Goal: Task Accomplishment & Management: Manage account settings

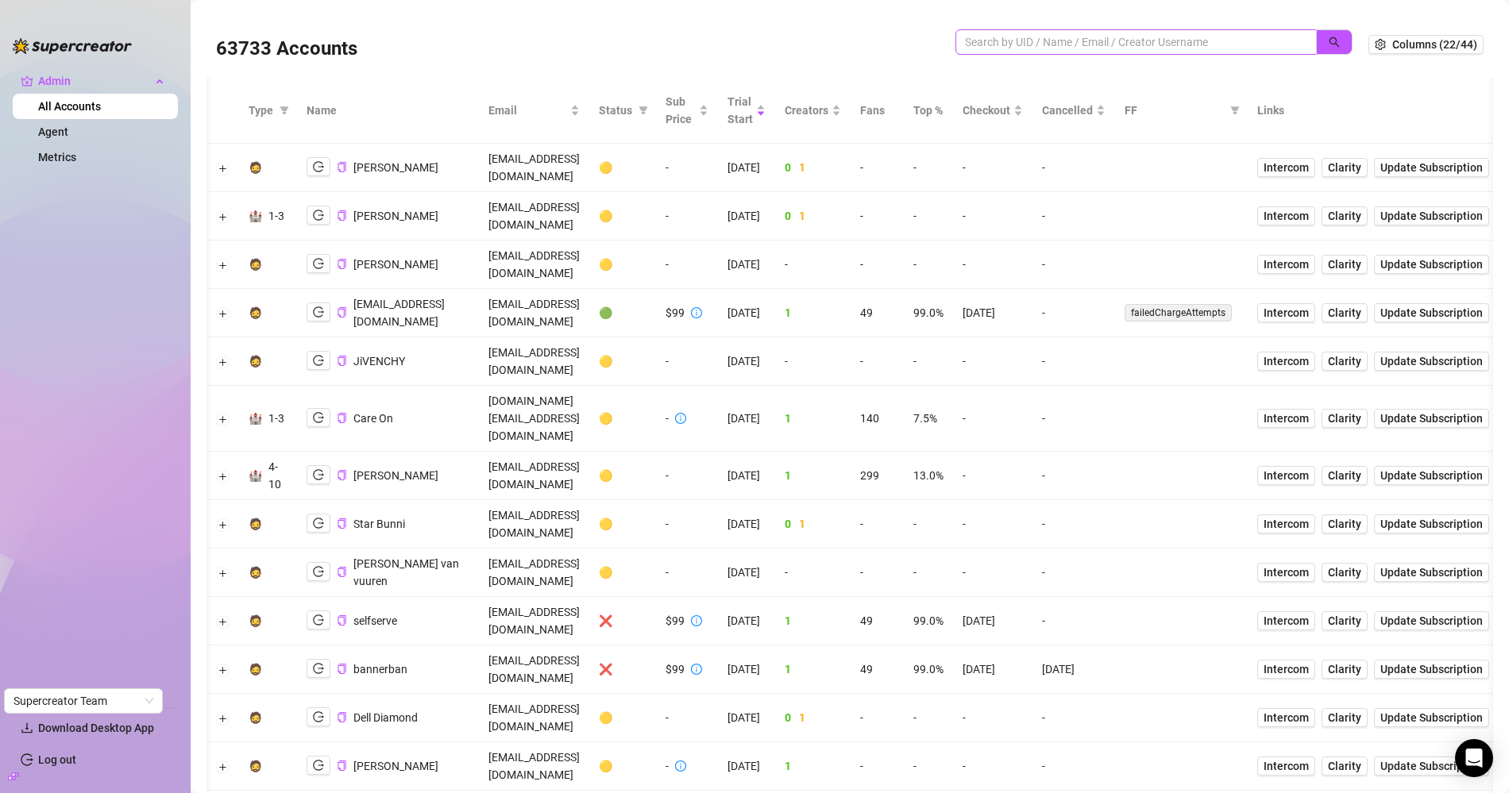
click at [1065, 53] on span at bounding box center [1135, 41] width 361 height 25
click at [1065, 44] on input "search" at bounding box center [1130, 41] width 330 height 17
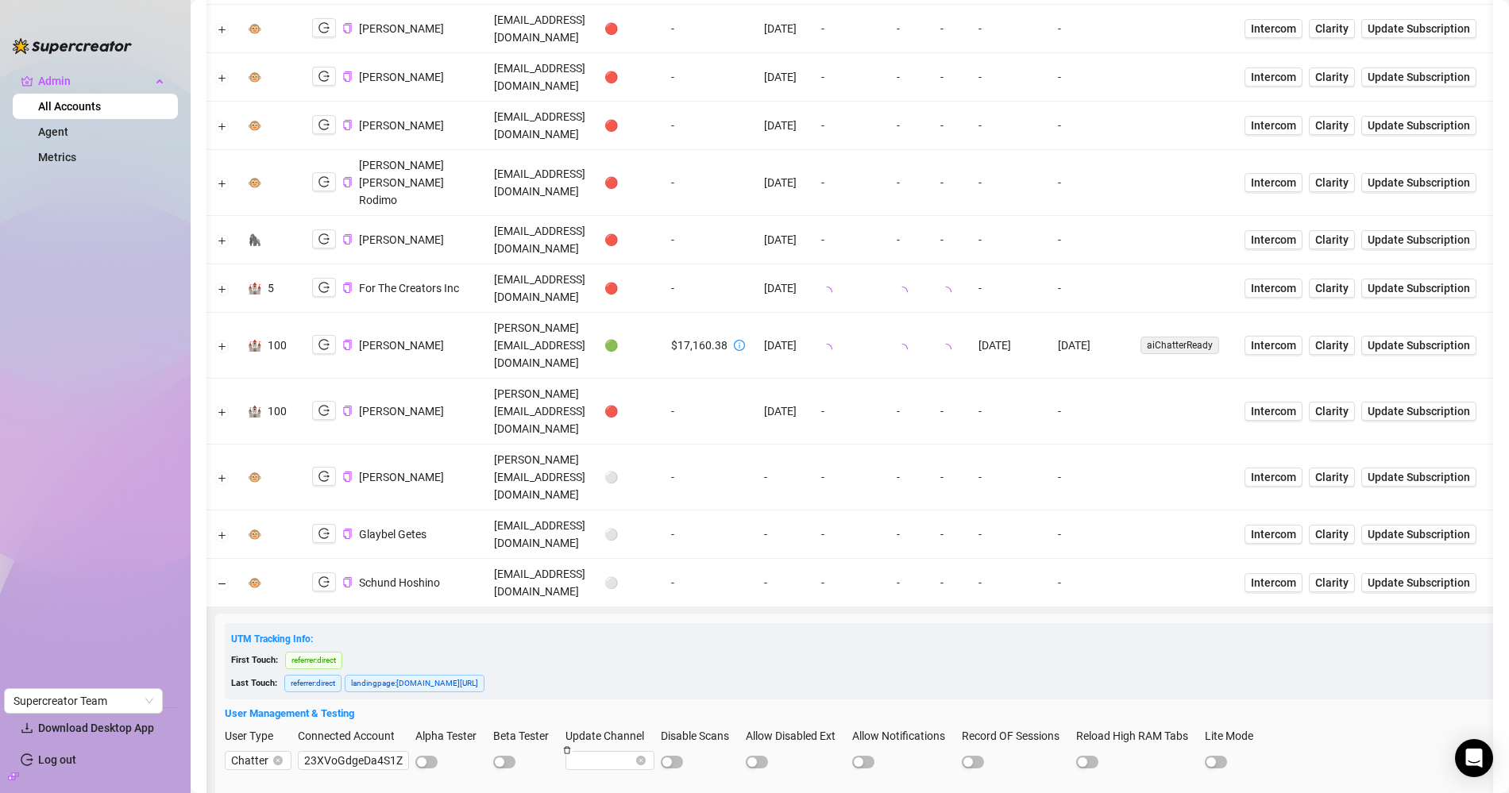
scroll to position [975, 0]
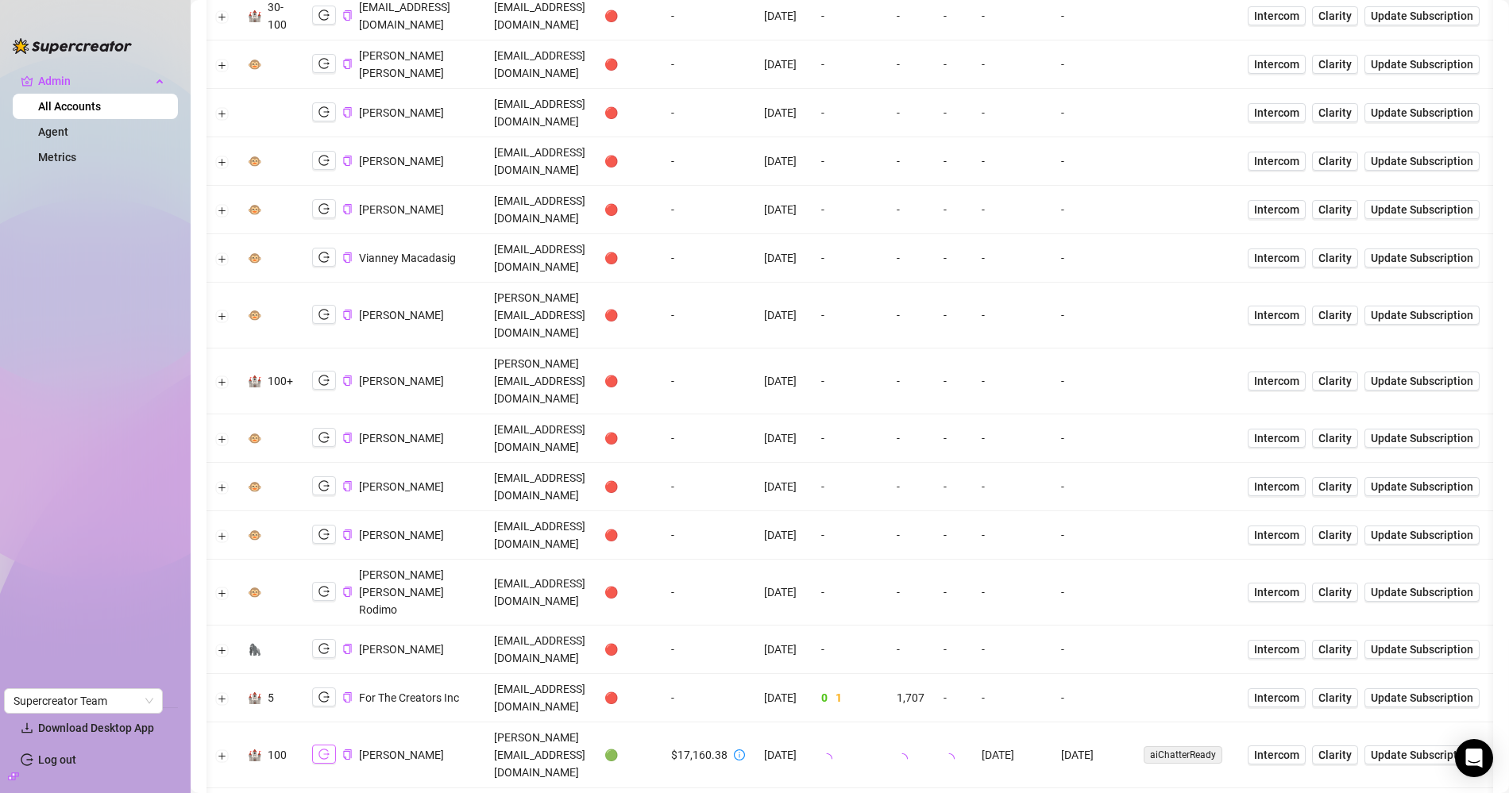
click at [326, 749] on icon "logout" at bounding box center [323, 754] width 11 height 11
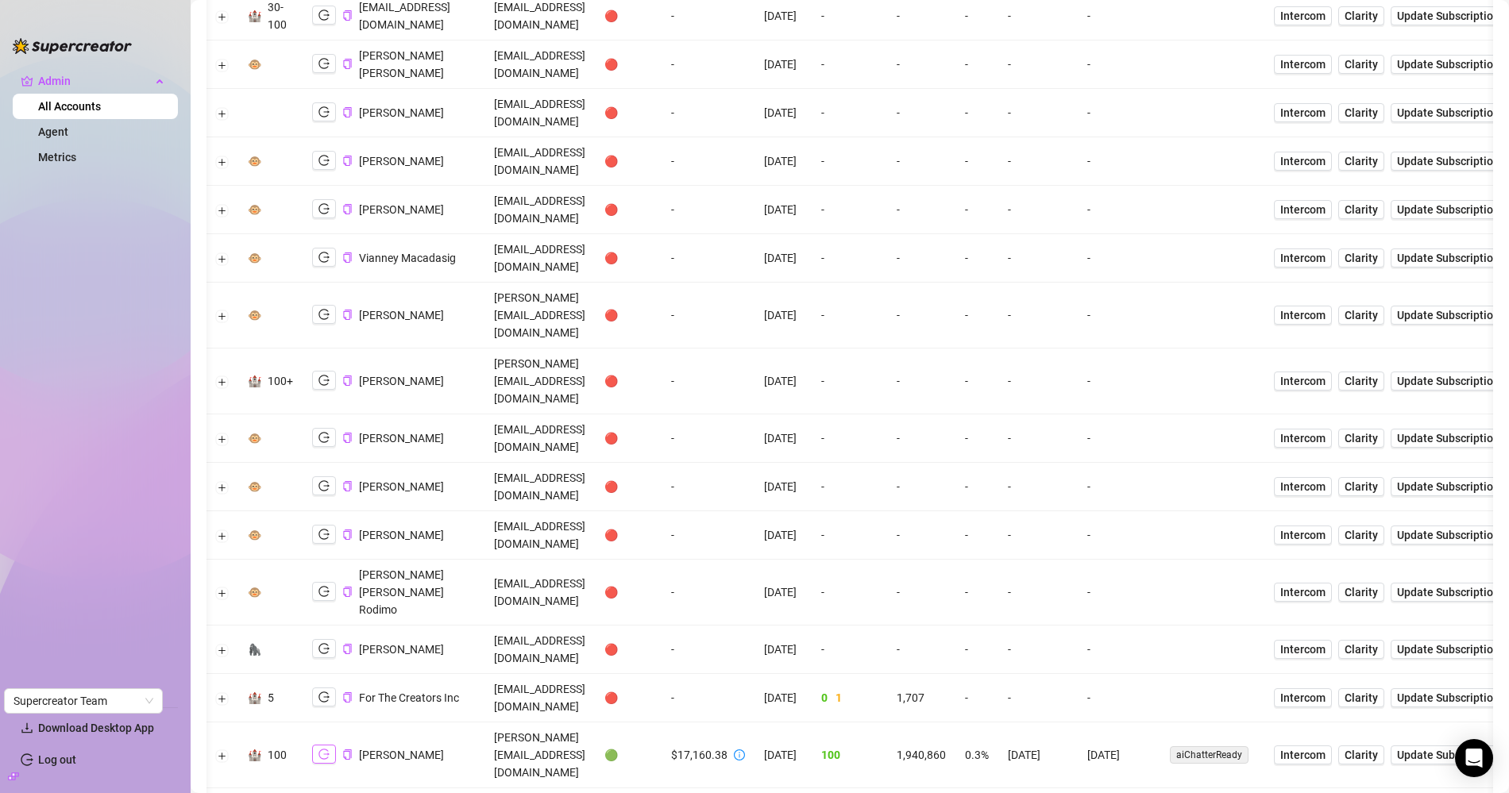
click at [323, 749] on icon "logout" at bounding box center [323, 754] width 11 height 11
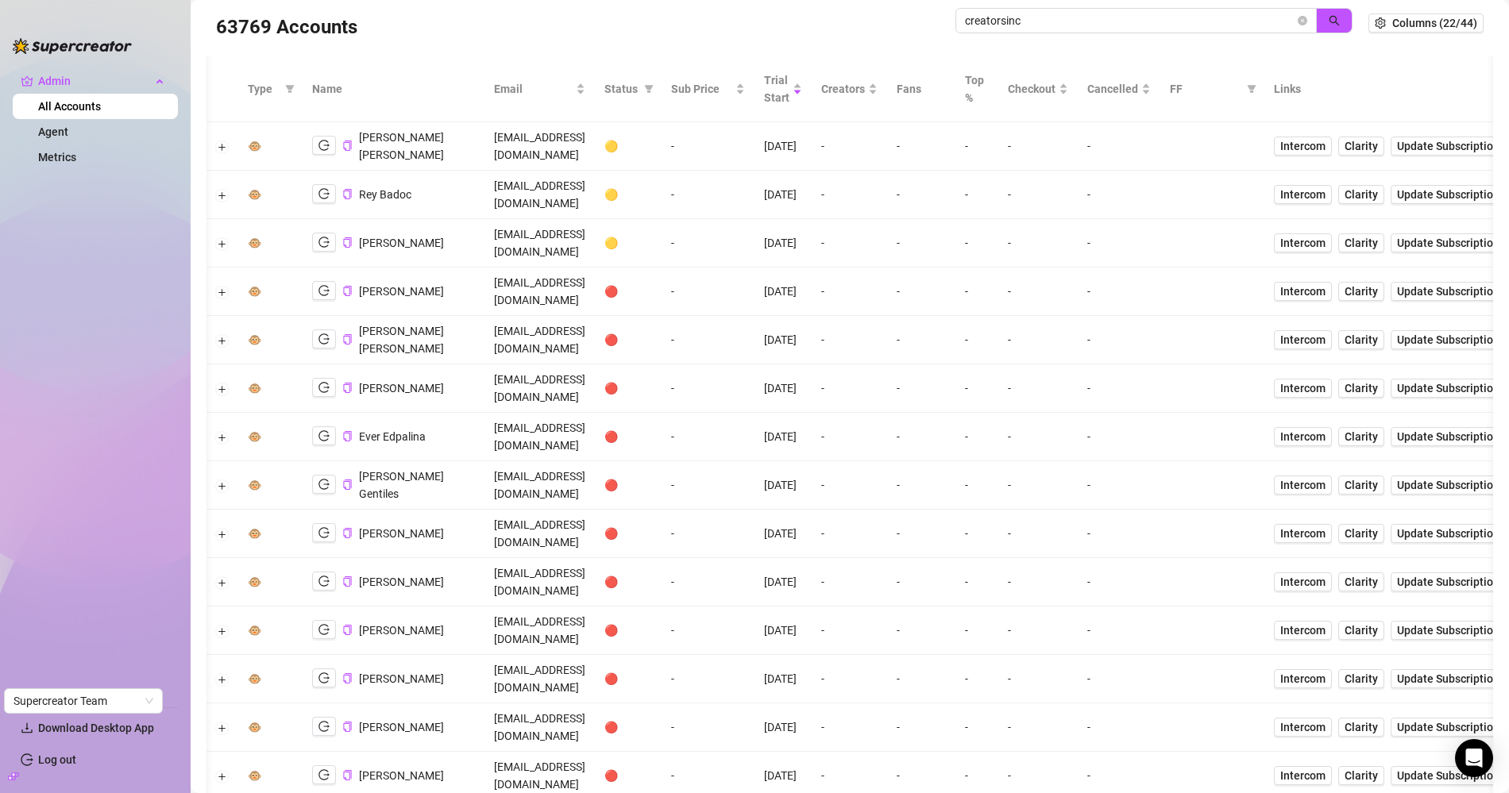
scroll to position [0, 0]
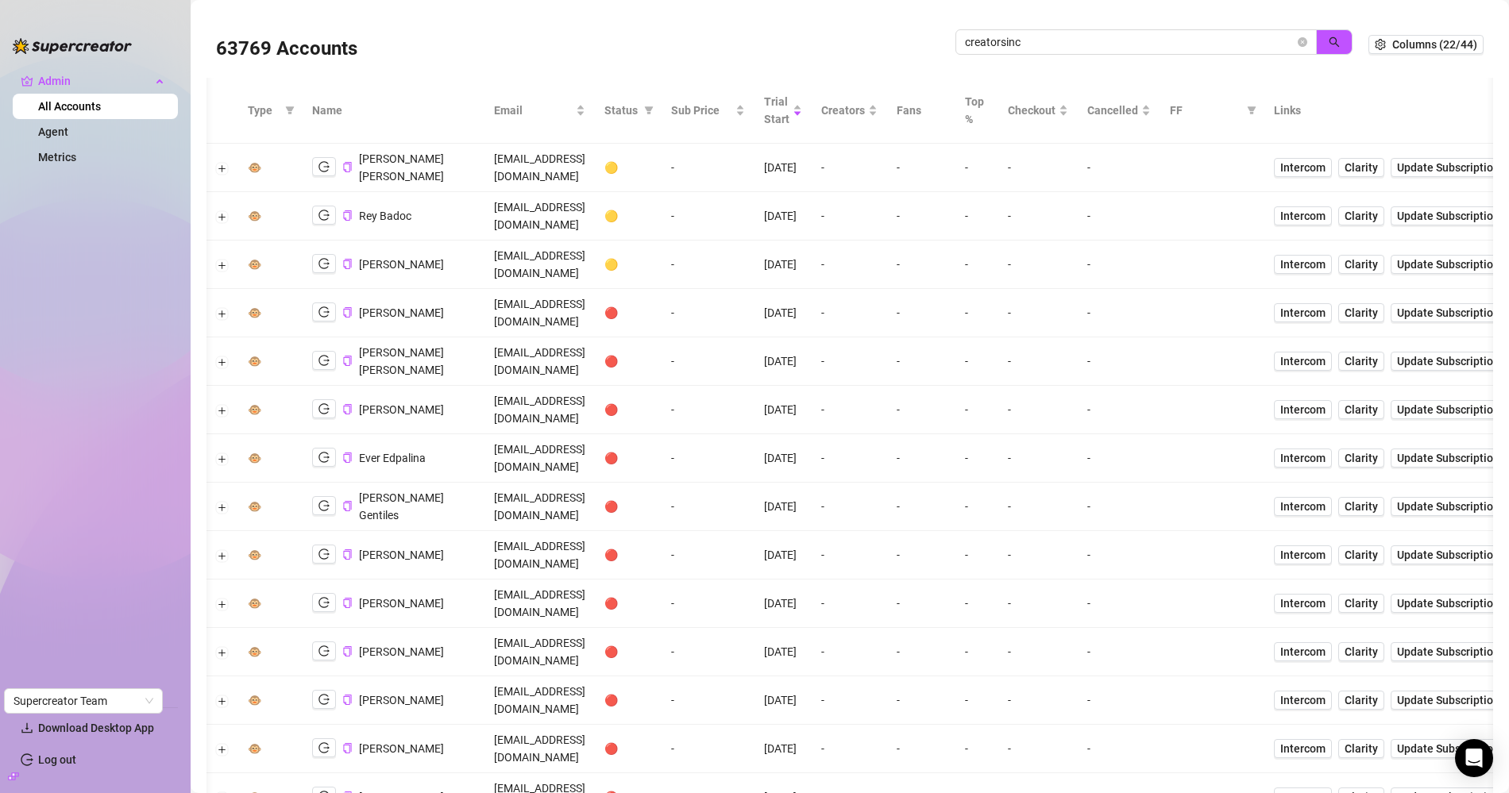
click at [1100, 63] on div "creatorsinc" at bounding box center [1153, 50] width 397 height 42
drag, startPoint x: 1097, startPoint y: 53, endPoint x: 836, endPoint y: 29, distance: 261.7
click at [836, 29] on div "63769 Accounts creatorsinc" at bounding box center [792, 44] width 1152 height 54
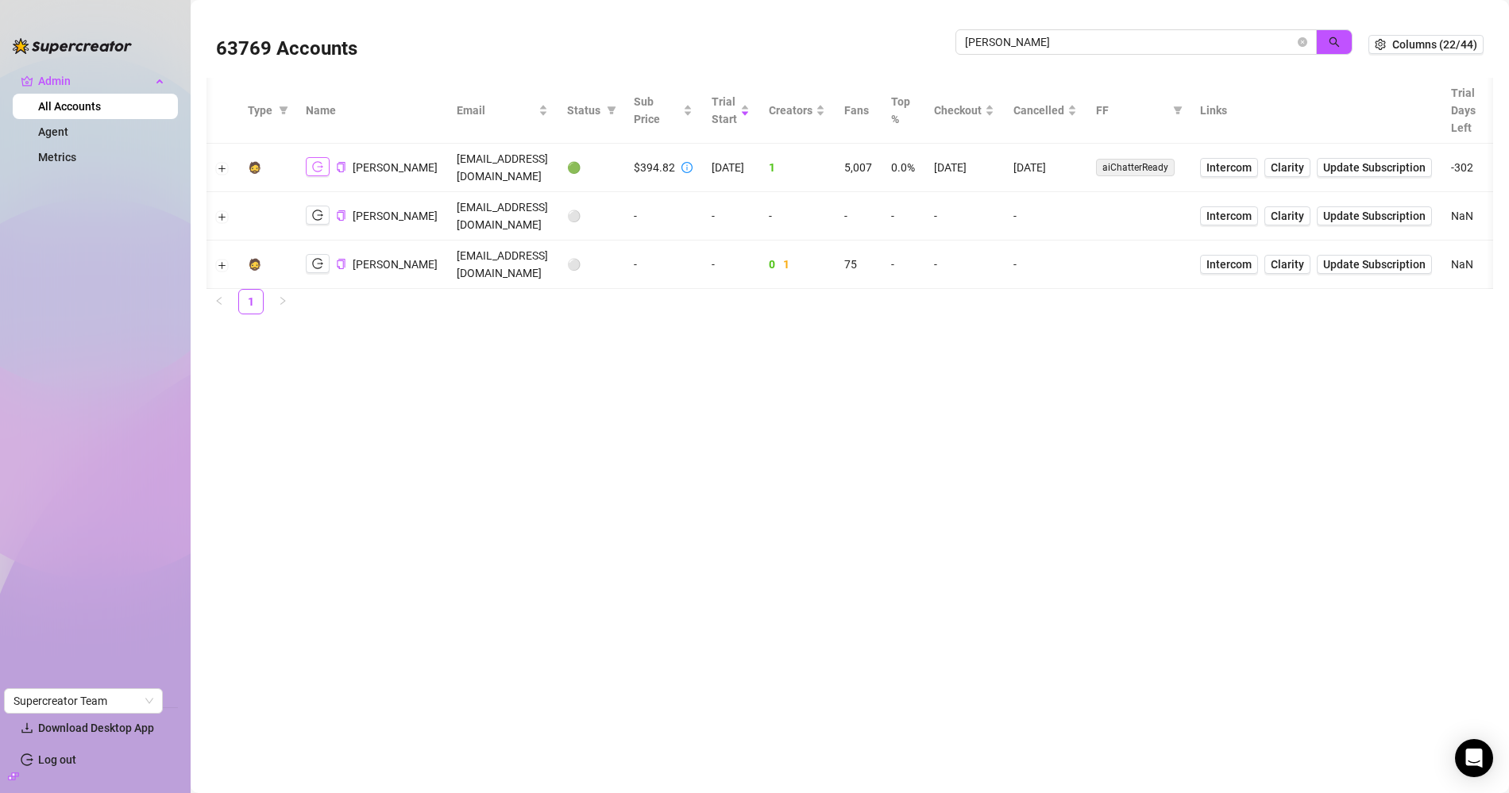
click at [315, 172] on icon "logout" at bounding box center [317, 167] width 11 height 10
drag, startPoint x: 1144, startPoint y: 51, endPoint x: 1146, endPoint y: 43, distance: 8.1
click at [1144, 50] on span "jaylie" at bounding box center [1135, 41] width 361 height 25
drag, startPoint x: 1146, startPoint y: 43, endPoint x: 575, endPoint y: 10, distance: 572.0
click at [586, 11] on div "63769 Accounts jaylie Columns (22/44)" at bounding box center [849, 44] width 1287 height 67
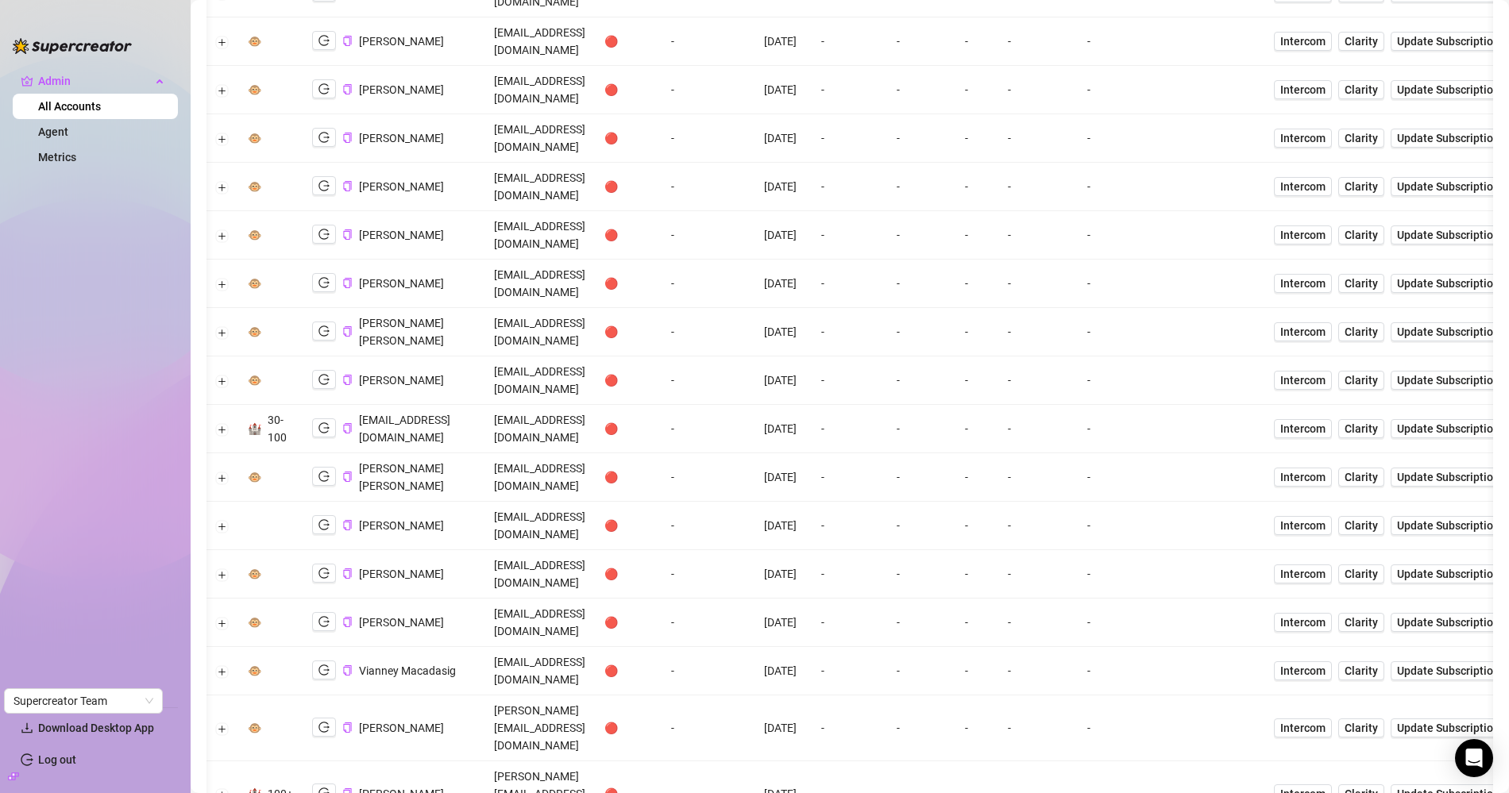
scroll to position [584, 0]
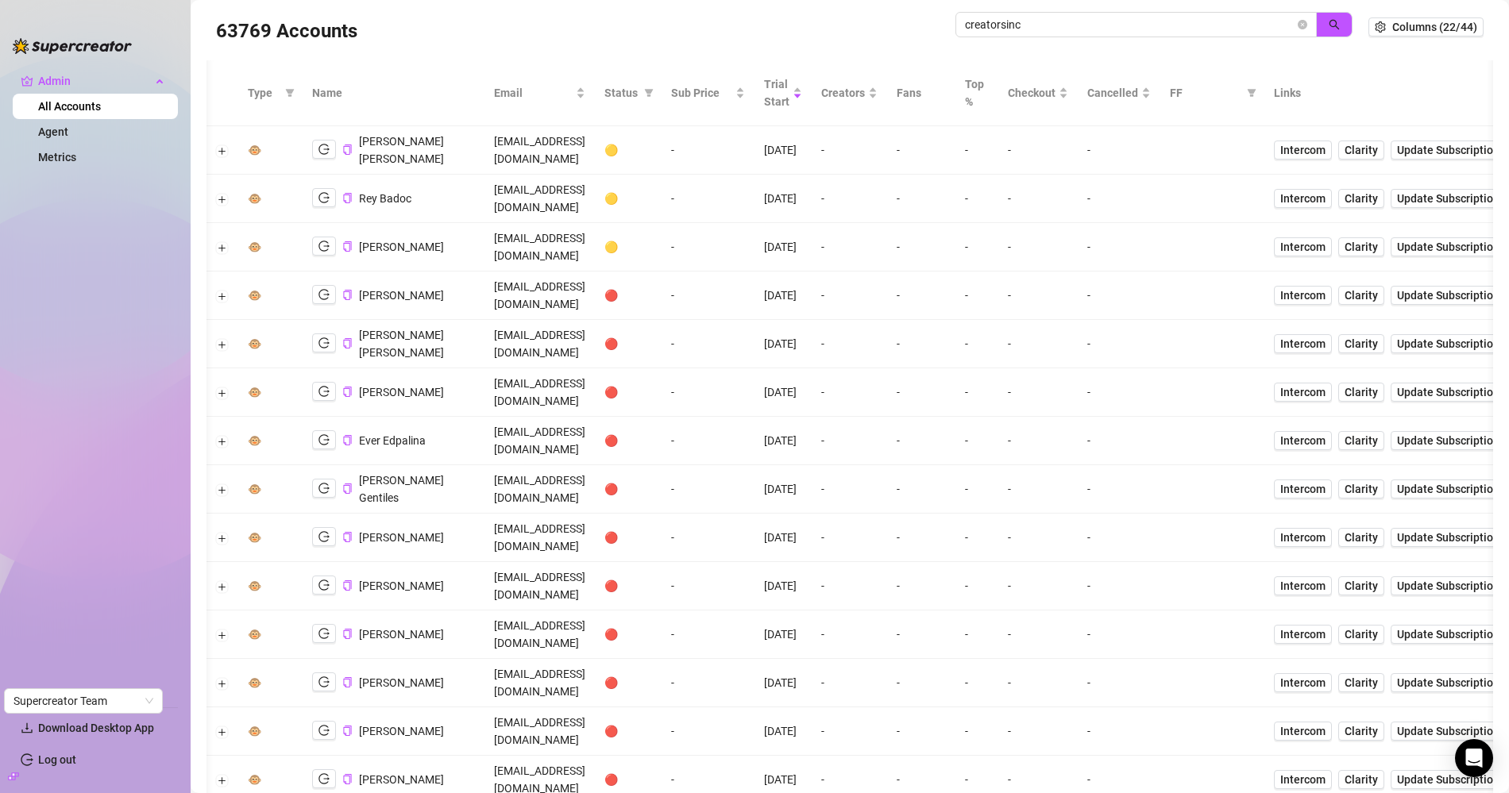
scroll to position [0, 0]
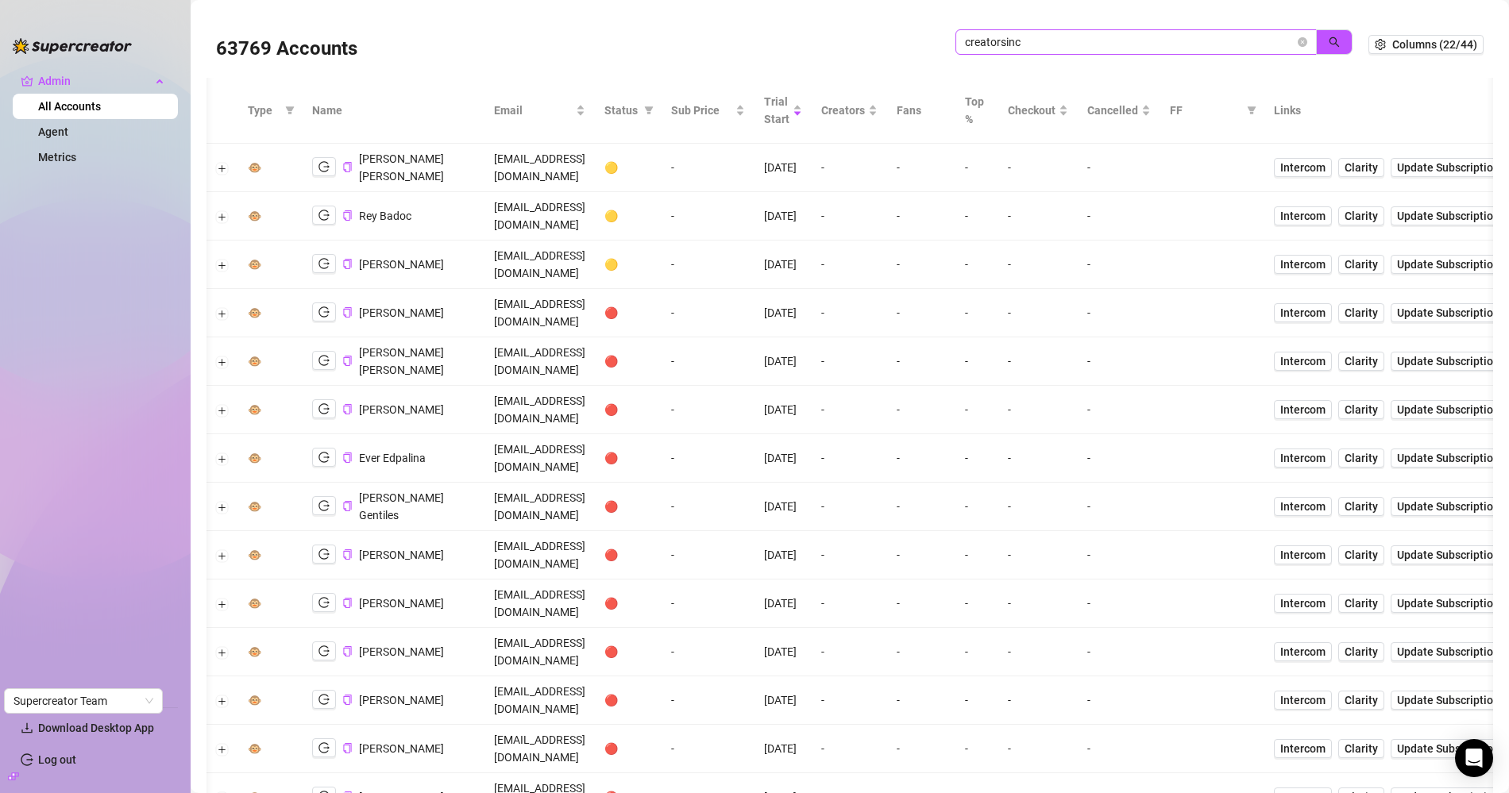
click at [1110, 54] on span "creatorsinc" at bounding box center [1153, 41] width 397 height 25
click at [1109, 54] on span "creatorsinc" at bounding box center [1153, 41] width 397 height 25
click at [1108, 51] on span "creatorsinc" at bounding box center [1135, 41] width 361 height 25
click at [1108, 51] on input "creatorsinc" at bounding box center [1130, 41] width 330 height 17
click at [1109, 40] on input "creatorsinc" at bounding box center [1130, 41] width 330 height 17
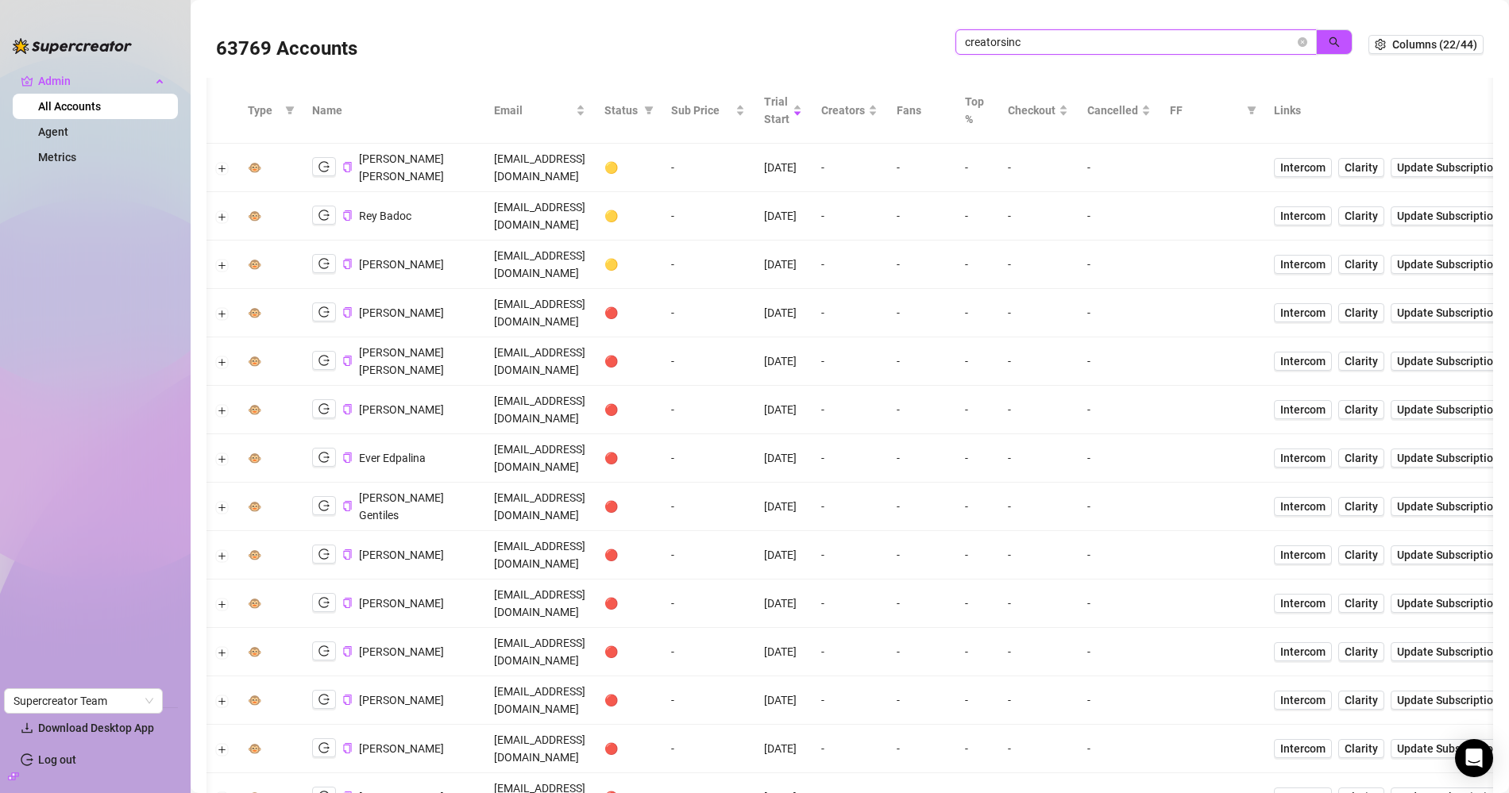
click at [1109, 40] on input "creatorsinc" at bounding box center [1130, 41] width 330 height 17
paste input "9P3TBfEqDsa0PAhQWuJlIMqGiIB3"
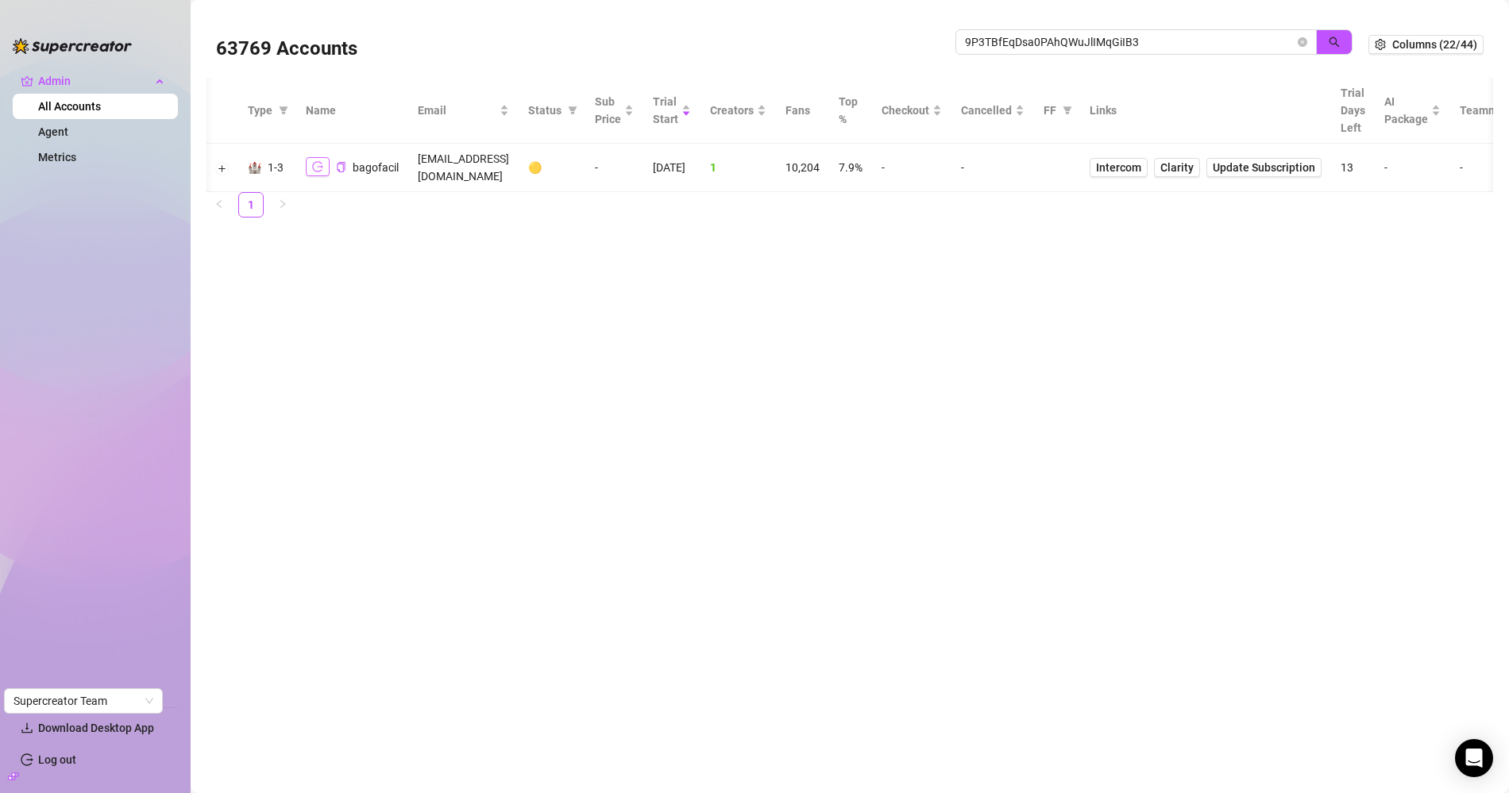
click at [312, 161] on icon "logout" at bounding box center [317, 166] width 11 height 11
click at [219, 162] on button "Expand row" at bounding box center [222, 168] width 13 height 13
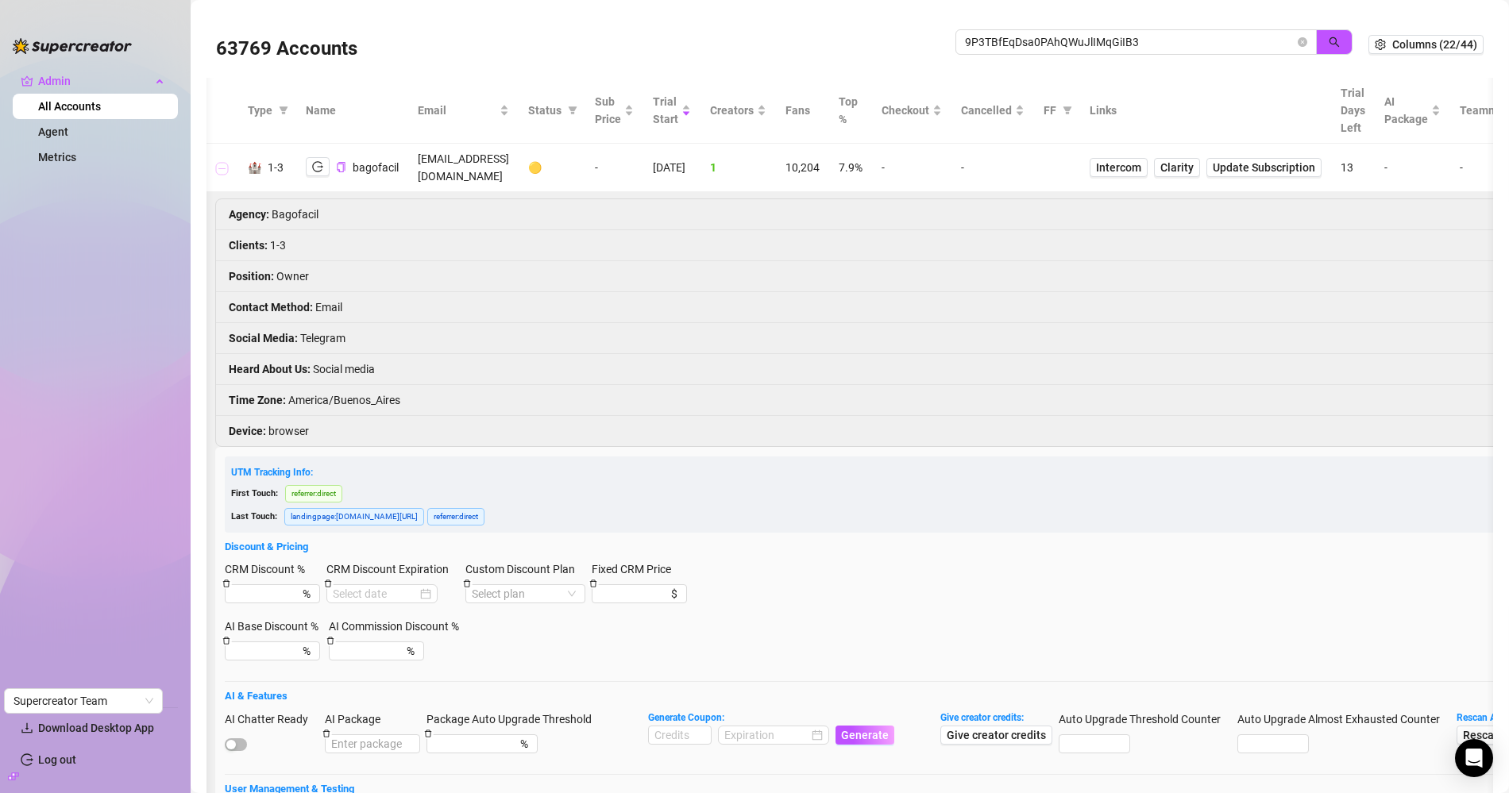
click at [219, 162] on button "Collapse row" at bounding box center [222, 168] width 13 height 13
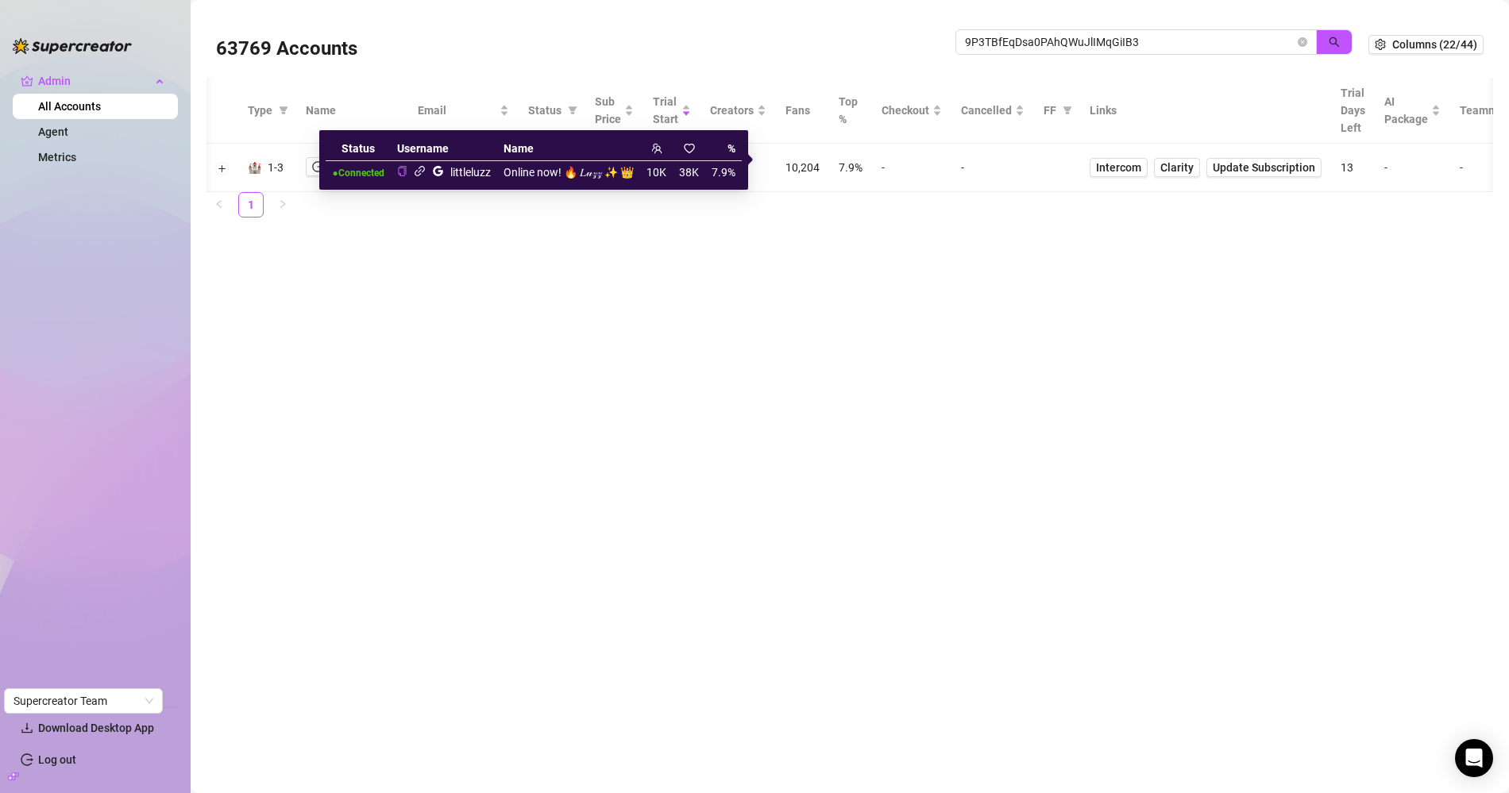
click at [423, 168] on icon "link" at bounding box center [420, 171] width 12 height 12
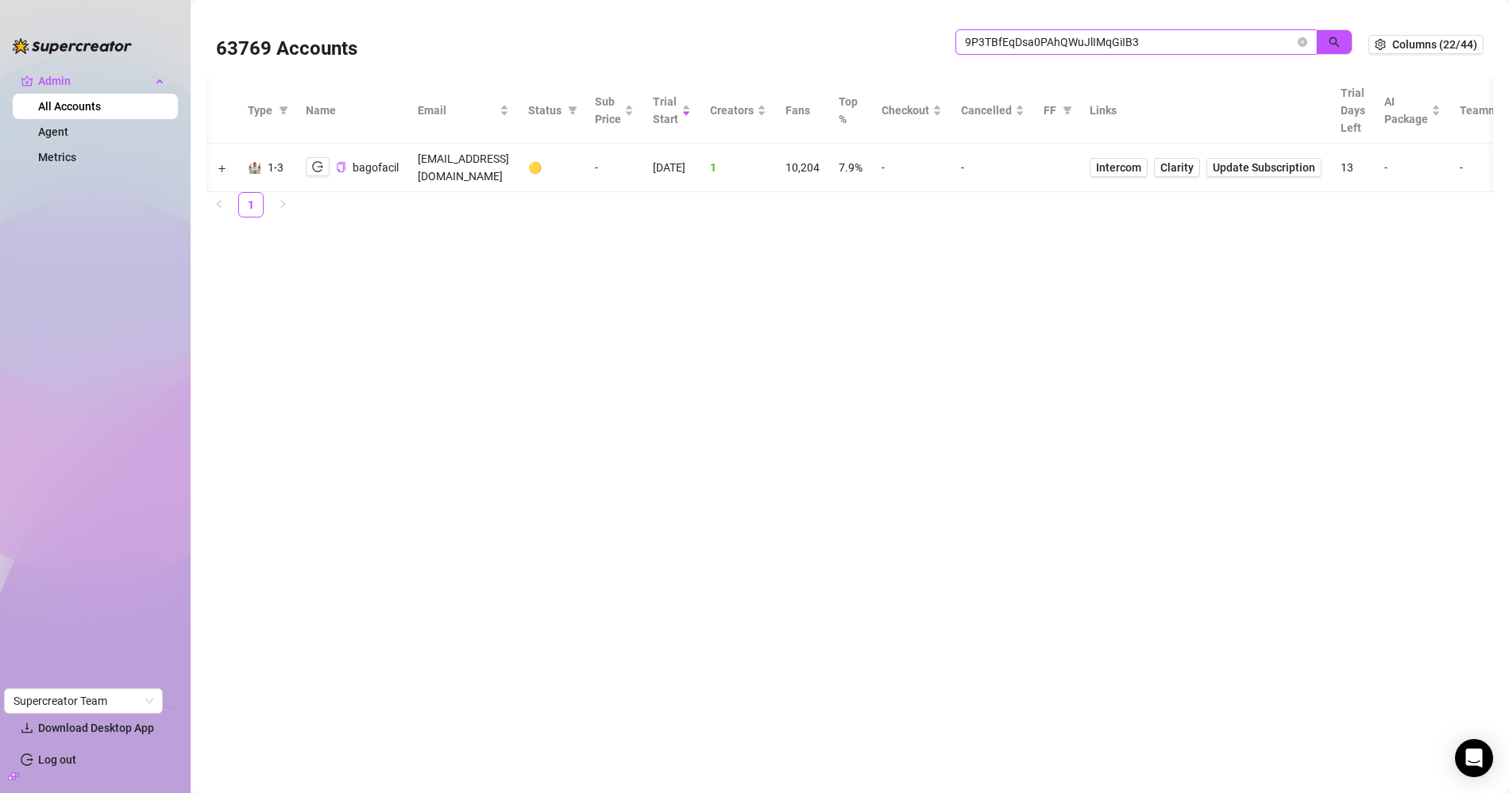
click at [1080, 47] on input "9P3TBfEqDsa0PAhQWuJlIMqGiIB3" at bounding box center [1130, 41] width 330 height 17
click at [1079, 47] on input "9P3TBfEqDsa0PAhQWuJlIMqGiIB3" at bounding box center [1130, 41] width 330 height 17
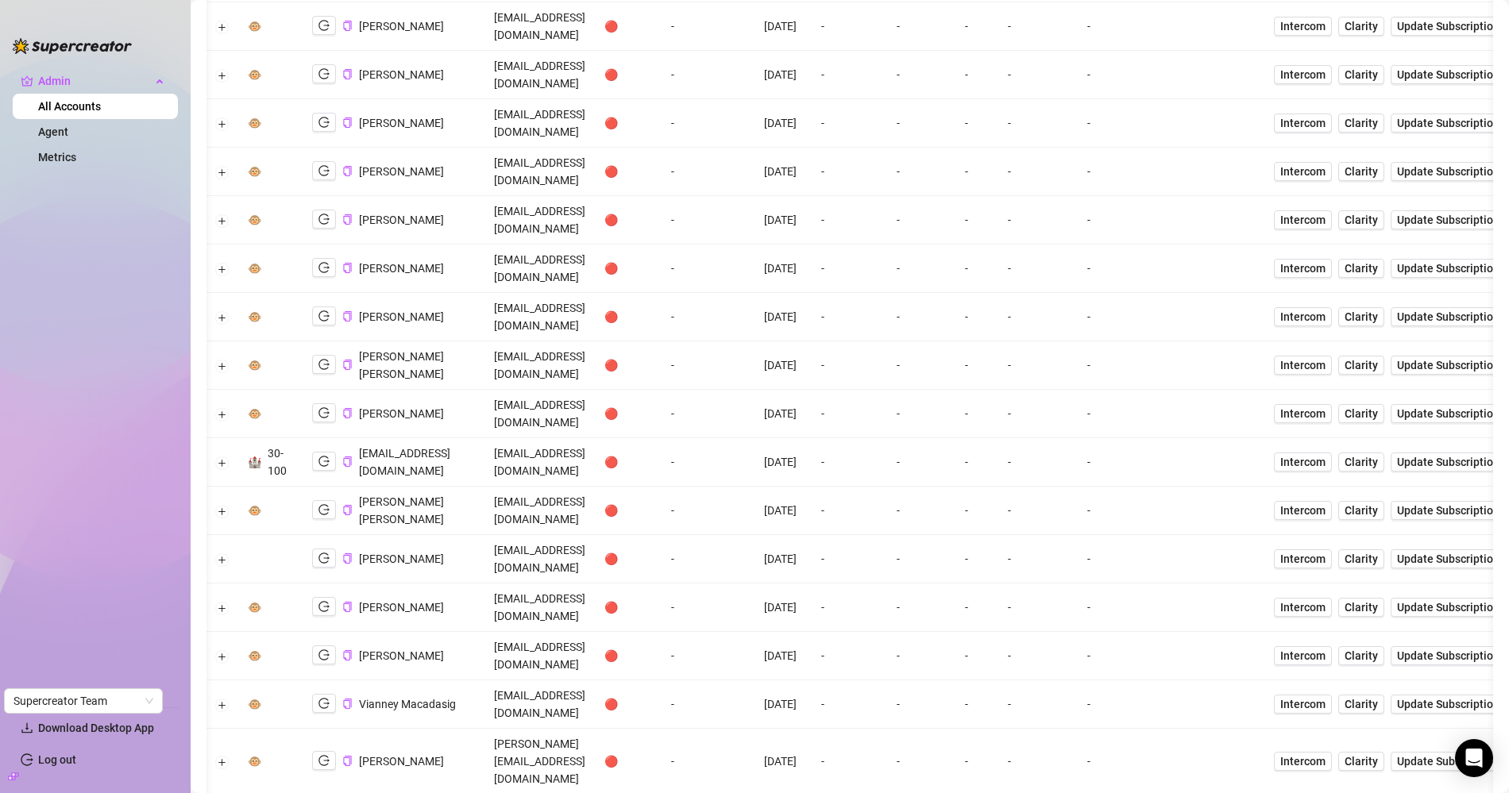
scroll to position [530, 0]
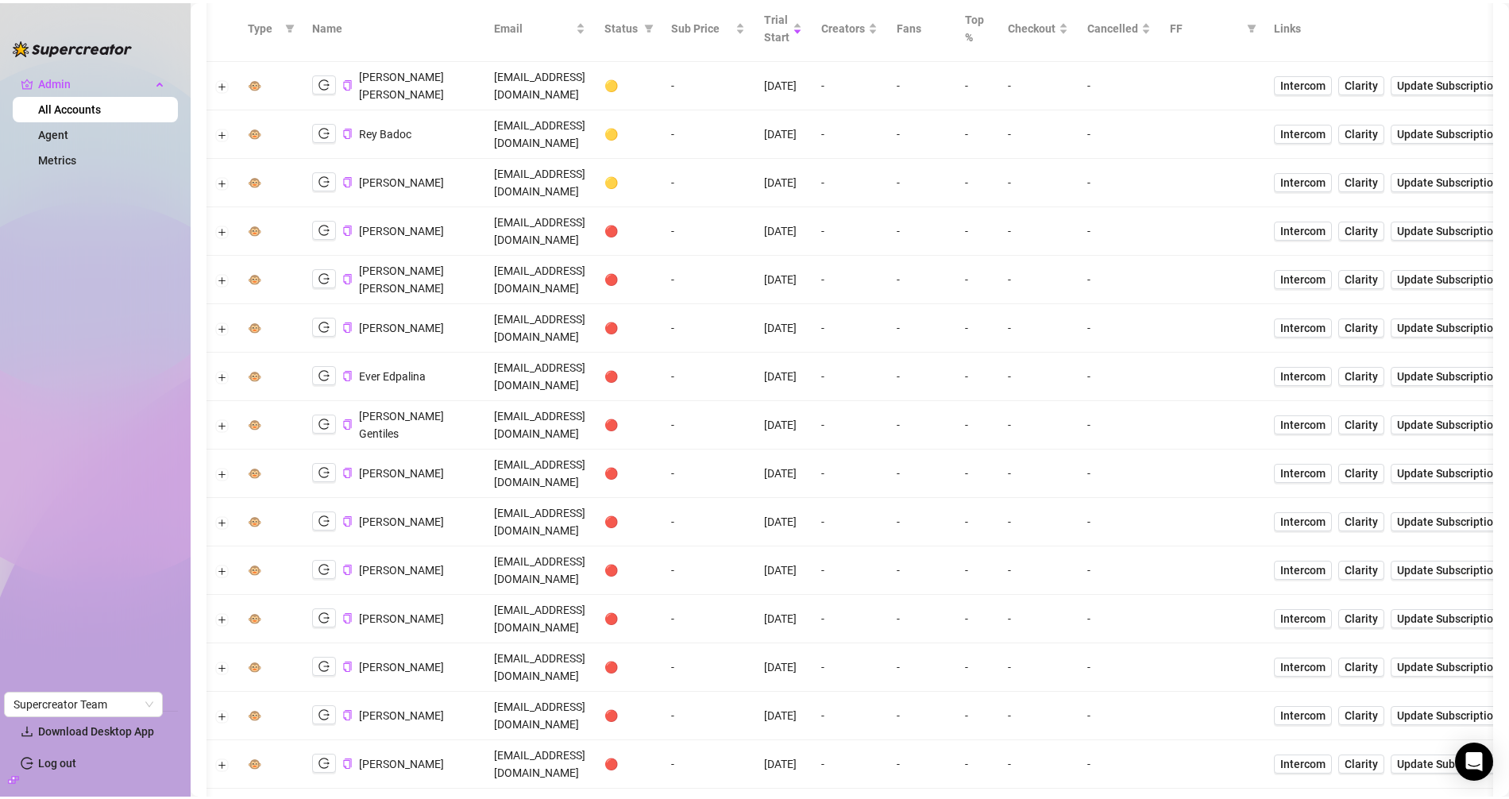
scroll to position [0, 0]
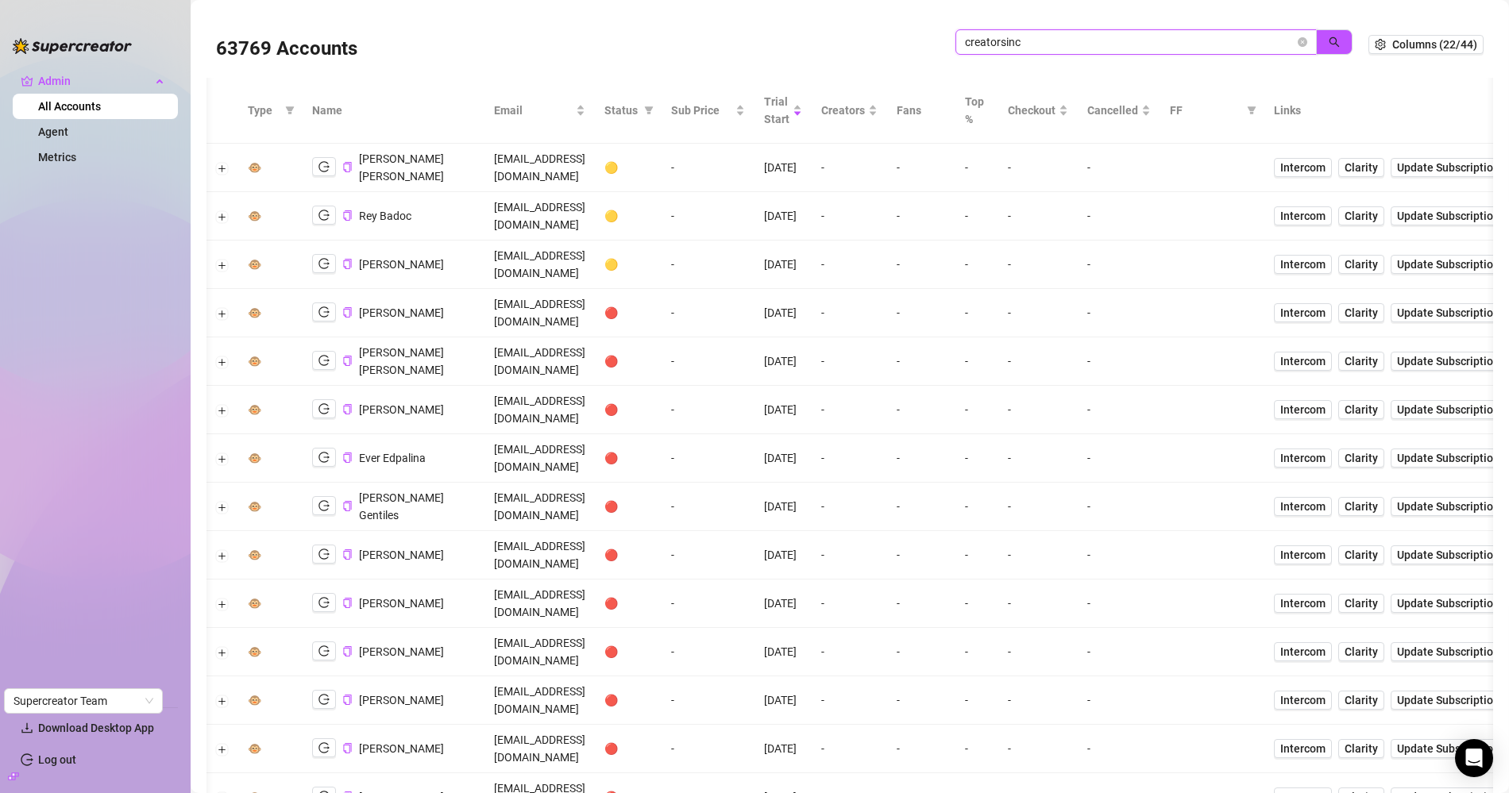
click at [1084, 37] on input "creatorsinc" at bounding box center [1130, 41] width 330 height 17
paste input "9P3TBfEqDsa0PAhQWuJlIMqGiIB3"
type input "9P3TBfEqDsa0PAhQWuJlIMqGiIB3"
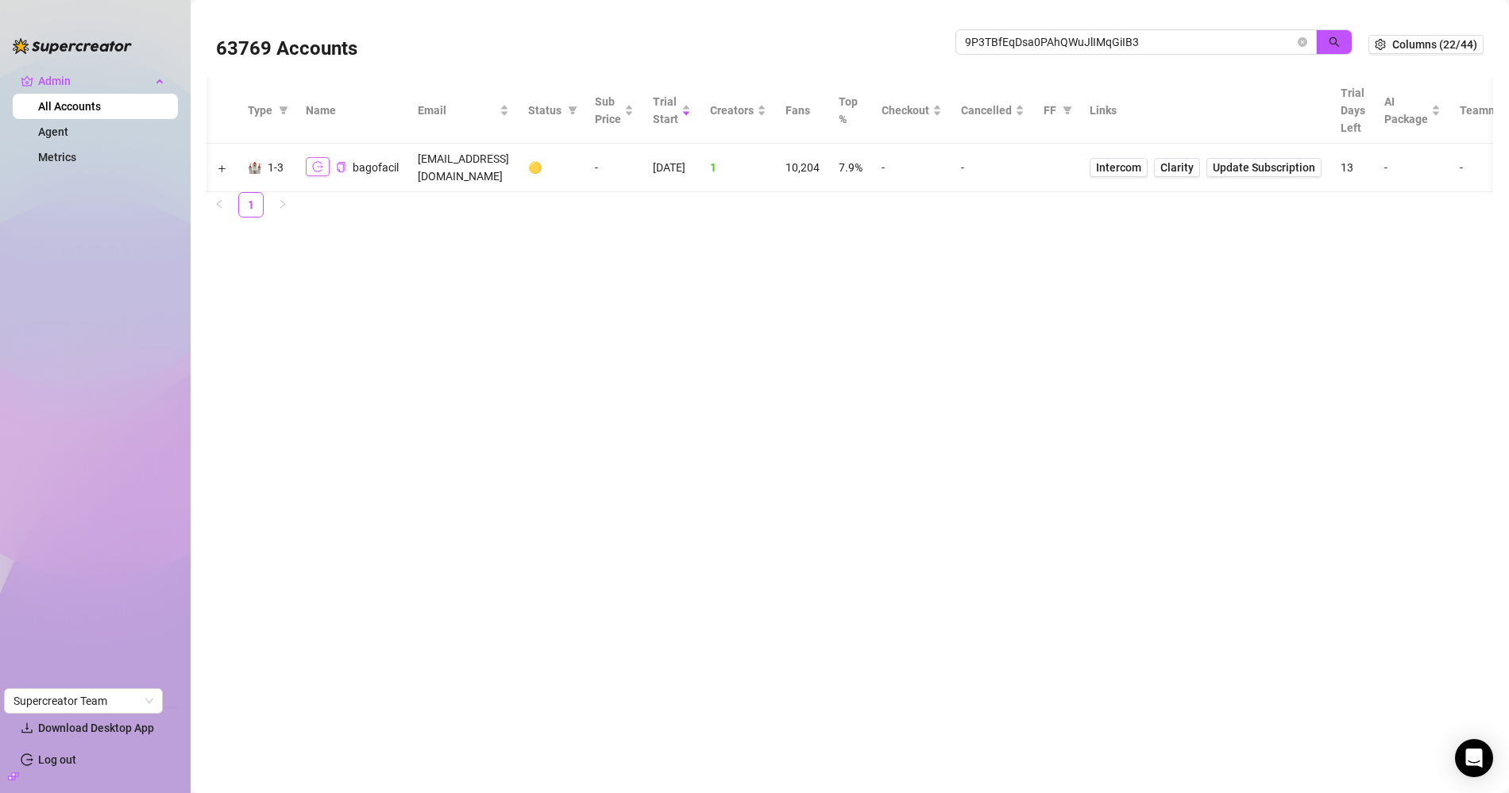
click at [318, 163] on icon "logout" at bounding box center [317, 166] width 11 height 11
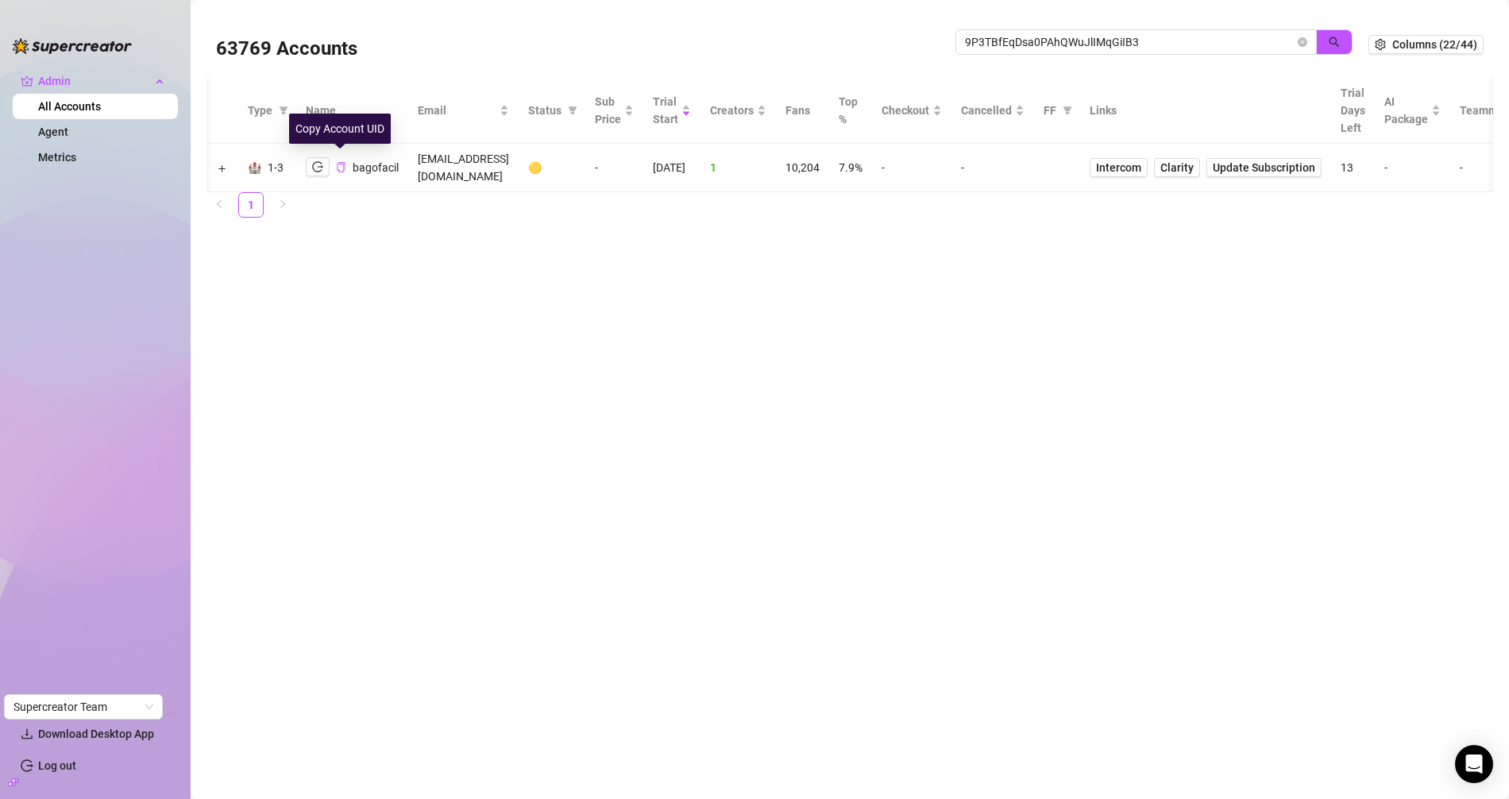
click at [342, 162] on icon "copy" at bounding box center [341, 167] width 8 height 10
click at [479, 164] on td "bagofacil420@gmail.com" at bounding box center [463, 168] width 110 height 48
copy td "bagofacil420@gmail.com"
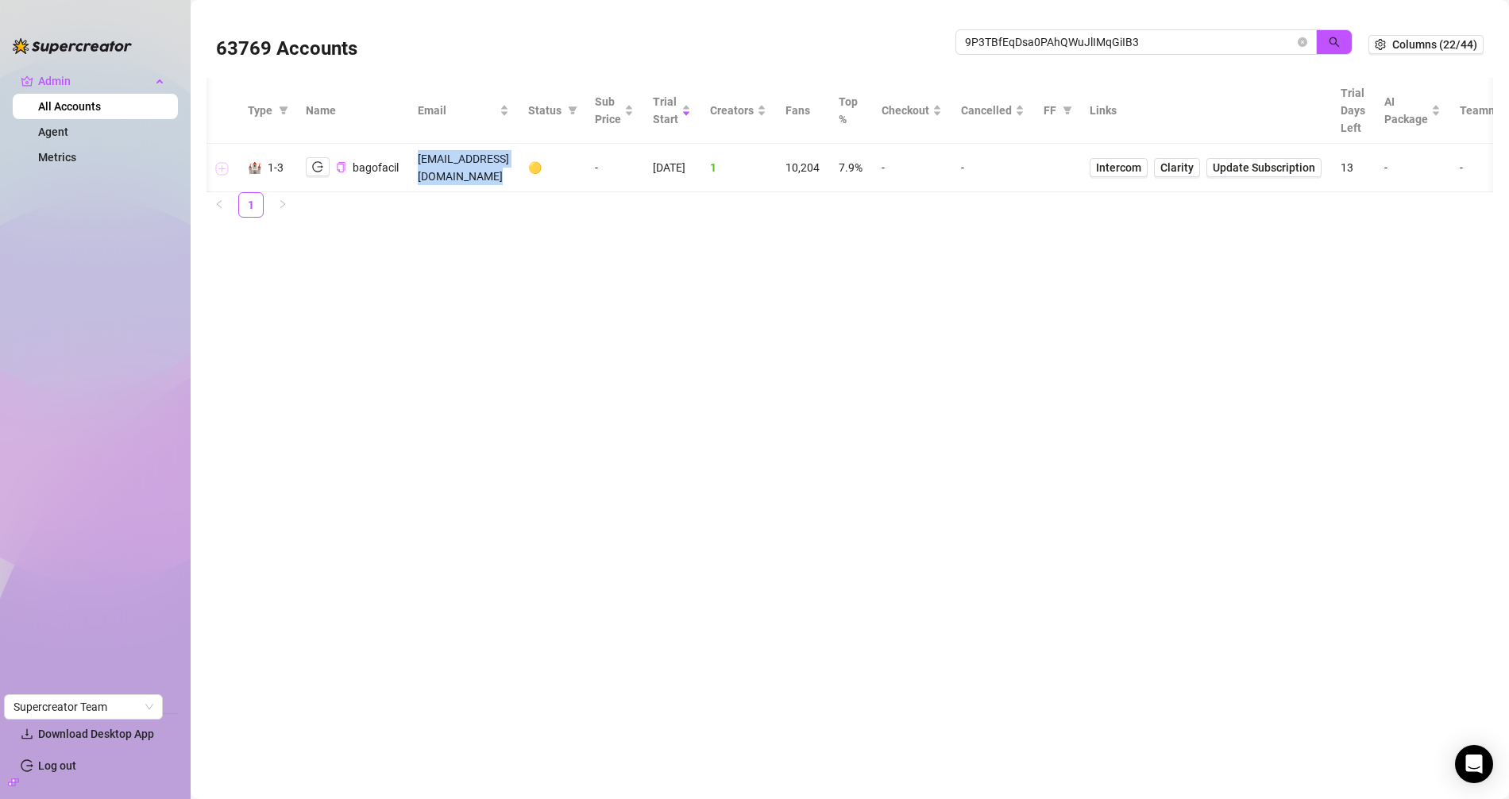
click at [221, 162] on button "Expand row" at bounding box center [222, 168] width 13 height 13
click at [222, 162] on button "Expand row" at bounding box center [222, 168] width 13 height 13
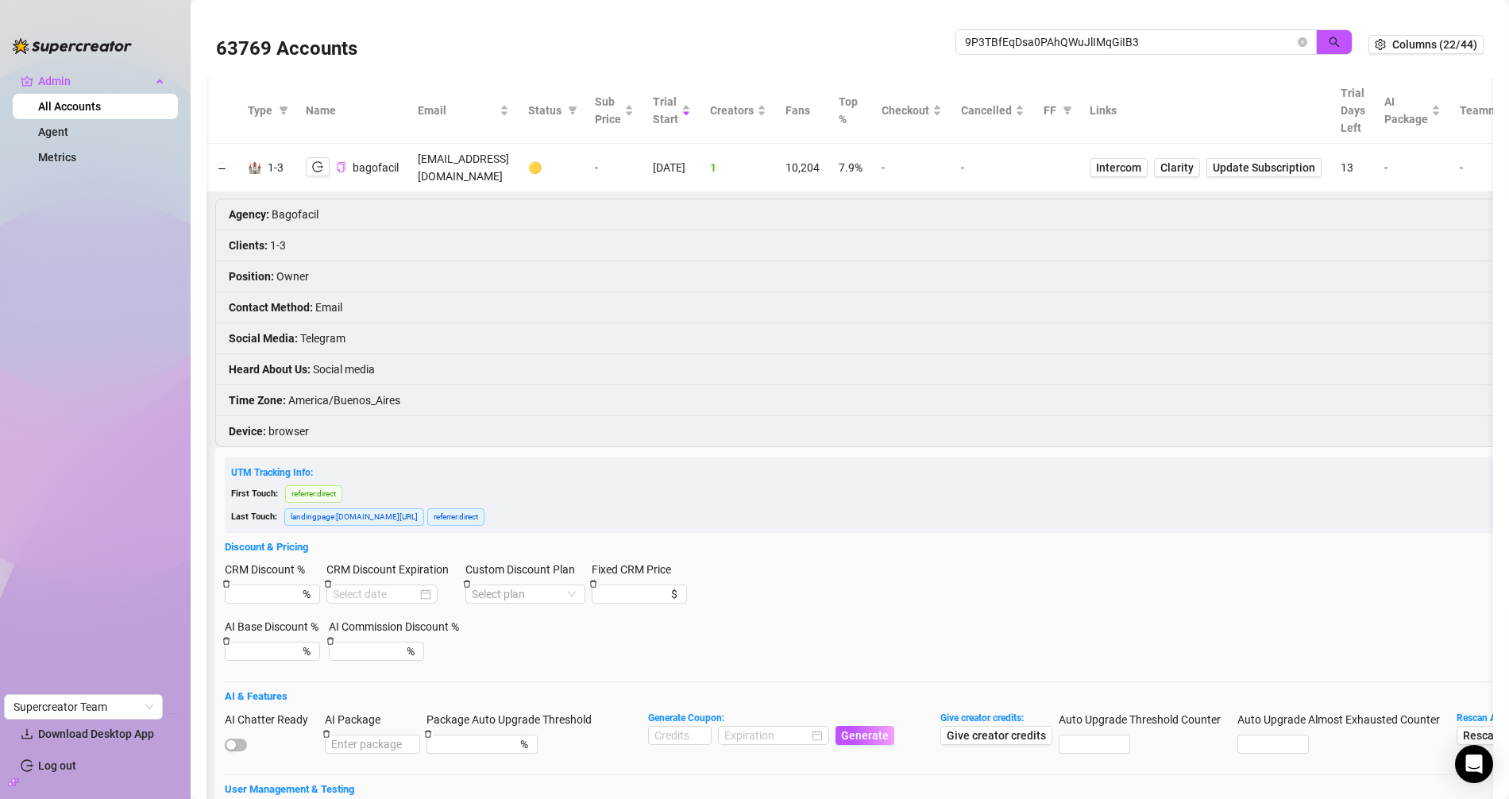
click at [326, 323] on li "Social Media : Telegram" at bounding box center [1061, 338] width 1691 height 31
click at [489, 385] on li "Time Zone : America/Buenos_Aires" at bounding box center [1061, 400] width 1691 height 31
click at [220, 163] on button "Collapse row" at bounding box center [222, 168] width 13 height 13
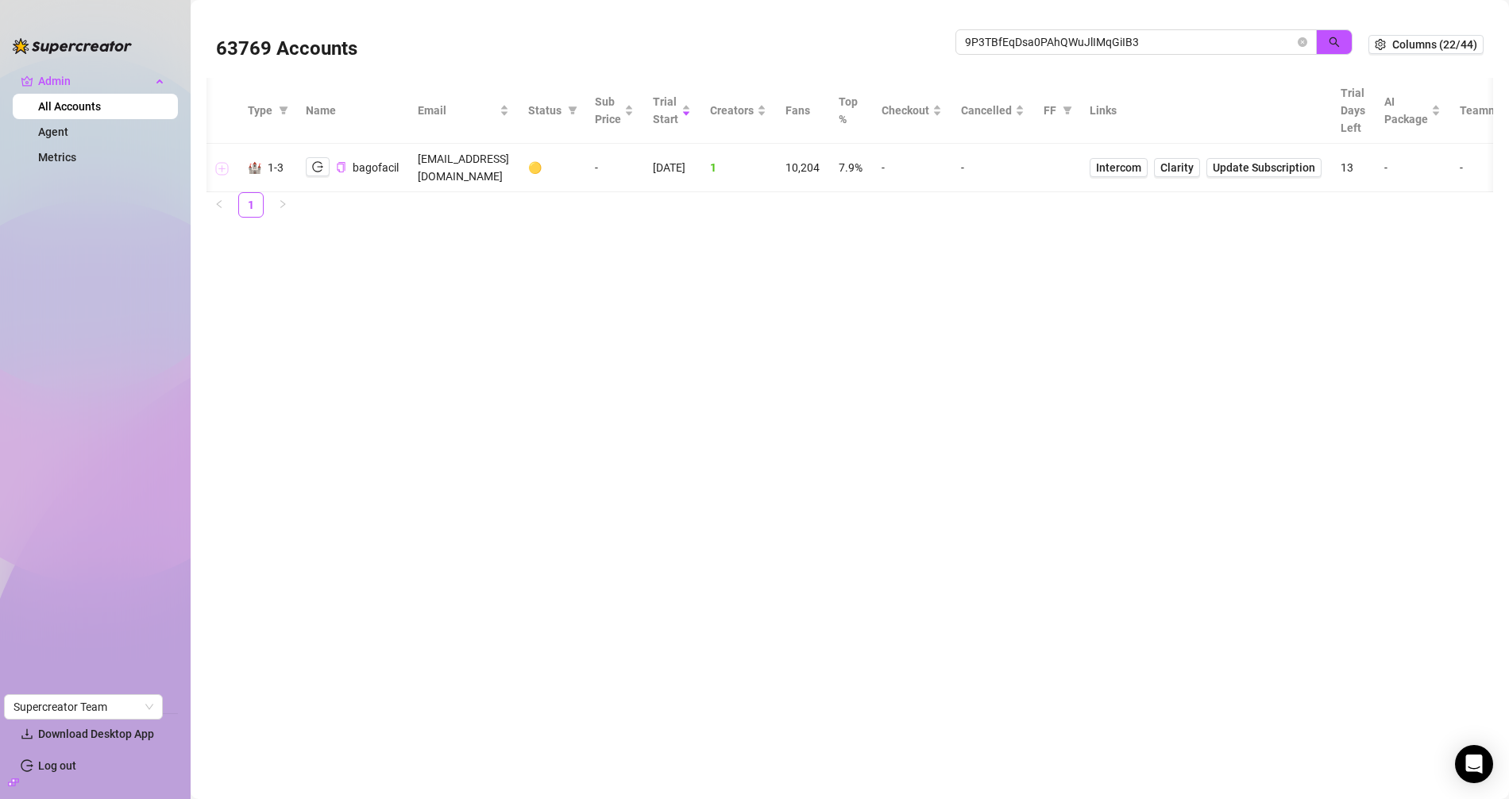
click at [222, 162] on button "Expand row" at bounding box center [222, 168] width 13 height 13
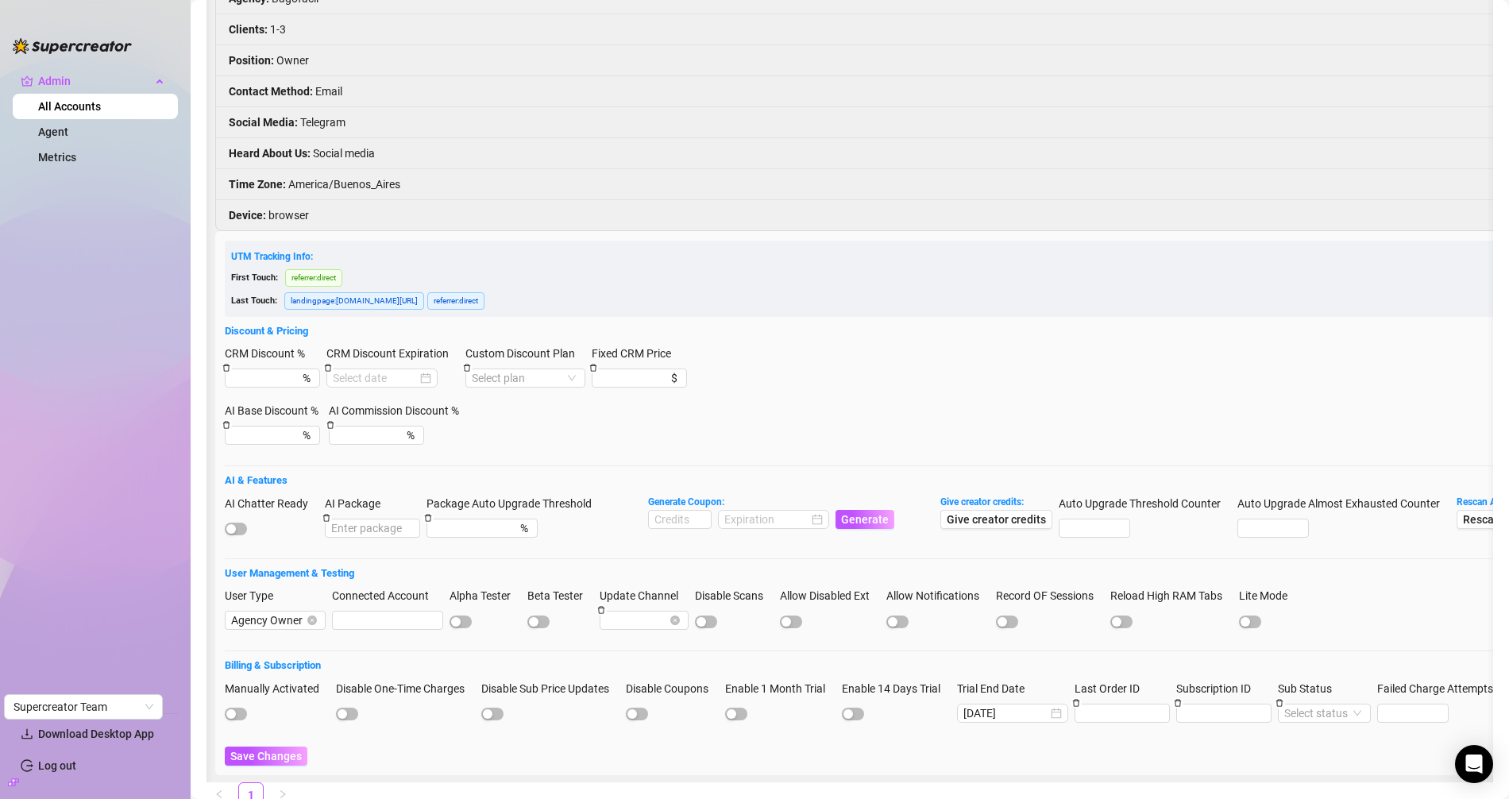
scroll to position [263, 0]
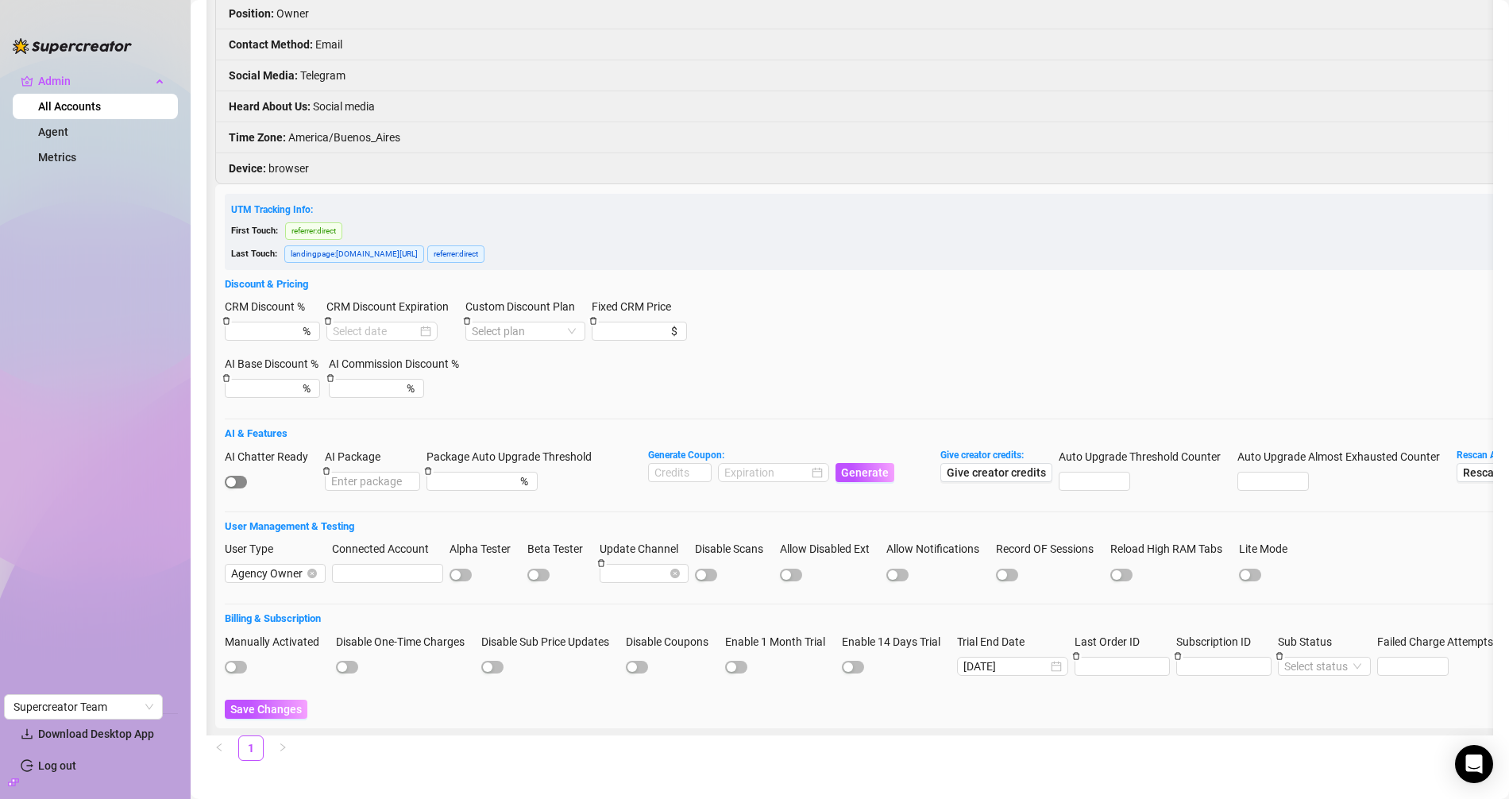
click at [240, 476] on span "button" at bounding box center [236, 482] width 22 height 13
click at [669, 464] on input at bounding box center [680, 472] width 62 height 17
type input "1000"
click at [740, 464] on input at bounding box center [766, 472] width 84 height 17
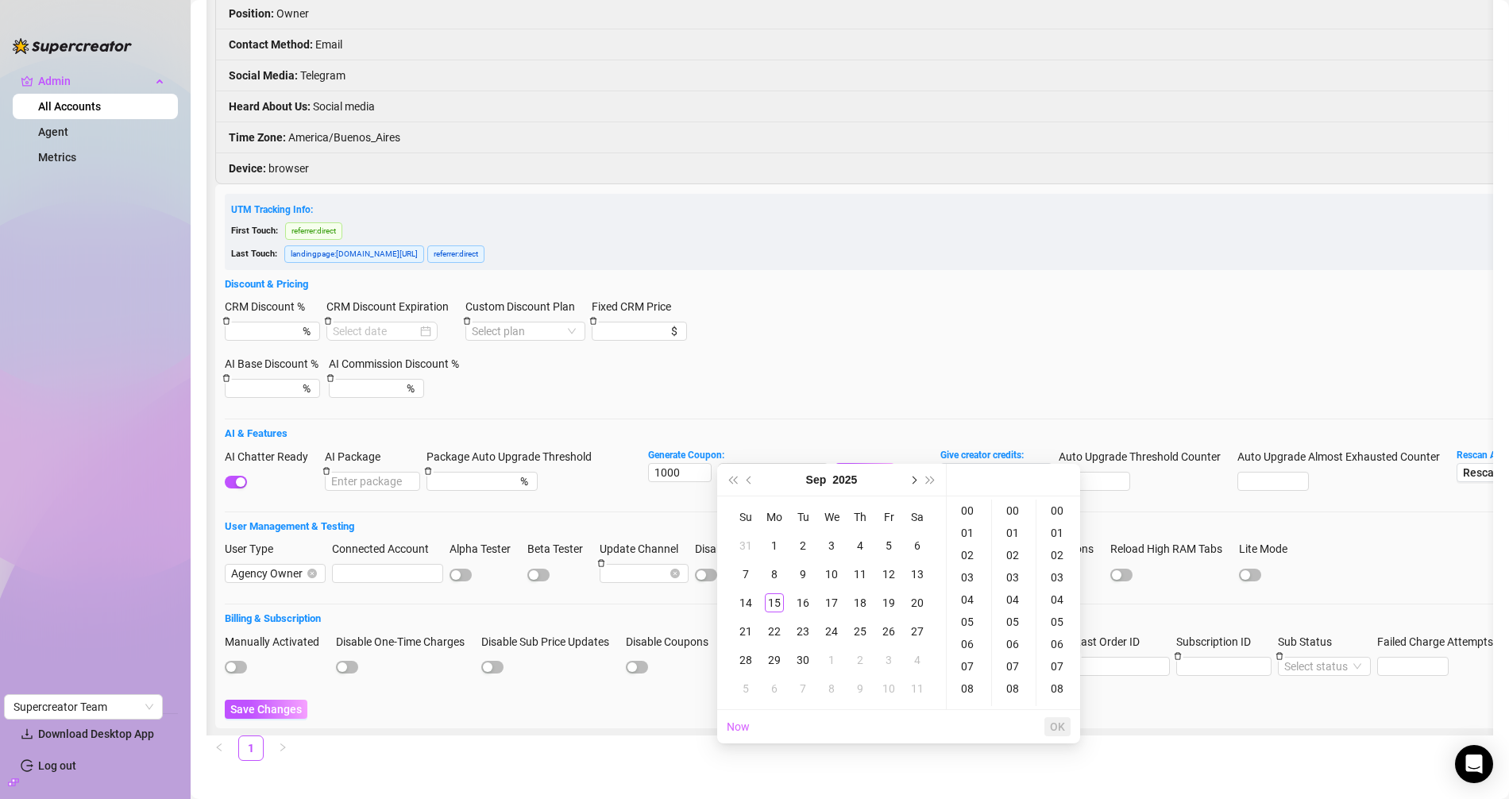
click at [914, 485] on button "Next month (PageDown)" at bounding box center [912, 480] width 17 height 32
click at [828, 601] on div "15" at bounding box center [831, 602] width 19 height 19
type input "2025-10-15 00:00:00"
click at [1063, 726] on span "OK" at bounding box center [1057, 726] width 15 height 13
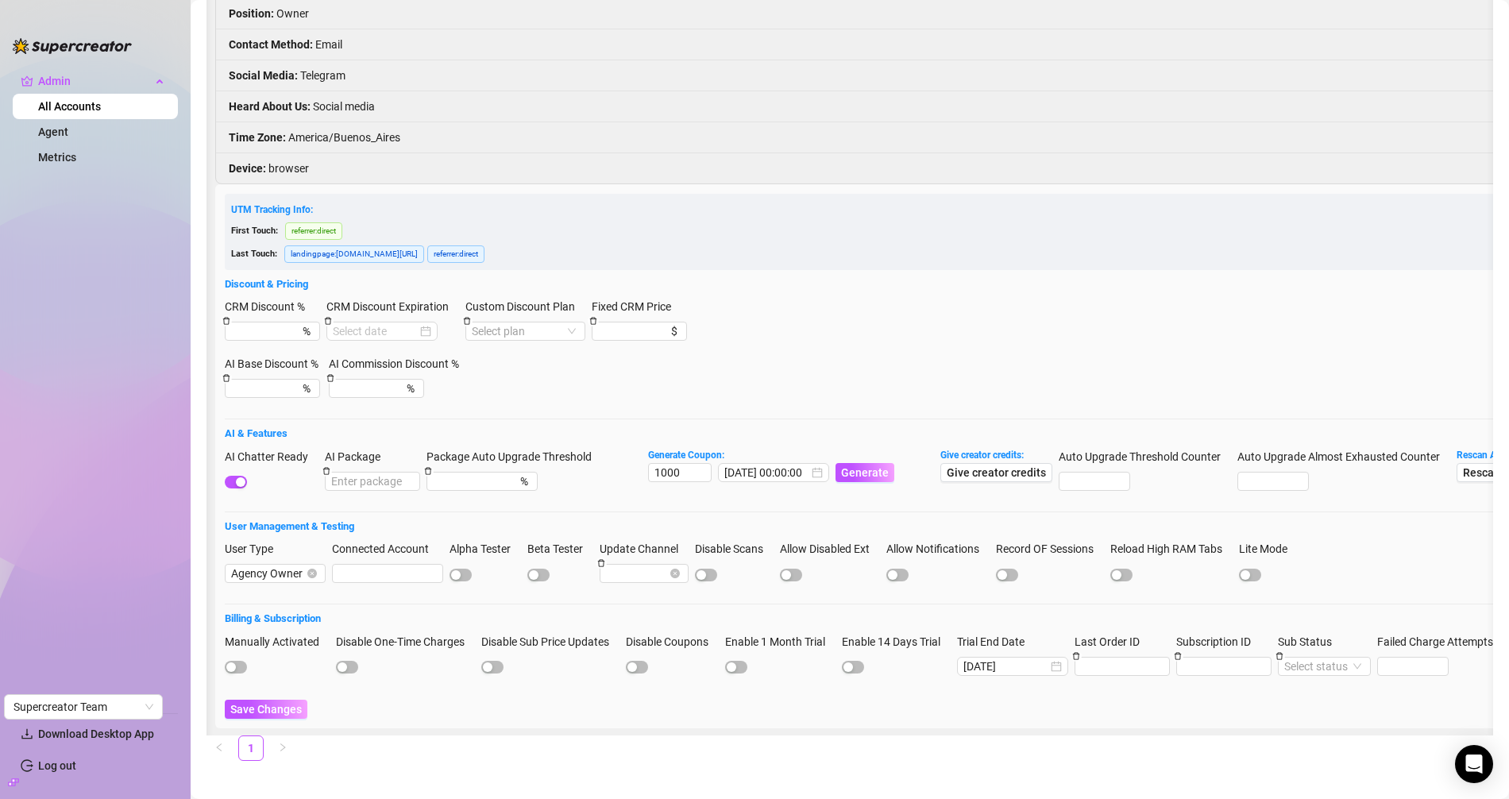
click at [878, 461] on div "AI Chatter Ready AI Package Package Auto Upgrade Threshold % Generate Coupon: 1…" at bounding box center [1061, 476] width 1673 height 57
click at [875, 466] on span "Generate" at bounding box center [865, 472] width 48 height 13
click at [268, 703] on span "Save Changes" at bounding box center [265, 709] width 71 height 13
click at [977, 31] on code "B8B98A1800RS0K5F00E3" at bounding box center [1003, 29] width 131 height 17
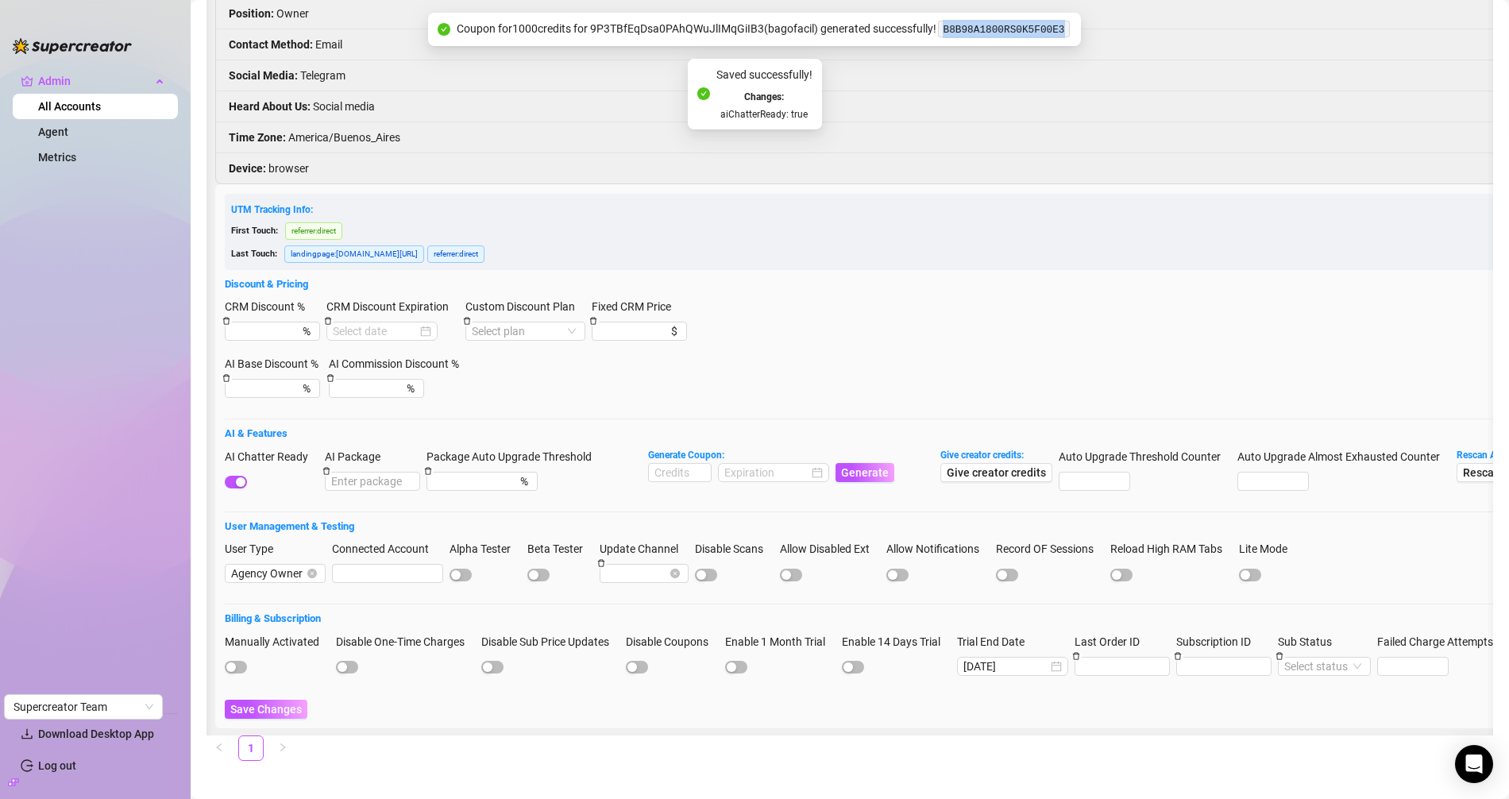
click at [977, 31] on code "B8B98A1800RS0K5F00E3" at bounding box center [1003, 29] width 131 height 17
copy code "B8B98A1800RS0K5F00E3"
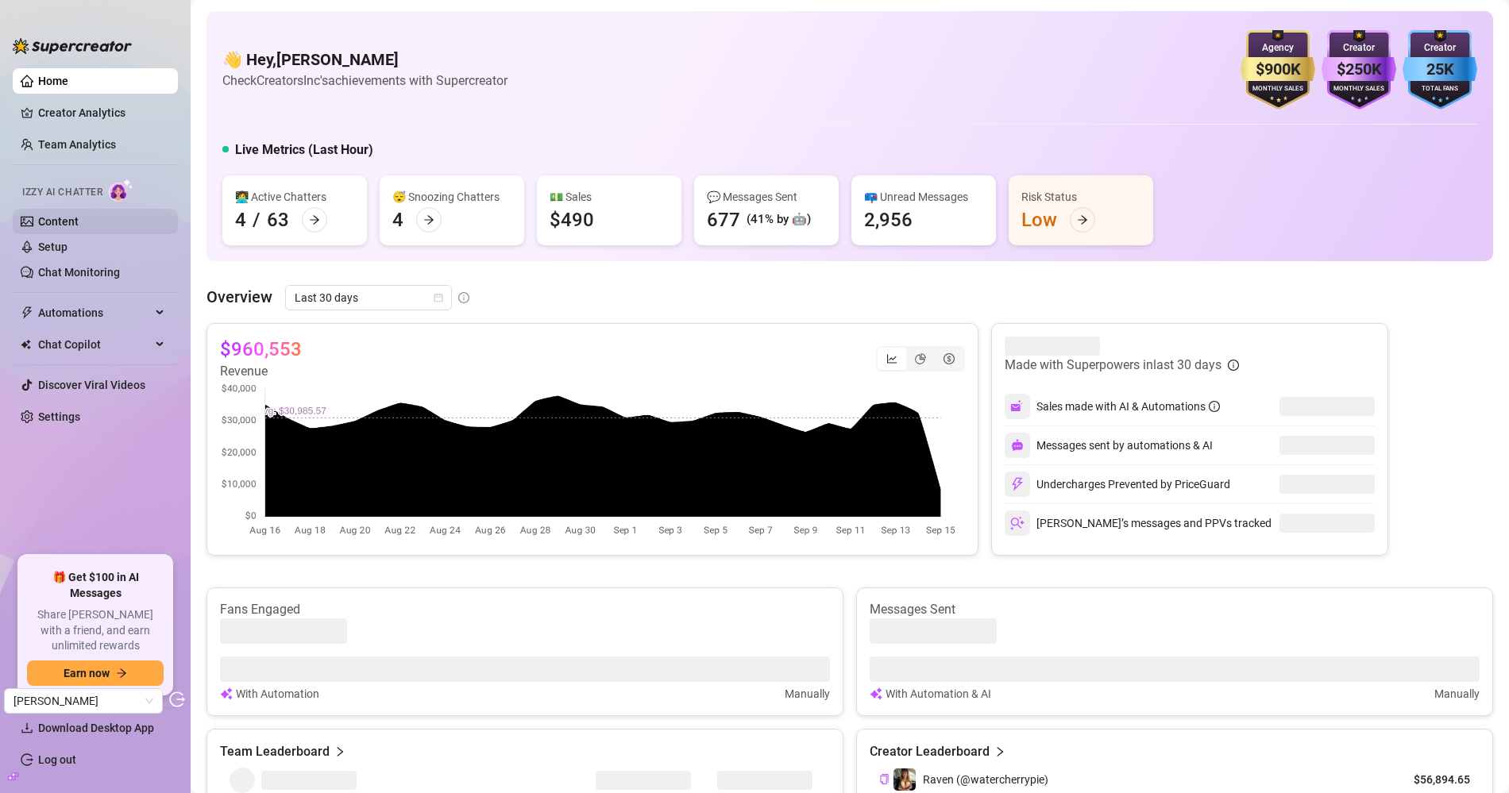
click at [62, 218] on link "Content" at bounding box center [58, 221] width 41 height 13
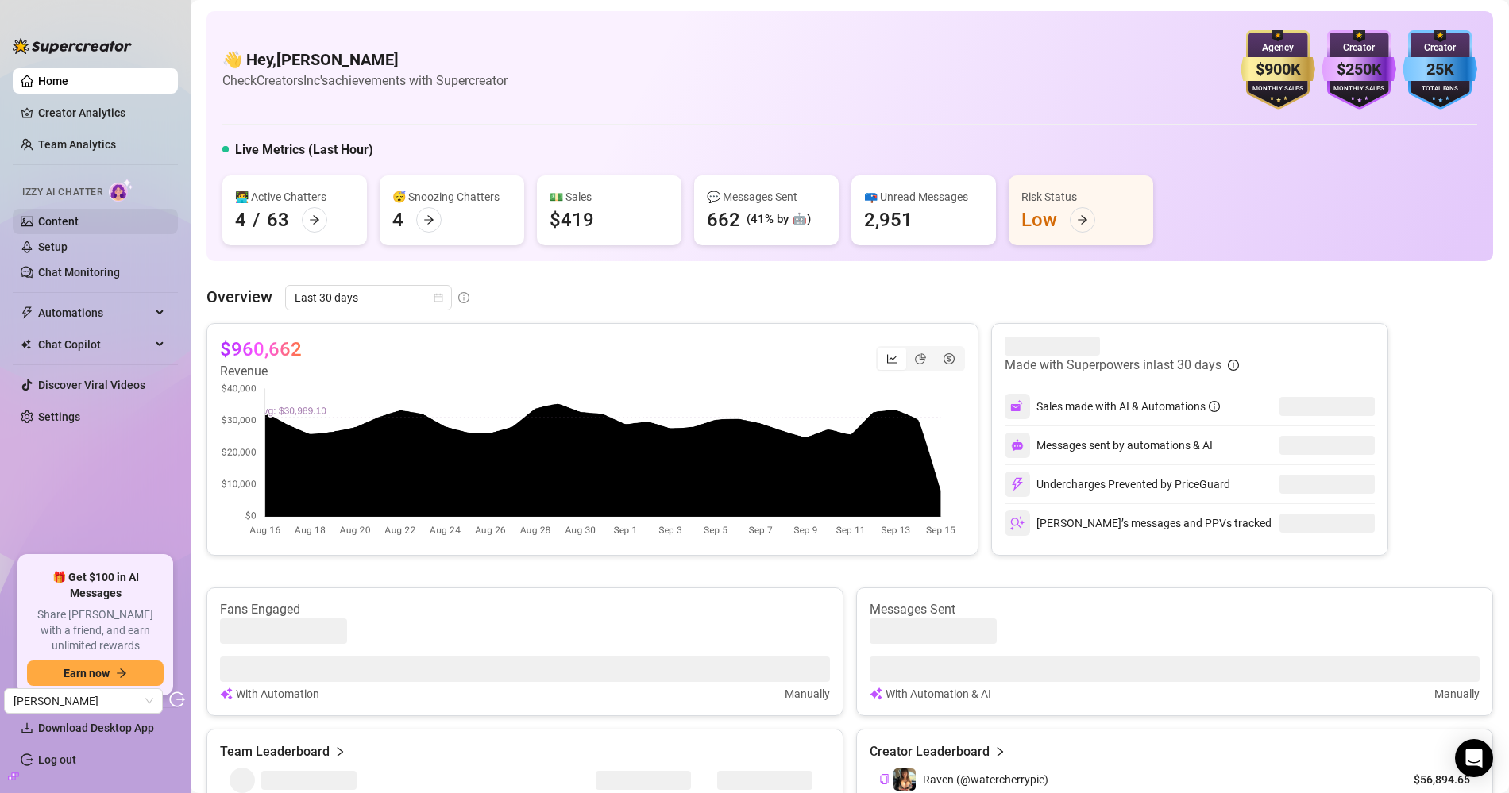
click at [59, 226] on link "Content" at bounding box center [58, 221] width 41 height 13
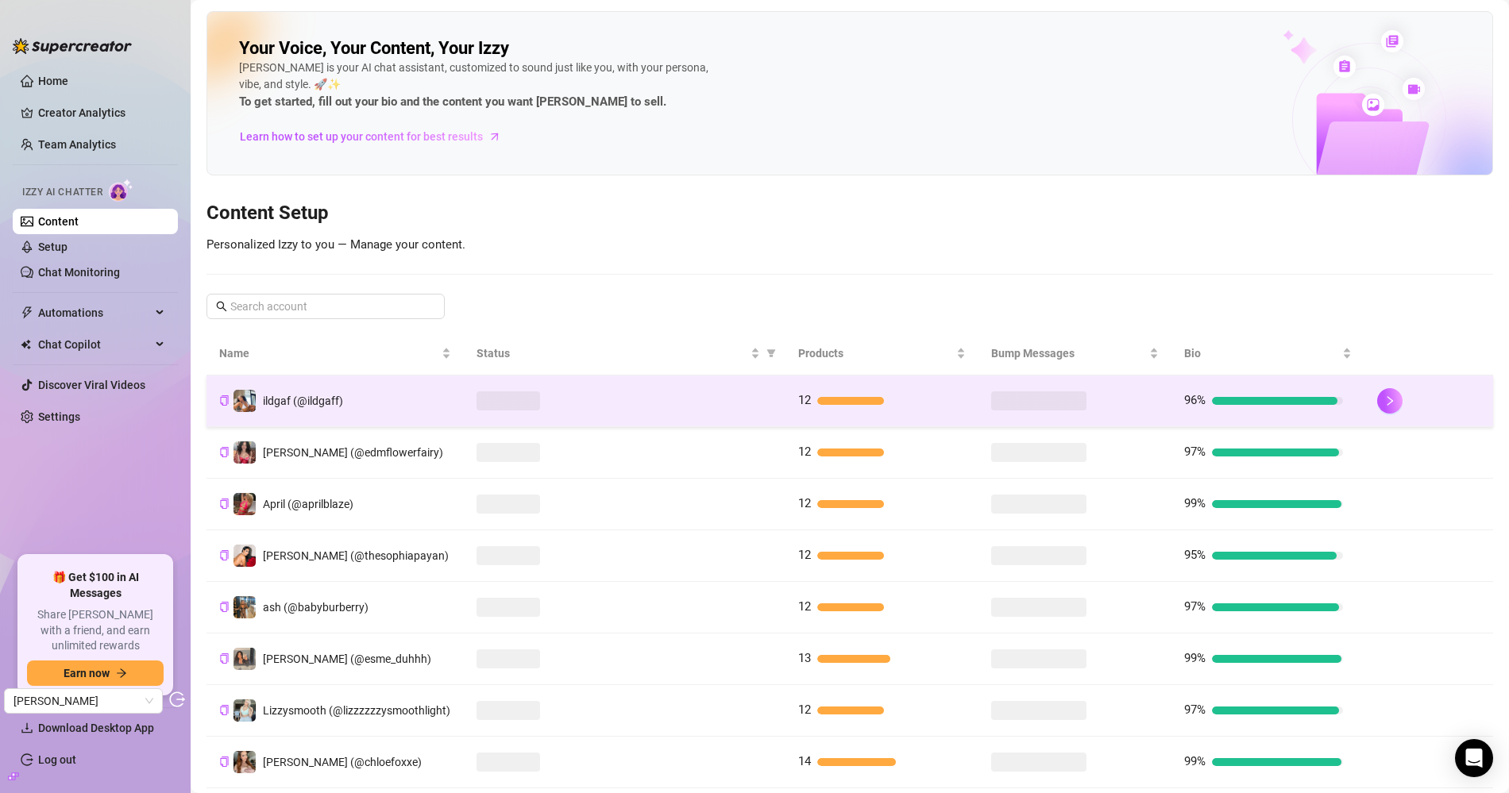
click at [519, 399] on span at bounding box center [509, 401] width 64 height 19
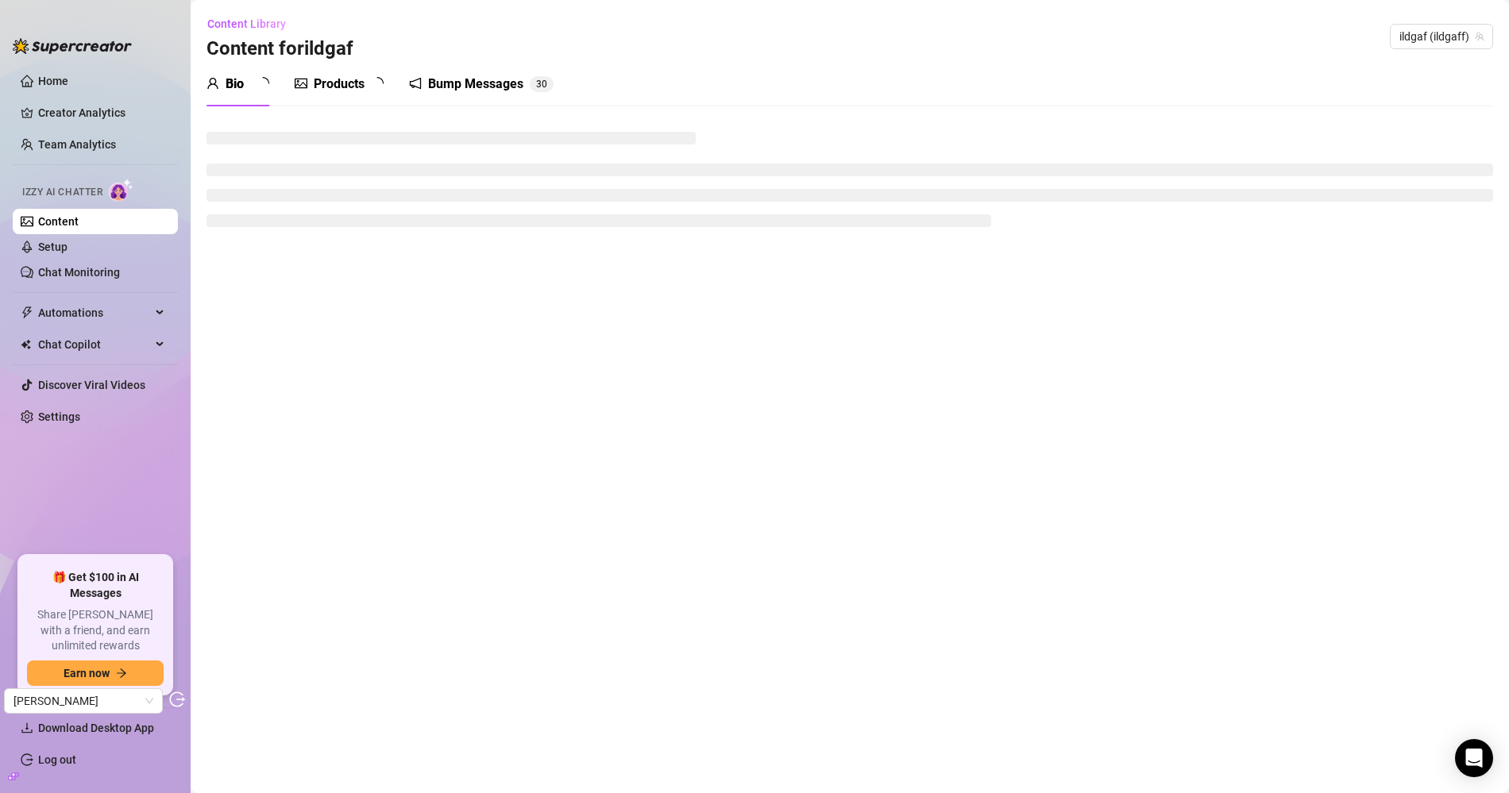
click at [479, 92] on div "Bump Messages" at bounding box center [475, 84] width 95 height 19
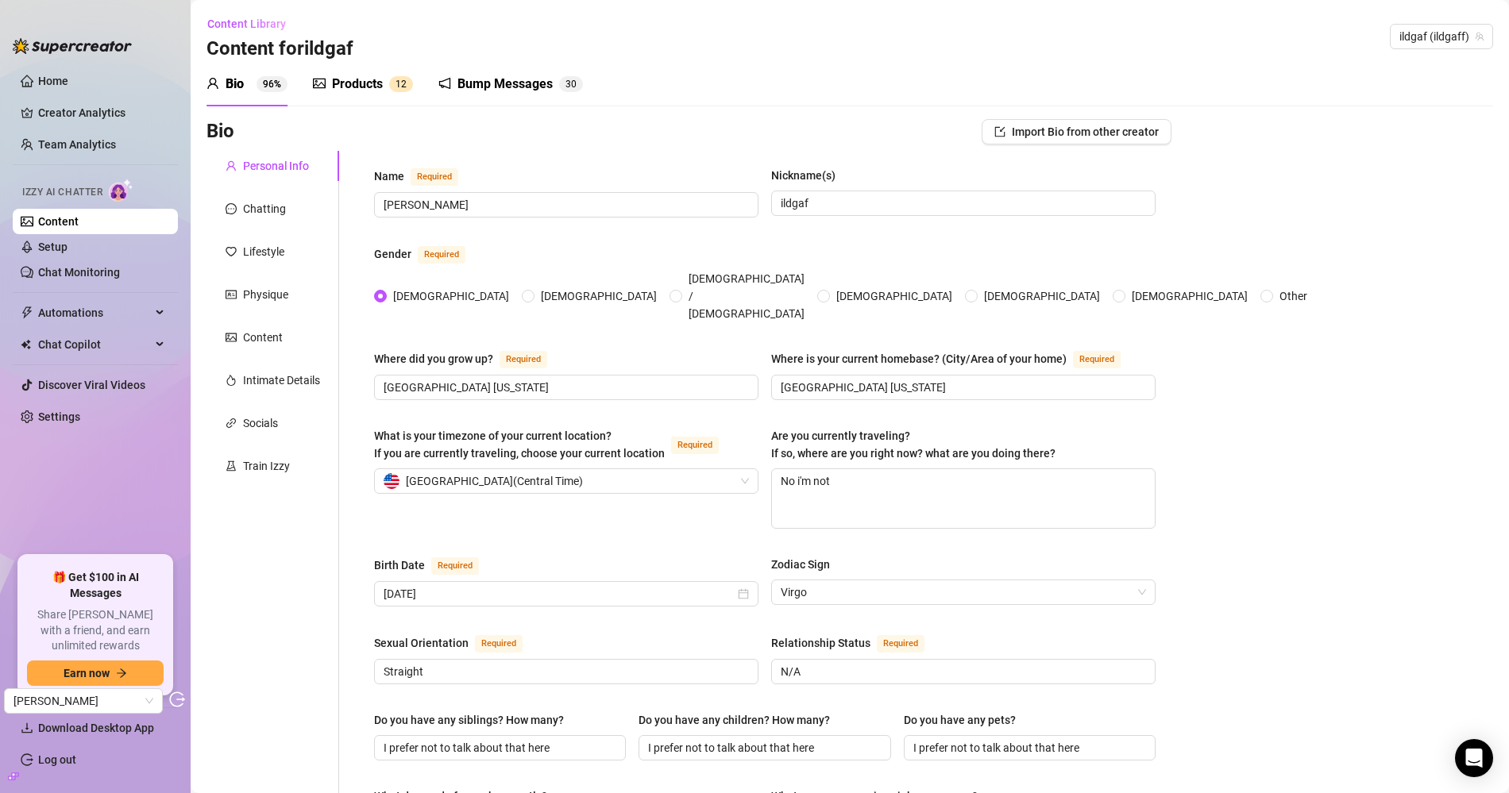
click at [79, 215] on link "Content" at bounding box center [58, 221] width 41 height 13
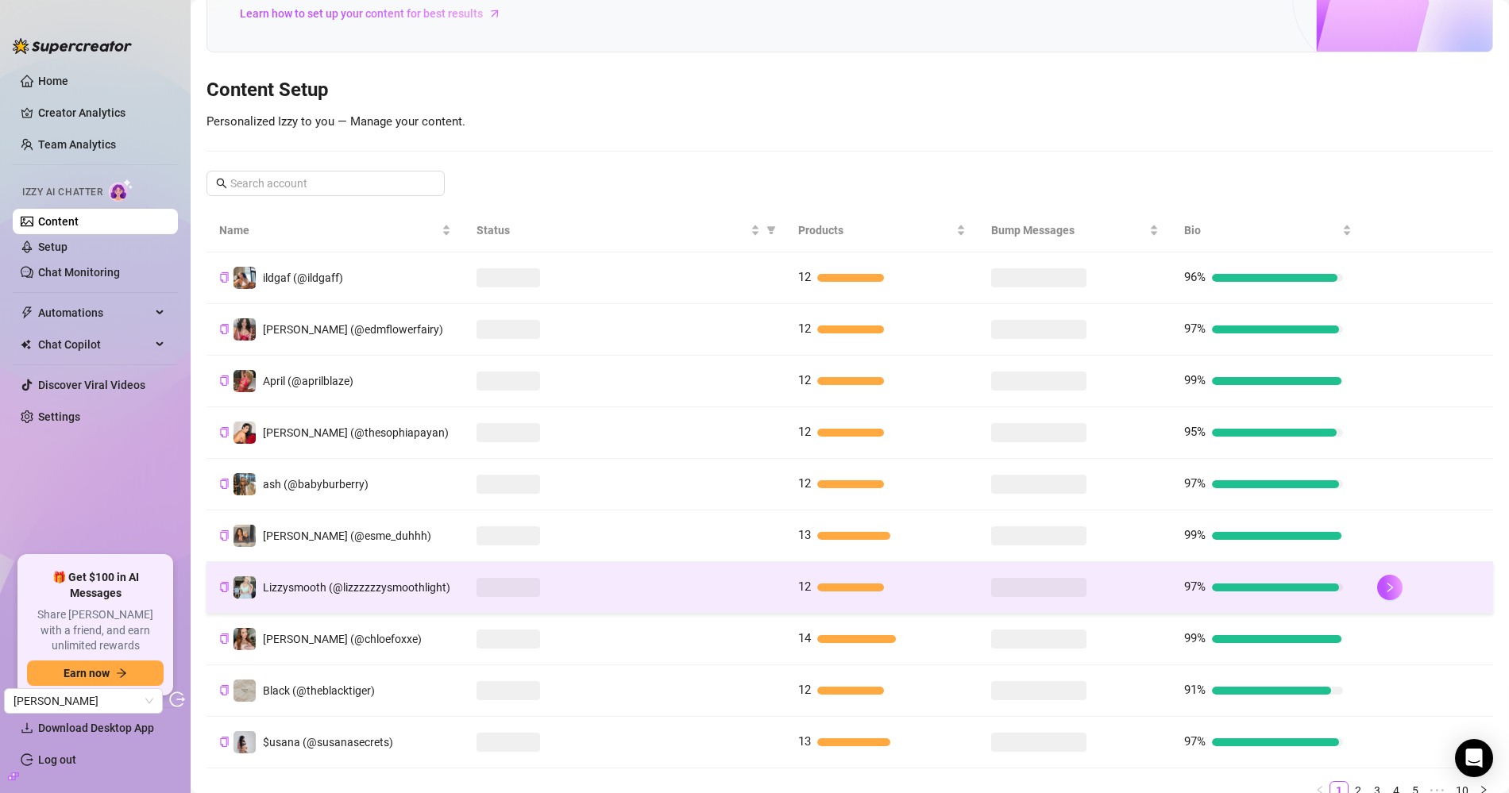
scroll to position [125, 0]
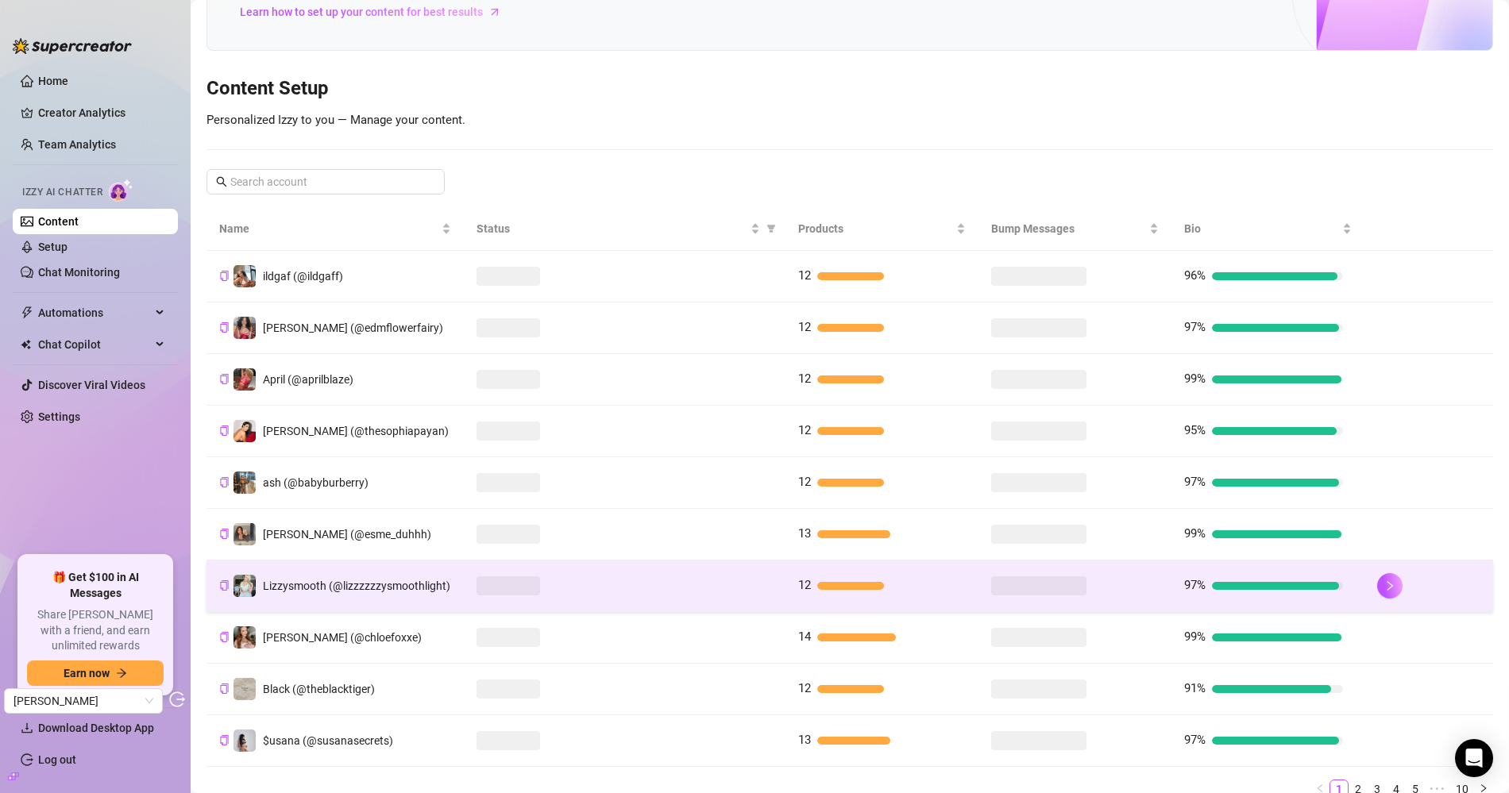
click at [914, 588] on div at bounding box center [887, 586] width 140 height 8
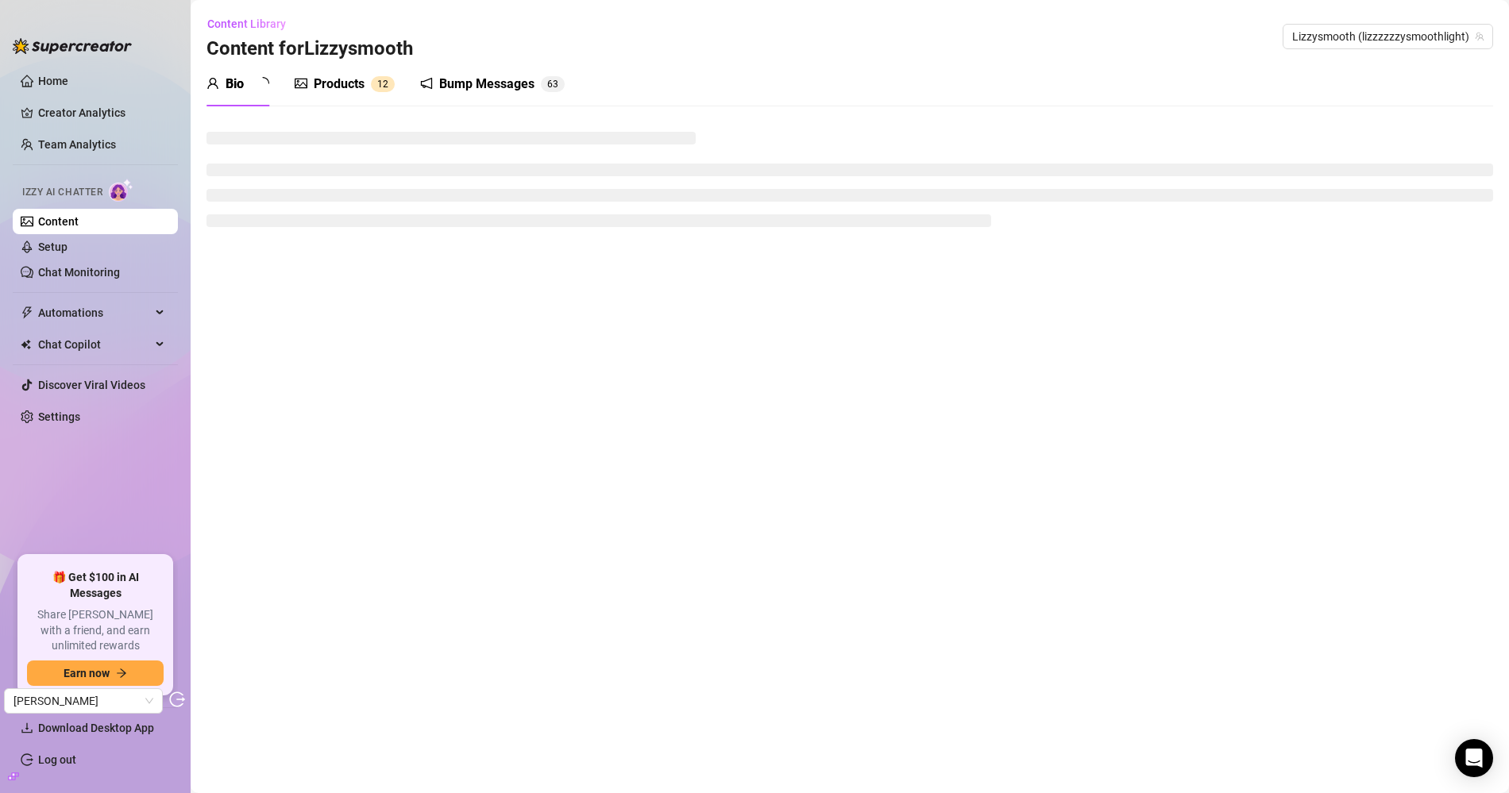
click at [515, 91] on div "Bump Messages" at bounding box center [486, 84] width 95 height 19
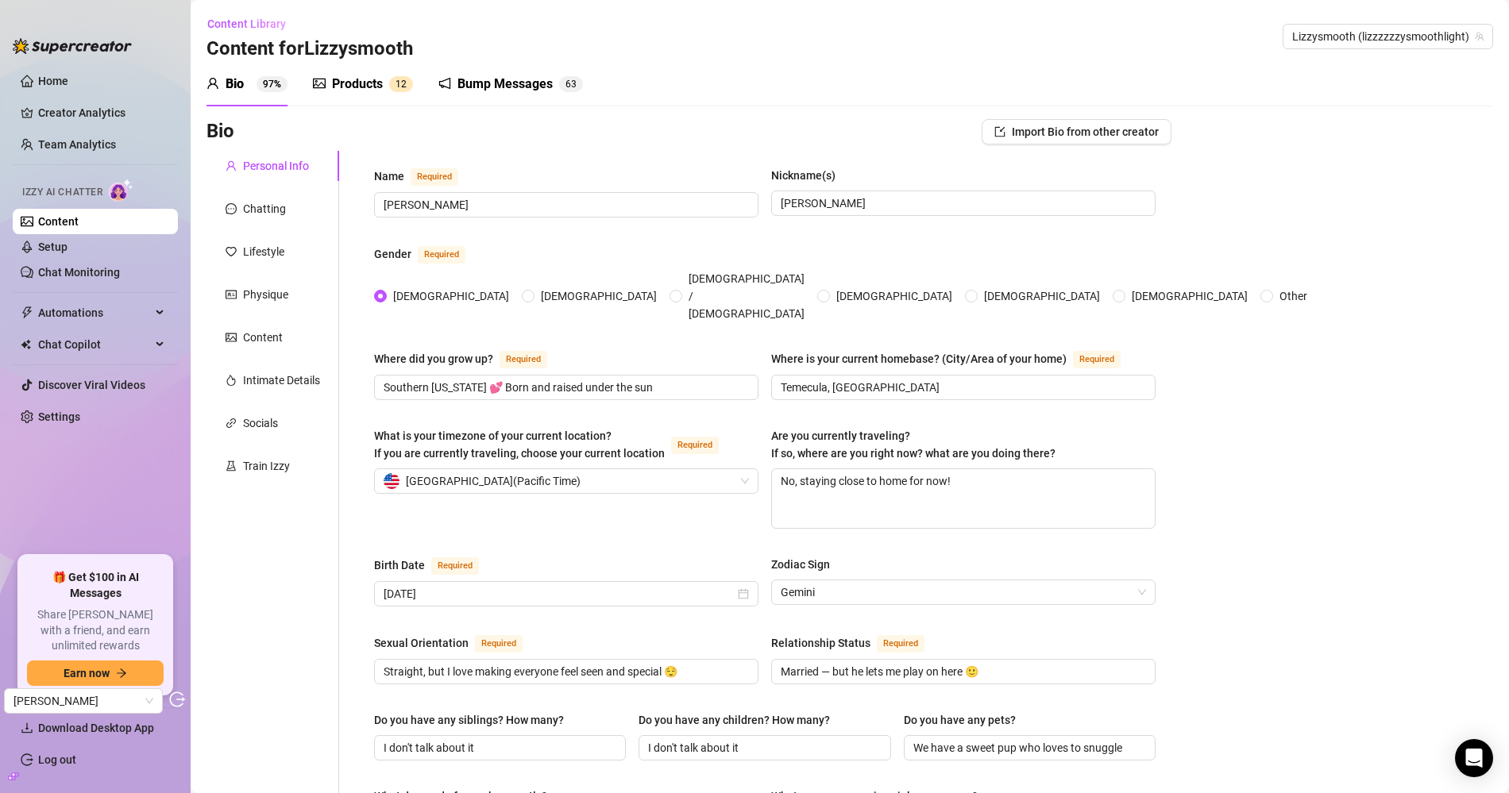
click at [79, 215] on link "Content" at bounding box center [58, 221] width 41 height 13
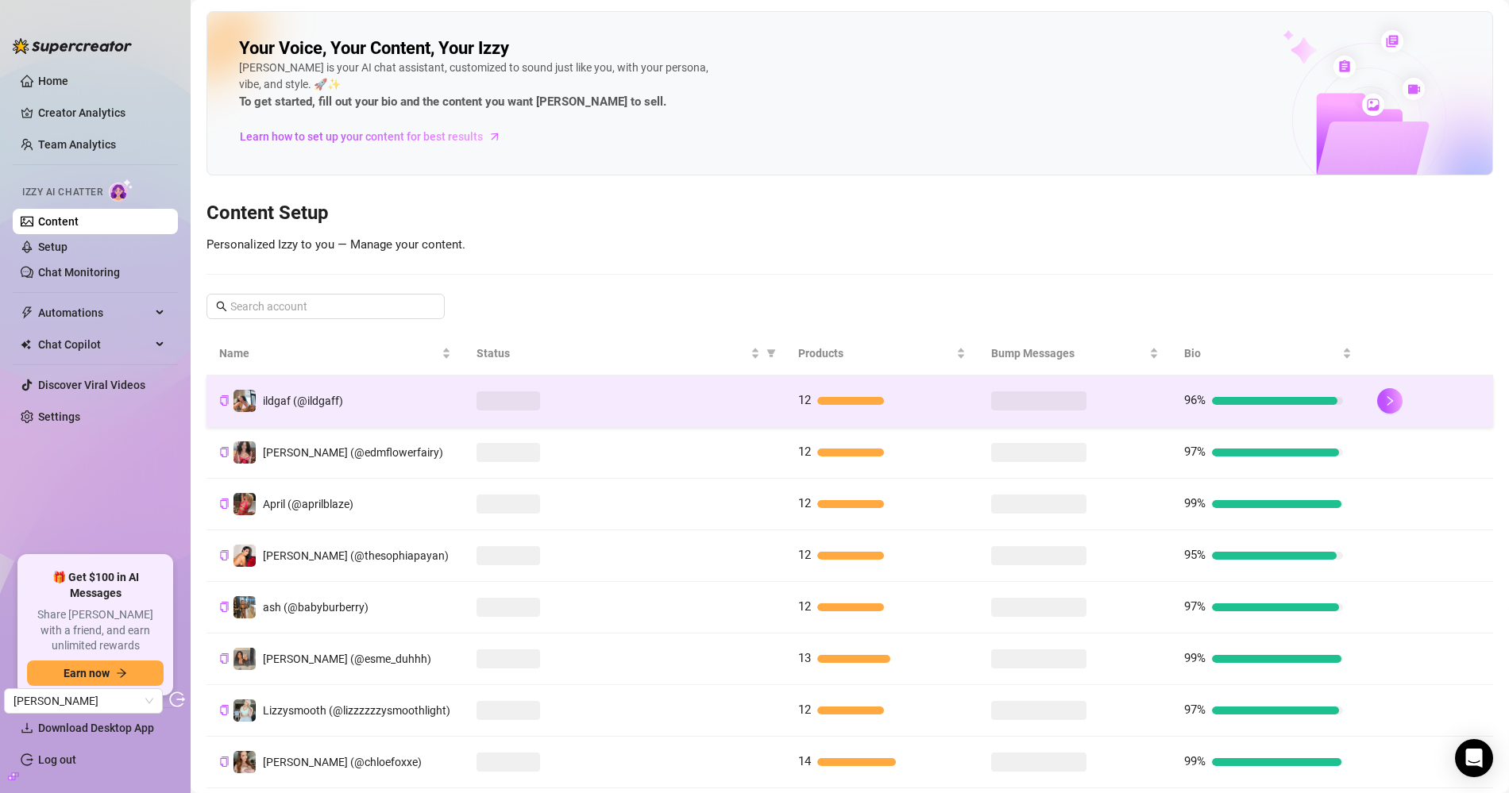
scroll to position [195, 0]
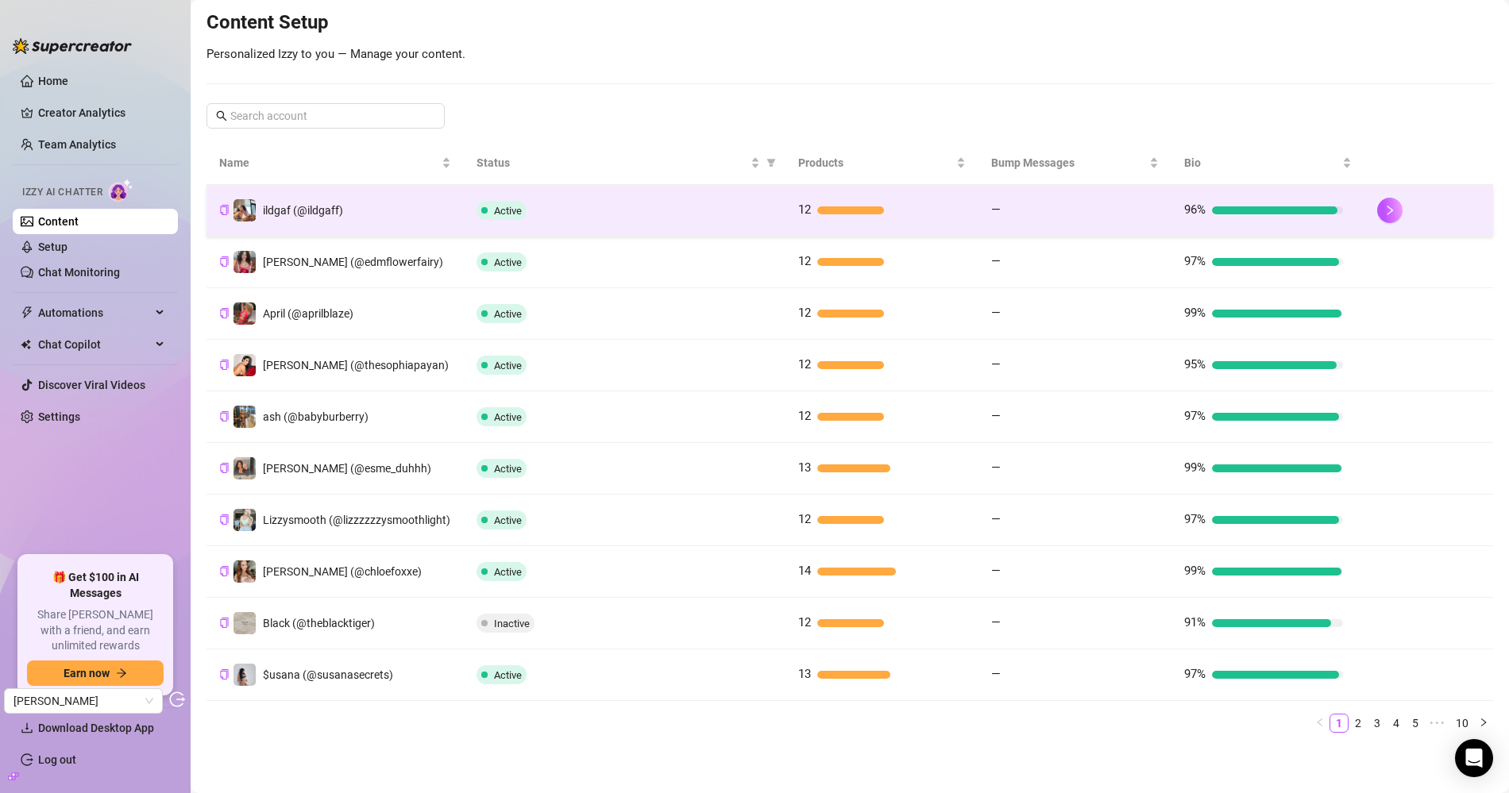
click at [992, 190] on td "—" at bounding box center [1074, 211] width 193 height 52
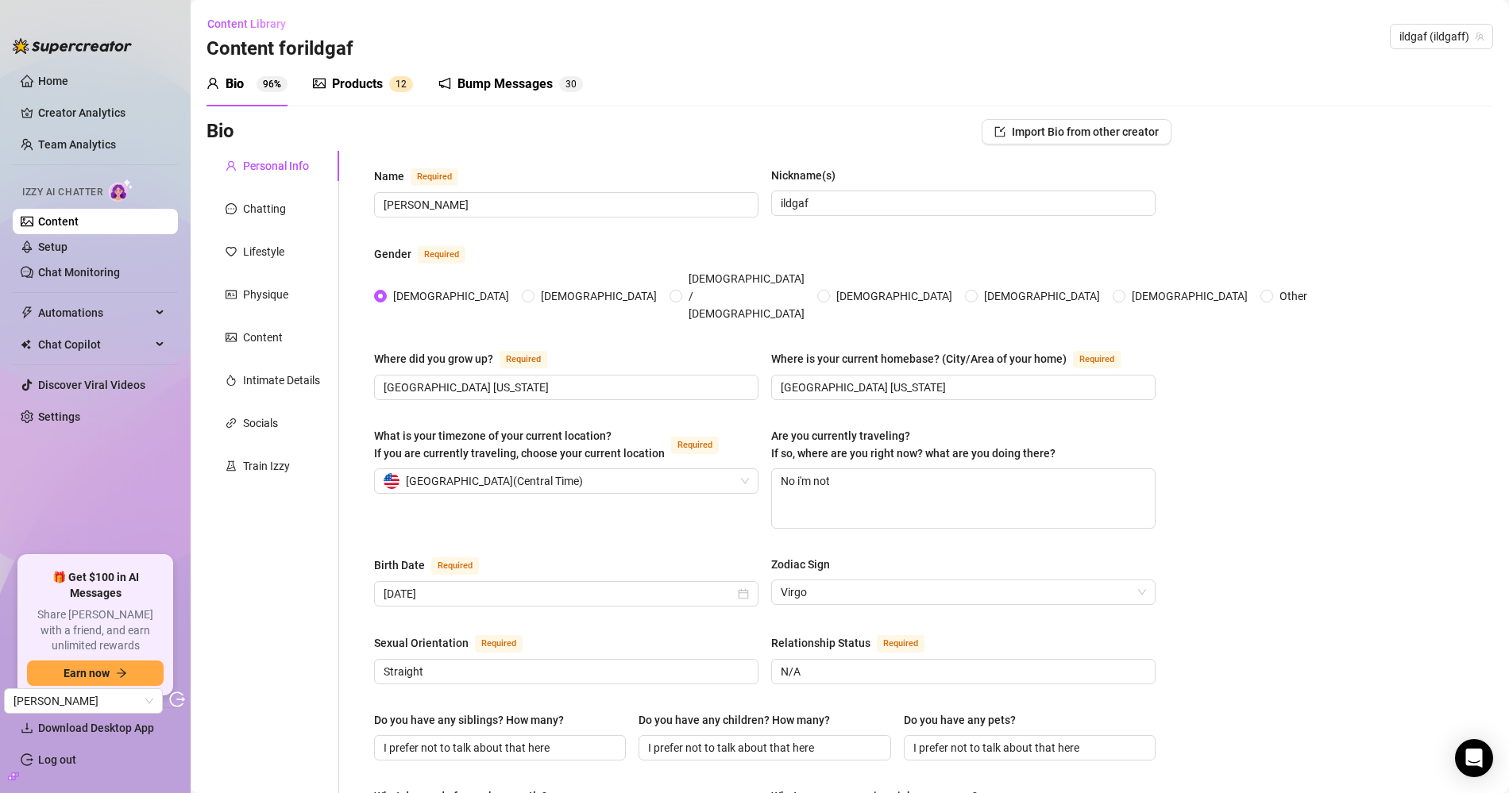
click at [480, 98] on div "Bump Messages 3 0" at bounding box center [510, 84] width 145 height 44
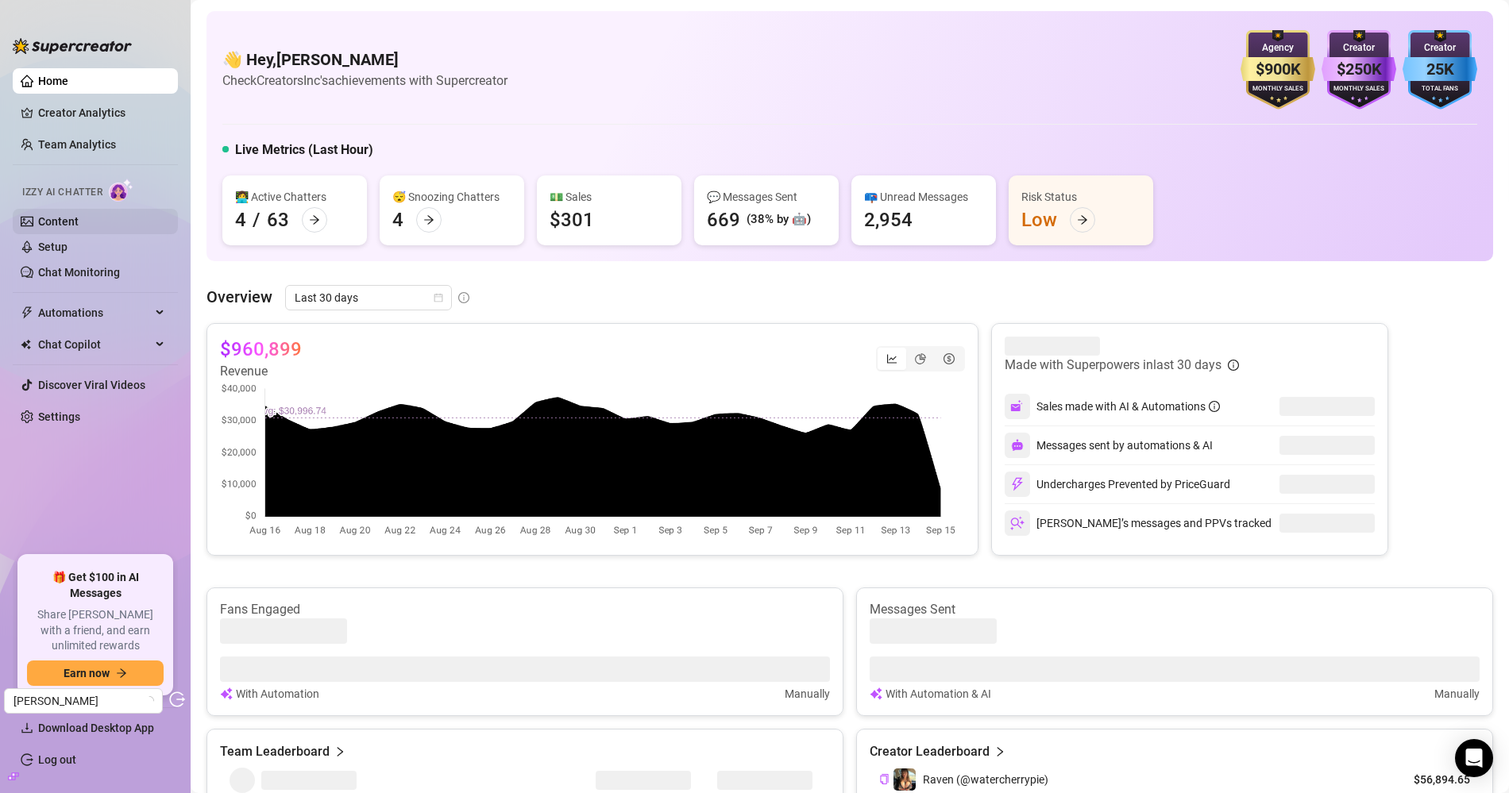
click at [79, 215] on link "Content" at bounding box center [58, 221] width 41 height 13
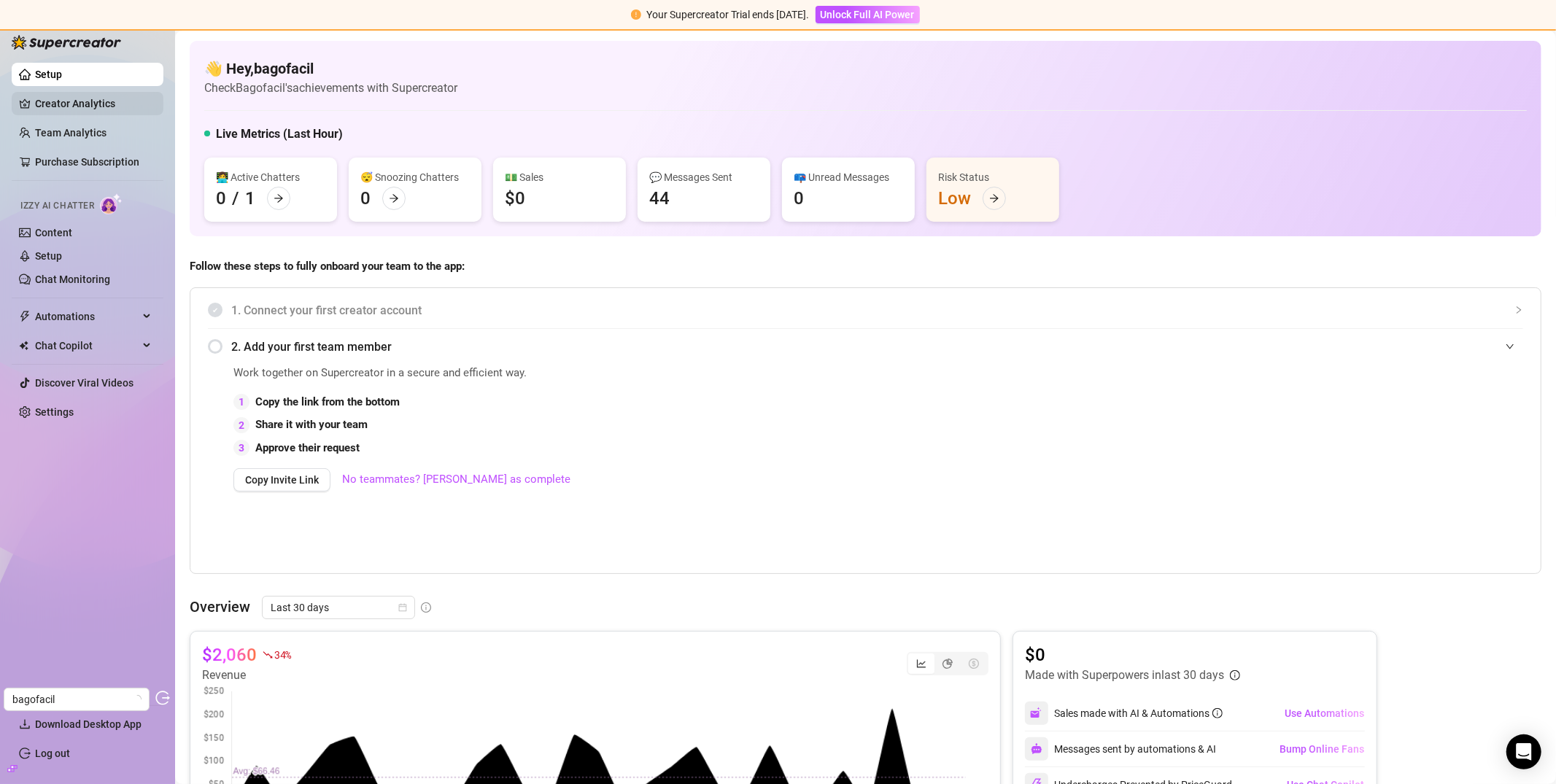
click at [76, 103] on link "Creator Analytics" at bounding box center [93, 103] width 117 height 23
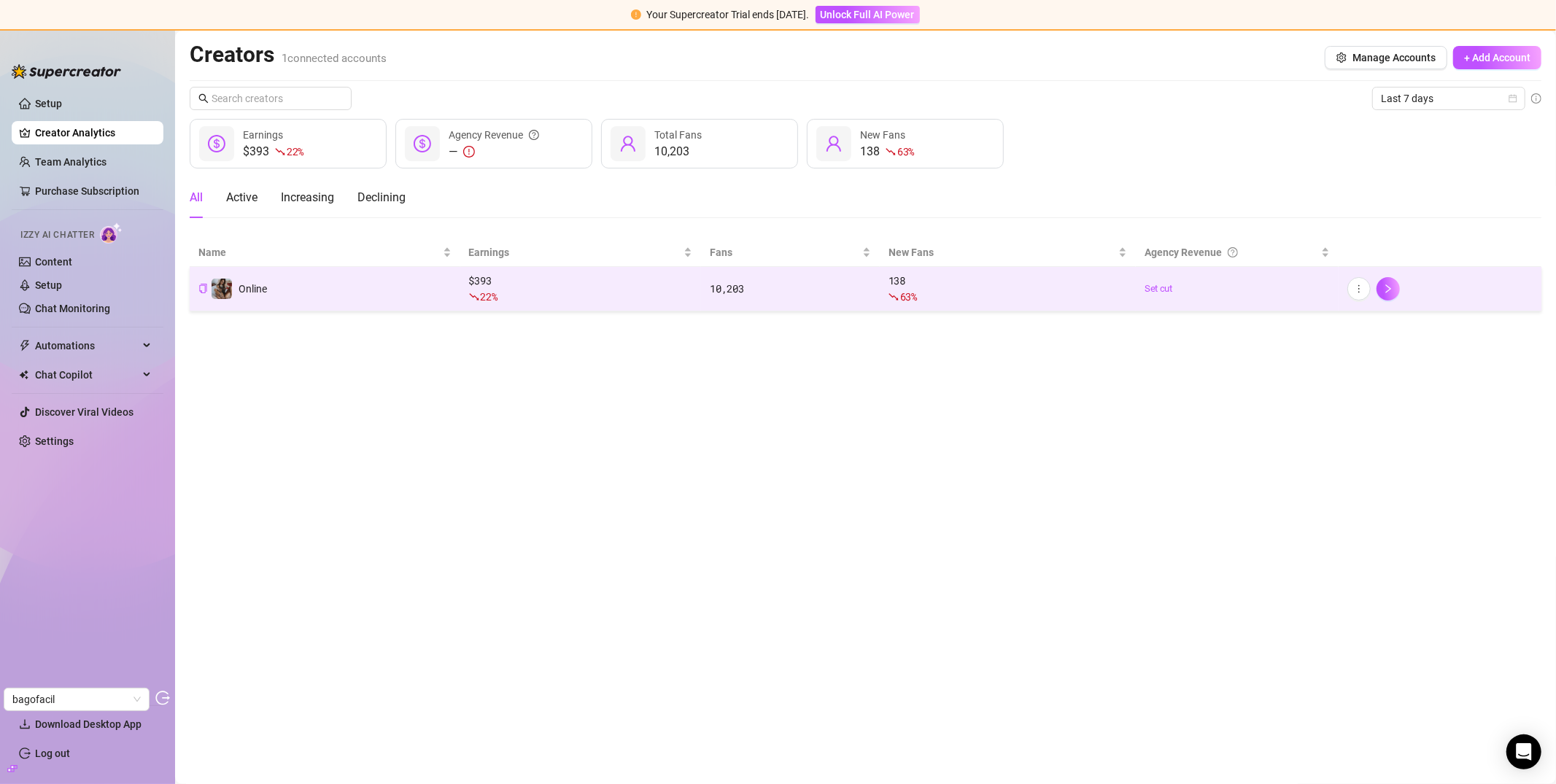
click at [349, 300] on td "Online" at bounding box center [324, 289] width 271 height 44
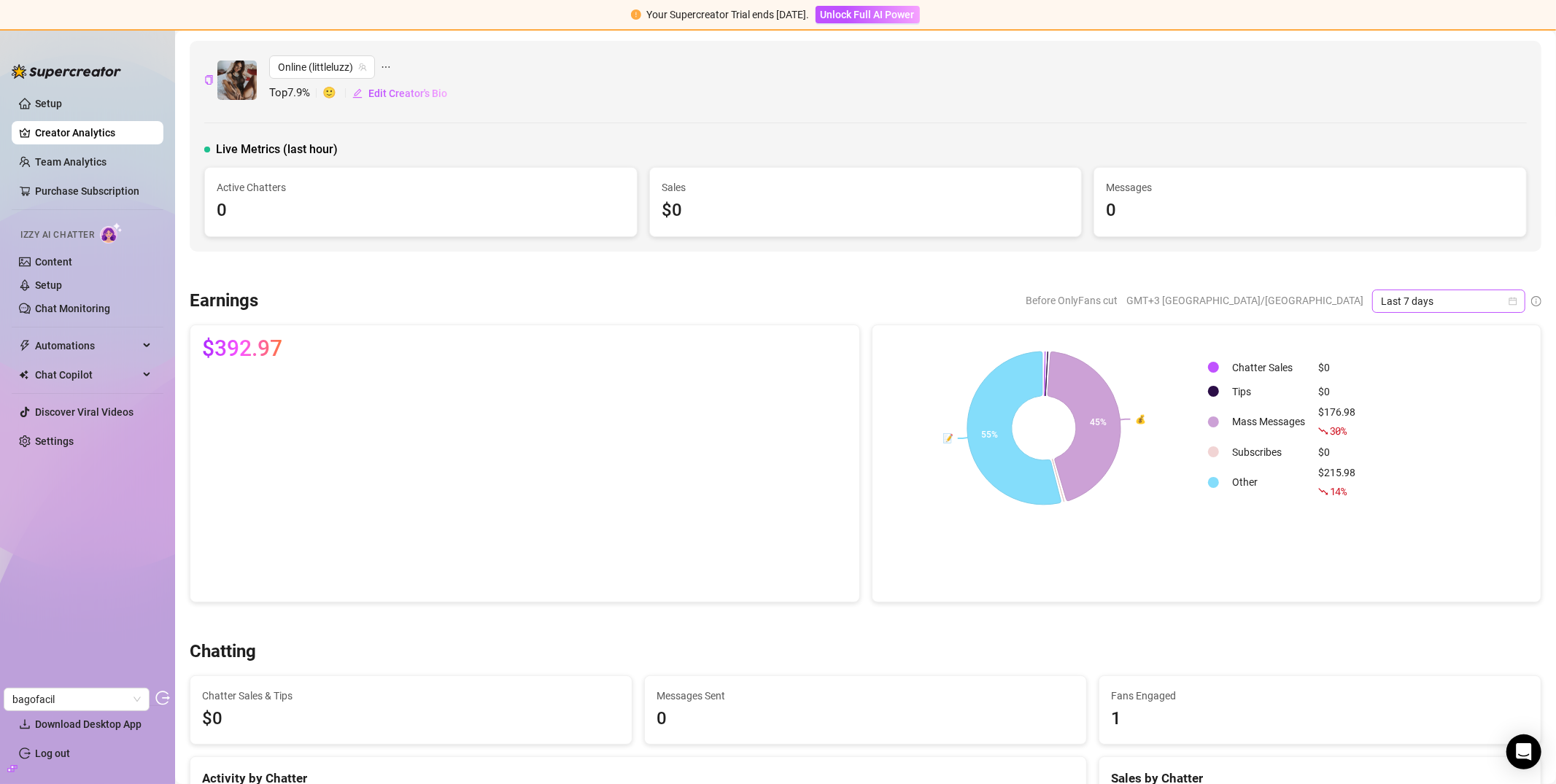
click at [1385, 290] on span "Last 7 days" at bounding box center [1449, 301] width 136 height 22
click at [1385, 368] on div "Last 30 days" at bounding box center [1437, 375] width 130 height 16
click at [52, 261] on link "Content" at bounding box center [53, 262] width 38 height 12
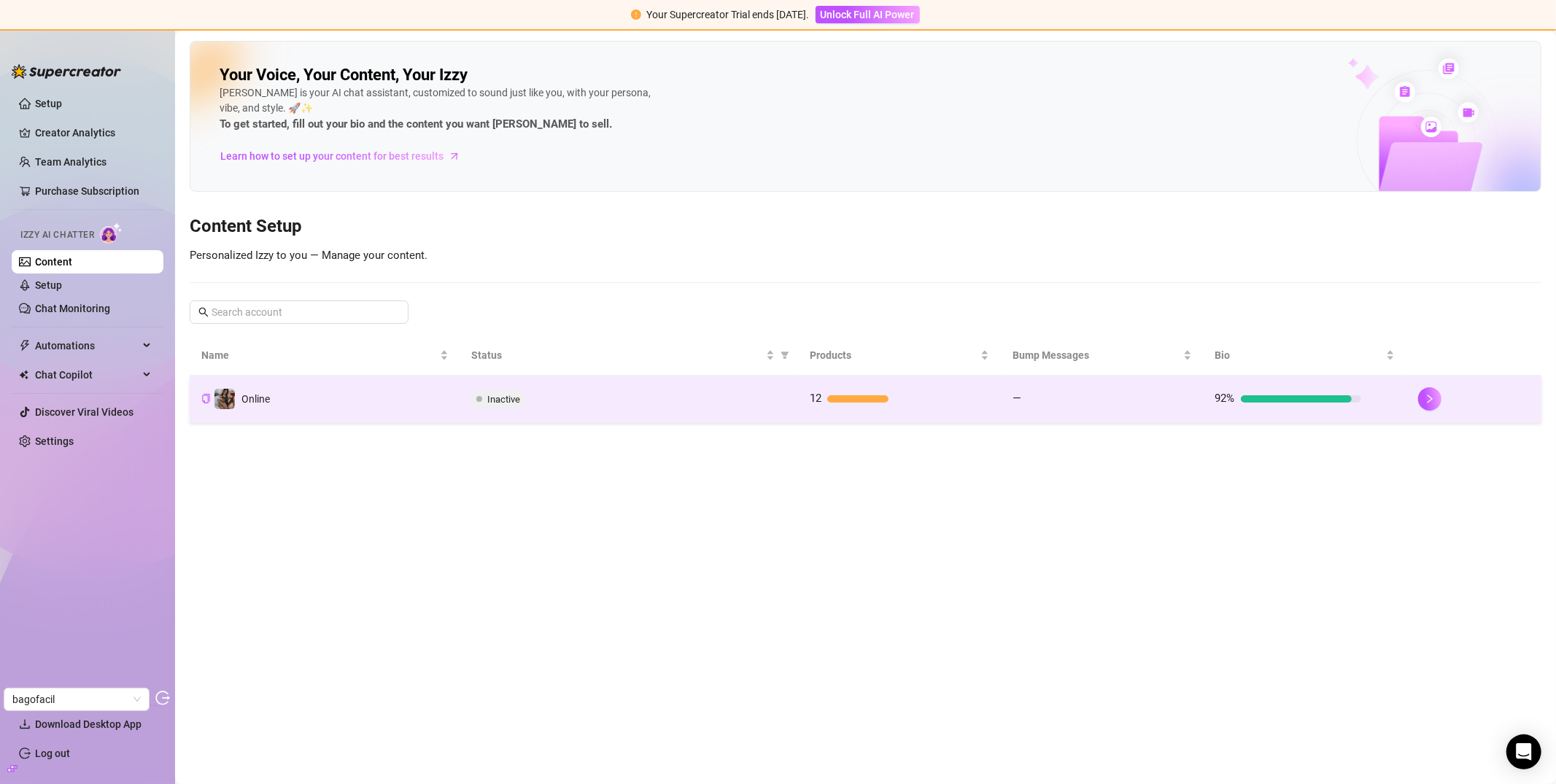
click at [1074, 409] on td "—" at bounding box center [1102, 399] width 203 height 48
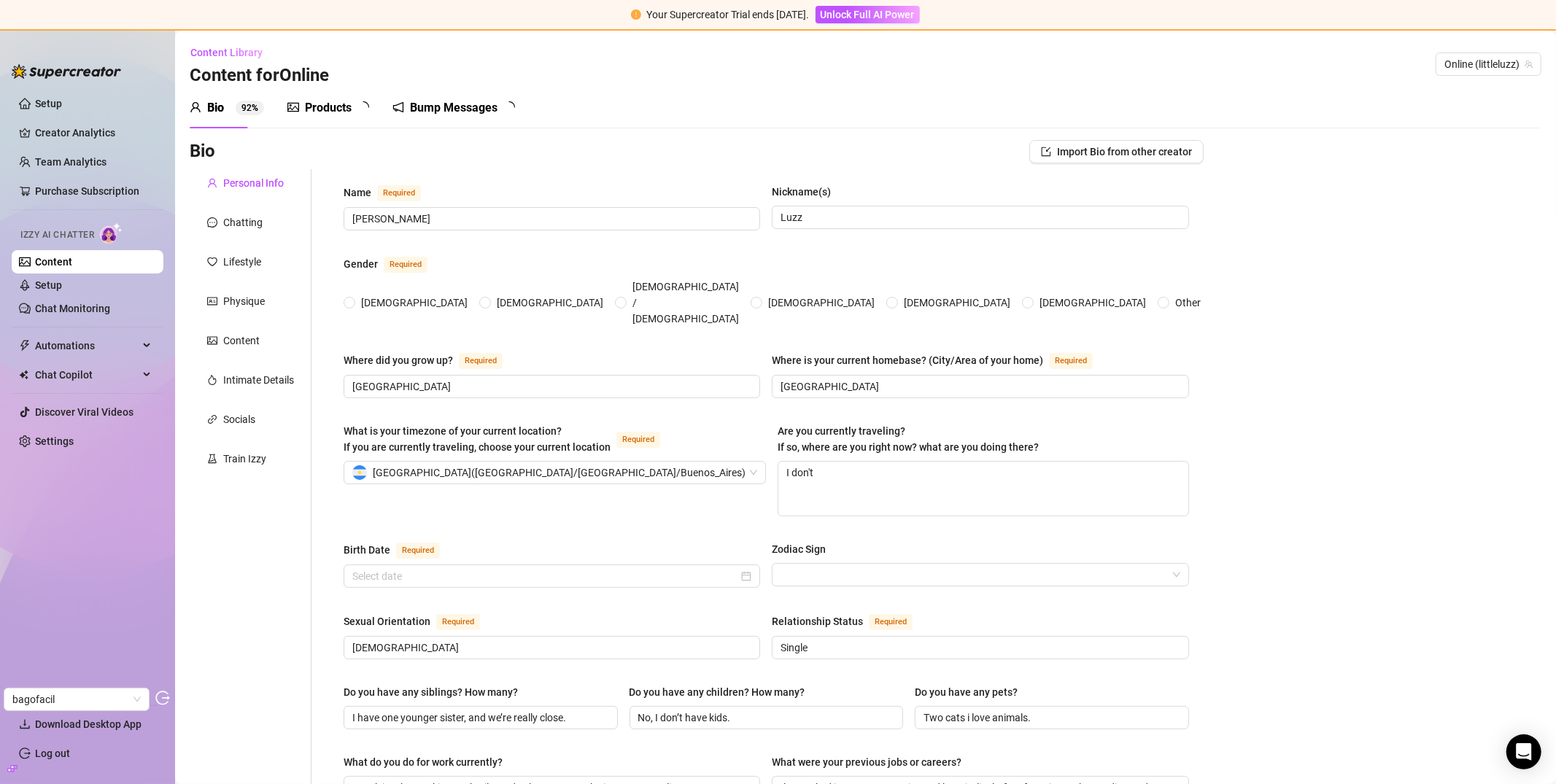
radio input "true"
type input "[DATE]"
click at [481, 111] on div "Bump Messages" at bounding box center [463, 107] width 87 height 17
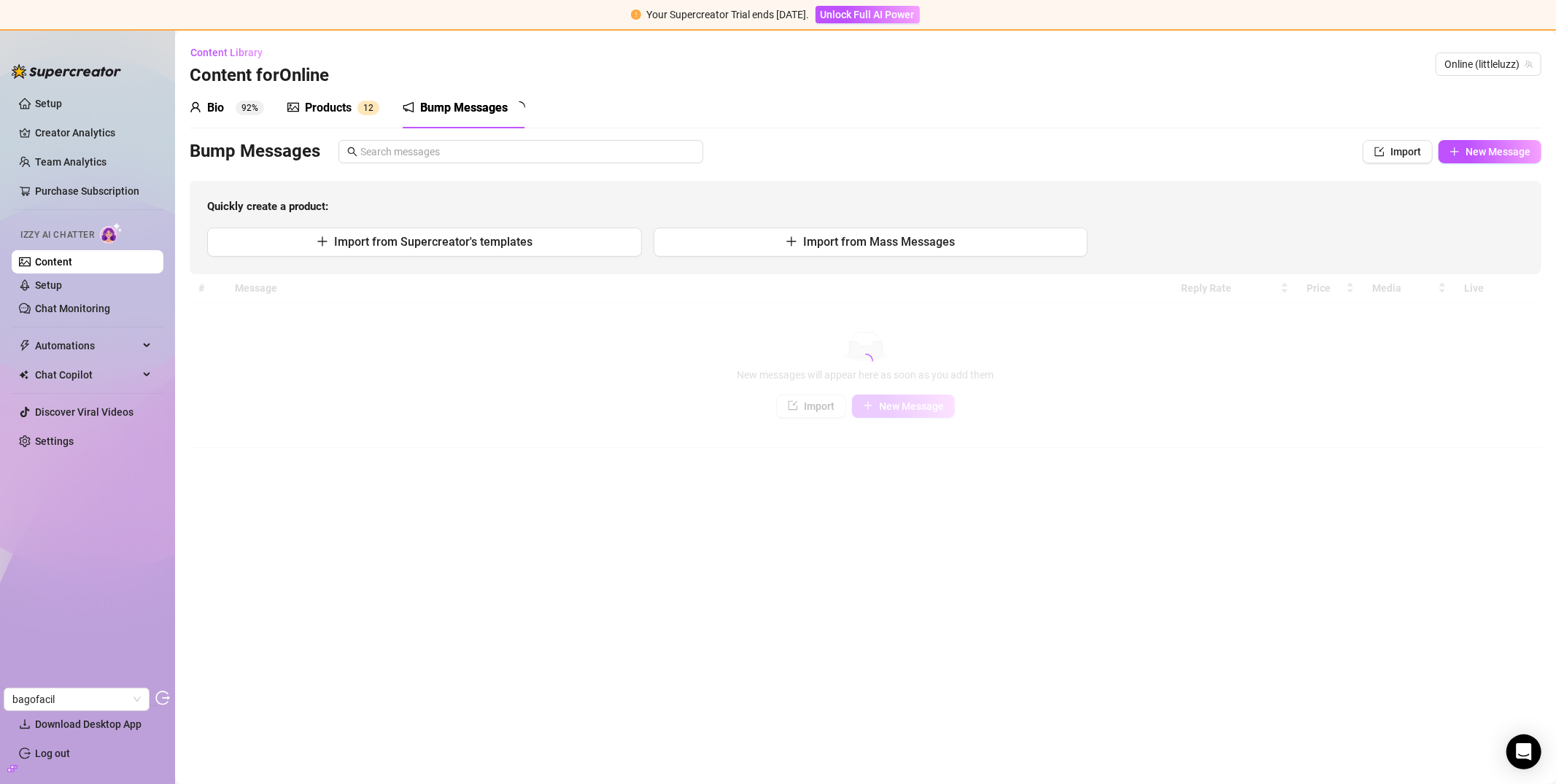
click at [355, 108] on div "Products 1 2" at bounding box center [333, 107] width 92 height 17
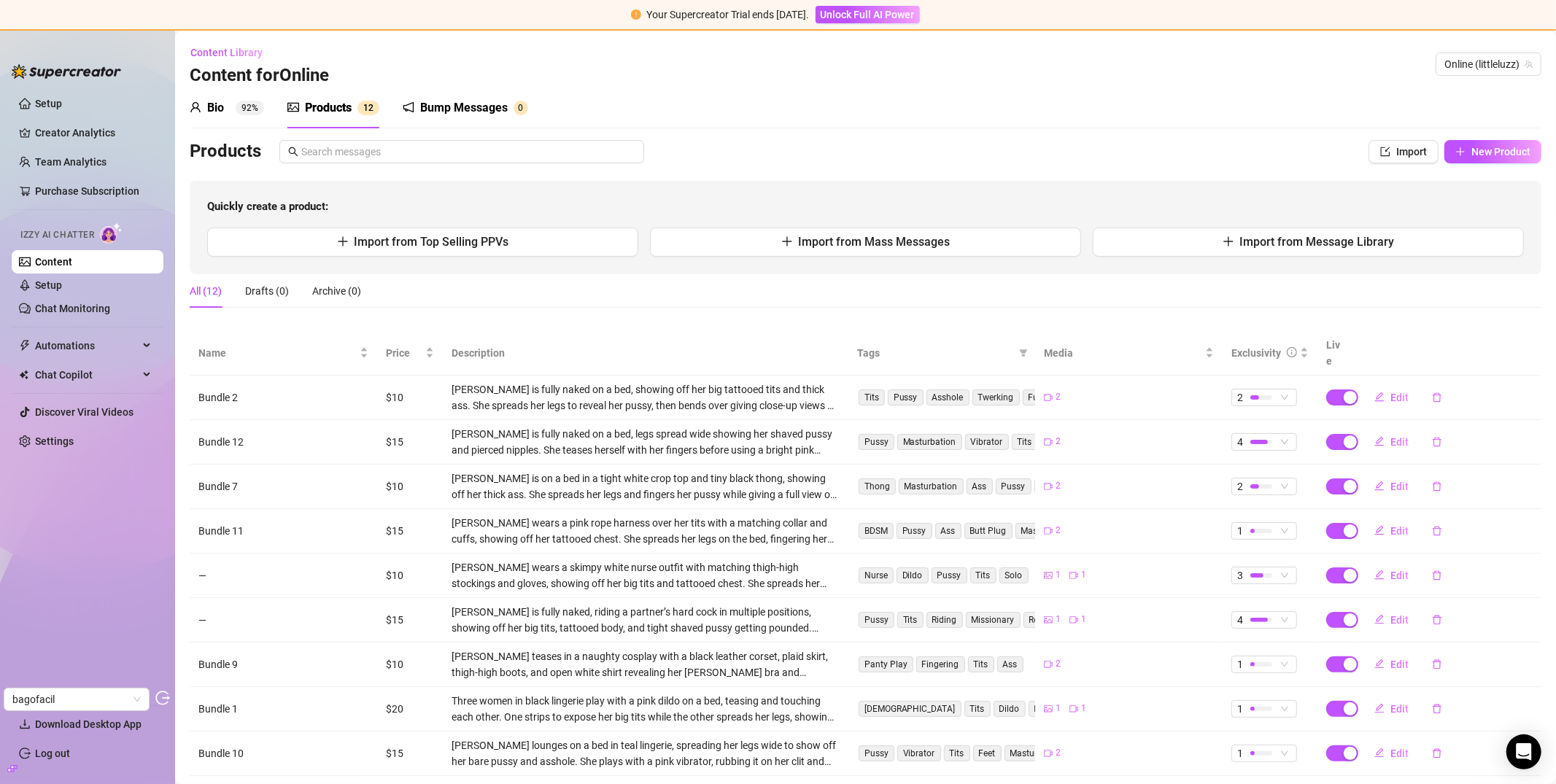
click at [232, 109] on div "Bio 92%" at bounding box center [226, 107] width 74 height 17
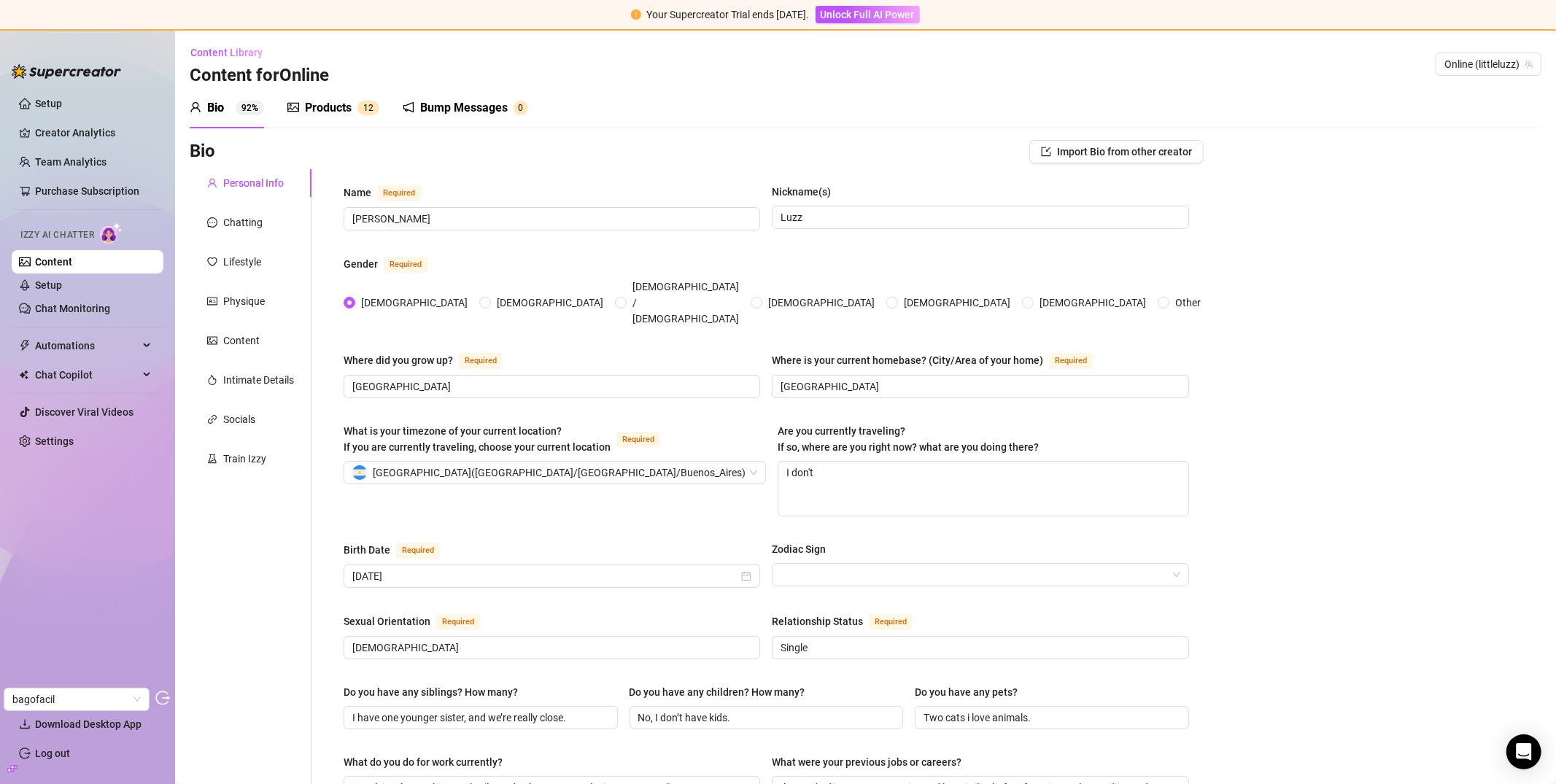
click at [434, 132] on div "Bio 92% Products 1 2 Bump Messages 0 Bio Import Bio from other creator Personal…" at bounding box center [865, 784] width 1352 height 1394
click at [443, 121] on div "Bump Messages 0" at bounding box center [465, 107] width 126 height 40
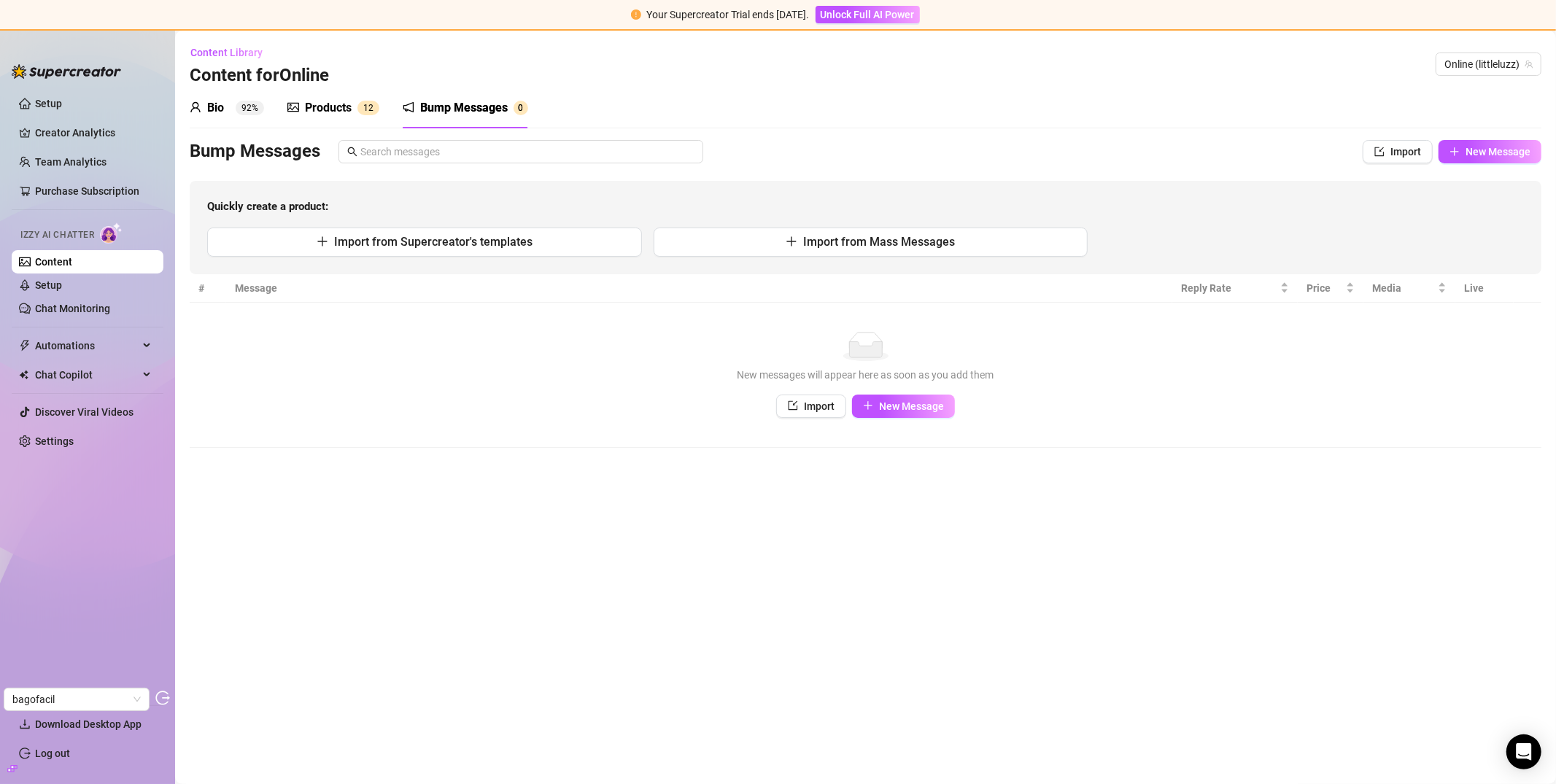
click at [227, 103] on div "Bio 92%" at bounding box center [226, 107] width 74 height 17
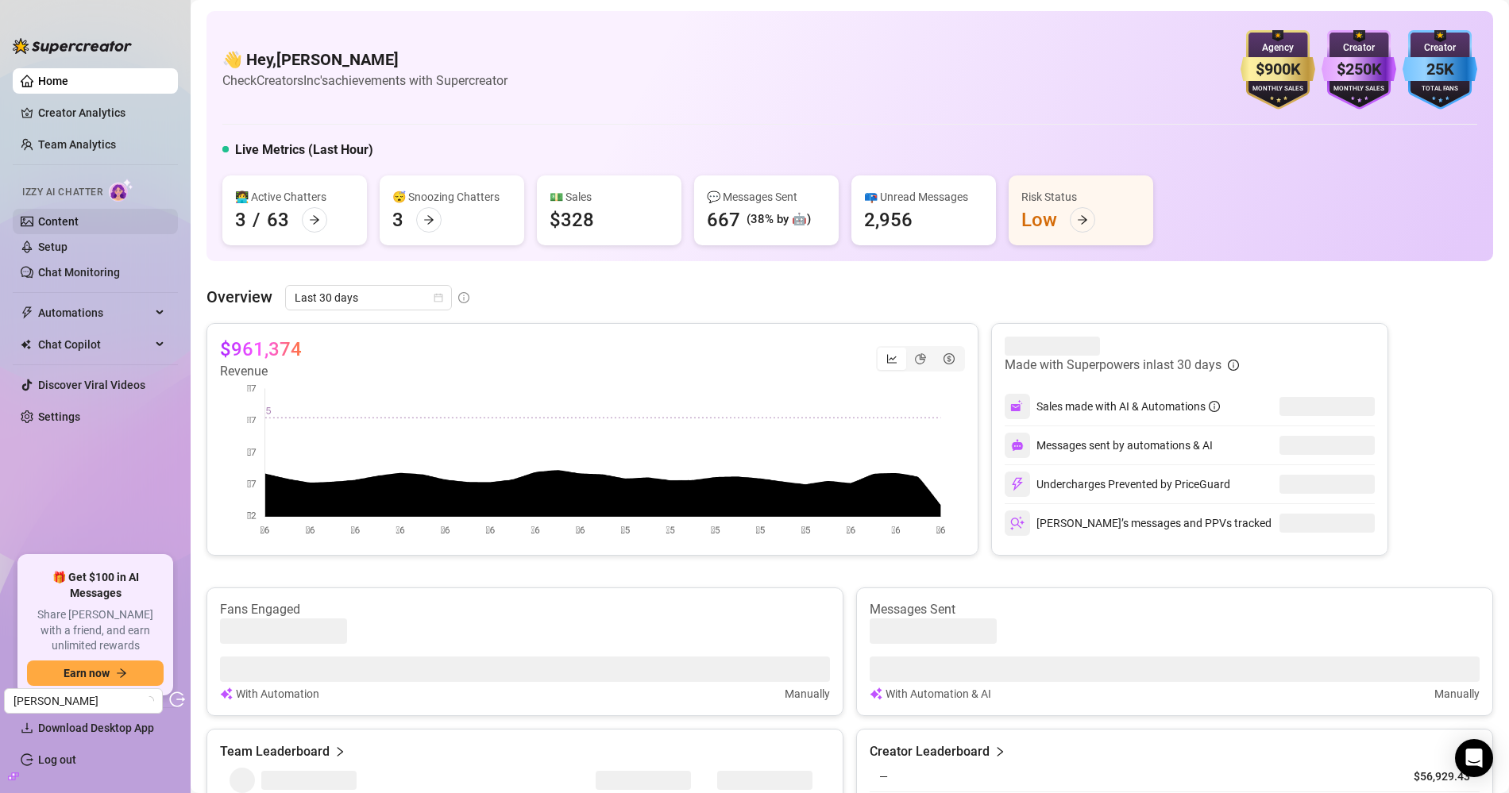
click at [79, 215] on link "Content" at bounding box center [58, 221] width 41 height 13
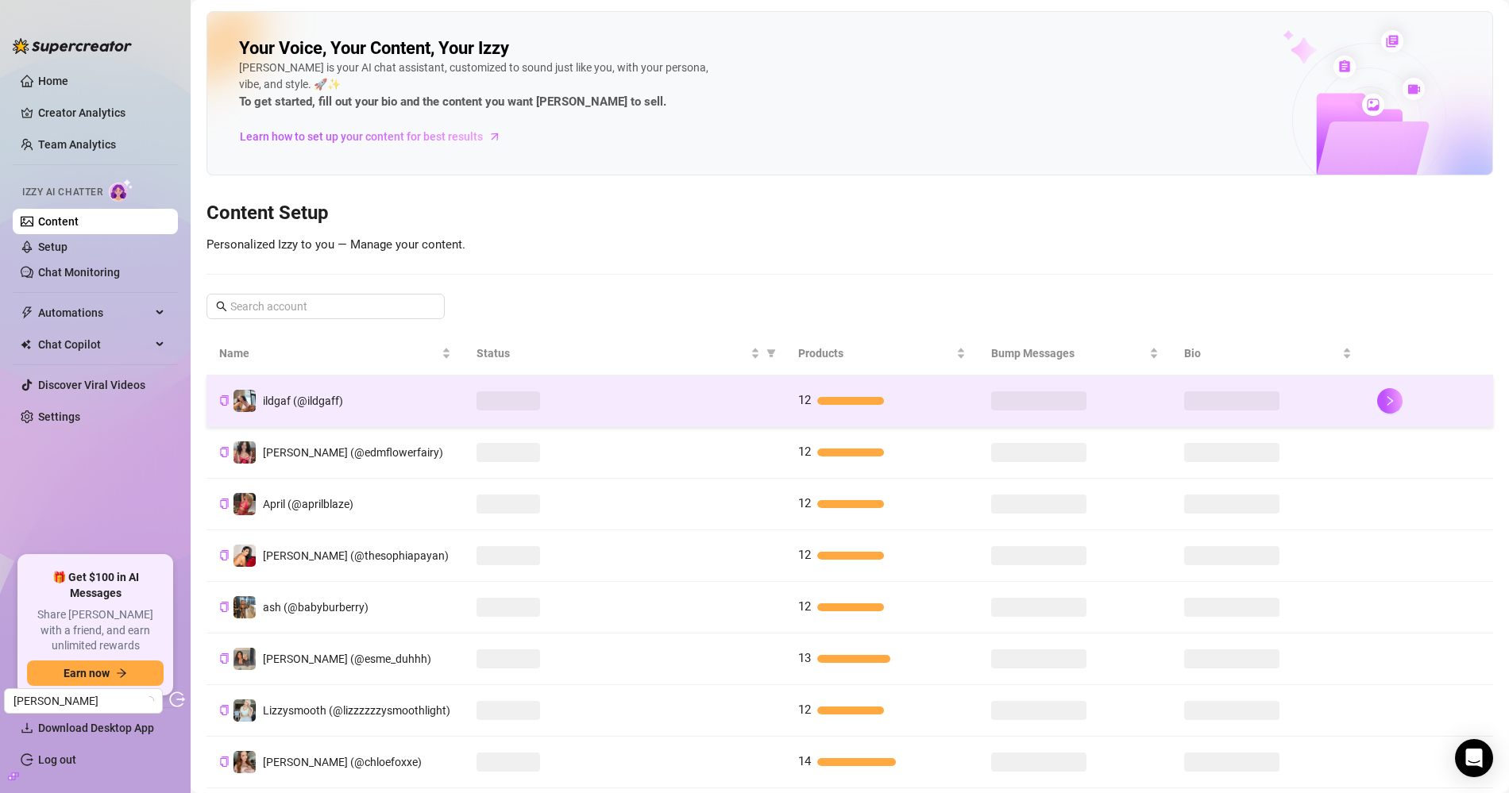
click at [560, 402] on div at bounding box center [625, 401] width 296 height 19
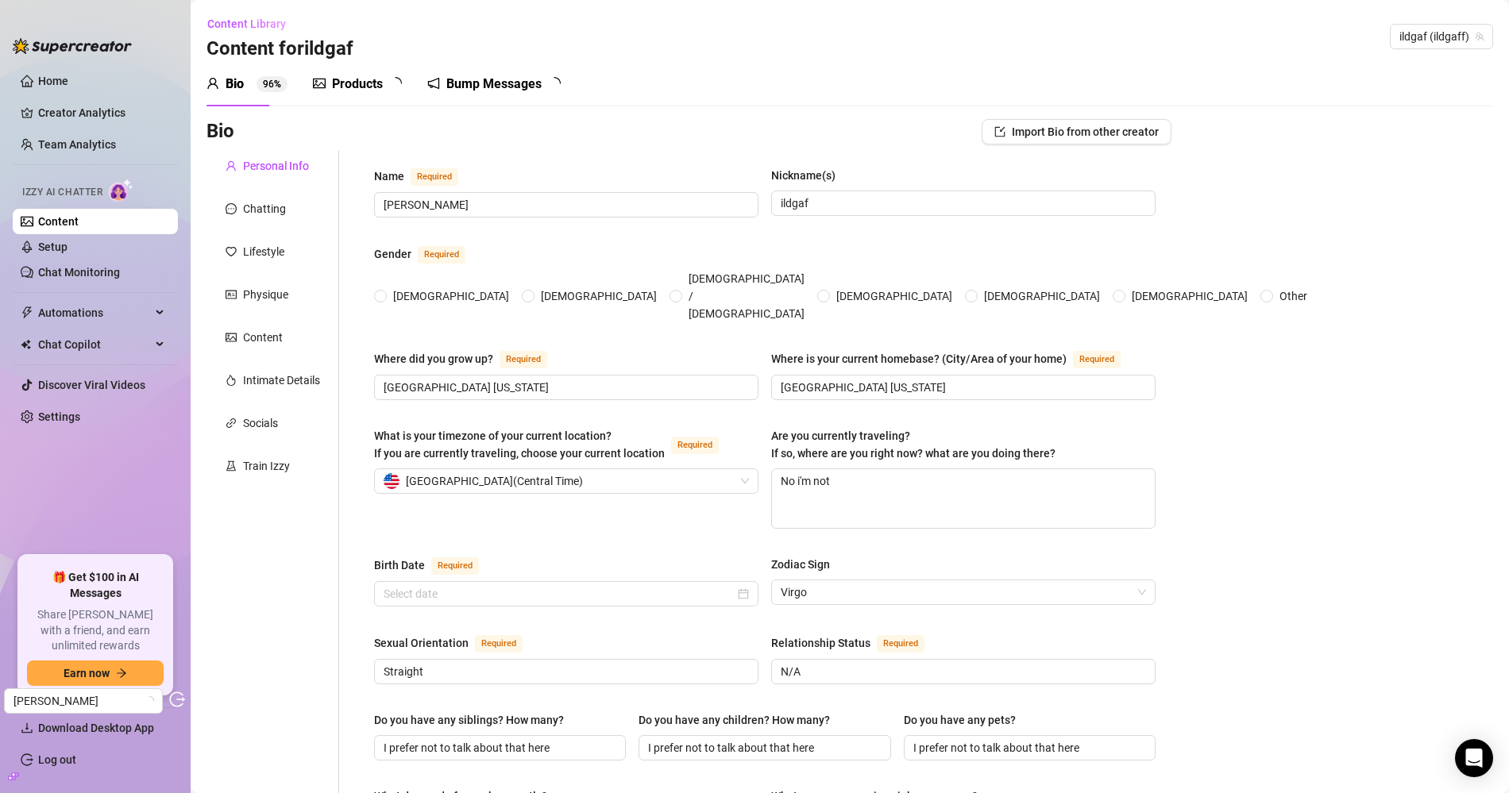
radio input "true"
type input "[DATE]"
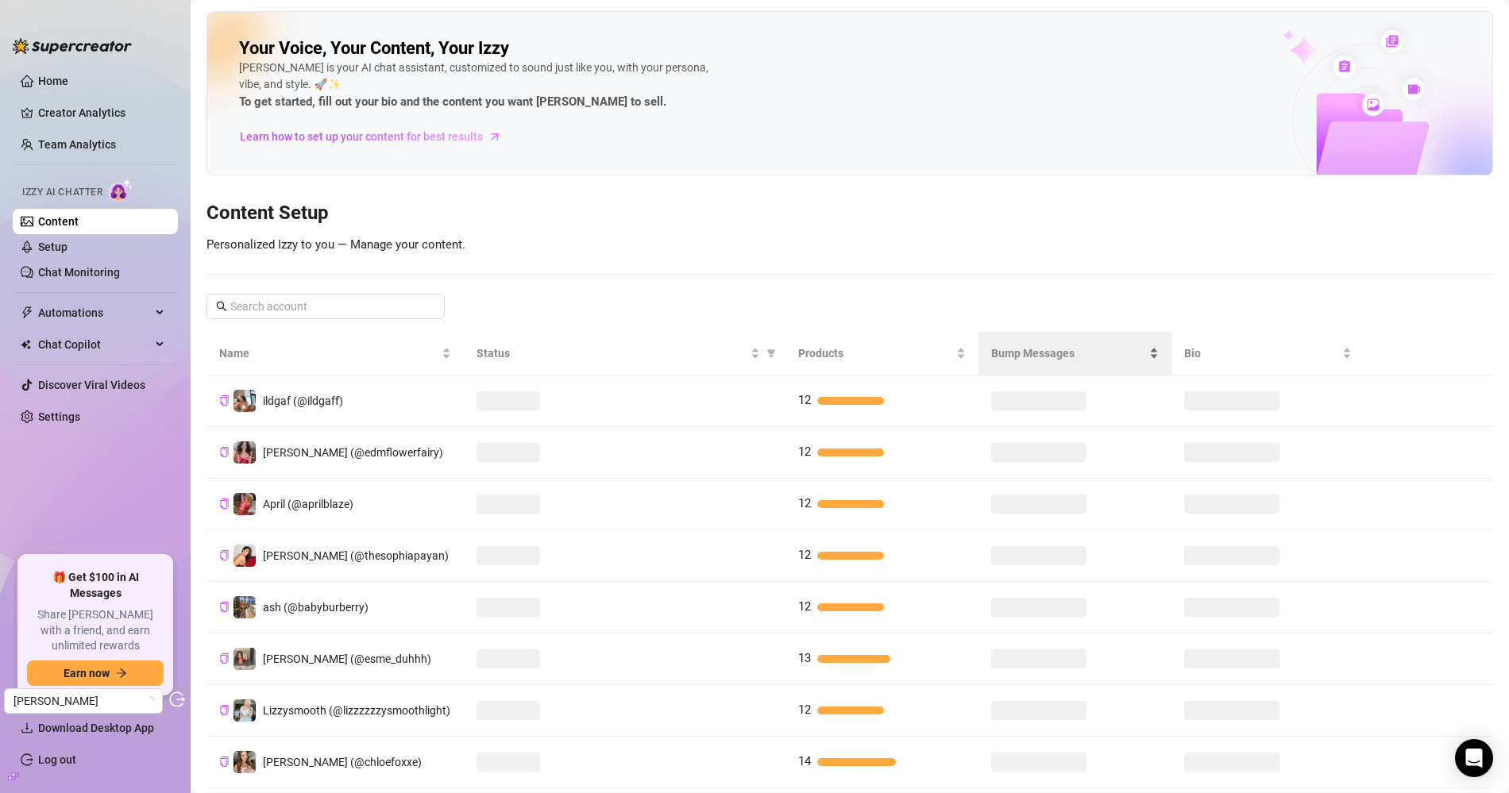
click at [1008, 345] on span "Bump Messages" at bounding box center [1068, 353] width 155 height 17
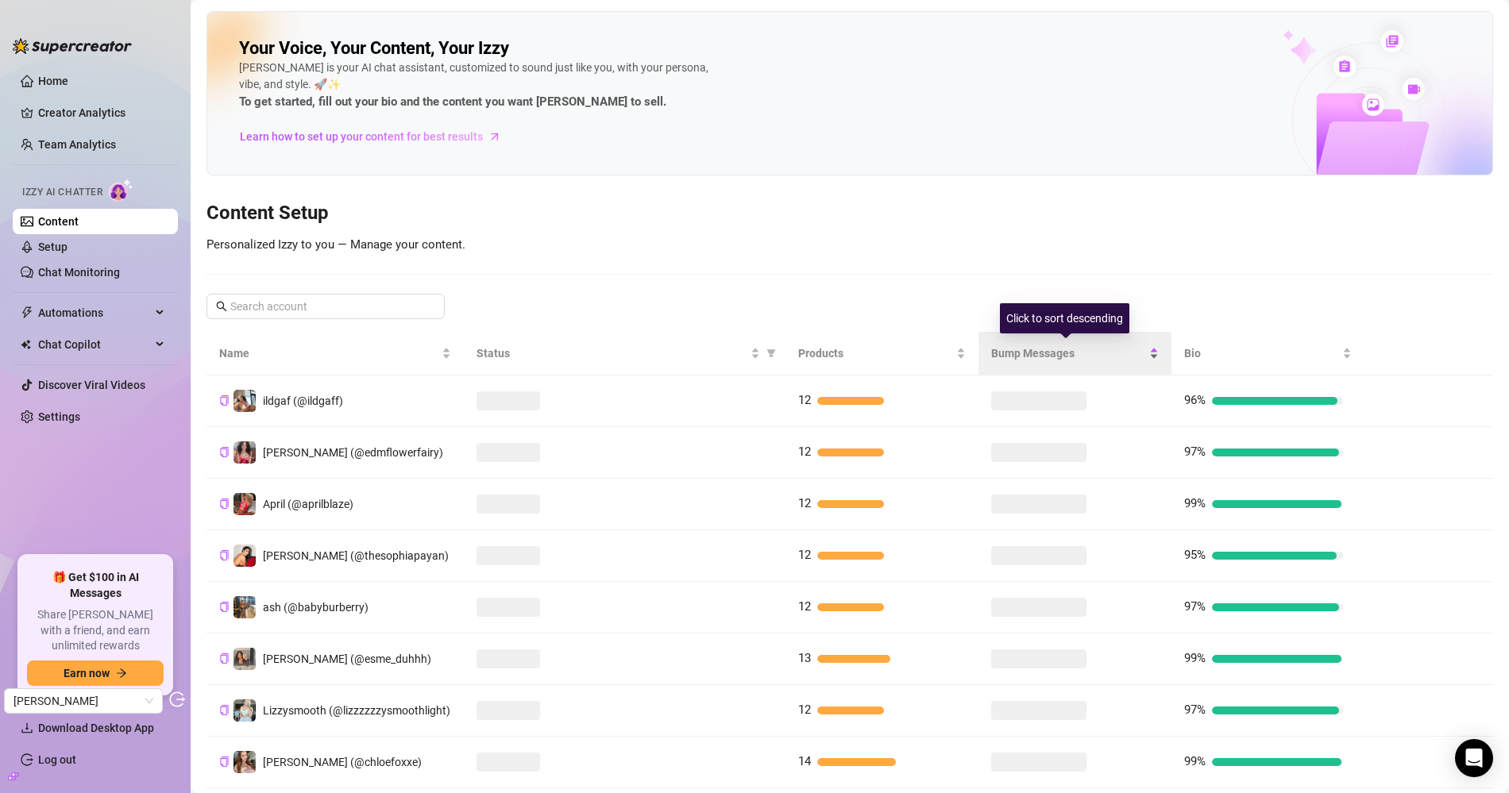
click at [1034, 357] on span "Bump Messages" at bounding box center [1068, 353] width 155 height 17
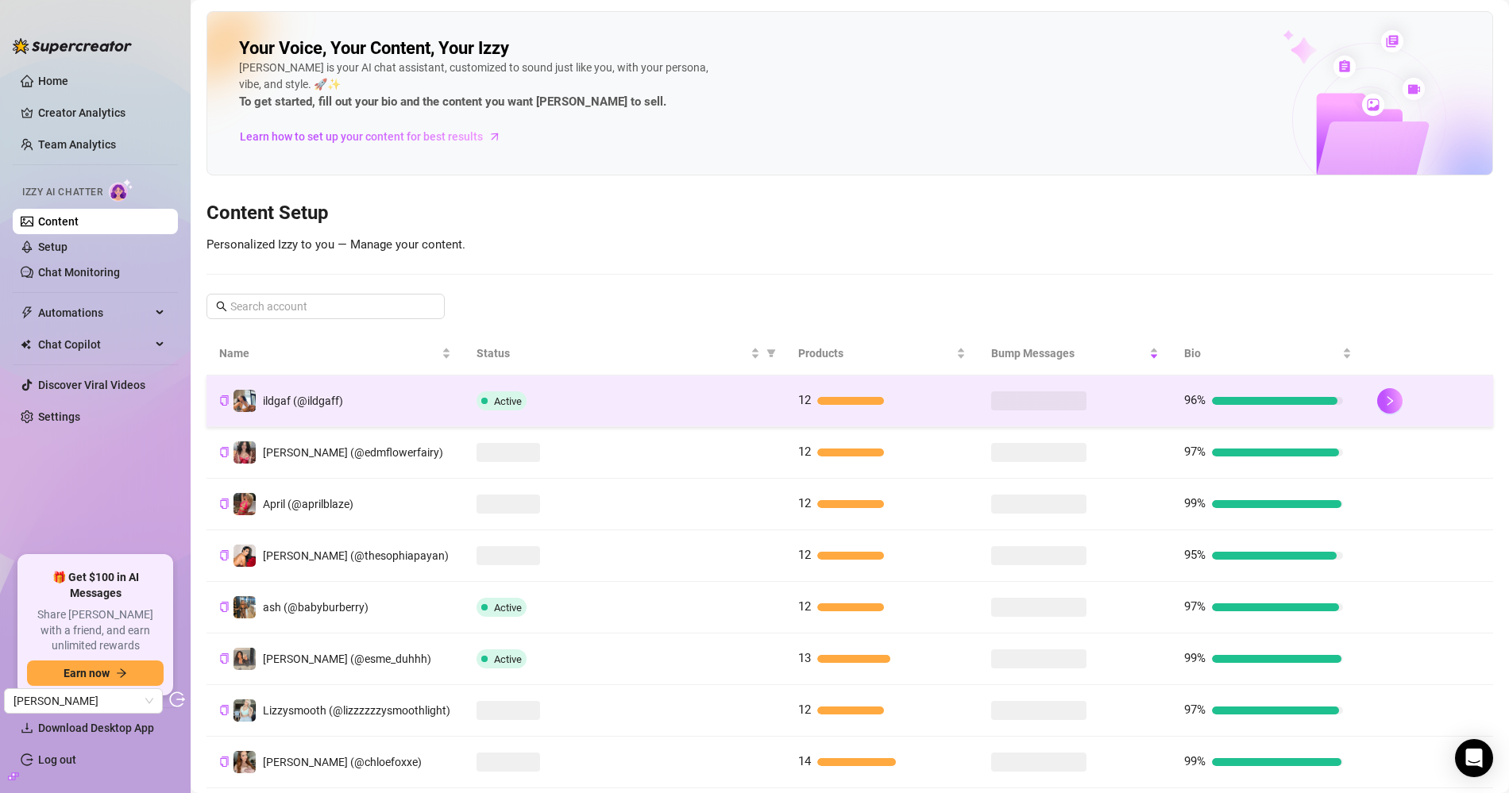
click at [592, 402] on div "Active" at bounding box center [625, 401] width 296 height 19
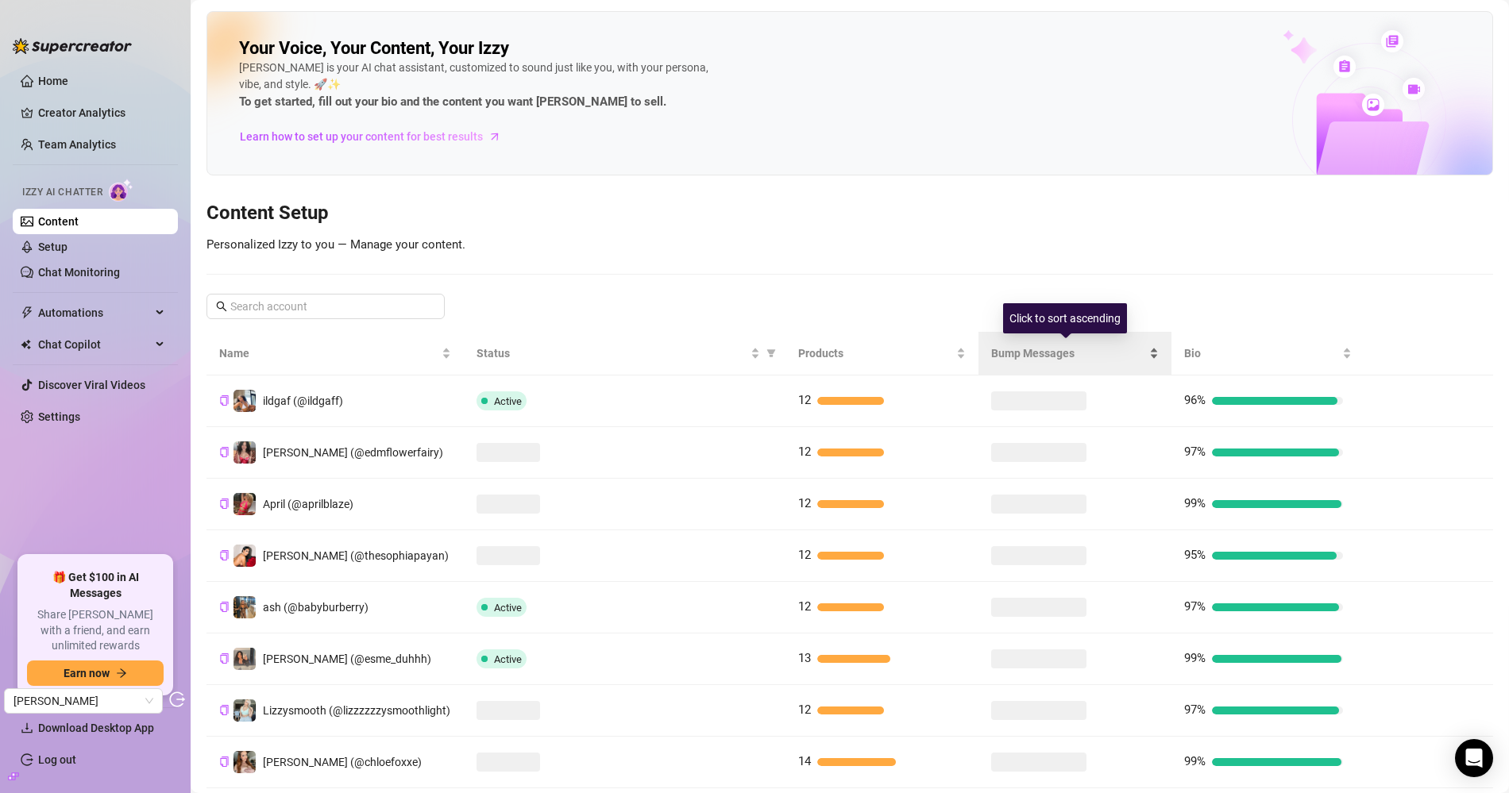
click at [1044, 353] on span "Bump Messages" at bounding box center [1068, 353] width 155 height 17
click at [1040, 360] on div "Bump Messages" at bounding box center [1075, 353] width 168 height 17
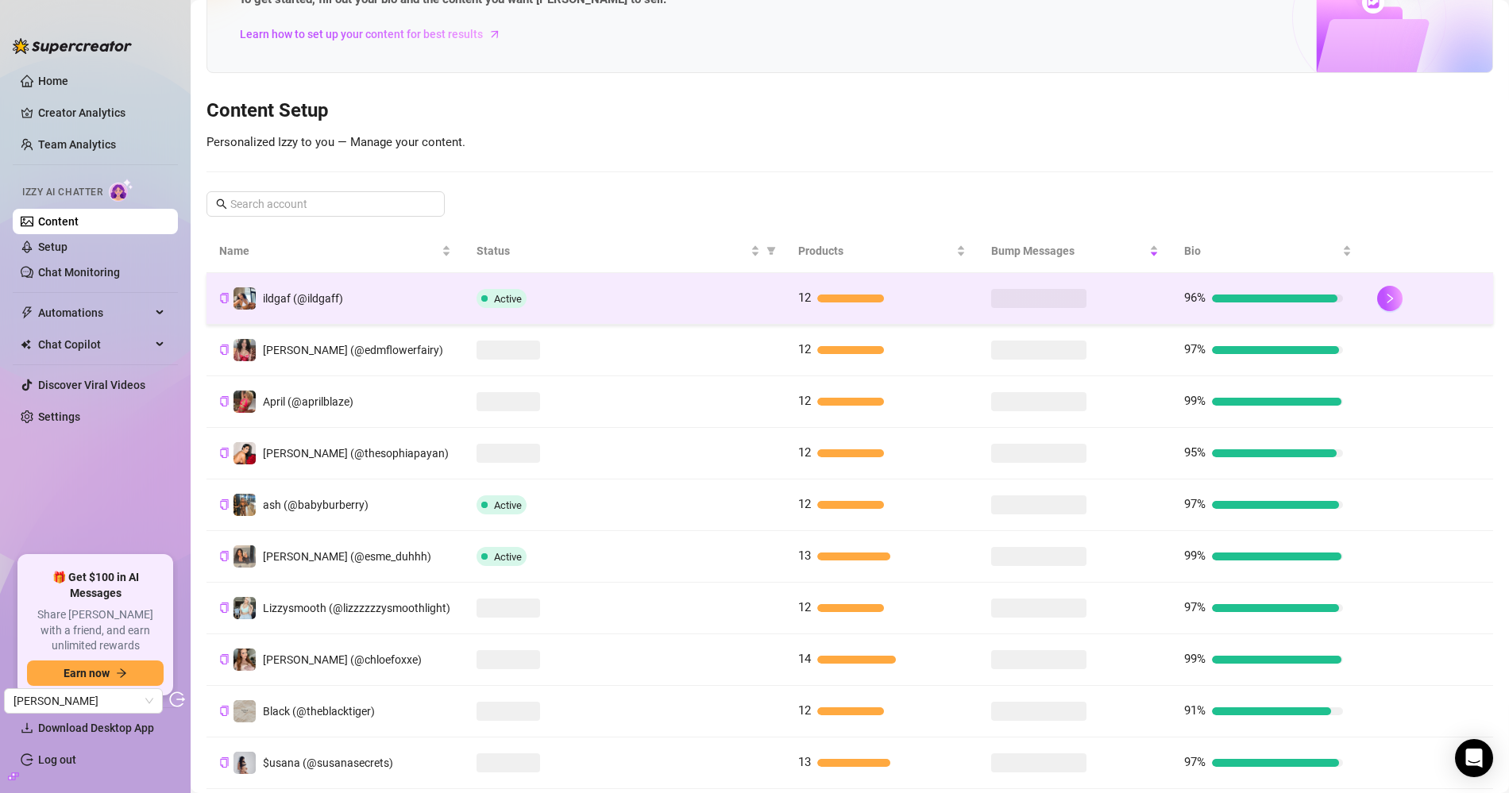
scroll to position [195, 0]
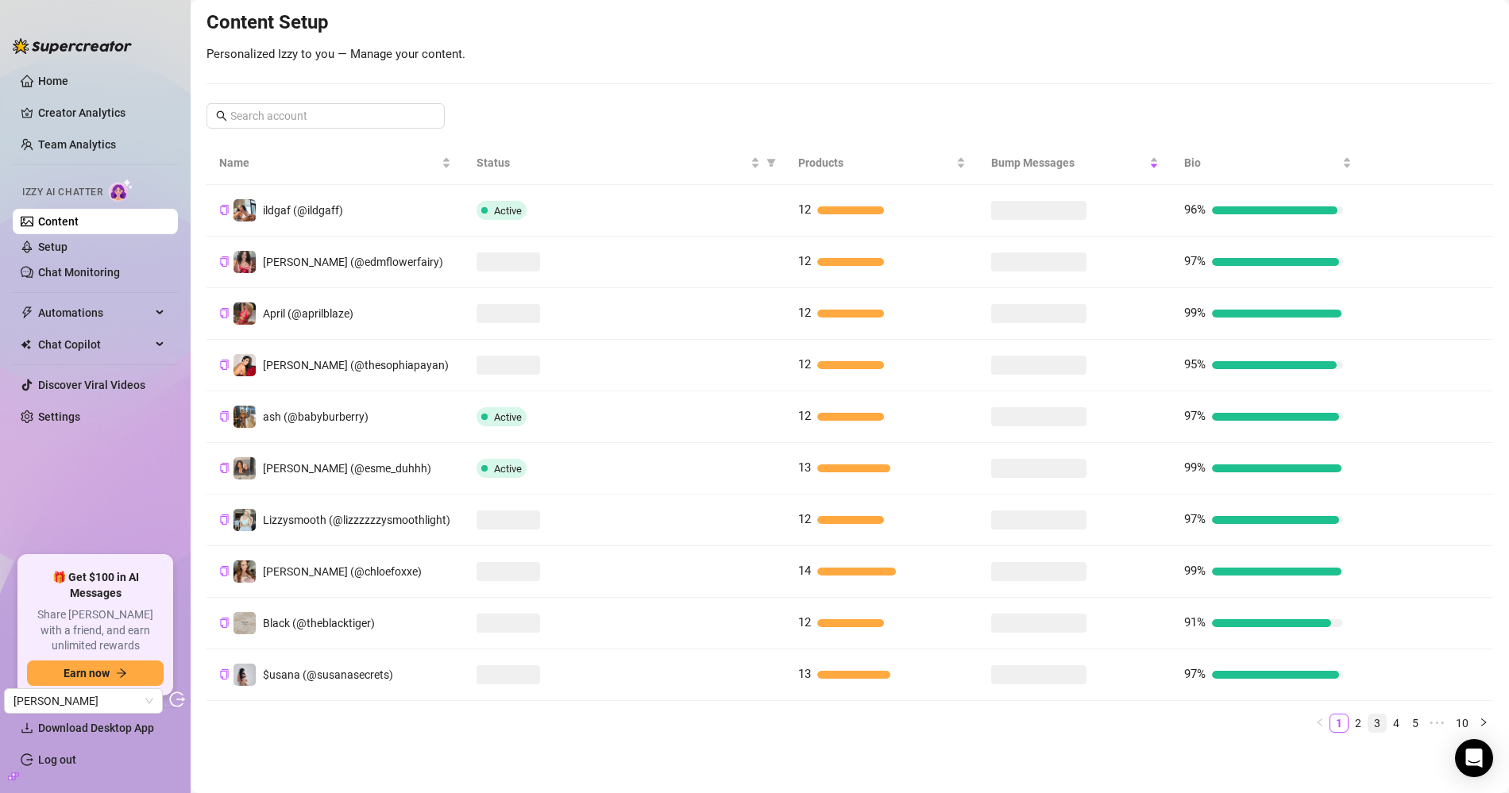
click at [1368, 726] on link "3" at bounding box center [1376, 723] width 17 height 17
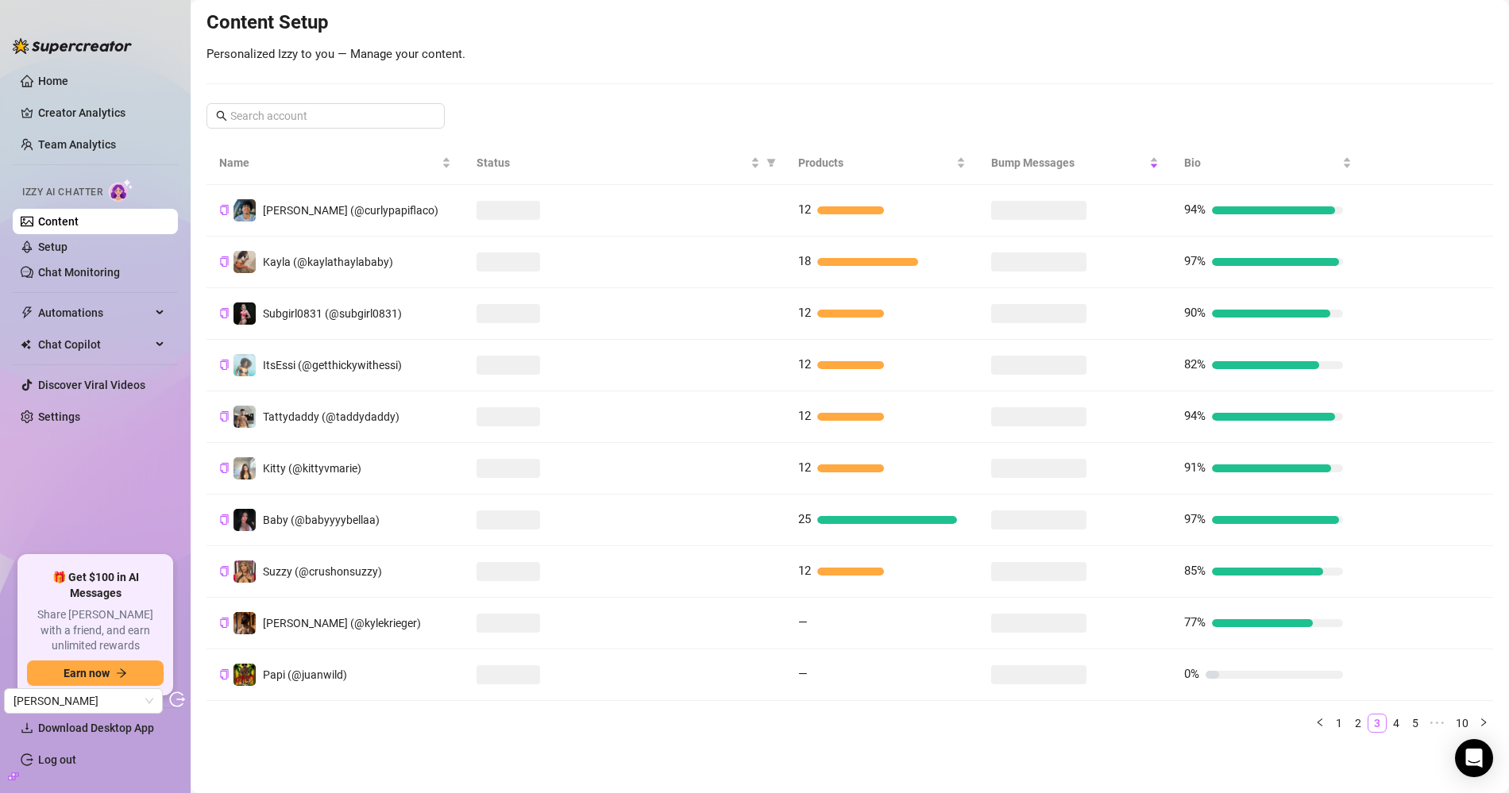
scroll to position [184, 0]
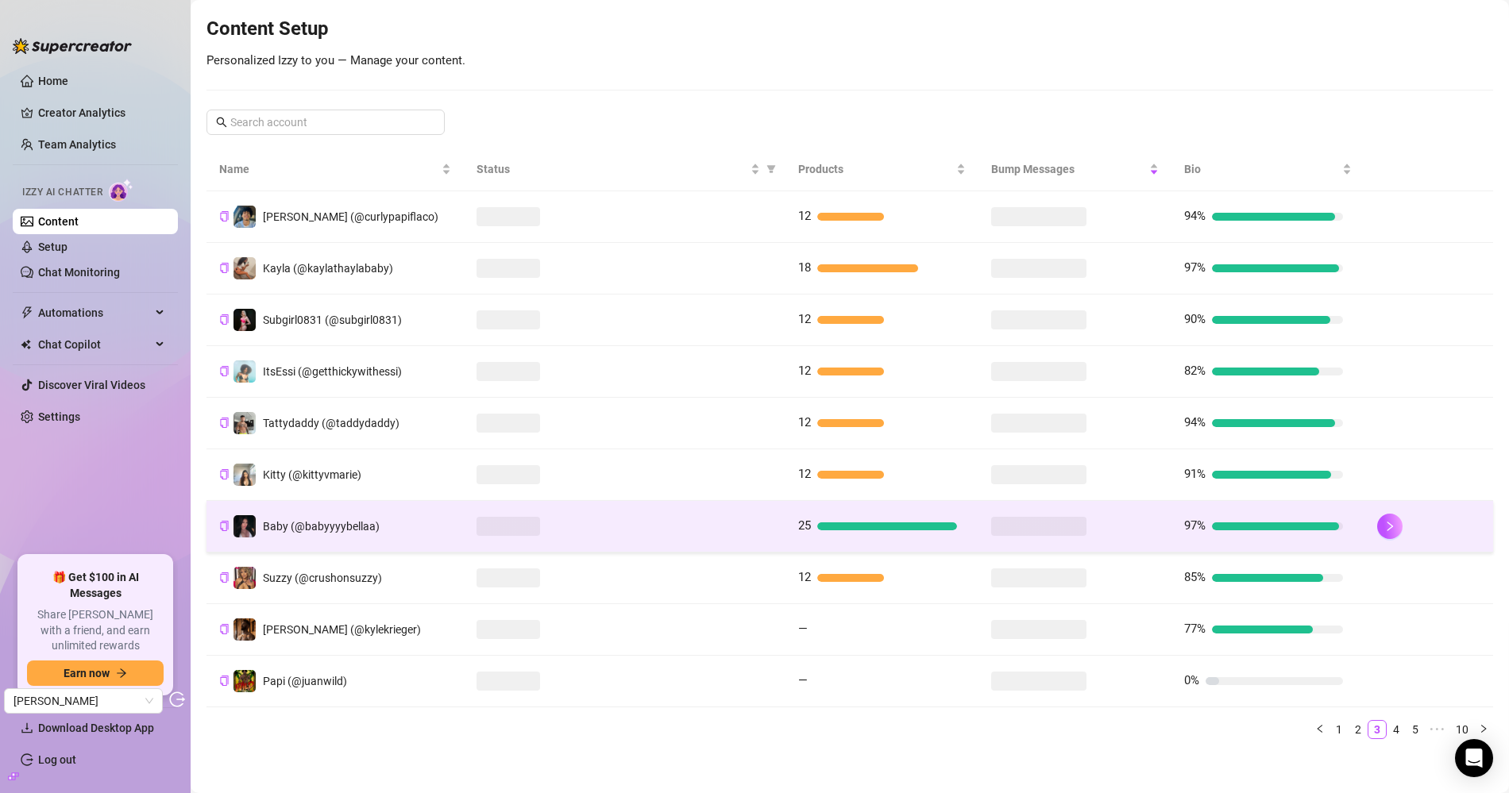
click at [612, 517] on div at bounding box center [625, 526] width 296 height 19
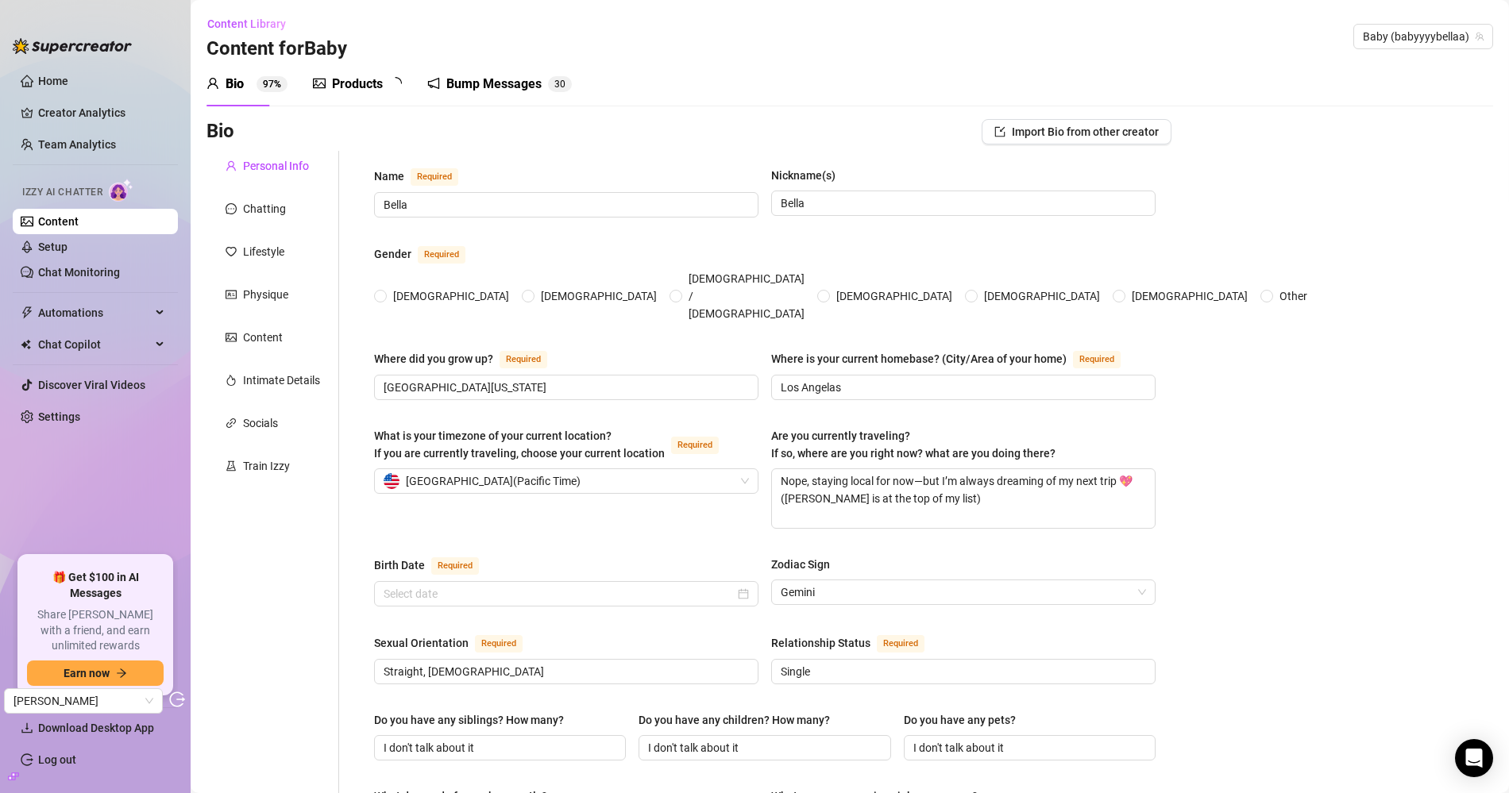
radio input "true"
type input "June 11th, 1999"
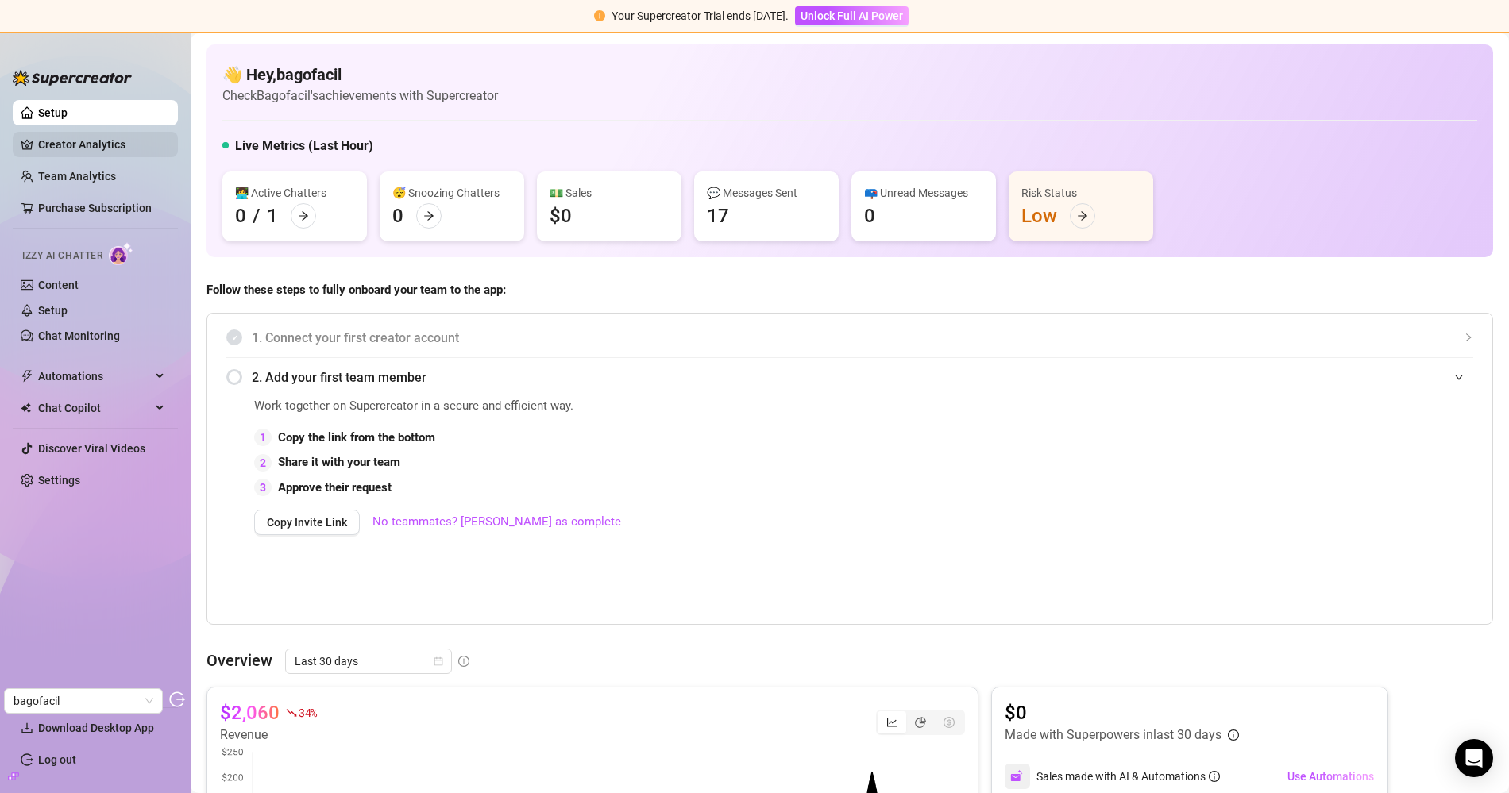
click at [94, 145] on link "Creator Analytics" at bounding box center [101, 144] width 127 height 25
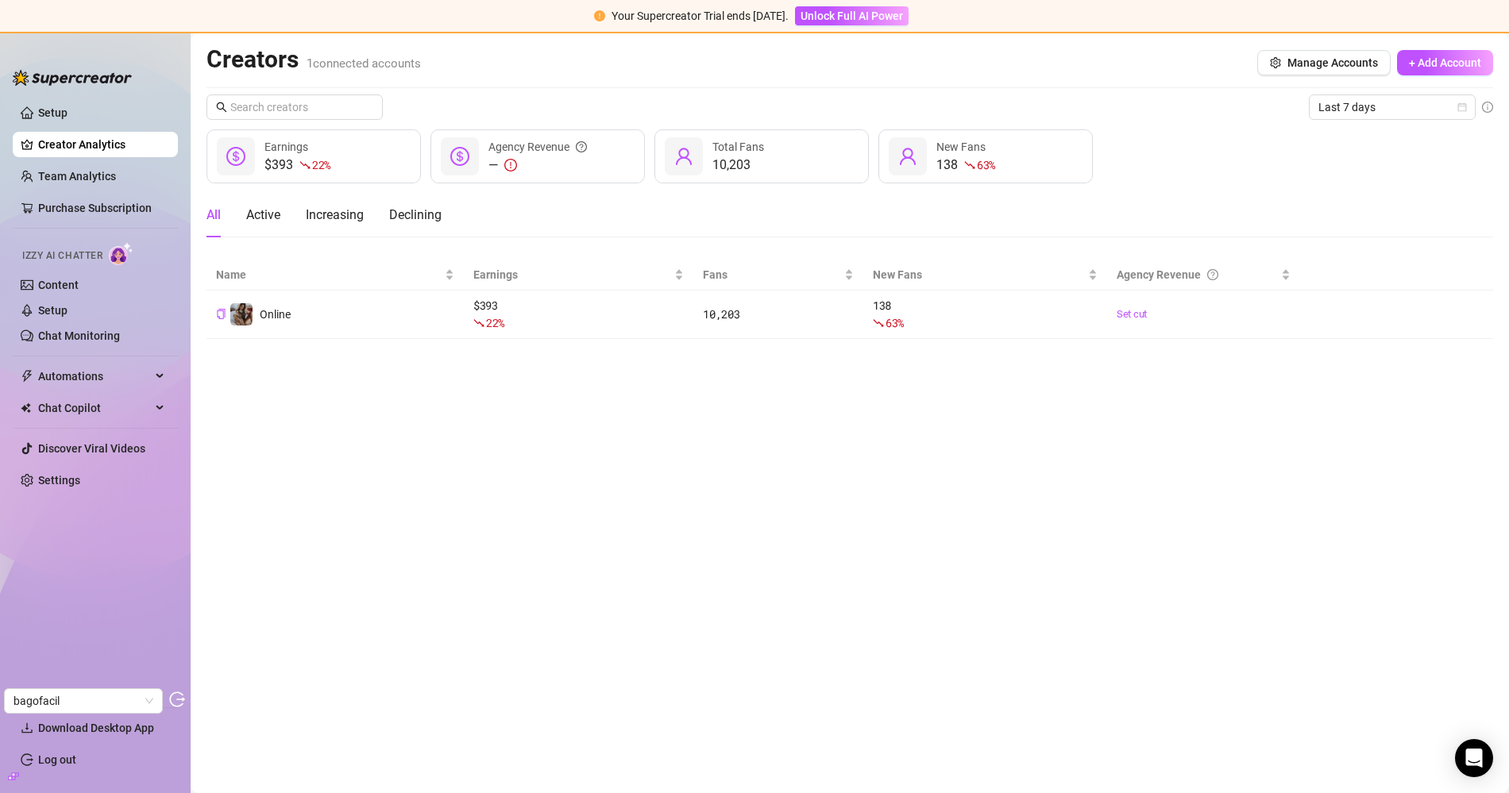
click at [64, 291] on link "Content" at bounding box center [58, 285] width 41 height 13
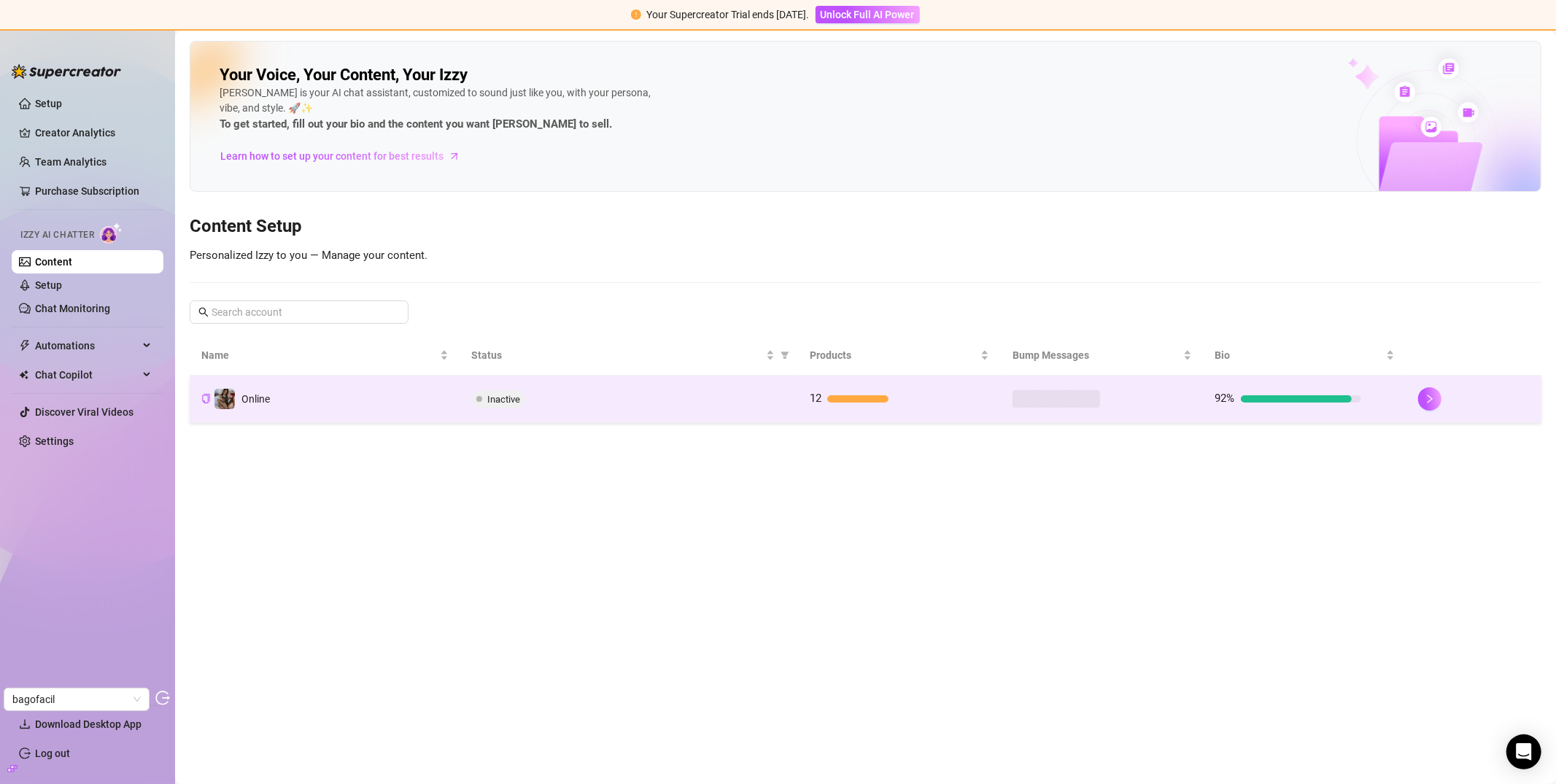
click at [415, 411] on td "Online" at bounding box center [324, 399] width 271 height 48
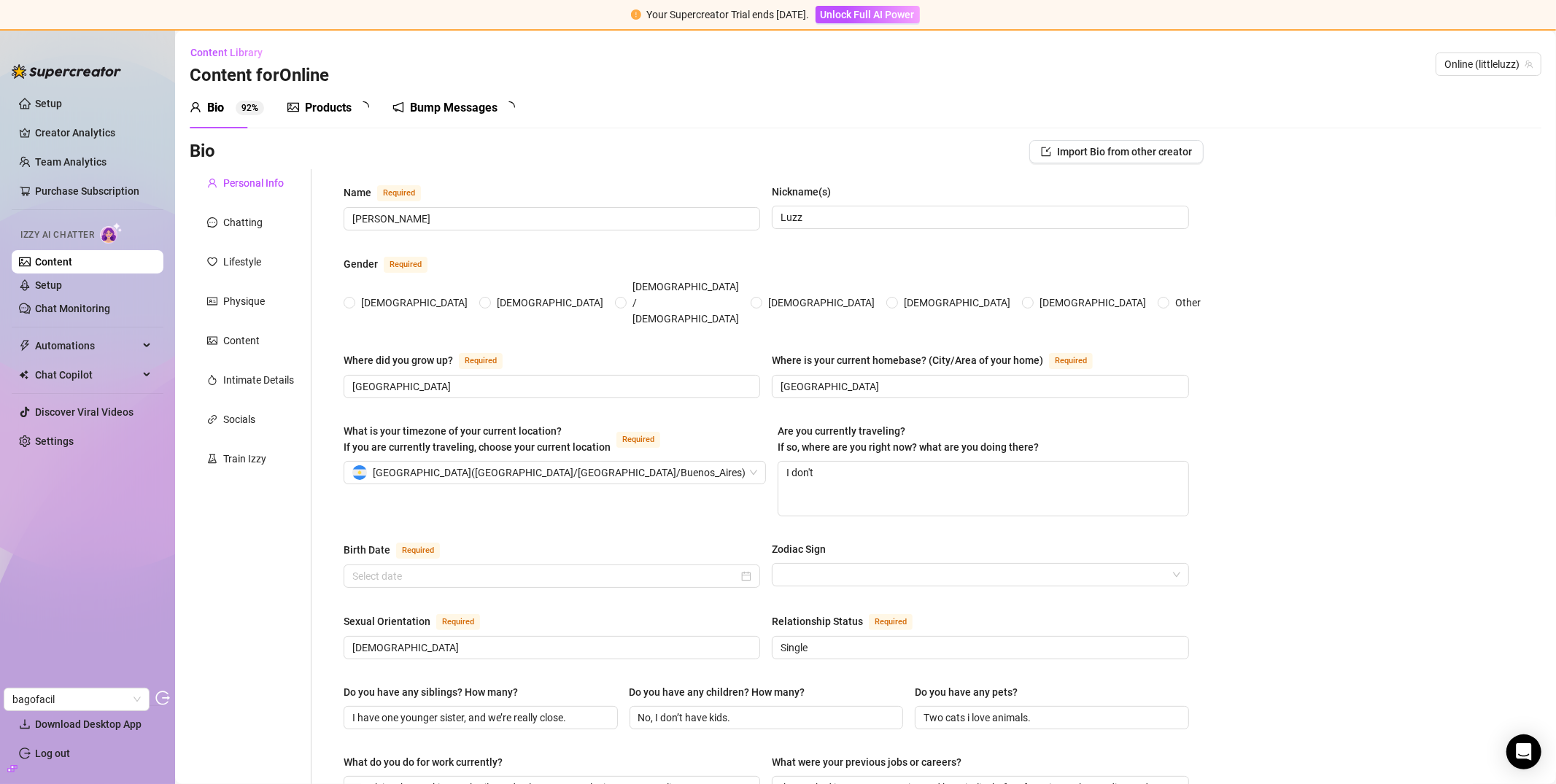
radio input "true"
type input "[DATE]"
click at [237, 225] on div "Chatting" at bounding box center [242, 221] width 39 height 16
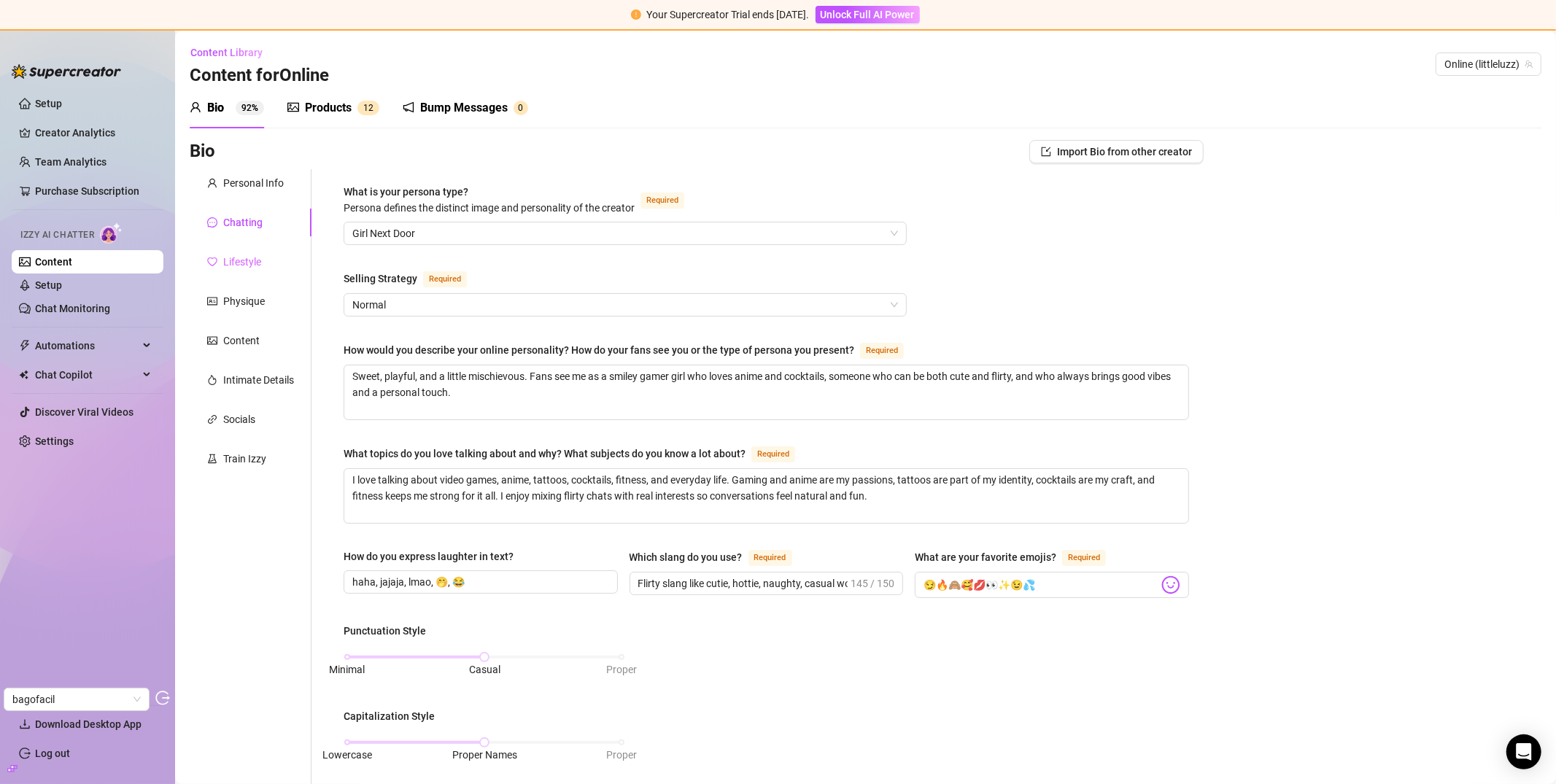
click at [240, 249] on div "Lifestyle" at bounding box center [250, 262] width 122 height 28
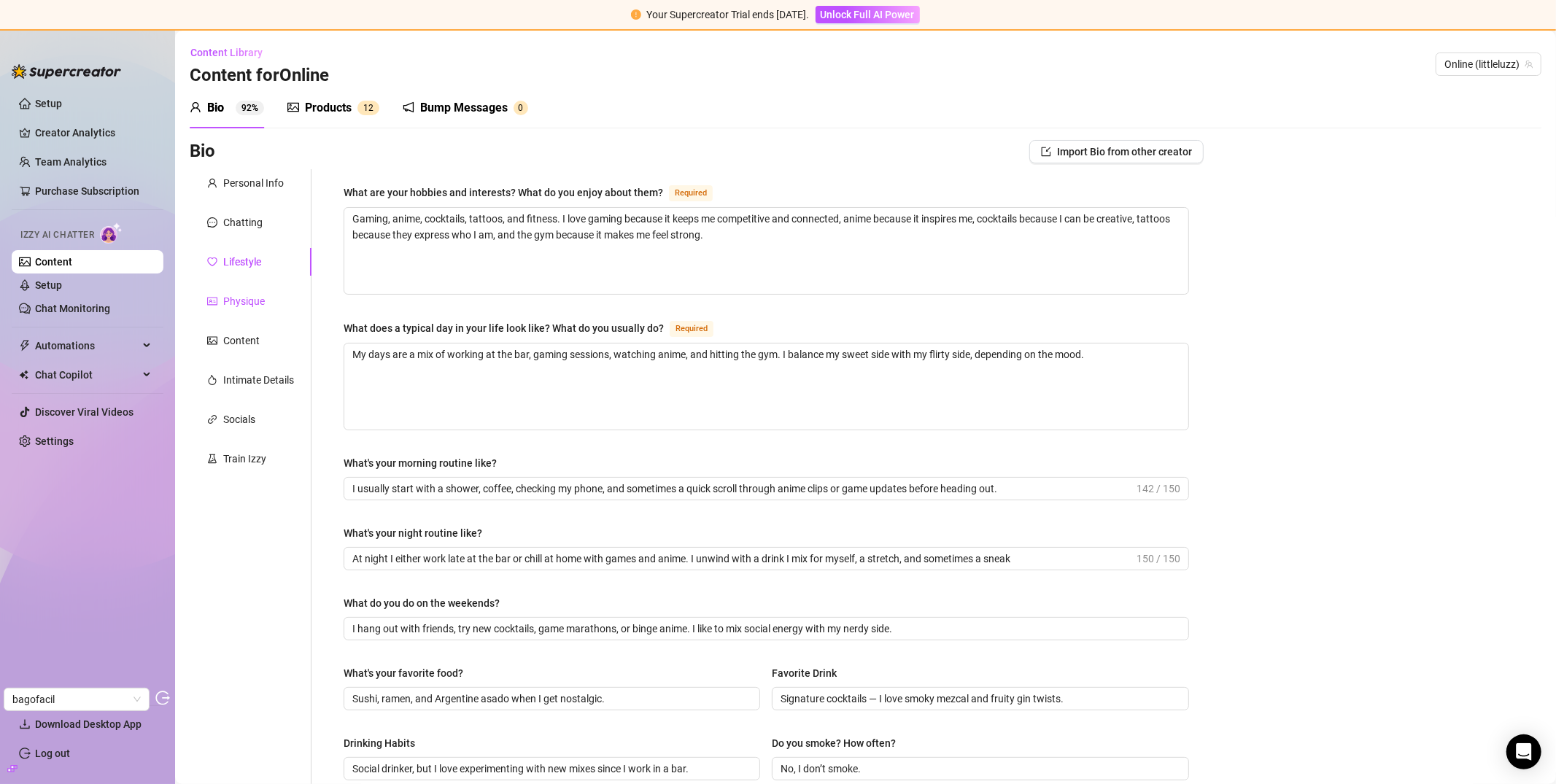
click at [251, 302] on div "Physique" at bounding box center [243, 300] width 41 height 16
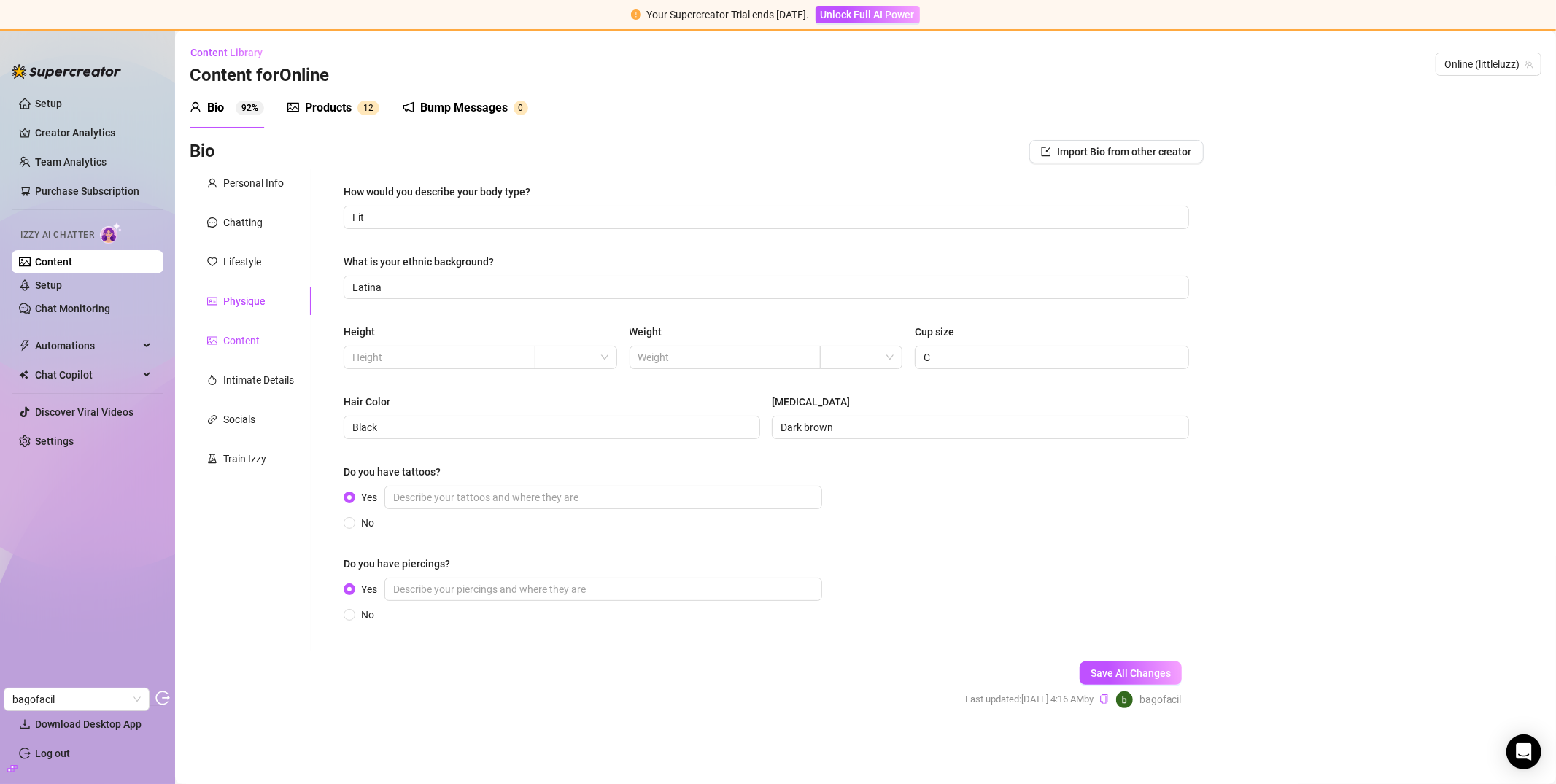
click at [211, 342] on icon "picture" at bounding box center [212, 340] width 10 height 10
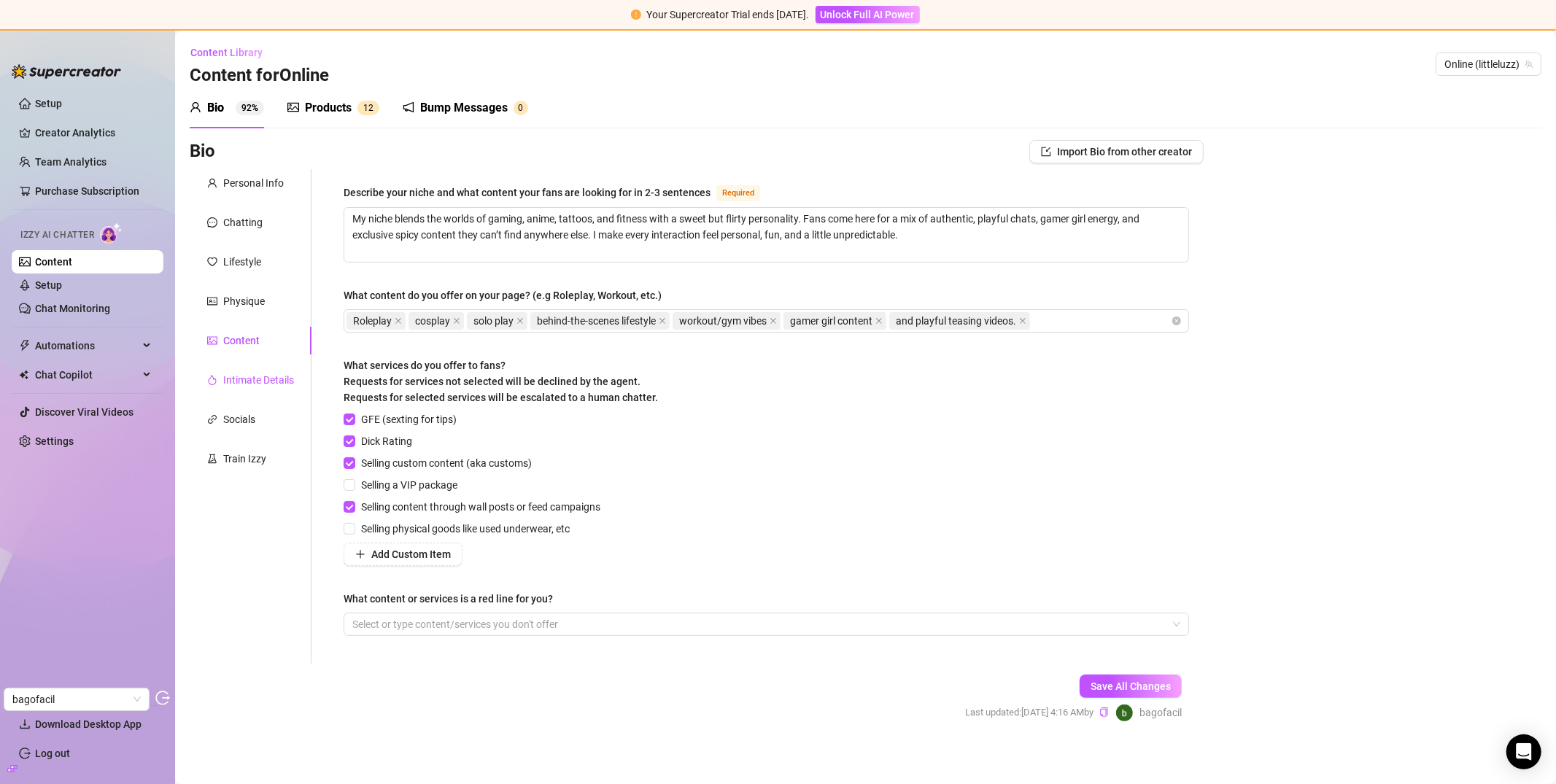
click at [242, 380] on div "Intimate Details" at bounding box center [258, 379] width 71 height 16
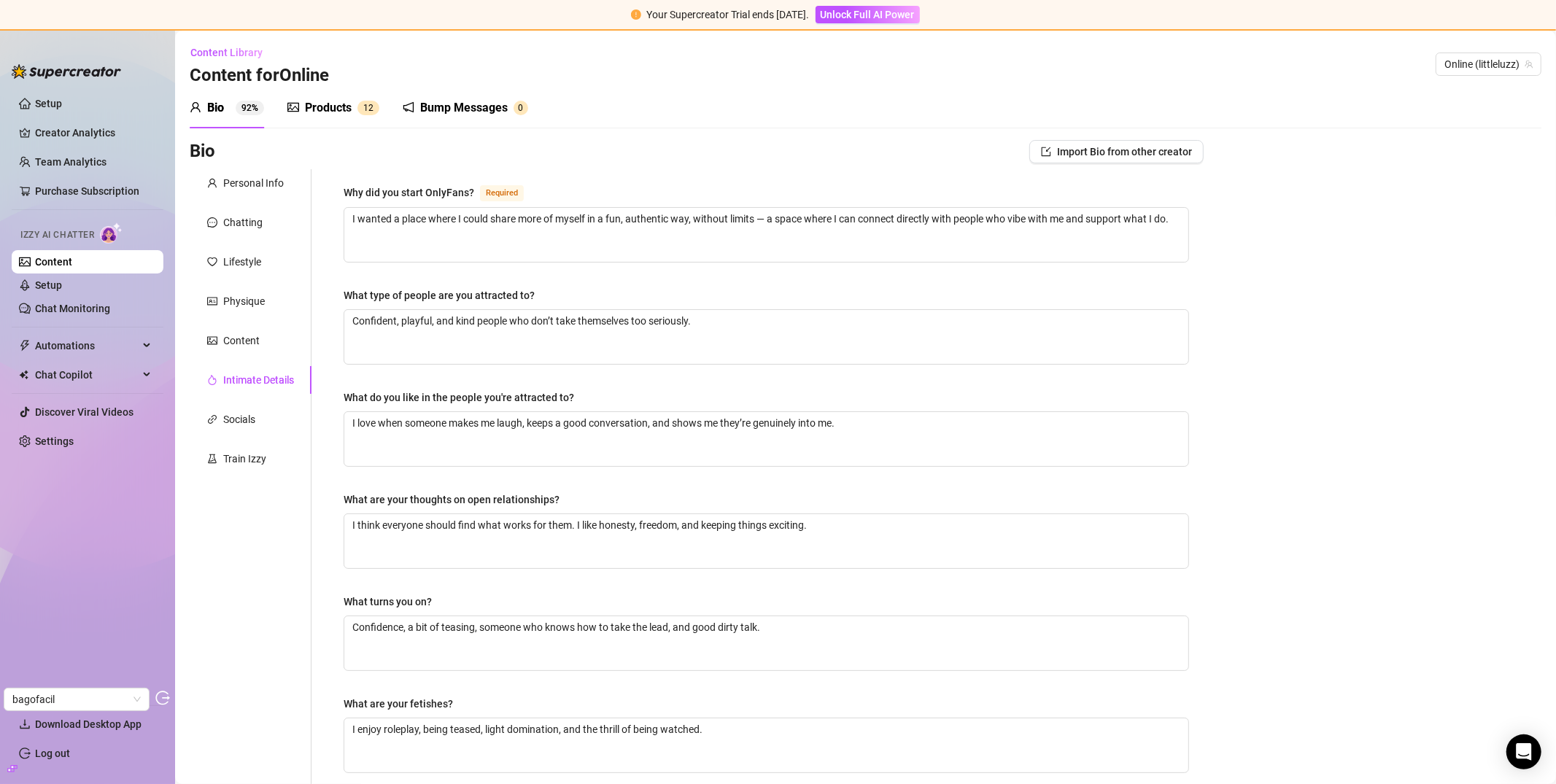
click at [231, 436] on div "Personal Info Chatting Lifestyle Physique Content Intimate Details Socials Trai…" at bounding box center [250, 535] width 122 height 734
click at [238, 431] on div "Socials" at bounding box center [250, 420] width 122 height 28
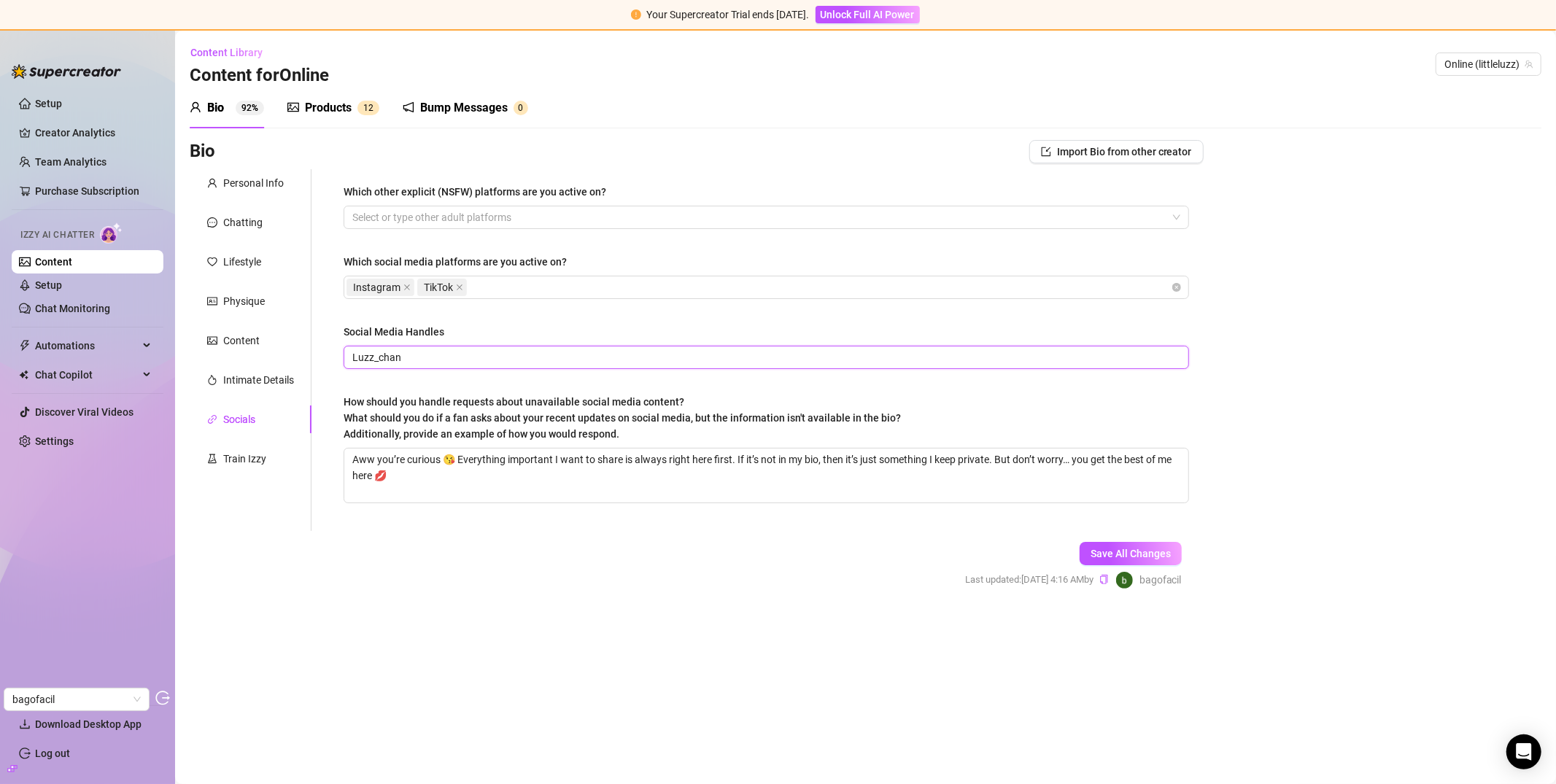
click at [378, 360] on input "Luzz_chan" at bounding box center [765, 356] width 825 height 16
click at [214, 468] on div "Train Izzy" at bounding box center [250, 458] width 122 height 28
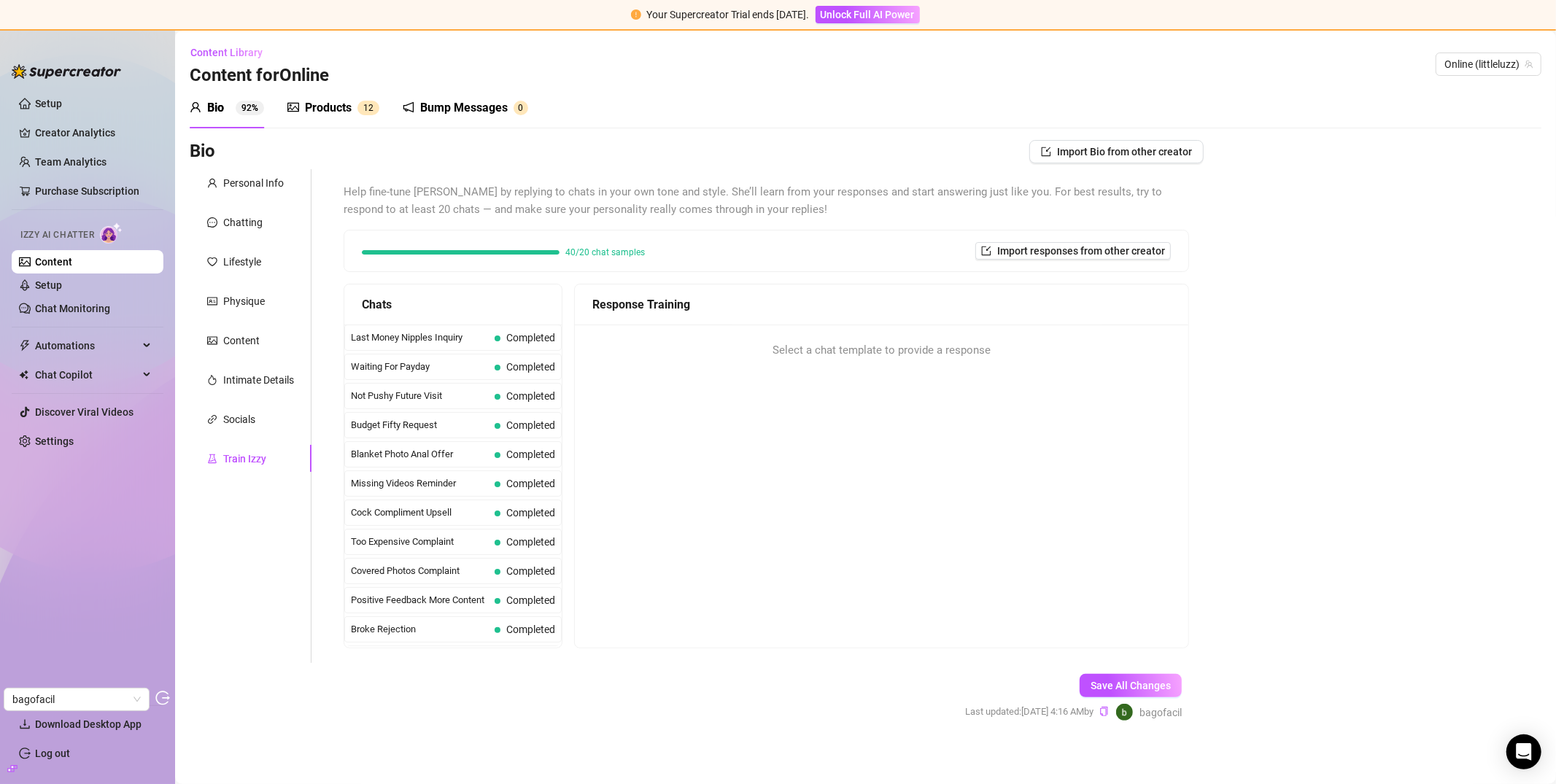
drag, startPoint x: 502, startPoint y: 115, endPoint x: 496, endPoint y: 130, distance: 16.2
click at [502, 115] on div "Bump Messages" at bounding box center [463, 107] width 87 height 17
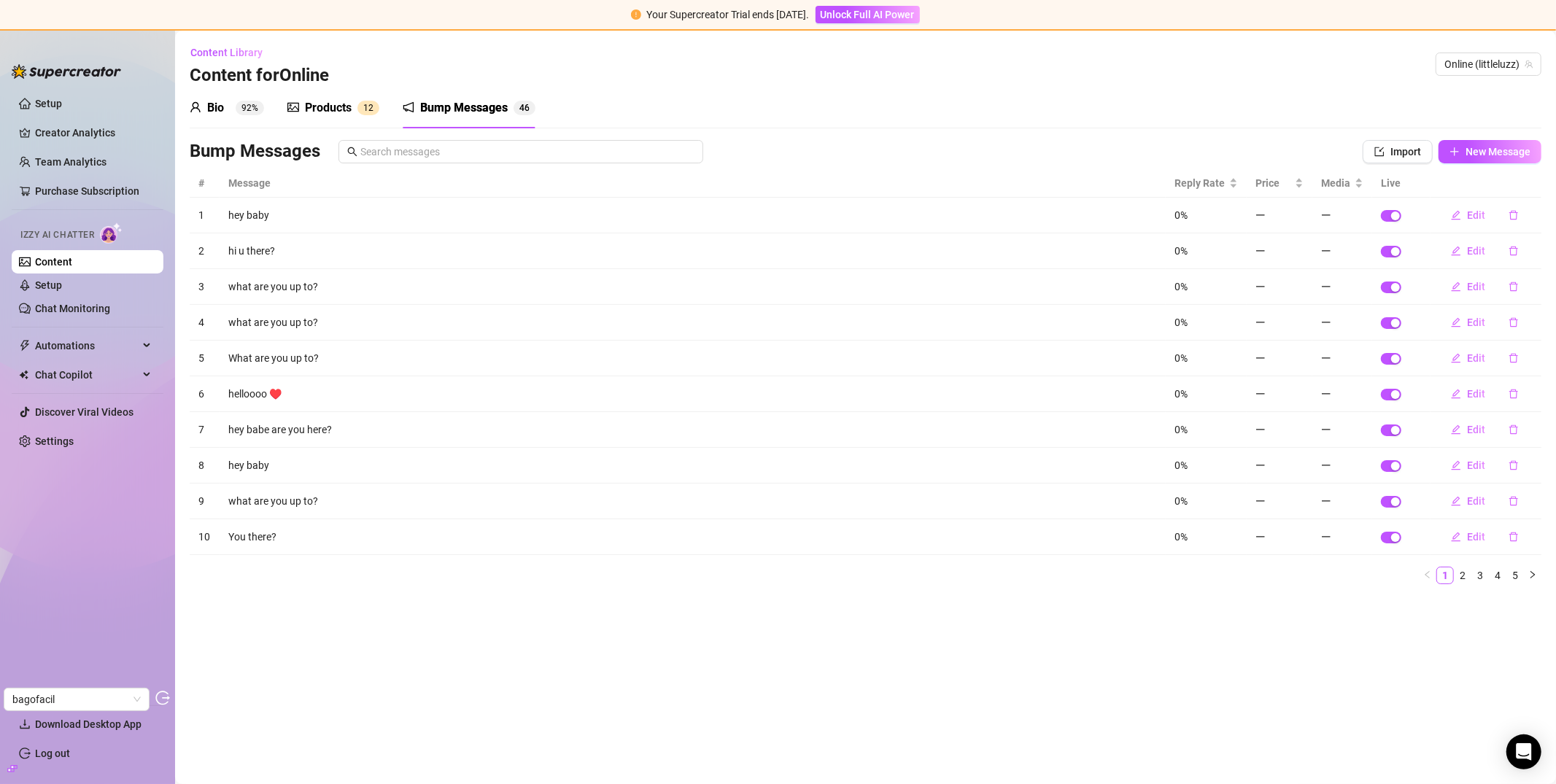
click at [360, 105] on sup "1 2" at bounding box center [368, 108] width 22 height 15
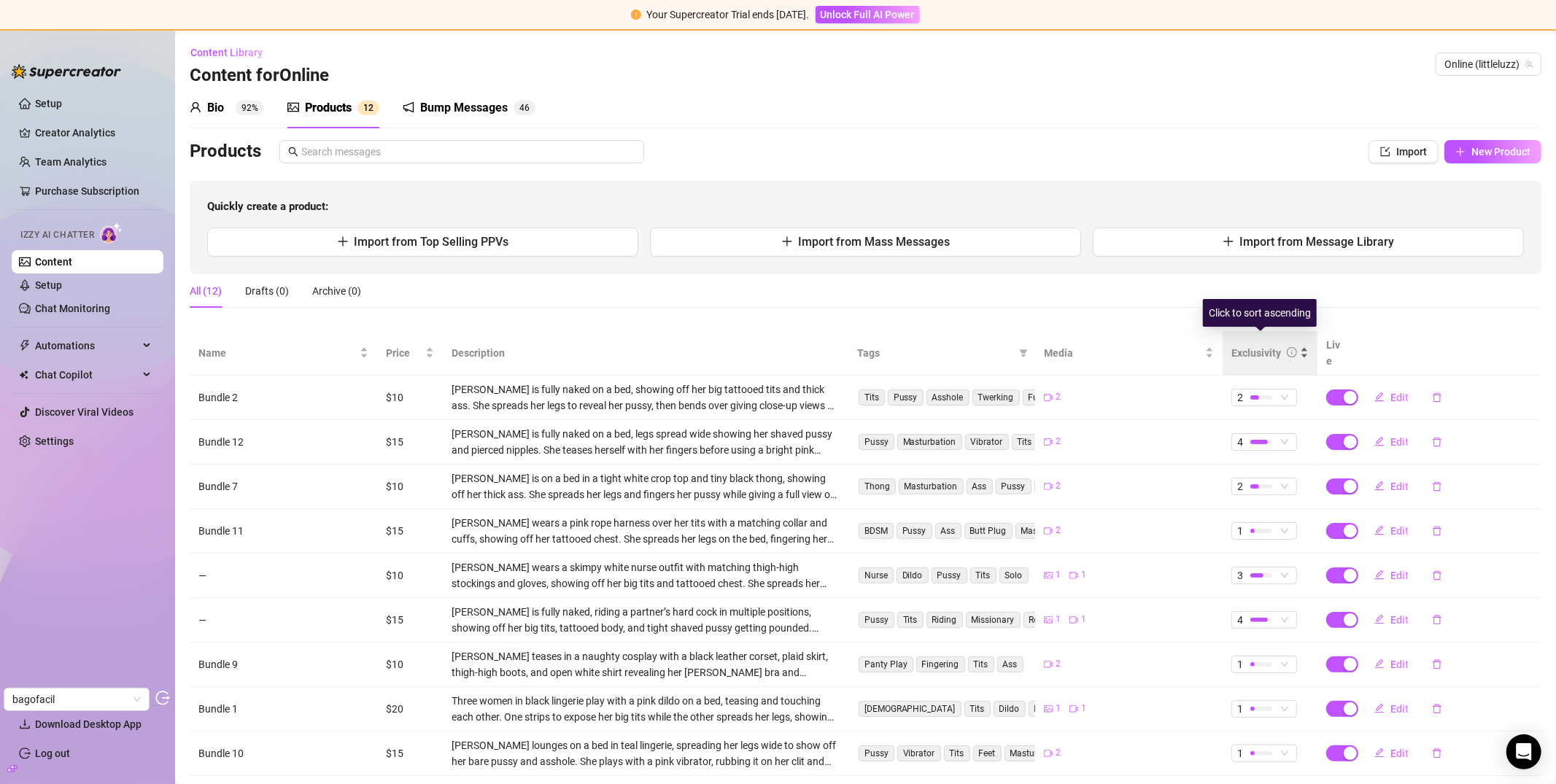
click at [1245, 353] on div "Exclusivity" at bounding box center [1270, 353] width 77 height 16
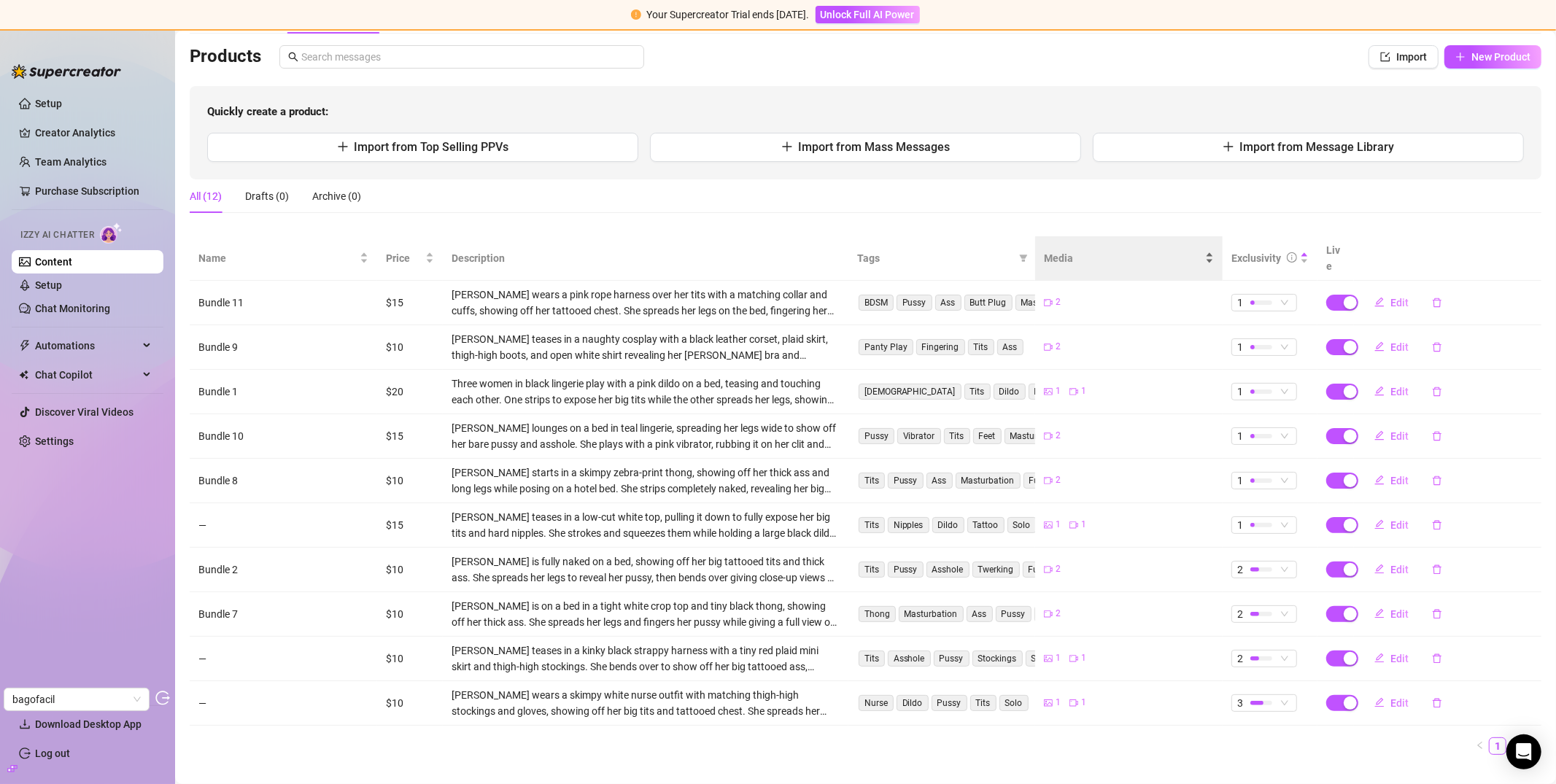
scroll to position [104, 0]
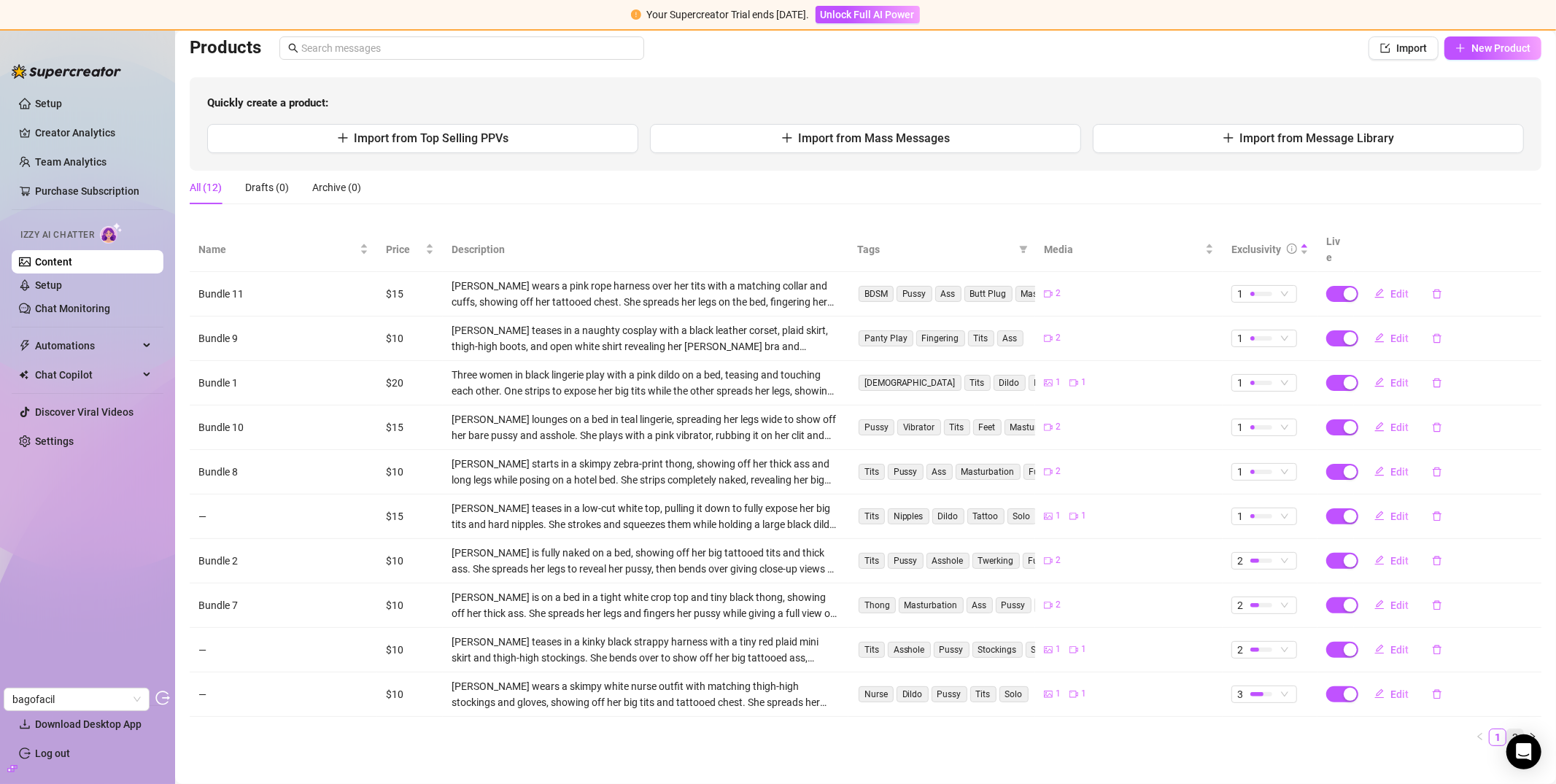
click at [1385, 728] on link "2" at bounding box center [1515, 736] width 16 height 16
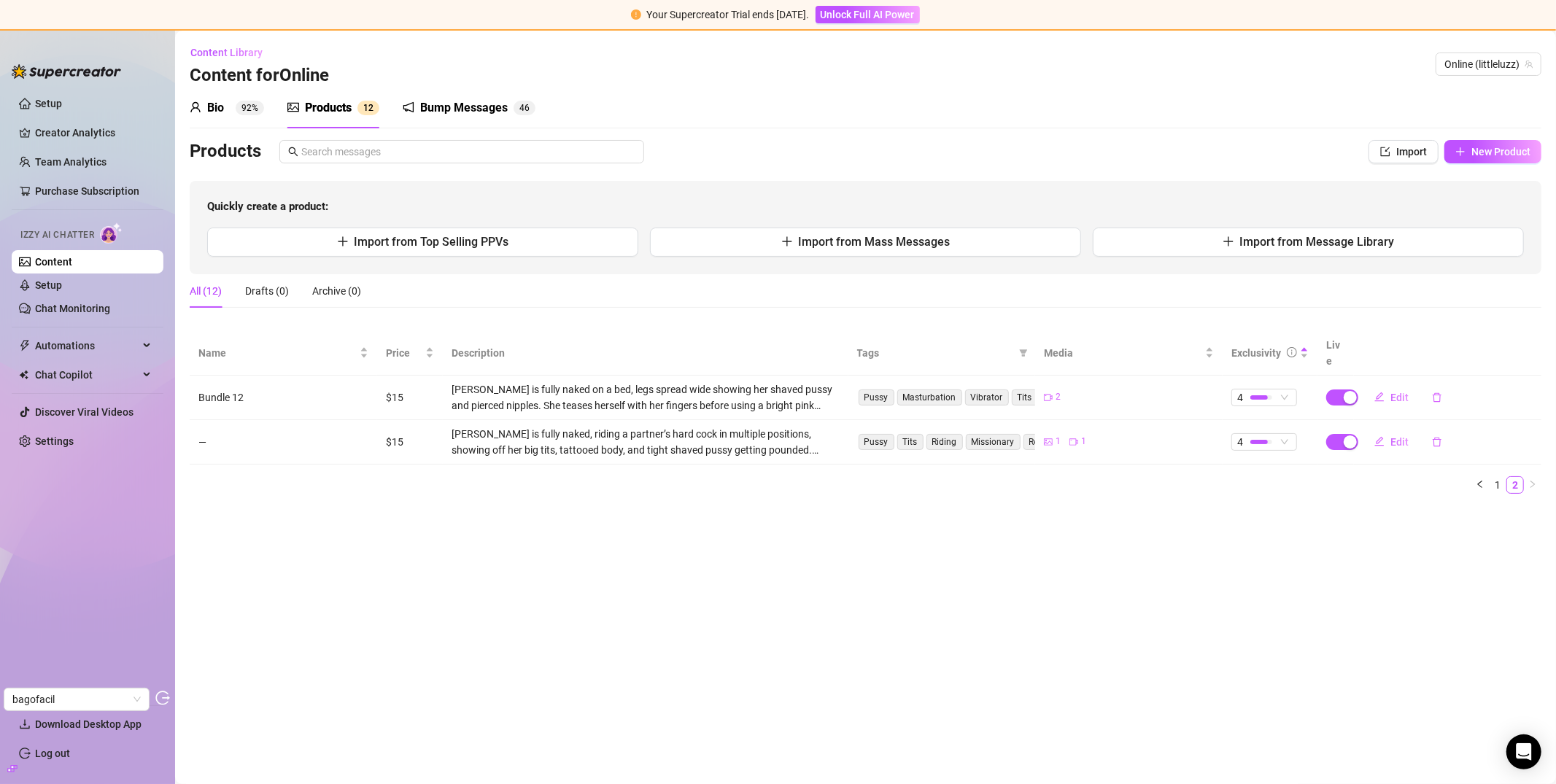
scroll to position [0, 0]
click at [1385, 436] on span "Edit" at bounding box center [1400, 442] width 18 height 12
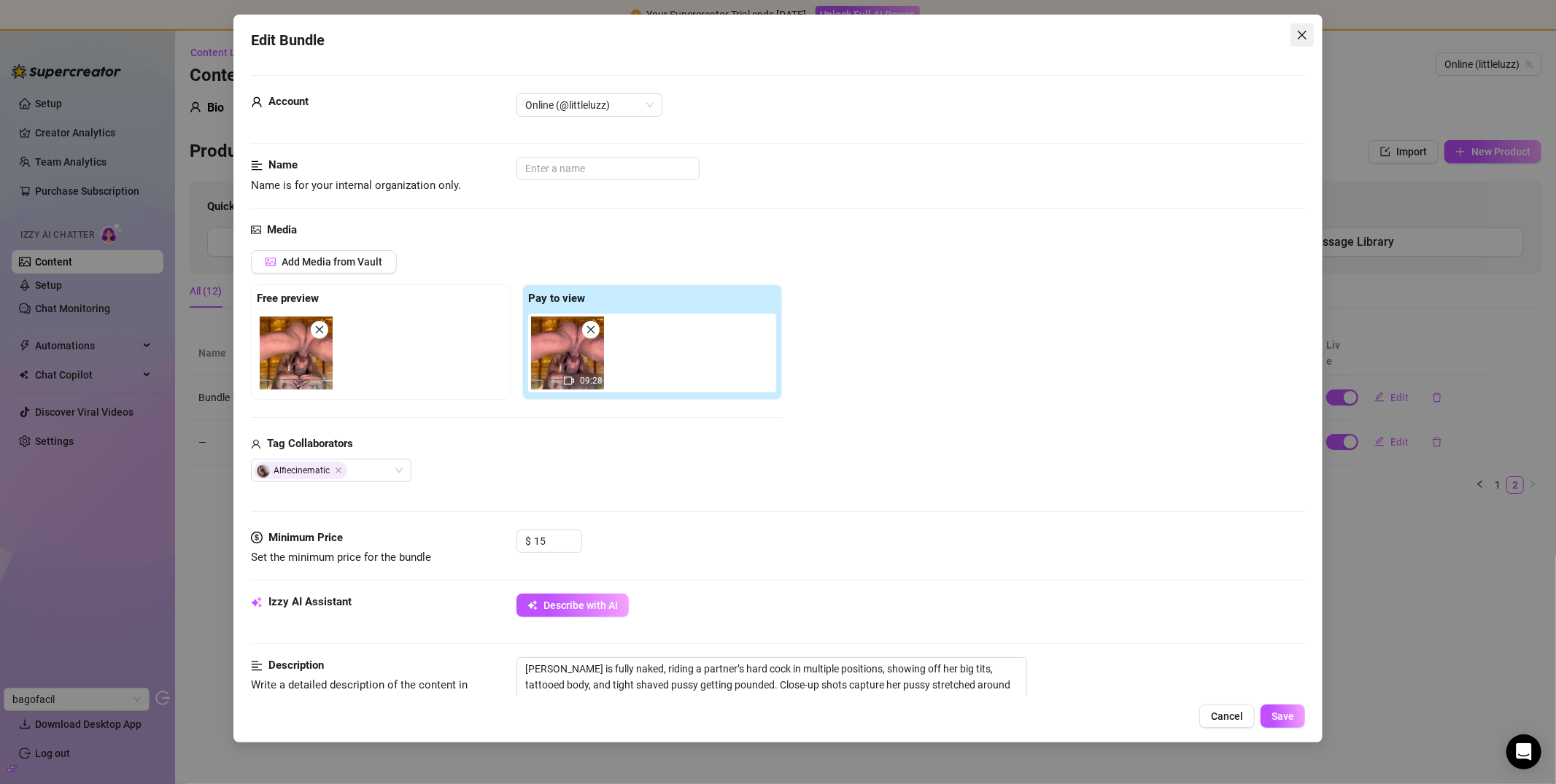
click at [1303, 44] on button "Close" at bounding box center [1302, 34] width 23 height 23
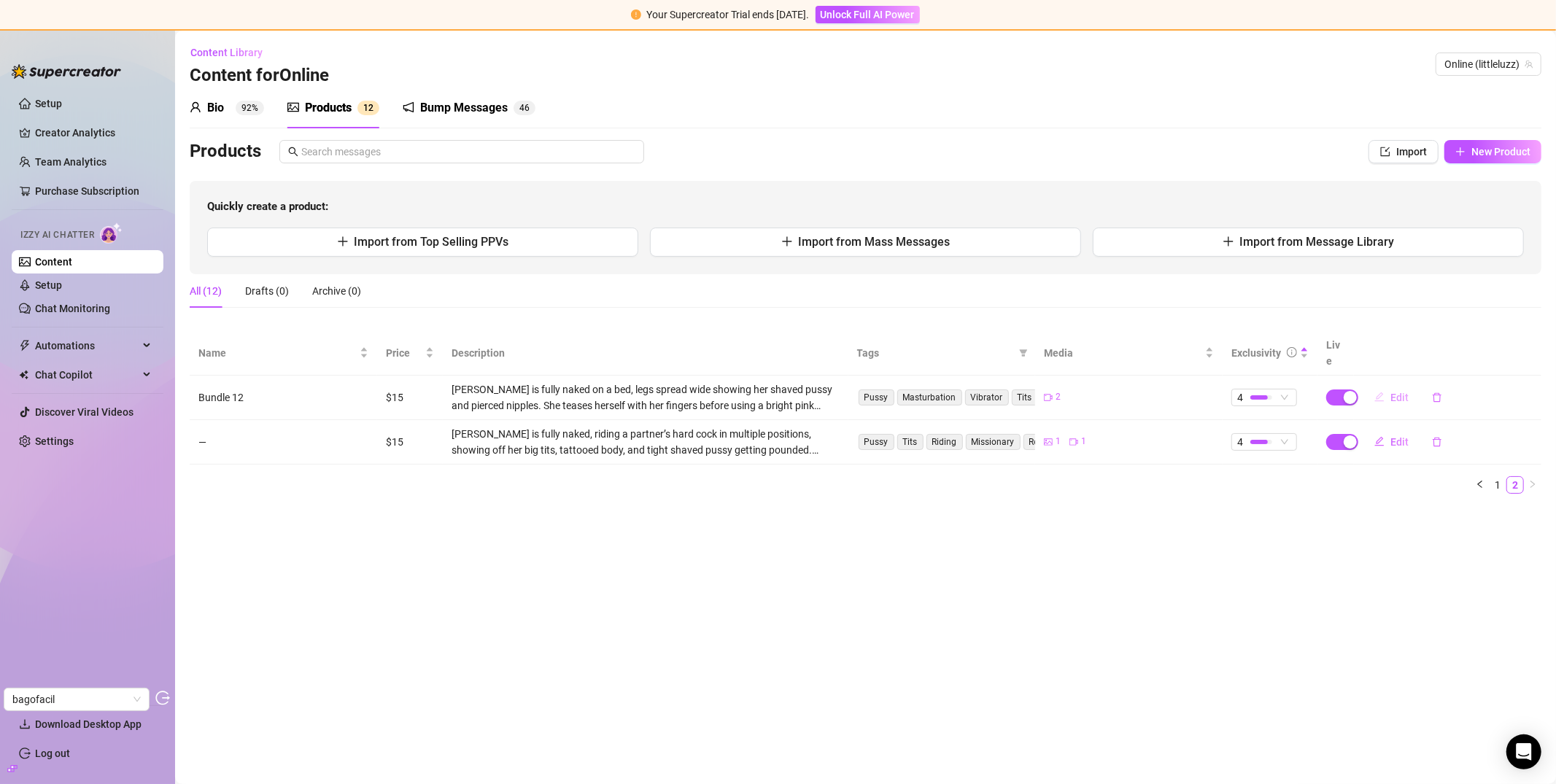
click at [1385, 386] on button "Edit" at bounding box center [1392, 397] width 58 height 23
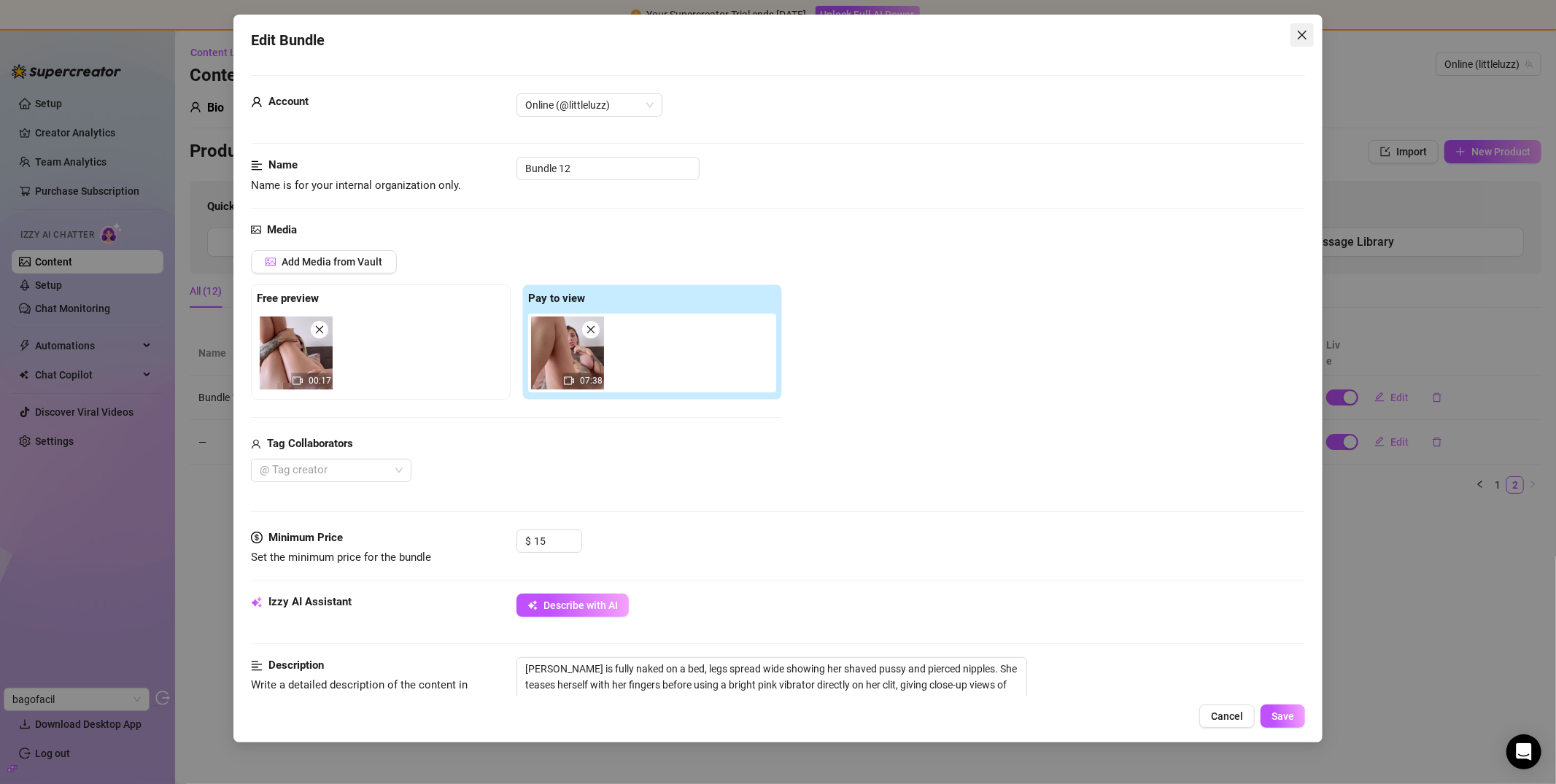
click at [1291, 32] on span "Close" at bounding box center [1302, 35] width 23 height 12
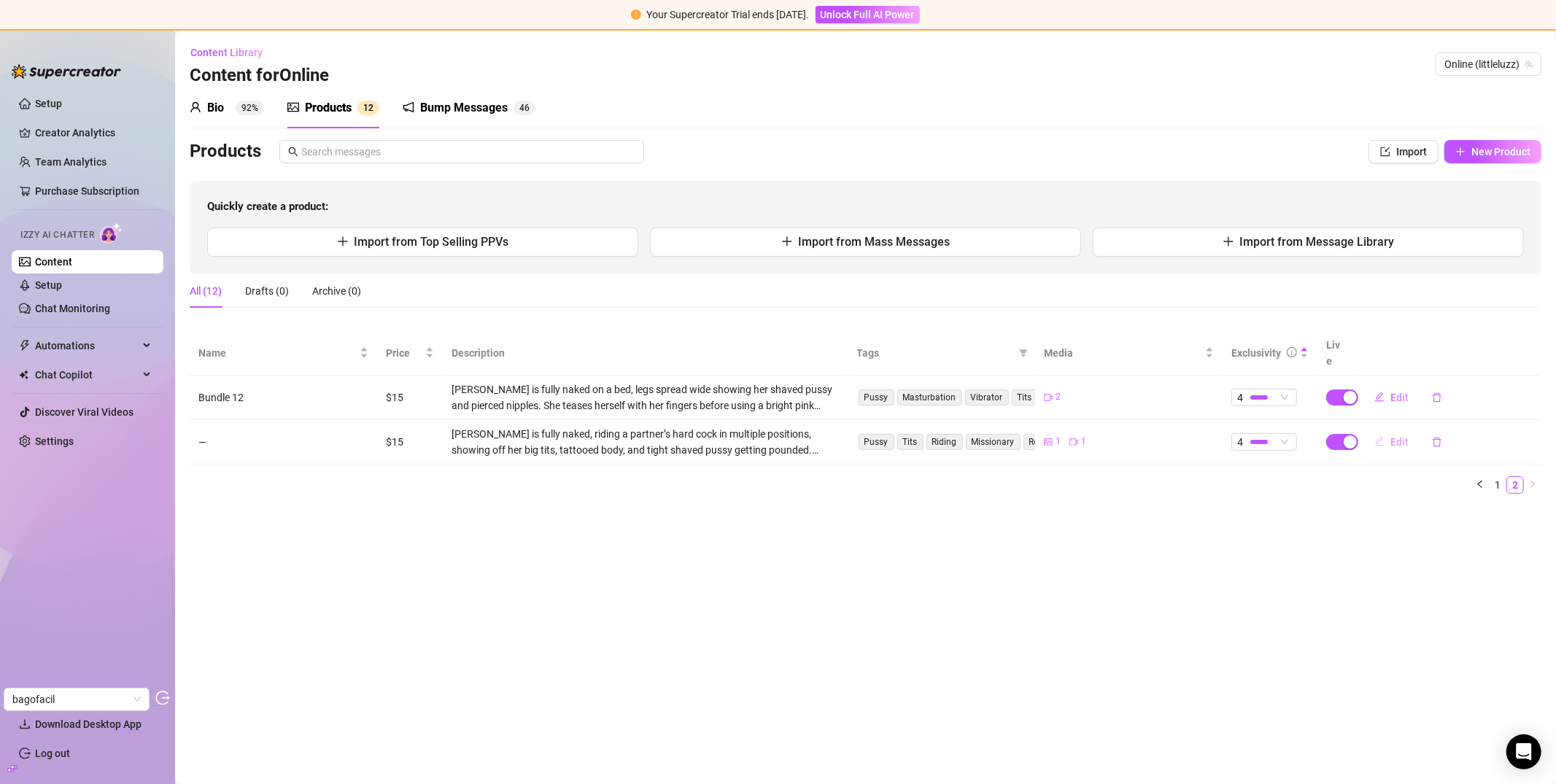
click at [1385, 431] on button "Edit" at bounding box center [1392, 442] width 58 height 23
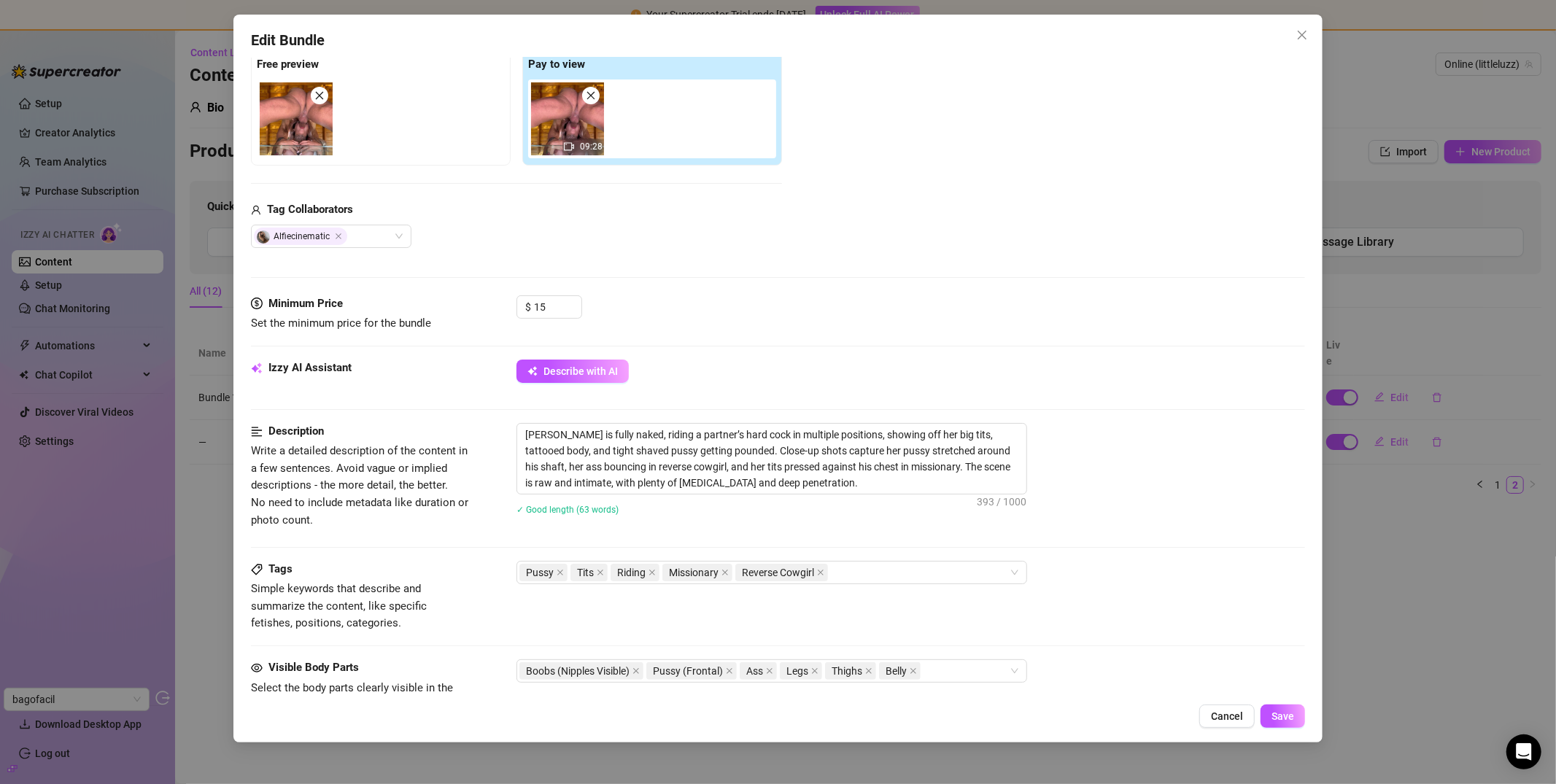
scroll to position [592, 0]
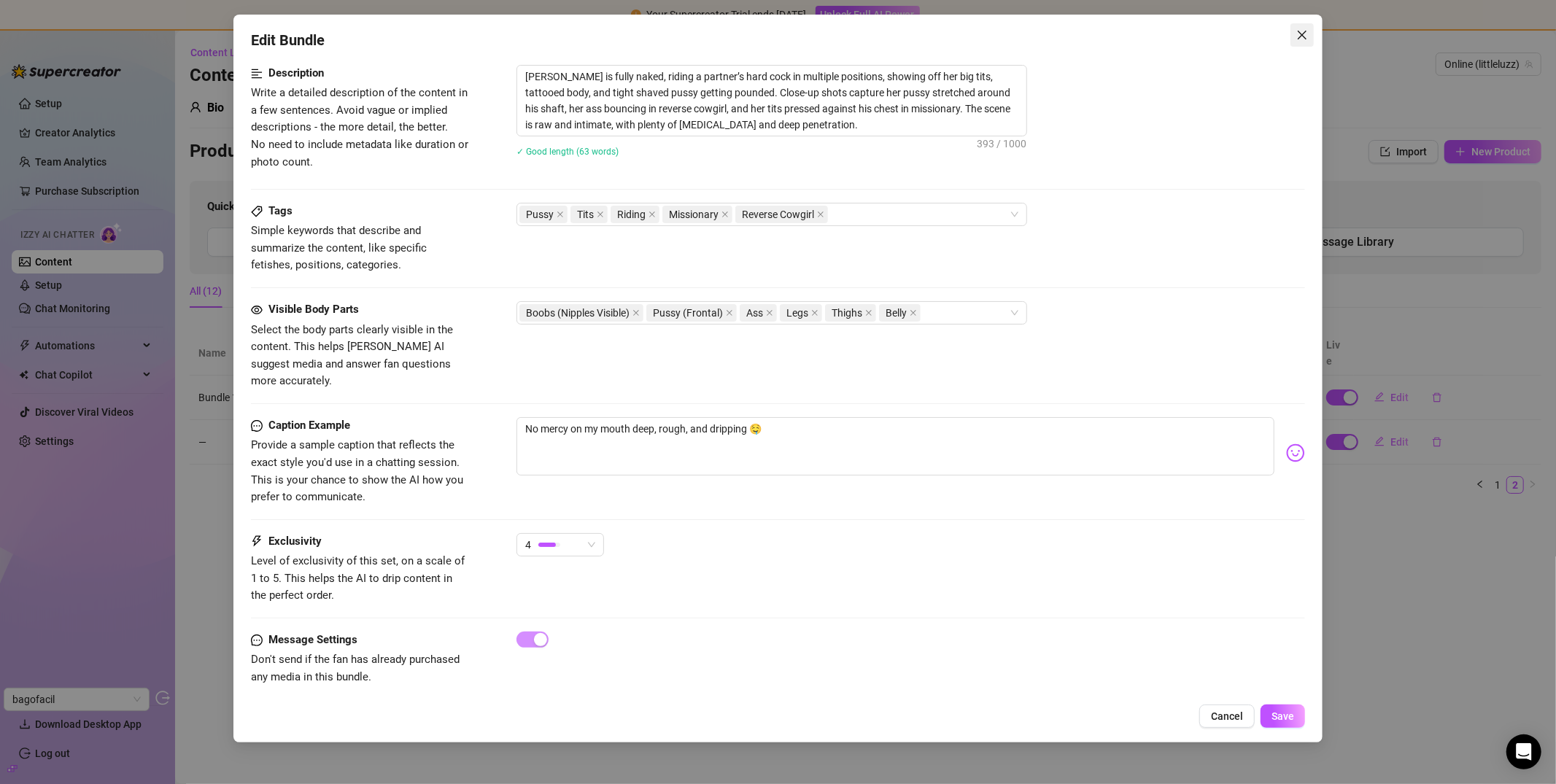
click at [1300, 43] on button "Close" at bounding box center [1302, 34] width 23 height 23
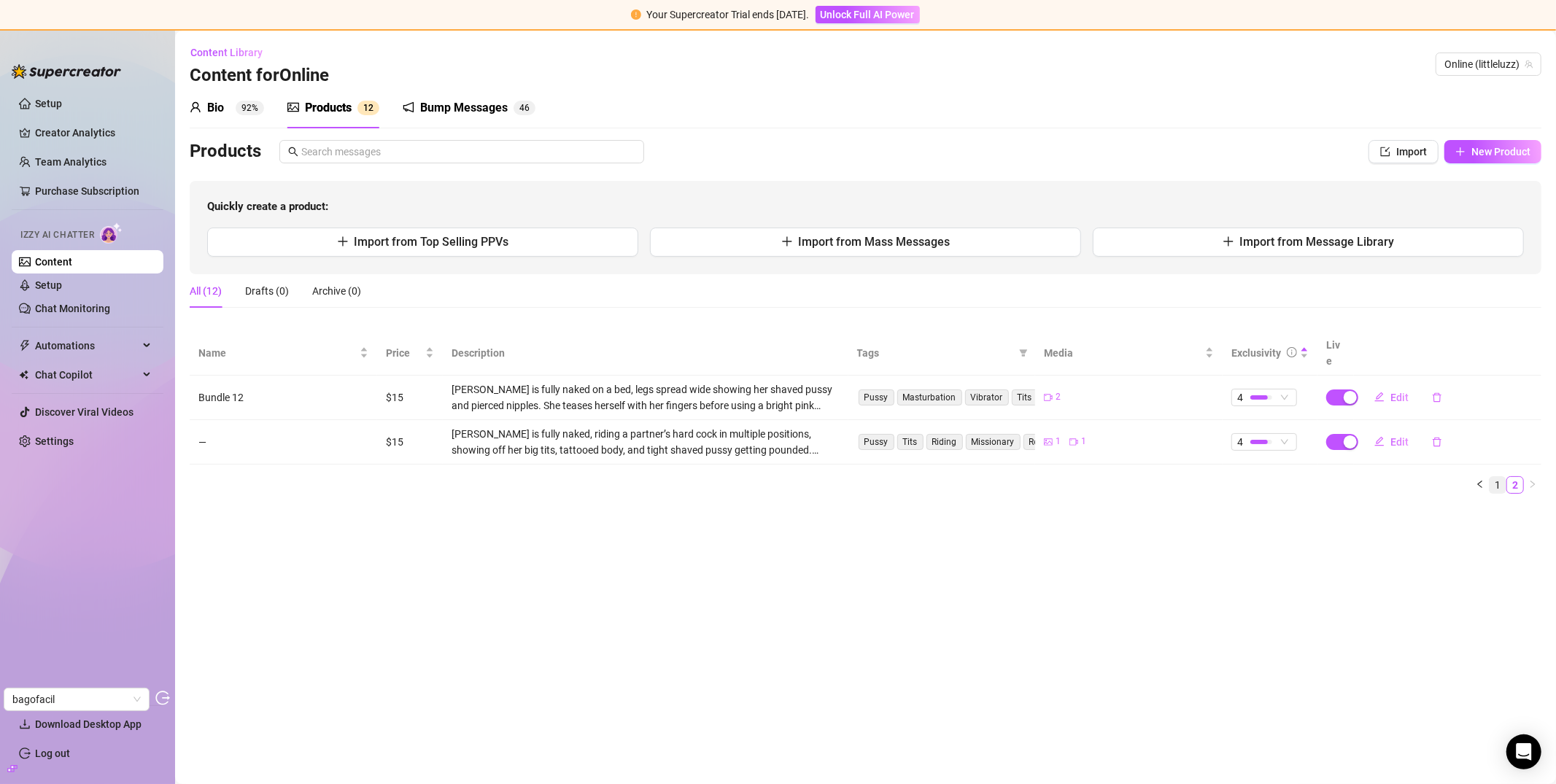
click at [1385, 476] on link "1" at bounding box center [1497, 484] width 16 height 16
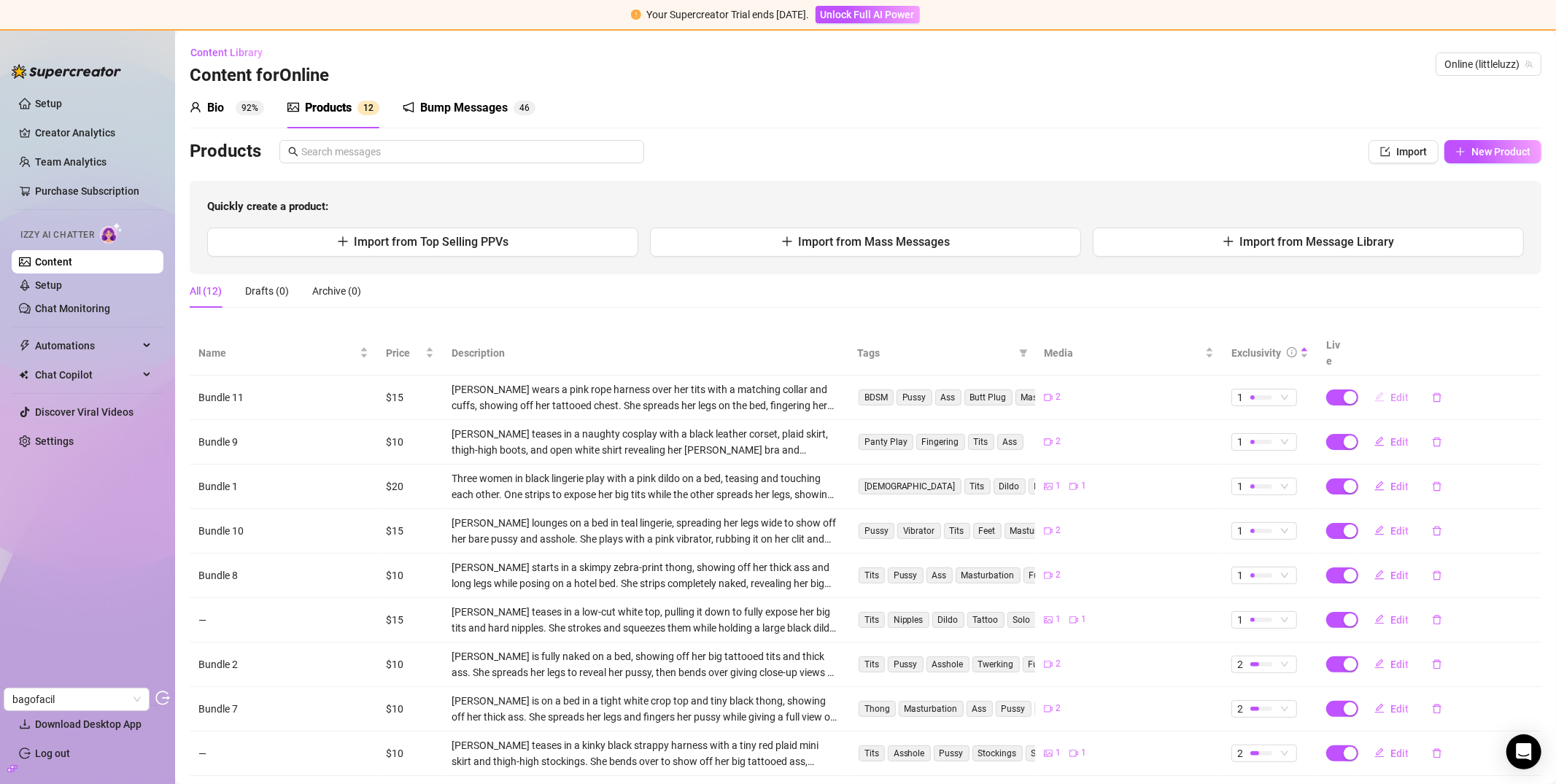
click at [1382, 389] on button "Edit" at bounding box center [1392, 397] width 58 height 23
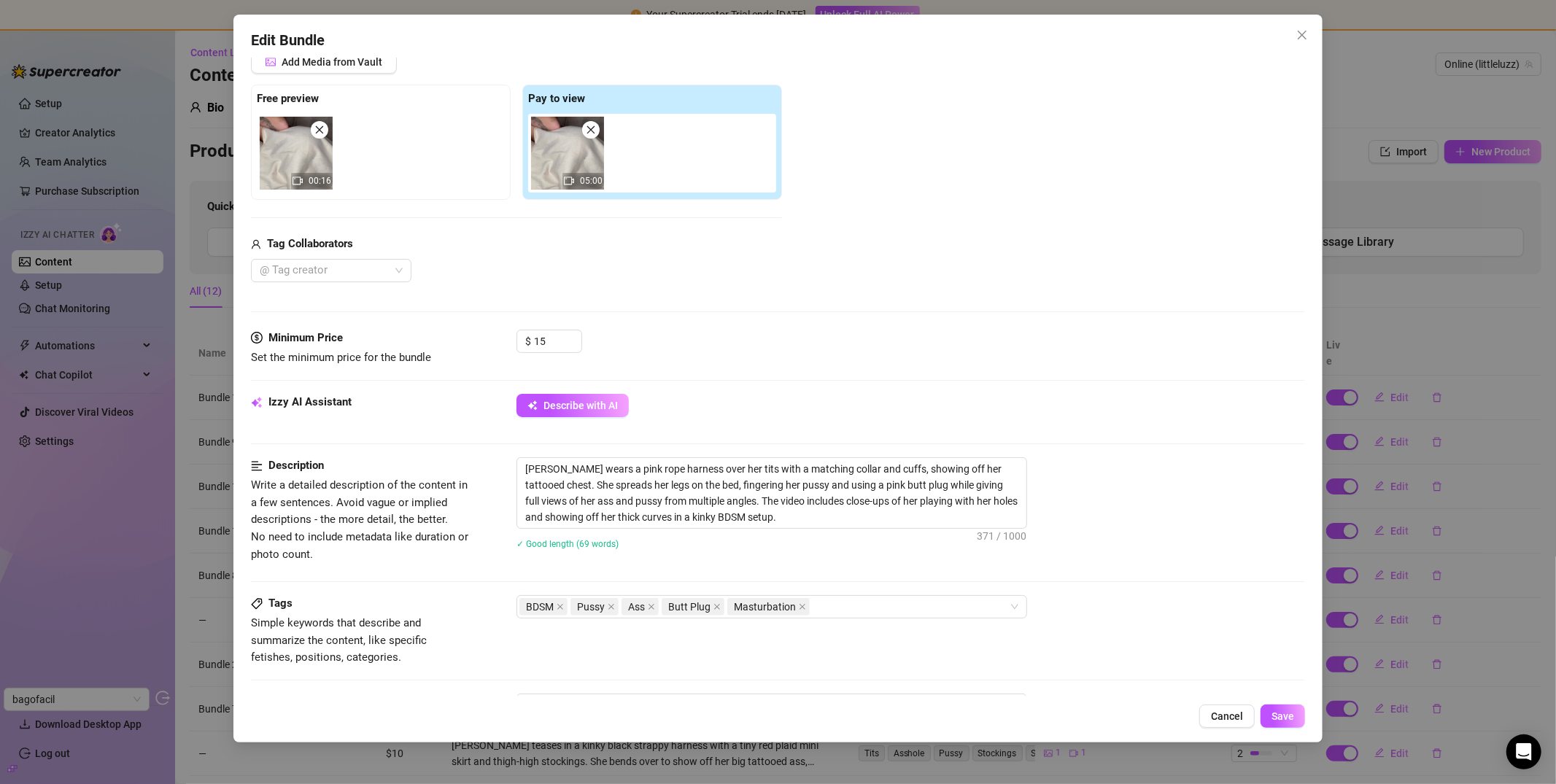
scroll to position [0, 0]
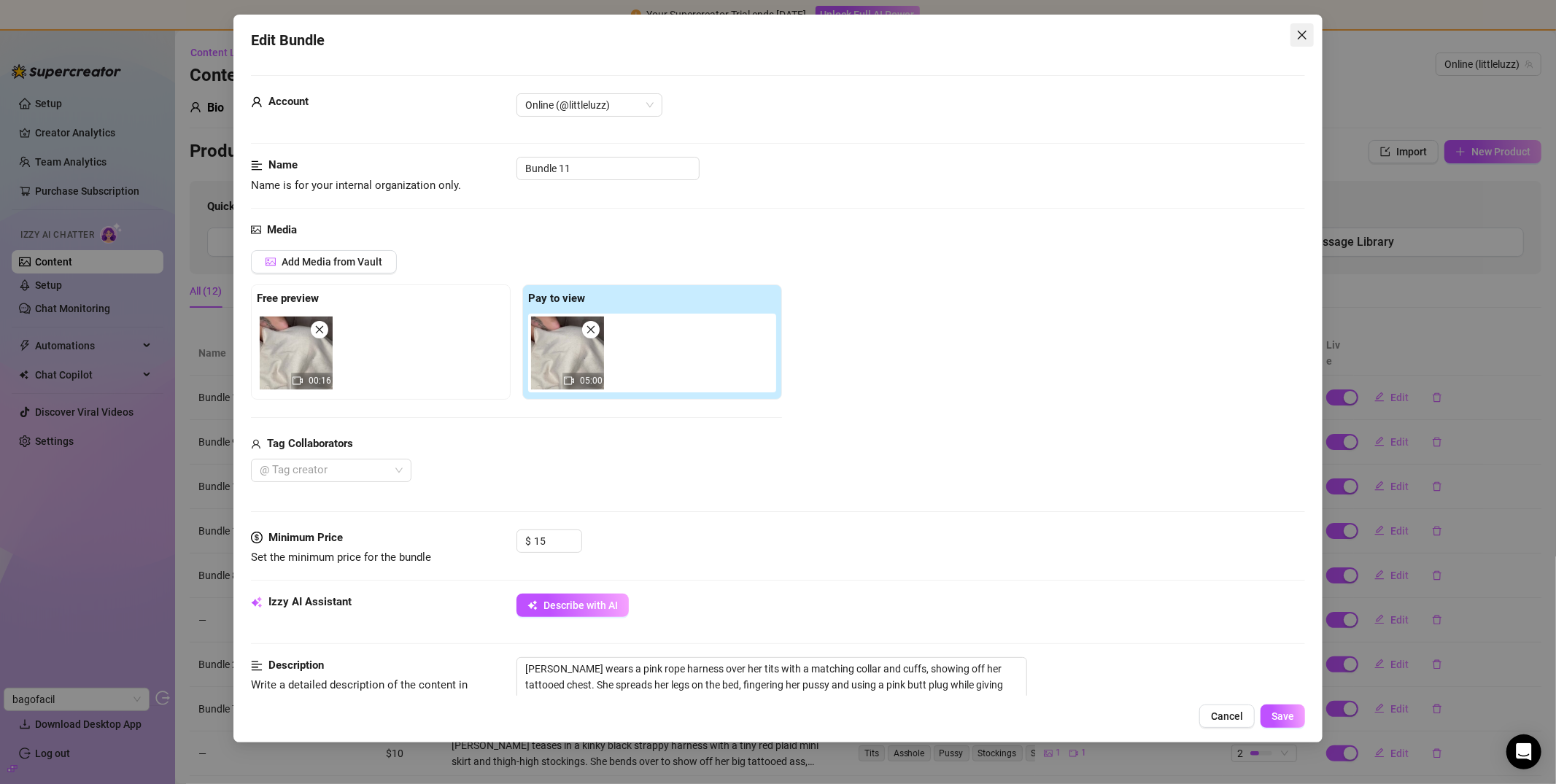
click at [1292, 29] on span "Close" at bounding box center [1302, 35] width 23 height 12
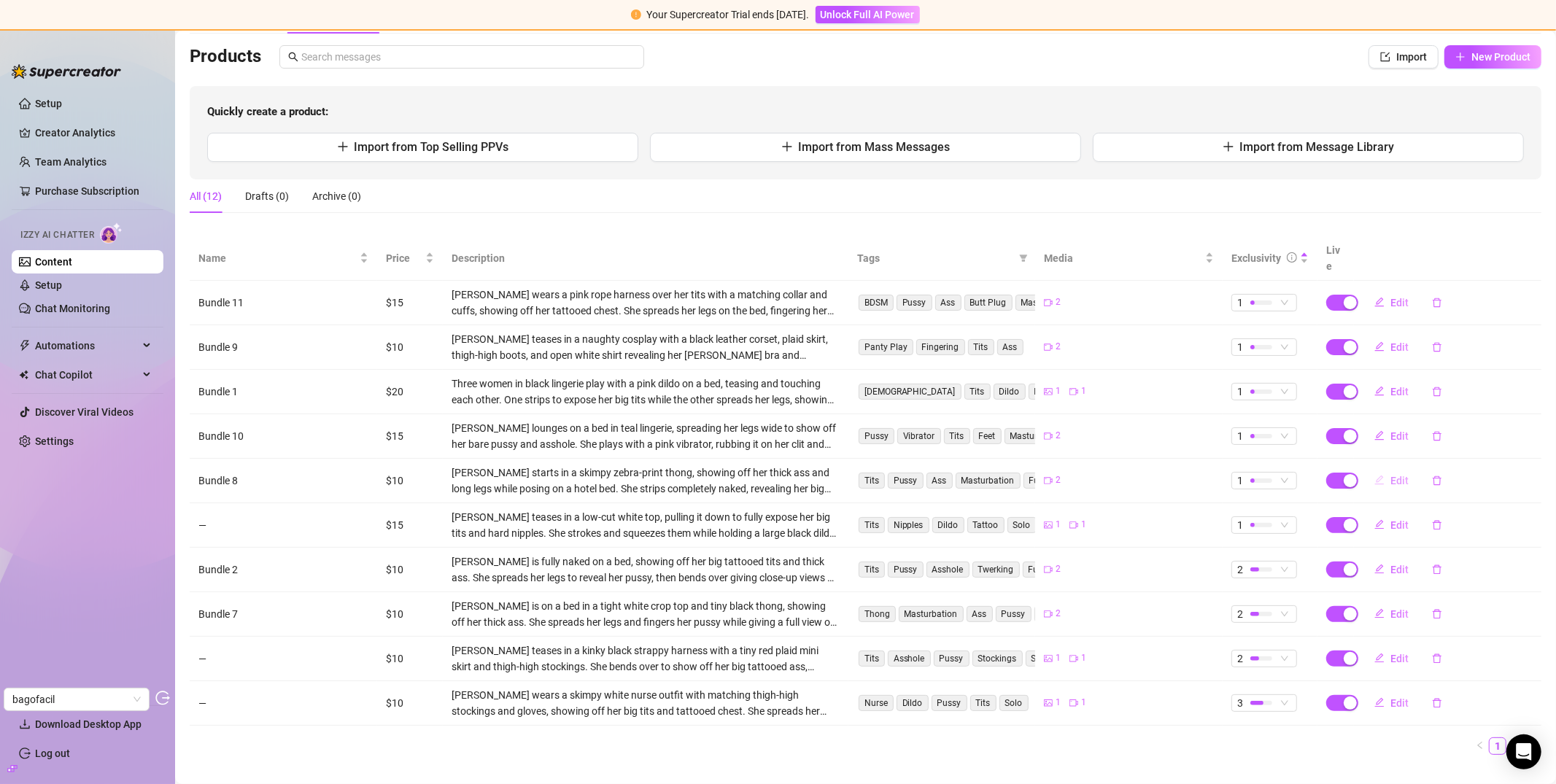
scroll to position [104, 0]
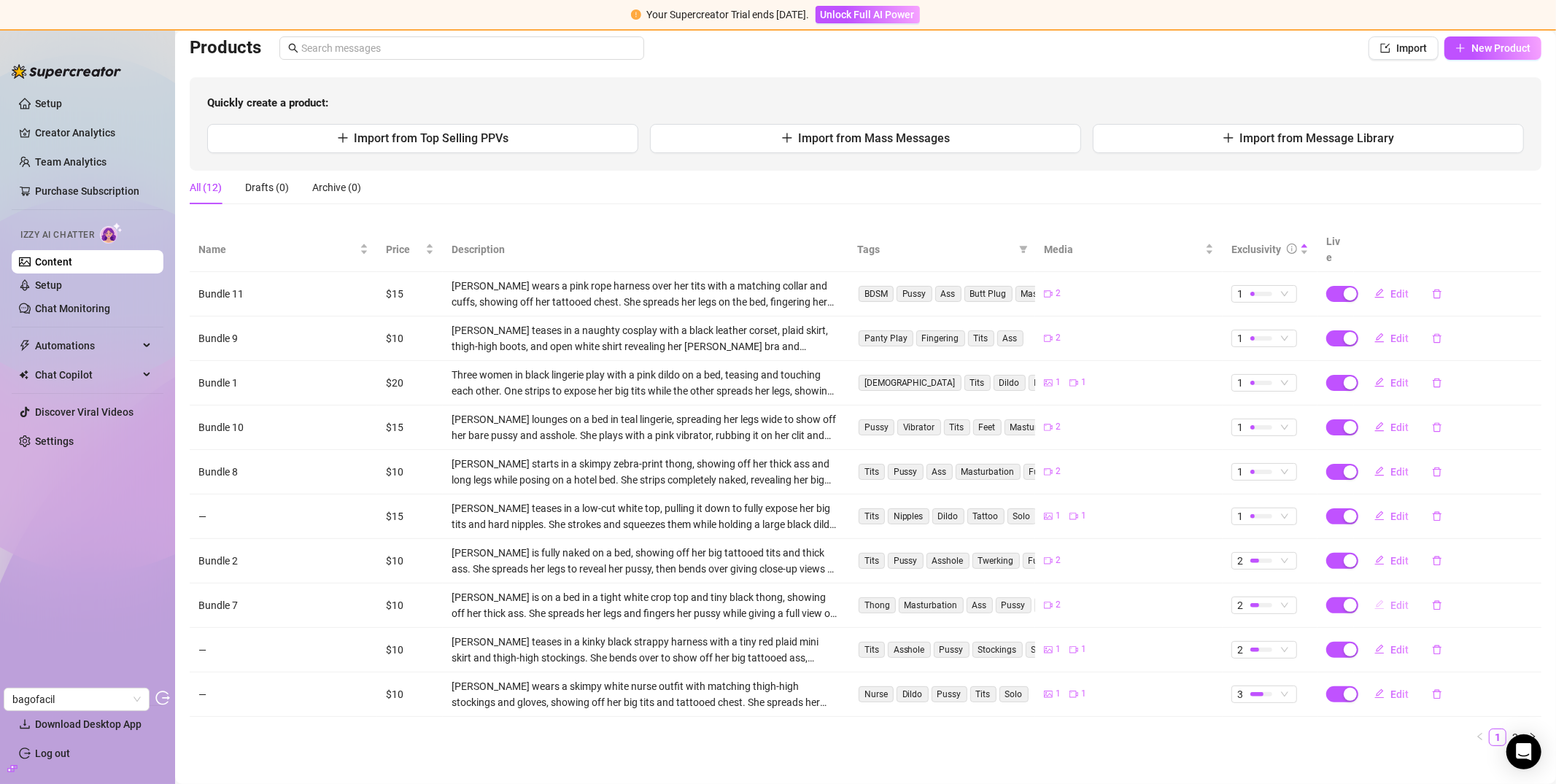
click at [1385, 599] on span "Edit" at bounding box center [1400, 605] width 18 height 12
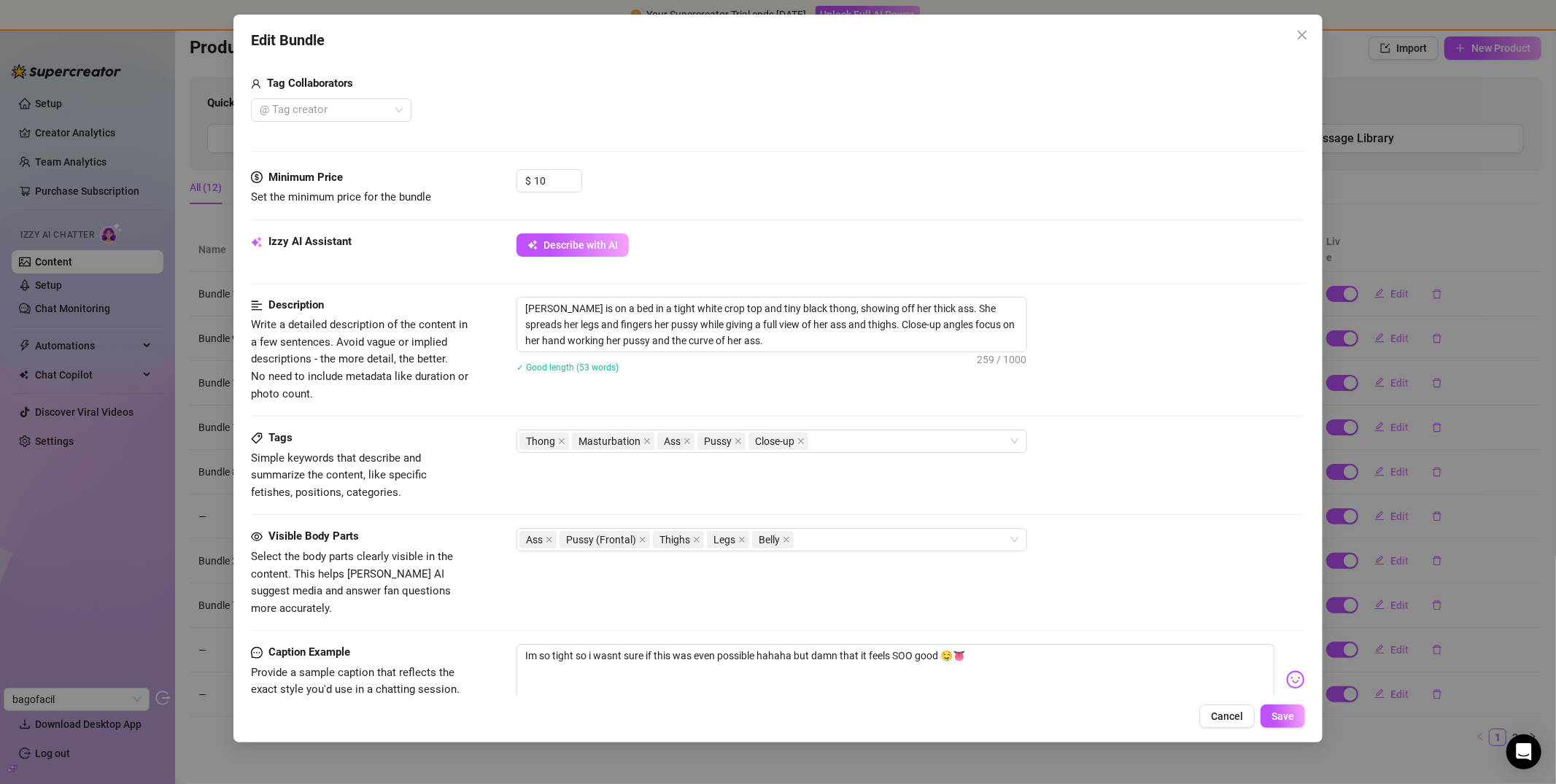
scroll to position [0, 0]
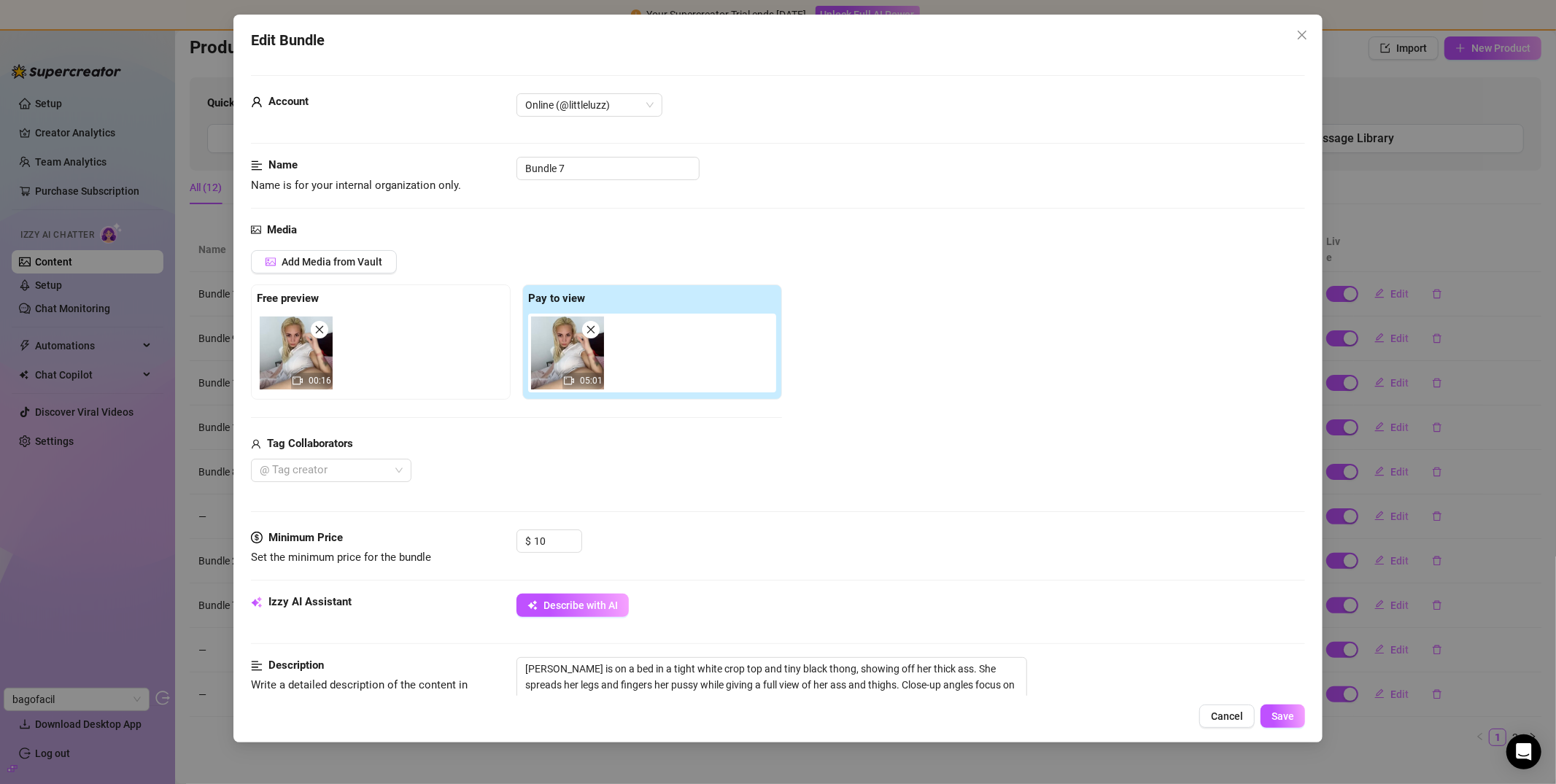
click at [1303, 34] on icon "close" at bounding box center [1302, 35] width 12 height 12
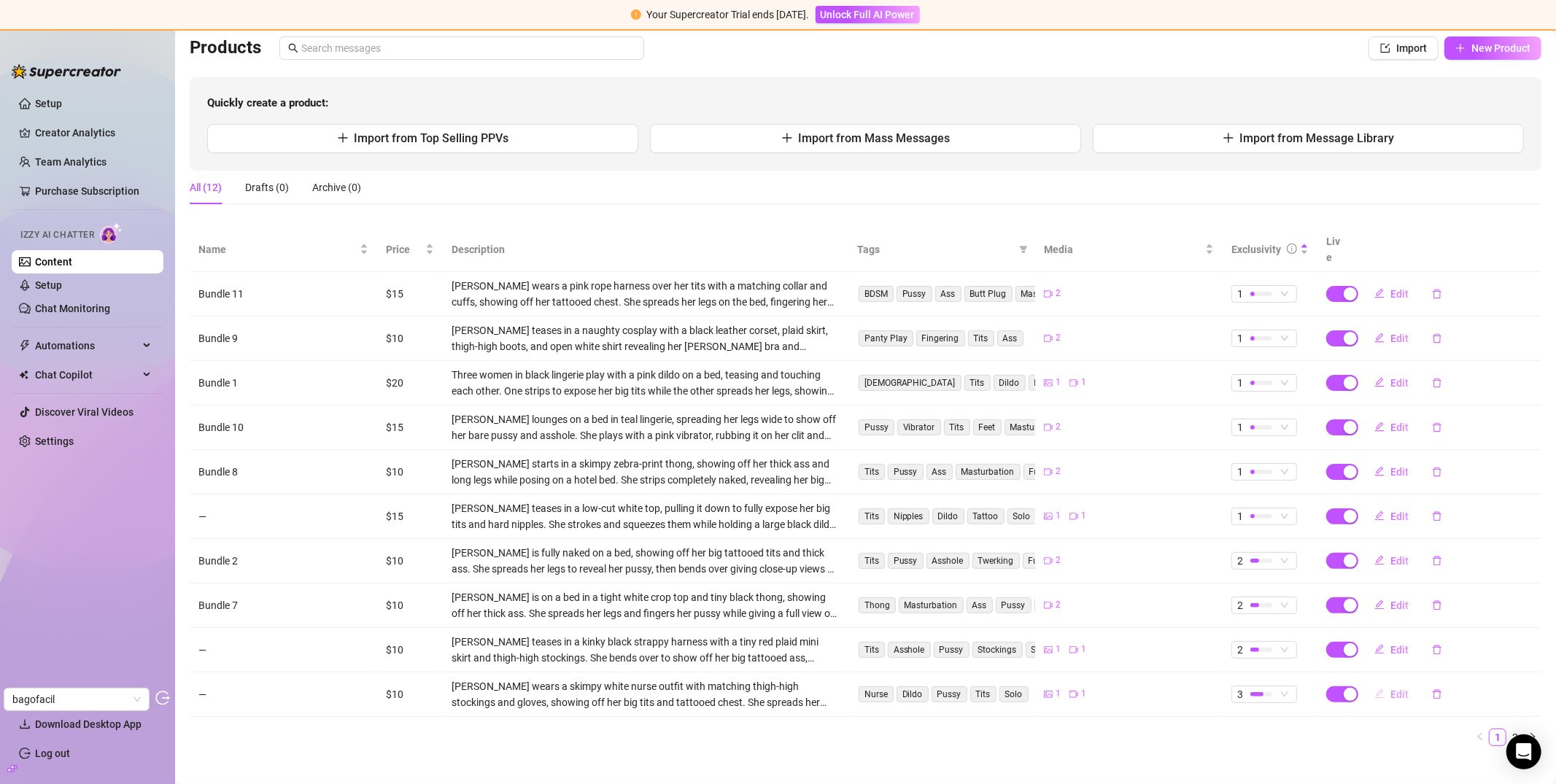
click at [1385, 689] on span "Edit" at bounding box center [1400, 694] width 18 height 12
type textarea "Doctor’s off today… so I guess I’ll be the one milking the stress out of you 😈"
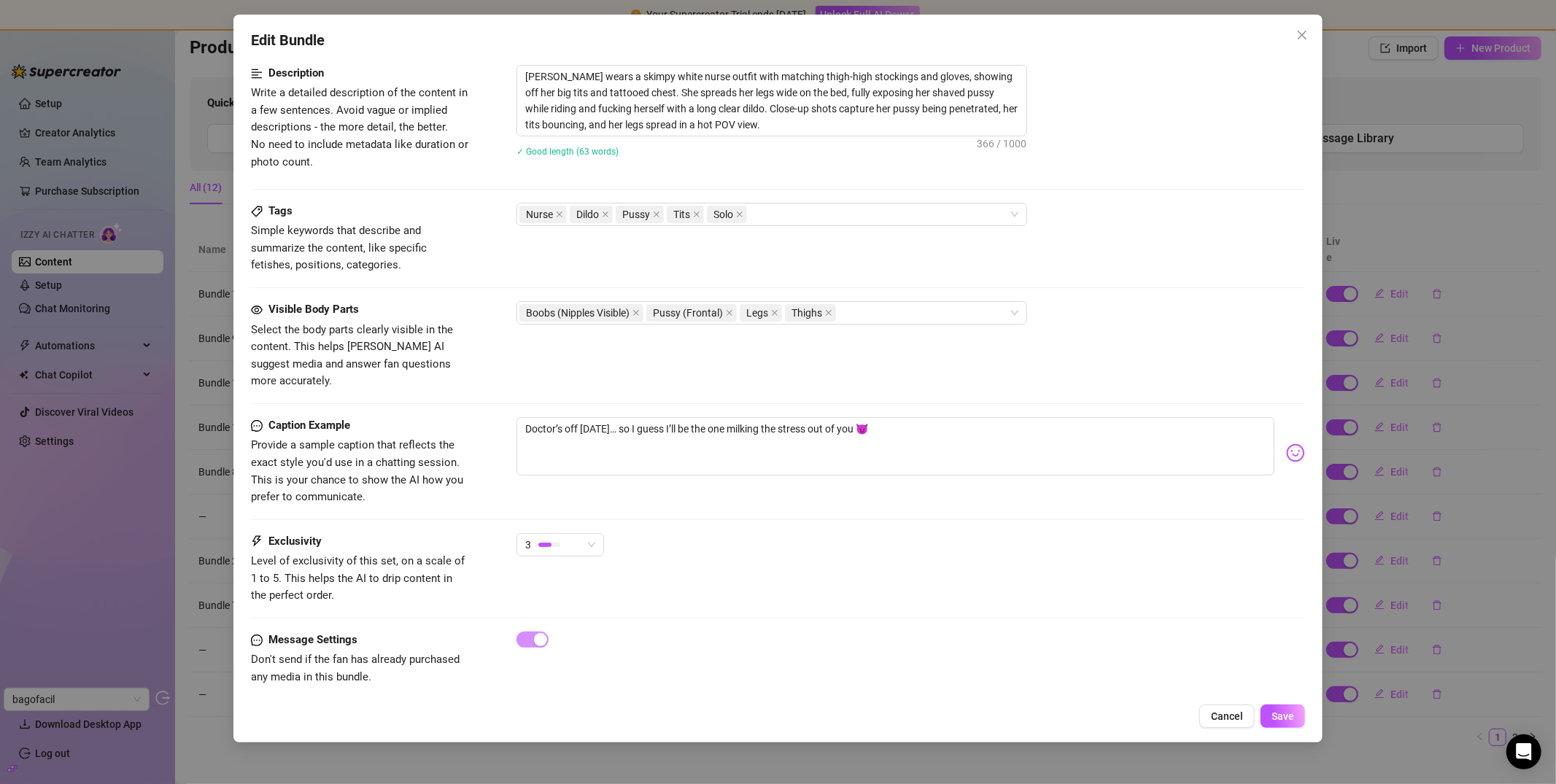
scroll to position [114, 0]
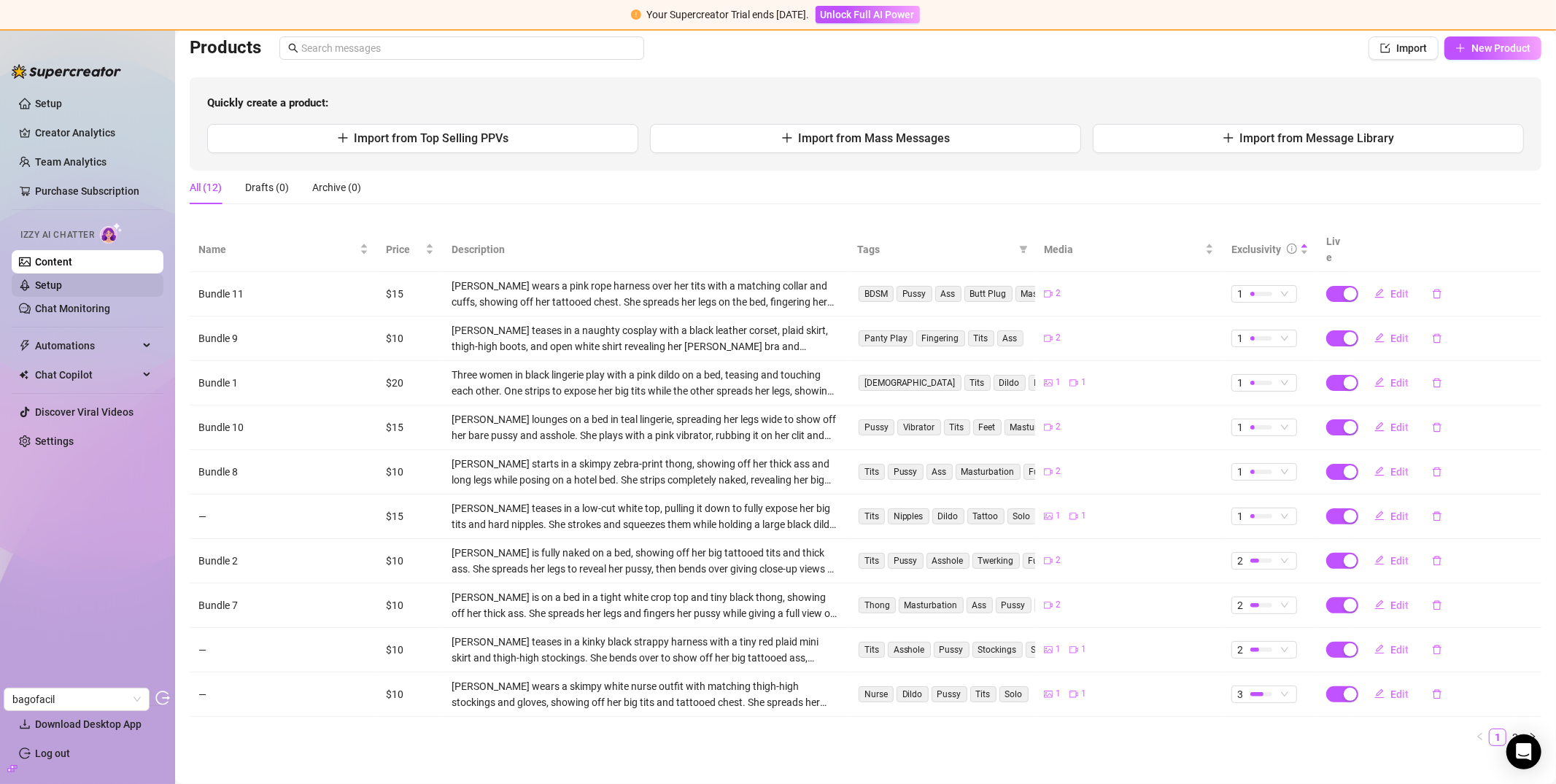
click at [62, 282] on link "Setup" at bounding box center [48, 285] width 27 height 12
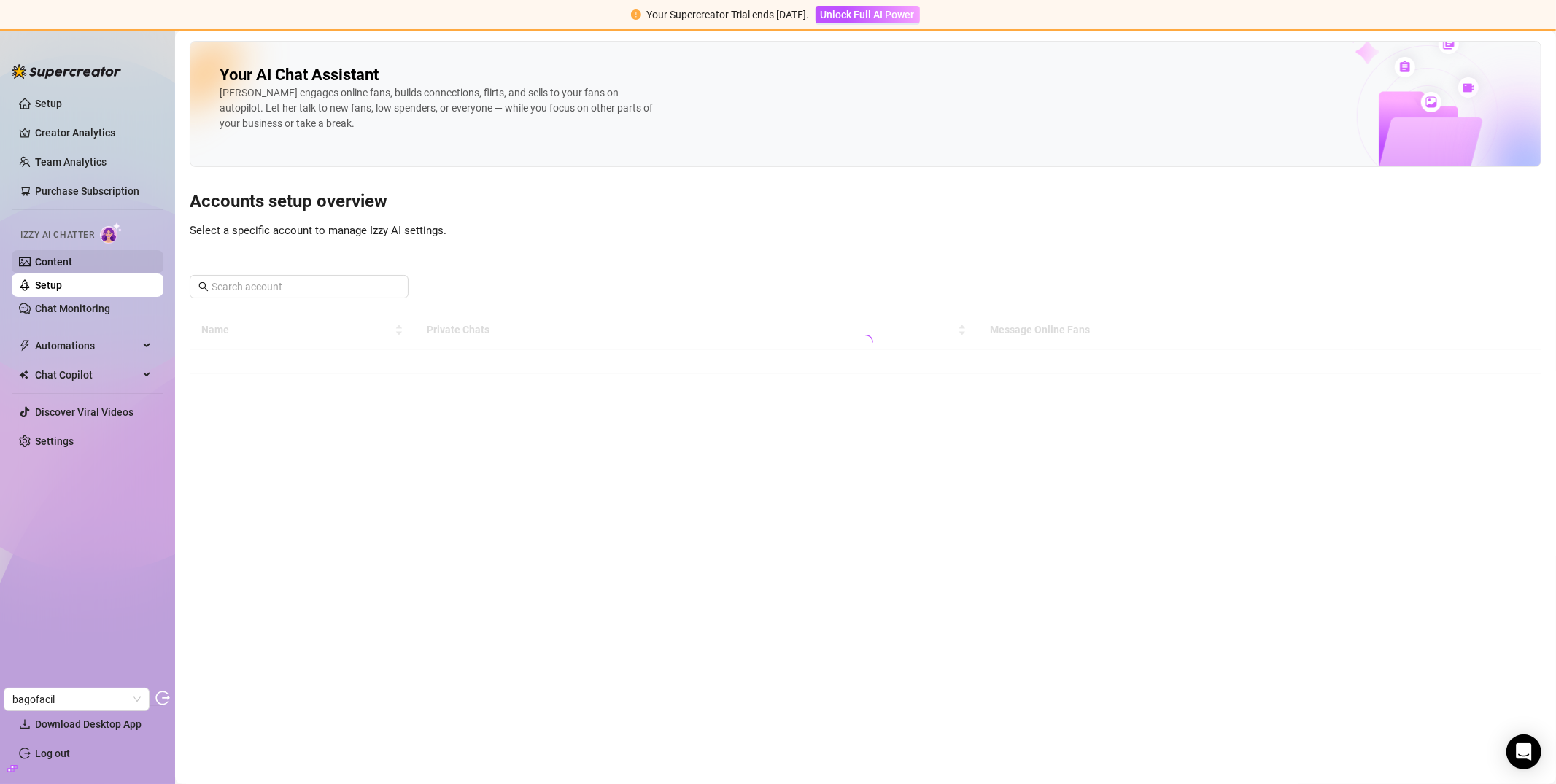
click at [70, 267] on link "Content" at bounding box center [53, 262] width 38 height 12
click at [73, 267] on link "Content" at bounding box center [53, 262] width 38 height 12
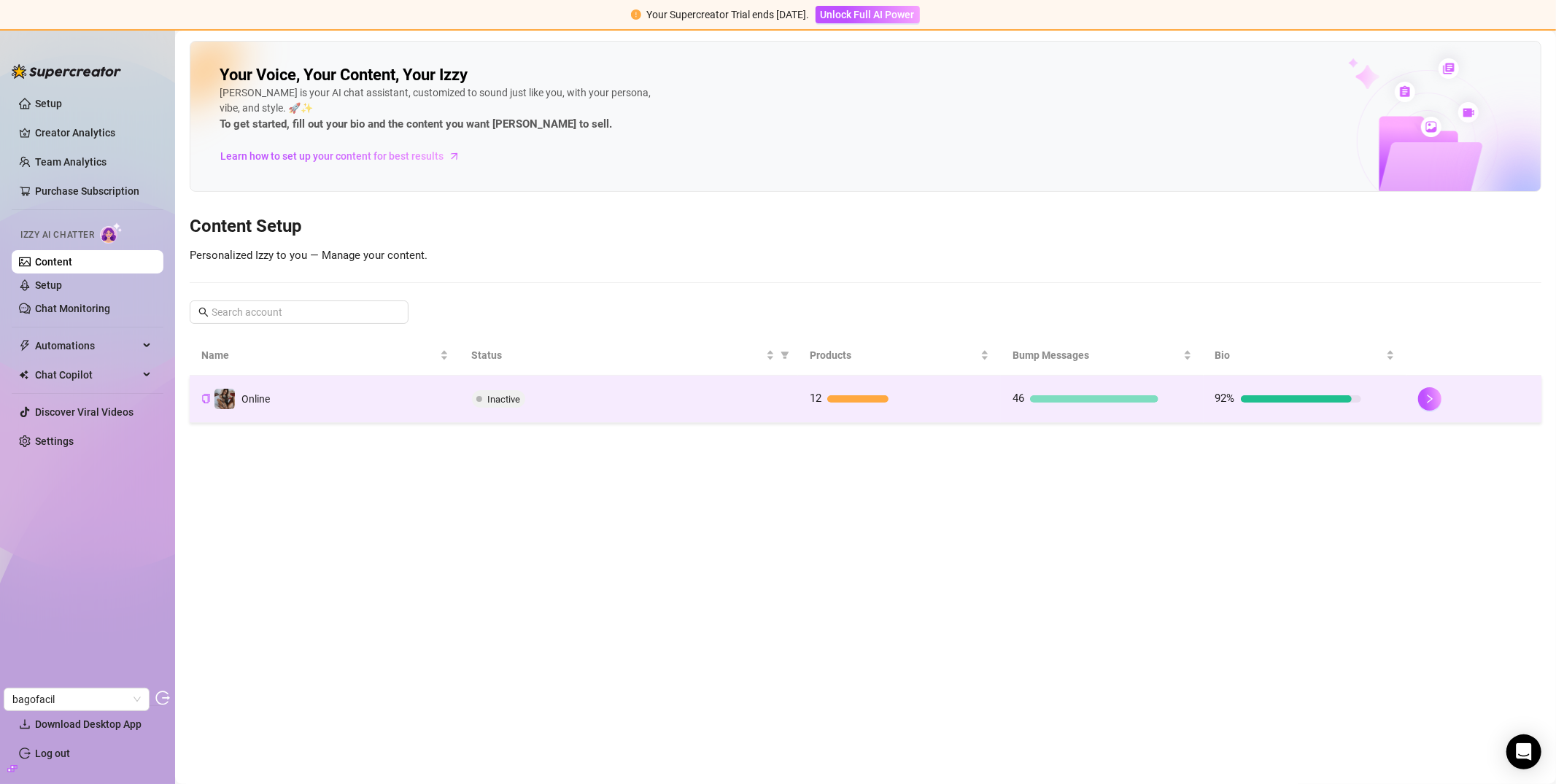
click at [600, 399] on div "Inactive" at bounding box center [629, 398] width 314 height 17
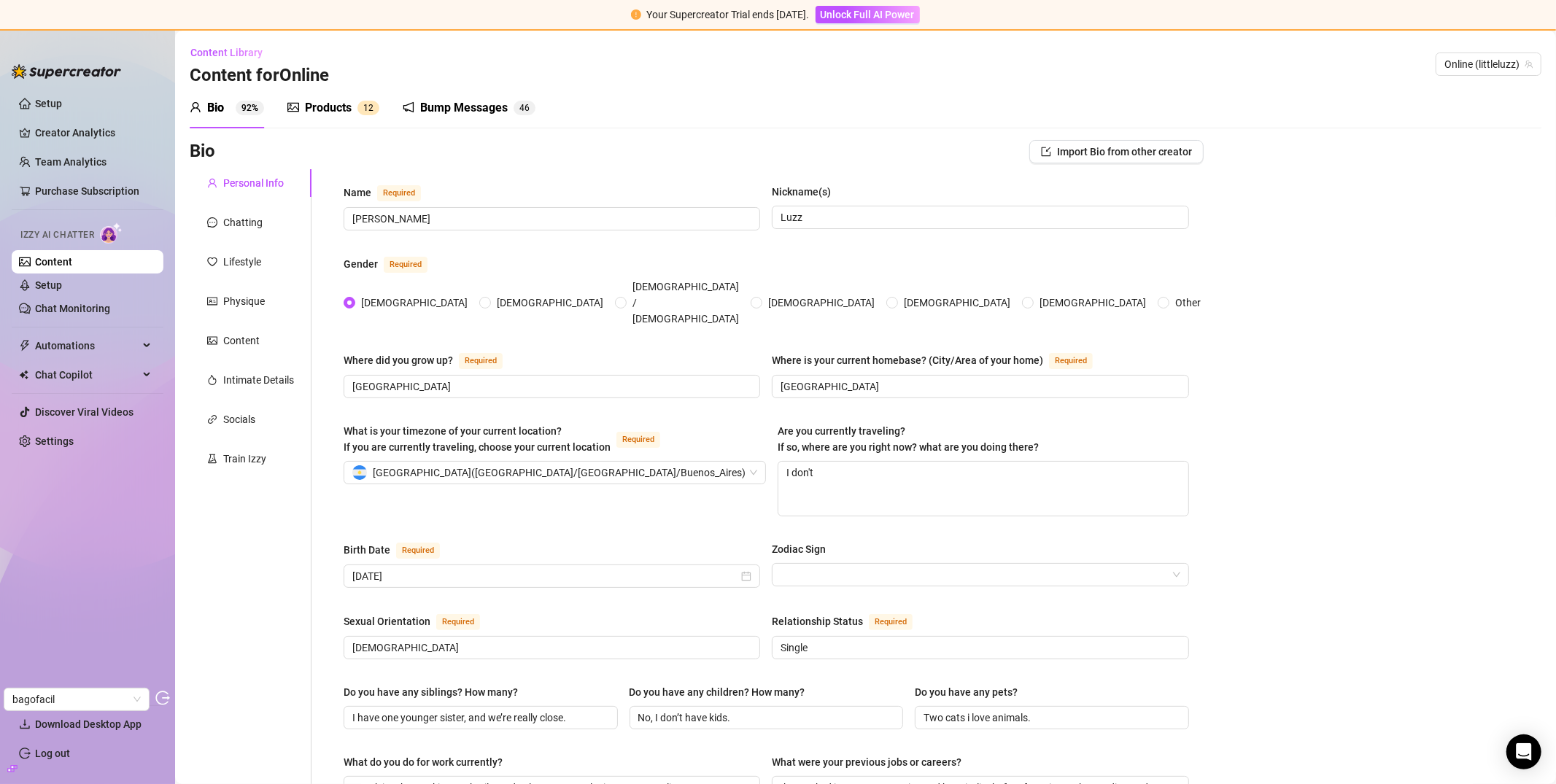
click at [452, 105] on div "Bump Messages" at bounding box center [463, 107] width 87 height 17
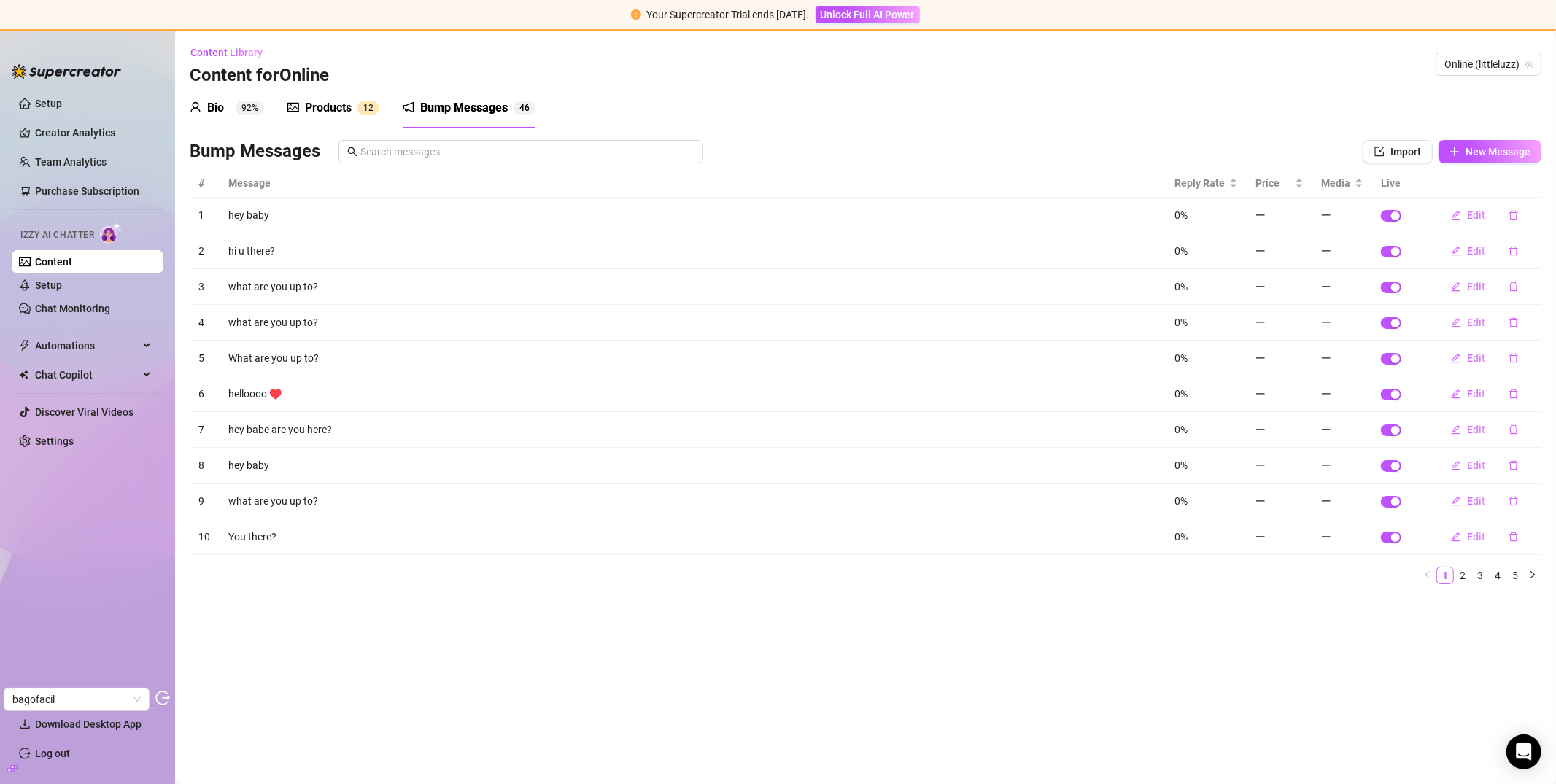
click at [239, 125] on div "Bio 92%" at bounding box center [226, 107] width 74 height 40
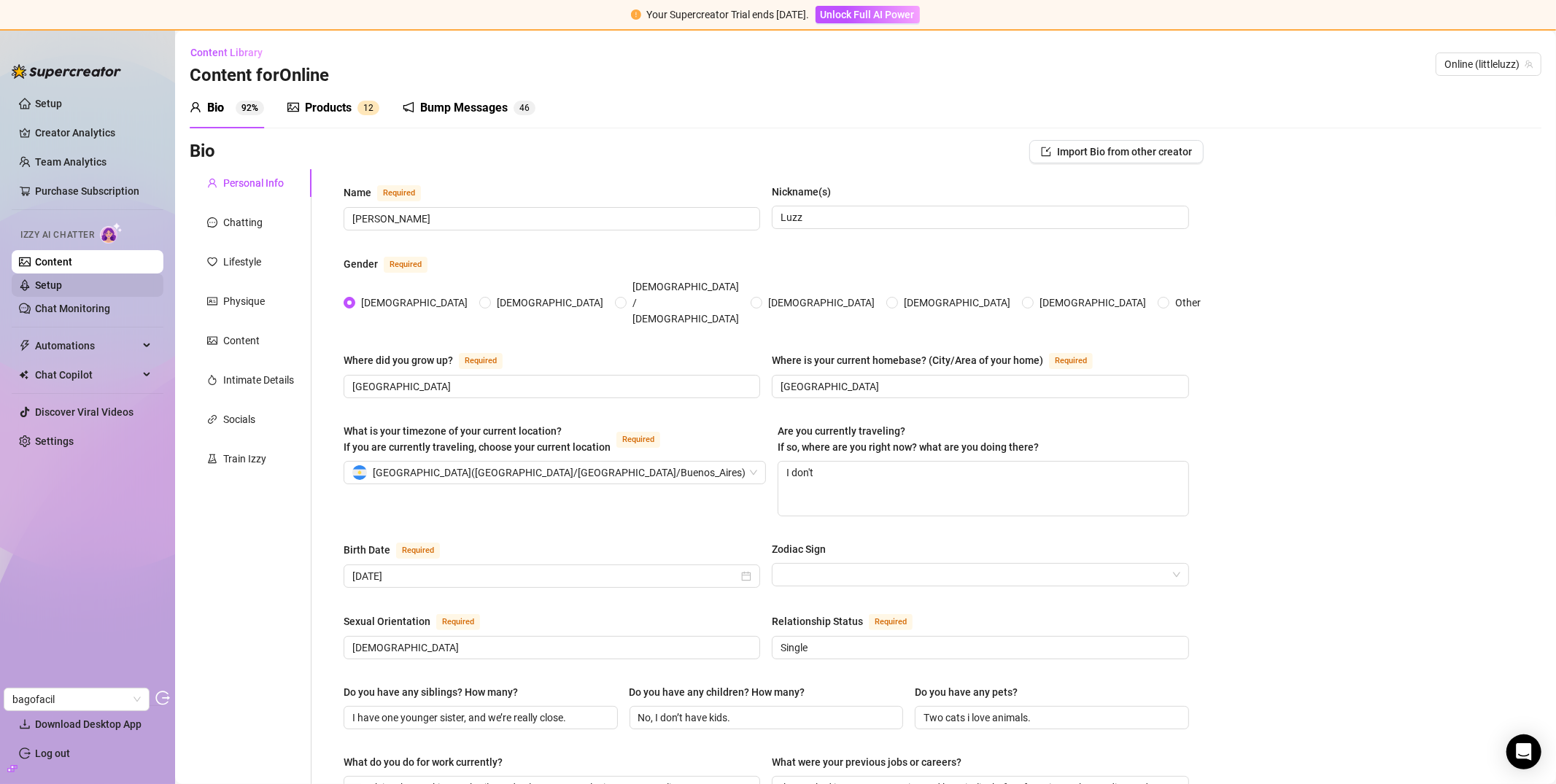
click at [62, 286] on link "Setup" at bounding box center [48, 285] width 27 height 12
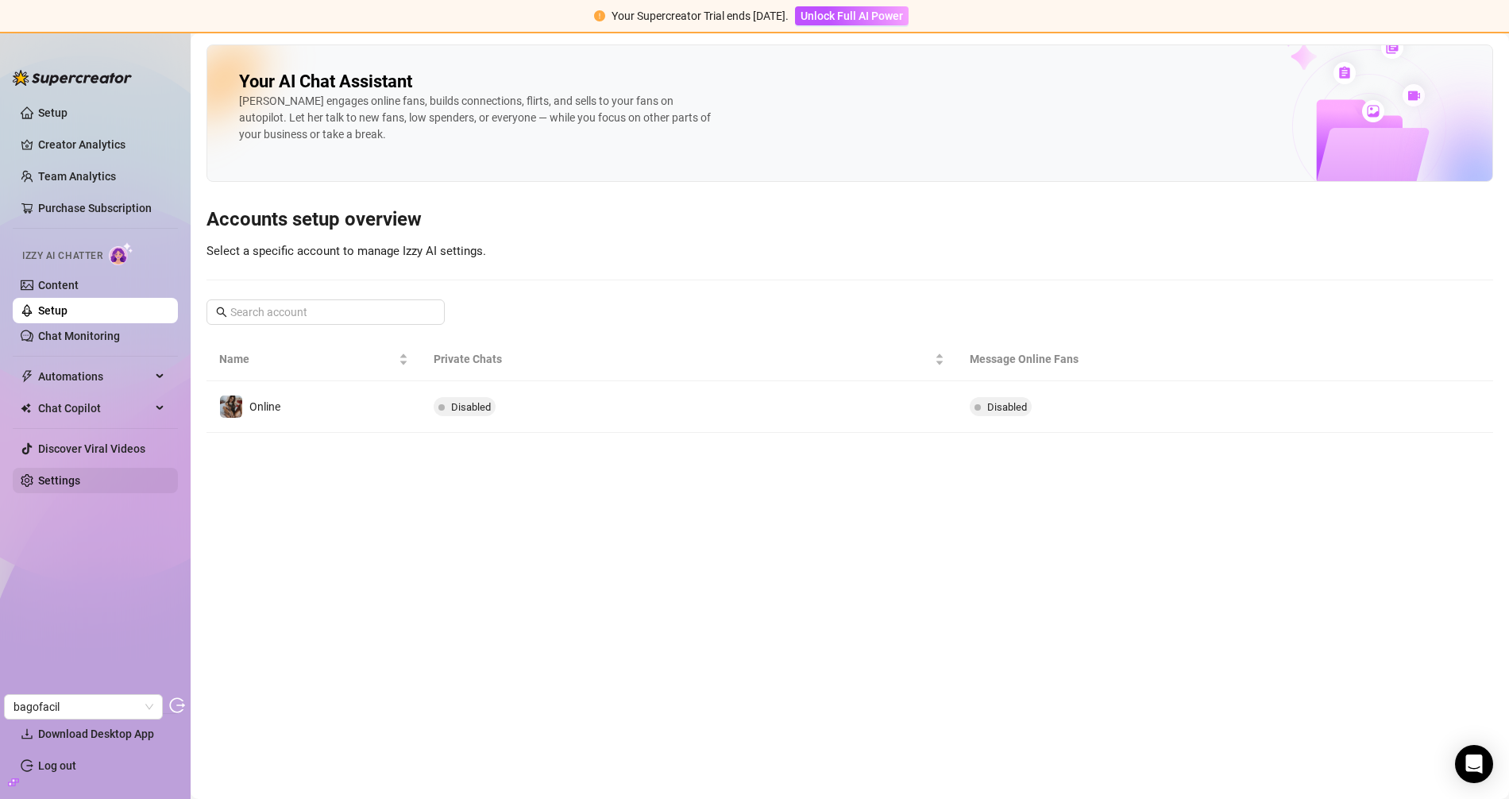
click at [68, 484] on link "Settings" at bounding box center [59, 480] width 42 height 13
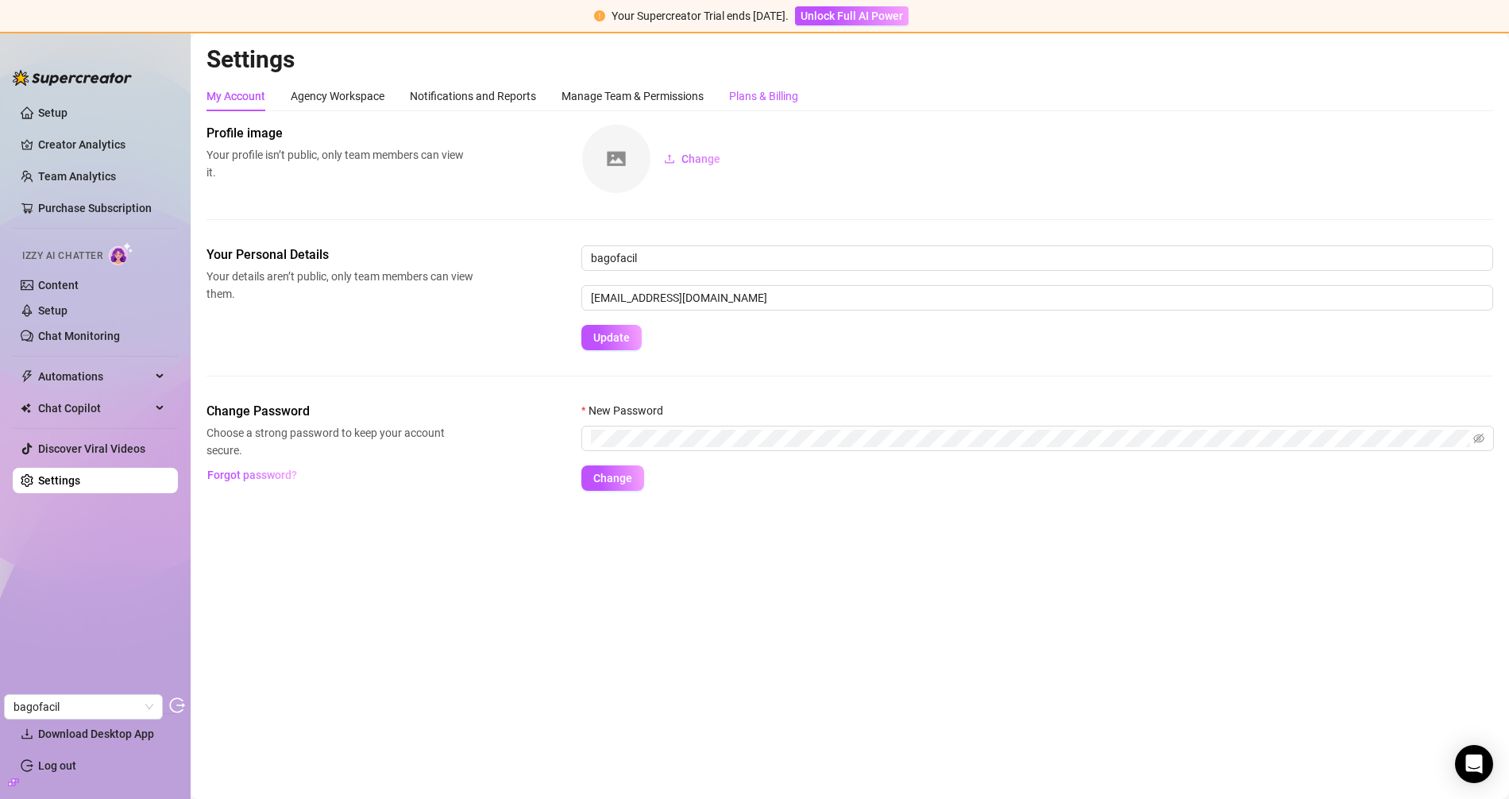
click at [771, 92] on div "Plans & Billing" at bounding box center [763, 95] width 69 height 17
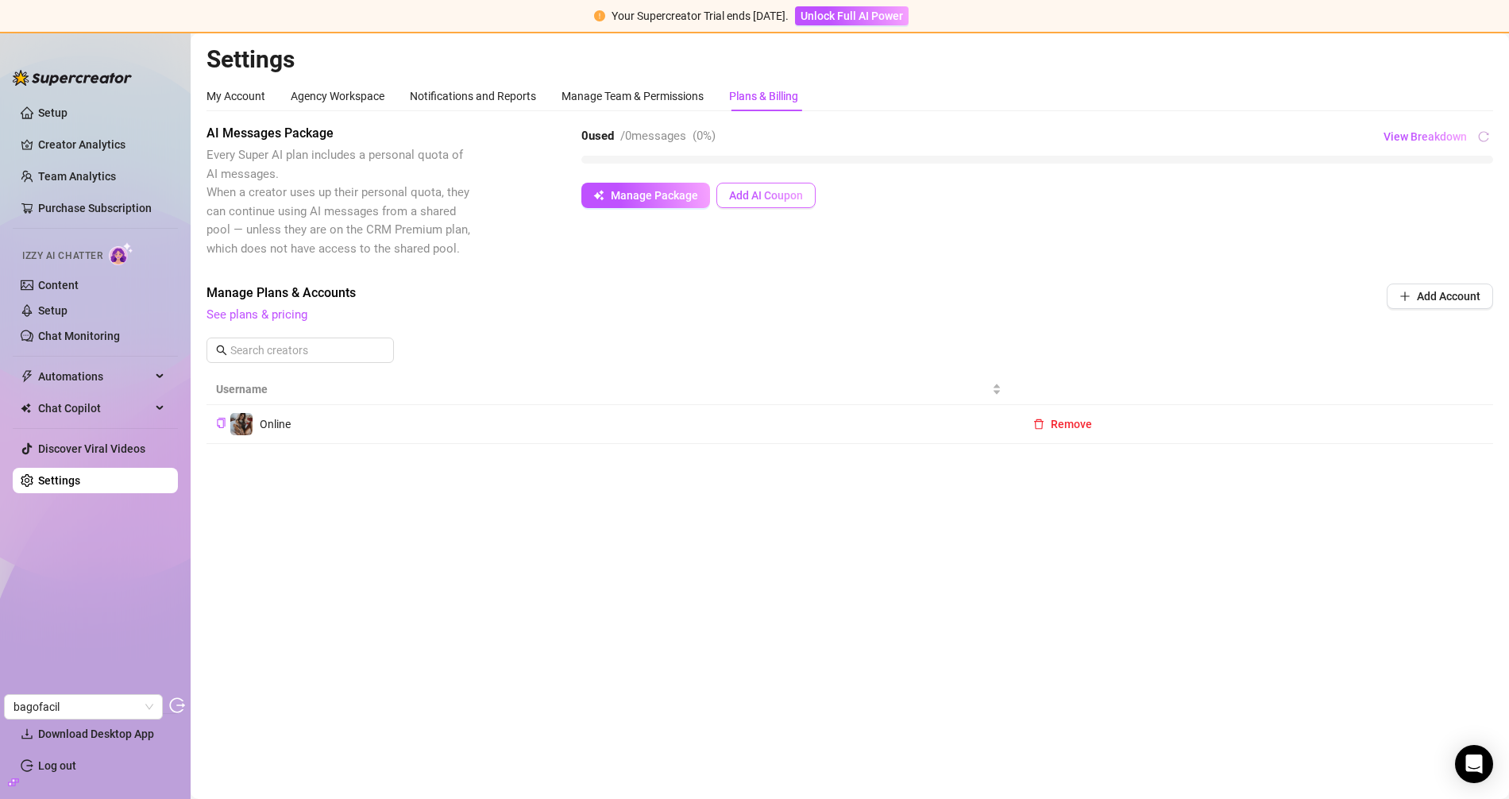
click at [767, 197] on span "Add AI Coupon" at bounding box center [766, 195] width 74 height 13
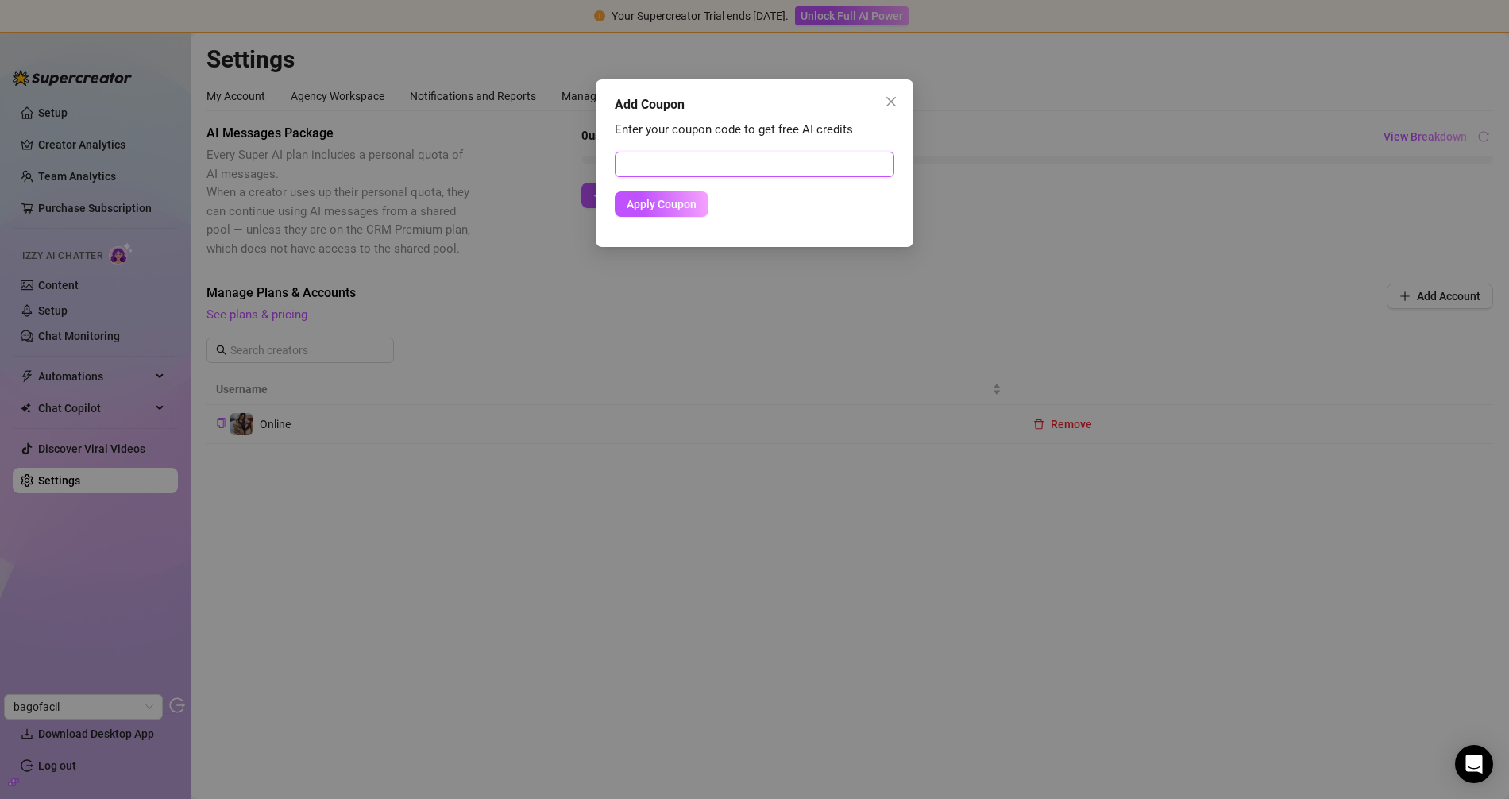
click at [723, 168] on input "text" at bounding box center [755, 164] width 280 height 25
paste input "B8B98A1800RS0K5F00E3"
type input "B8B98A1800RS0K5F00E3"
click at [656, 208] on span "Apply Coupon" at bounding box center [662, 204] width 70 height 13
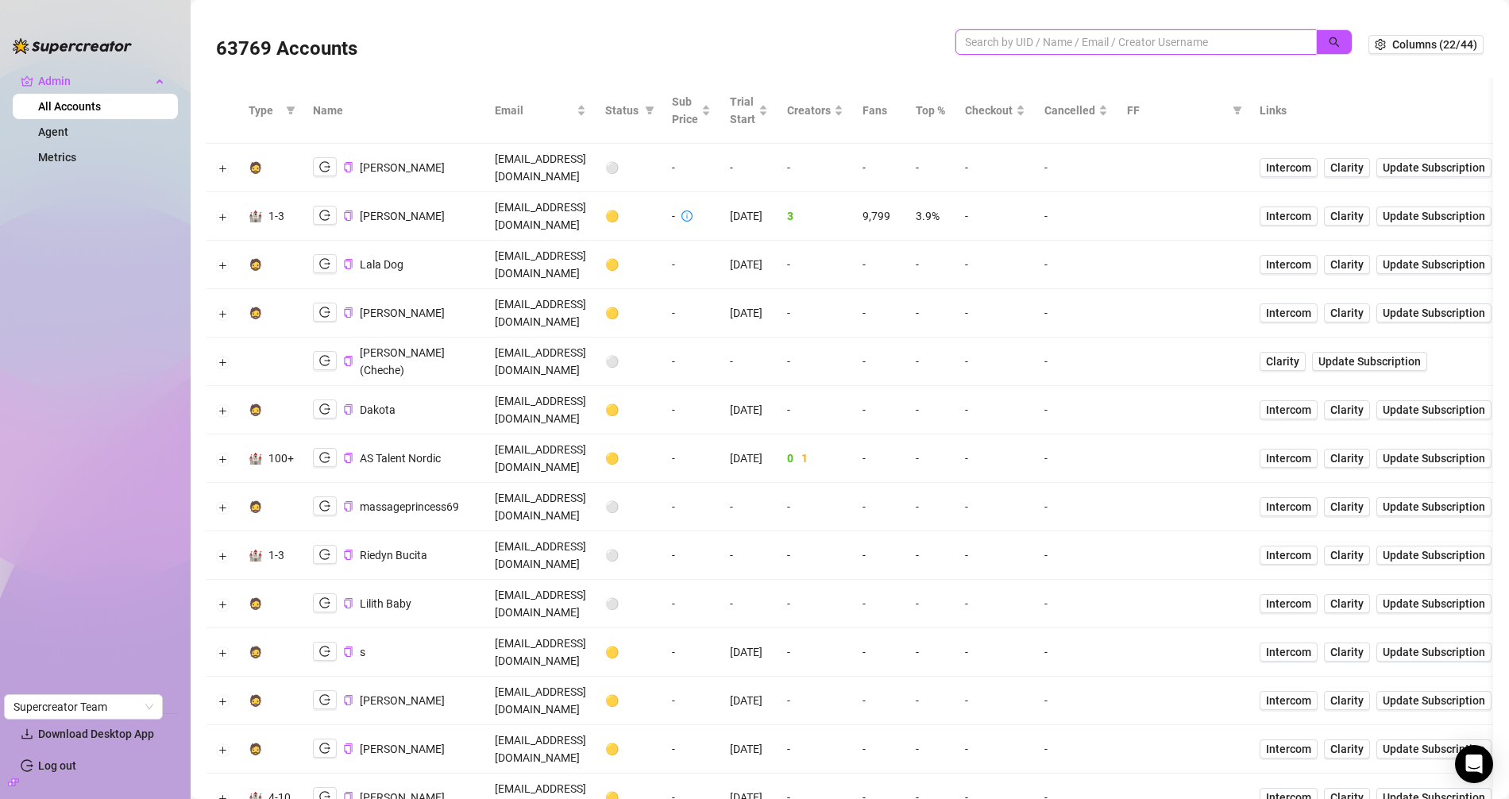
click at [1071, 50] on input "search" at bounding box center [1130, 41] width 330 height 17
paste input "JvY4N8hKyMOBQk5y7JsY5E81Ls13"
type input "JvY4N8hKyMOBQk5y7JsY5E81Ls13"
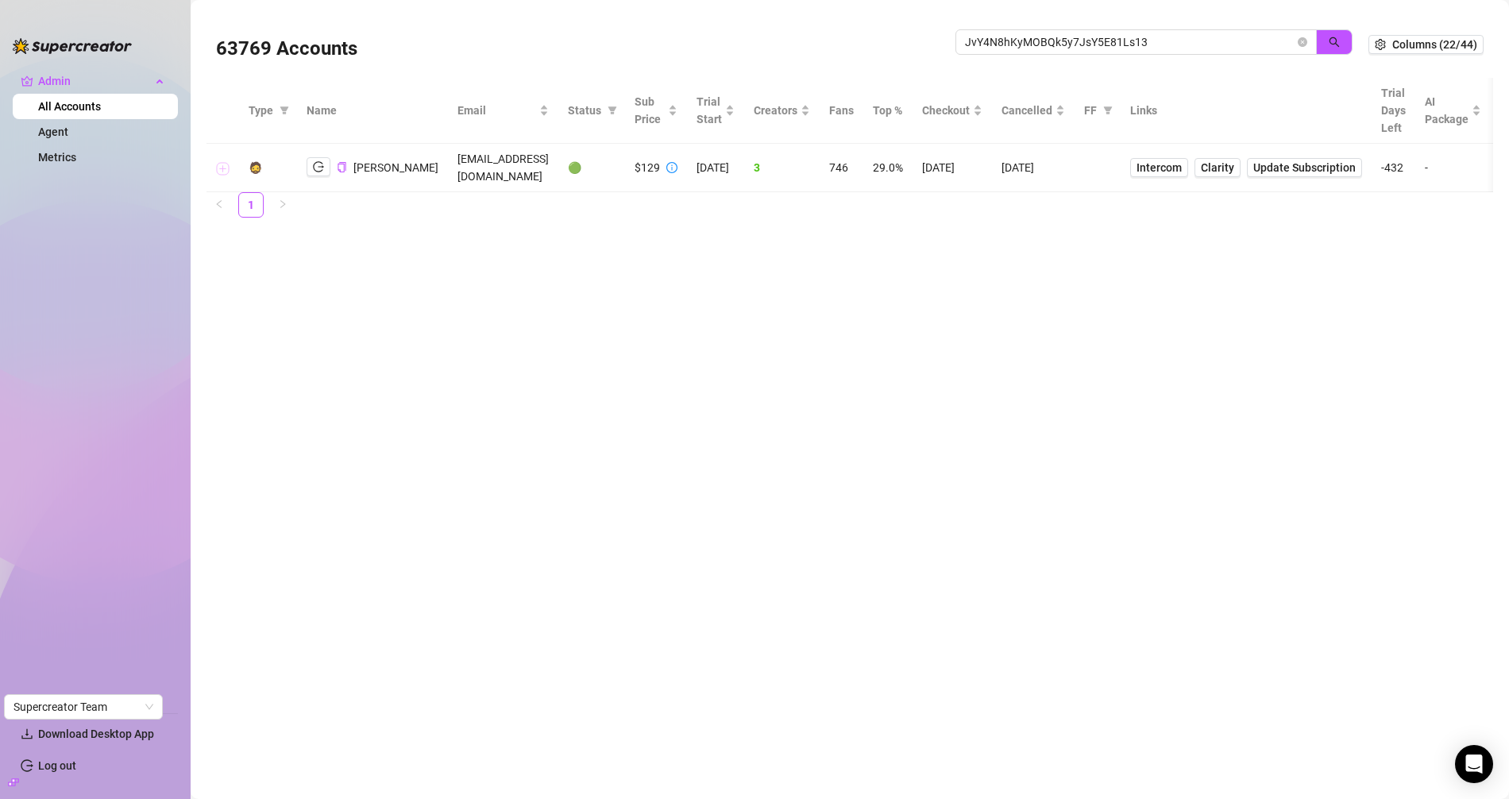
click at [225, 172] on button "Expand row" at bounding box center [223, 168] width 13 height 13
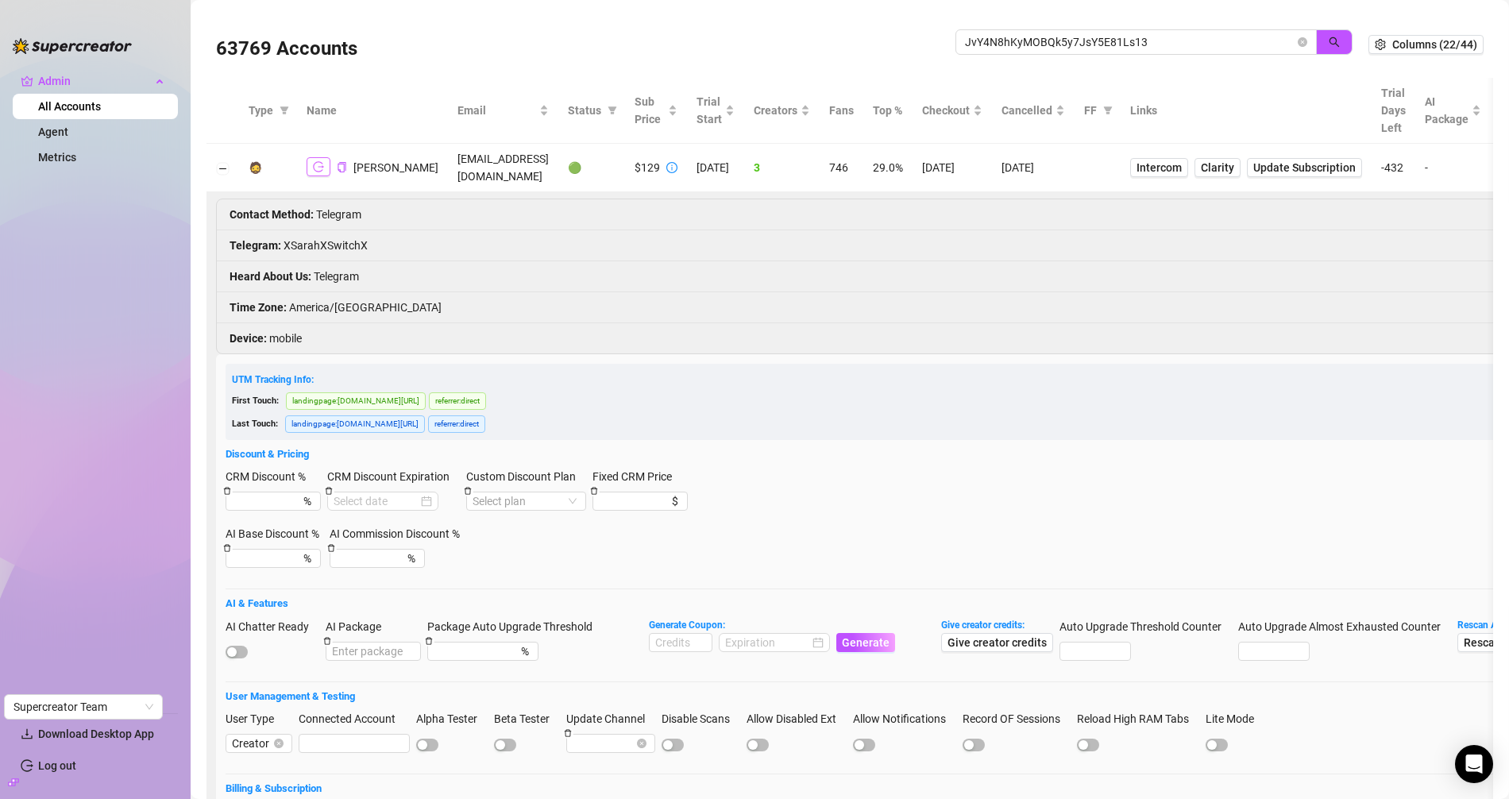
click at [326, 171] on button "button" at bounding box center [319, 166] width 24 height 19
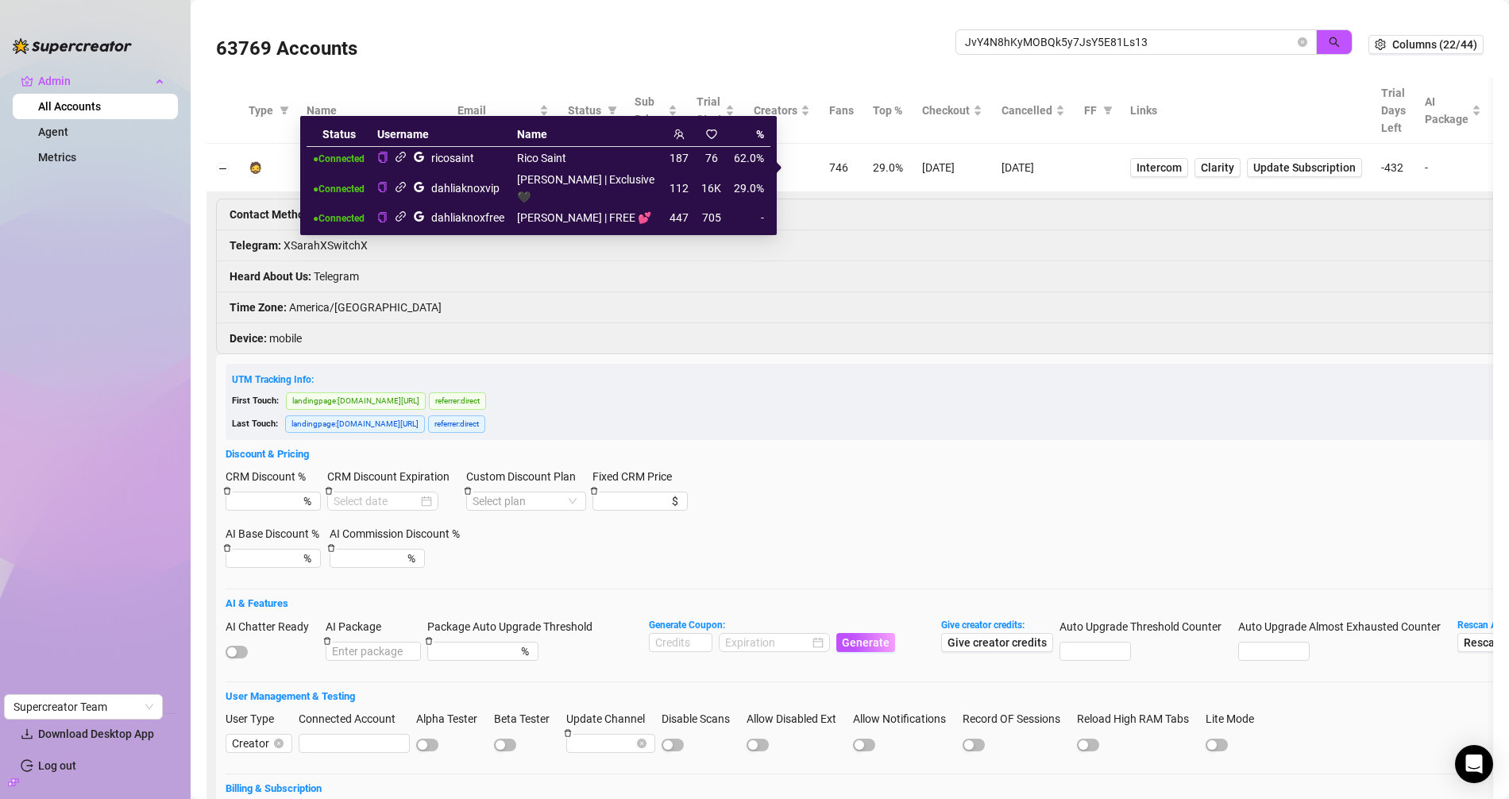
click at [424, 183] on icon "google" at bounding box center [419, 187] width 10 height 10
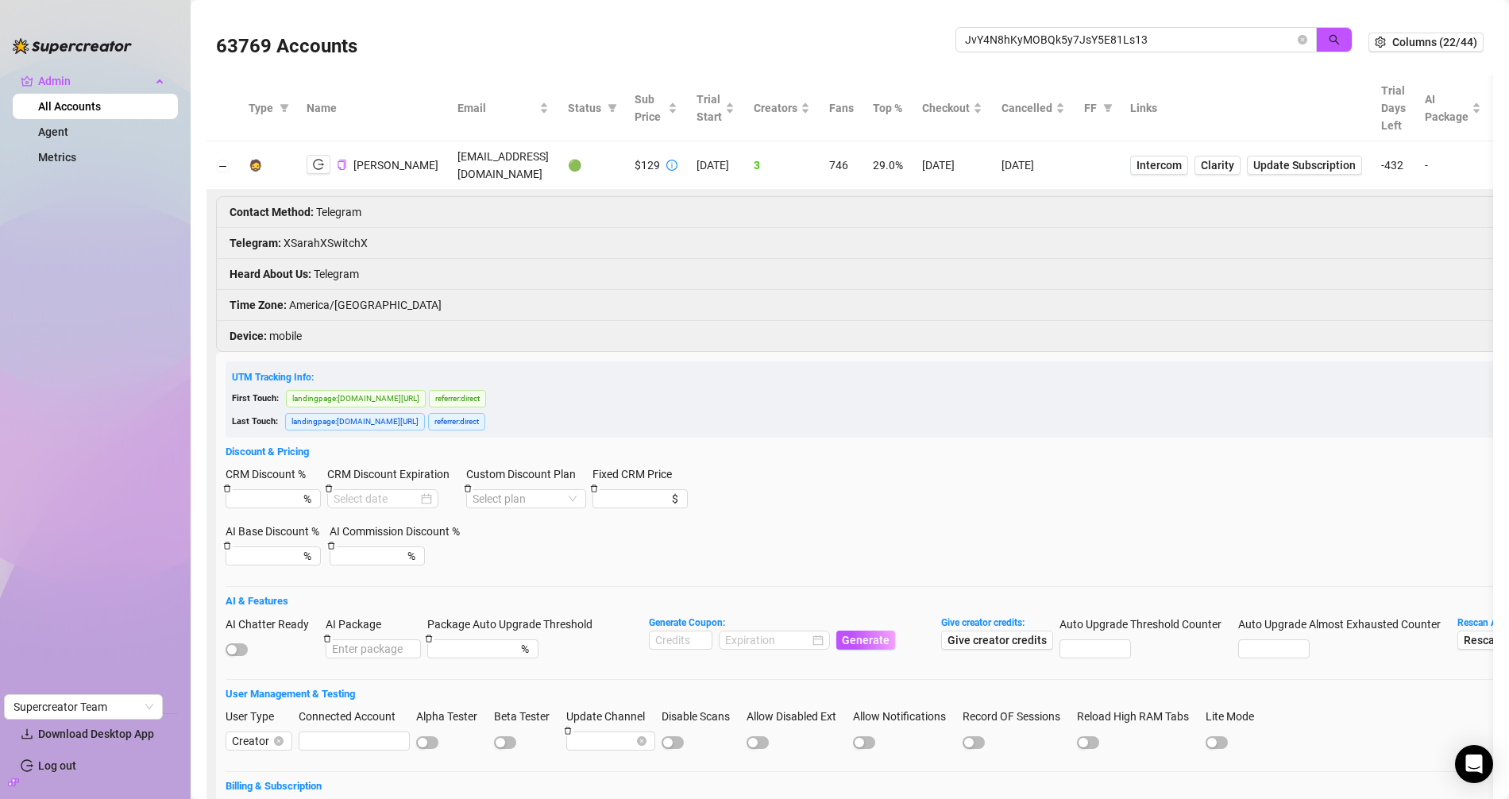
scroll to position [3, 0]
click at [237, 645] on span "button" at bounding box center [237, 649] width 22 height 13
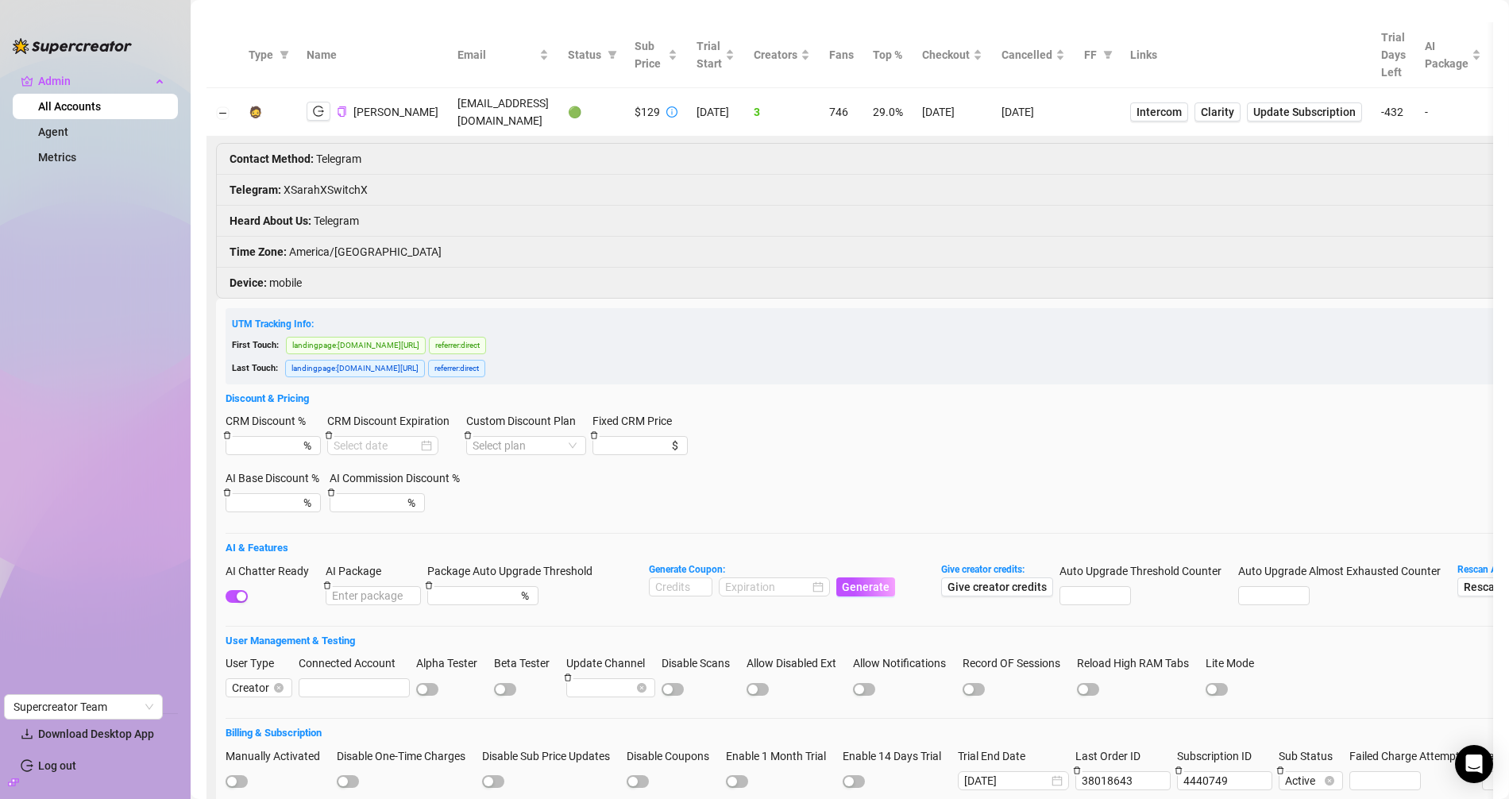
scroll to position [185, 0]
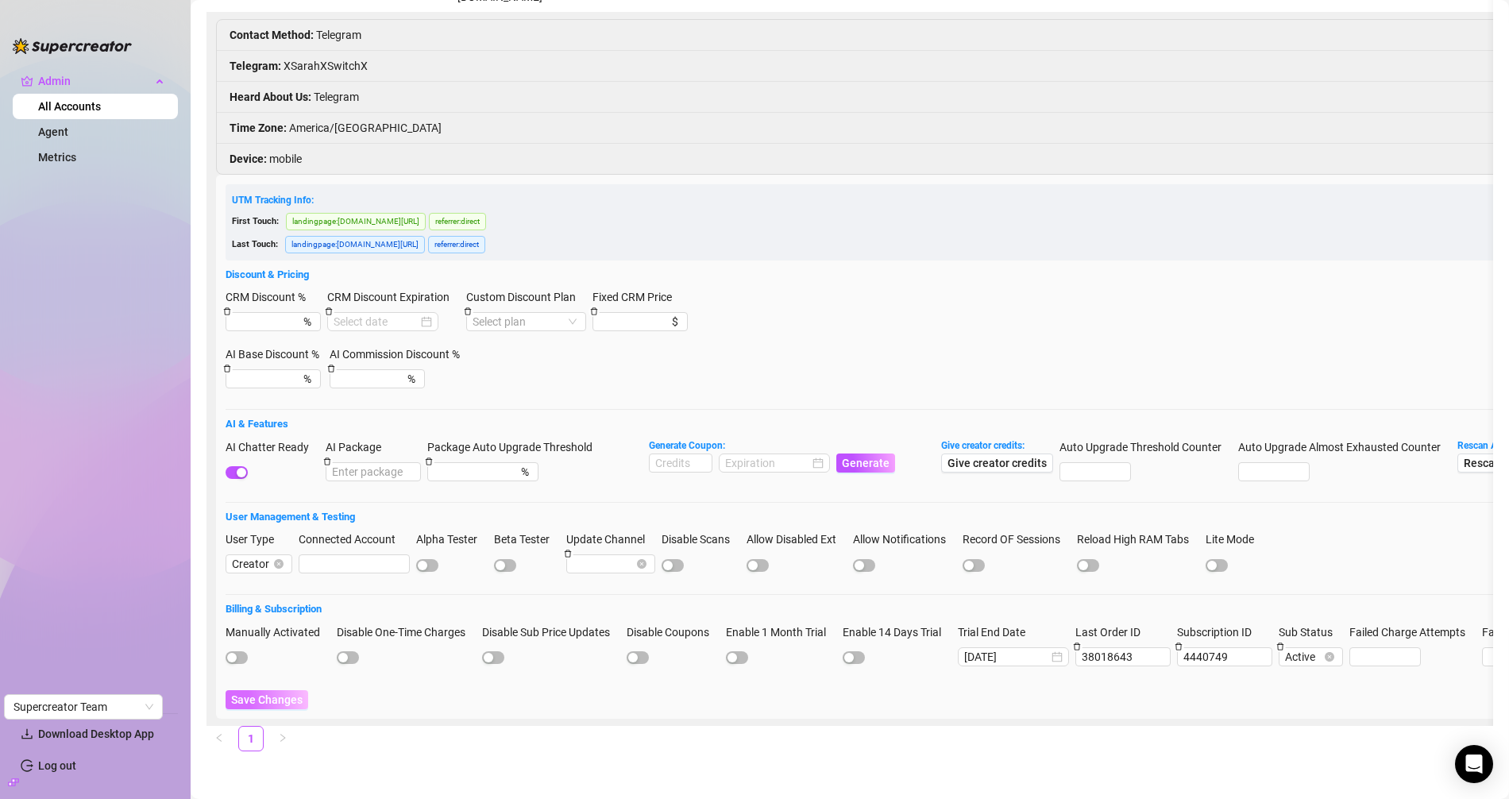
click at [285, 693] on span "Save Changes" at bounding box center [266, 699] width 71 height 13
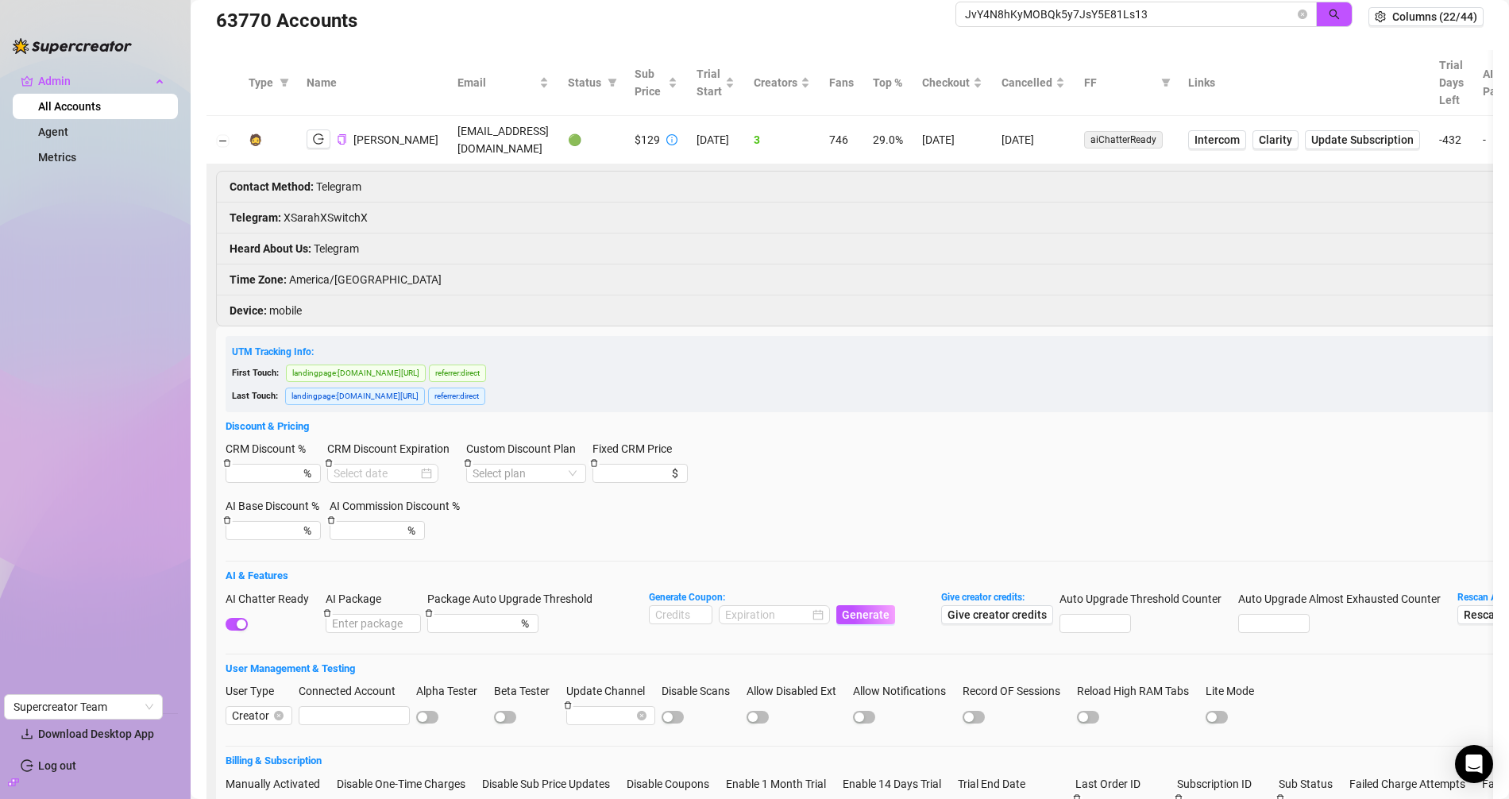
scroll to position [0, 0]
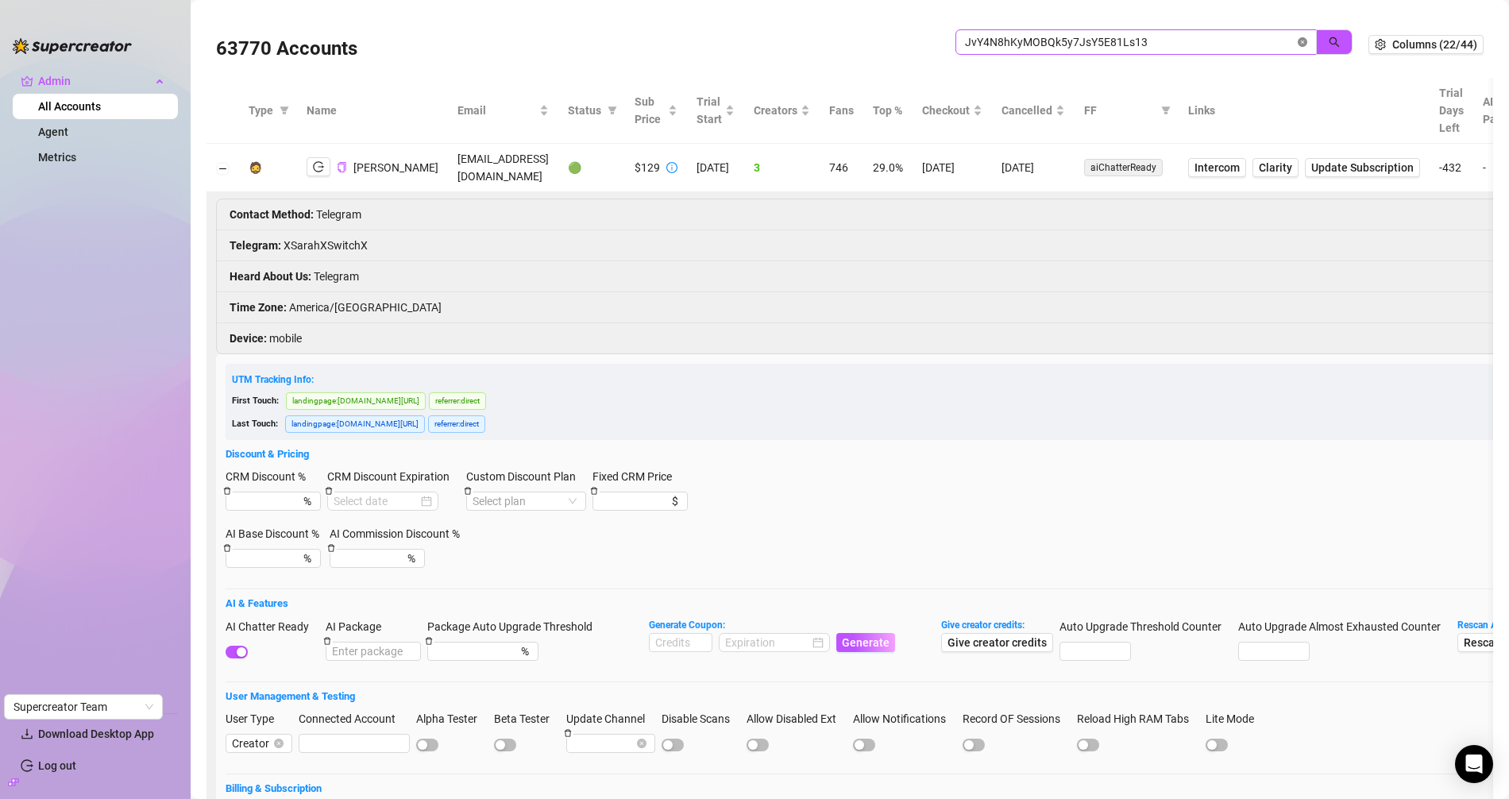
click at [1298, 43] on icon "close-circle" at bounding box center [1303, 42] width 10 height 10
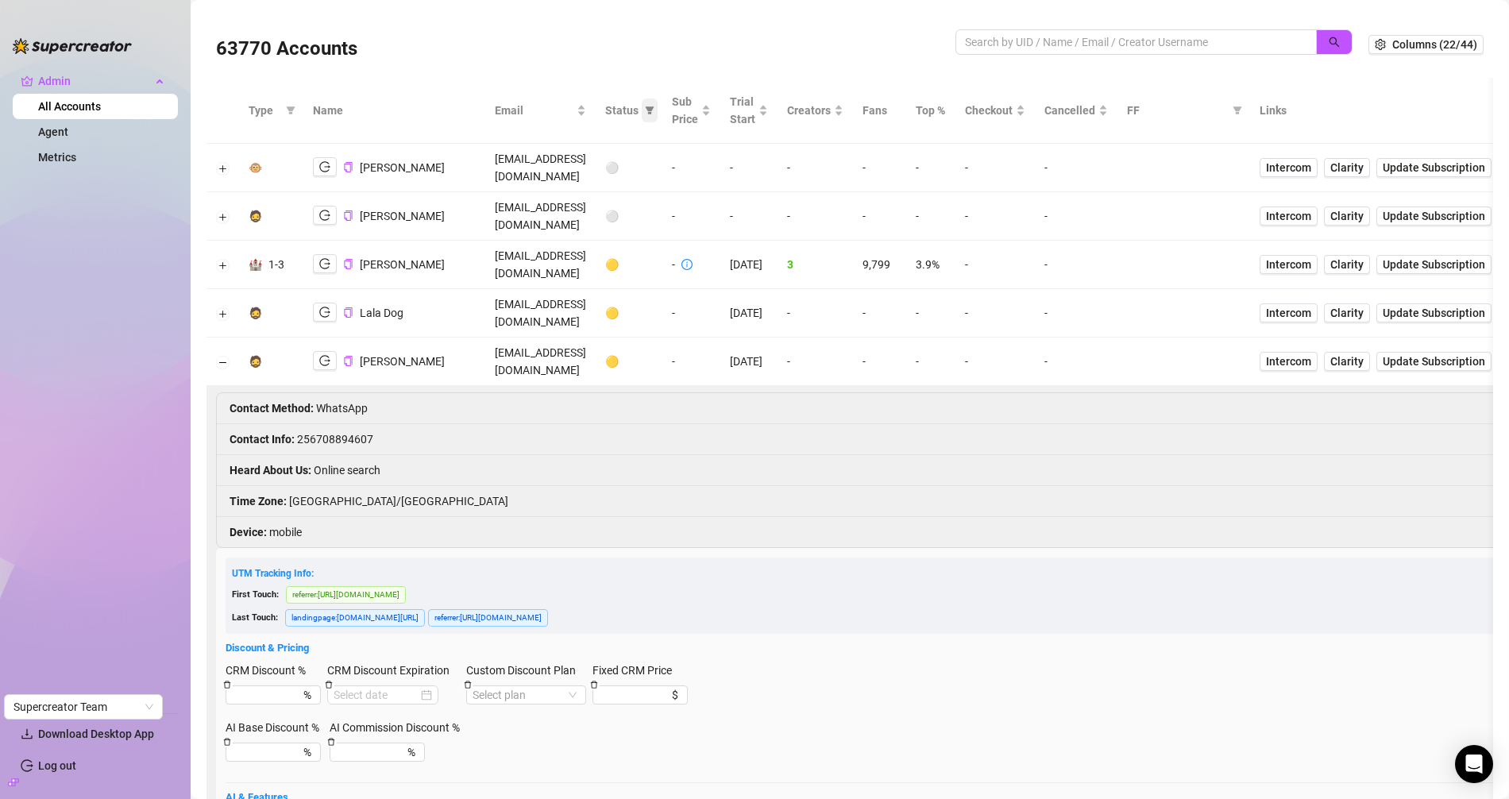
click at [654, 110] on icon "filter" at bounding box center [650, 110] width 9 height 8
click at [730, 164] on span "🟡 Trial" at bounding box center [710, 166] width 94 height 17
click at [753, 277] on span "OK" at bounding box center [750, 274] width 15 height 13
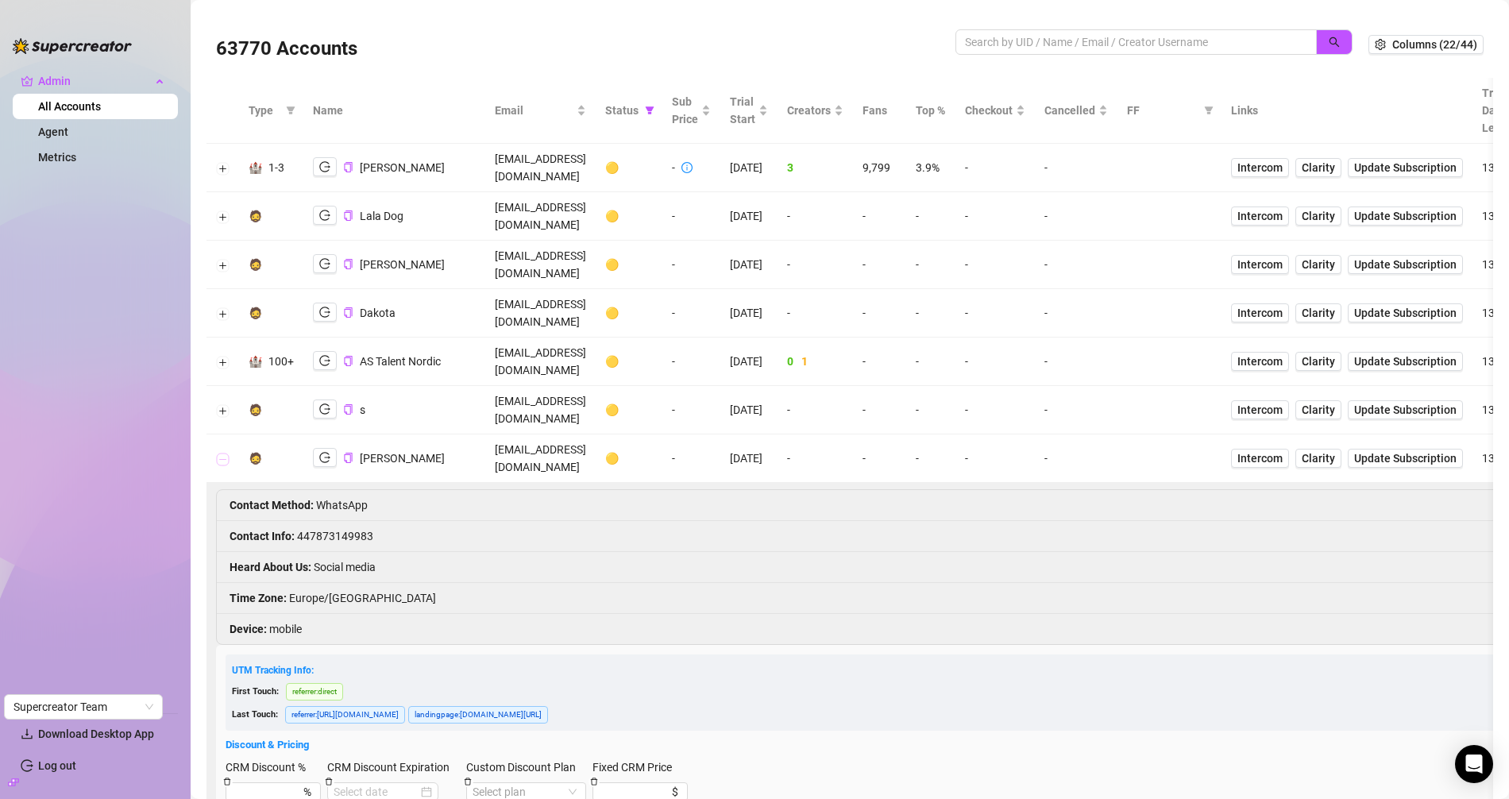
click at [225, 453] on button "Collapse row" at bounding box center [223, 459] width 13 height 13
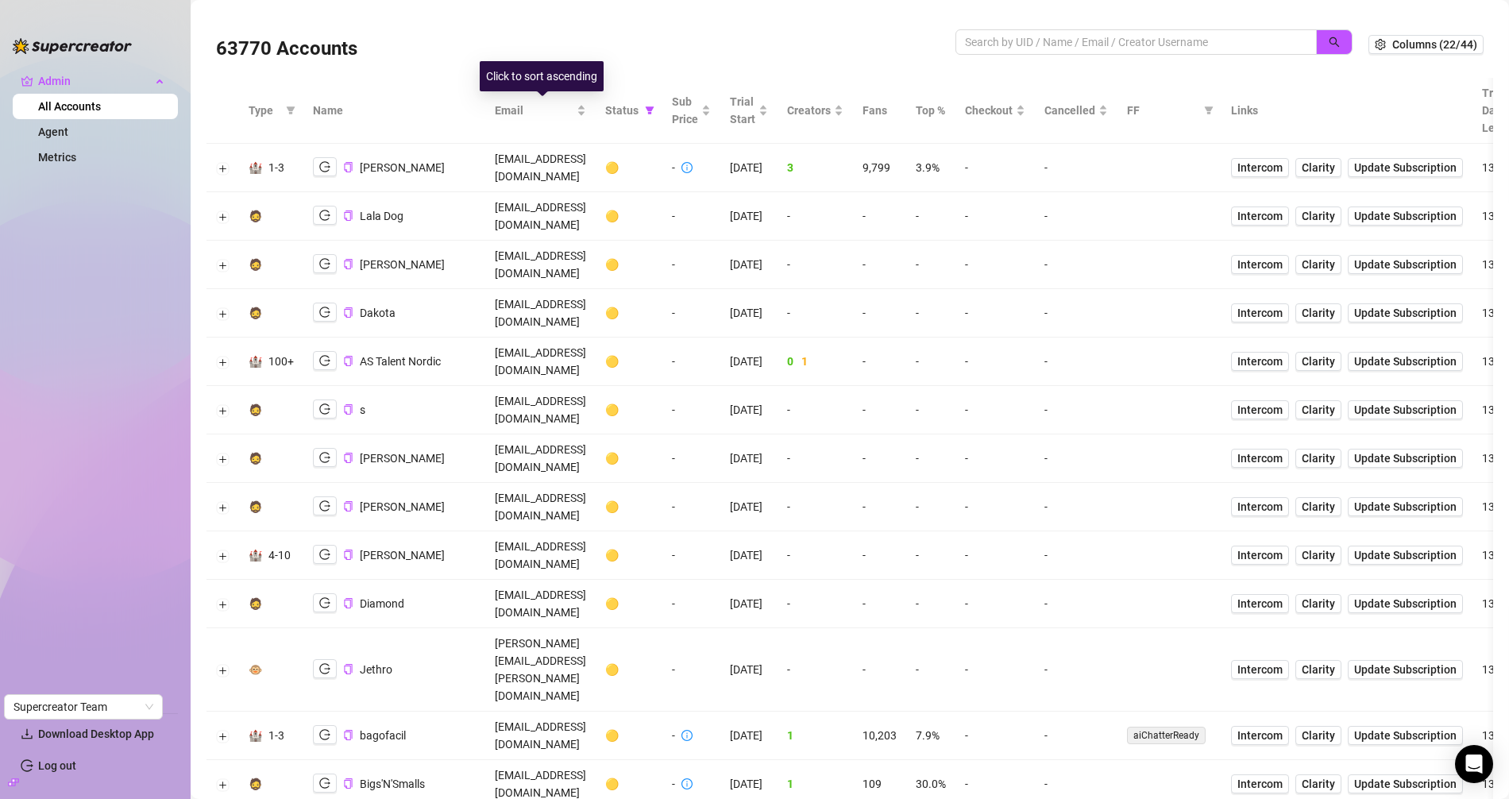
click at [492, 14] on div "63770 Accounts Columns (22/44)" at bounding box center [849, 44] width 1287 height 67
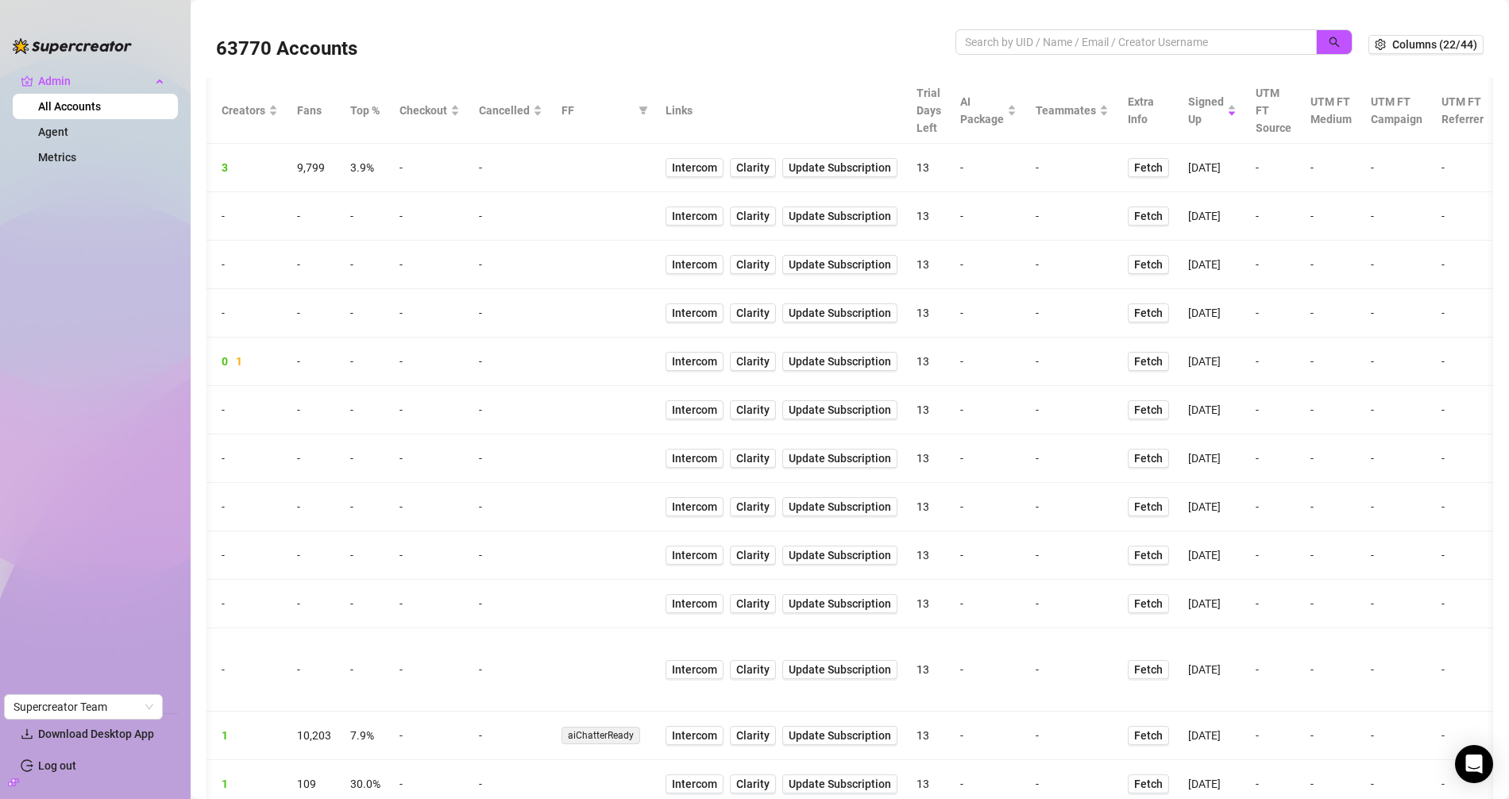
click at [916, 121] on th "Trial Days Left" at bounding box center [929, 111] width 44 height 66
click at [924, 104] on th "Trial Days Left" at bounding box center [929, 111] width 44 height 66
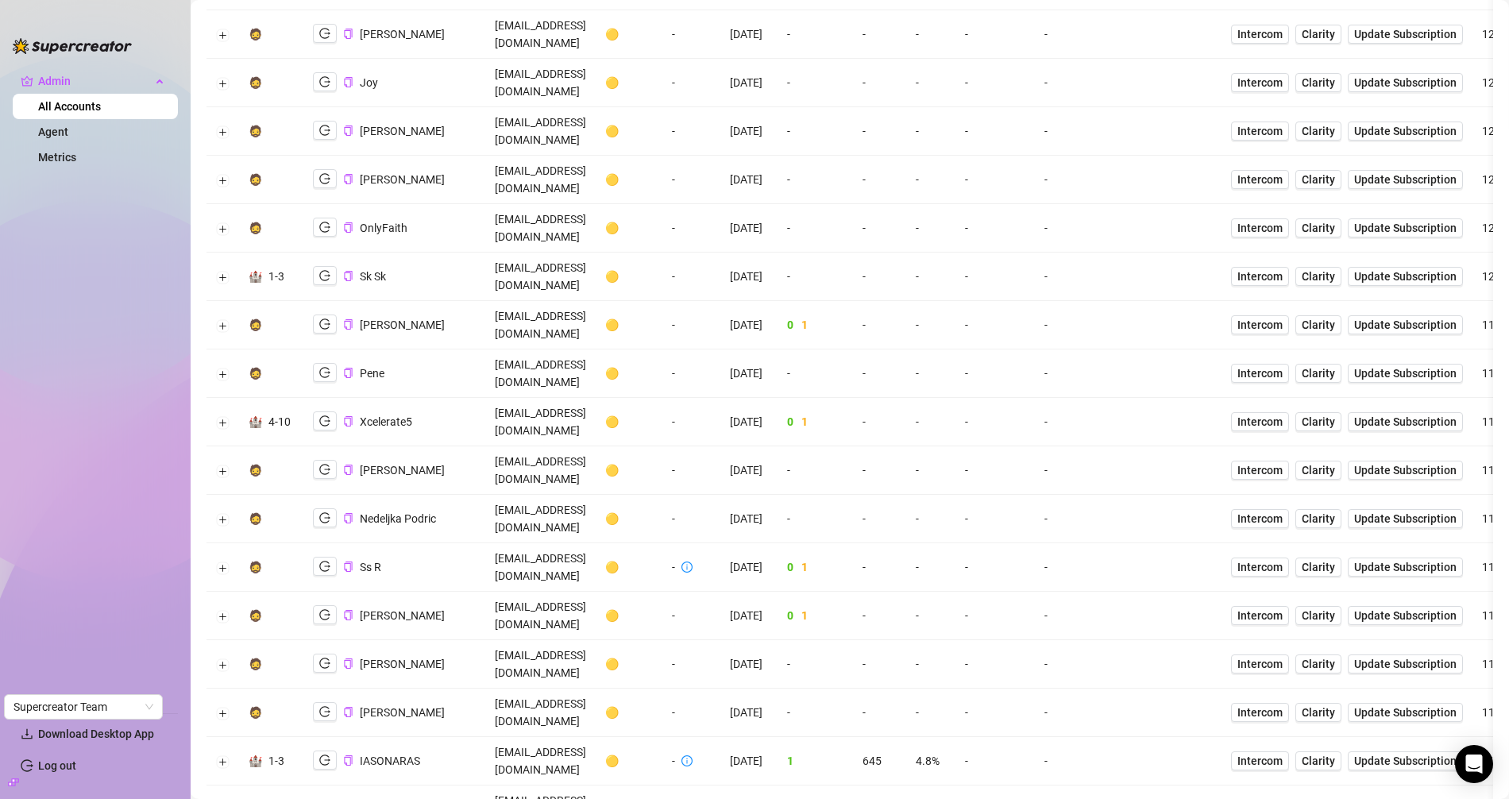
scroll to position [3364, 0]
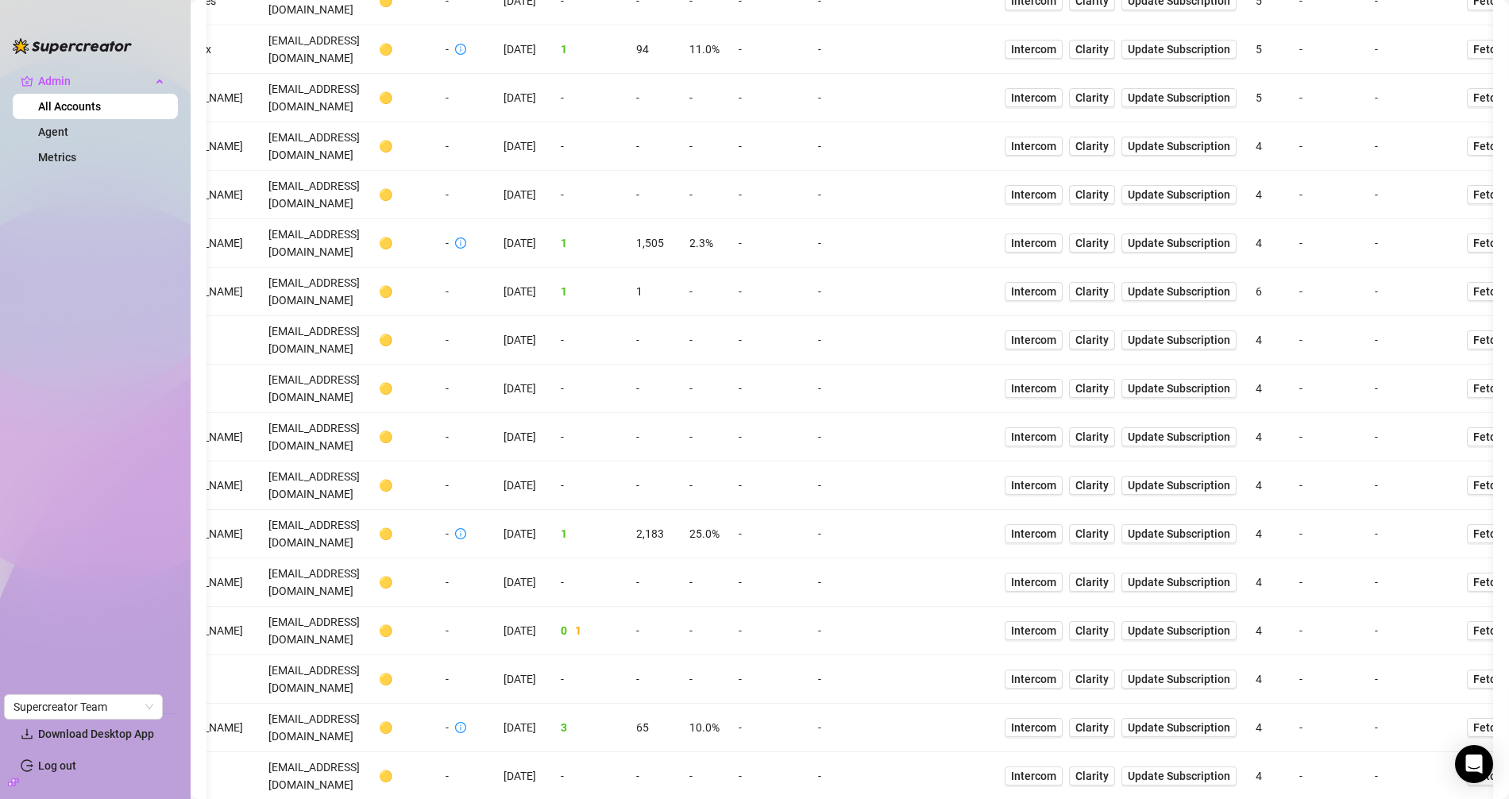
scroll to position [2823, 0]
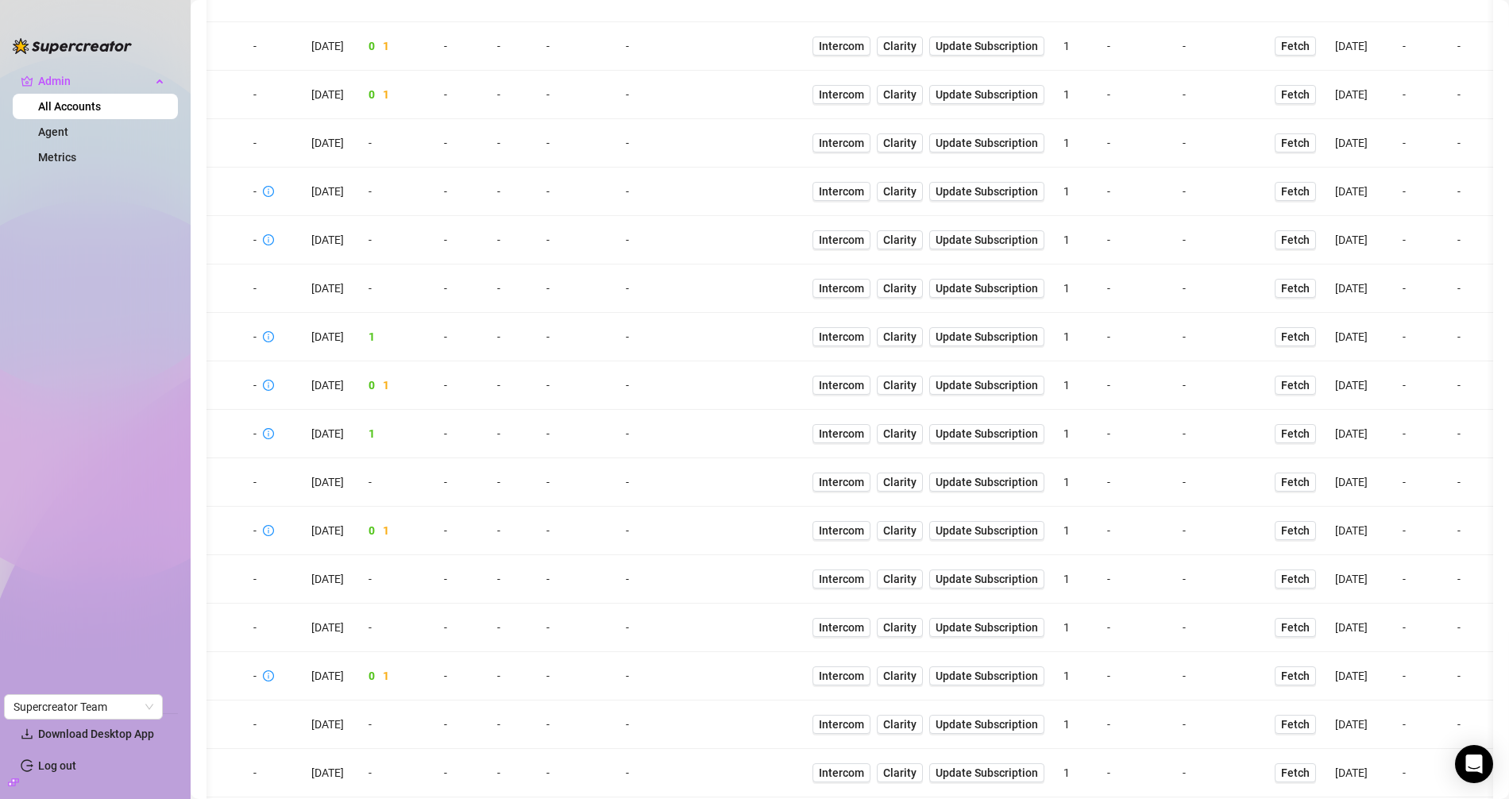
scroll to position [2941, 0]
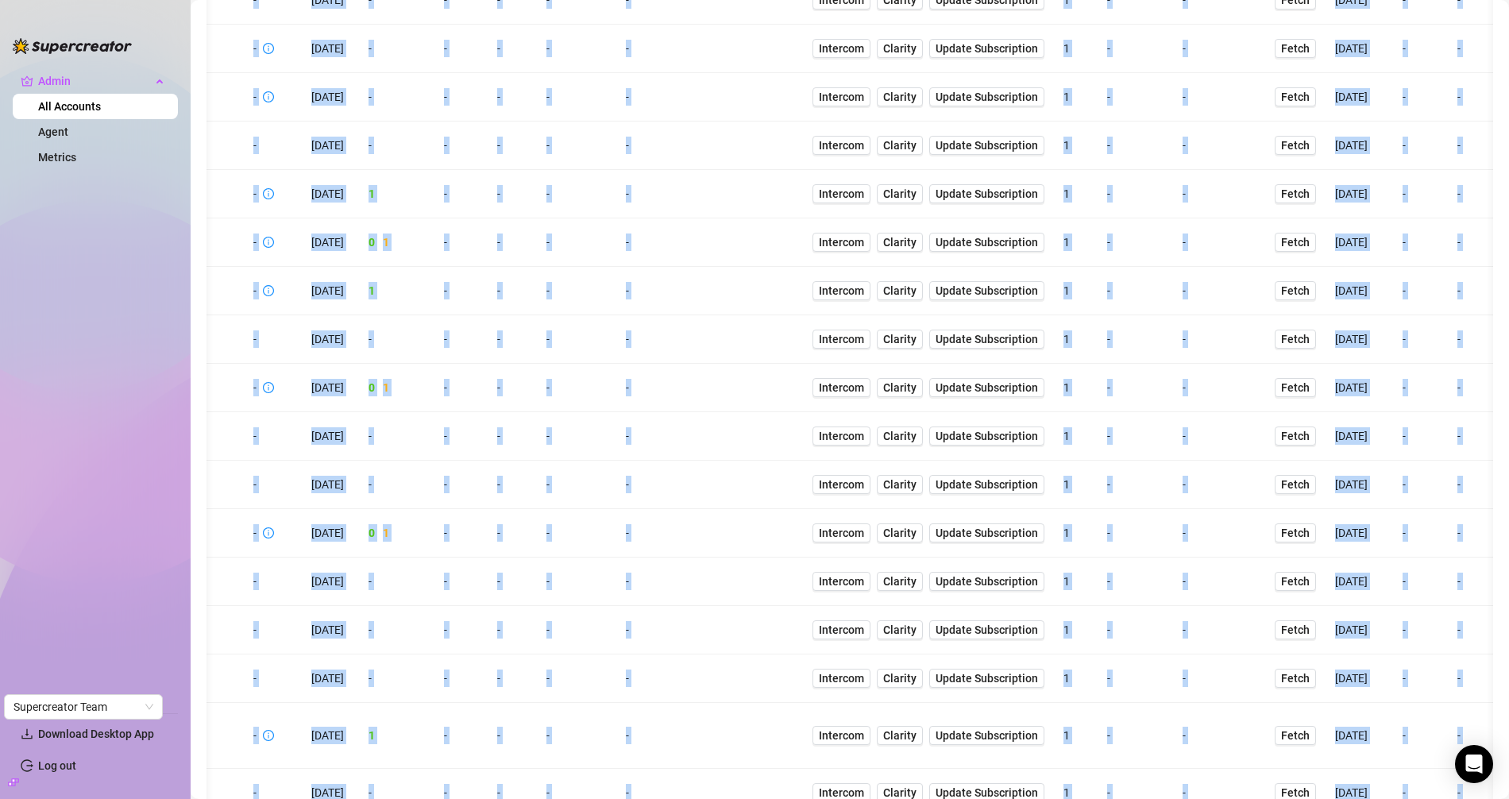
drag, startPoint x: 524, startPoint y: 727, endPoint x: 509, endPoint y: 726, distance: 15.2
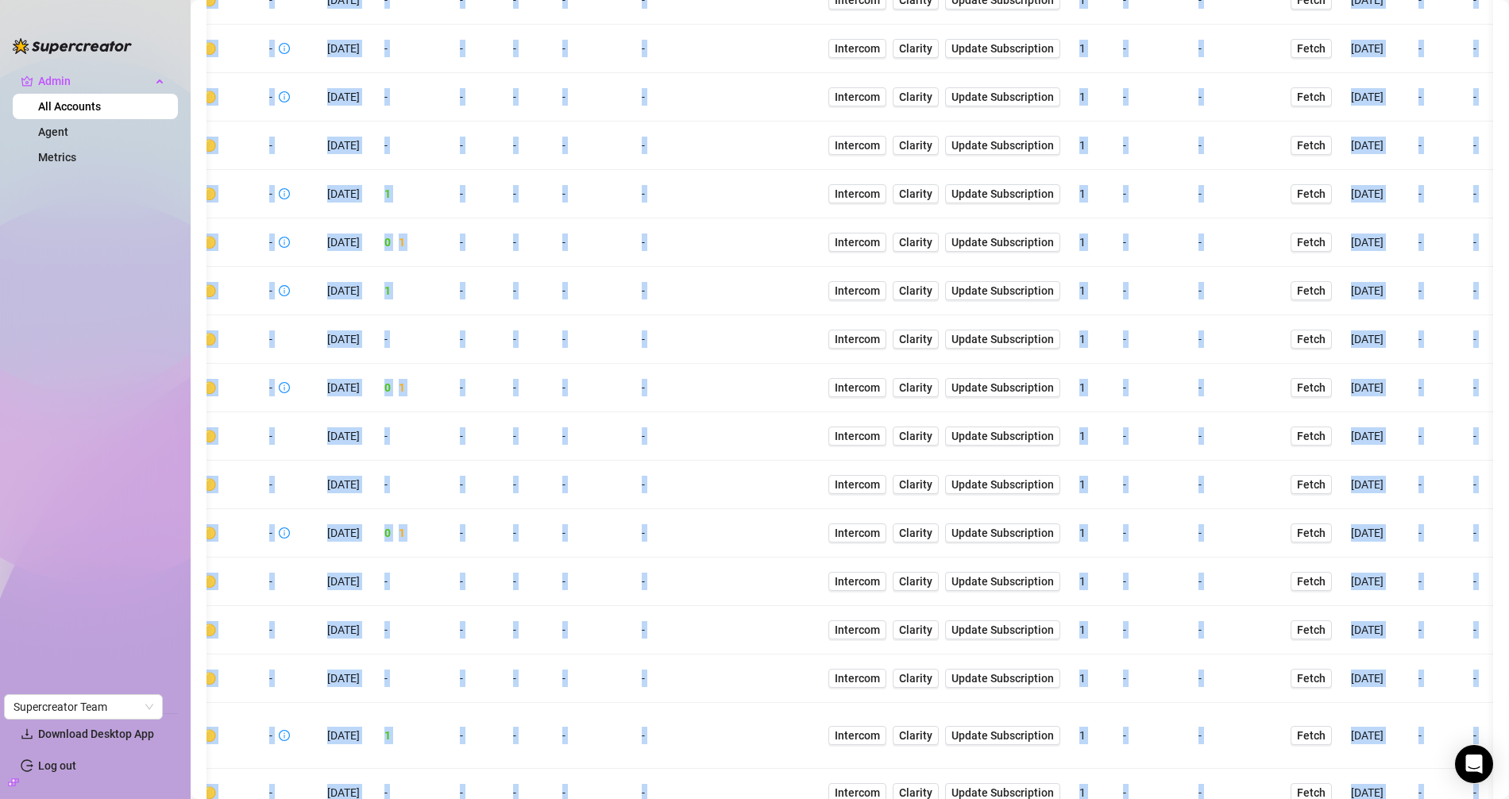
scroll to position [0, 392]
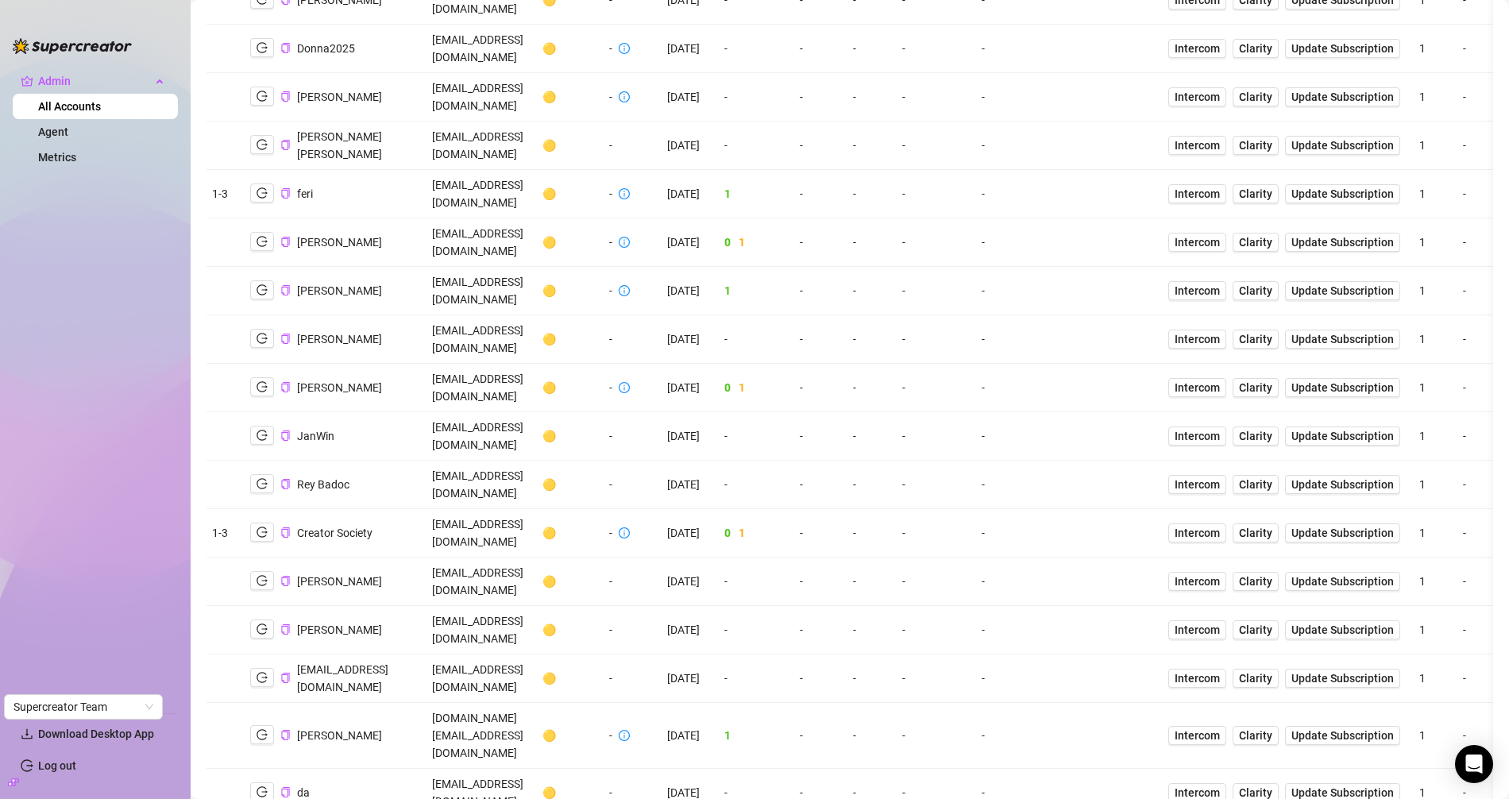
scroll to position [0, 0]
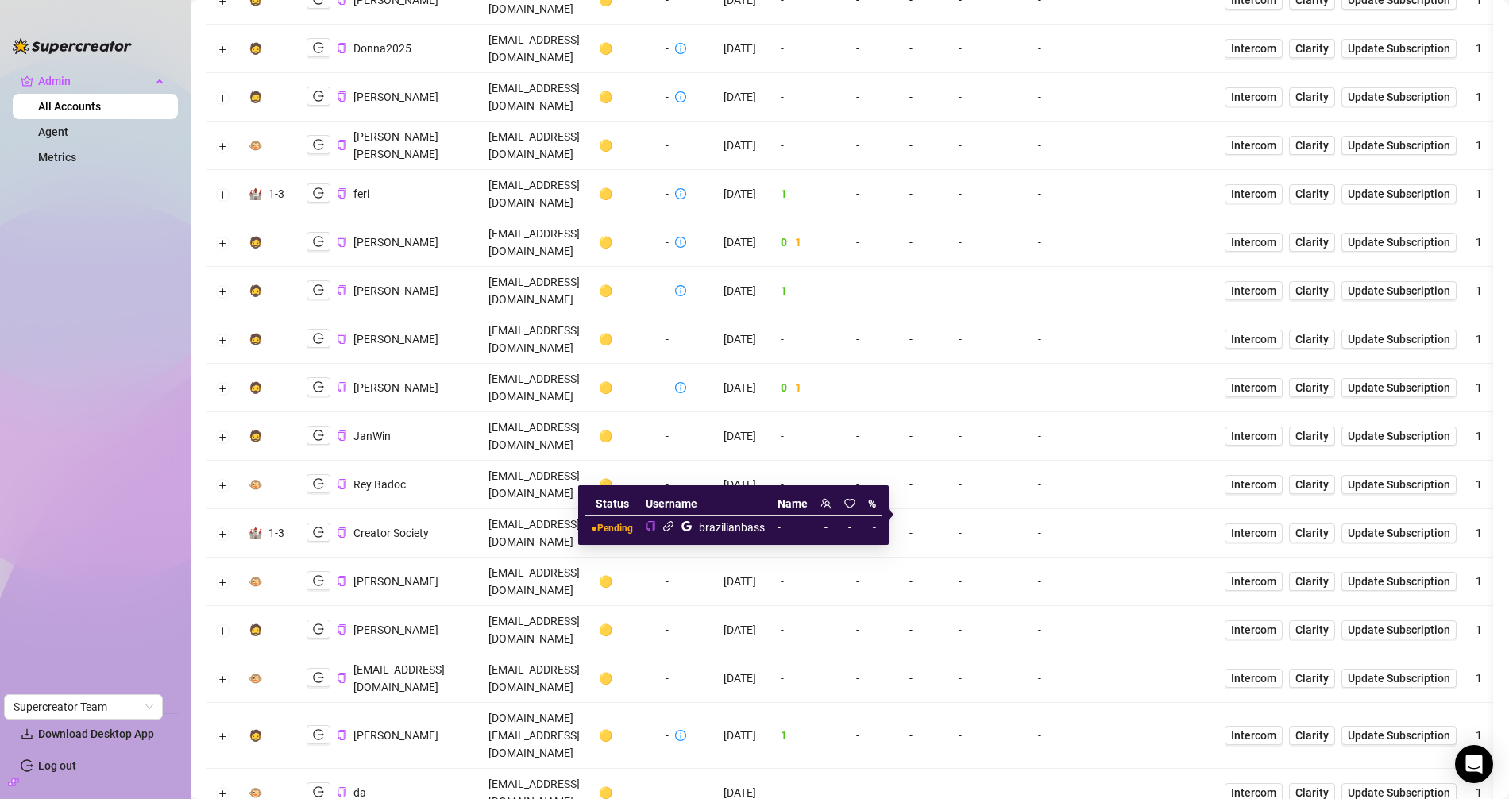
click at [667, 525] on icon "link" at bounding box center [668, 526] width 12 height 12
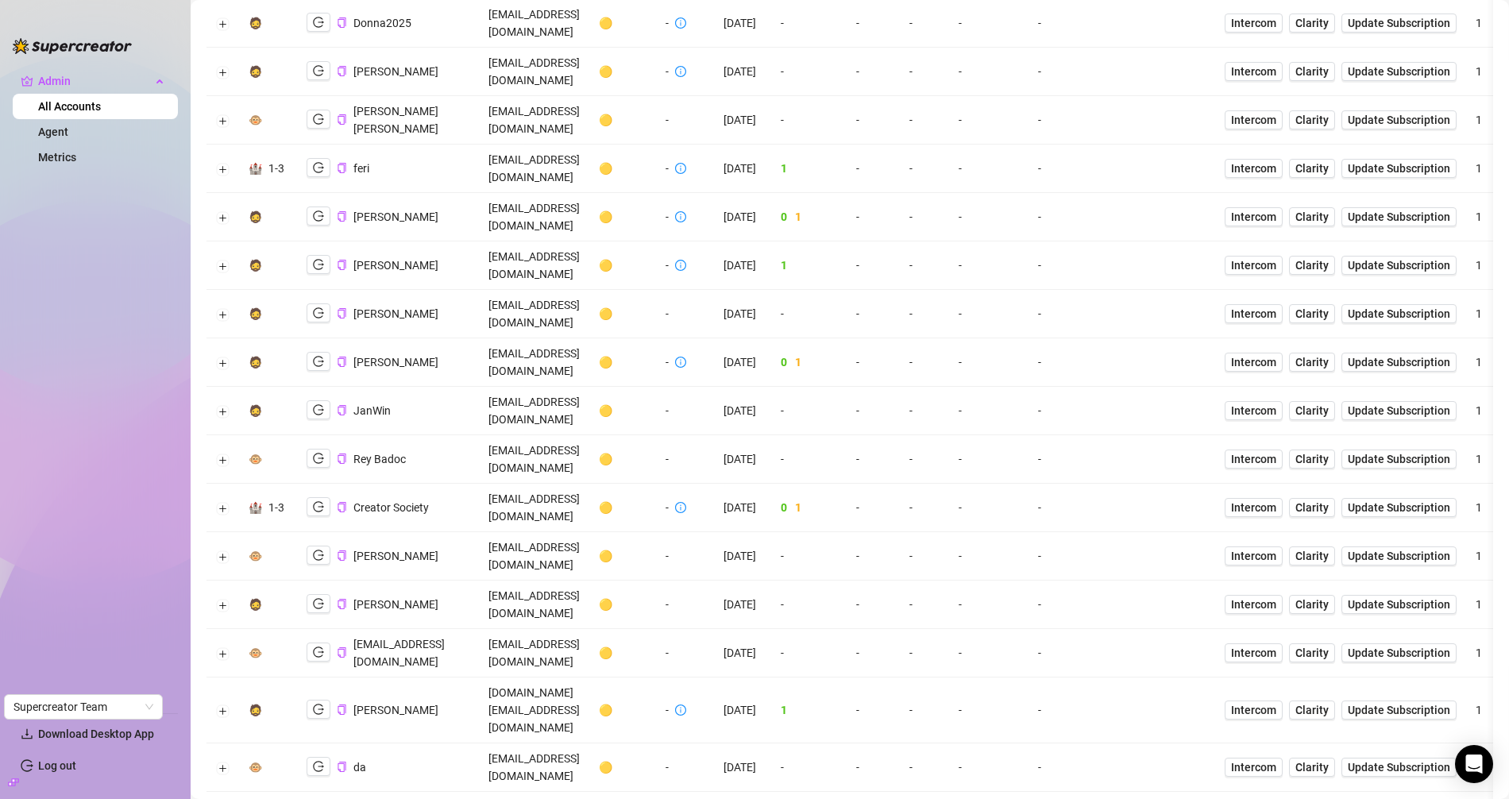
scroll to position [3103, 0]
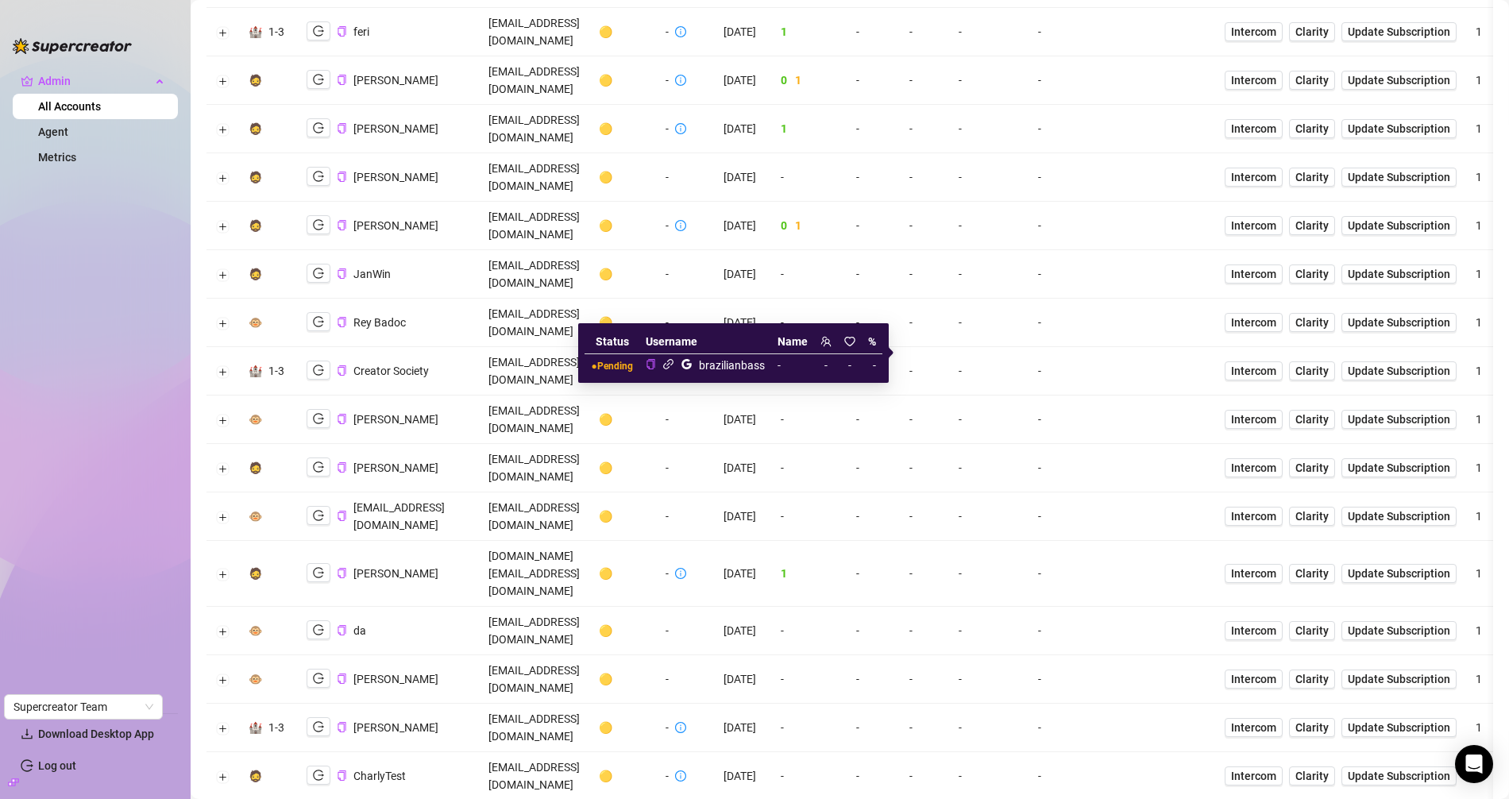
click at [669, 365] on icon "link" at bounding box center [668, 364] width 10 height 10
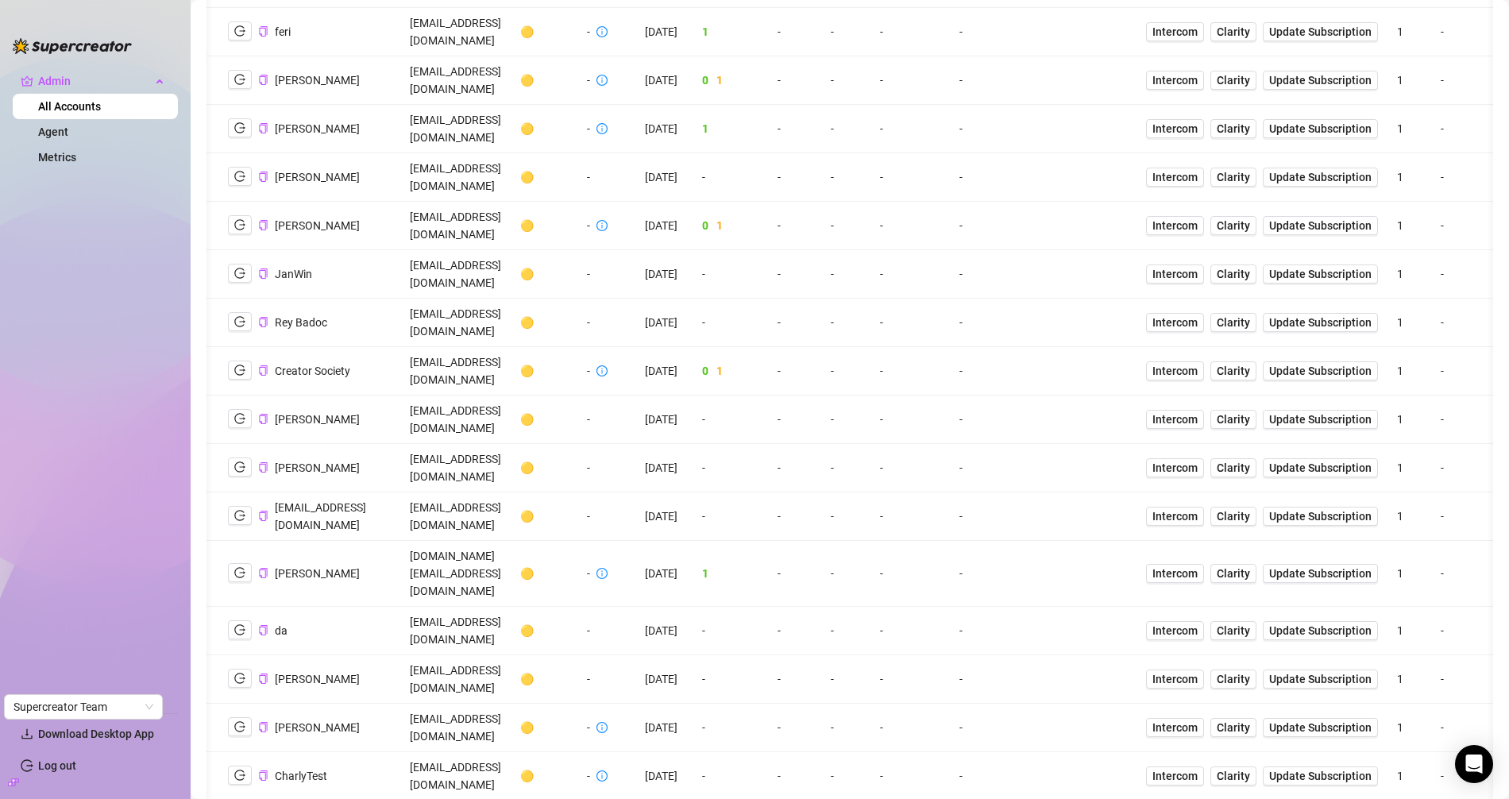
scroll to position [0, 0]
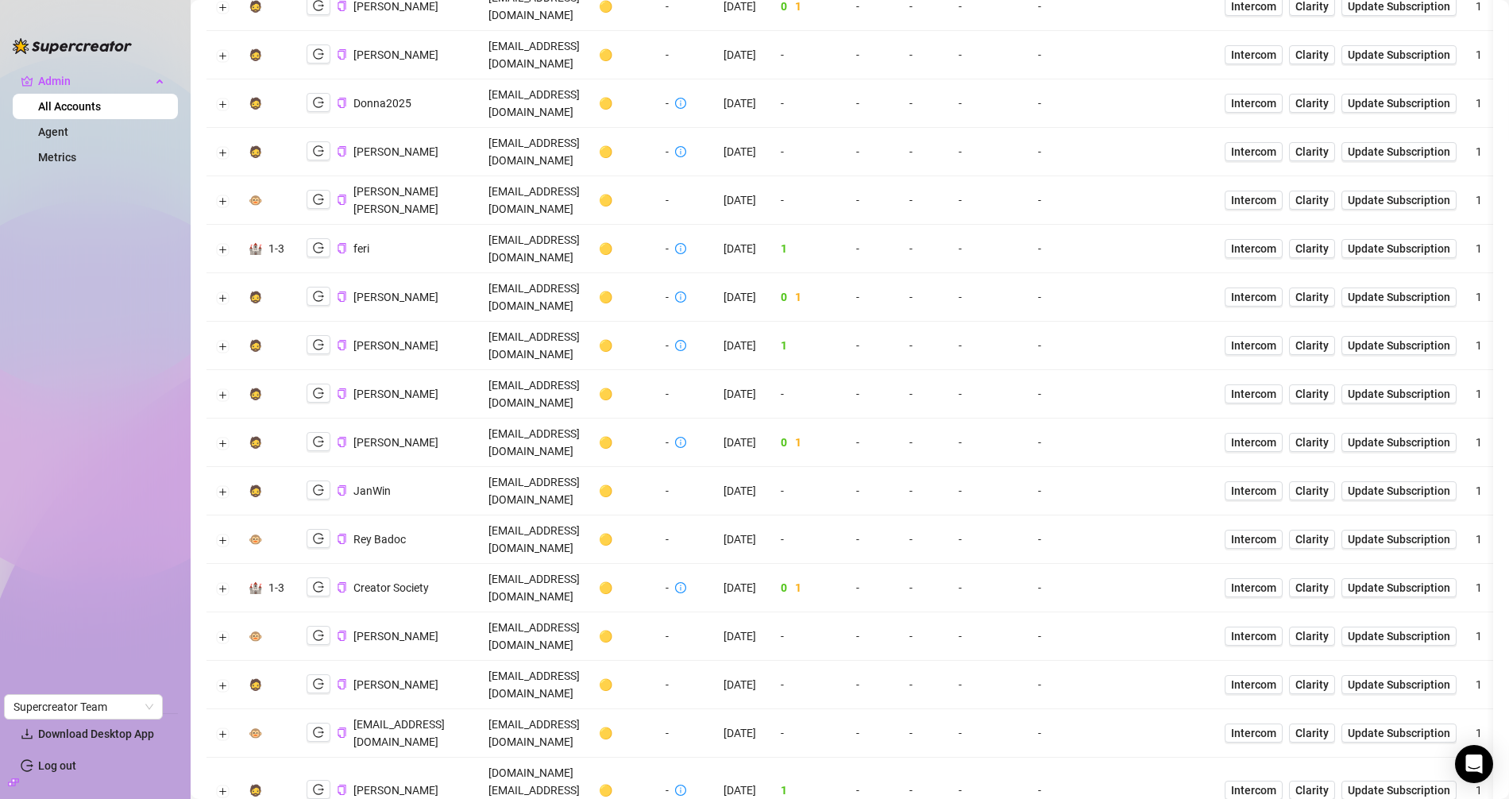
scroll to position [2941, 0]
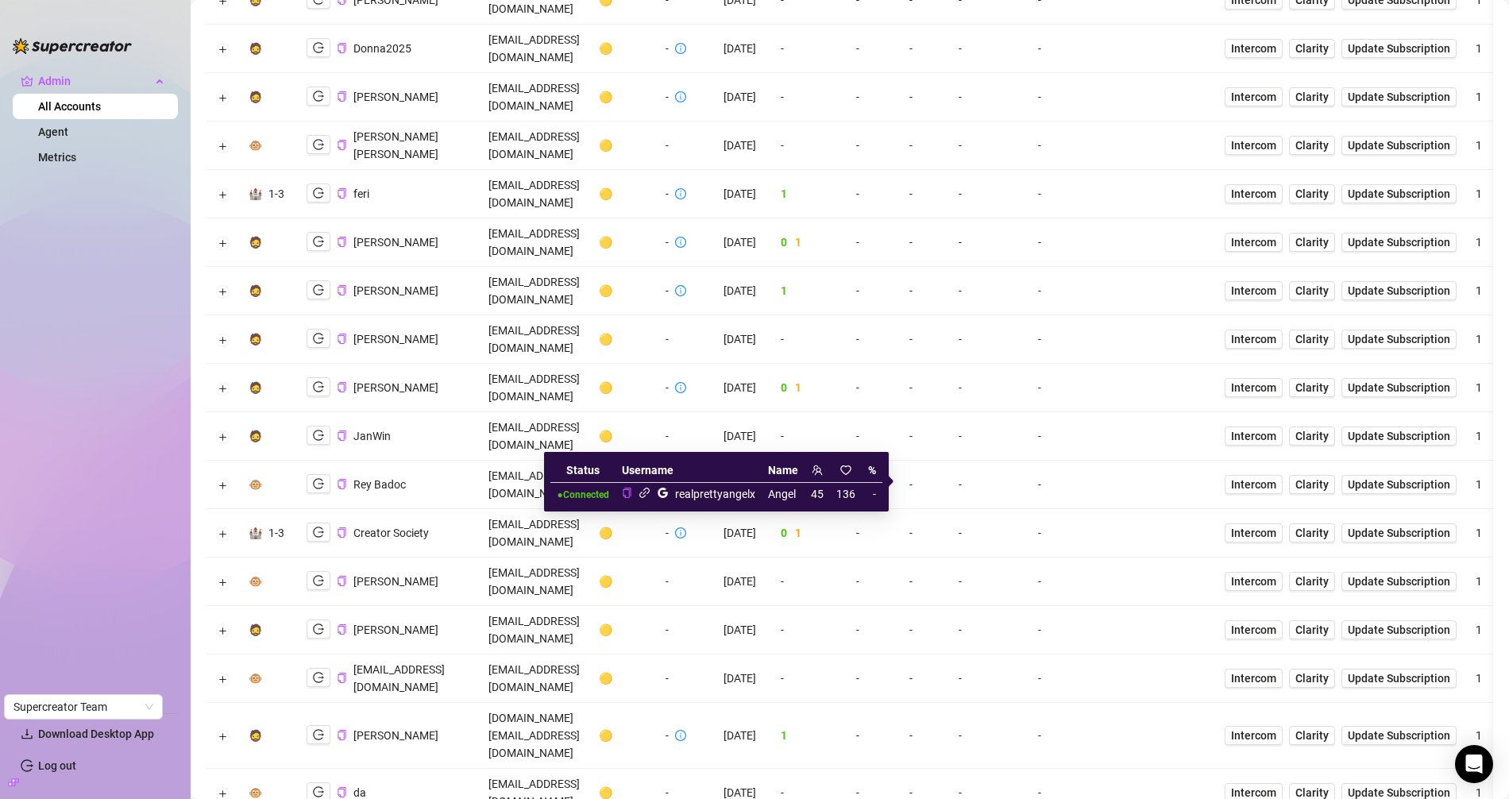
click at [646, 494] on icon "link" at bounding box center [645, 493] width 12 height 12
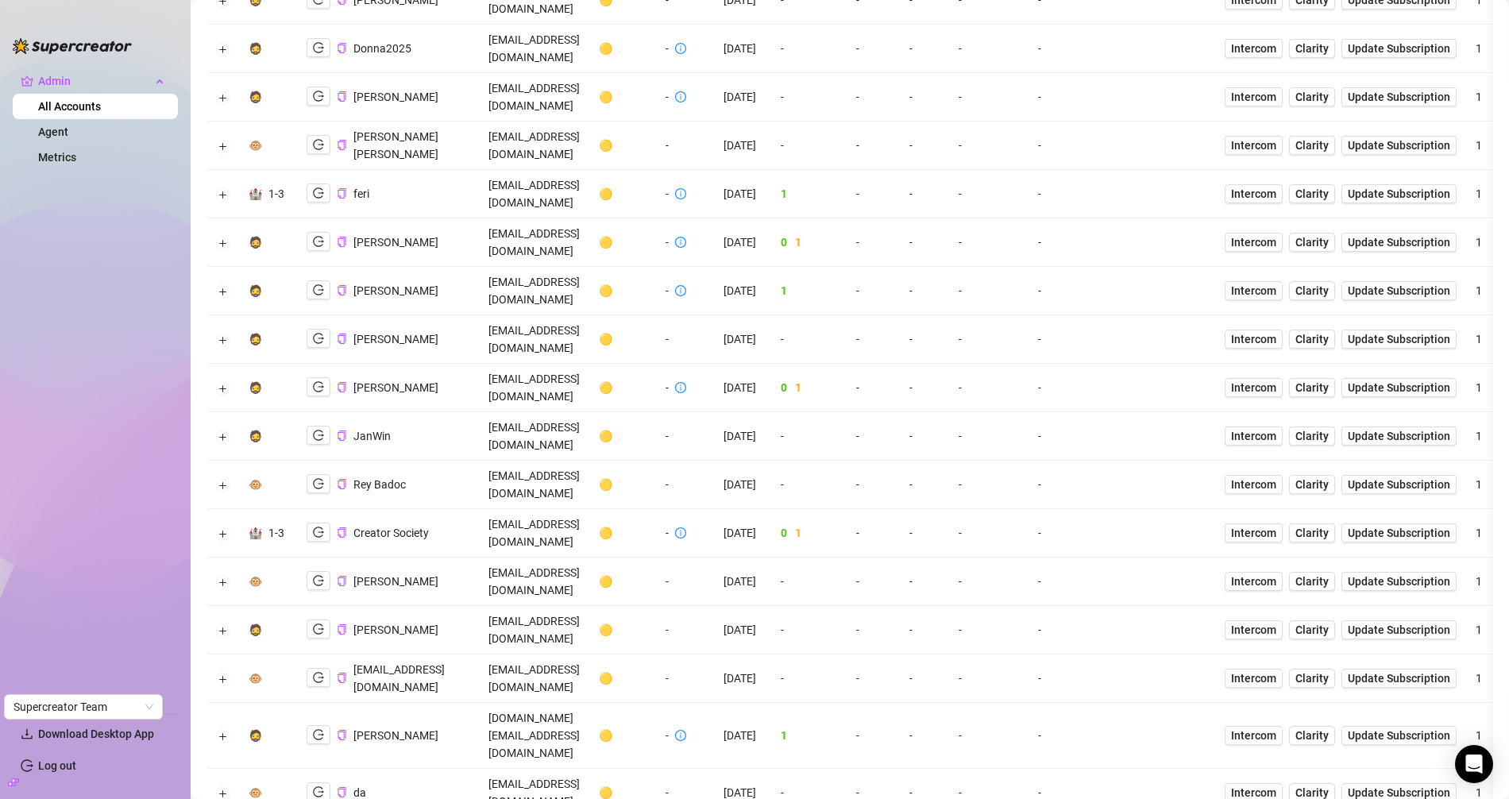
copy td "realprettyjade@gmail.com"
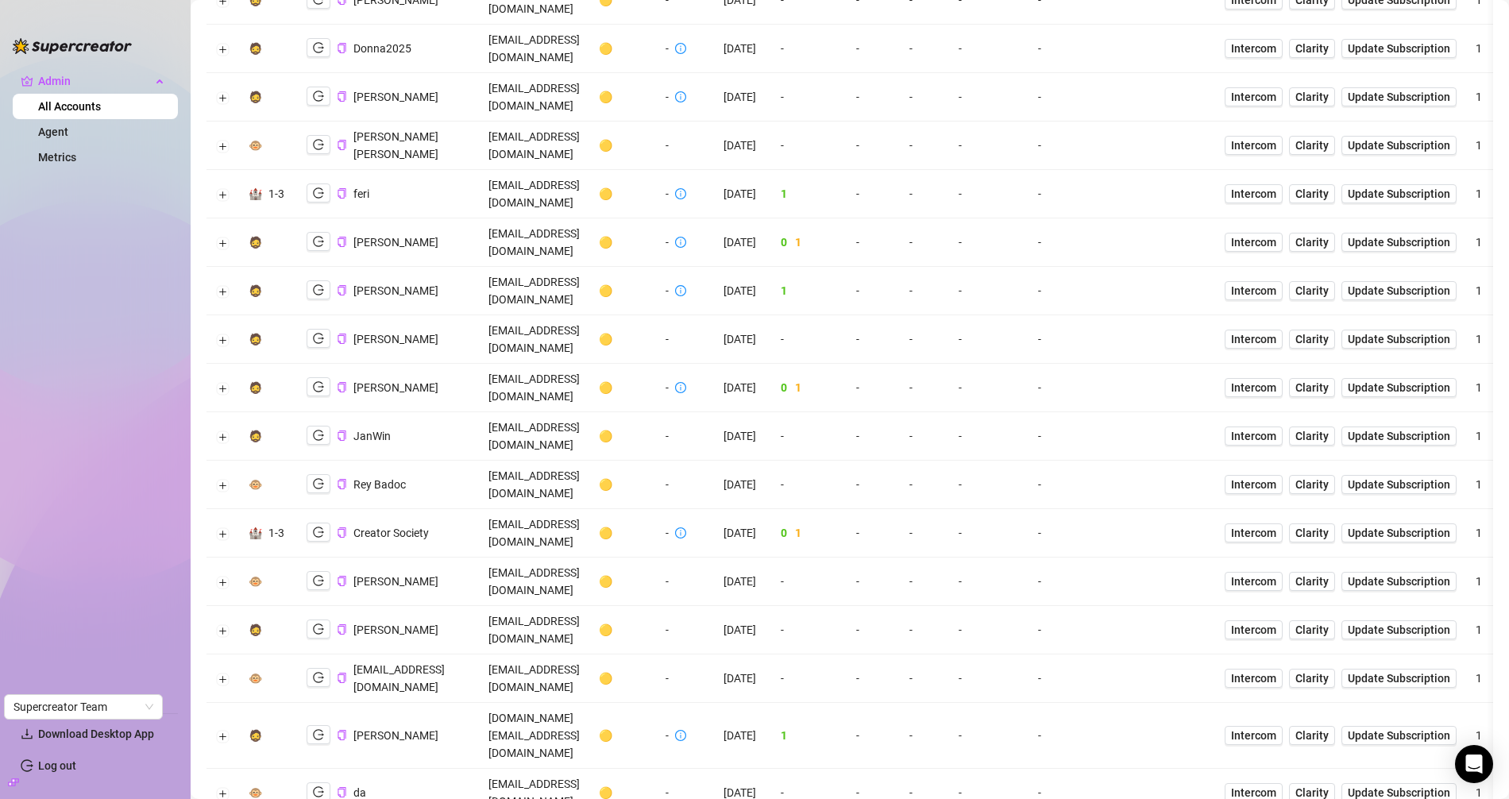
copy td "realprettyjade@gmail.com"
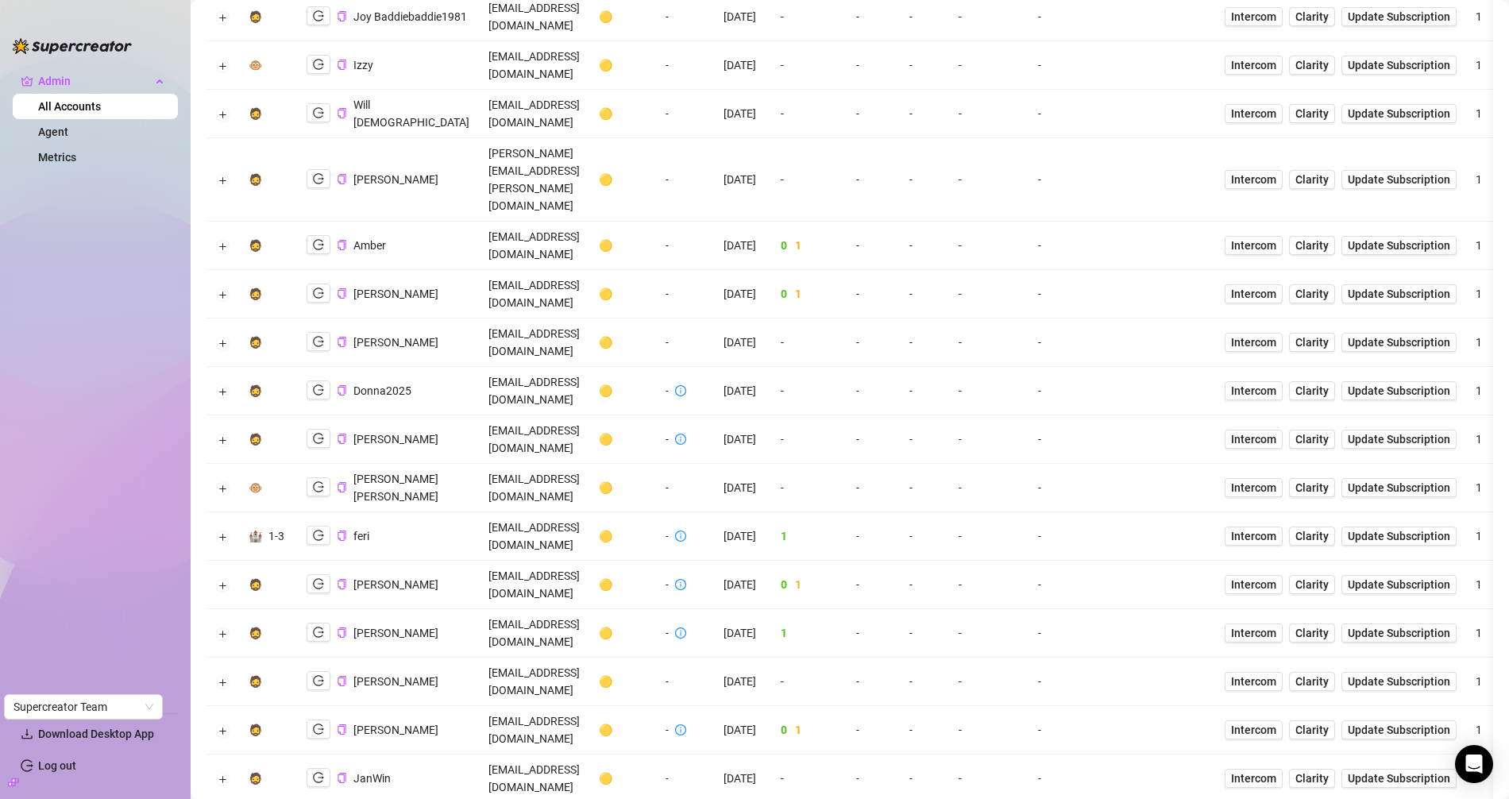
scroll to position [2520, 0]
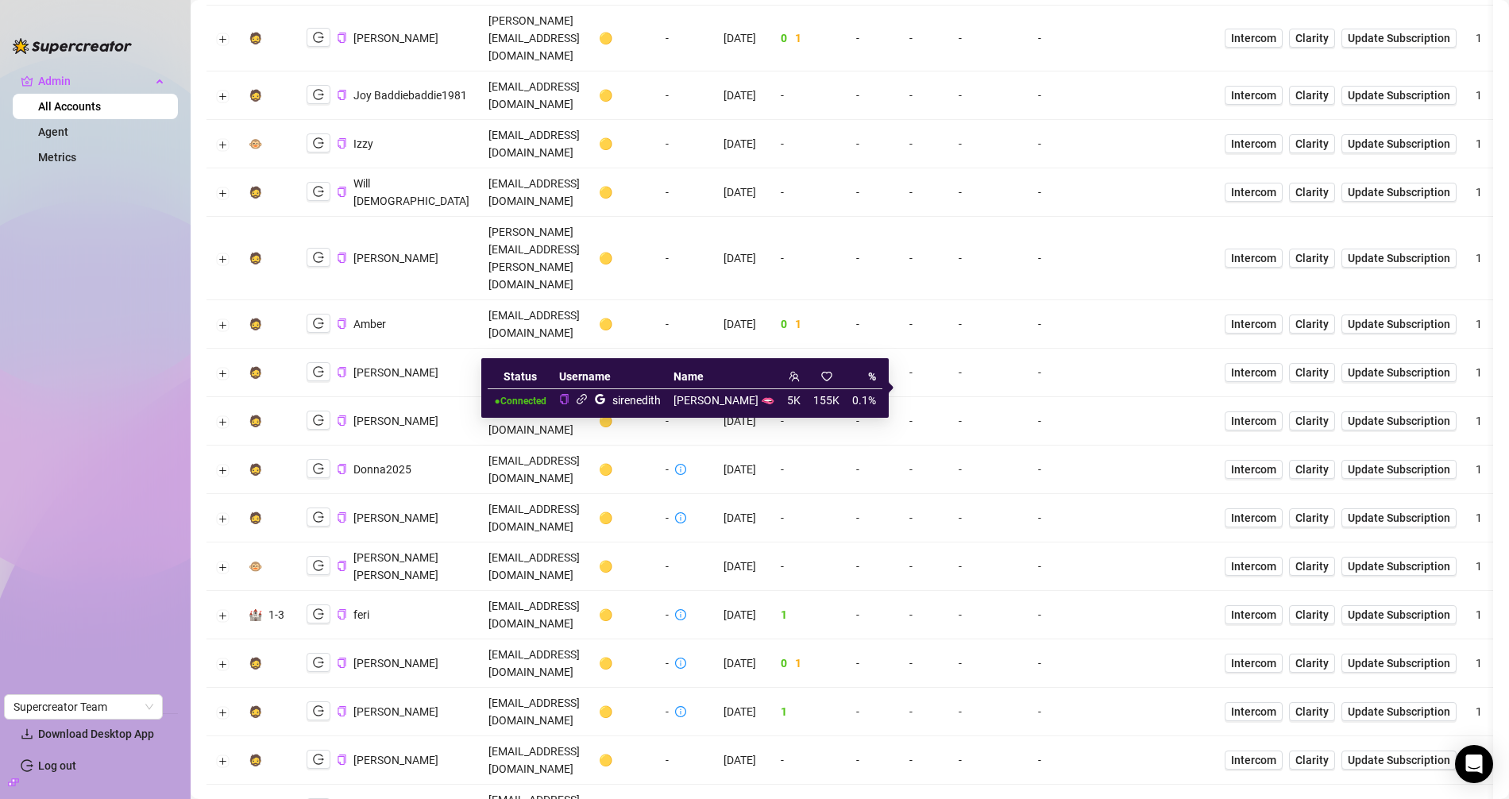
click at [588, 401] on icon "link" at bounding box center [582, 399] width 12 height 12
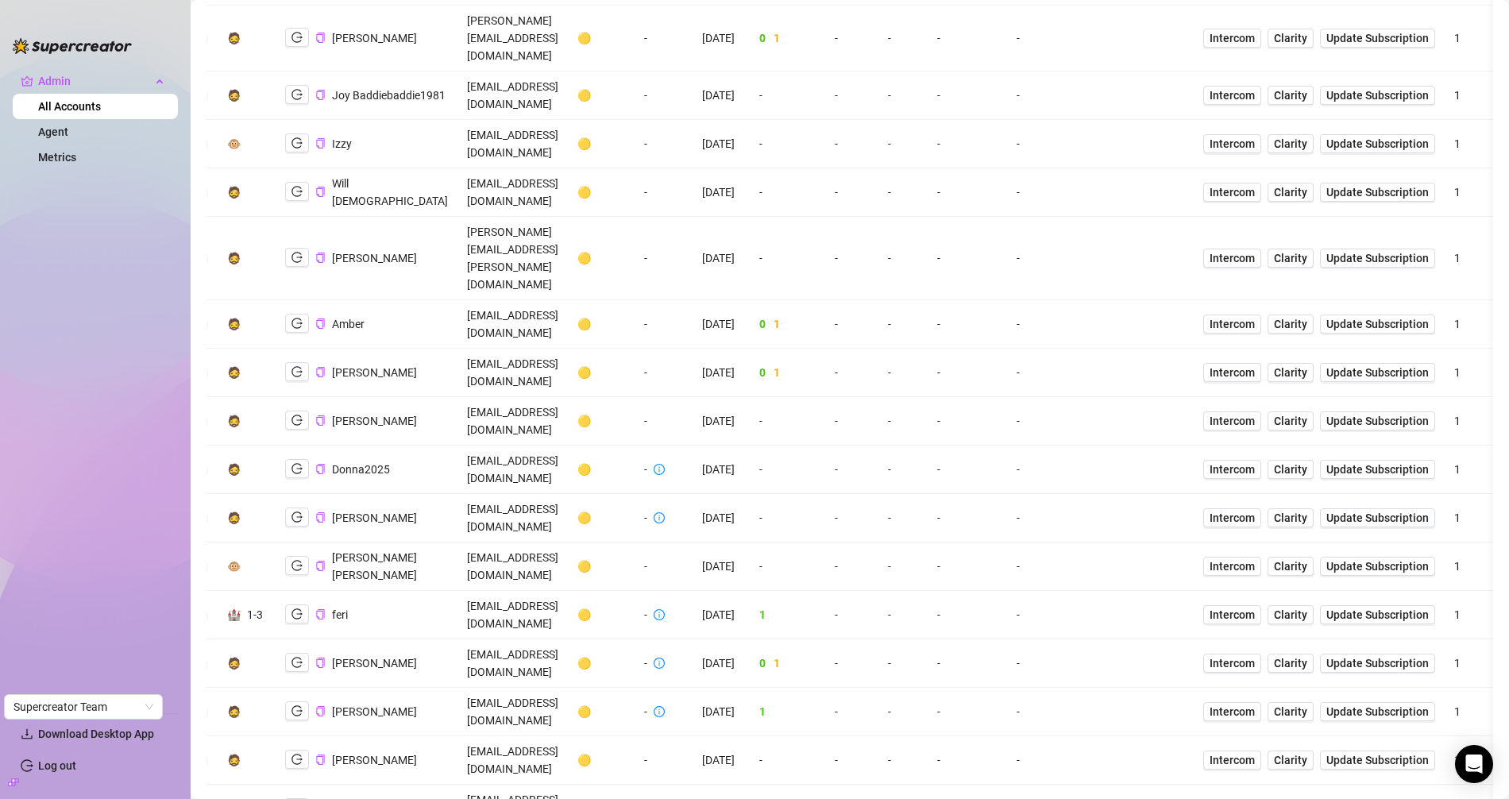
scroll to position [0, 0]
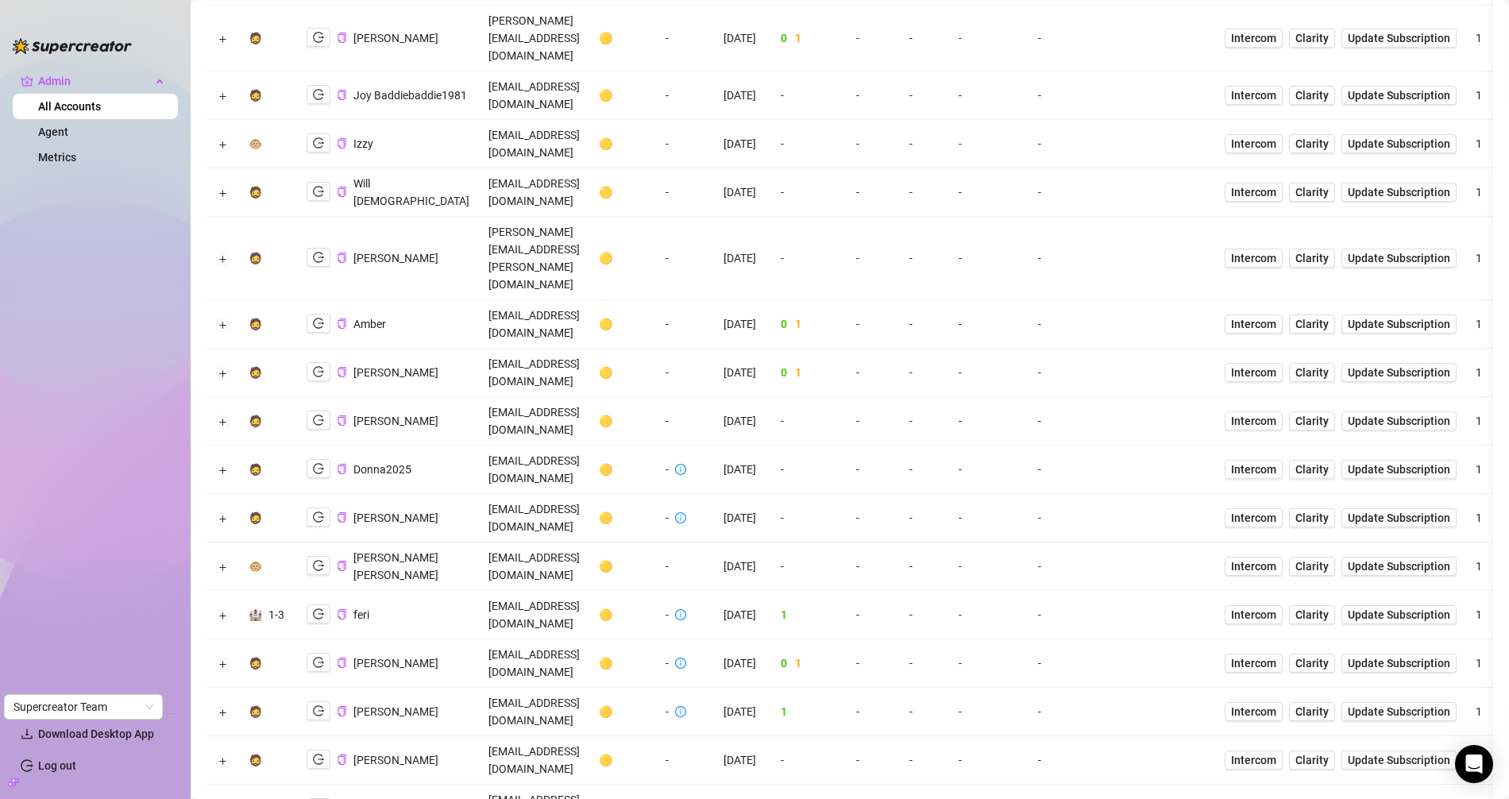
copy td "angryfinnishgirl@gmail.com"
copy li "358456308945"
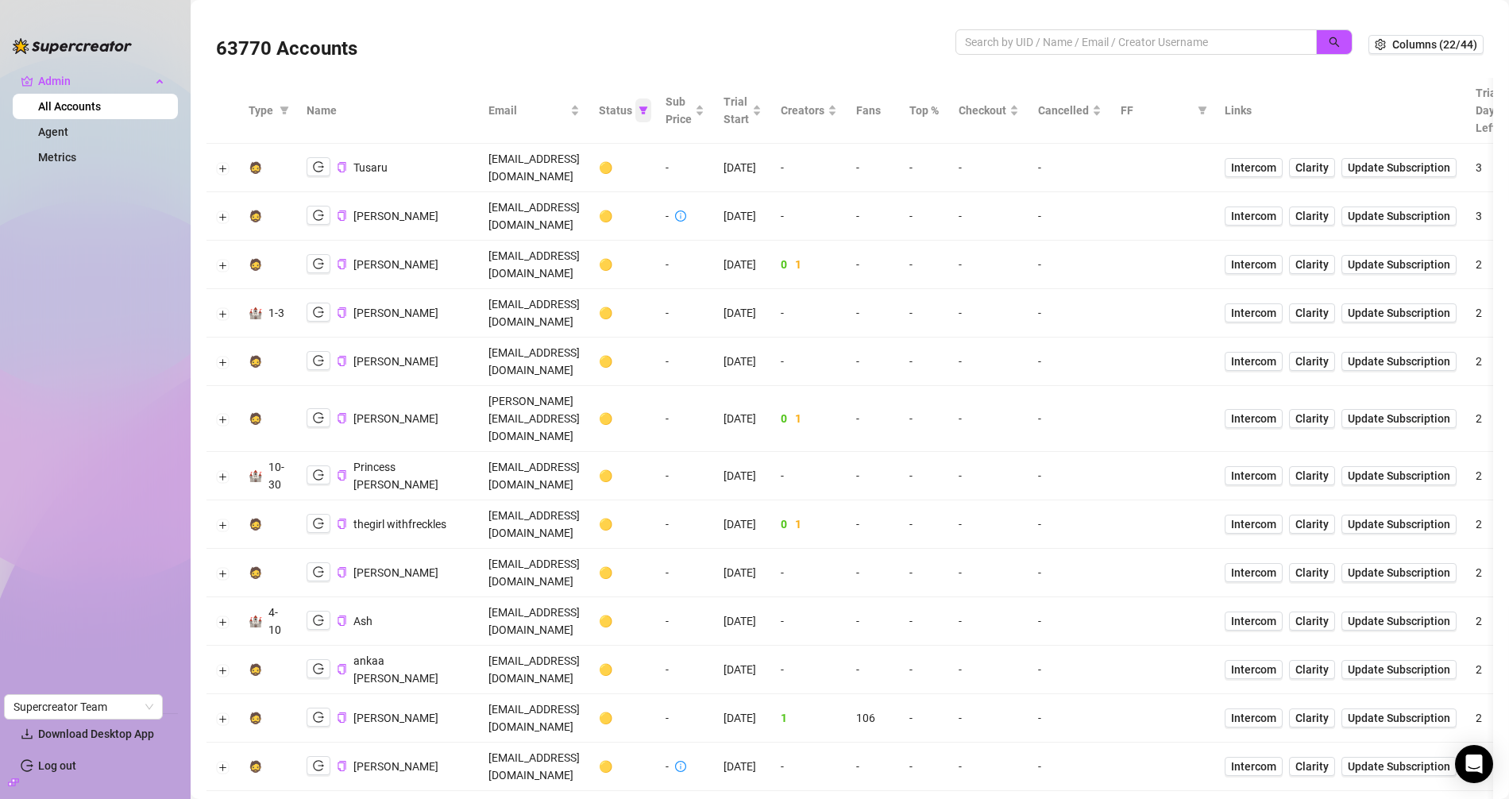
click at [648, 110] on icon "filter" at bounding box center [644, 111] width 10 height 10
click at [704, 162] on span "🟡 Trial" at bounding box center [688, 166] width 43 height 13
checkbox input "false"
click at [747, 282] on button "OK" at bounding box center [741, 274] width 26 height 19
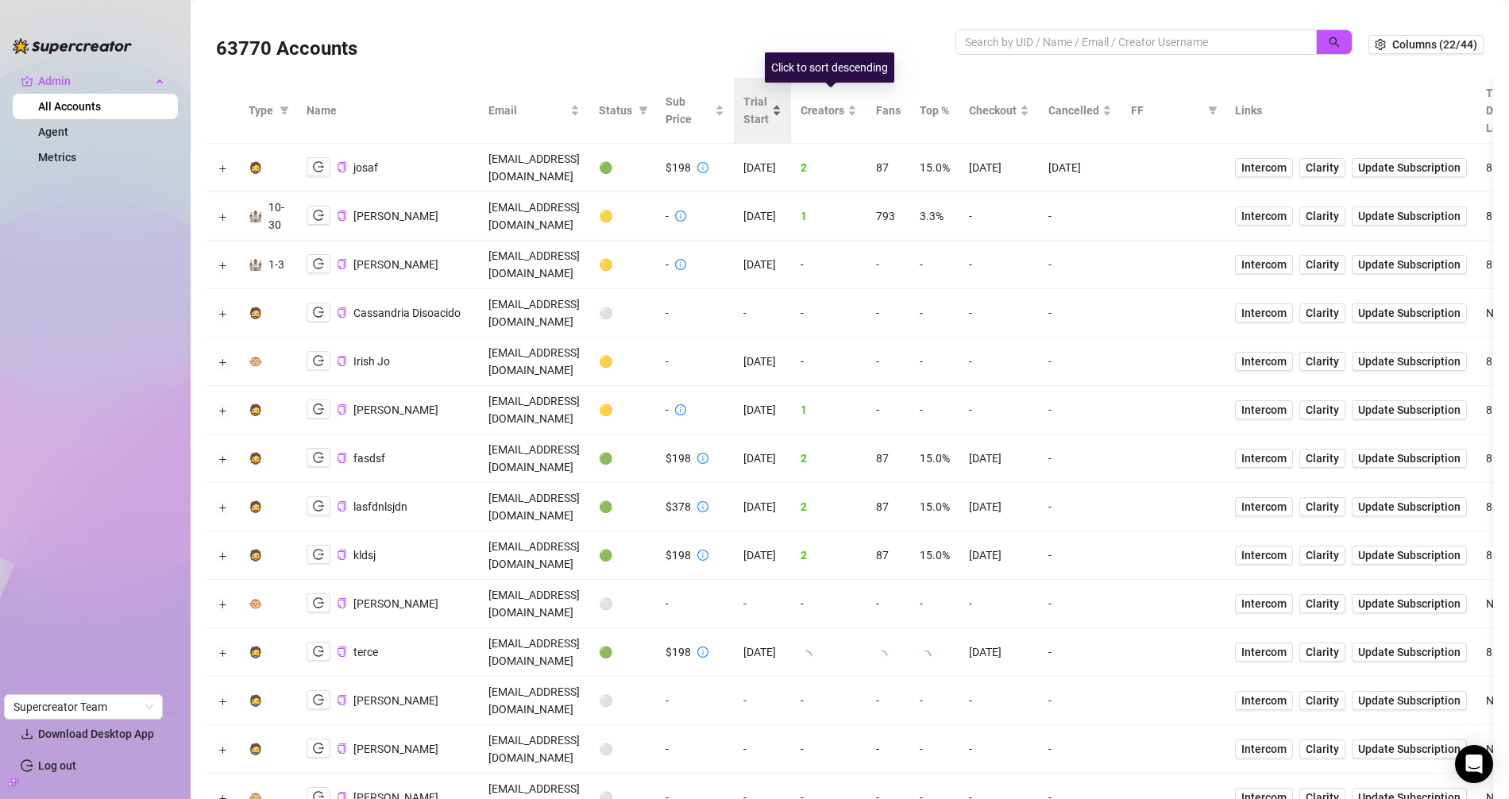
click at [769, 110] on span "Trial Start" at bounding box center [755, 110] width 25 height 35
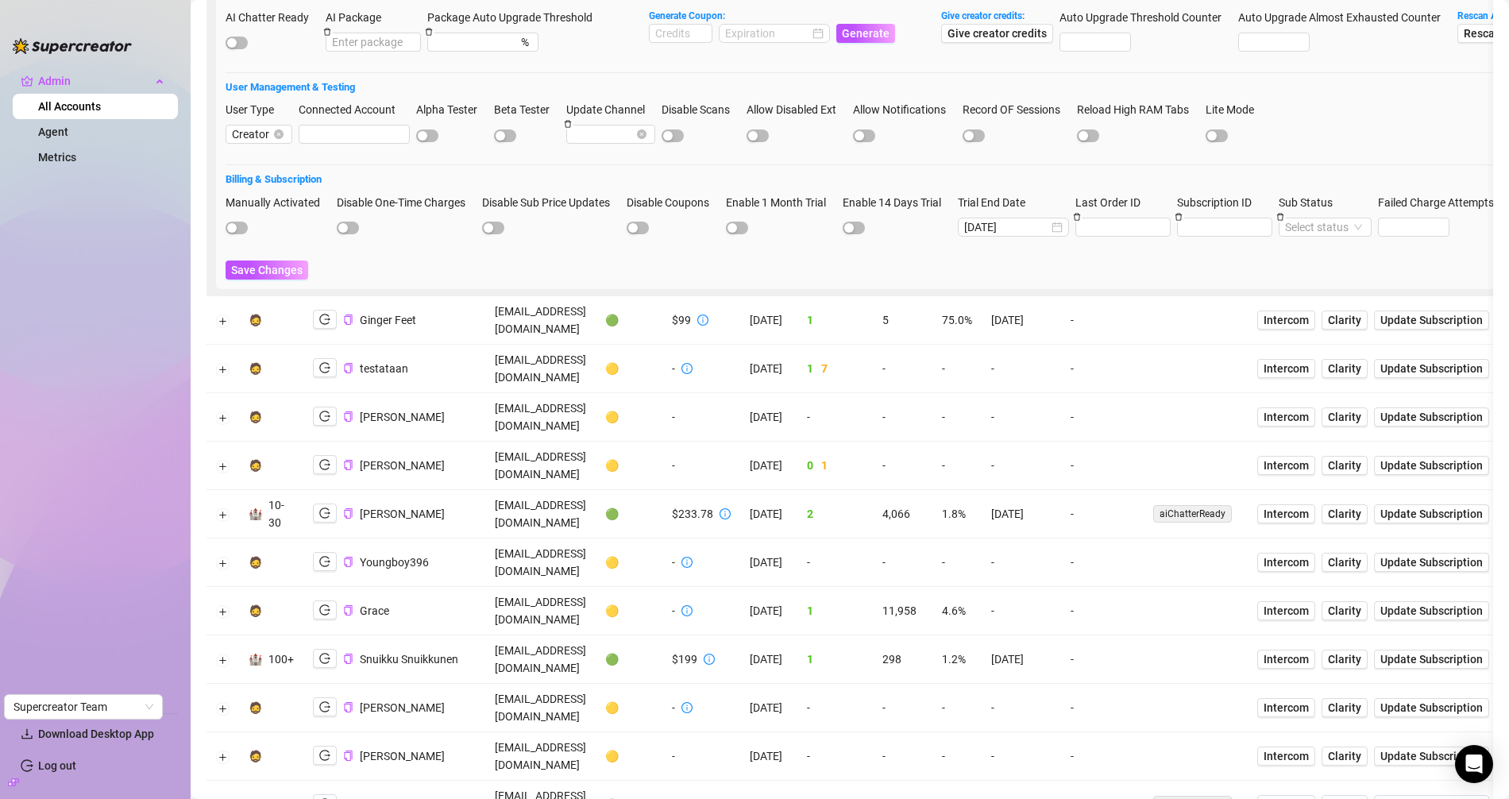
scroll to position [4432, 0]
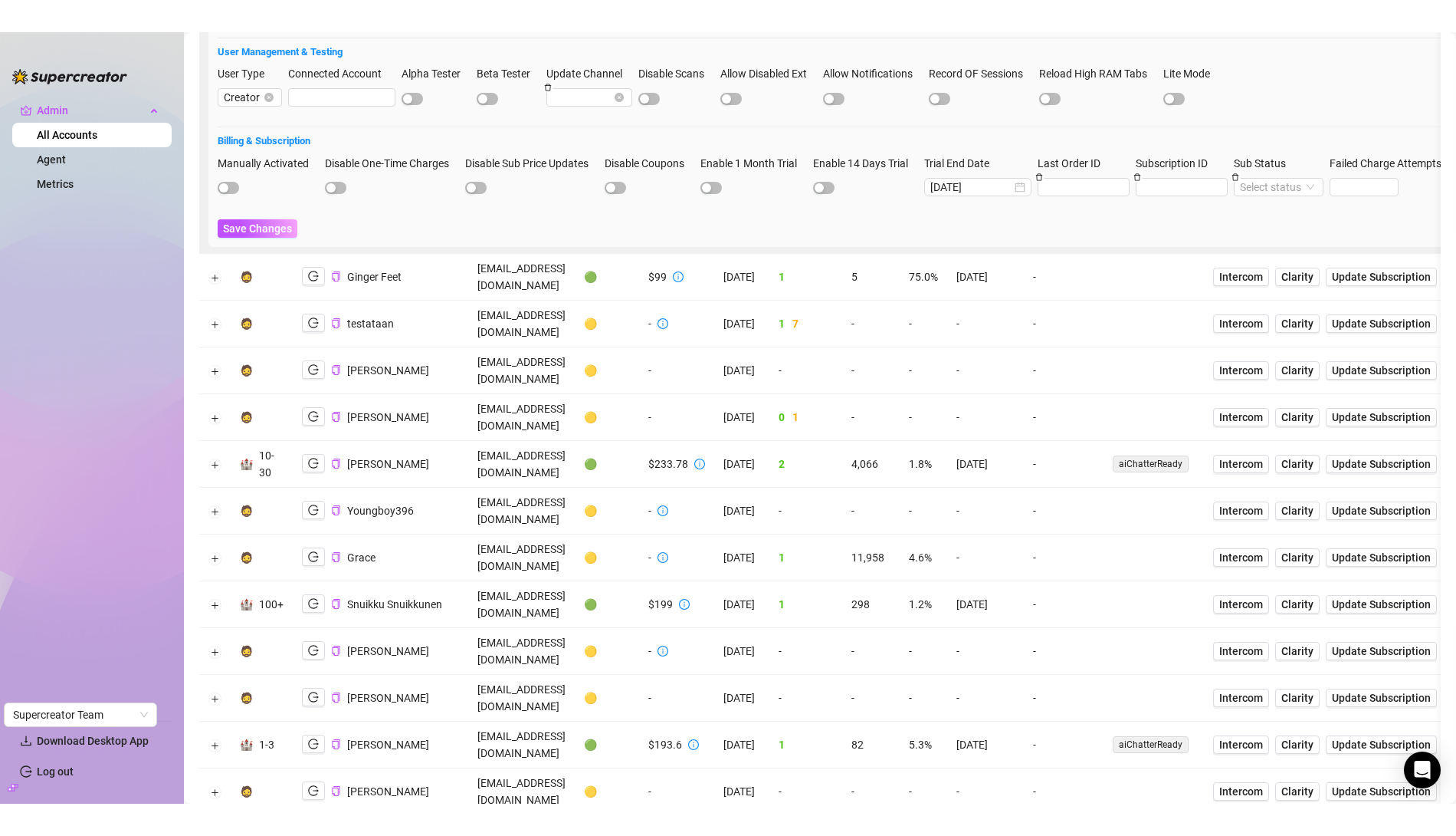
scroll to position [0, 0]
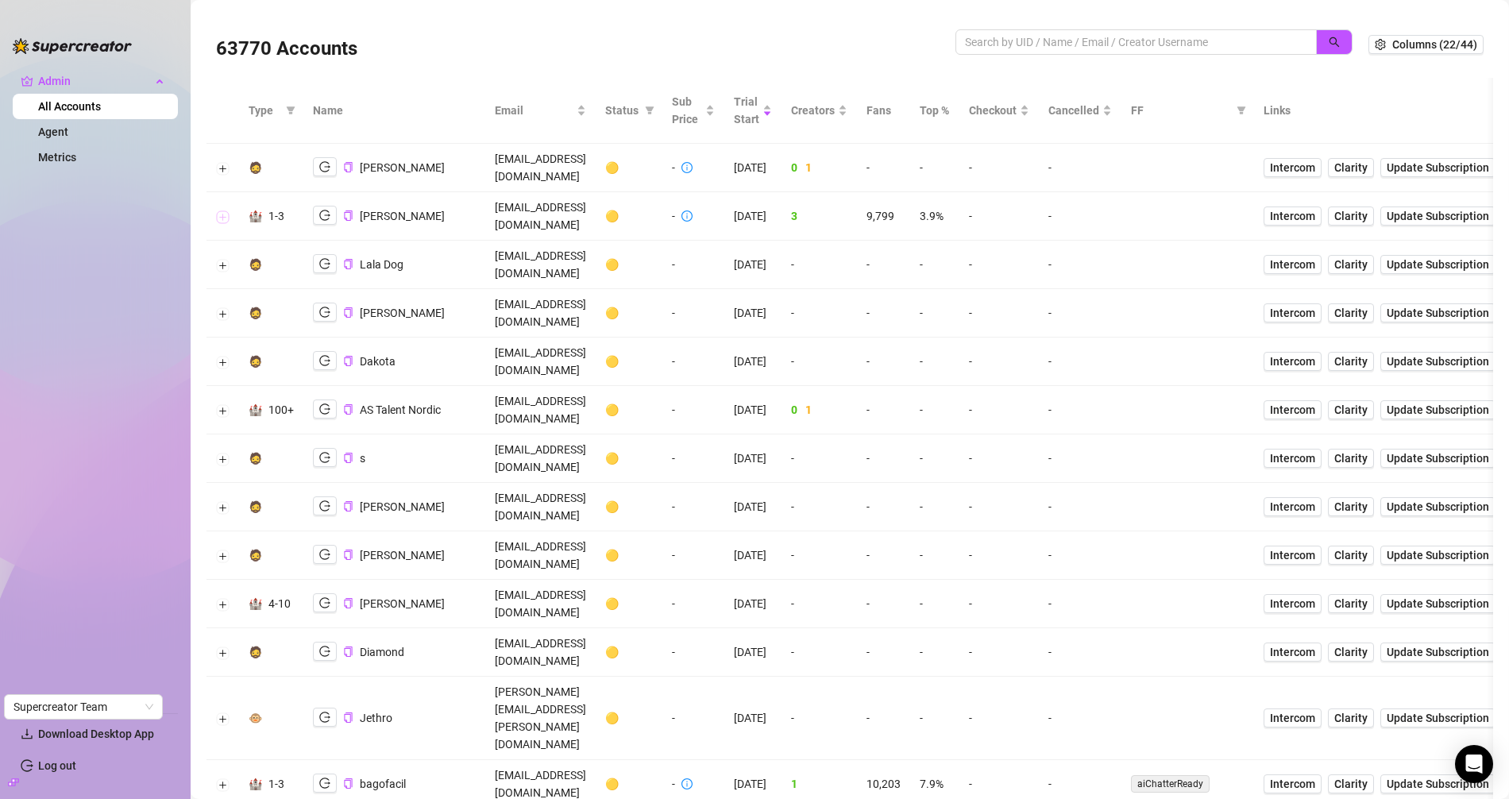
click at [222, 210] on button "Expand row" at bounding box center [223, 216] width 13 height 13
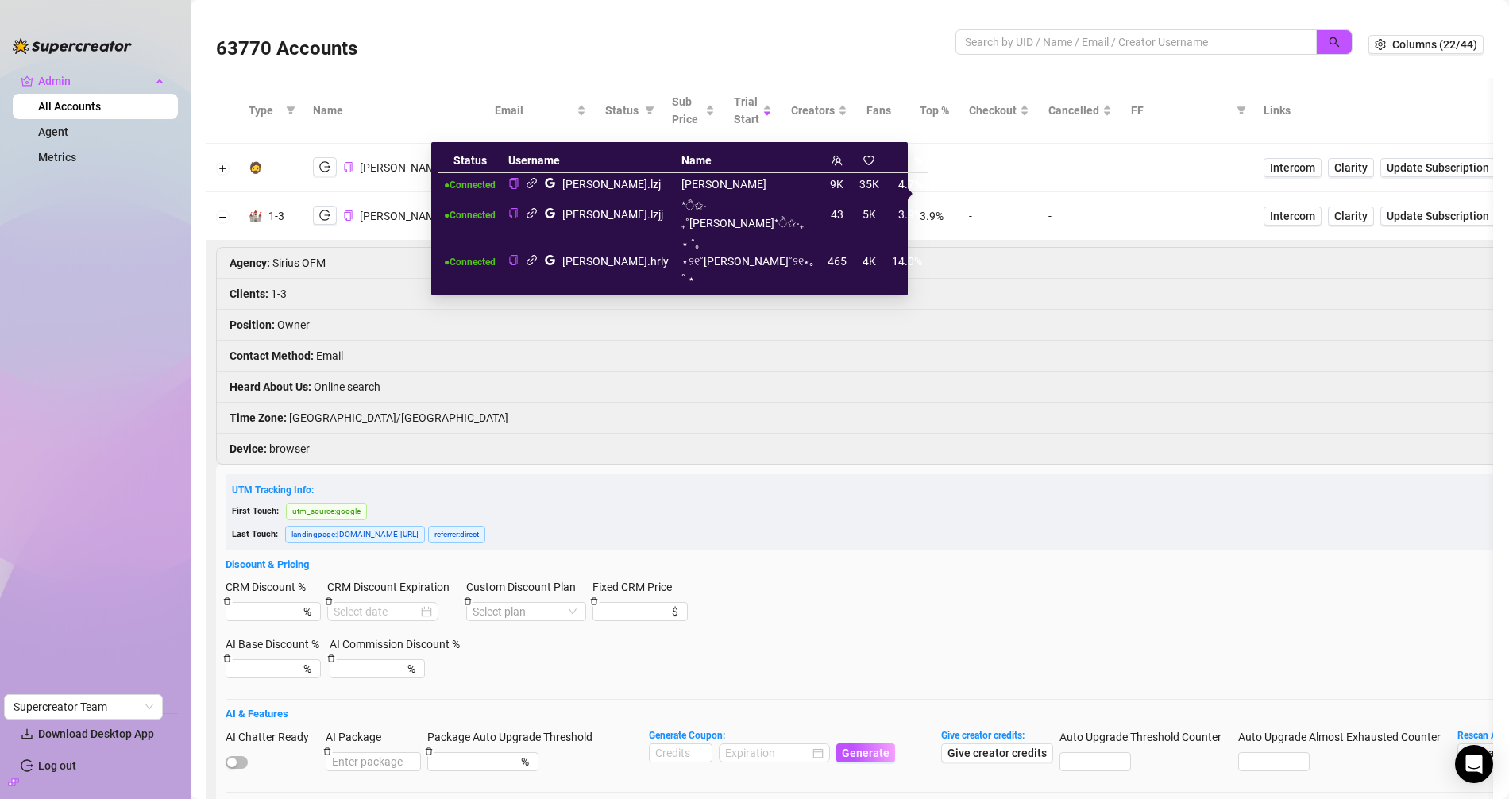
drag, startPoint x: 589, startPoint y: 200, endPoint x: 591, endPoint y: 222, distance: 21.5
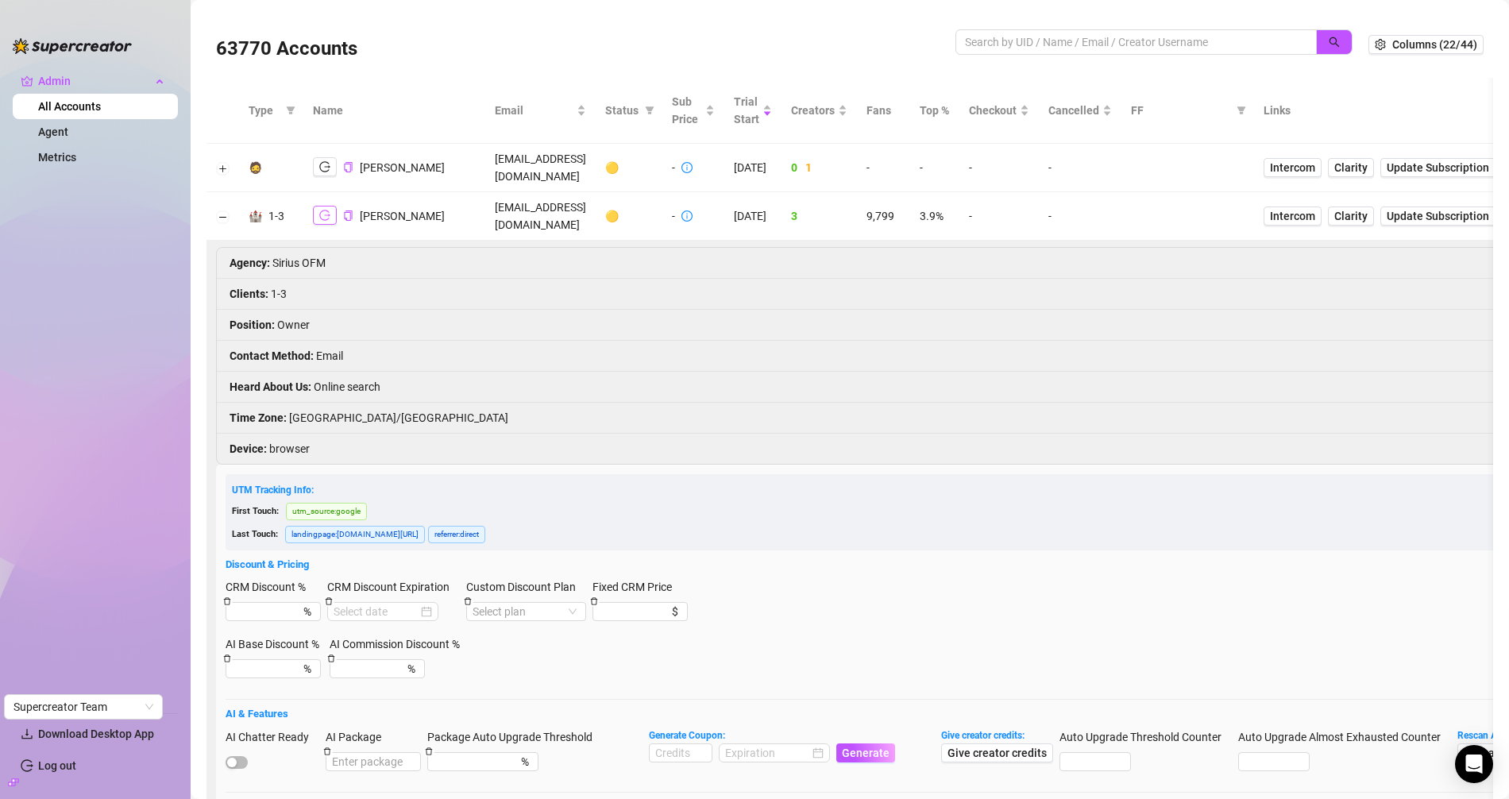
click at [326, 210] on icon "logout" at bounding box center [324, 215] width 11 height 11
click at [1322, 206] on link "Intercom" at bounding box center [1293, 215] width 58 height 19
click at [548, 192] on td "infloww@paroagency.com" at bounding box center [540, 216] width 110 height 48
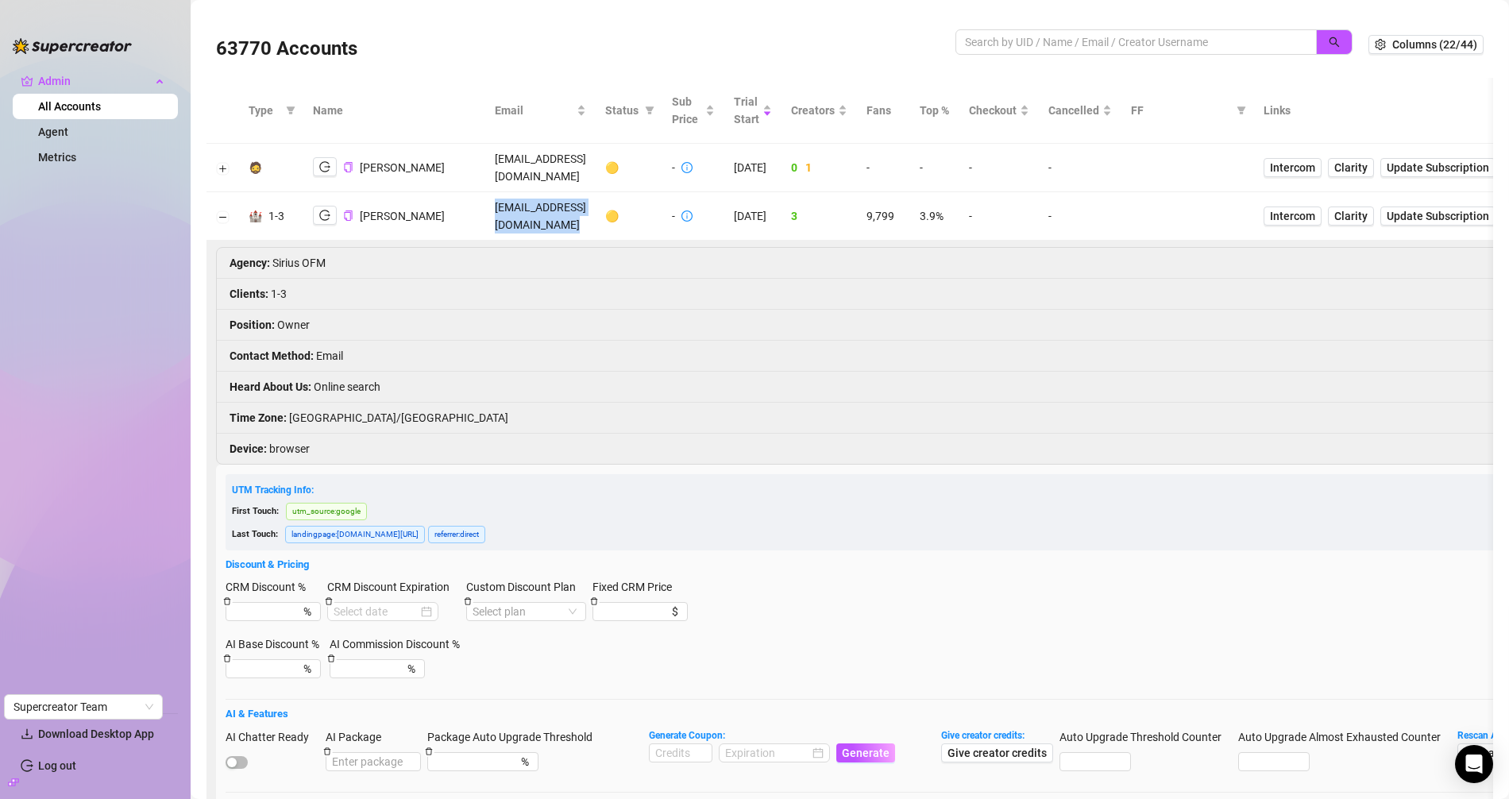
copy td "infloww@paroagency.com"
click at [290, 248] on li "Agency : Sirius OFM" at bounding box center [1149, 263] width 1864 height 31
click at [329, 248] on li "Agency : Sirius OFM" at bounding box center [1149, 263] width 1864 height 31
click at [546, 196] on td "infloww@paroagency.com" at bounding box center [540, 216] width 110 height 48
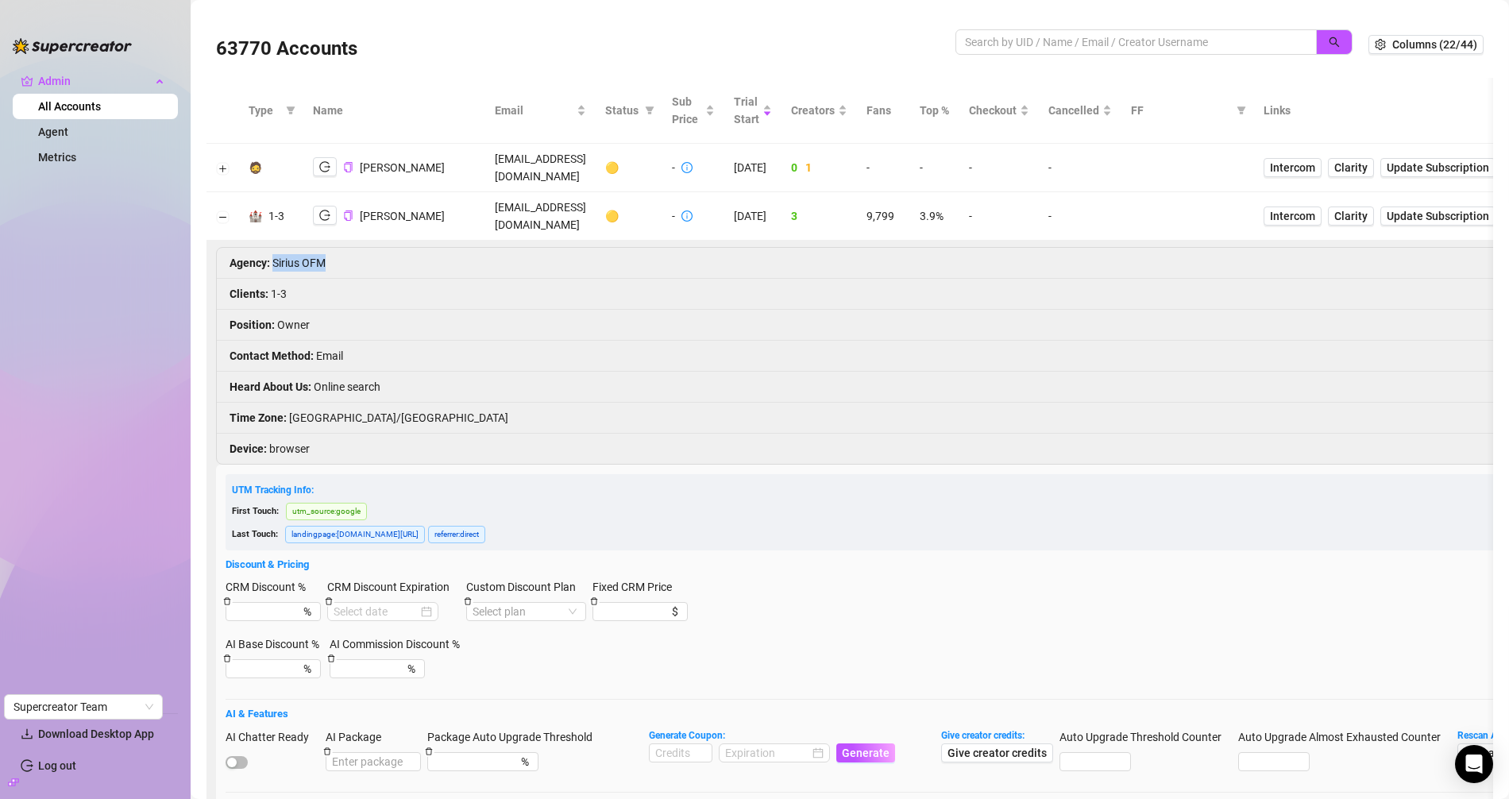
click at [546, 196] on td "infloww@paroagency.com" at bounding box center [540, 216] width 110 height 48
copy td "infloww@paroagency.com"
click at [1027, 41] on input "search" at bounding box center [1130, 41] width 330 height 17
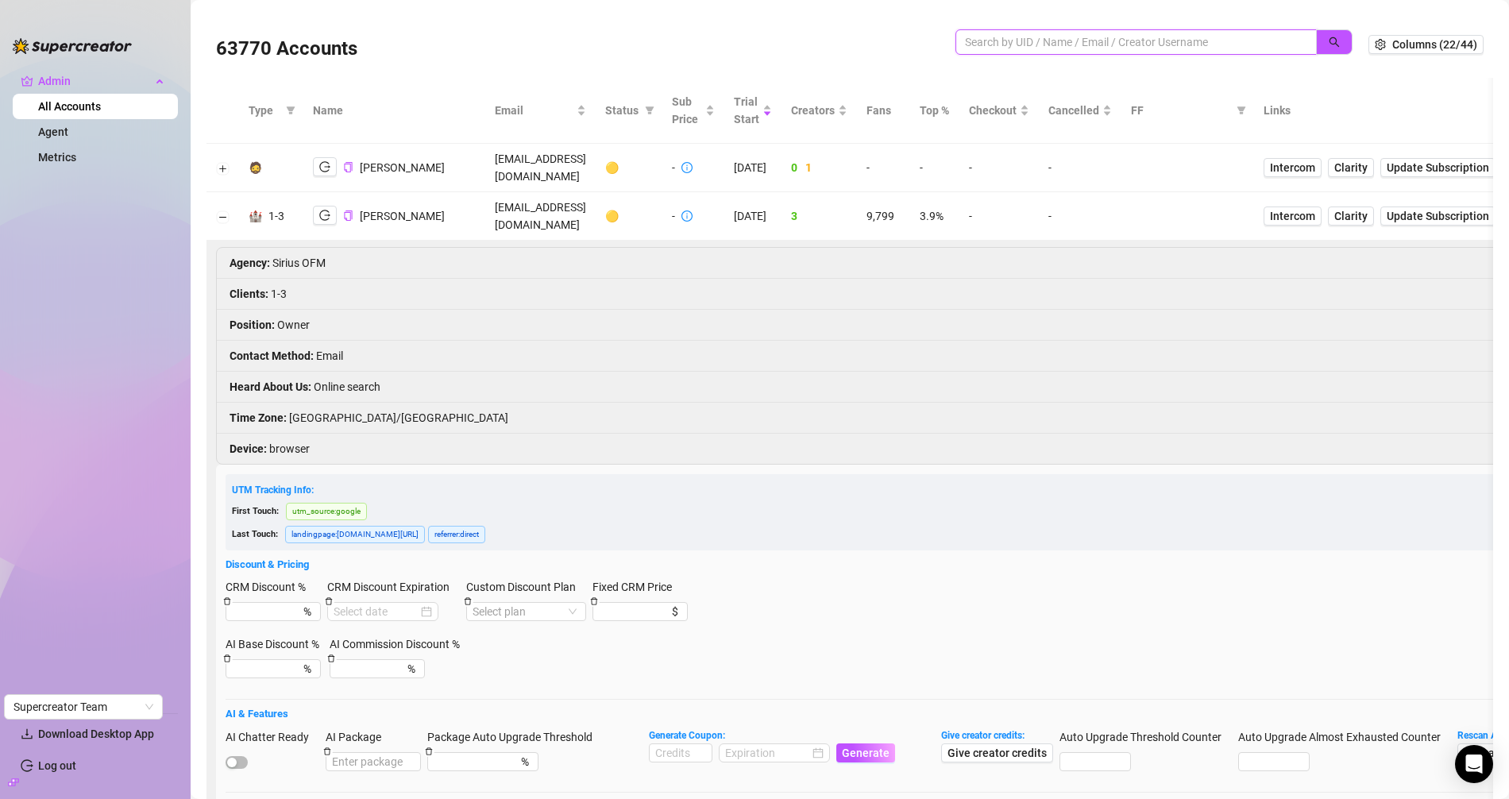
paste input "dpHqdWC9dTRbm0iTNatO4VqCwuJ3"
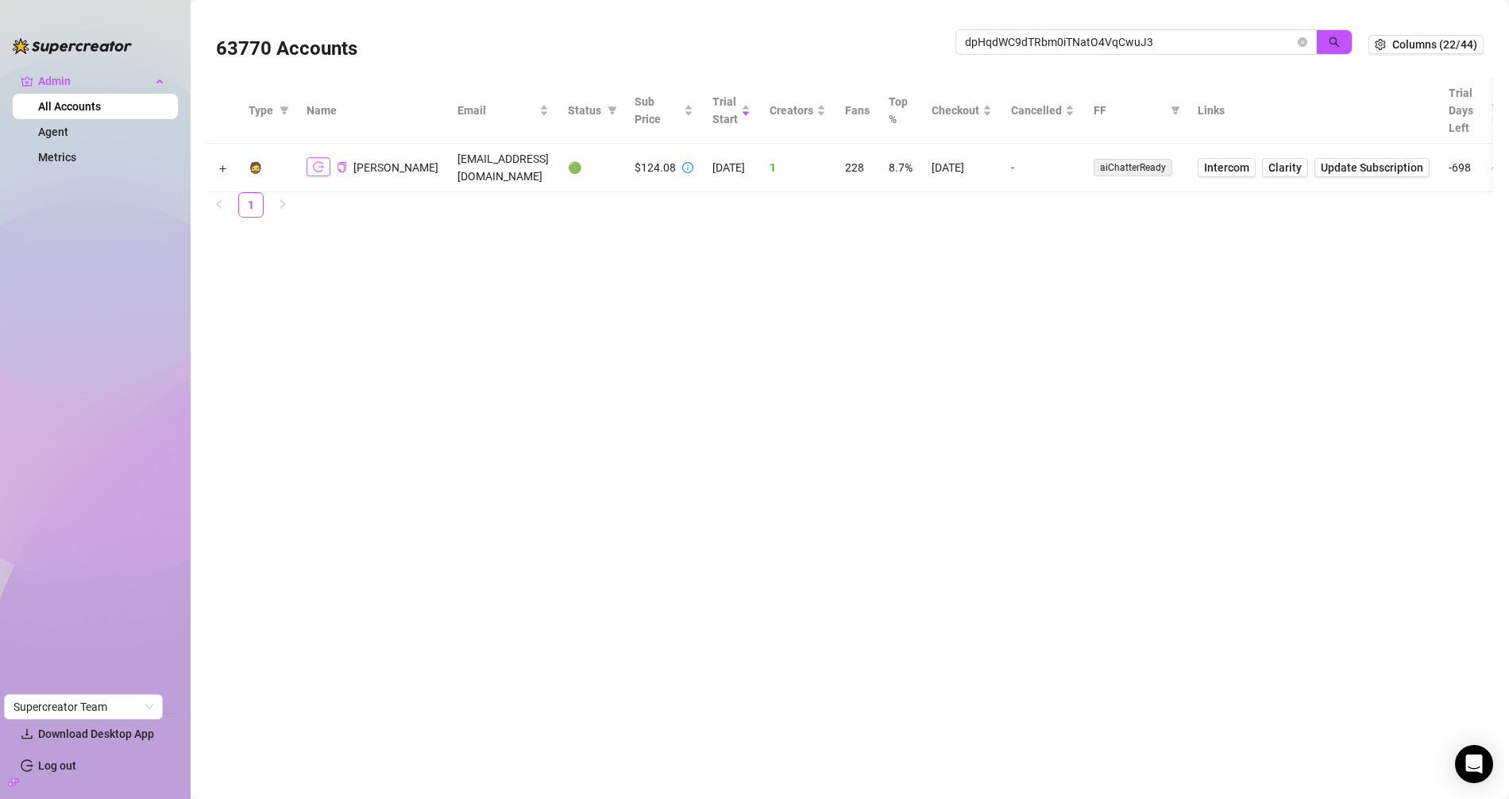
click at [318, 165] on button "button" at bounding box center [319, 166] width 24 height 19
click at [1006, 44] on input "dpHqdWC9dTRbm0iTNatO4VqCwuJ3" at bounding box center [1130, 41] width 330 height 17
type input "d"
type input "pdm"
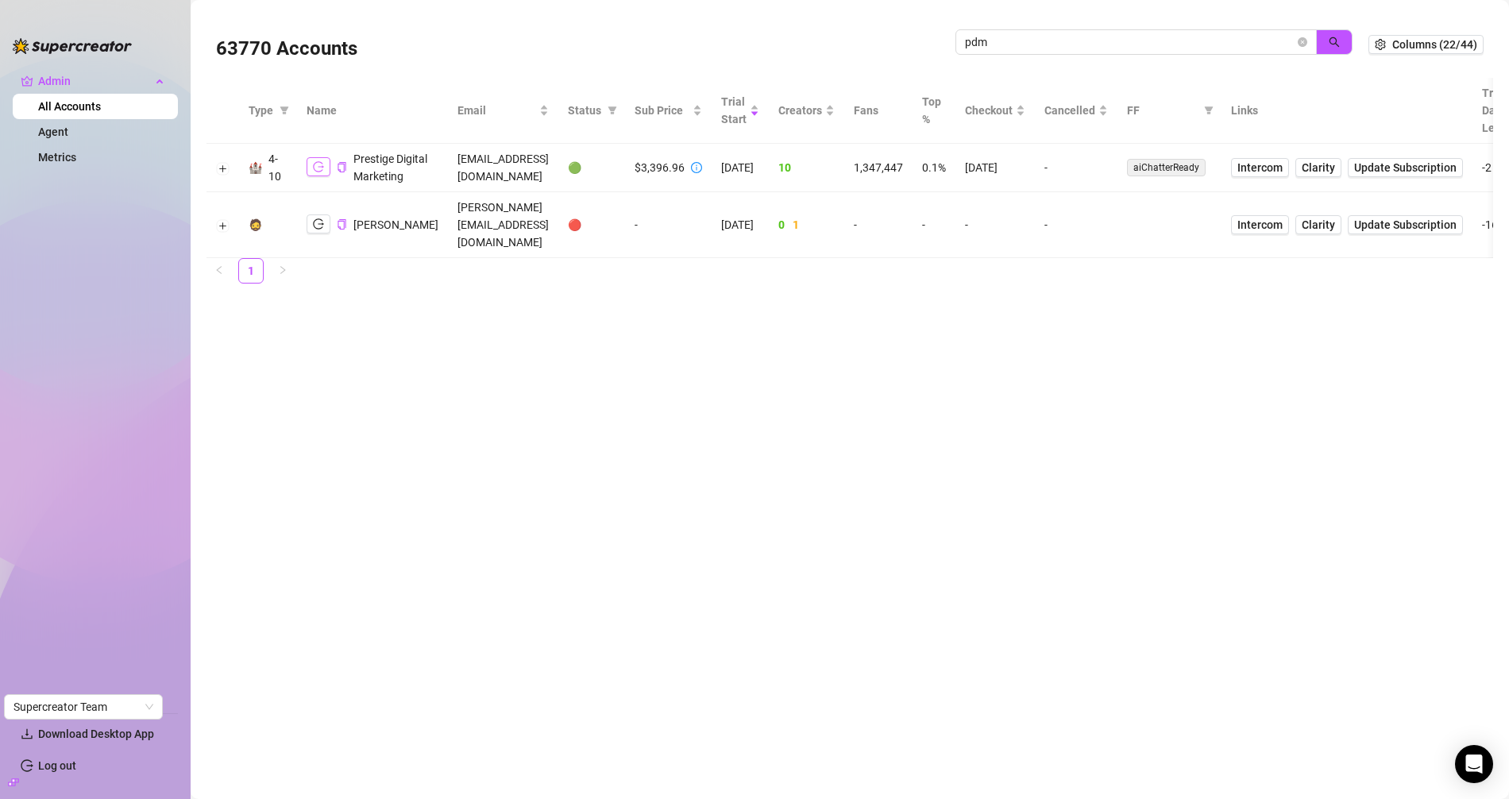
click at [321, 171] on icon "logout" at bounding box center [318, 166] width 11 height 11
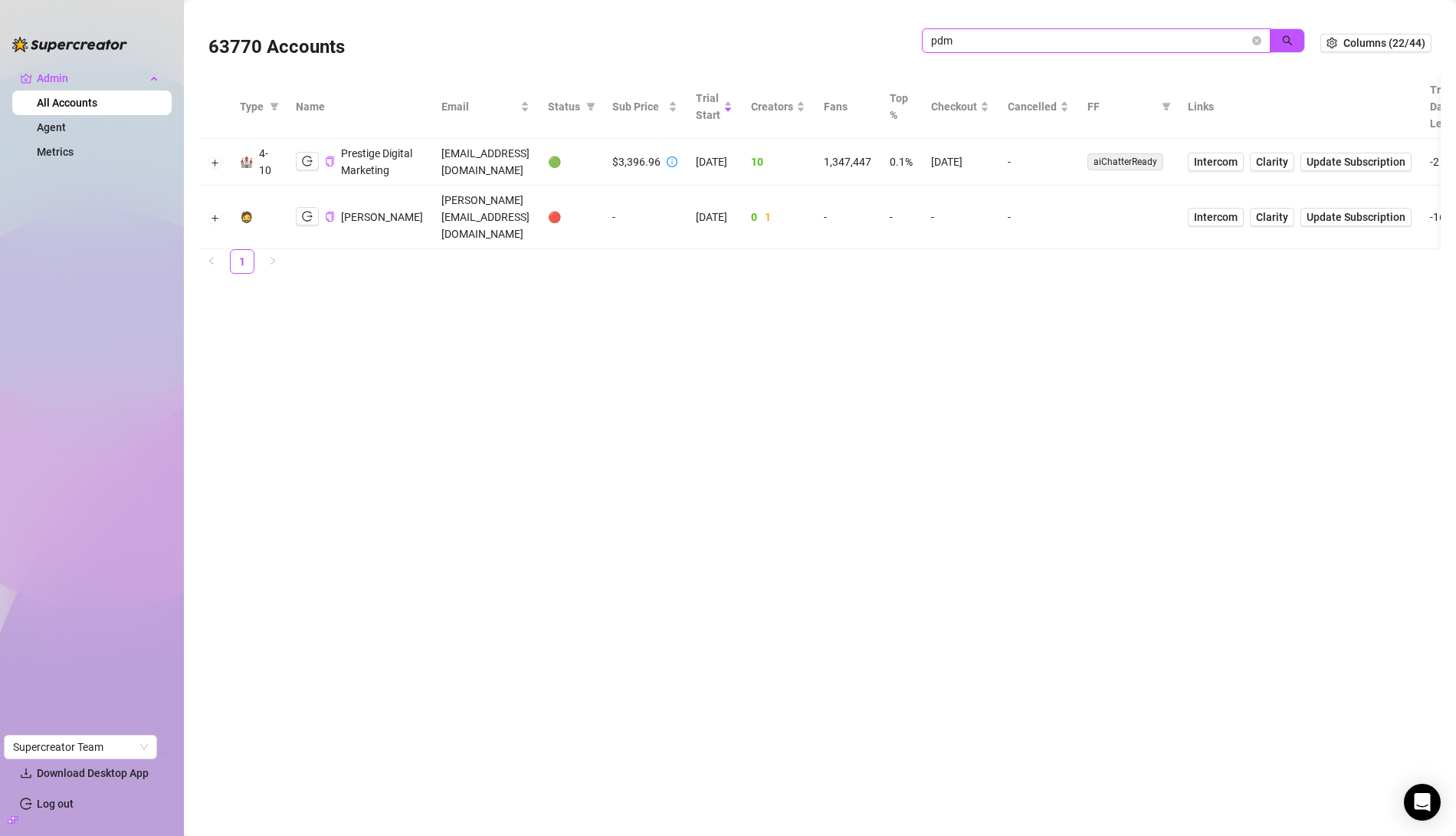
drag, startPoint x: 1013, startPoint y: 42, endPoint x: 738, endPoint y: 17, distance: 276.1
click at [738, 16] on div "63770 Accounts pdm" at bounding box center [764, 42] width 1112 height 52
click at [1011, 61] on div at bounding box center [1113, 48] width 383 height 41
click at [1004, 44] on input "search" at bounding box center [1090, 40] width 318 height 16
paste input "g4E2wwhp72TmD6UM2ecYGxKF0z72"
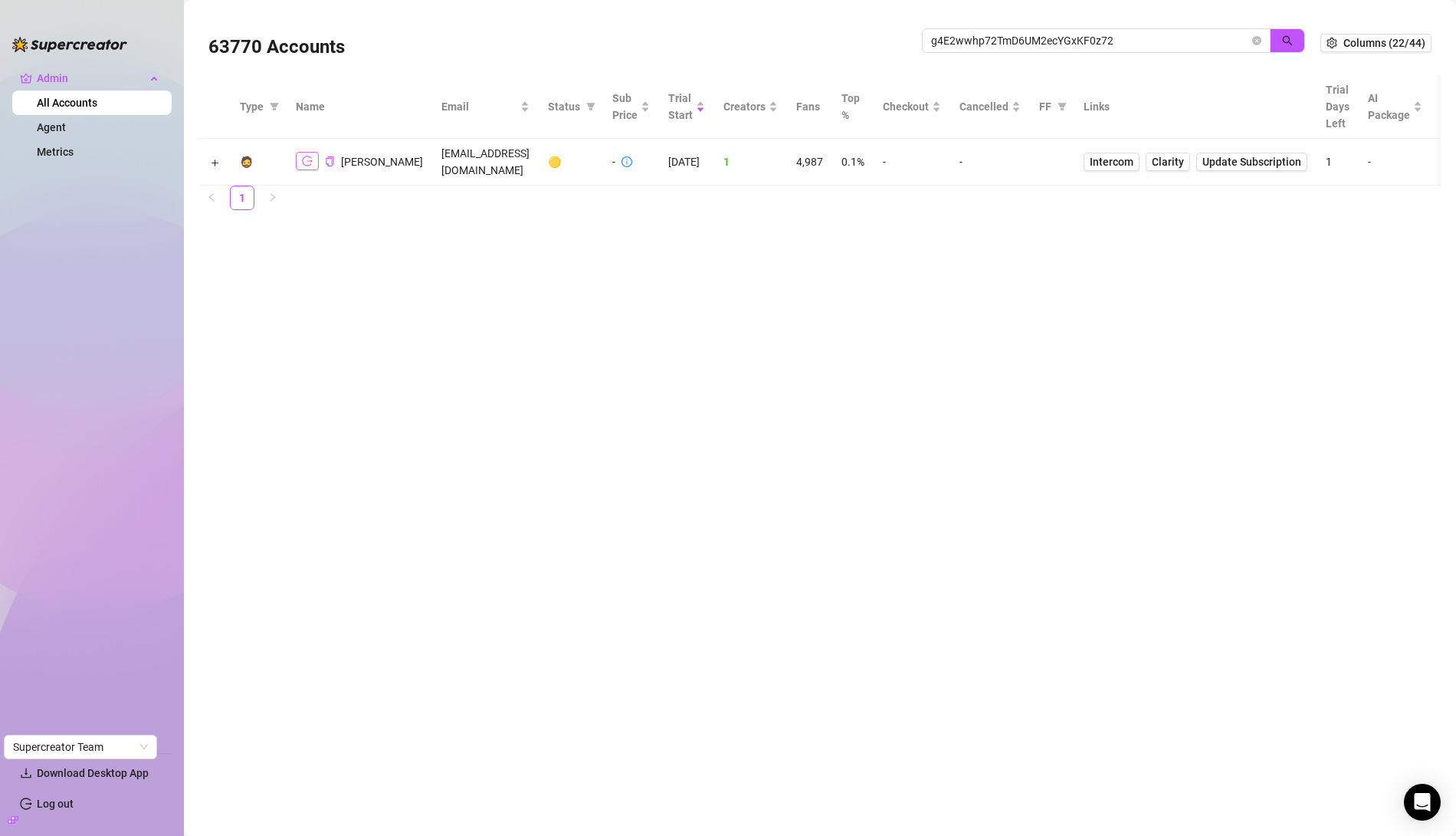
click at [305, 155] on icon "logout" at bounding box center [307, 160] width 11 height 11
click at [218, 156] on button "Expand row" at bounding box center [215, 162] width 13 height 13
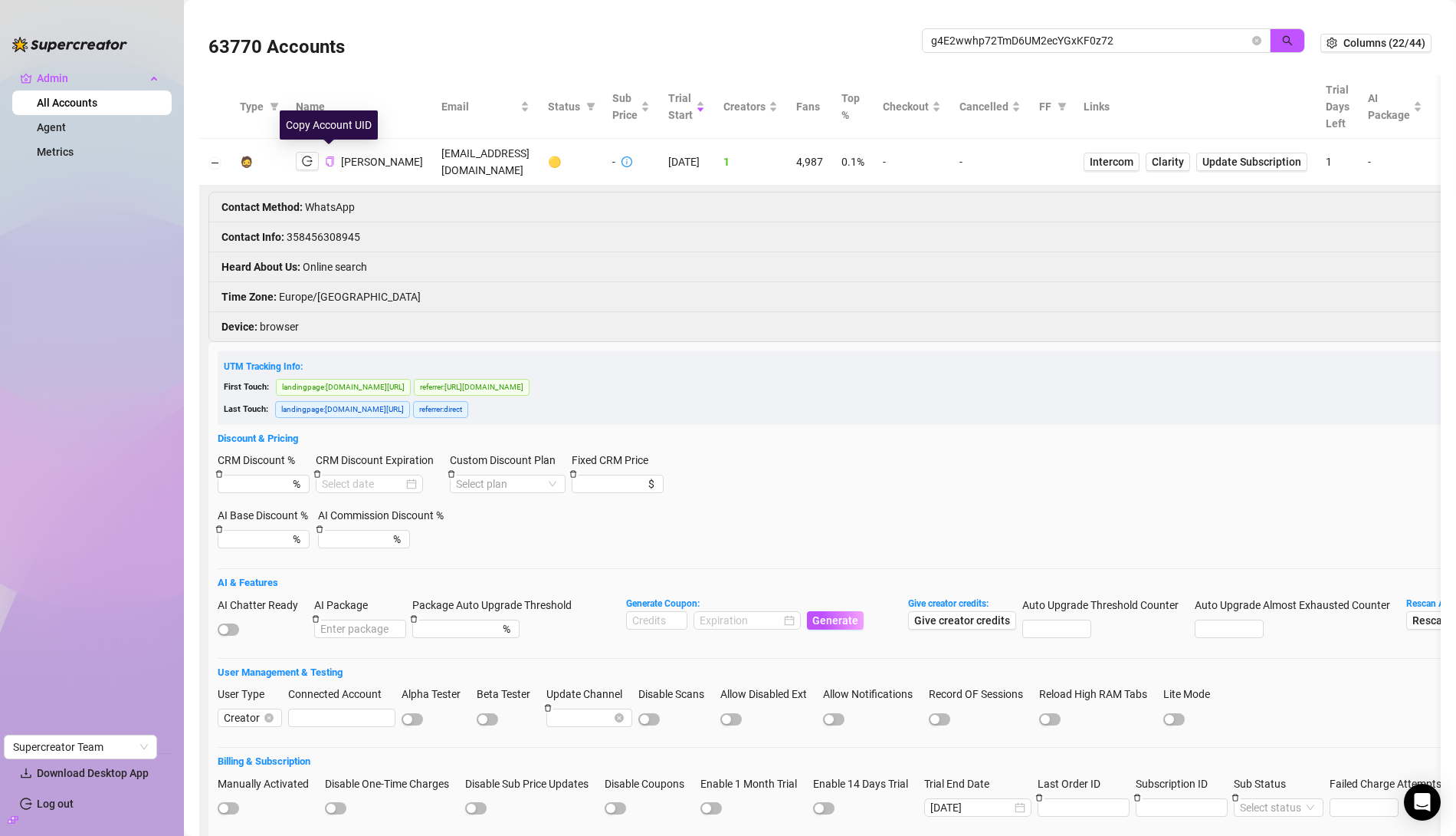
click at [331, 156] on icon "copy" at bounding box center [330, 161] width 8 height 10
click at [1092, 155] on span "Intercom" at bounding box center [1111, 161] width 43 height 16
drag, startPoint x: 1113, startPoint y: 46, endPoint x: 627, endPoint y: 34, distance: 486.1
click at [627, 34] on div "63770 Accounts g4E2wwhp72TmD6UM2ecYGxKF0z72" at bounding box center [764, 42] width 1112 height 52
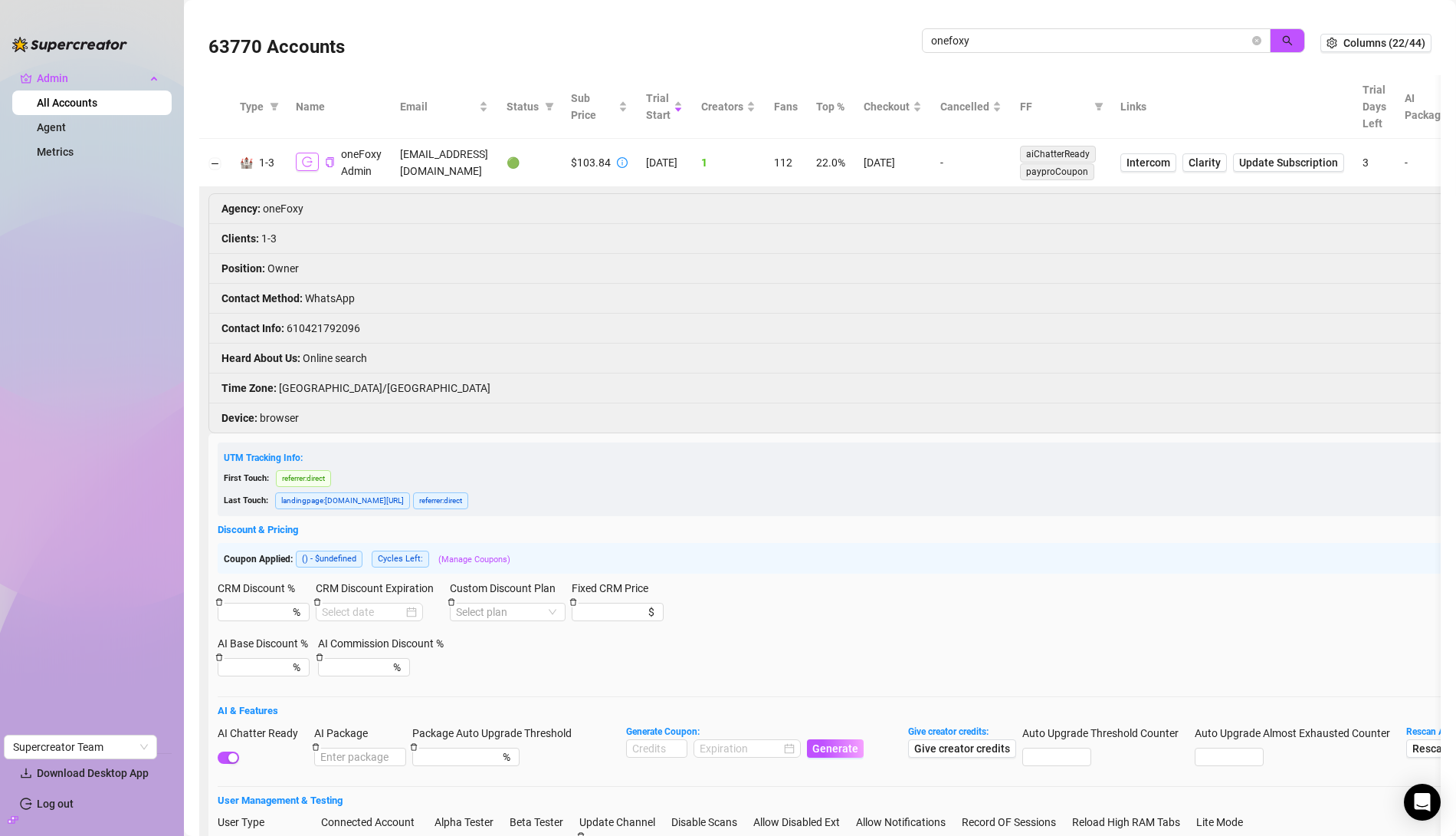
click at [315, 162] on button "button" at bounding box center [308, 161] width 23 height 18
click at [303, 162] on icon "logout" at bounding box center [307, 161] width 11 height 11
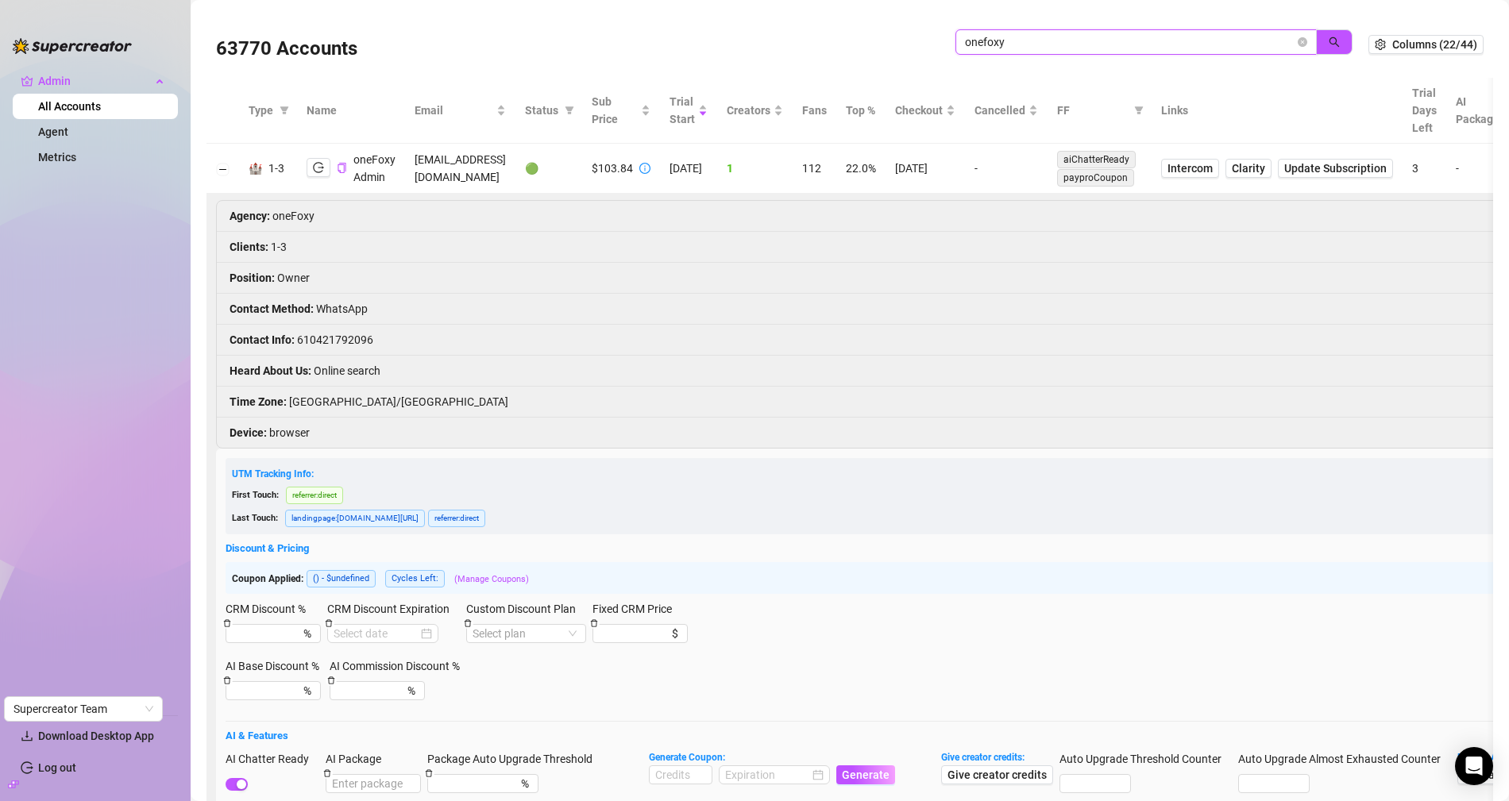
click at [1033, 41] on input "onefoxy" at bounding box center [1130, 41] width 330 height 17
drag, startPoint x: 1033, startPoint y: 41, endPoint x: 847, endPoint y: 33, distance: 186.8
click at [847, 33] on div "63770 Accounts onefoxy" at bounding box center [792, 44] width 1152 height 54
paste input "g4E2wwhp72TmD6UM2ecYGxKF0z72"
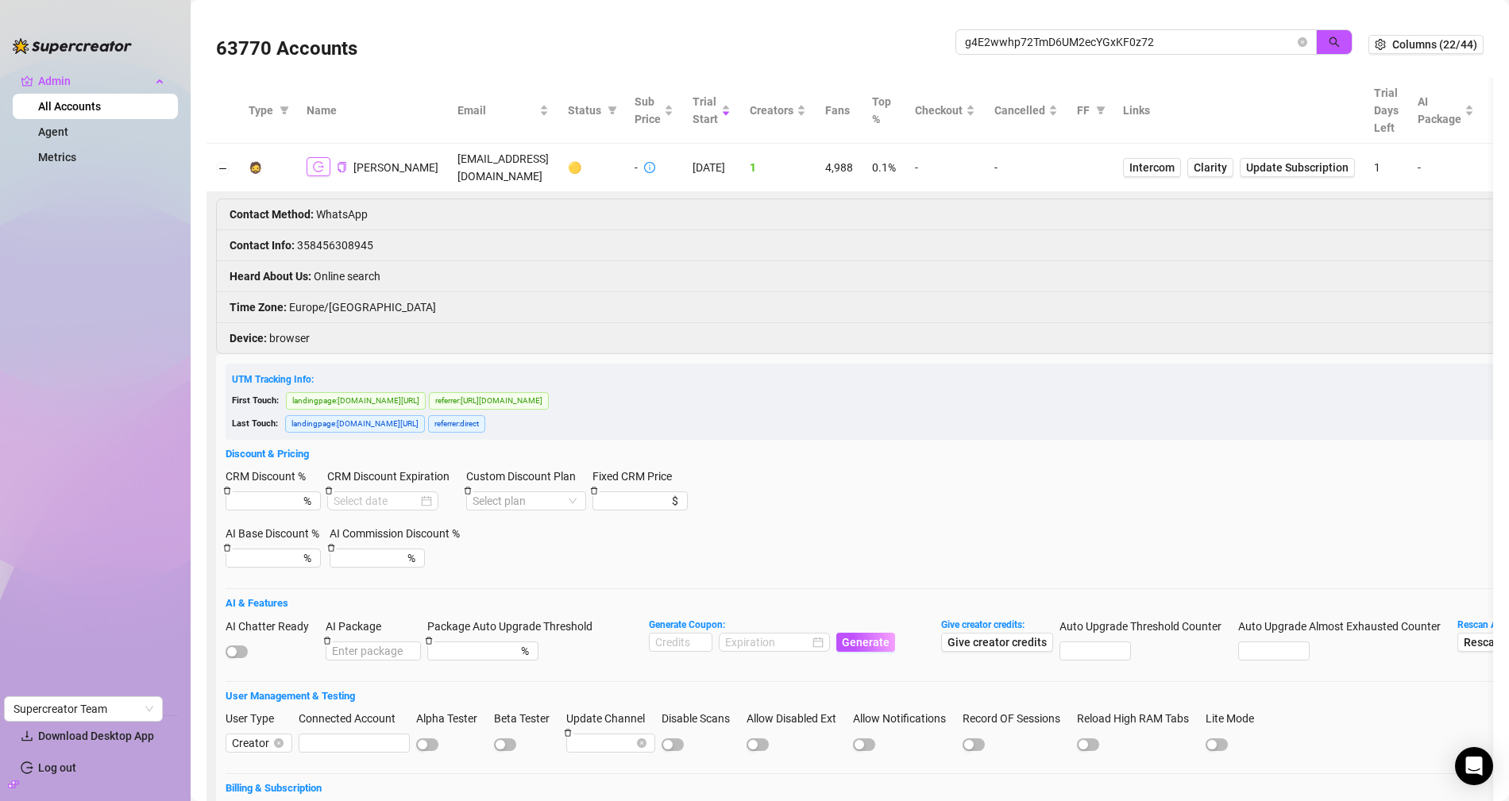
click at [314, 161] on icon "logout" at bounding box center [318, 166] width 11 height 11
drag, startPoint x: 1156, startPoint y: 31, endPoint x: 1035, endPoint y: 45, distance: 121.6
click at [1035, 45] on span "g4E2wwhp72TmD6UM2ecYGxKF0z72" at bounding box center [1135, 41] width 361 height 25
drag, startPoint x: 1083, startPoint y: 48, endPoint x: 1152, endPoint y: 45, distance: 68.3
click at [1082, 48] on div "g4E2wwhp72TmD6UM2ecYGxKF0z72" at bounding box center [1153, 50] width 397 height 42
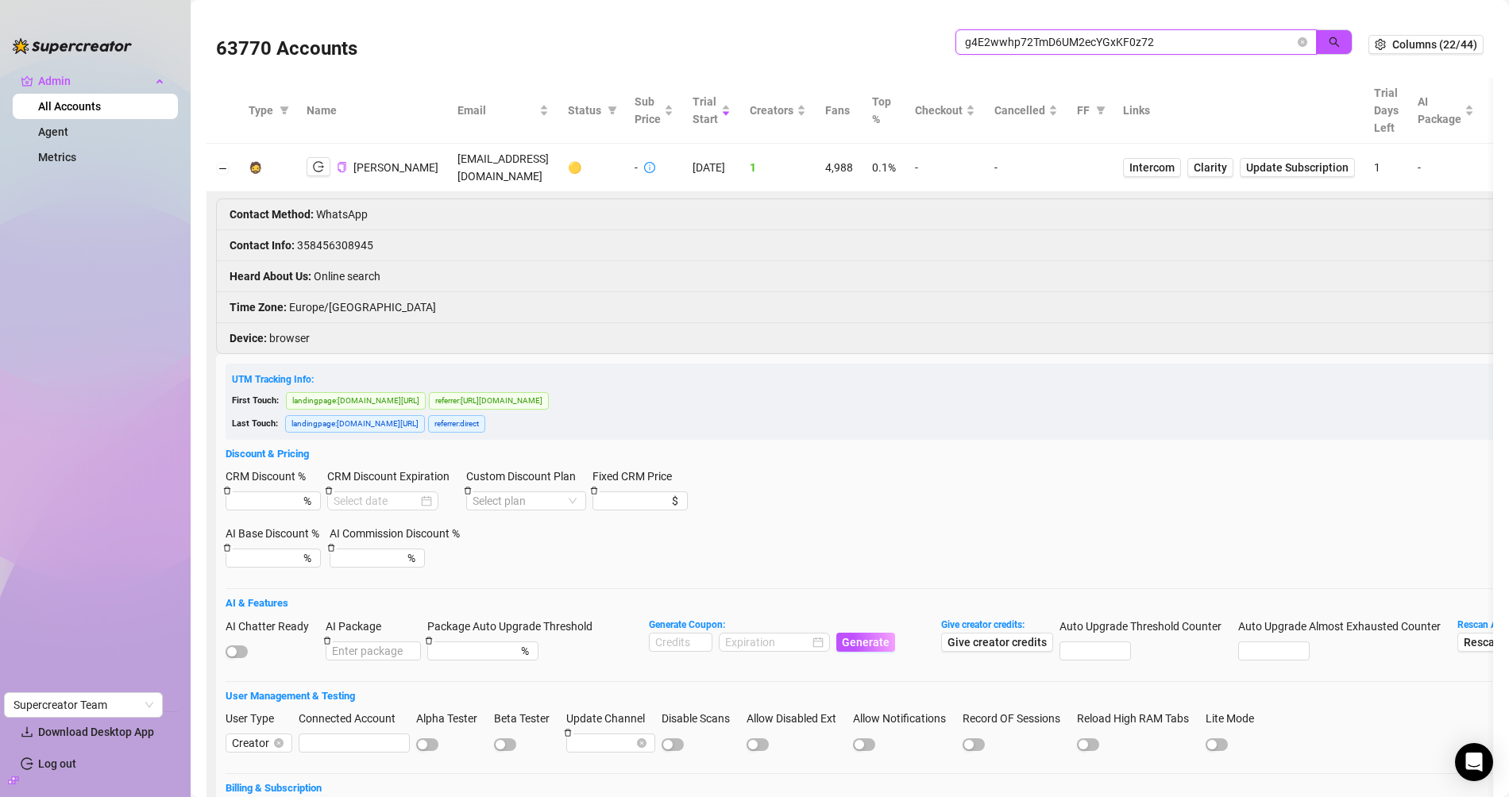
drag, startPoint x: 1161, startPoint y: 42, endPoint x: 886, endPoint y: 49, distance: 274.9
click at [886, 49] on div "63770 Accounts g4E2wwhp72TmD6UM2ecYGxKF0z72" at bounding box center [792, 44] width 1152 height 54
type input "onefoxy"
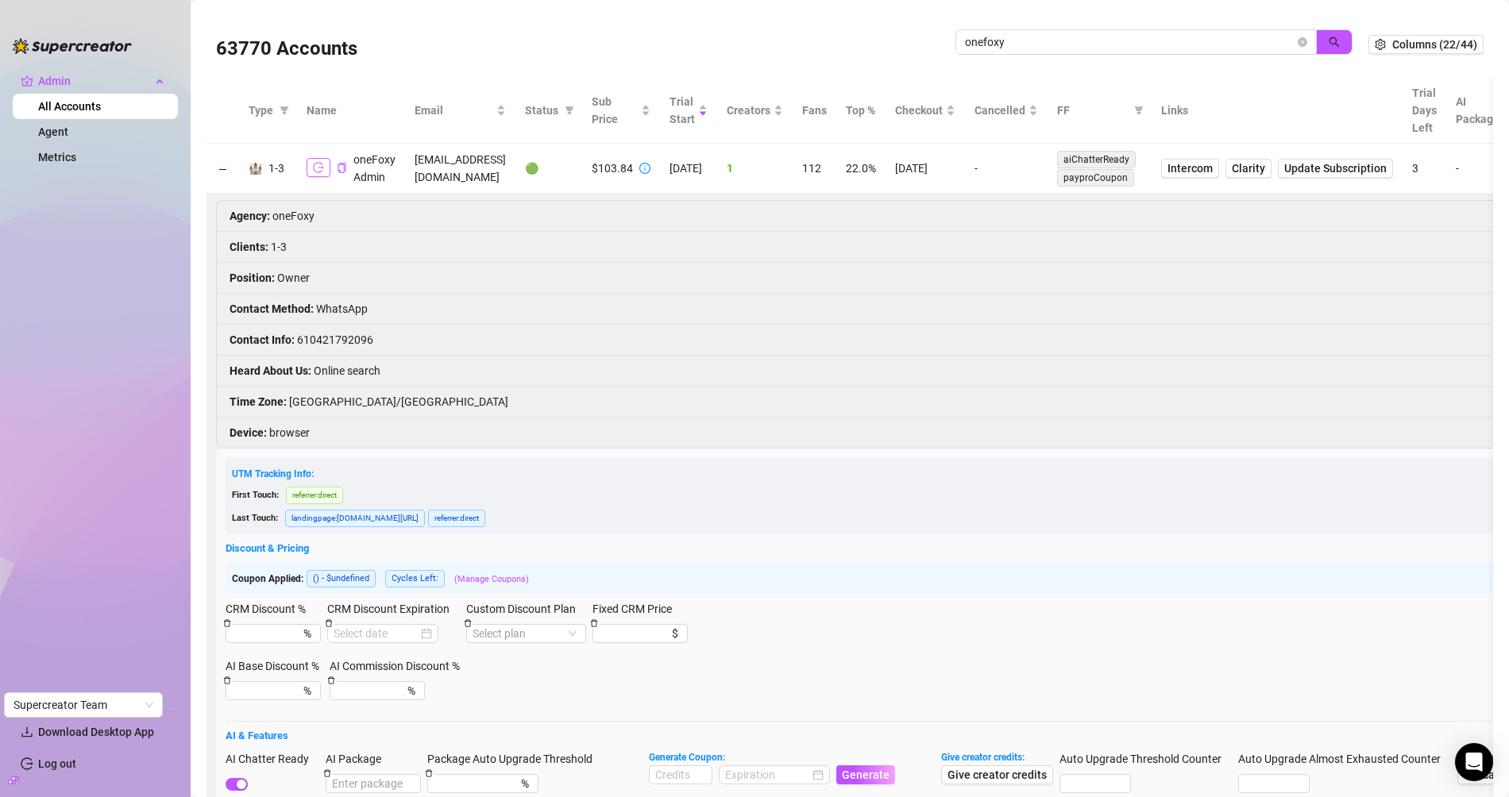
click at [317, 167] on icon "logout" at bounding box center [318, 167] width 11 height 11
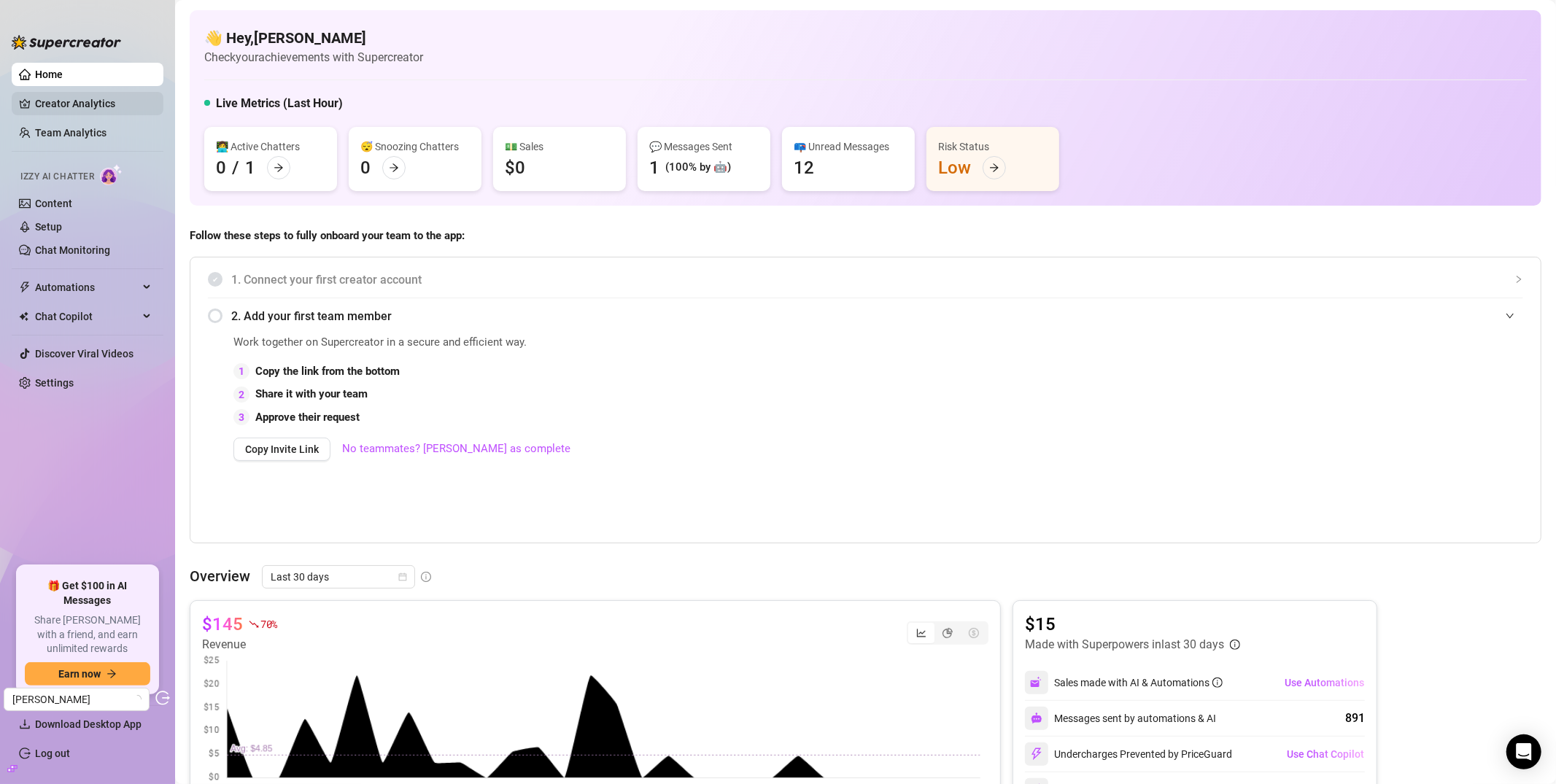
click at [112, 112] on link "Creator Analytics" at bounding box center [93, 103] width 117 height 23
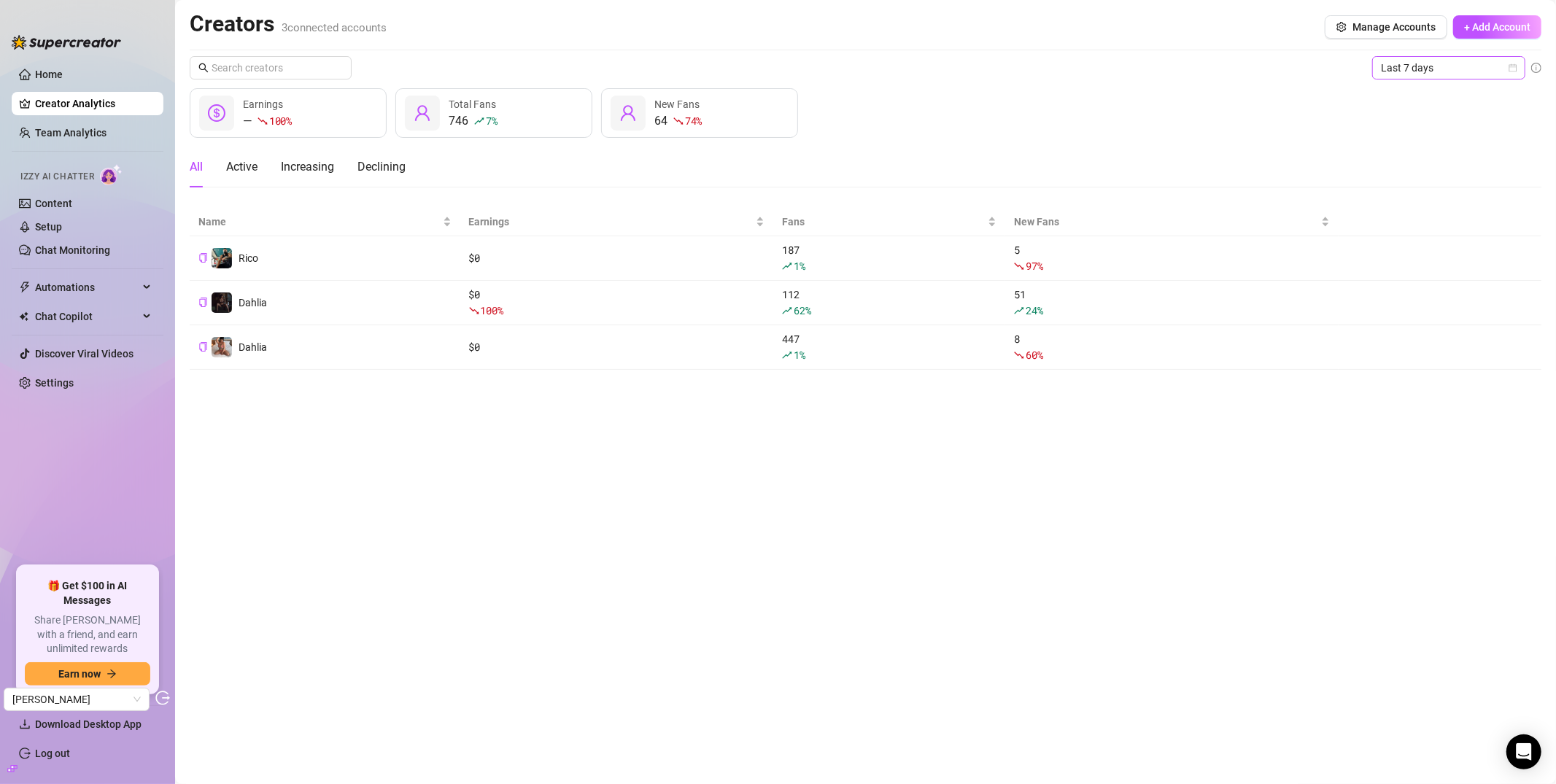
click at [1369, 74] on span "Last 7 days" at bounding box center [1449, 68] width 136 height 22
click at [1369, 144] on div "Last 30 days" at bounding box center [1449, 143] width 130 height 16
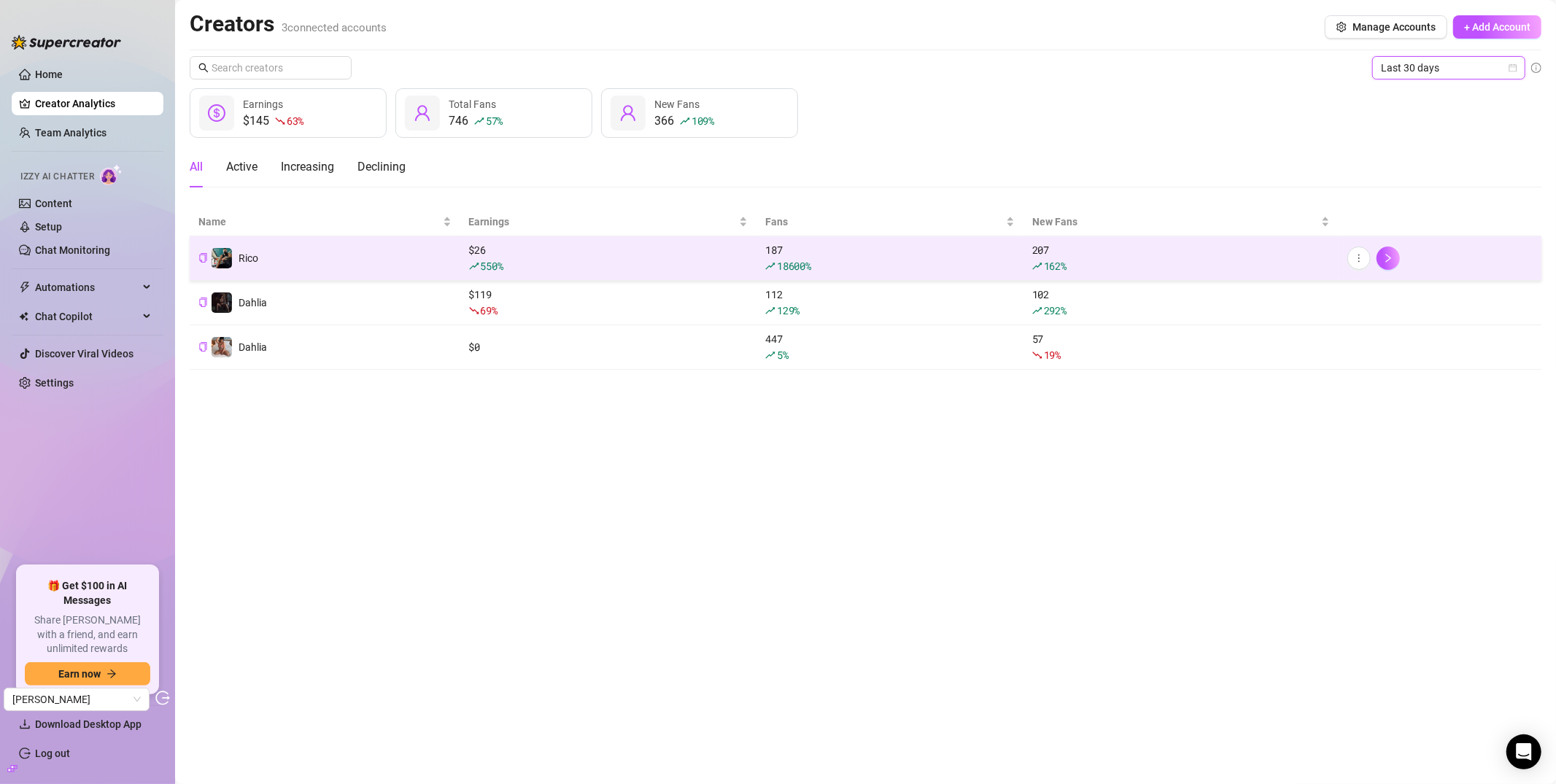
click at [422, 262] on td "Rico" at bounding box center [324, 258] width 271 height 44
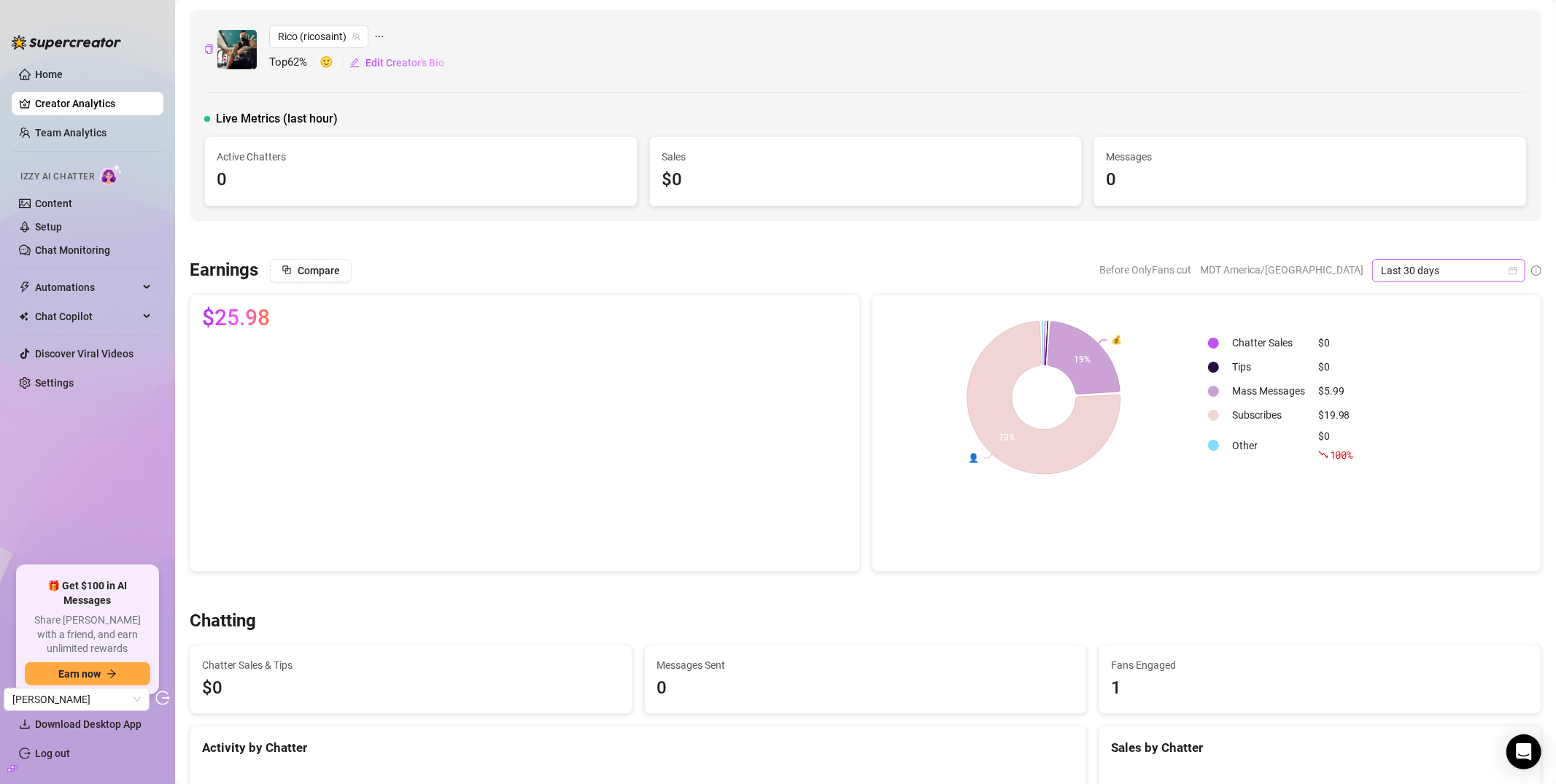
click at [1369, 269] on span "Last 30 days" at bounding box center [1449, 271] width 136 height 22
click at [902, 271] on div "Compare Before OnlyFans cut MDT America/[GEOGRAPHIC_DATA] Last 30 days" at bounding box center [906, 270] width 1271 height 23
click at [69, 348] on link "Discover Viral Videos" at bounding box center [84, 353] width 98 height 12
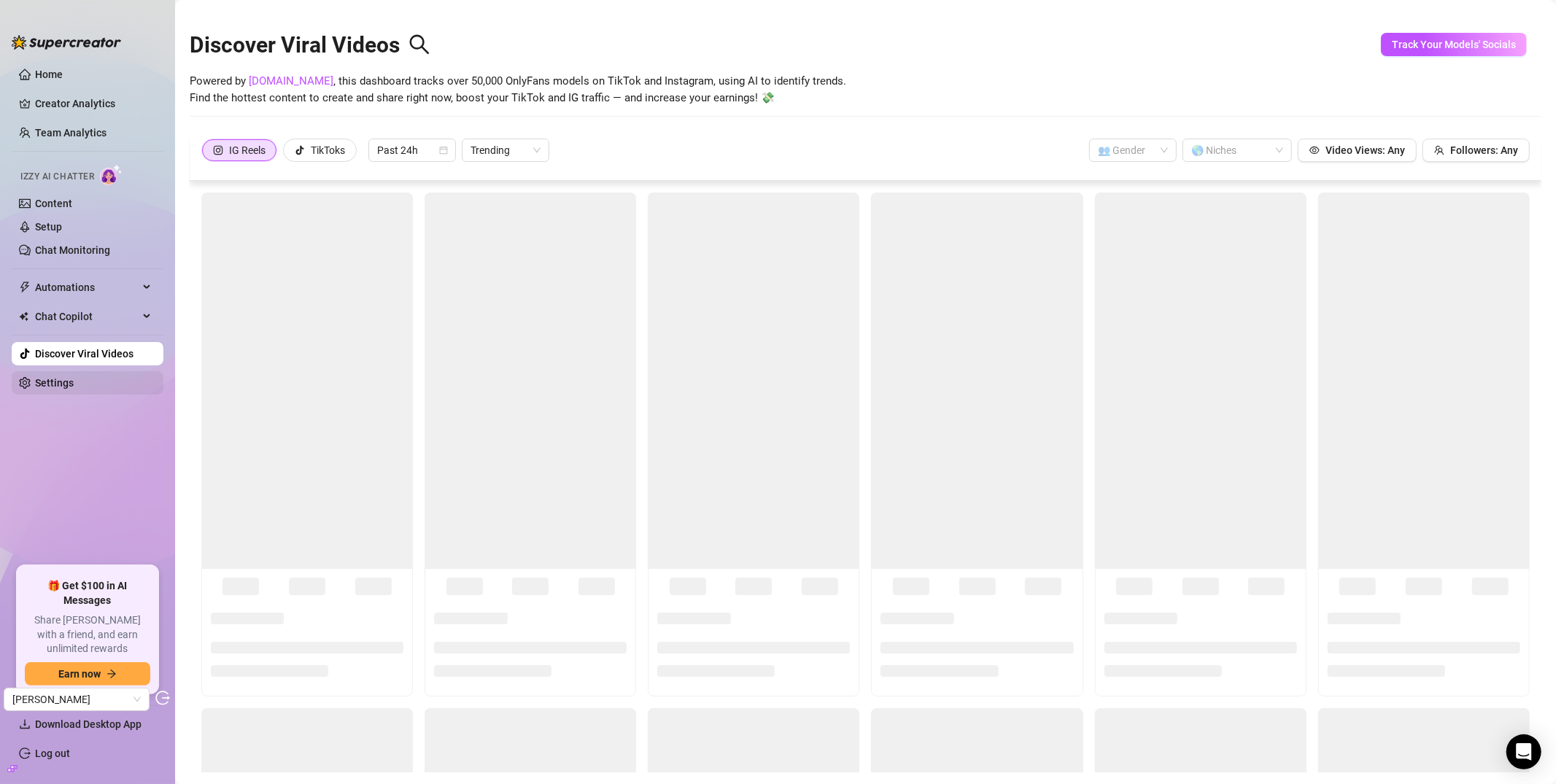
click at [51, 377] on link "Settings" at bounding box center [54, 383] width 39 height 12
click at [50, 381] on link "Settings" at bounding box center [54, 383] width 39 height 12
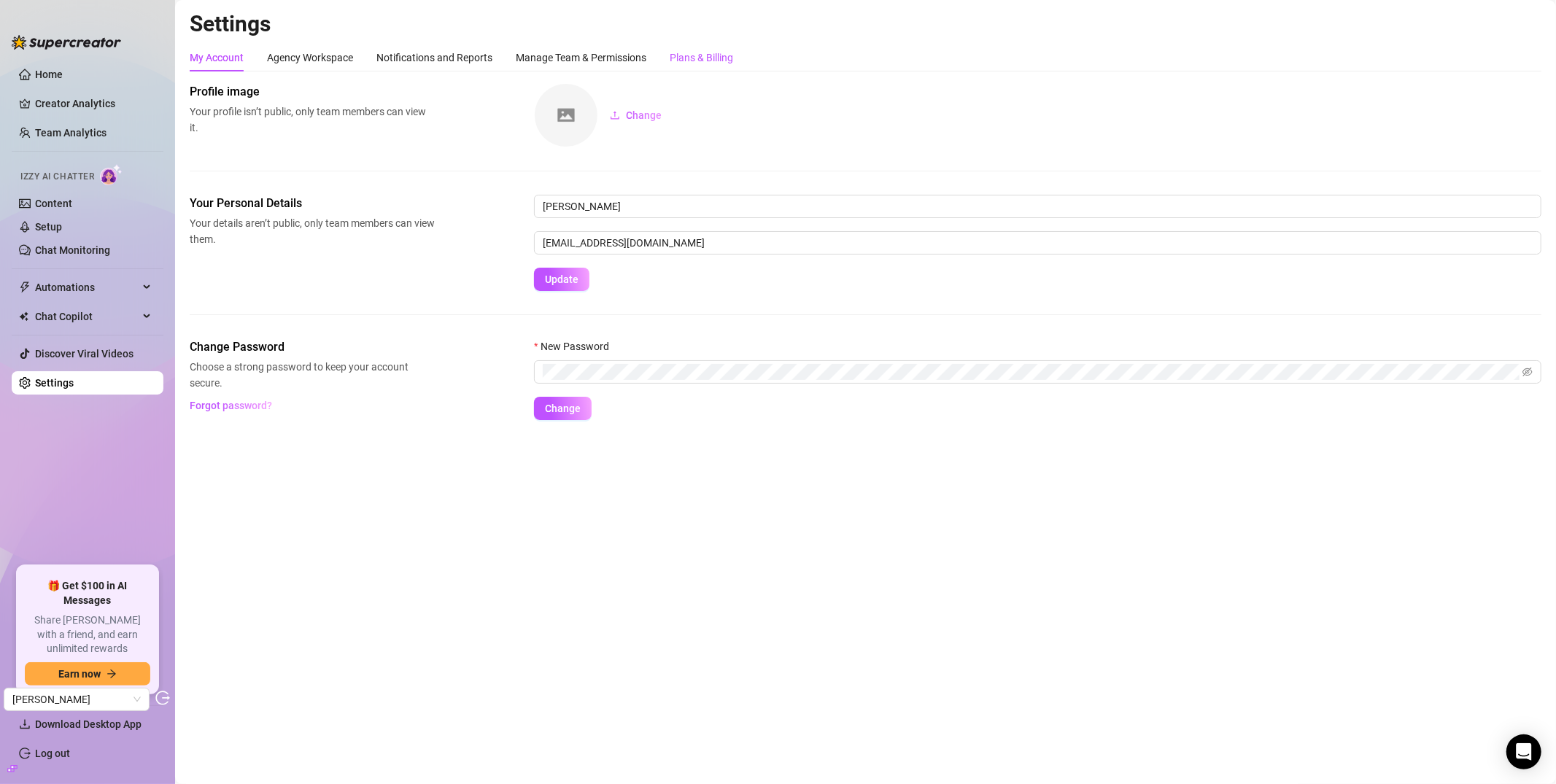
click at [729, 59] on div "Plans & Billing" at bounding box center [701, 57] width 63 height 16
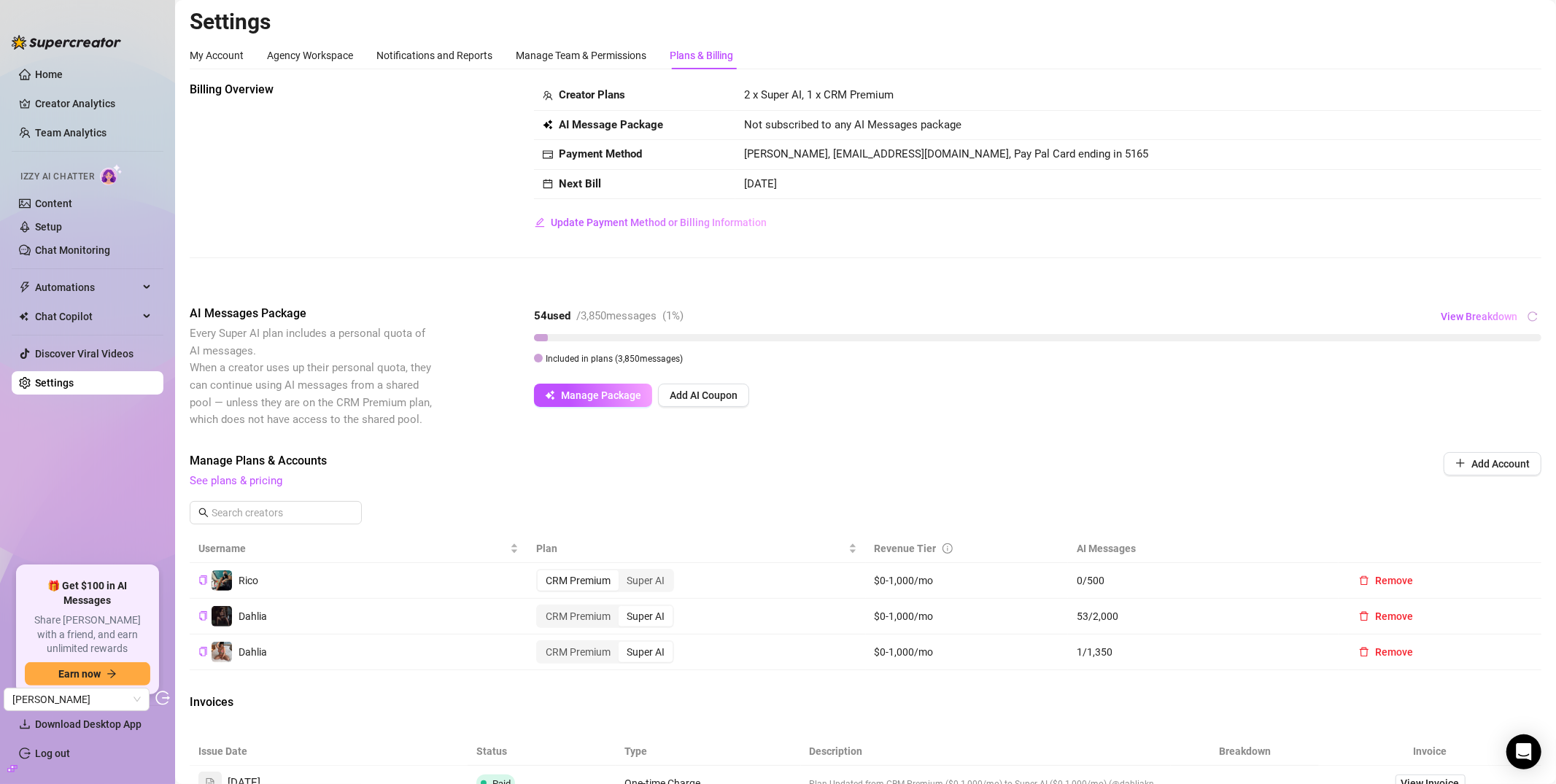
scroll to position [3, 0]
drag, startPoint x: 538, startPoint y: 320, endPoint x: 706, endPoint y: 317, distance: 168.0
click at [706, 317] on div "54 used / 3,850 messages ( 1 %) View Breakdown" at bounding box center [1037, 315] width 1008 height 23
click at [73, 197] on link "Content" at bounding box center [53, 203] width 38 height 12
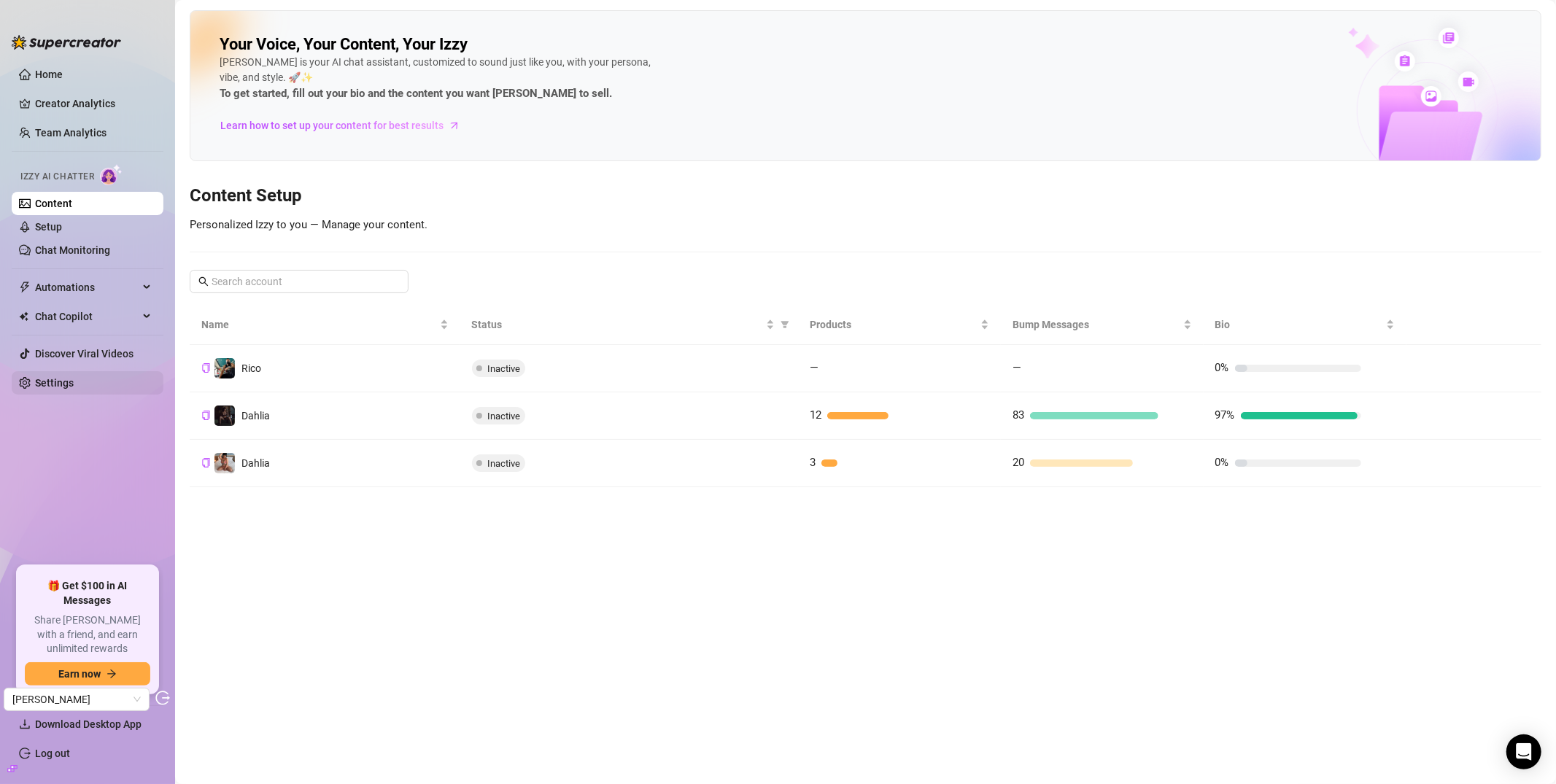
click at [44, 381] on link "Settings" at bounding box center [54, 383] width 39 height 12
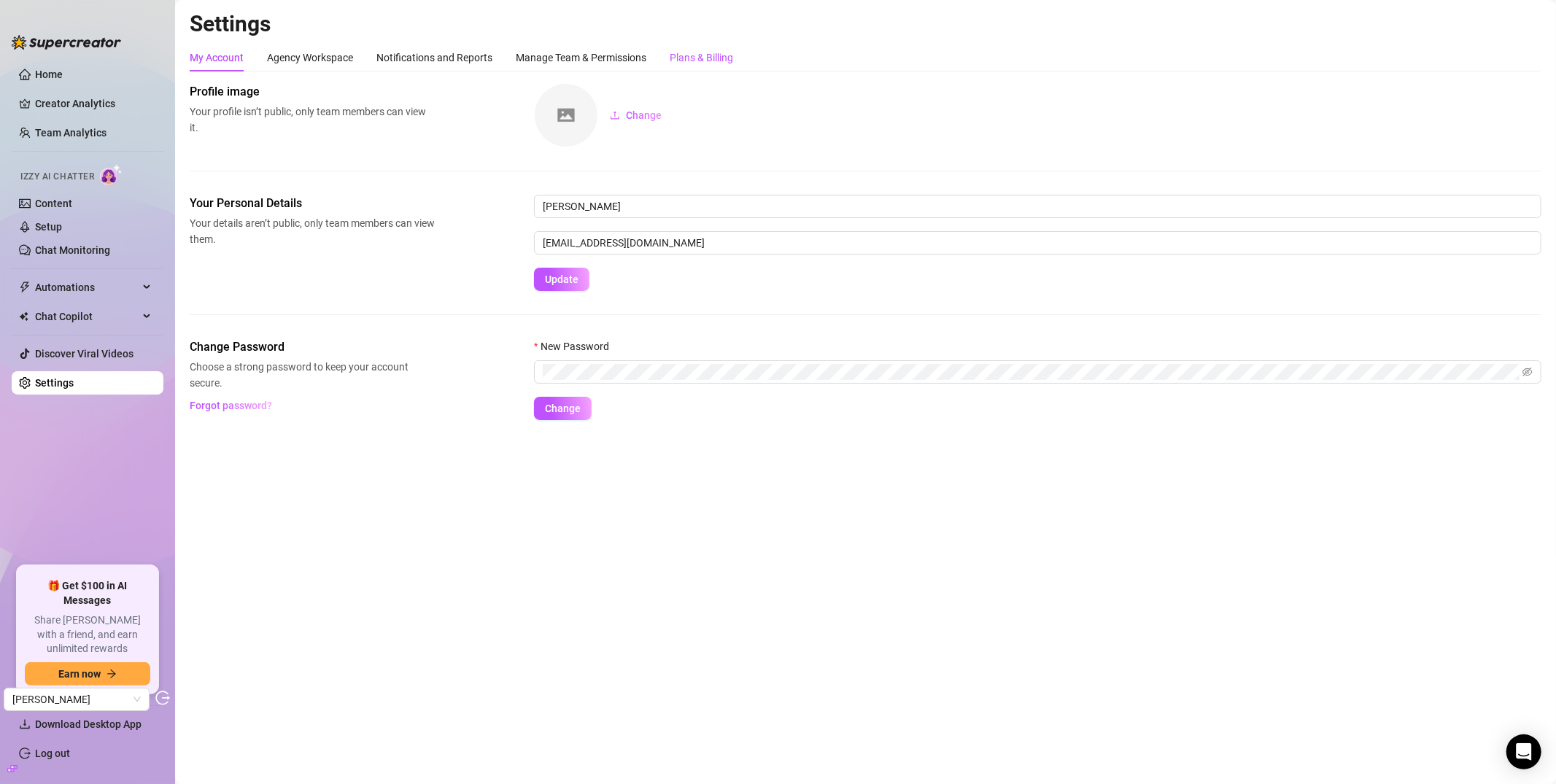
click at [693, 55] on div "Plans & Billing" at bounding box center [701, 57] width 63 height 16
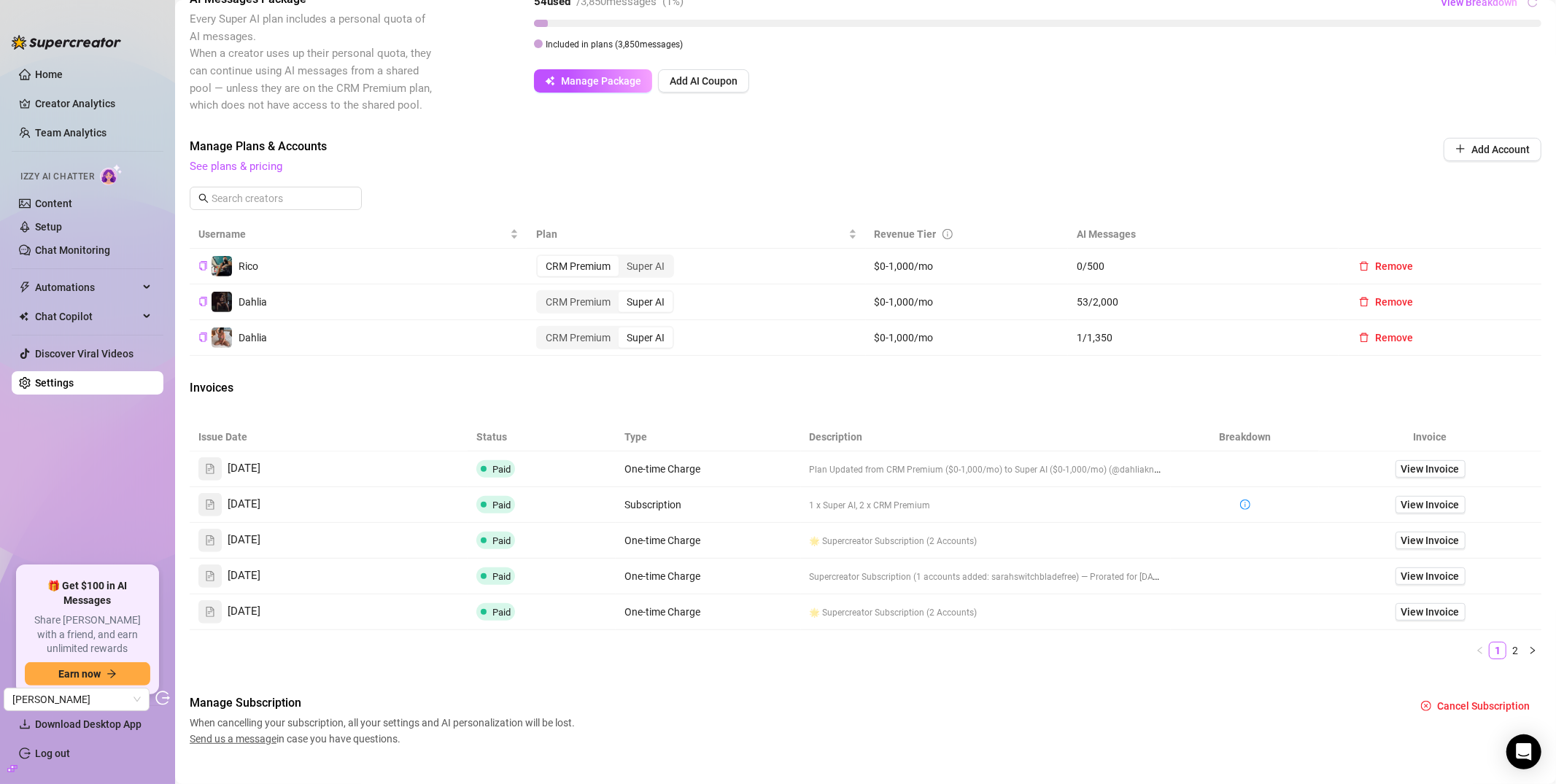
scroll to position [341, 0]
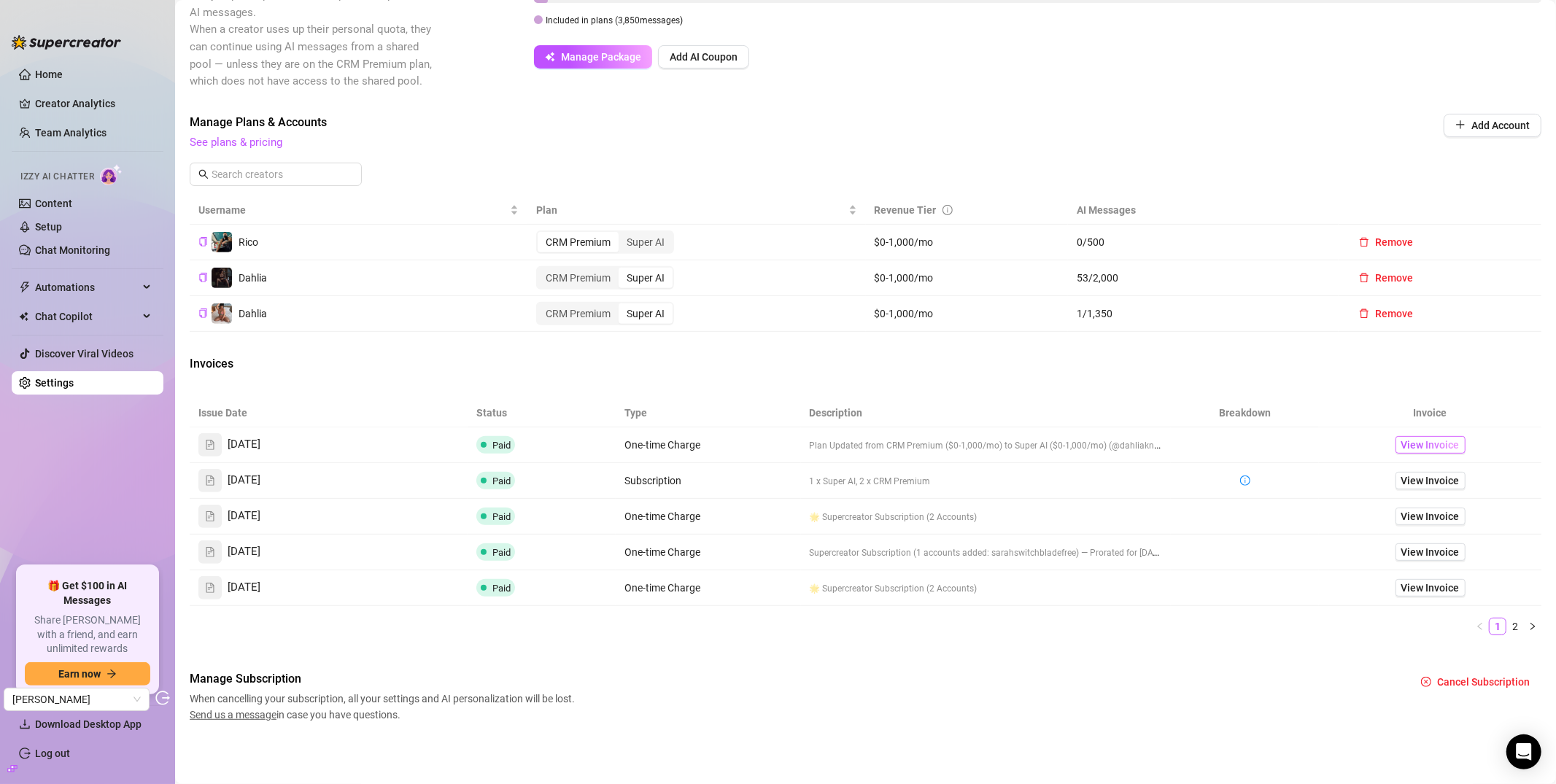
click at [1369, 443] on span "View Invoice" at bounding box center [1431, 444] width 59 height 16
click at [1369, 475] on span "View Invoice" at bounding box center [1431, 480] width 59 height 16
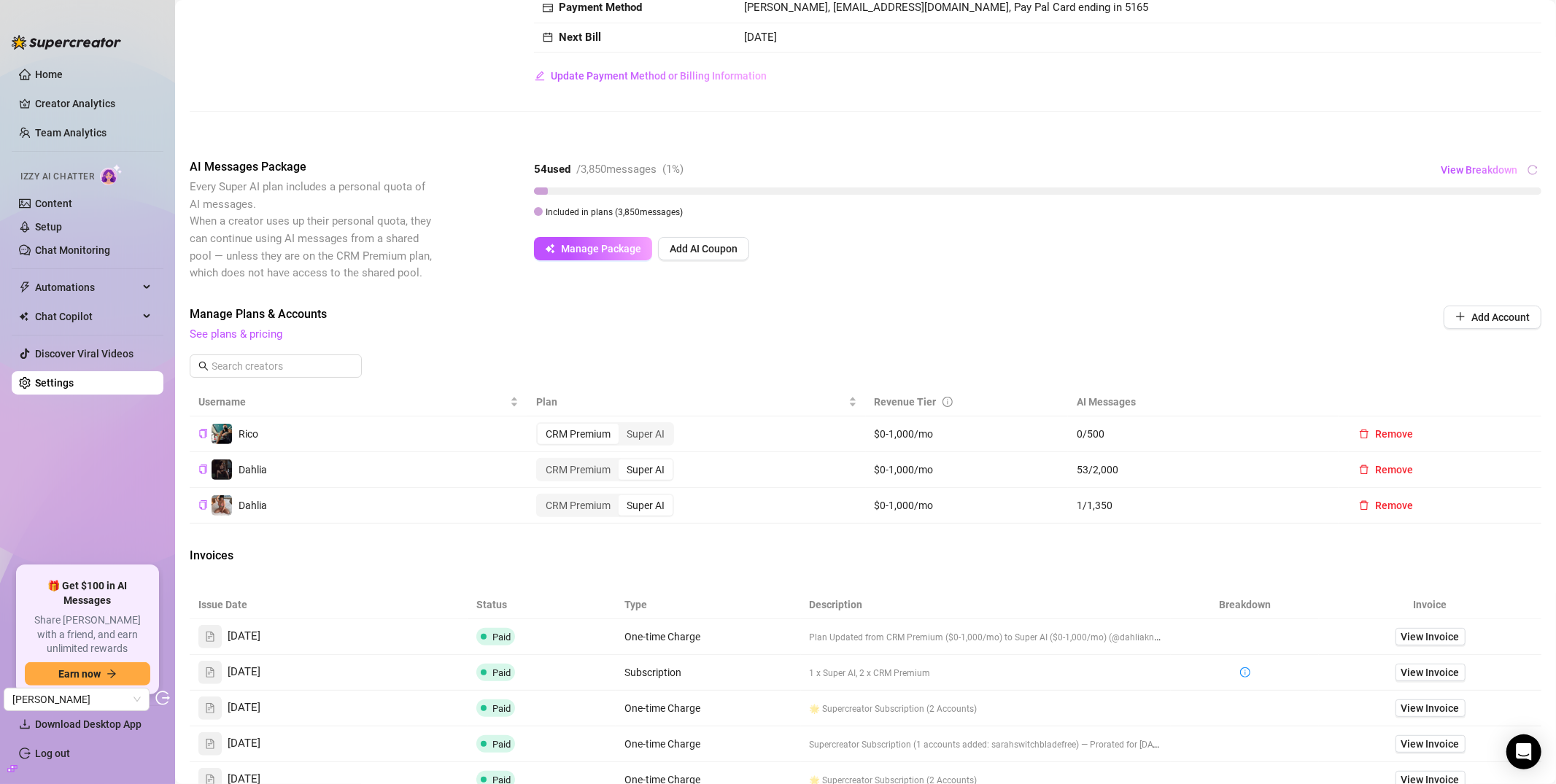
scroll to position [0, 0]
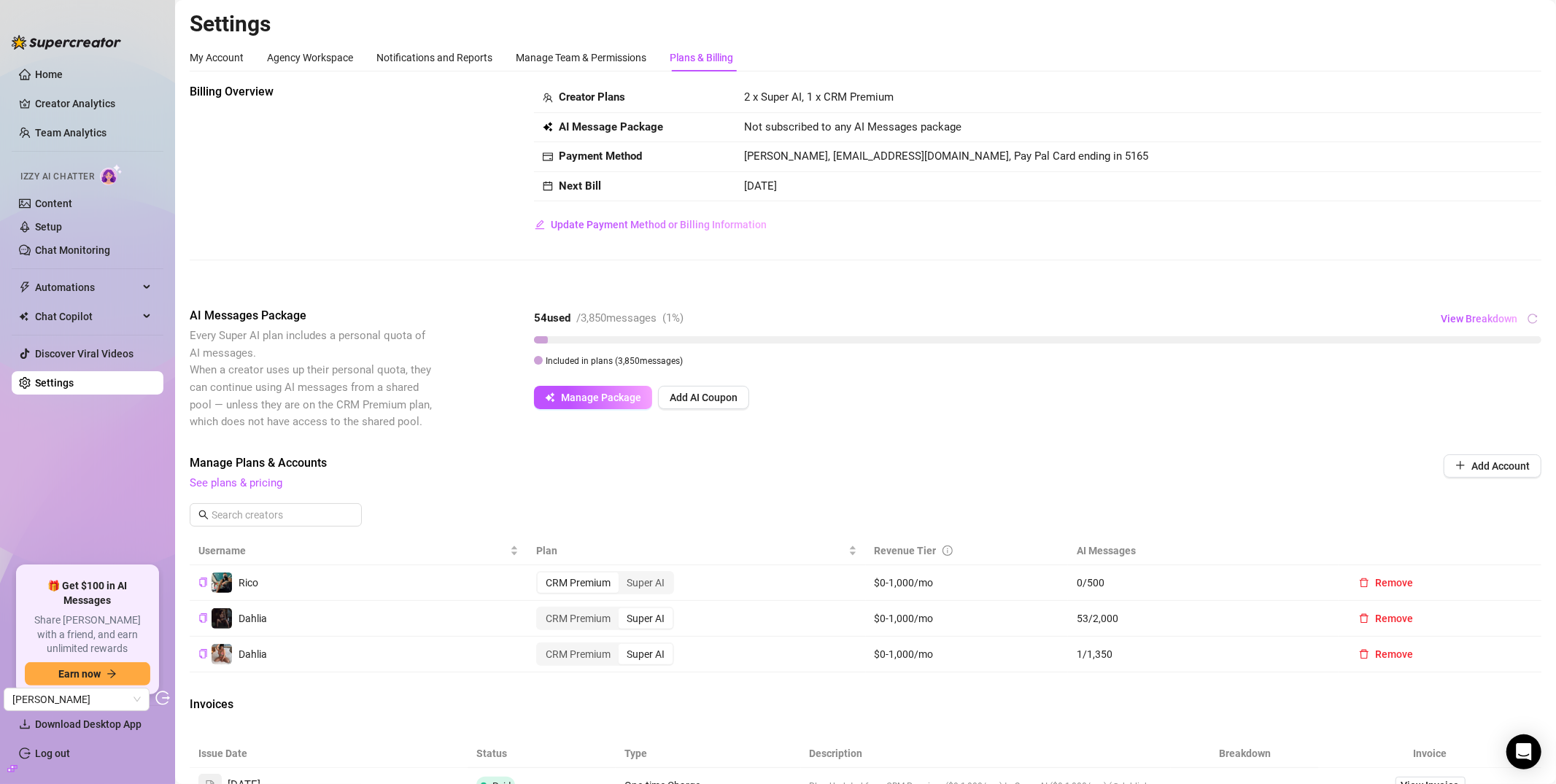
drag, startPoint x: 730, startPoint y: 182, endPoint x: 739, endPoint y: 182, distance: 9.0
click at [731, 181] on td "Next Bill" at bounding box center [634, 186] width 201 height 30
click at [55, 209] on link "Content" at bounding box center [53, 203] width 38 height 12
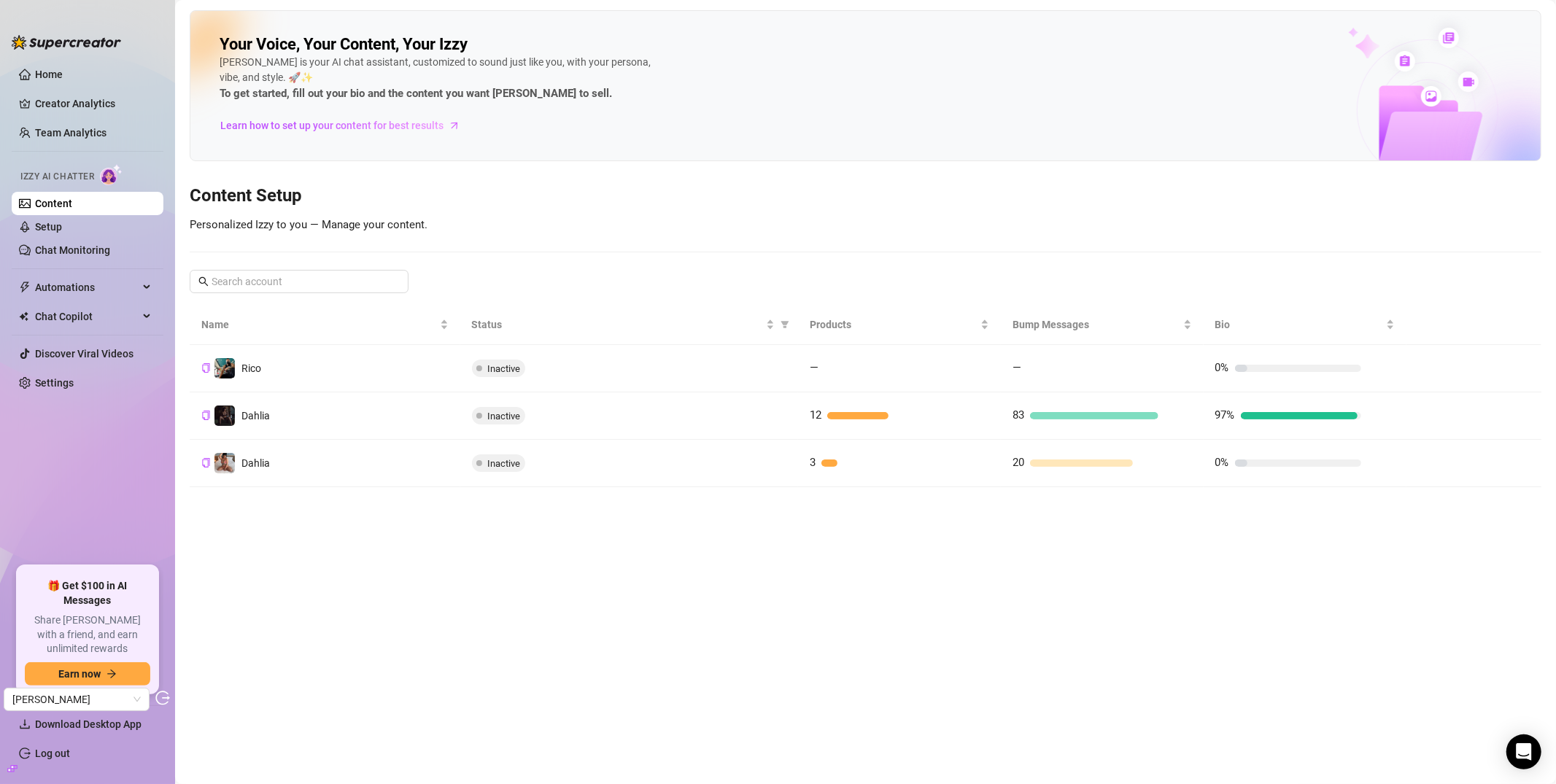
click at [324, 420] on td "Dahlia" at bounding box center [324, 416] width 271 height 48
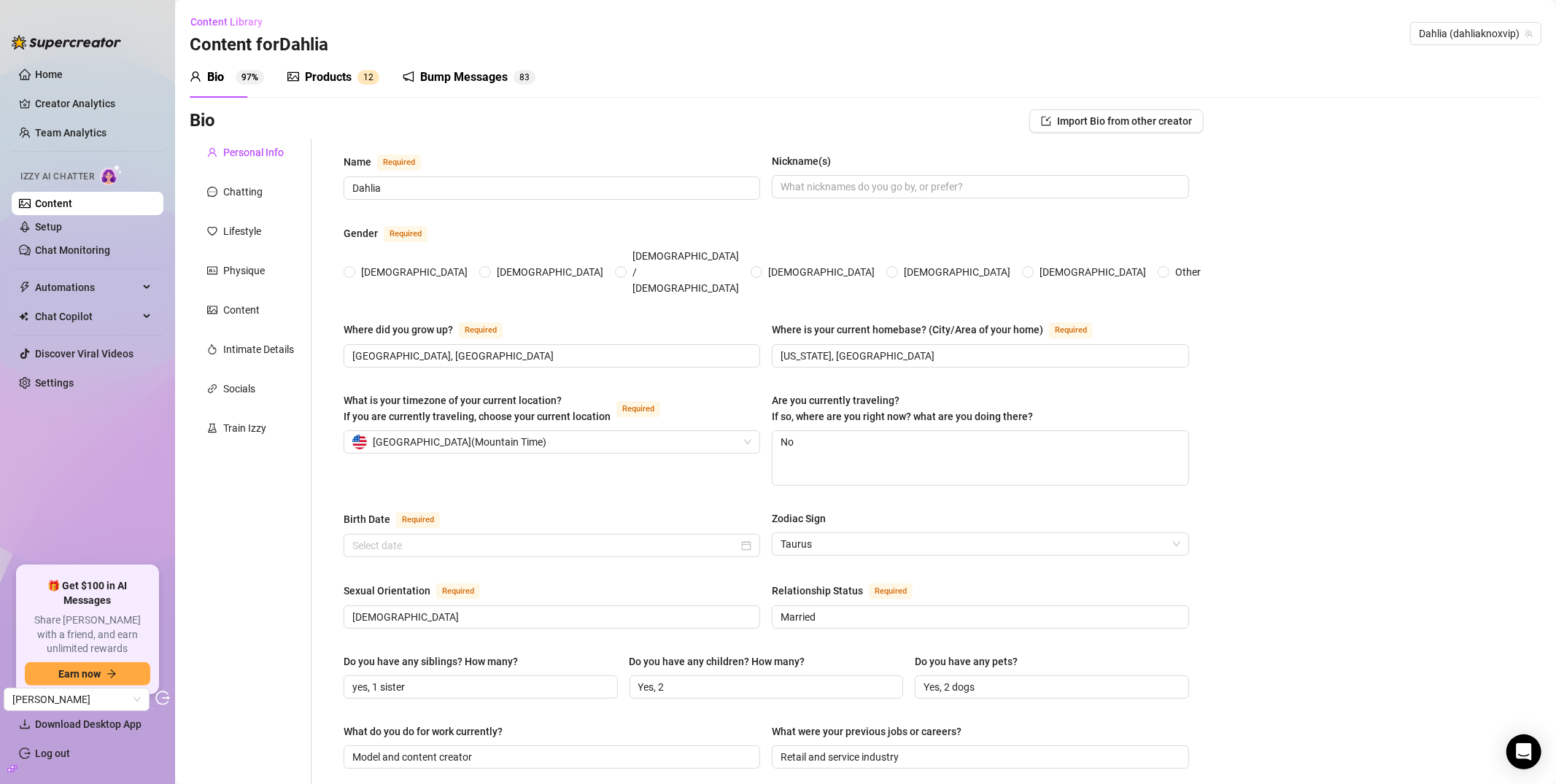
radio input "true"
type input "[DATE]"
click at [214, 198] on div at bounding box center [212, 191] width 10 height 16
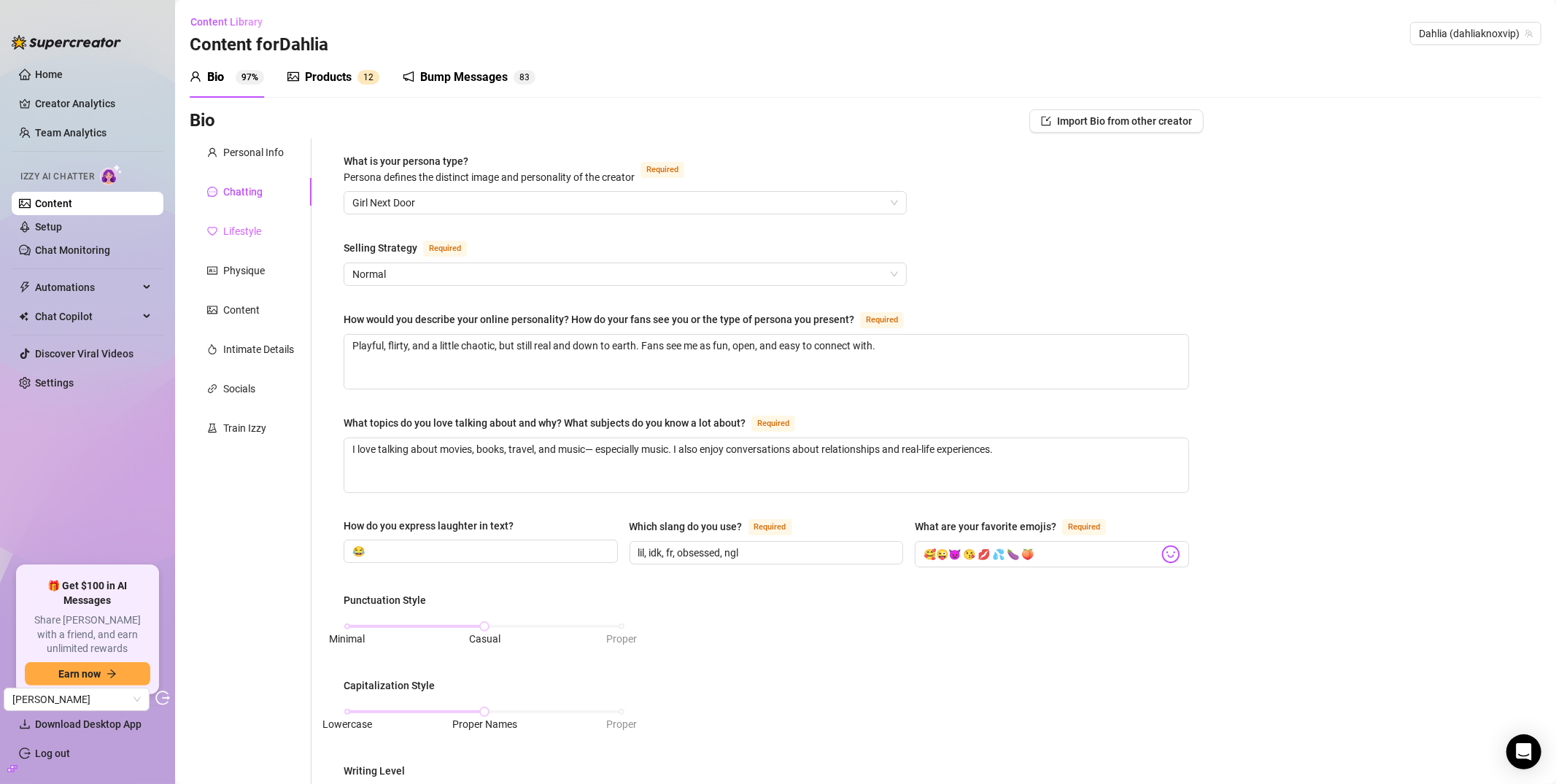
click at [236, 218] on div "Lifestyle" at bounding box center [250, 231] width 122 height 28
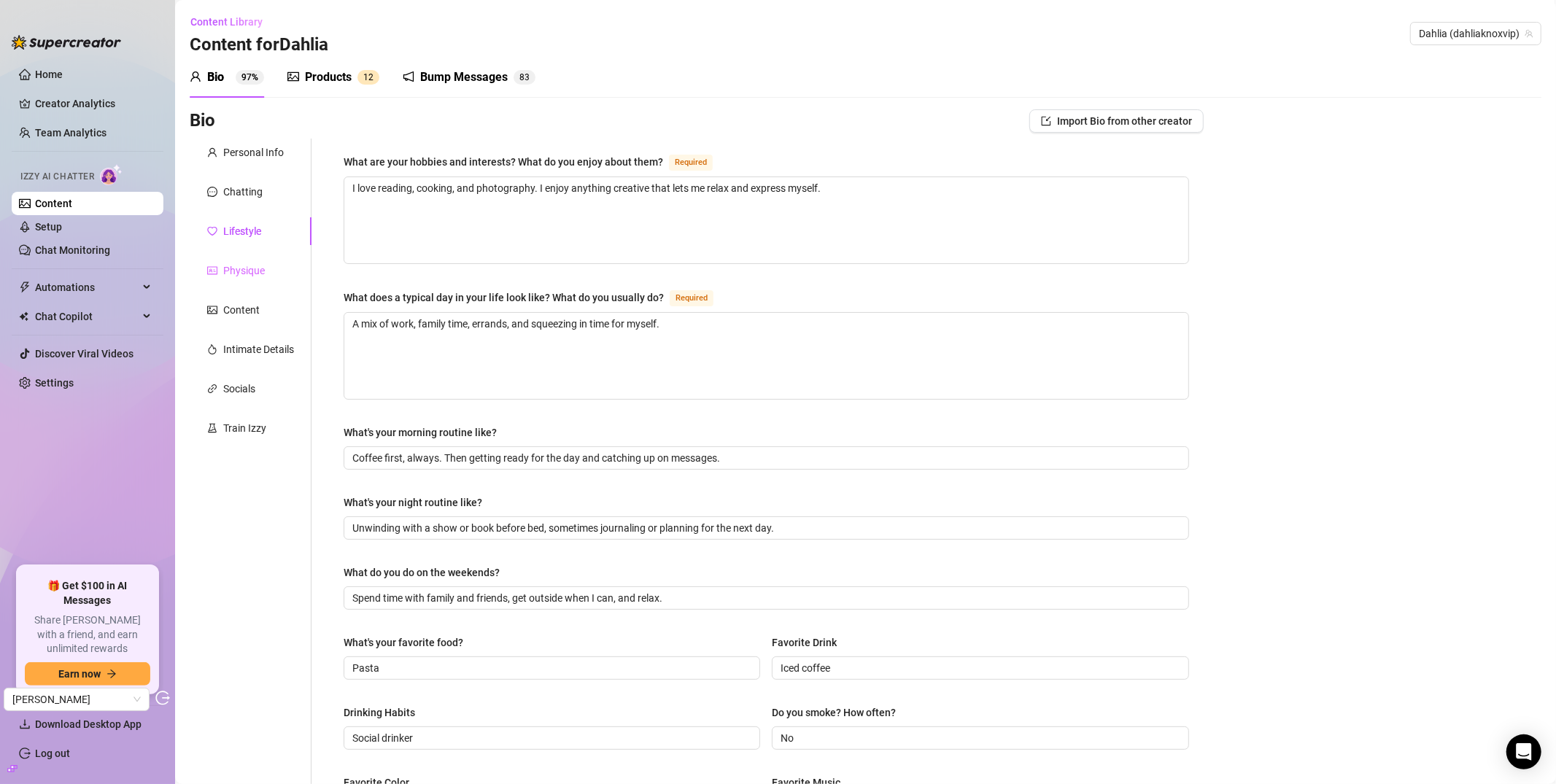
click at [262, 250] on div "Personal Info Chatting Lifestyle Physique Content Intimate Details Socials Trai…" at bounding box center [250, 630] width 122 height 983
click at [254, 275] on div "Physique" at bounding box center [243, 270] width 41 height 16
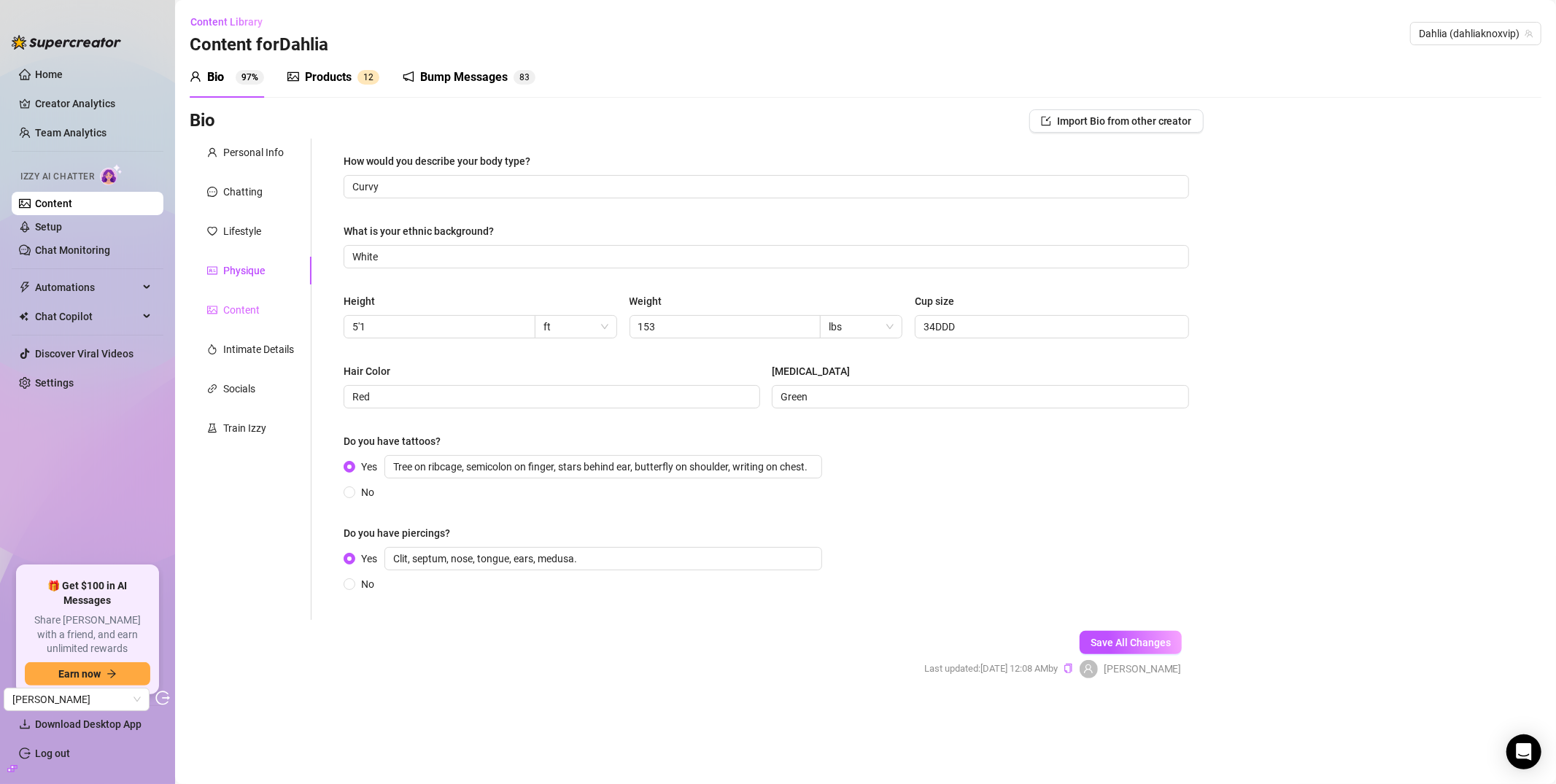
click at [243, 298] on div "Content" at bounding box center [250, 309] width 122 height 28
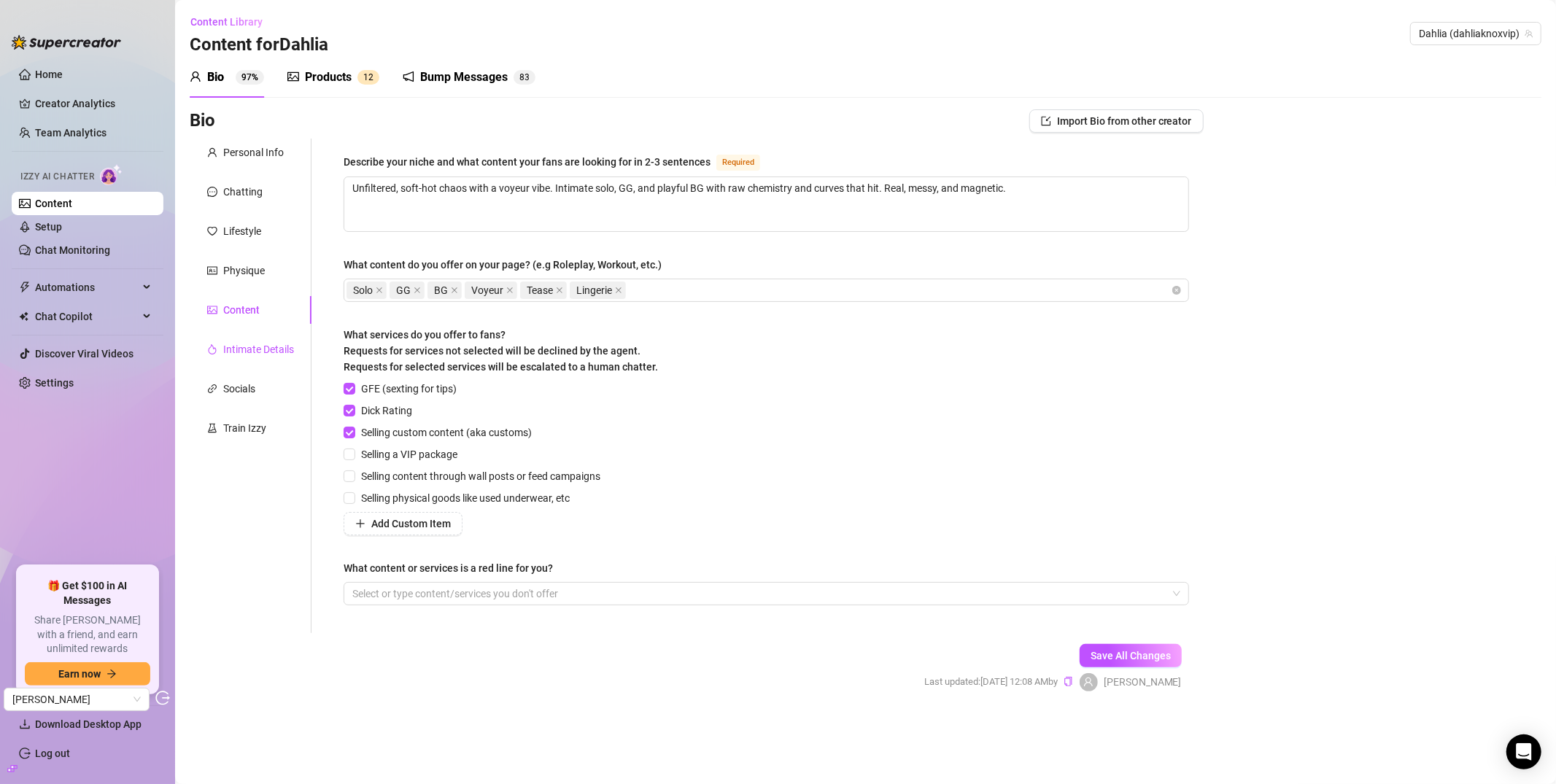
click at [259, 356] on div "Intimate Details" at bounding box center [258, 349] width 71 height 16
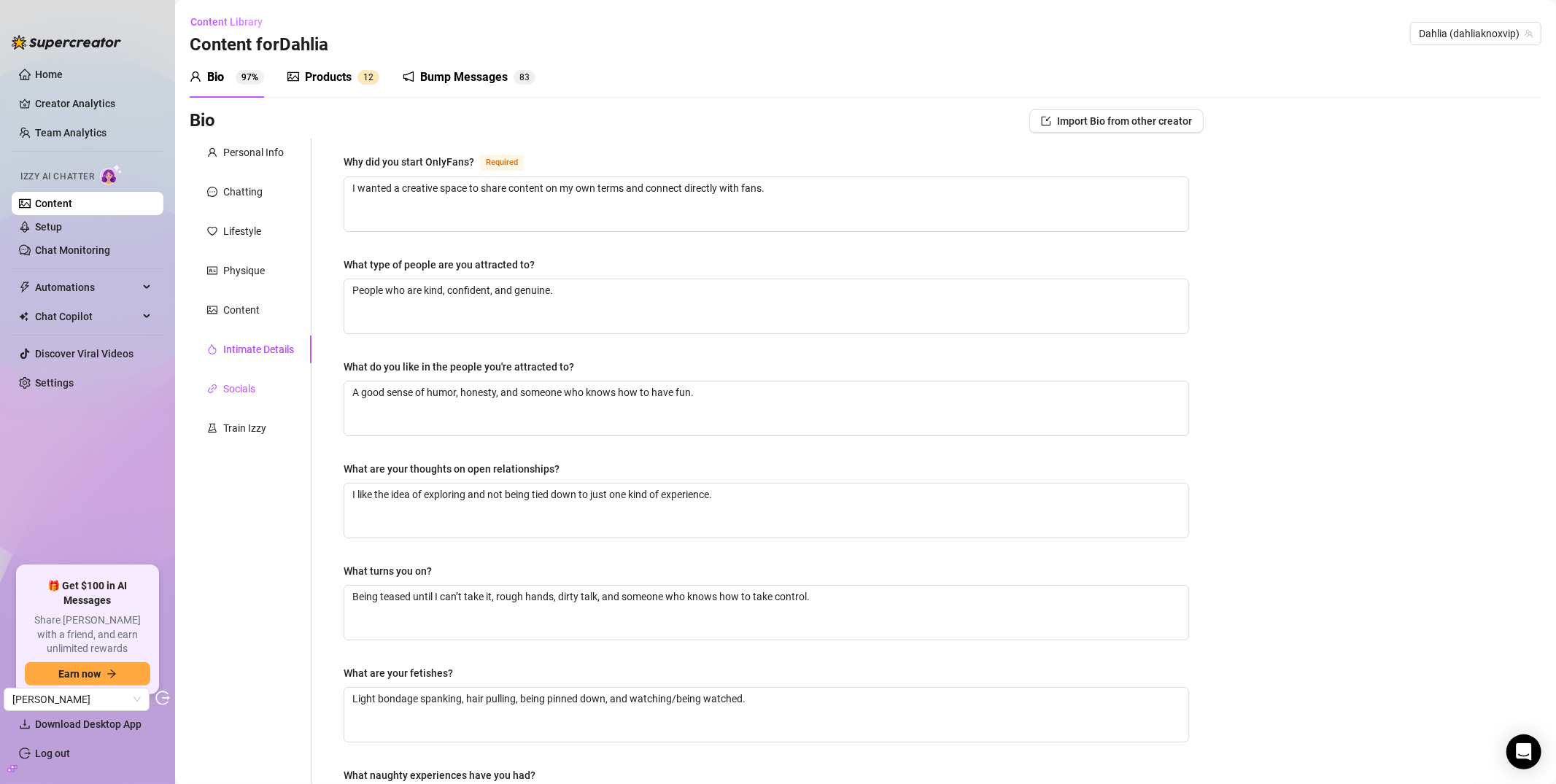
click at [254, 385] on div "Socials" at bounding box center [239, 388] width 32 height 16
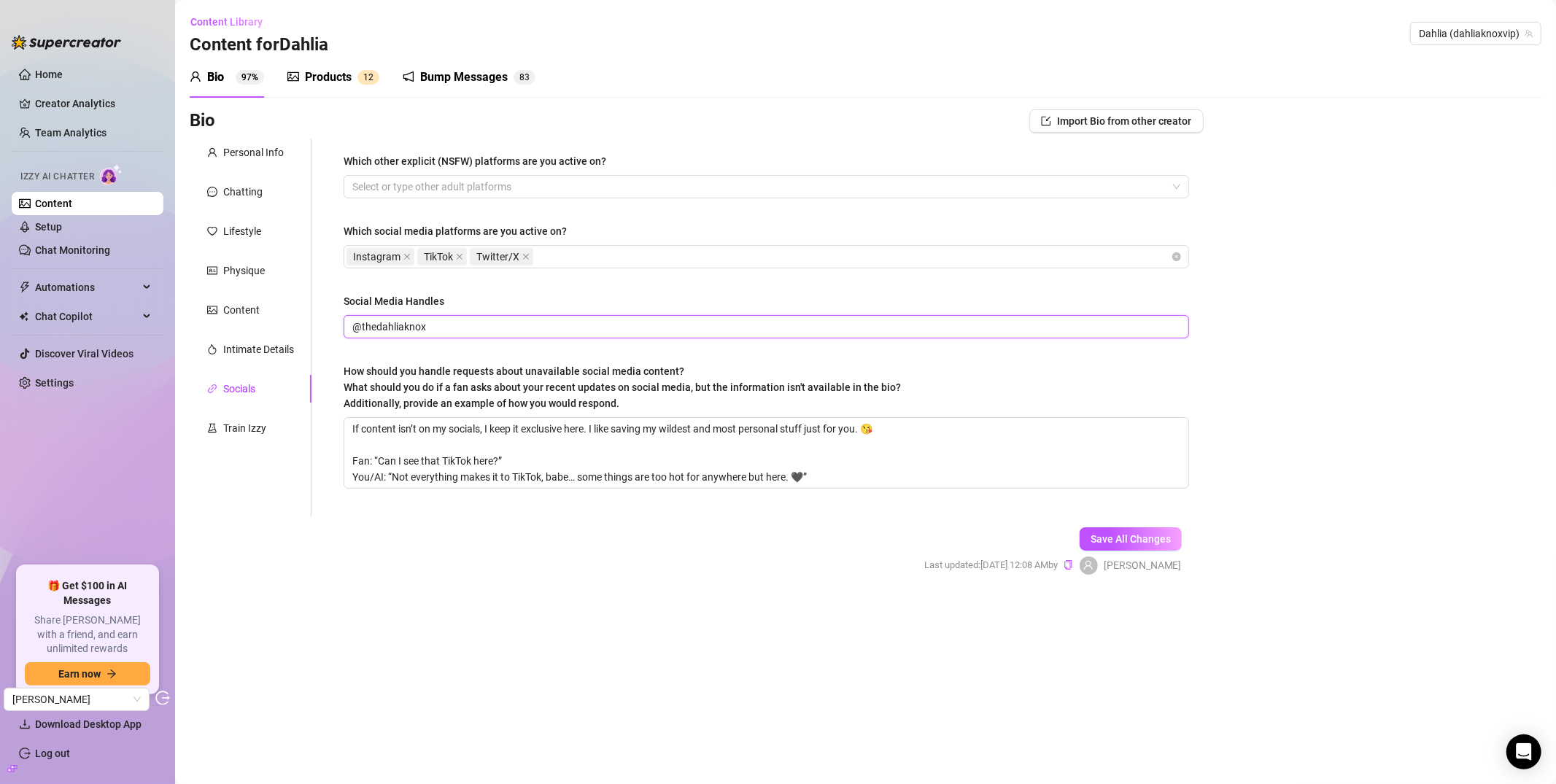
click at [369, 328] on input "@thedahliaknox" at bounding box center [765, 326] width 825 height 16
click at [263, 421] on div "Train Izzy" at bounding box center [244, 427] width 43 height 16
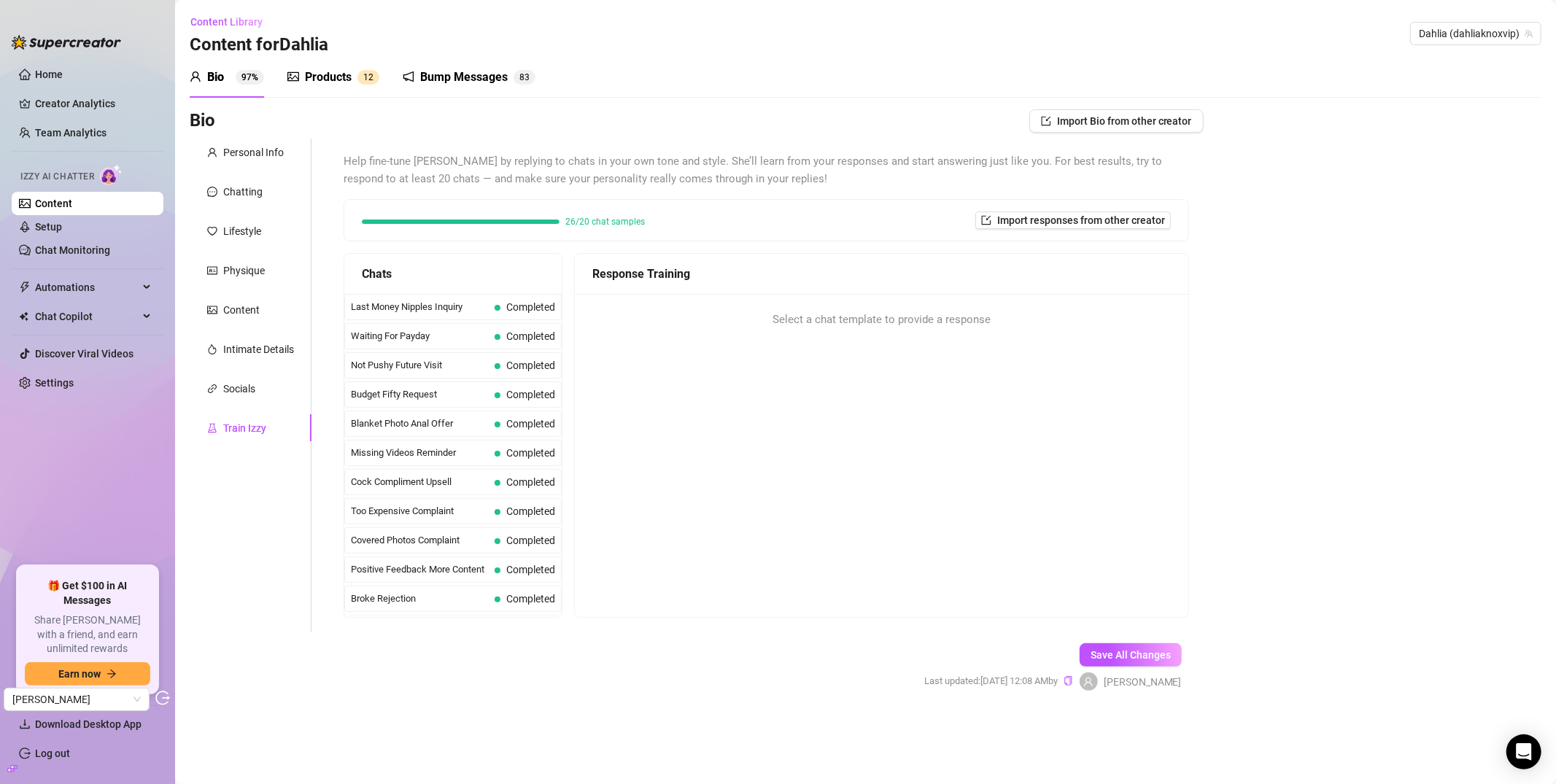
click at [339, 75] on div "Products" at bounding box center [328, 77] width 47 height 17
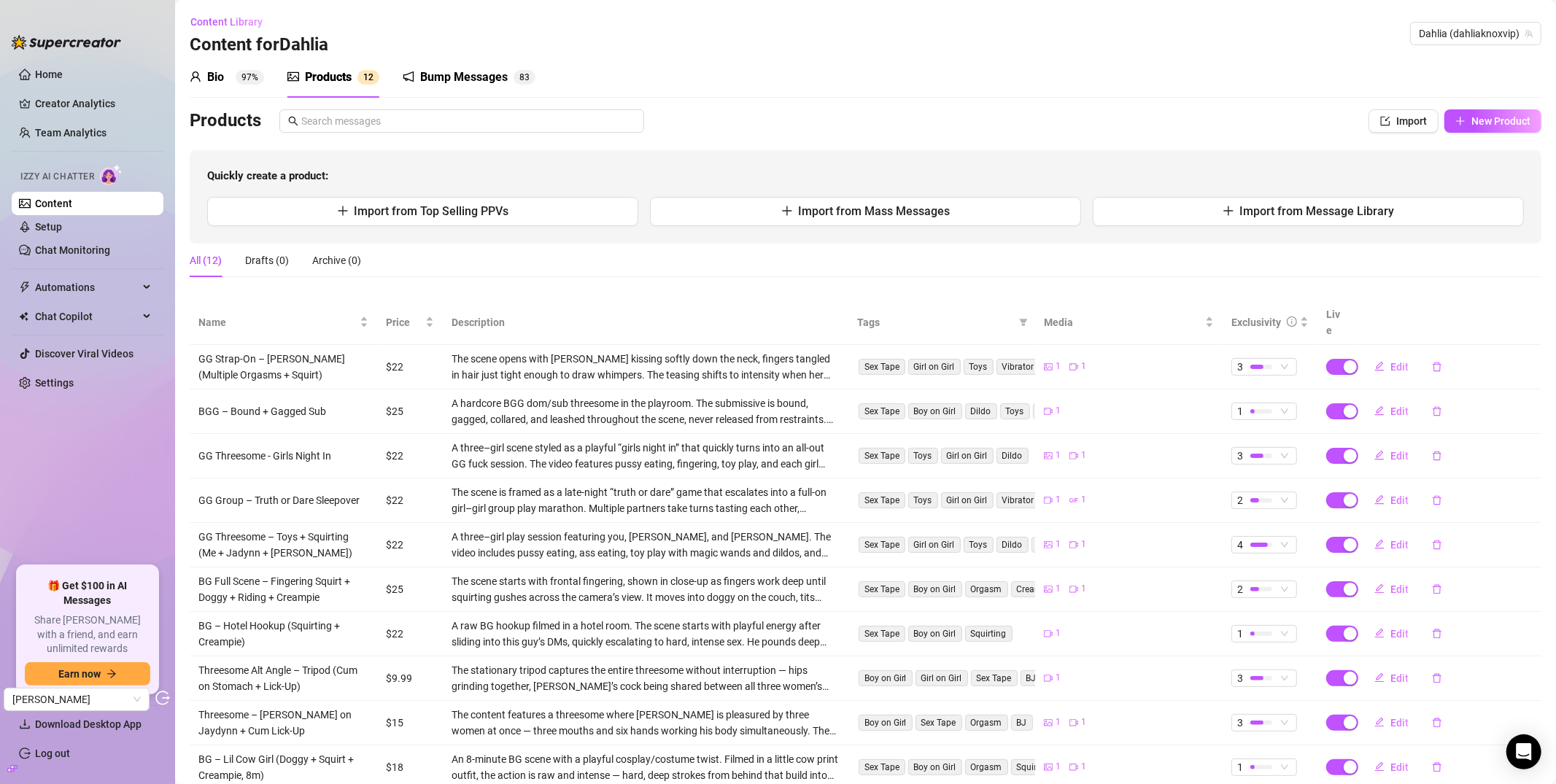
click at [462, 72] on div "Bump Messages" at bounding box center [463, 77] width 87 height 17
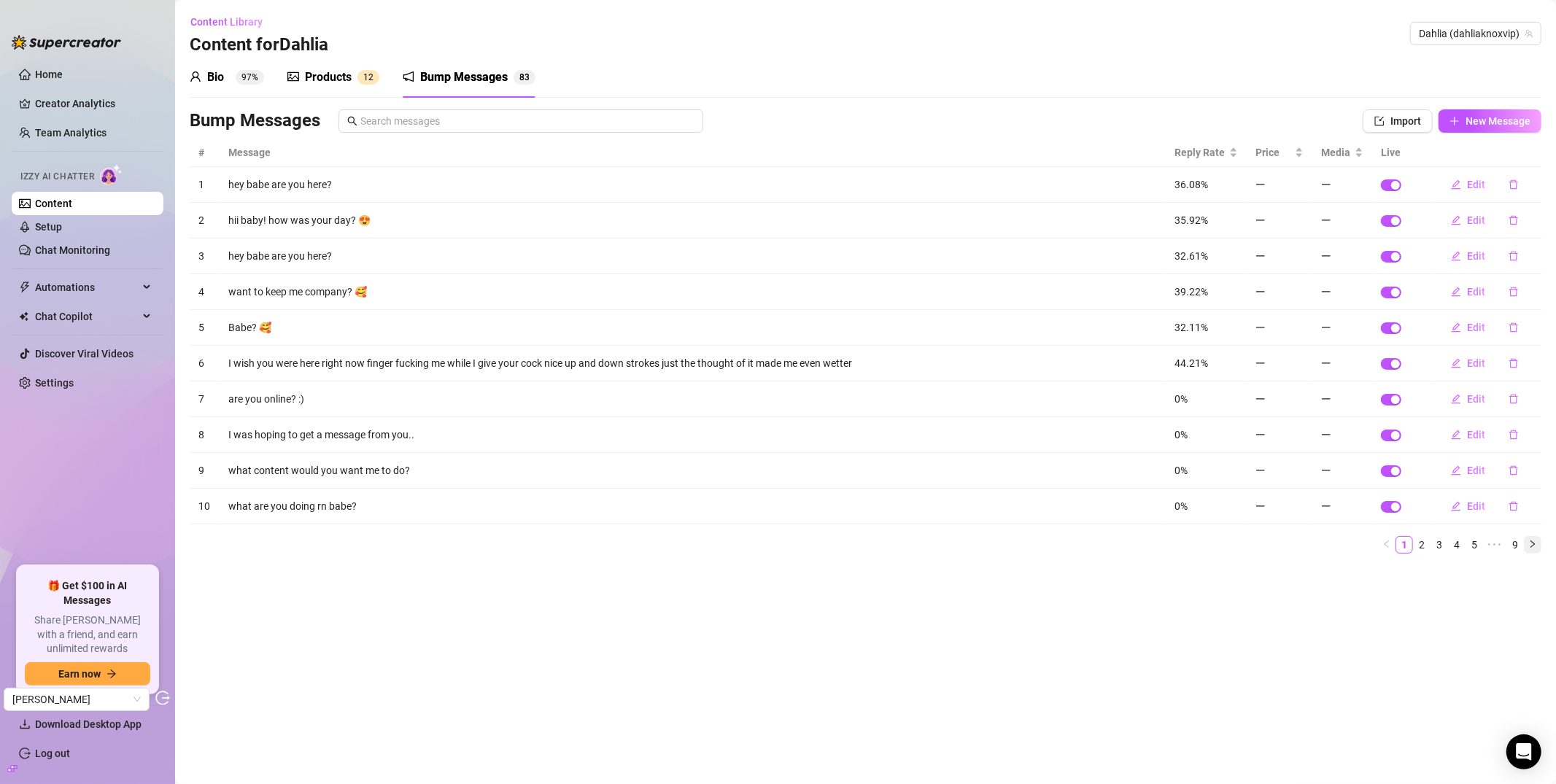
click at [1369, 550] on button "button" at bounding box center [1532, 544] width 17 height 17
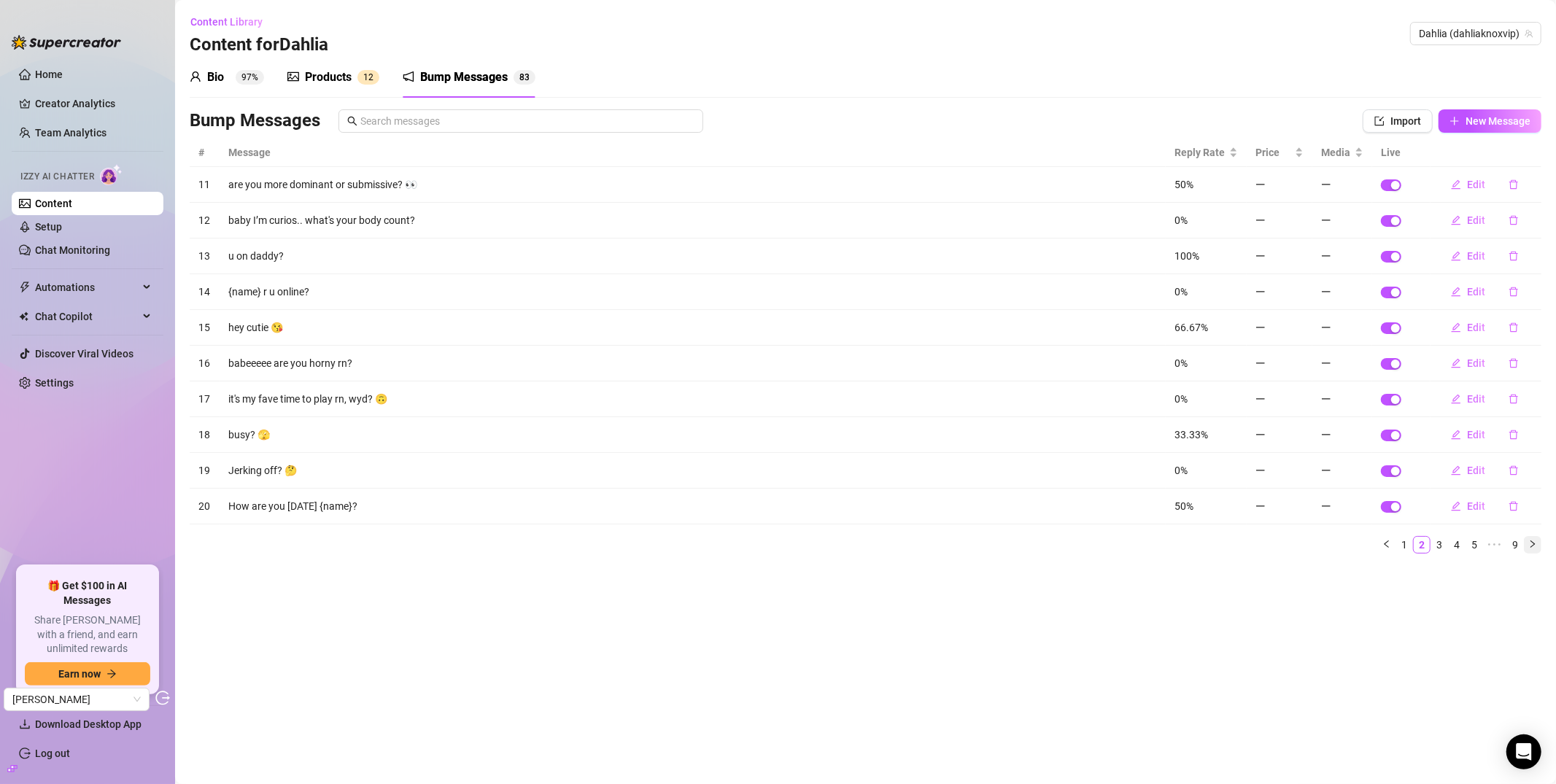
click at [1369, 550] on button "button" at bounding box center [1532, 544] width 17 height 17
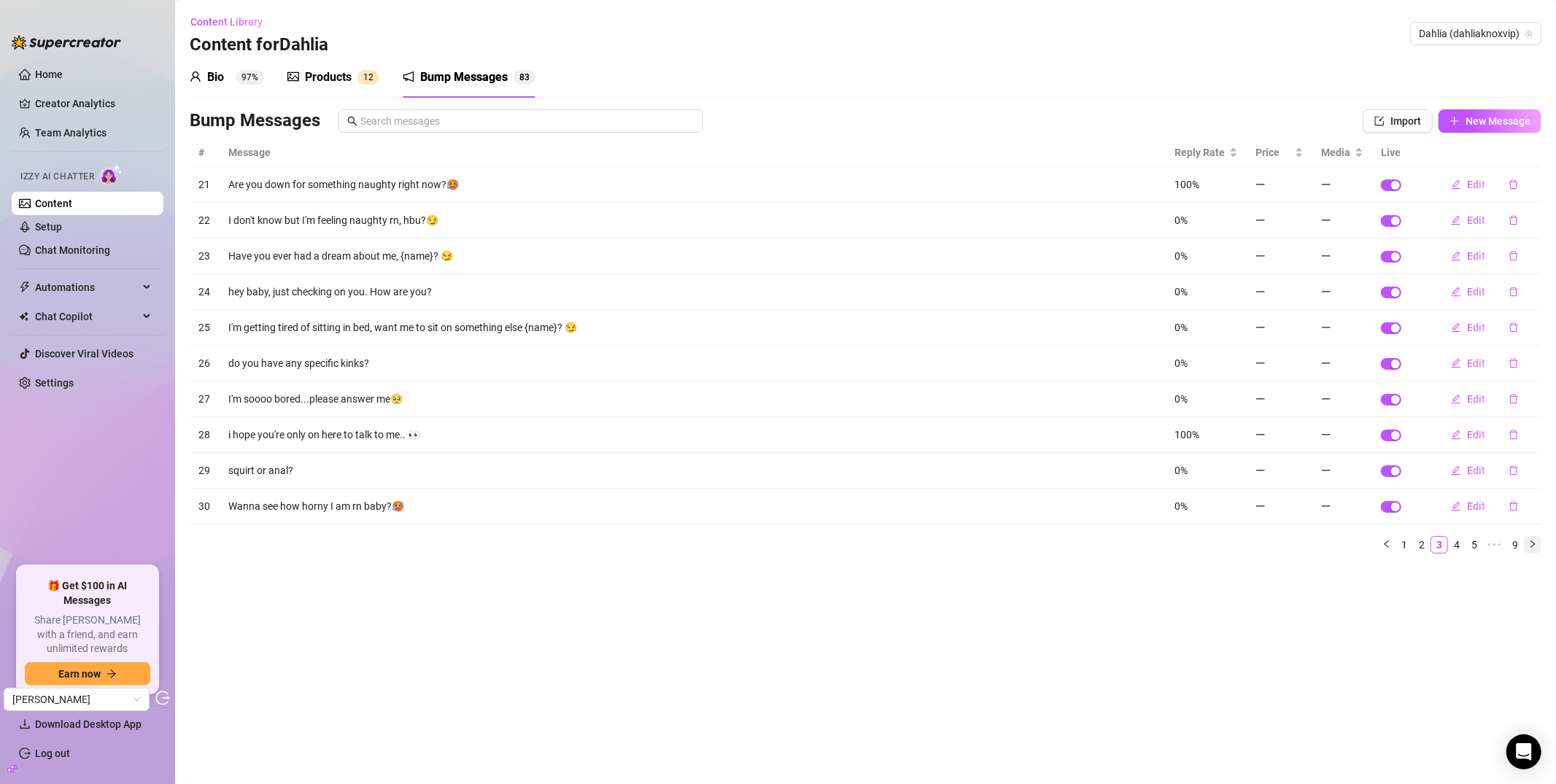
click at [1369, 550] on button "button" at bounding box center [1532, 544] width 17 height 17
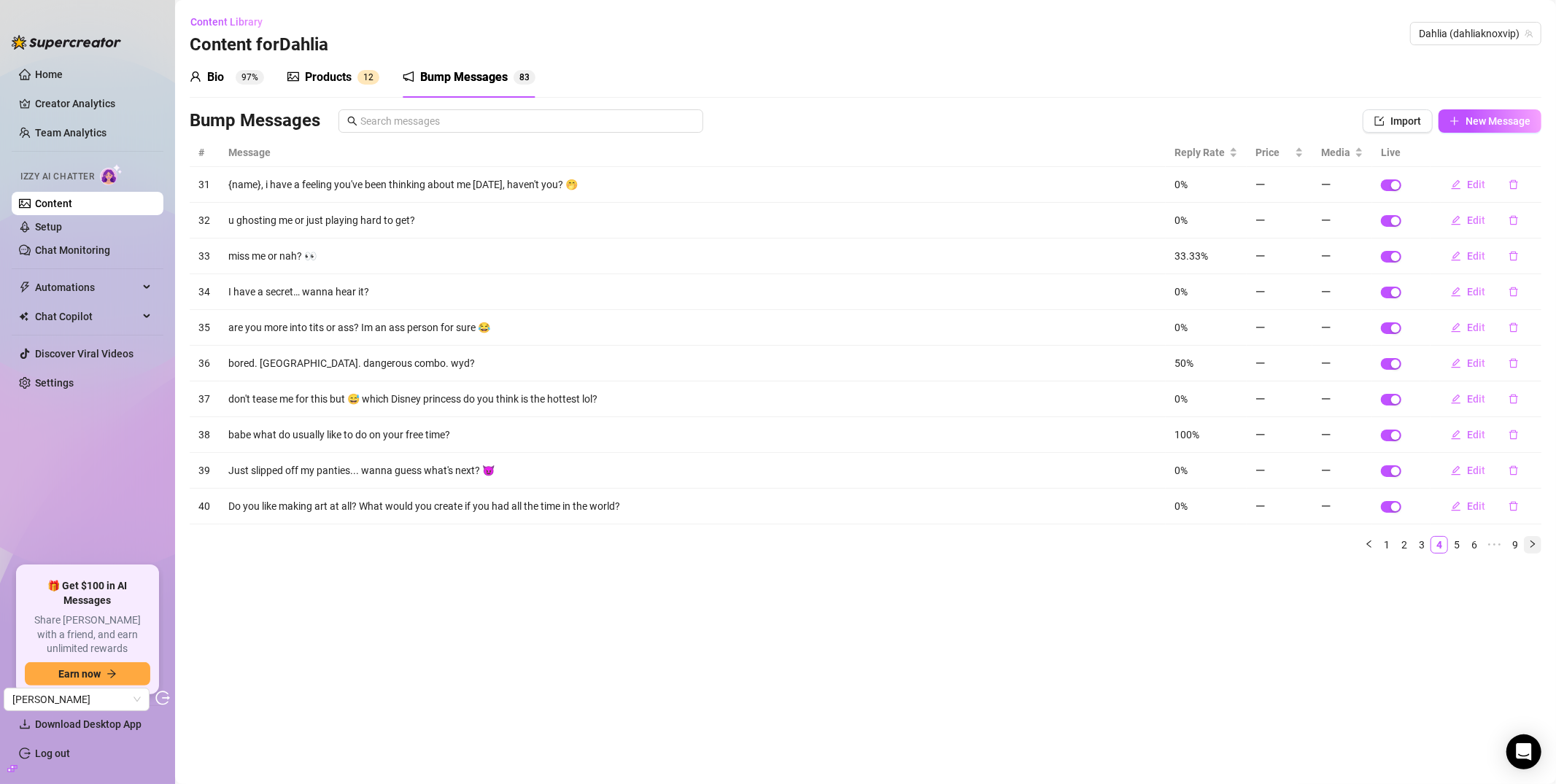
click at [1369, 550] on button "button" at bounding box center [1532, 544] width 17 height 17
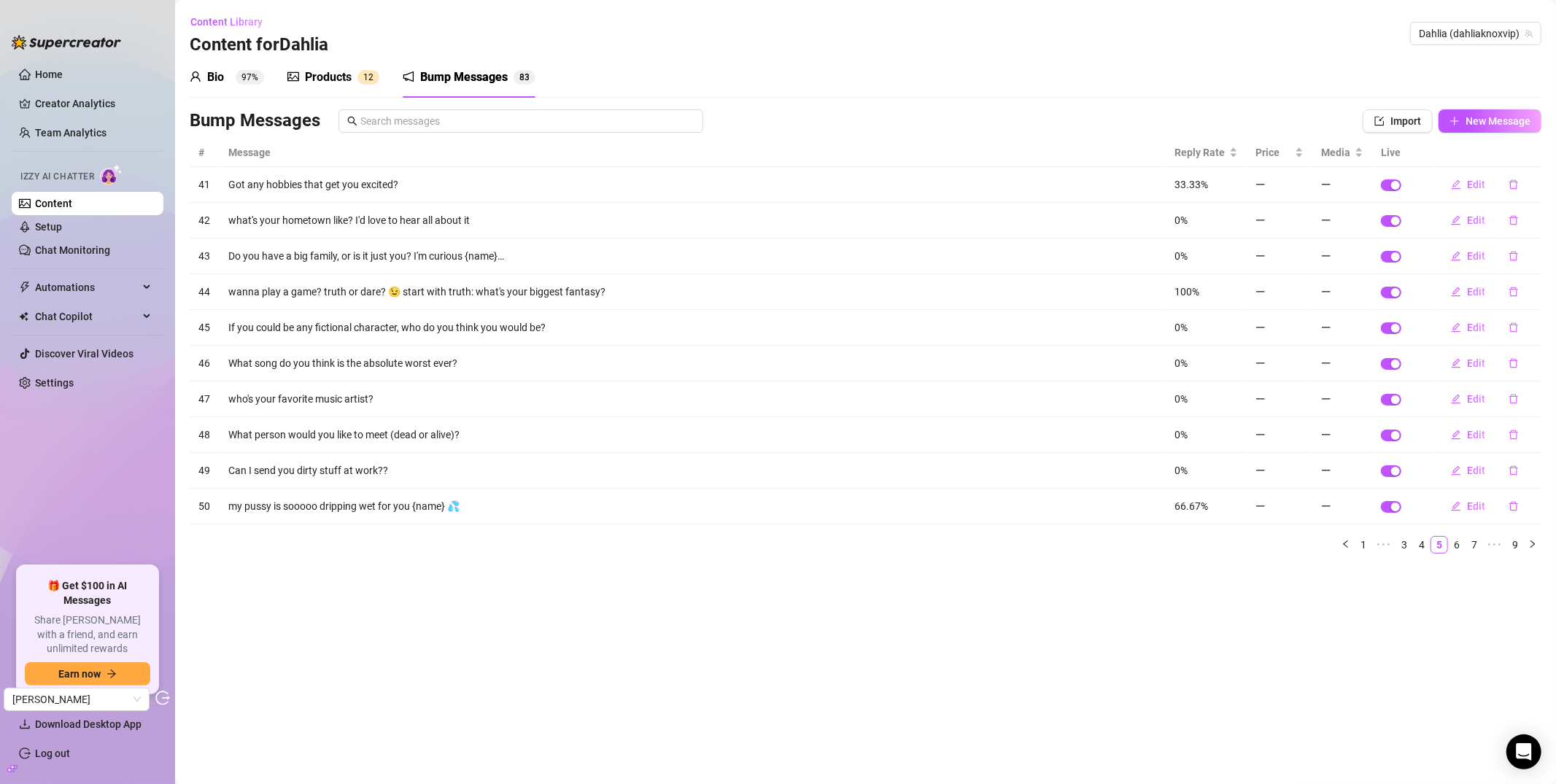
click at [332, 76] on div "Products" at bounding box center [328, 77] width 47 height 17
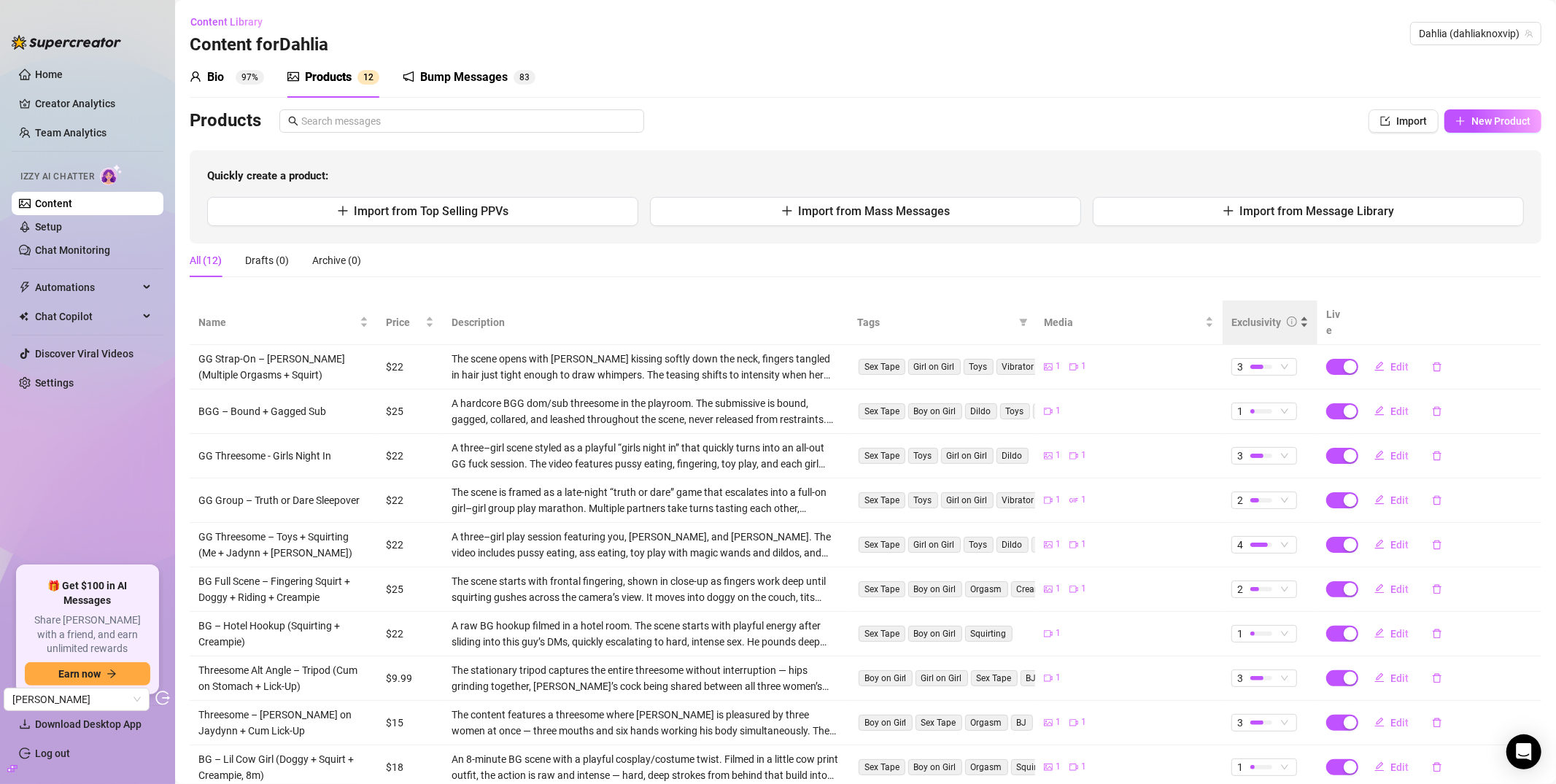
click at [1246, 317] on div "Exclusivity" at bounding box center [1257, 321] width 50 height 16
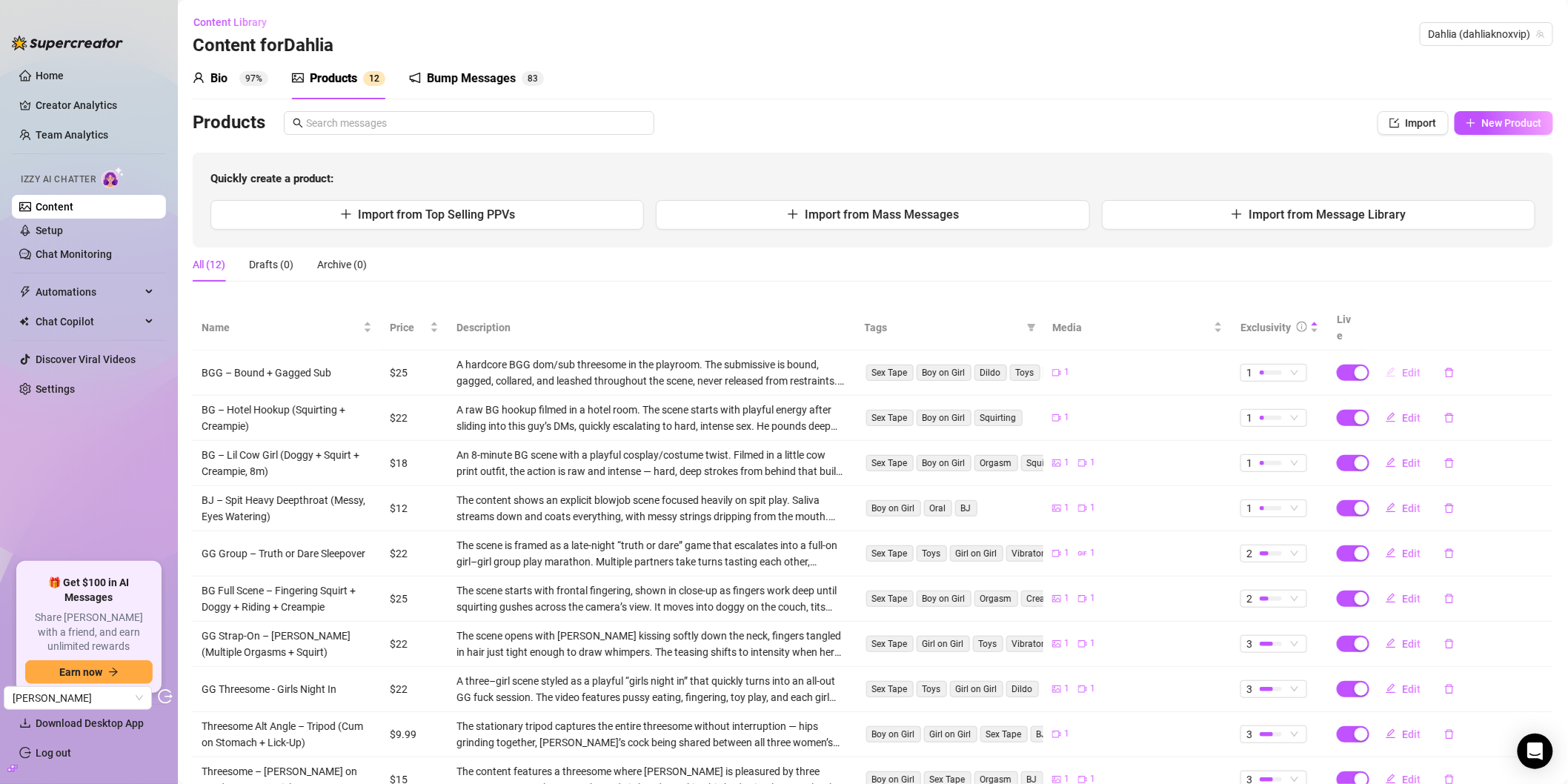
click at [1390, 361] on button "Edit" at bounding box center [1402, 372] width 59 height 23
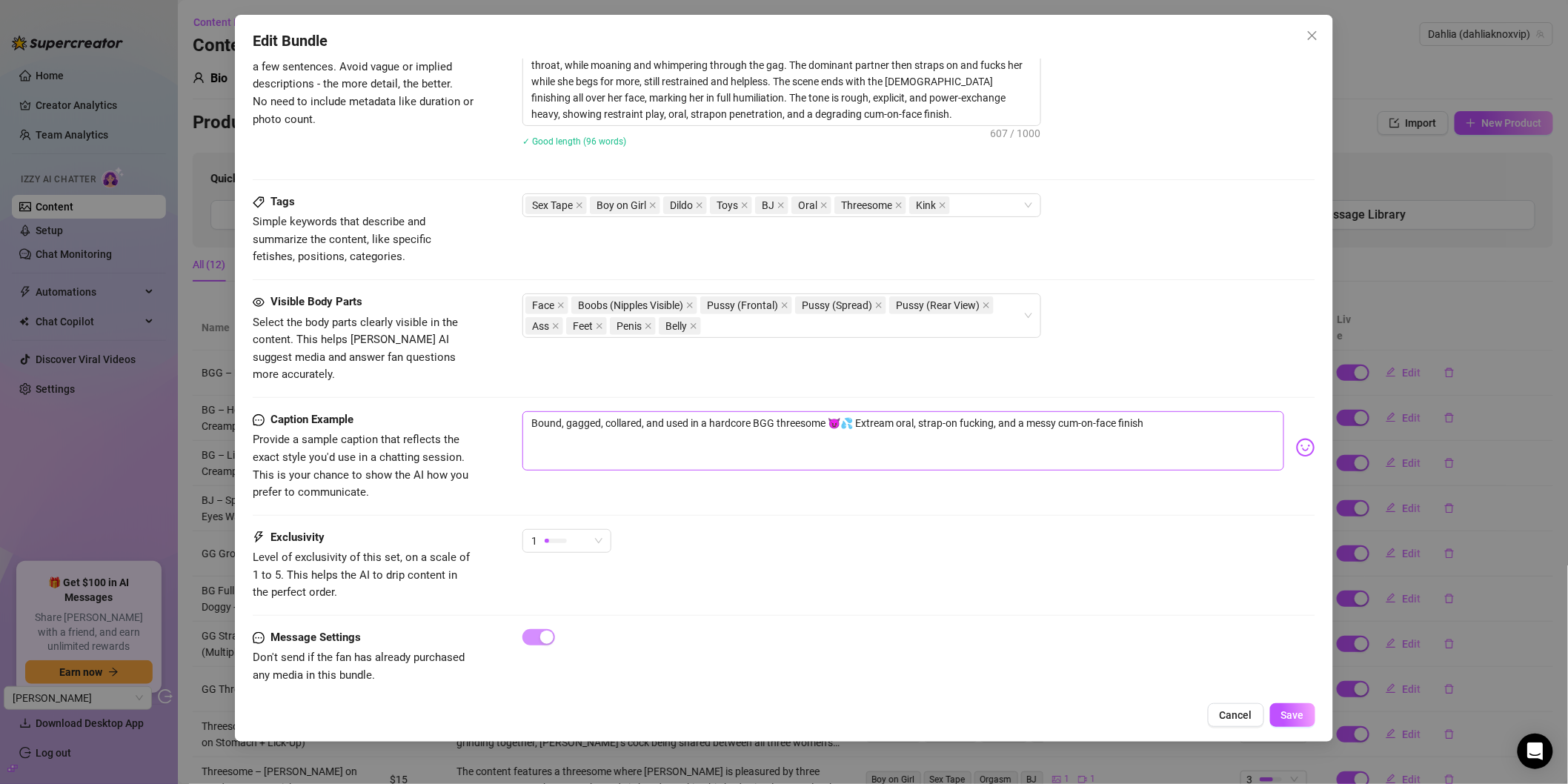
scroll to position [77, 0]
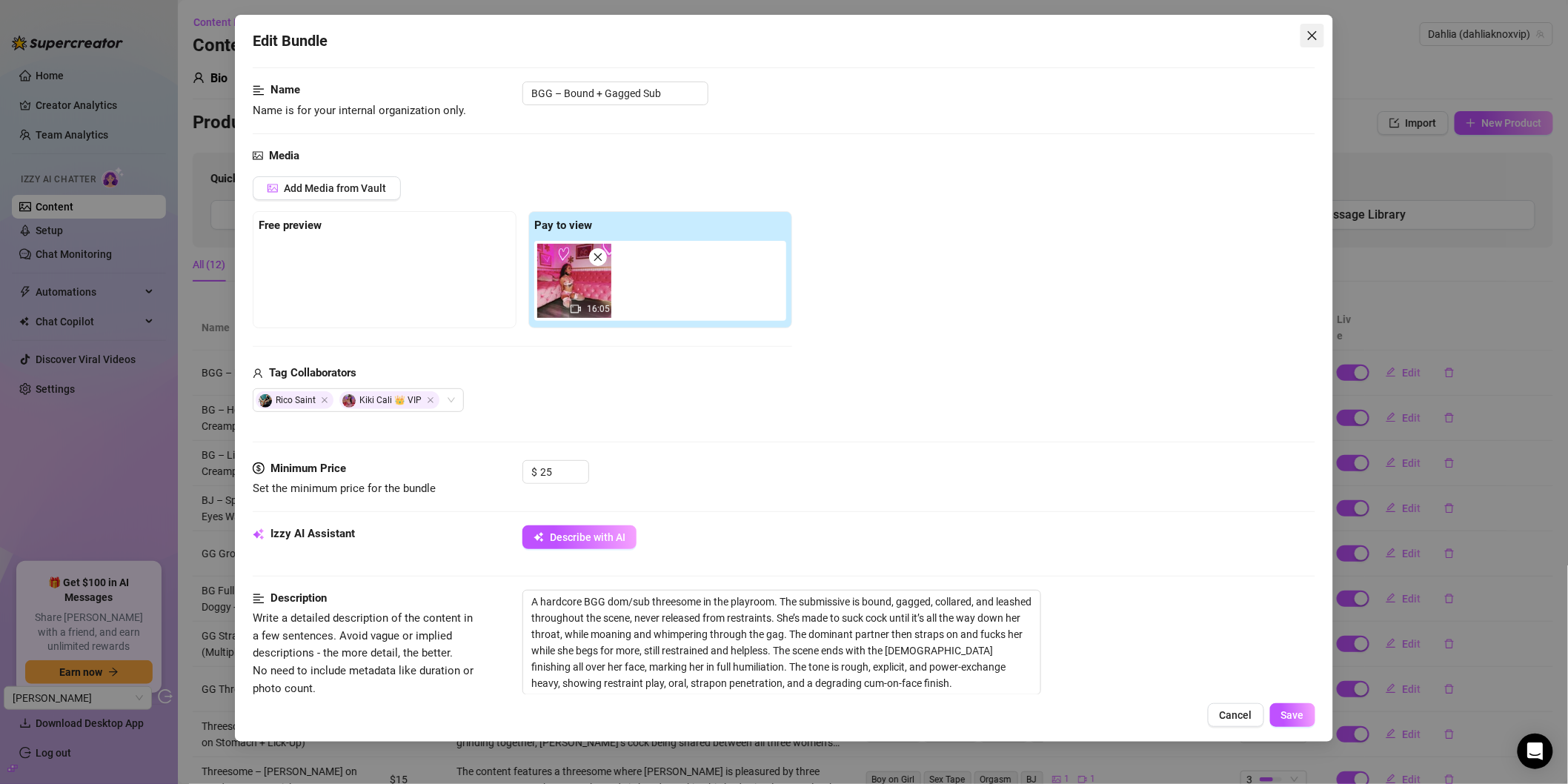
click at [1313, 37] on icon "close" at bounding box center [1311, 35] width 9 height 9
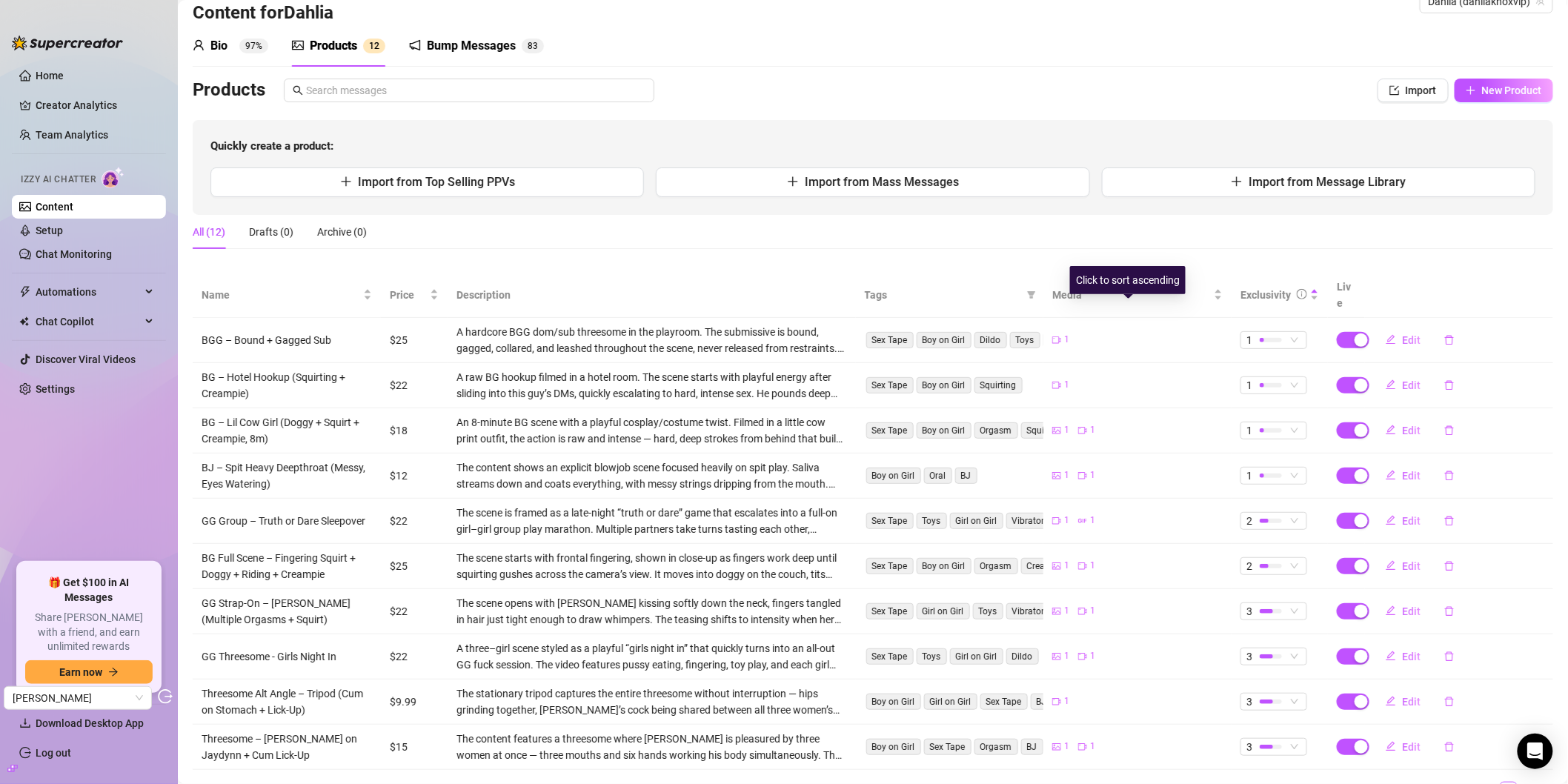
scroll to position [34, 0]
click at [1390, 464] on button "Edit" at bounding box center [1402, 474] width 59 height 23
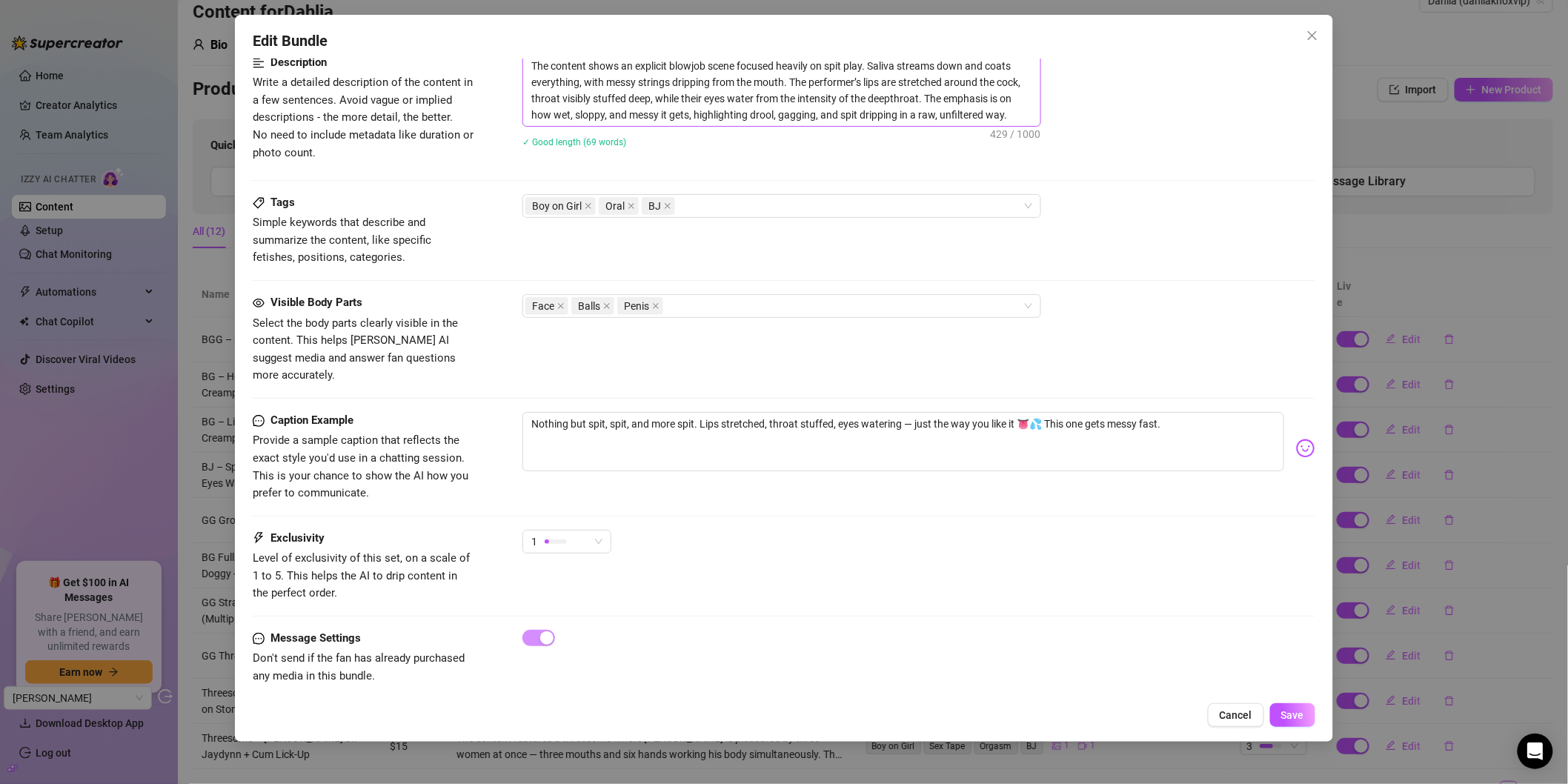
scroll to position [610, 0]
click at [1316, 37] on icon "close" at bounding box center [1311, 35] width 12 height 12
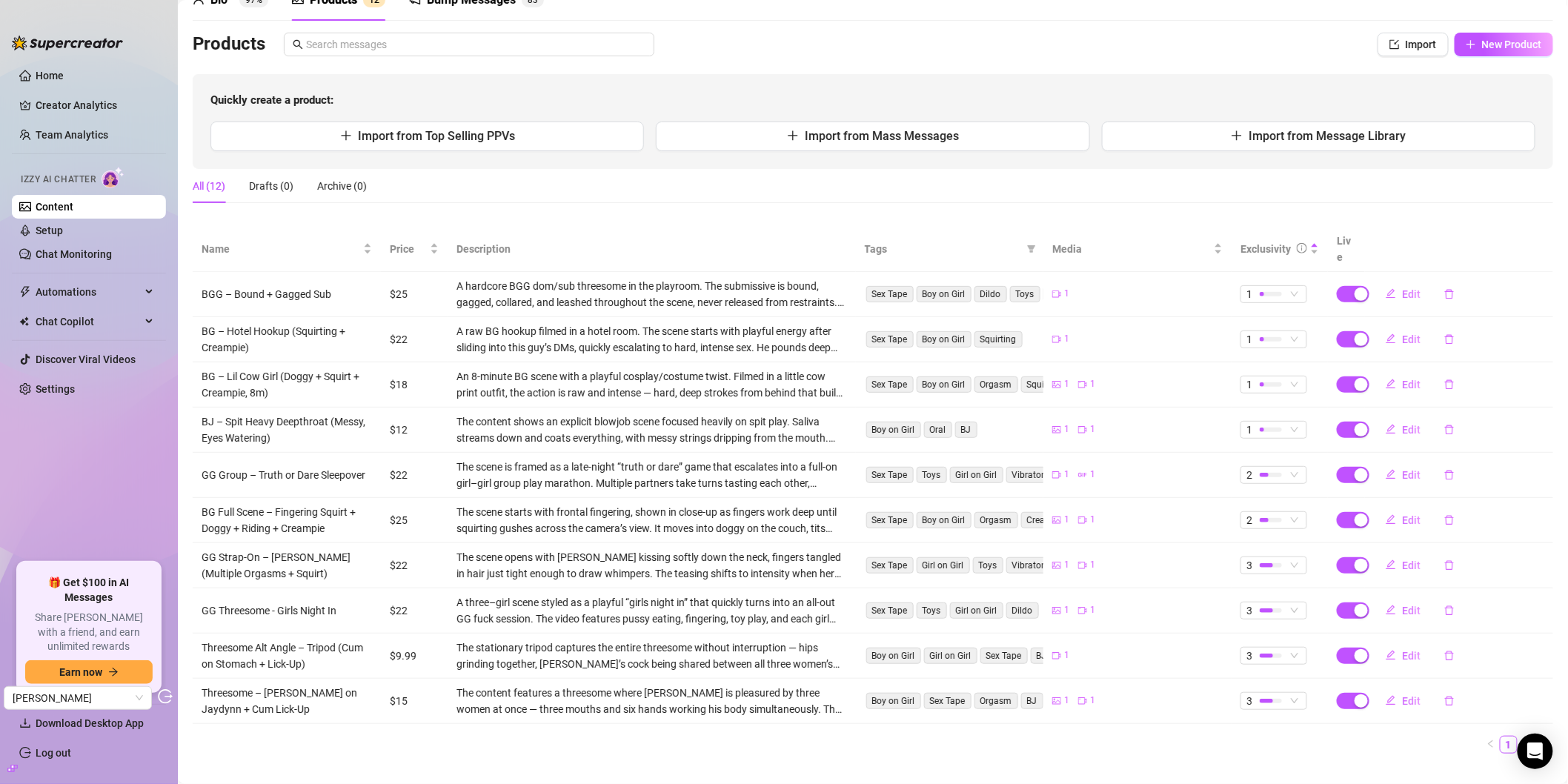
scroll to position [87, 0]
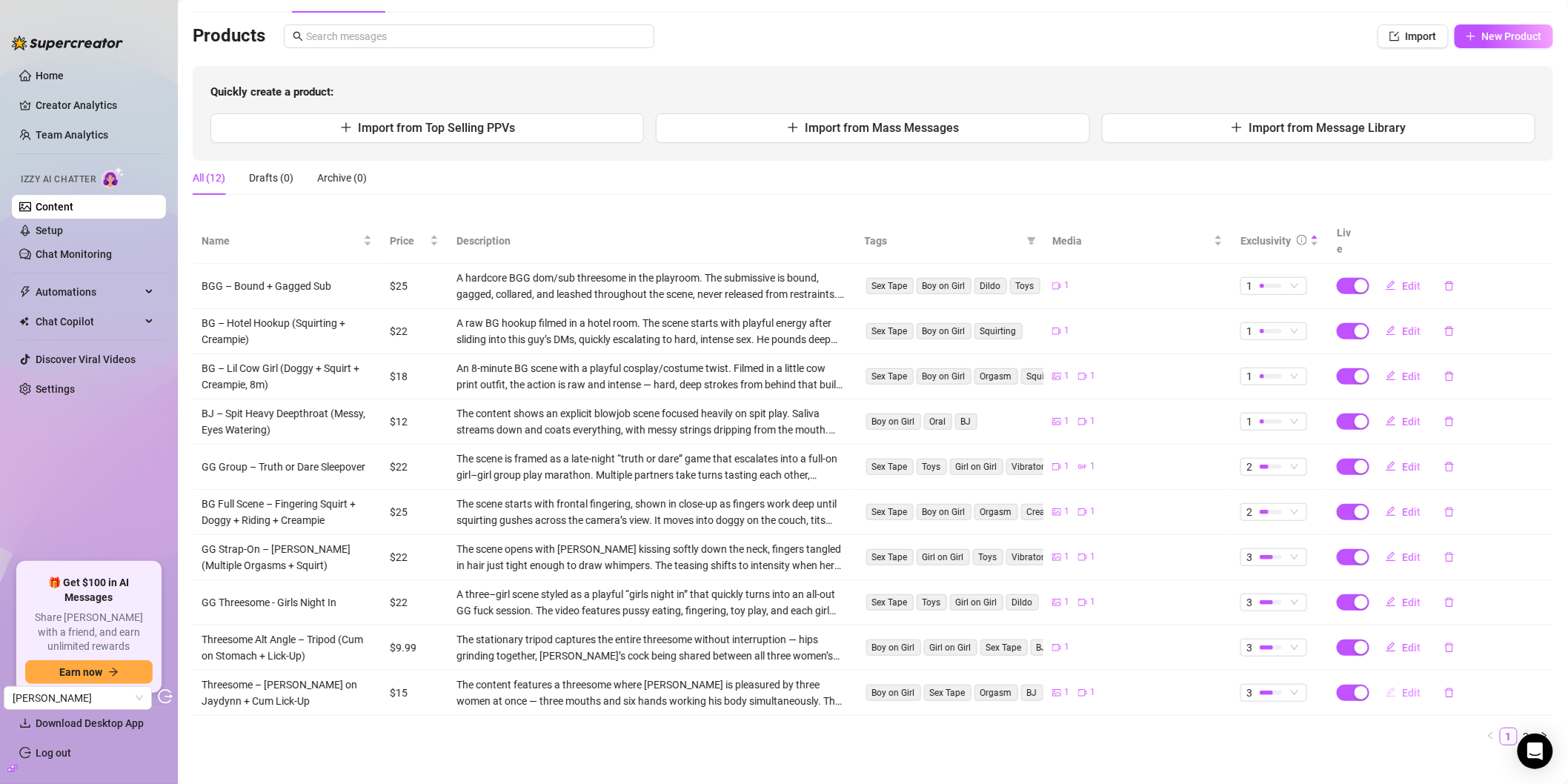
click at [1390, 687] on span "Edit" at bounding box center [1411, 693] width 19 height 12
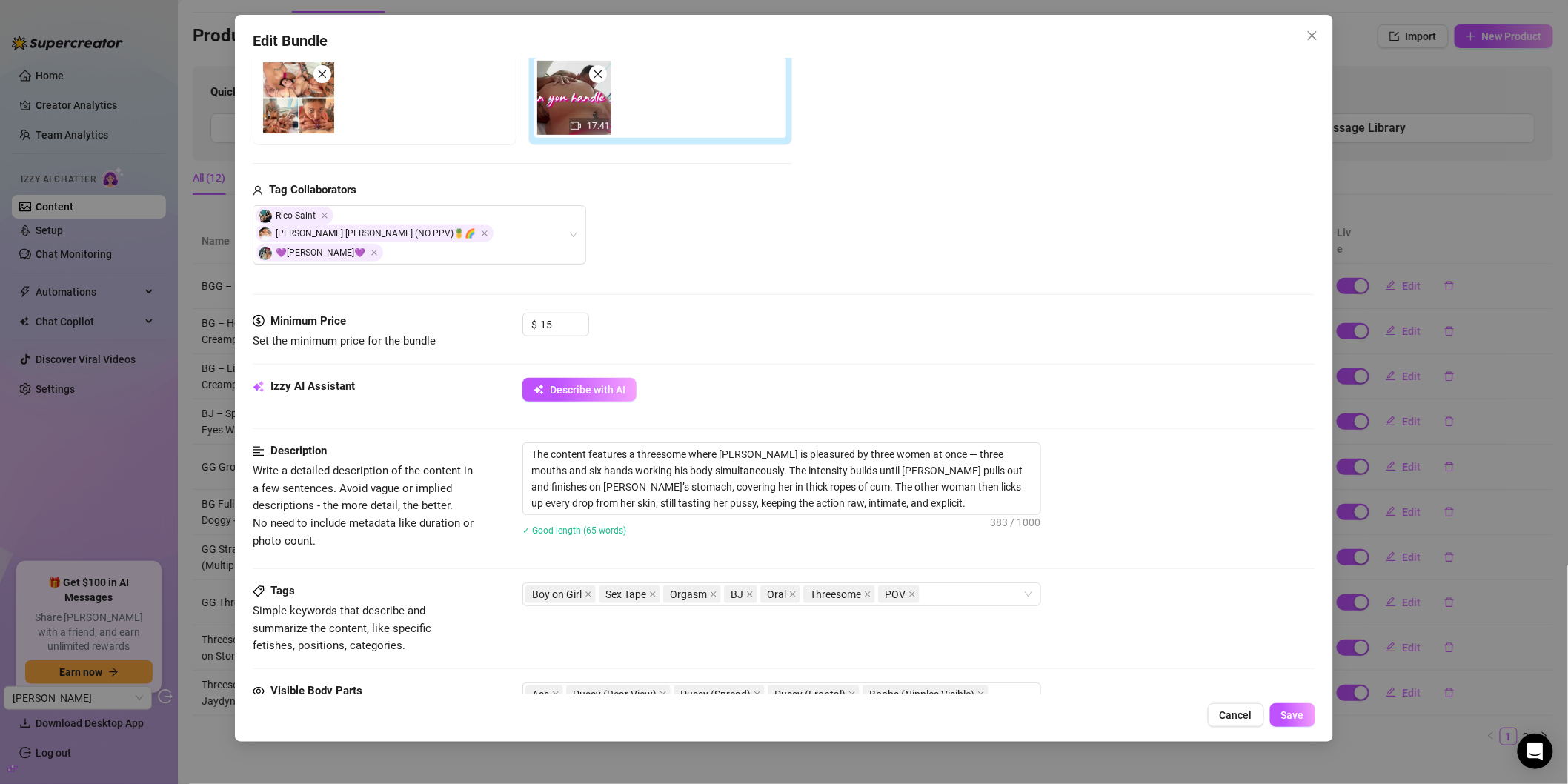
scroll to position [0, 0]
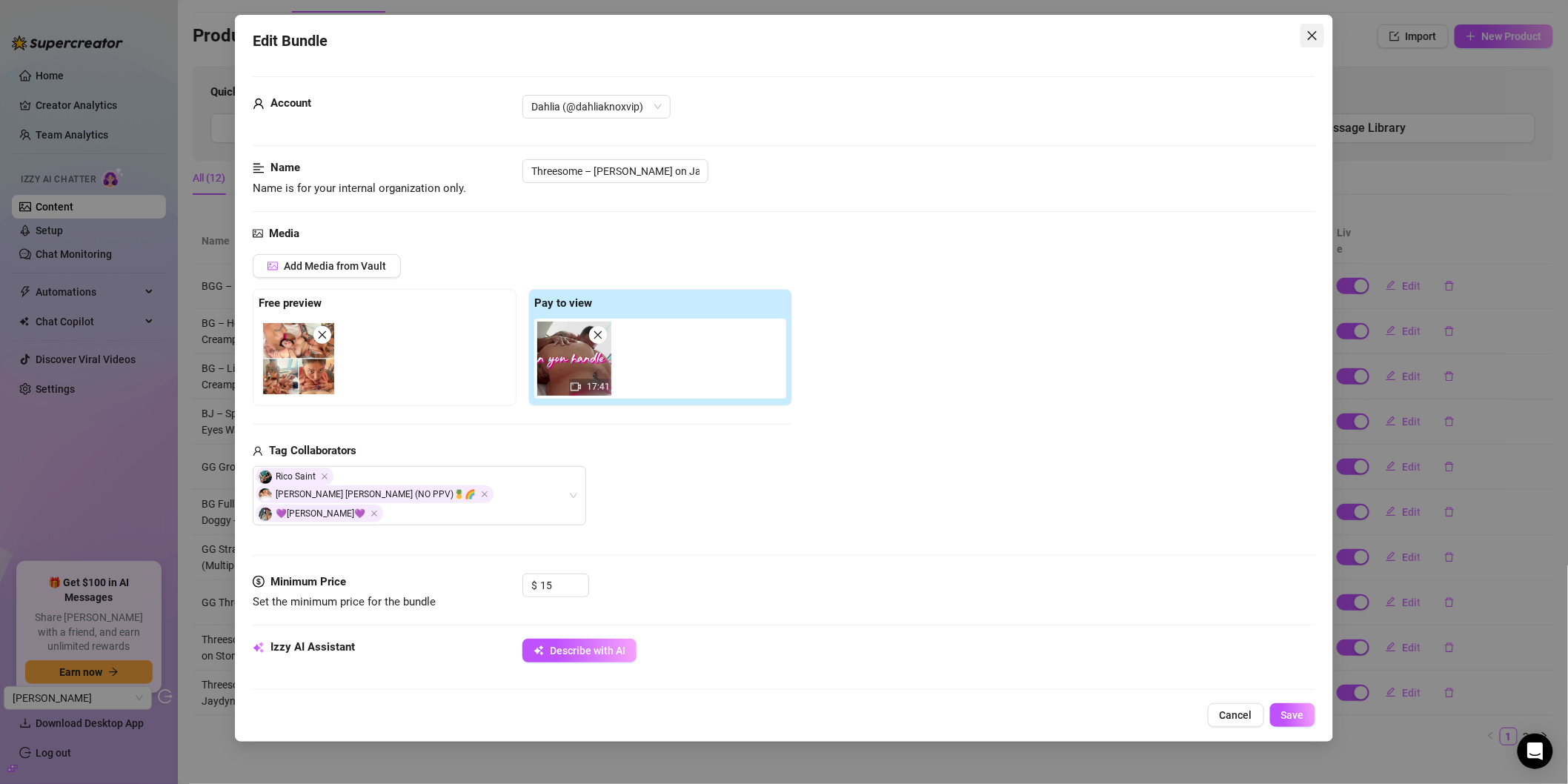
click at [1316, 39] on icon "close" at bounding box center [1311, 35] width 12 height 12
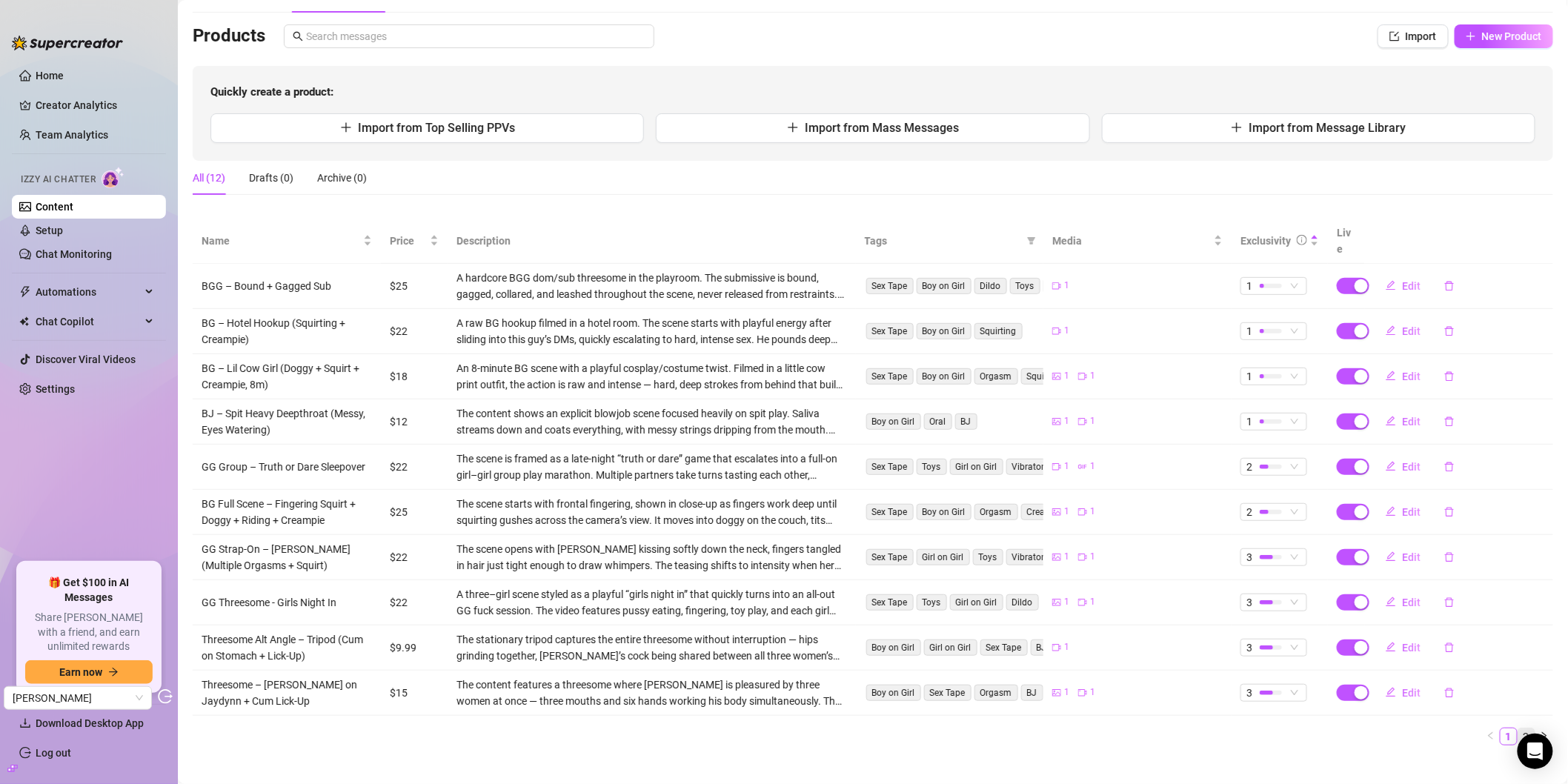
click at [1390, 729] on link "2" at bounding box center [1525, 736] width 16 height 16
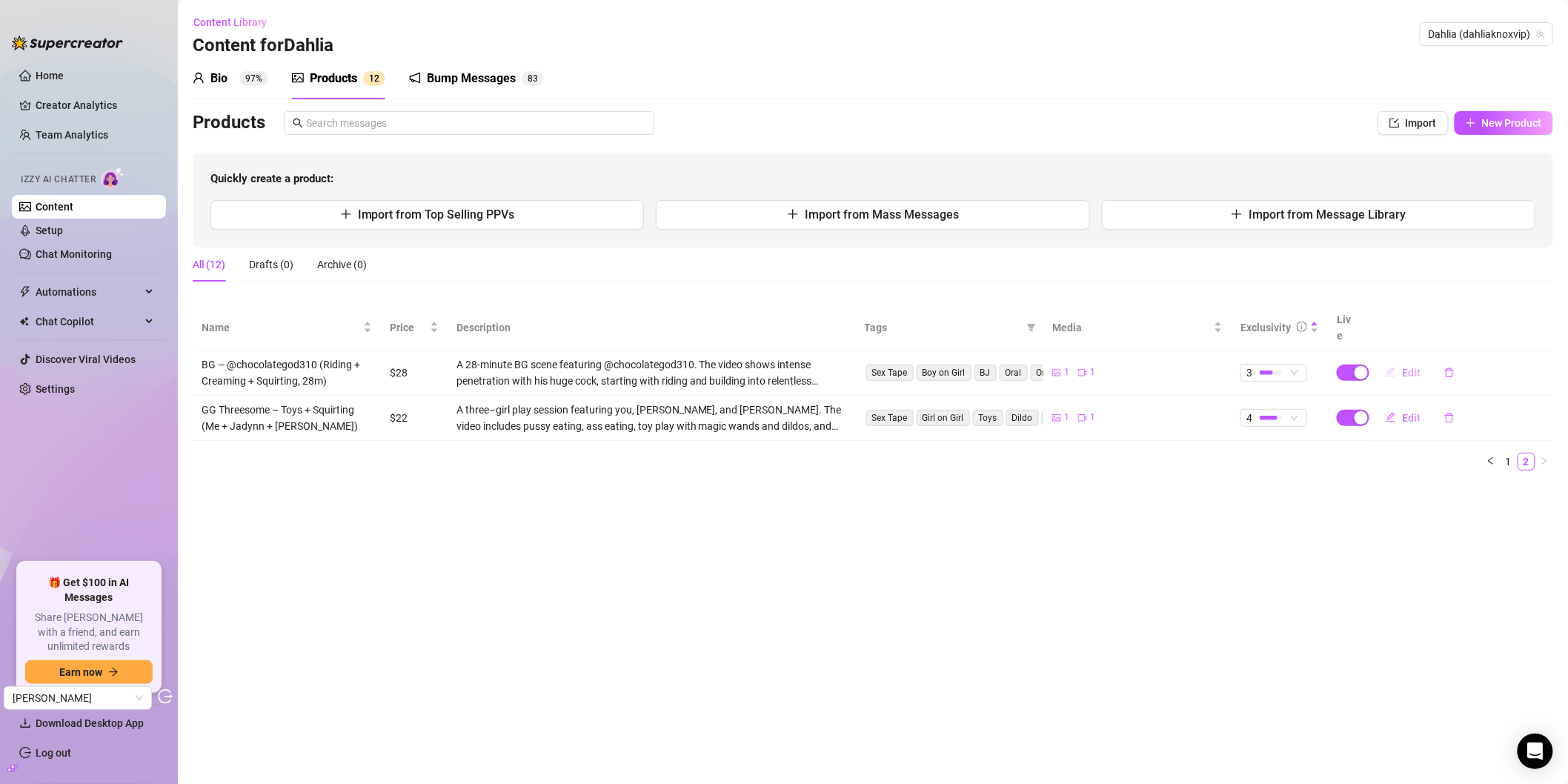
click at [1390, 362] on button "Edit" at bounding box center [1402, 372] width 59 height 23
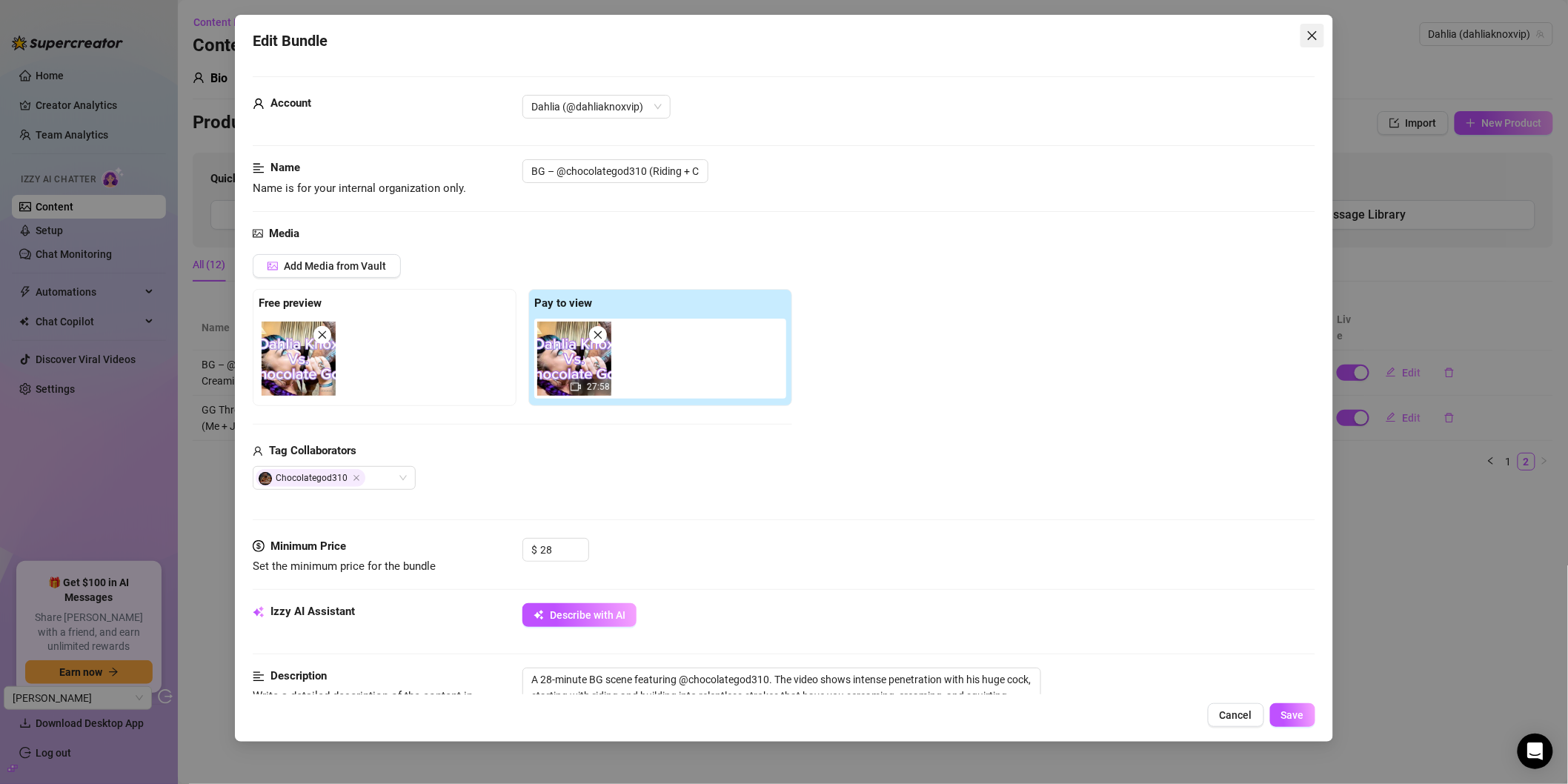
click at [1304, 30] on span "Close" at bounding box center [1311, 35] width 23 height 12
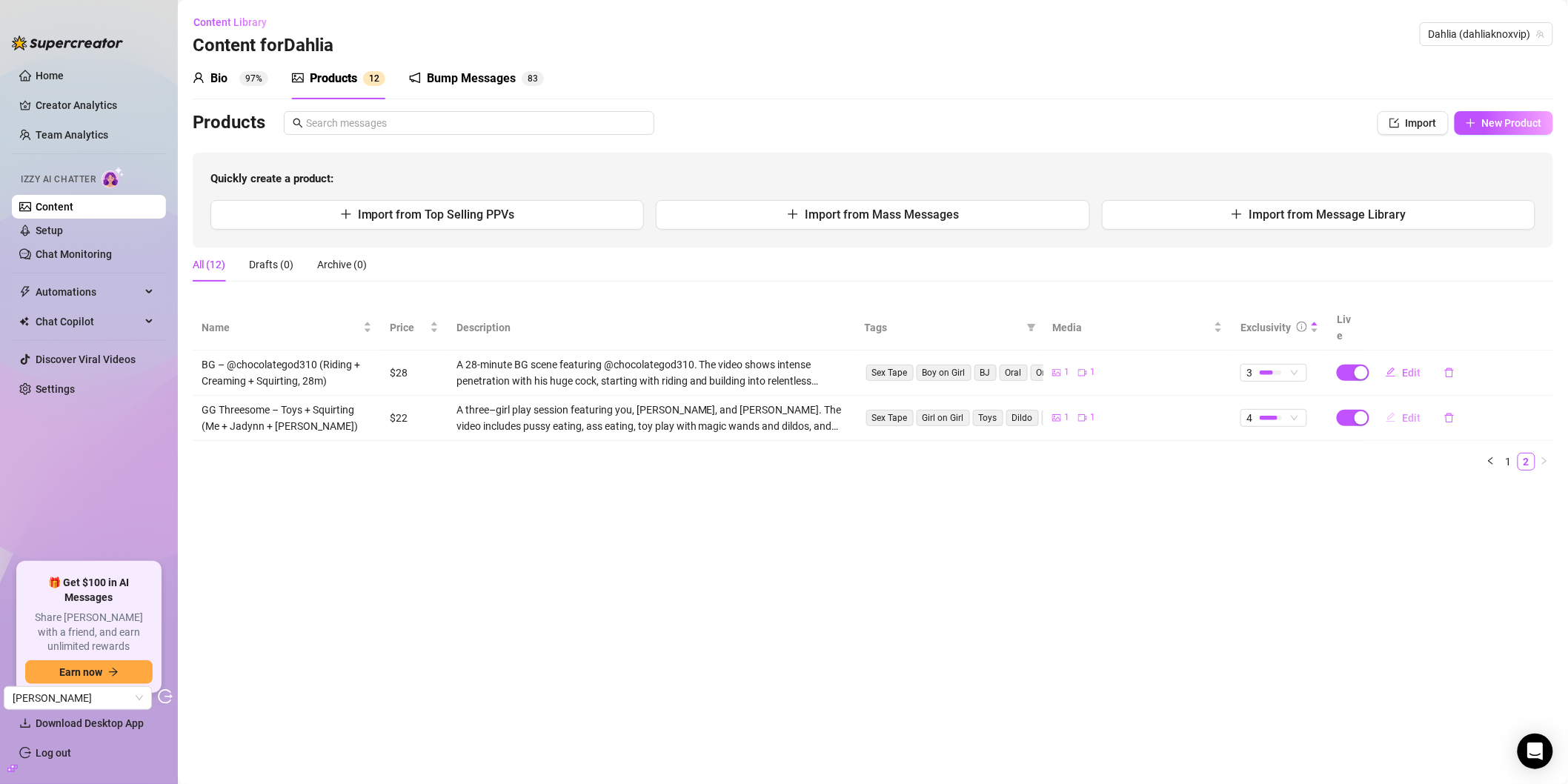
click at [1390, 413] on span "Edit" at bounding box center [1411, 418] width 19 height 12
type textarea "💦 Girls Just Wanna Cum 💦 Pussy eating. Ass eating. Magic wands. Dildos. Real sq…"
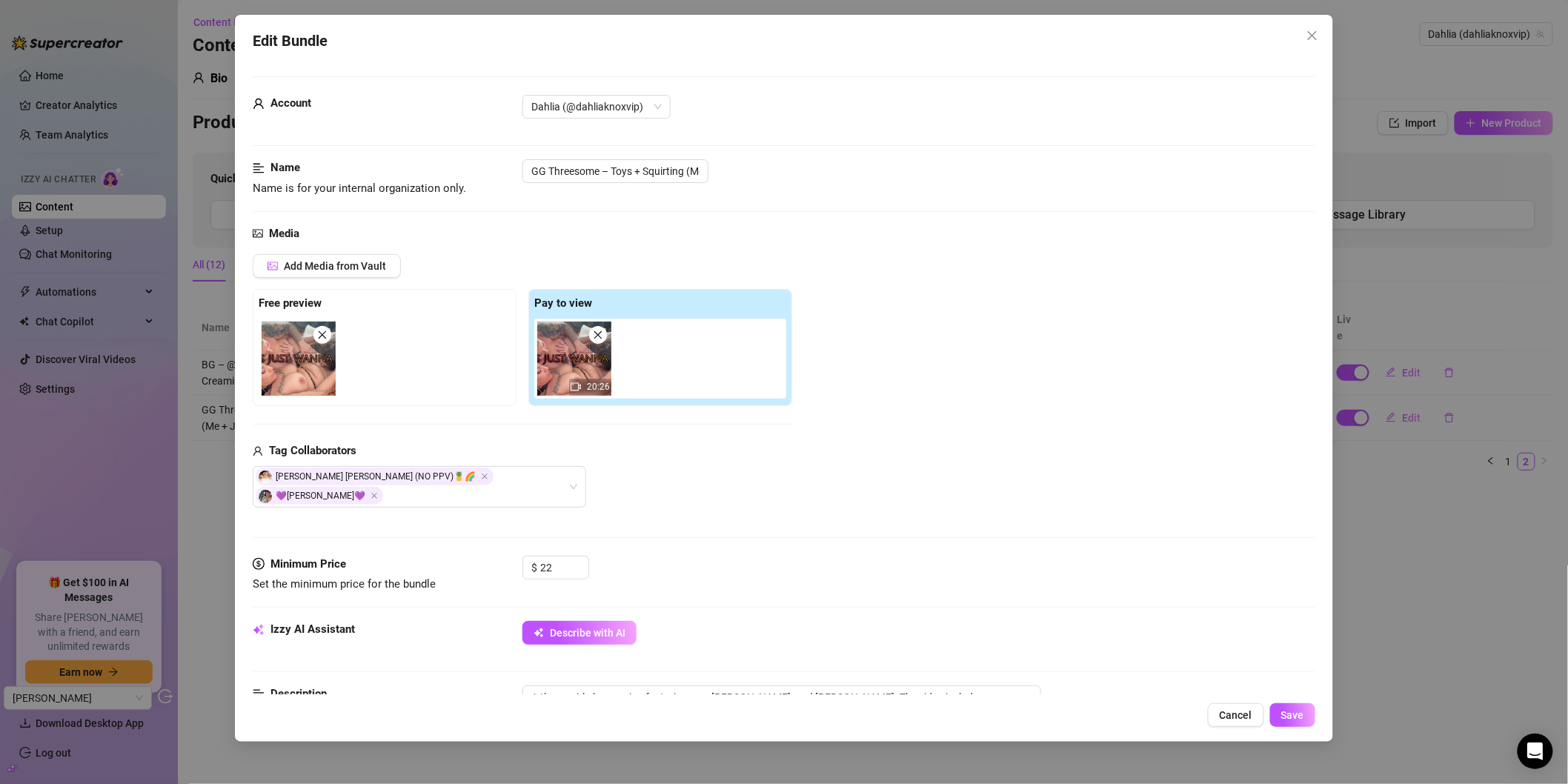
click at [1301, 35] on span "Close" at bounding box center [1311, 35] width 23 height 12
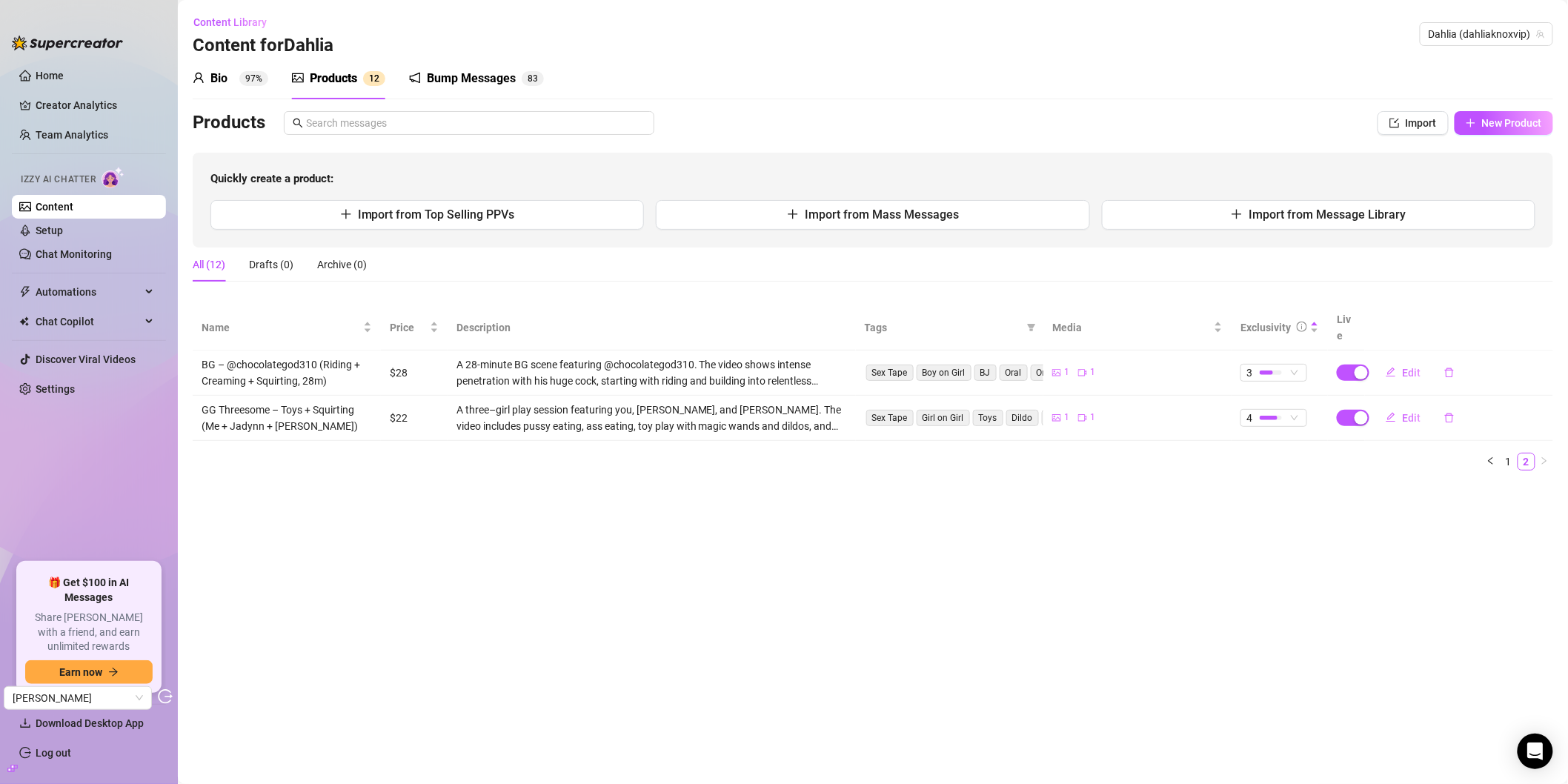
click at [743, 95] on div "Bio 97% Products 1 2 Bump Messages 8 3" at bounding box center [872, 78] width 1360 height 41
click at [211, 76] on div "Bio" at bounding box center [219, 78] width 17 height 18
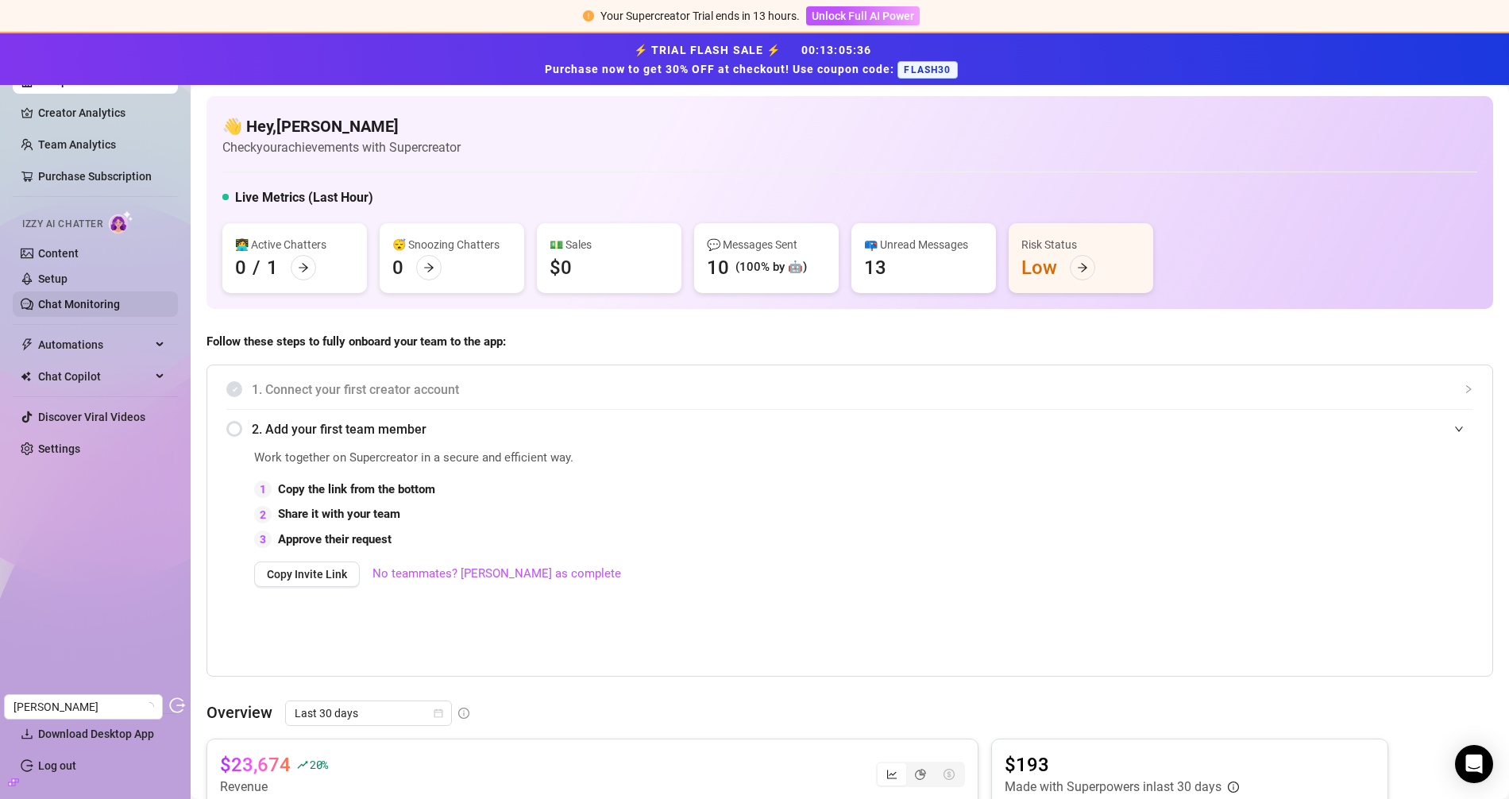
click at [87, 298] on link "Chat Monitoring" at bounding box center [79, 304] width 82 height 13
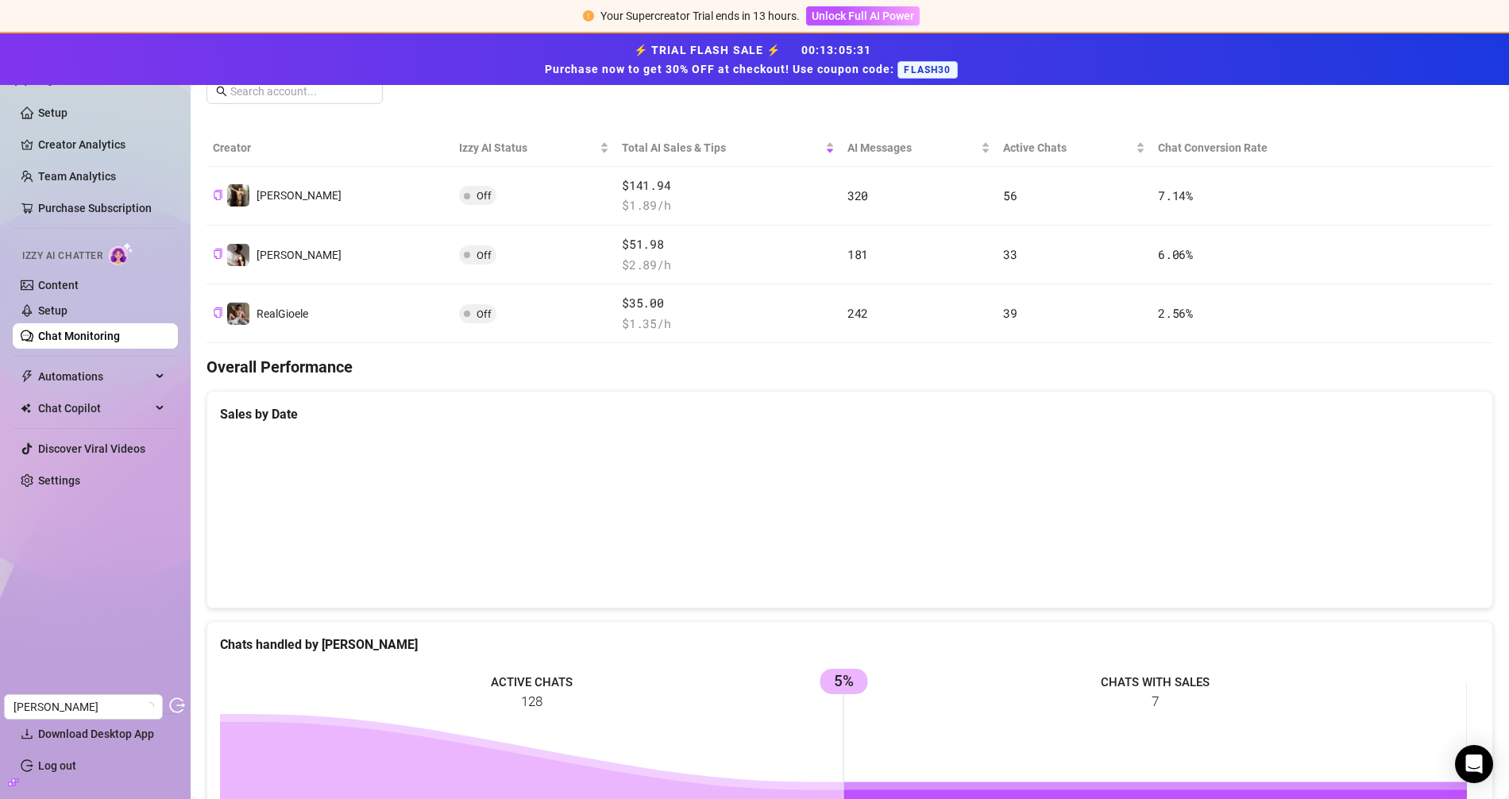
scroll to position [267, 0]
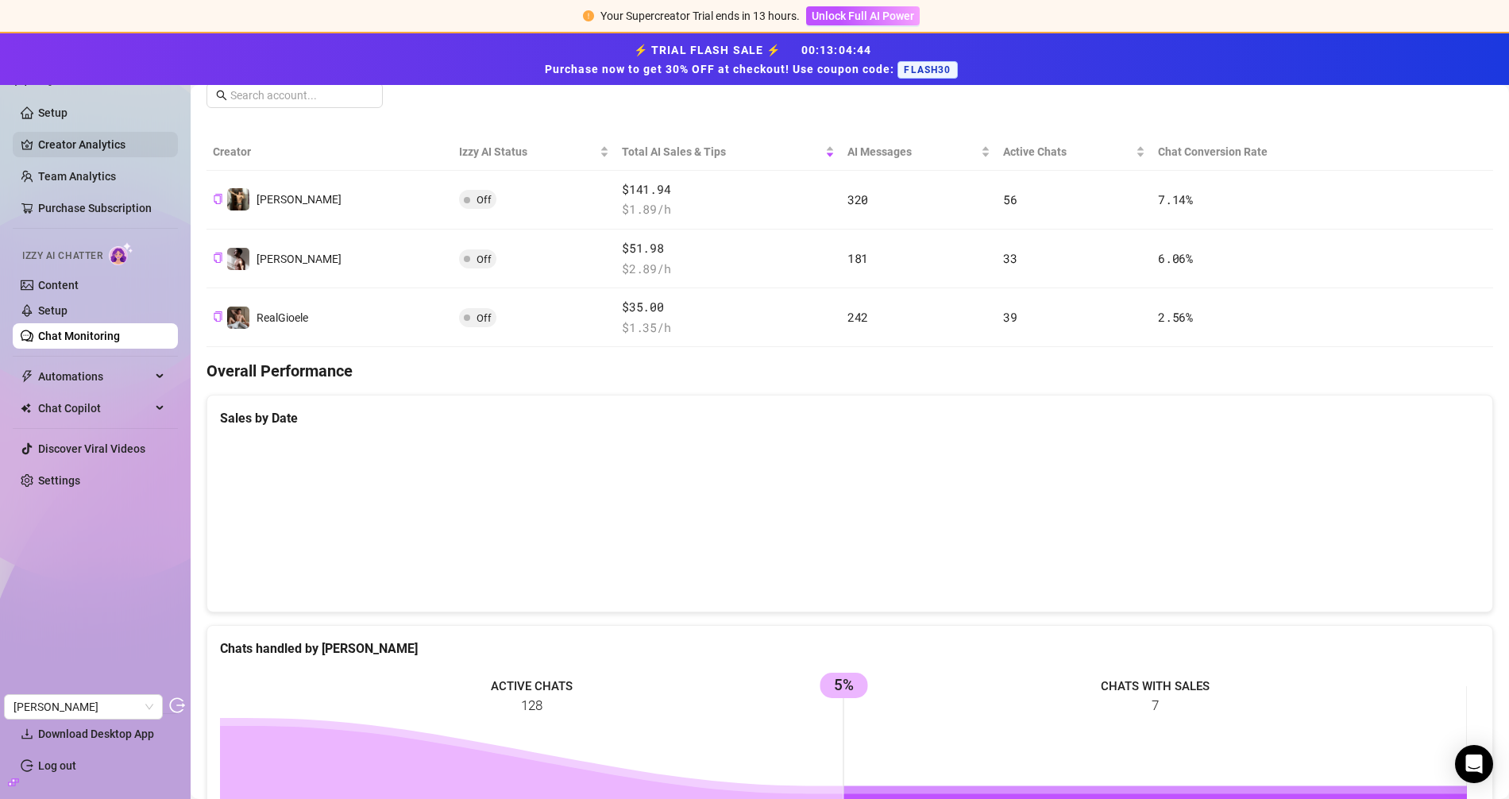
click at [94, 154] on link "Creator Analytics" at bounding box center [101, 144] width 127 height 25
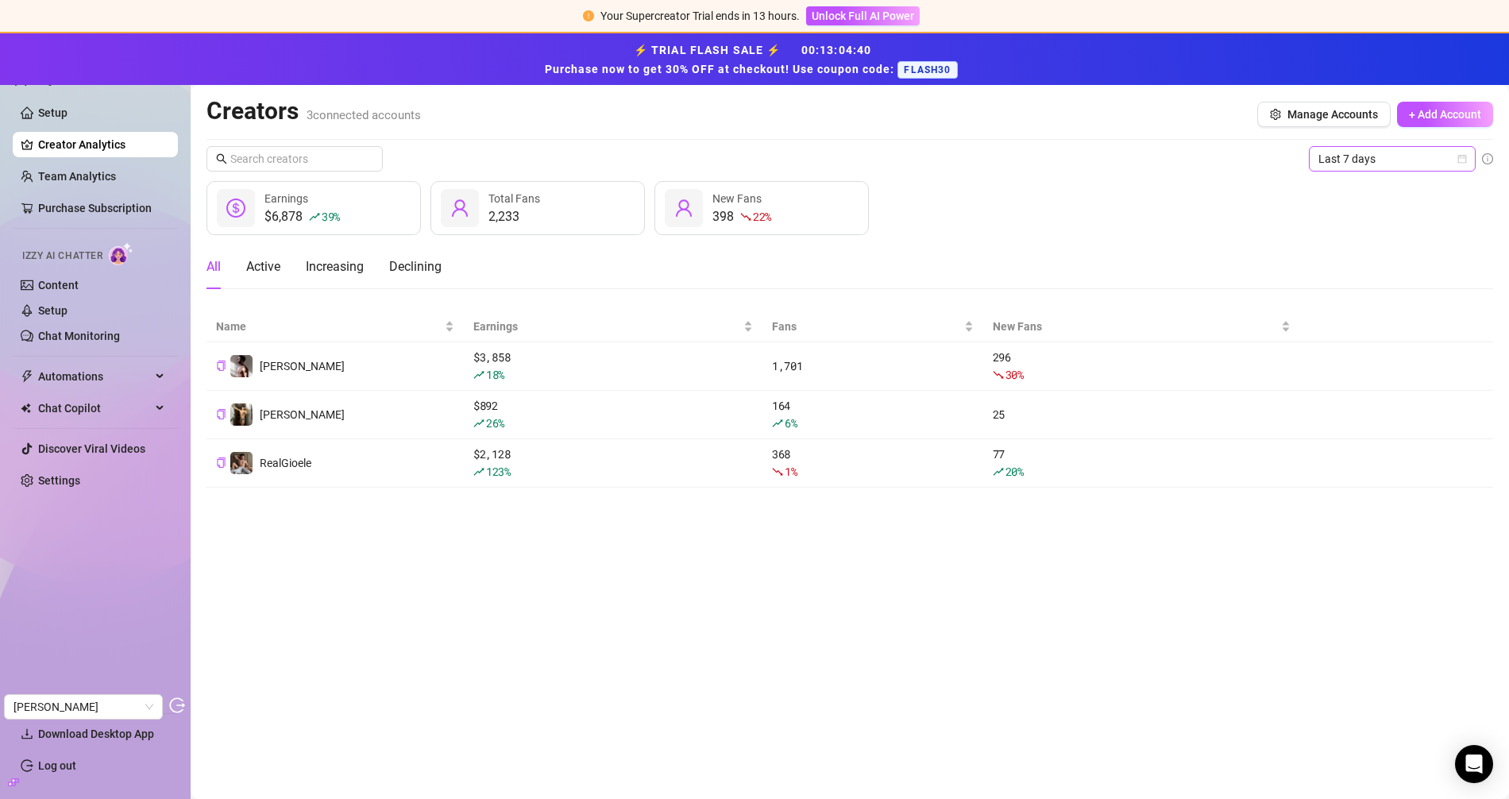
click at [1349, 158] on span "Last 7 days" at bounding box center [1392, 159] width 148 height 24
click at [1357, 237] on div "Last 30 days" at bounding box center [1392, 239] width 141 height 17
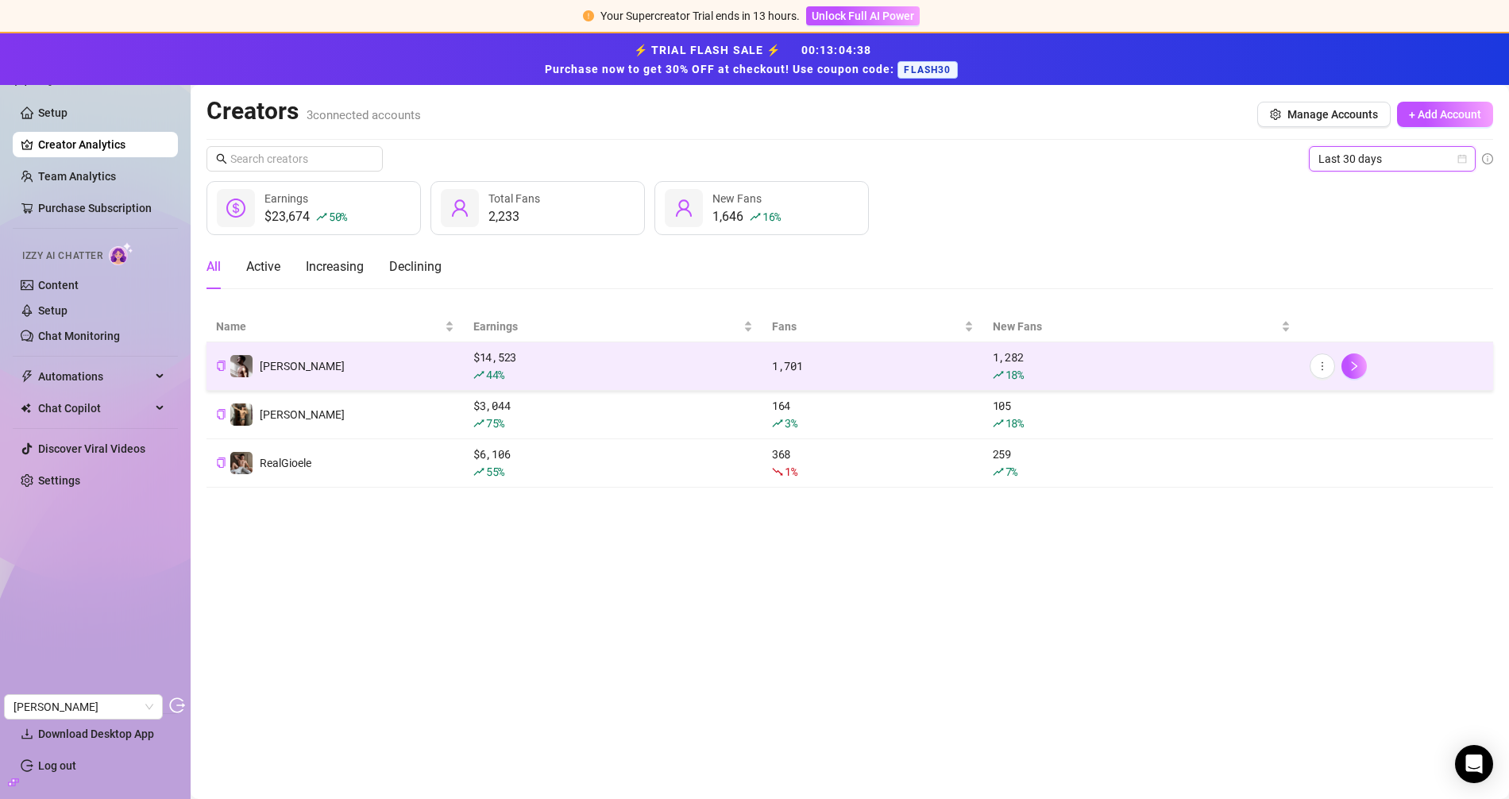
click at [389, 360] on td "[PERSON_NAME]" at bounding box center [334, 366] width 257 height 48
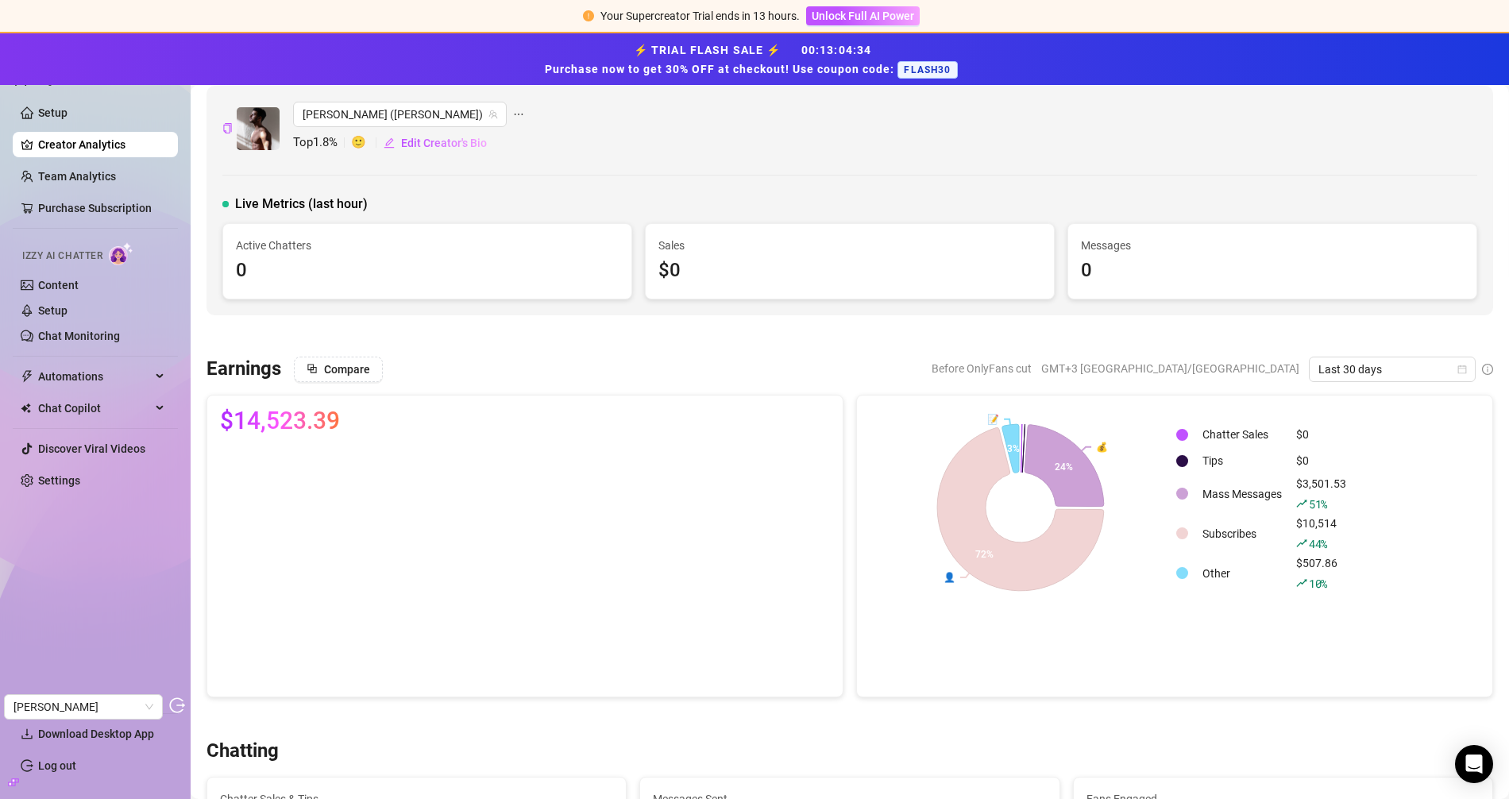
scroll to position [12, 0]
click at [1324, 369] on span "Last 30 days" at bounding box center [1392, 368] width 148 height 24
click at [1343, 503] on div "Custom date" at bounding box center [1378, 498] width 141 height 17
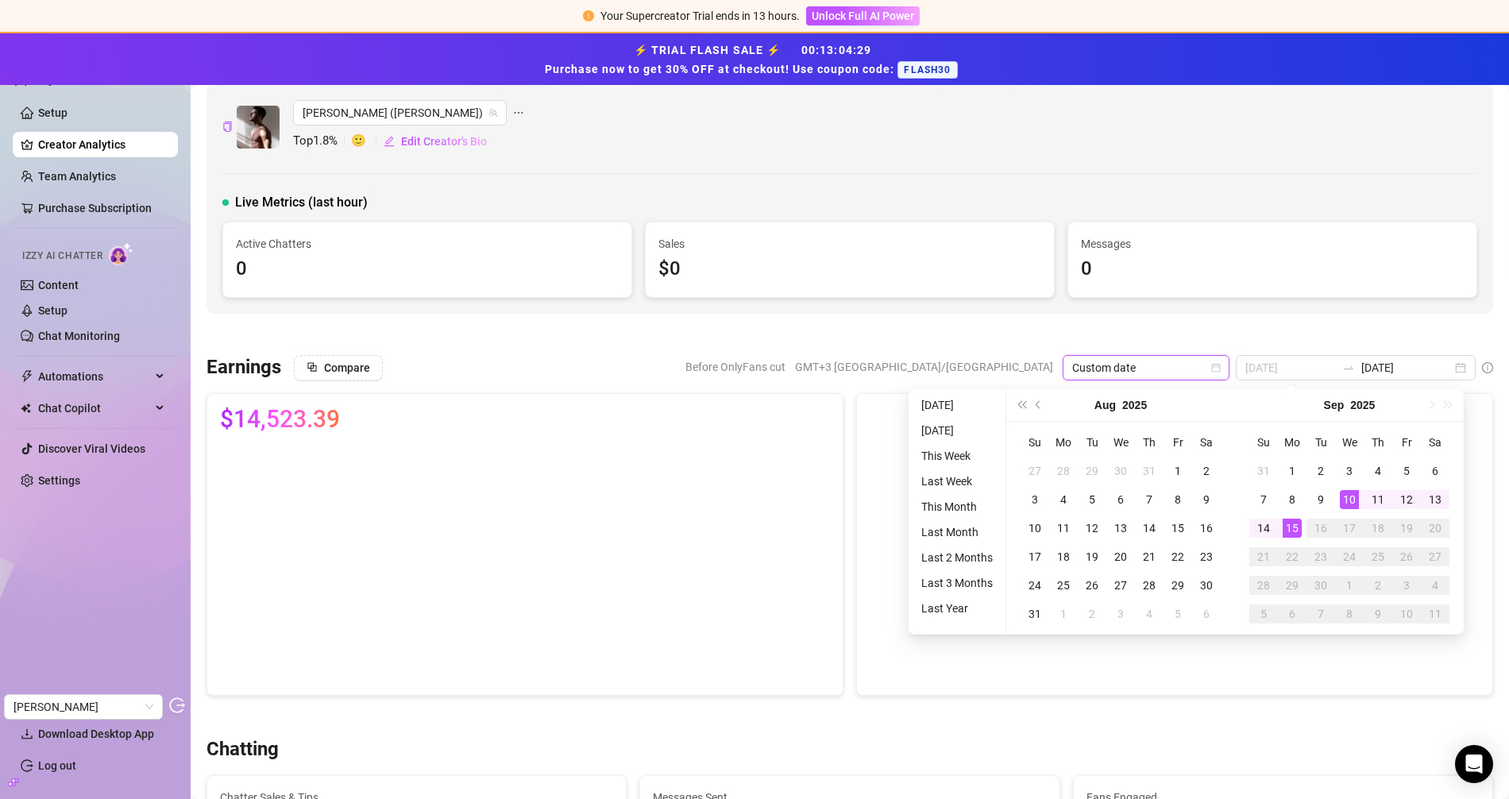
type input "[DATE]"
click at [787, 386] on div "Earnings Compare Before OnlyFans cut GMT+3 [GEOGRAPHIC_DATA]/[GEOGRAPHIC_DATA] …" at bounding box center [849, 525] width 1299 height 341
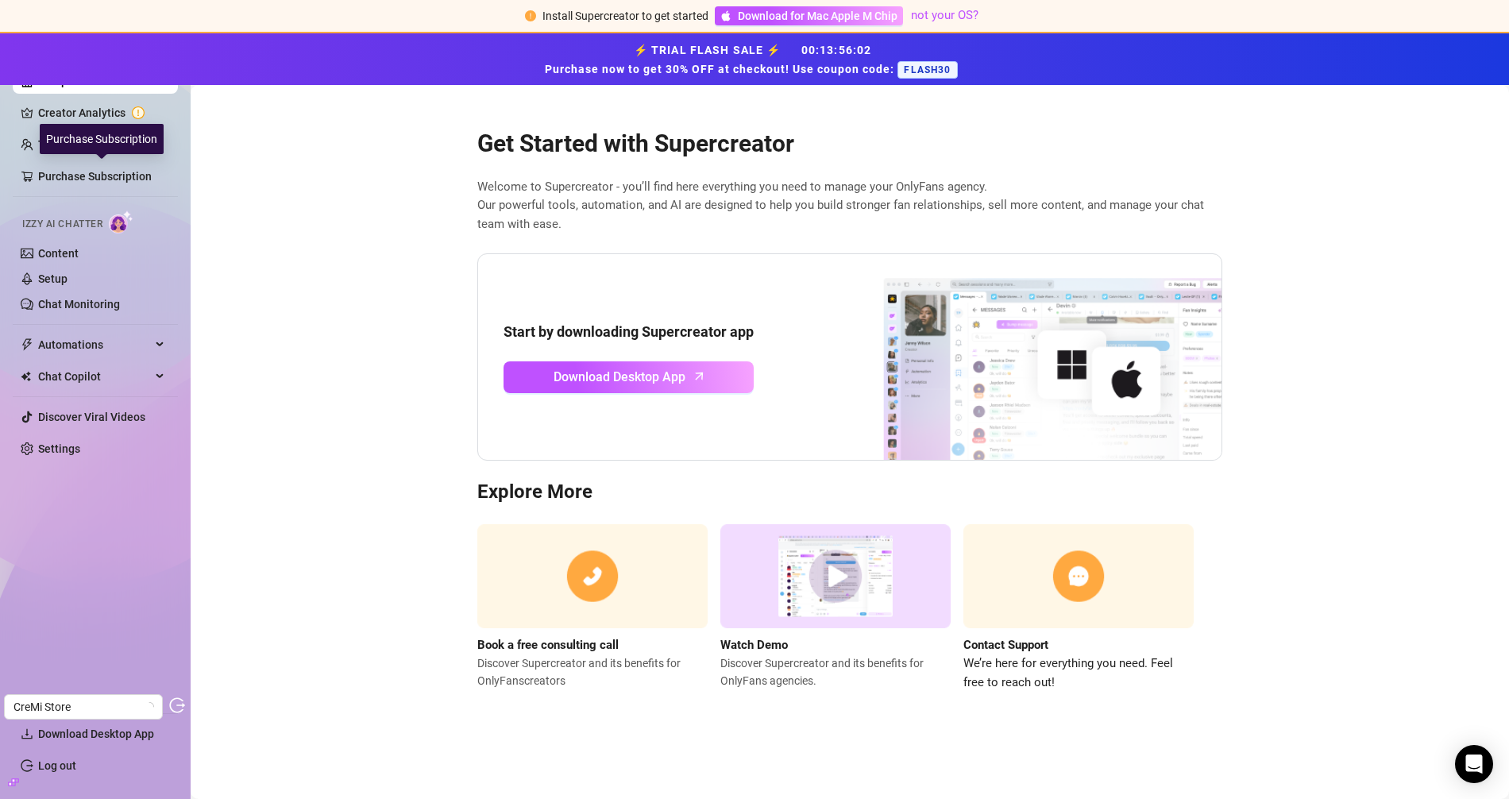
click at [68, 239] on div "Izzy AI Chatter" at bounding box center [94, 222] width 168 height 36
click at [62, 250] on link "Content" at bounding box center [58, 253] width 41 height 13
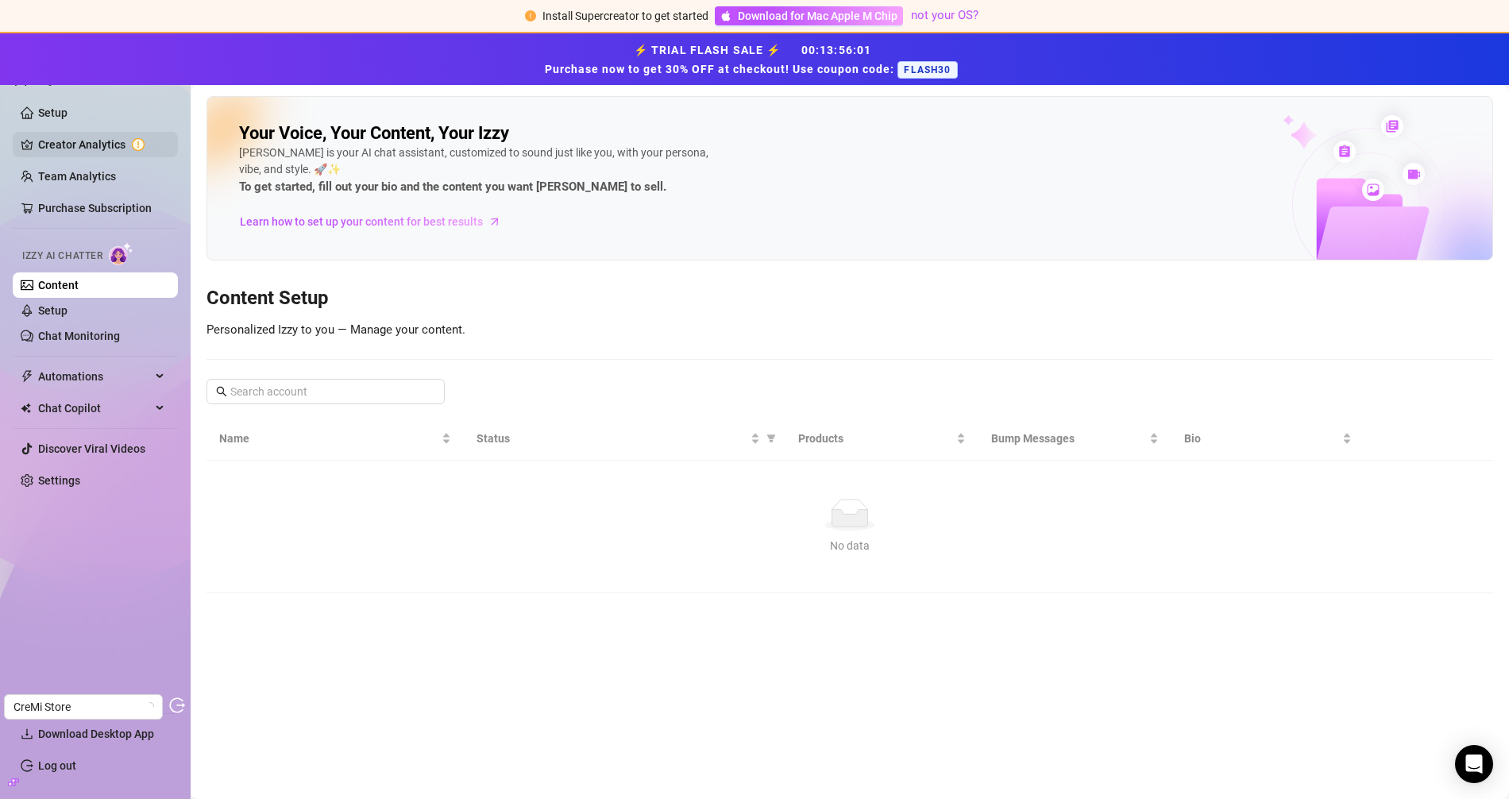
click at [106, 148] on link "Creator Analytics" at bounding box center [101, 144] width 127 height 25
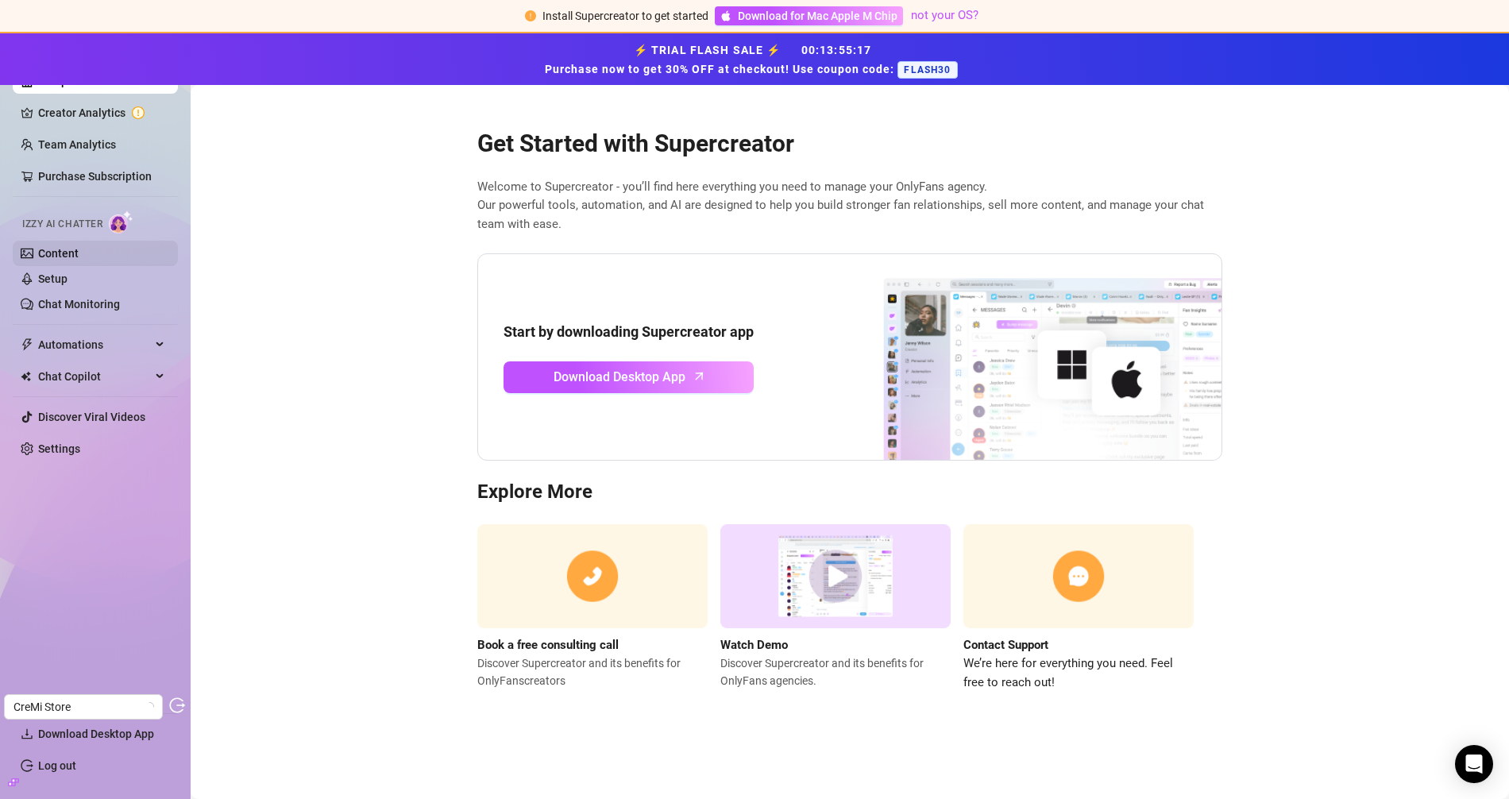
click at [74, 247] on link "Content" at bounding box center [58, 253] width 41 height 13
click at [48, 442] on link "Settings" at bounding box center [59, 448] width 42 height 13
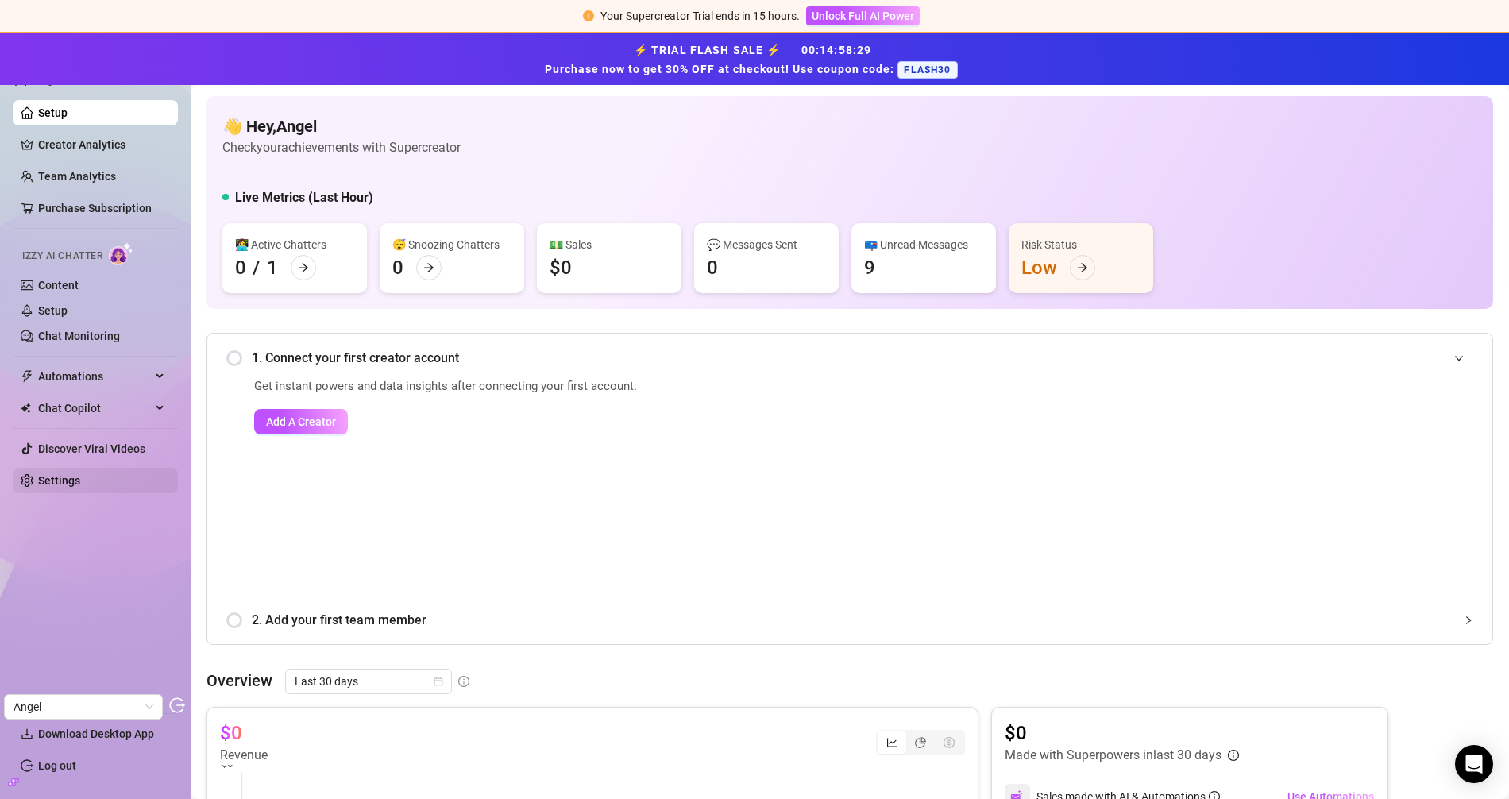
click at [80, 474] on link "Settings" at bounding box center [59, 480] width 42 height 13
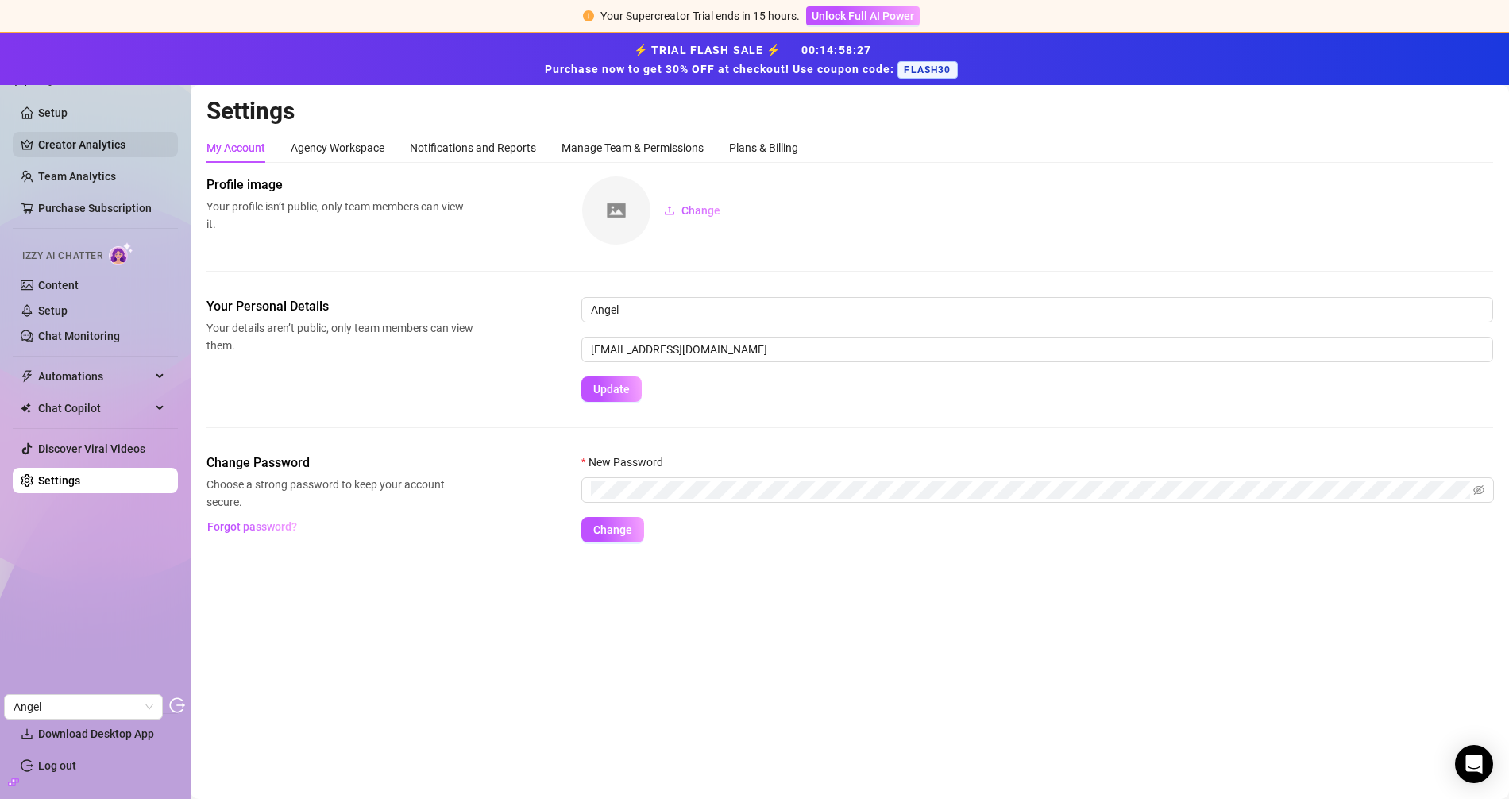
click at [89, 145] on link "Creator Analytics" at bounding box center [101, 144] width 127 height 25
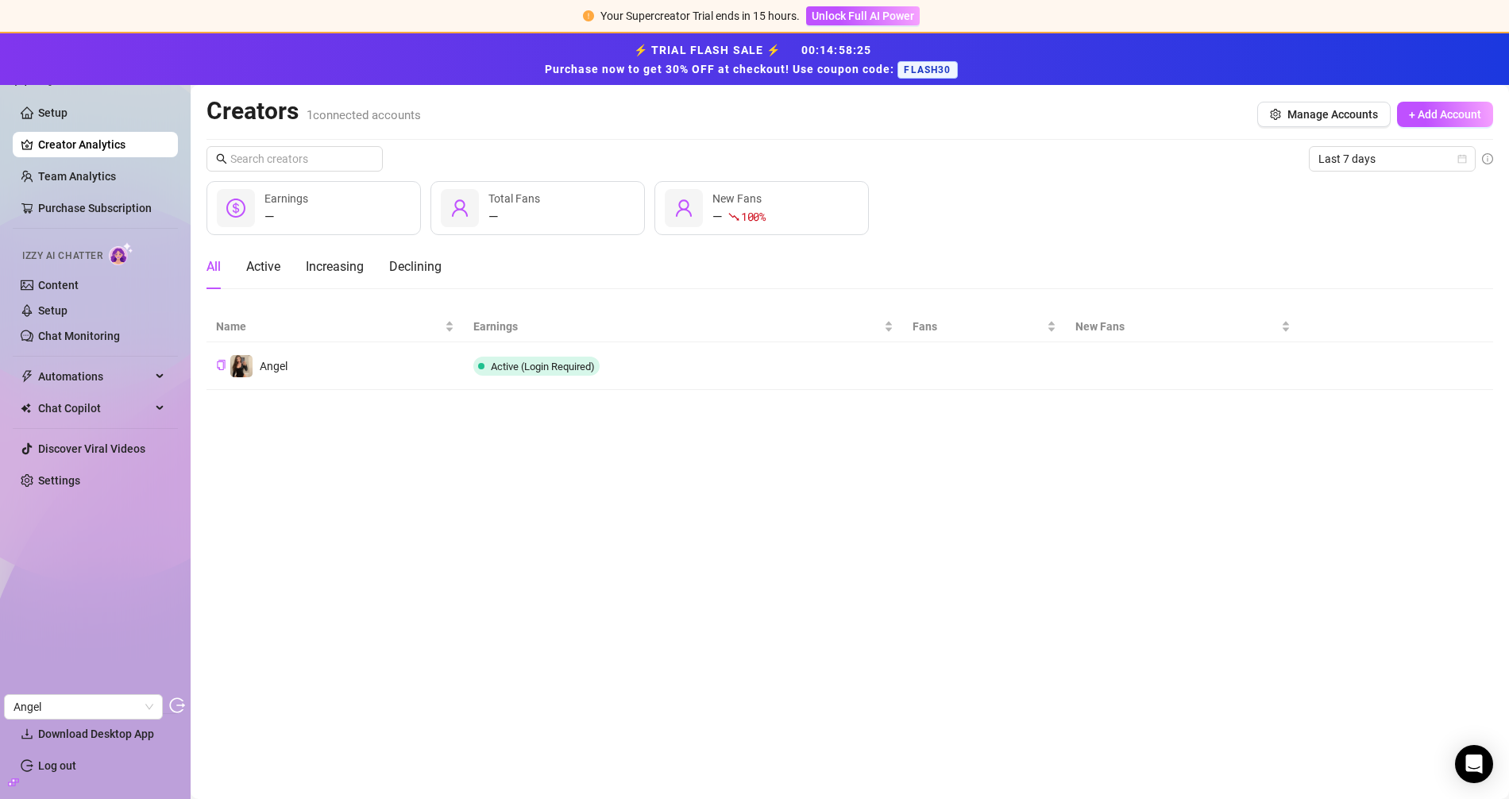
click at [71, 269] on div "Izzy AI Chatter" at bounding box center [94, 254] width 168 height 36
click at [85, 342] on link "Chat Monitoring" at bounding box center [79, 336] width 82 height 13
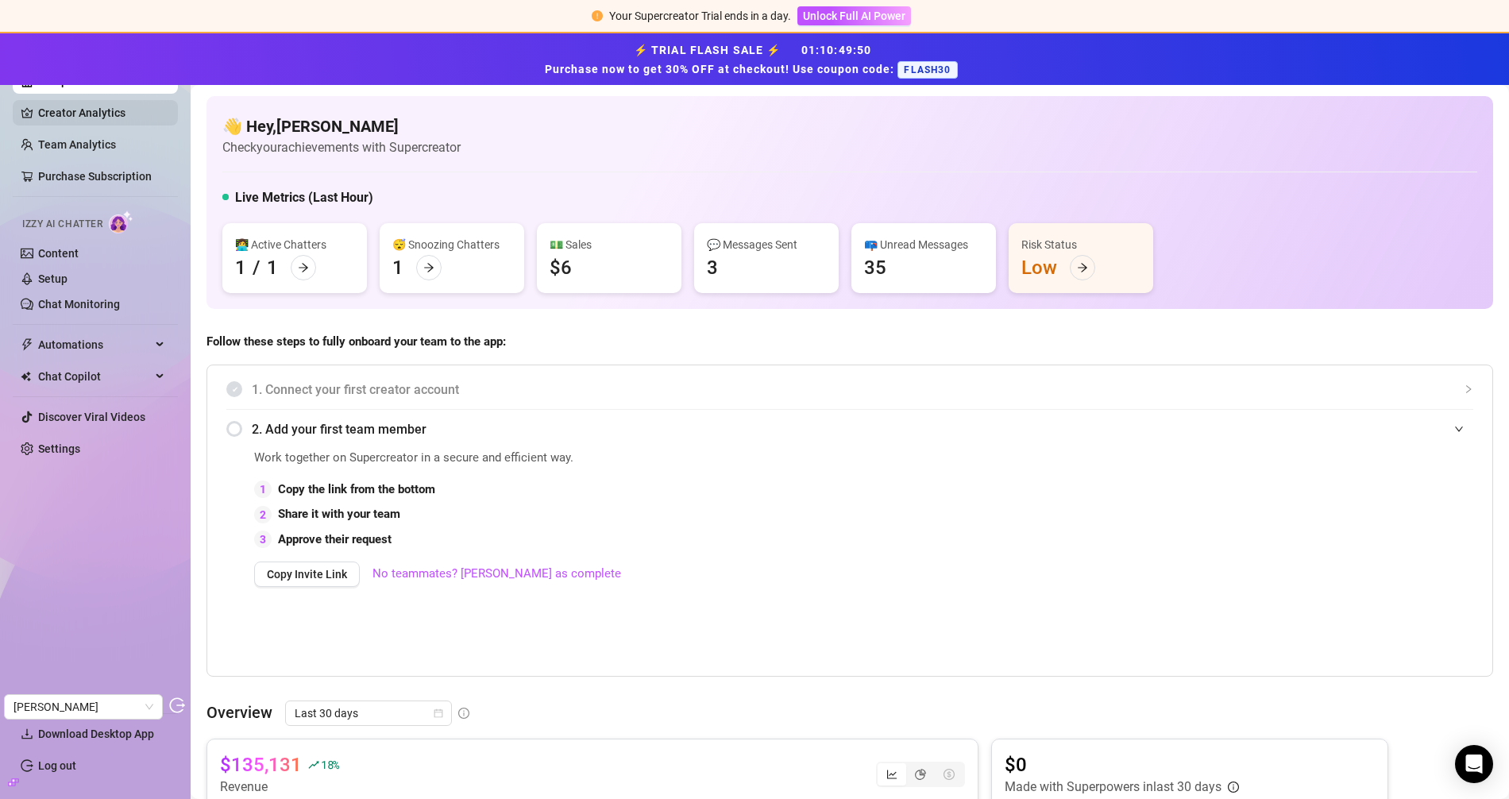
click at [114, 125] on link "Creator Analytics" at bounding box center [101, 112] width 127 height 25
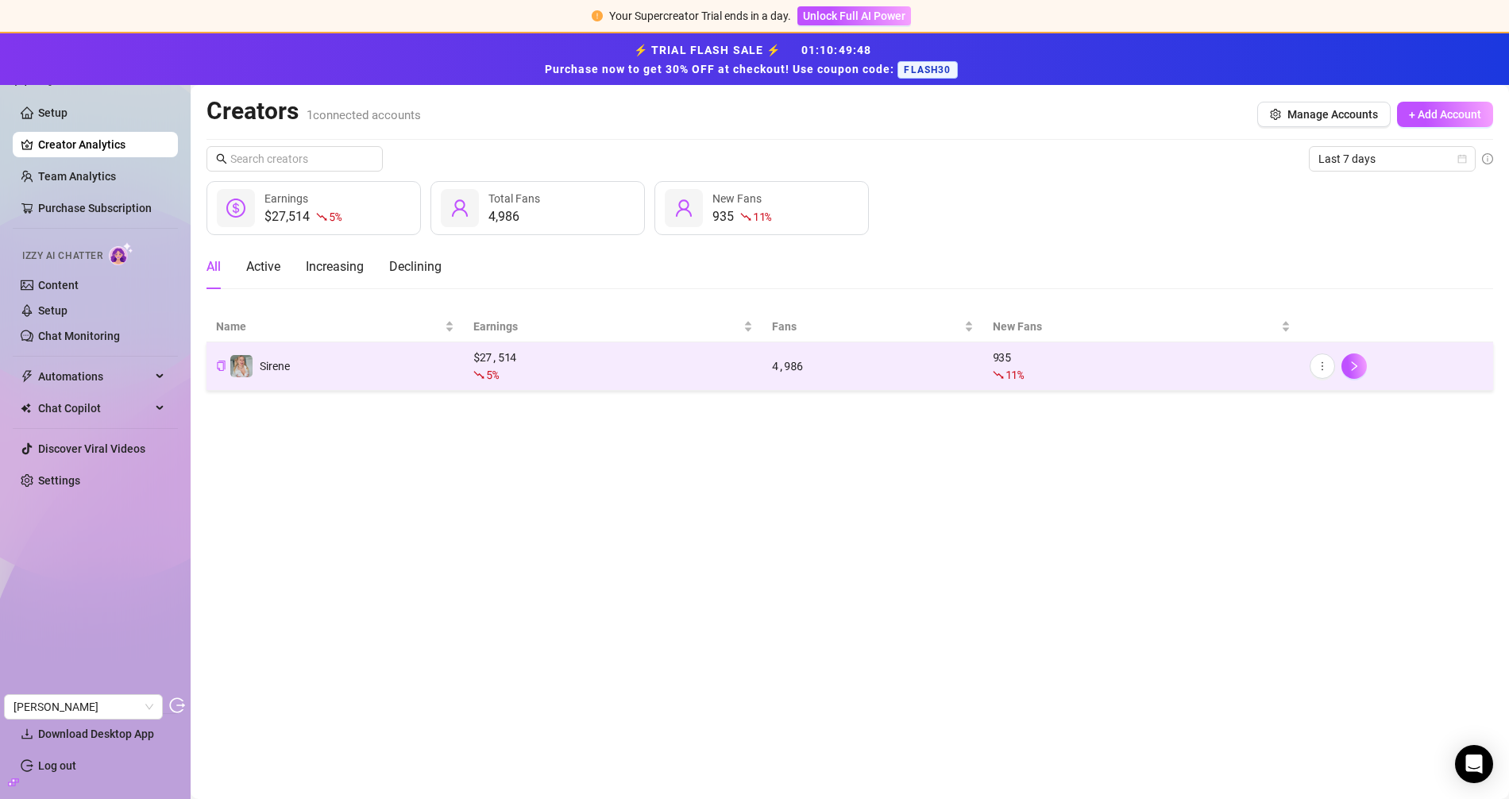
click at [499, 370] on div "5 %" at bounding box center [613, 374] width 280 height 17
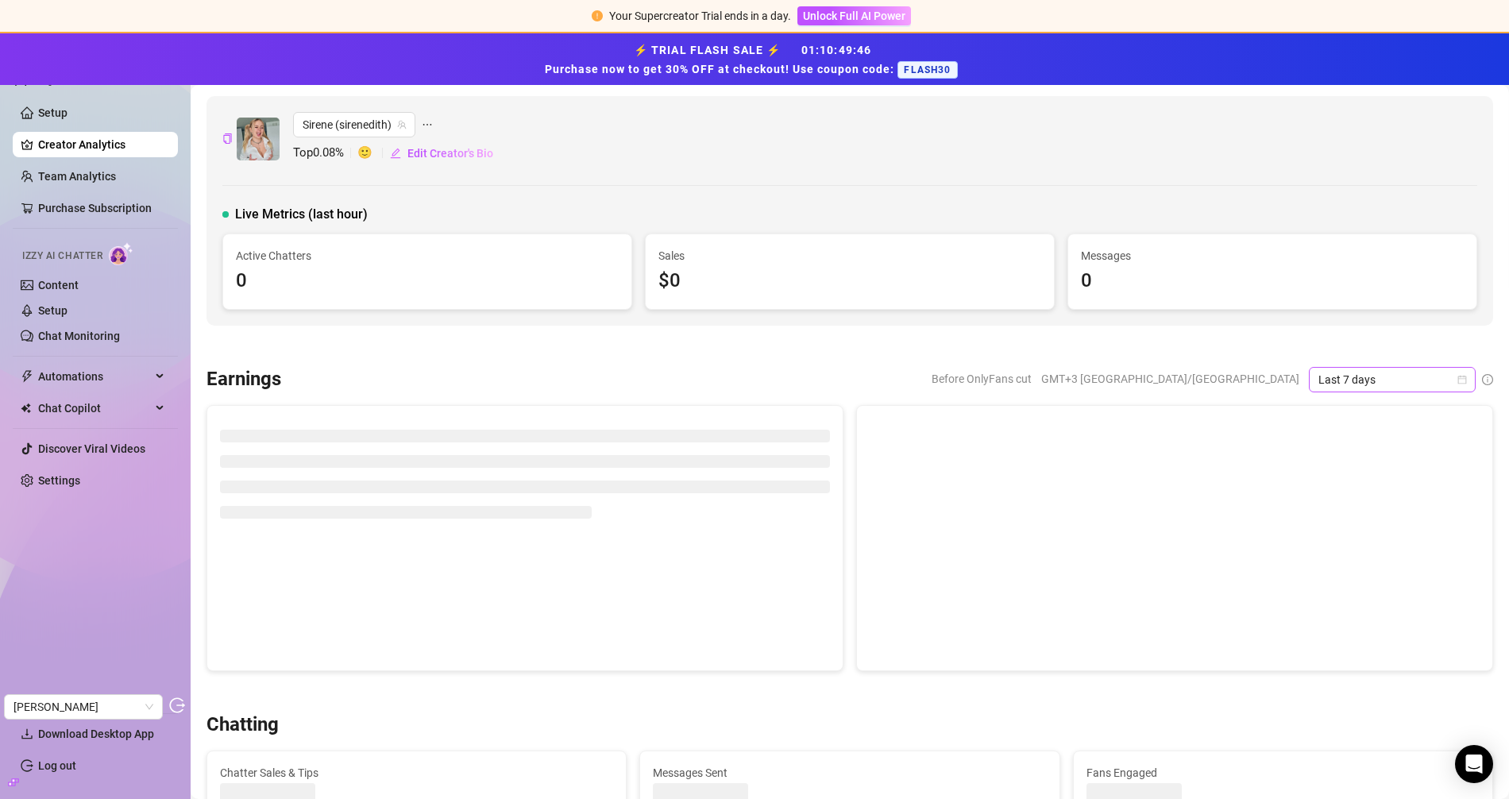
click at [1366, 372] on span "Last 7 days" at bounding box center [1392, 380] width 148 height 24
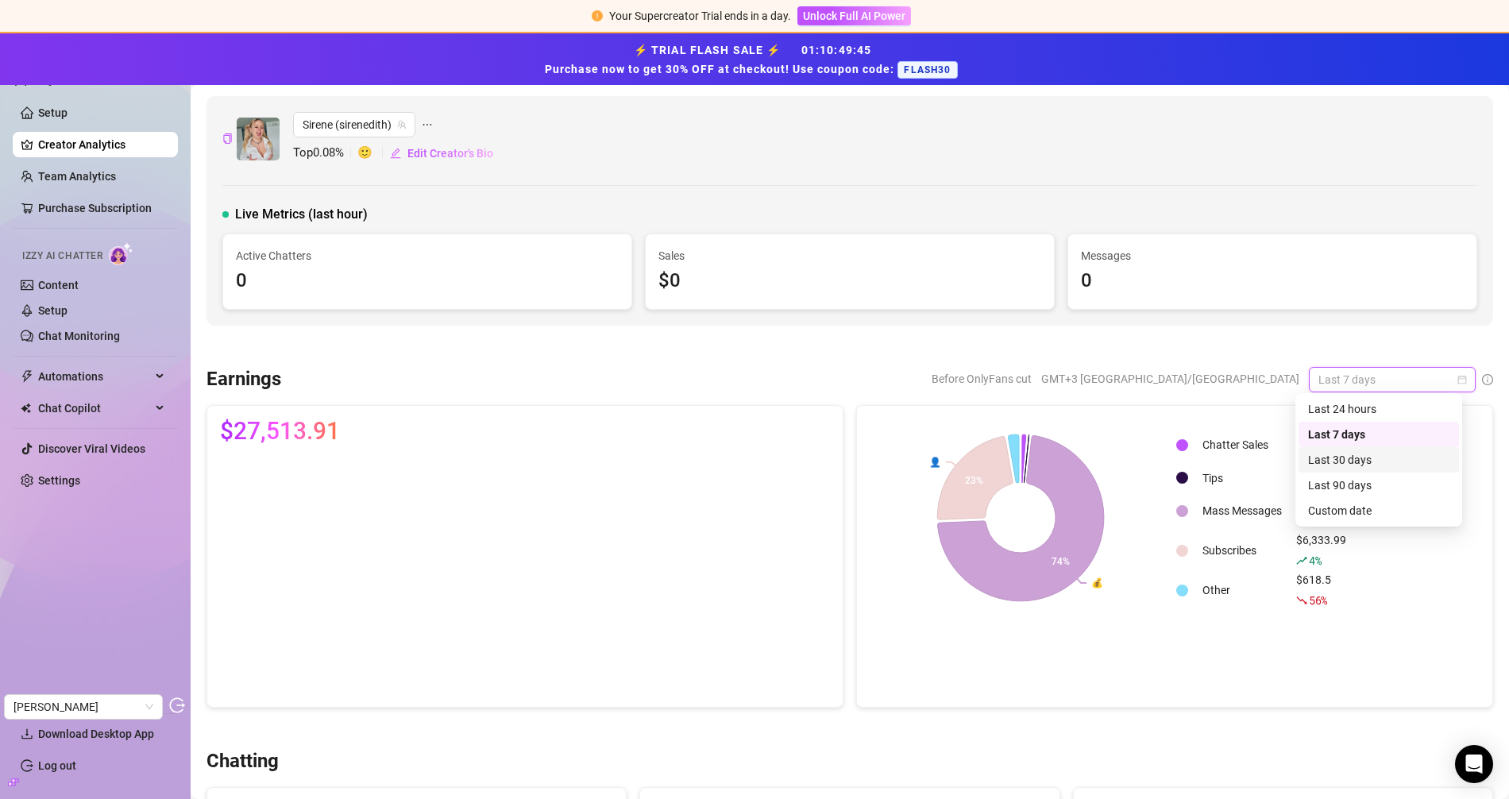
click at [1352, 457] on div "Last 30 days" at bounding box center [1378, 459] width 141 height 17
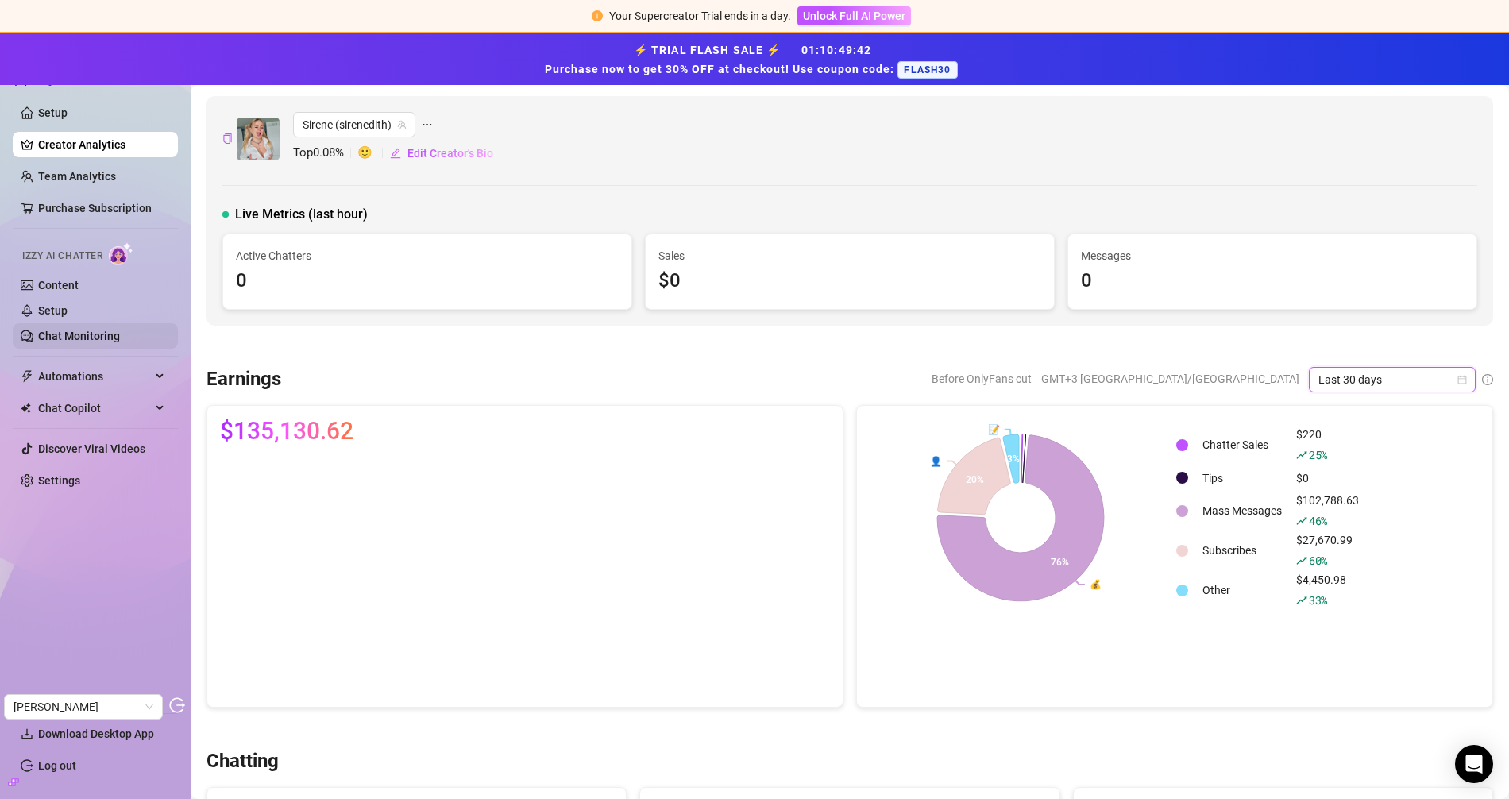
click at [59, 330] on link "Chat Monitoring" at bounding box center [79, 336] width 82 height 13
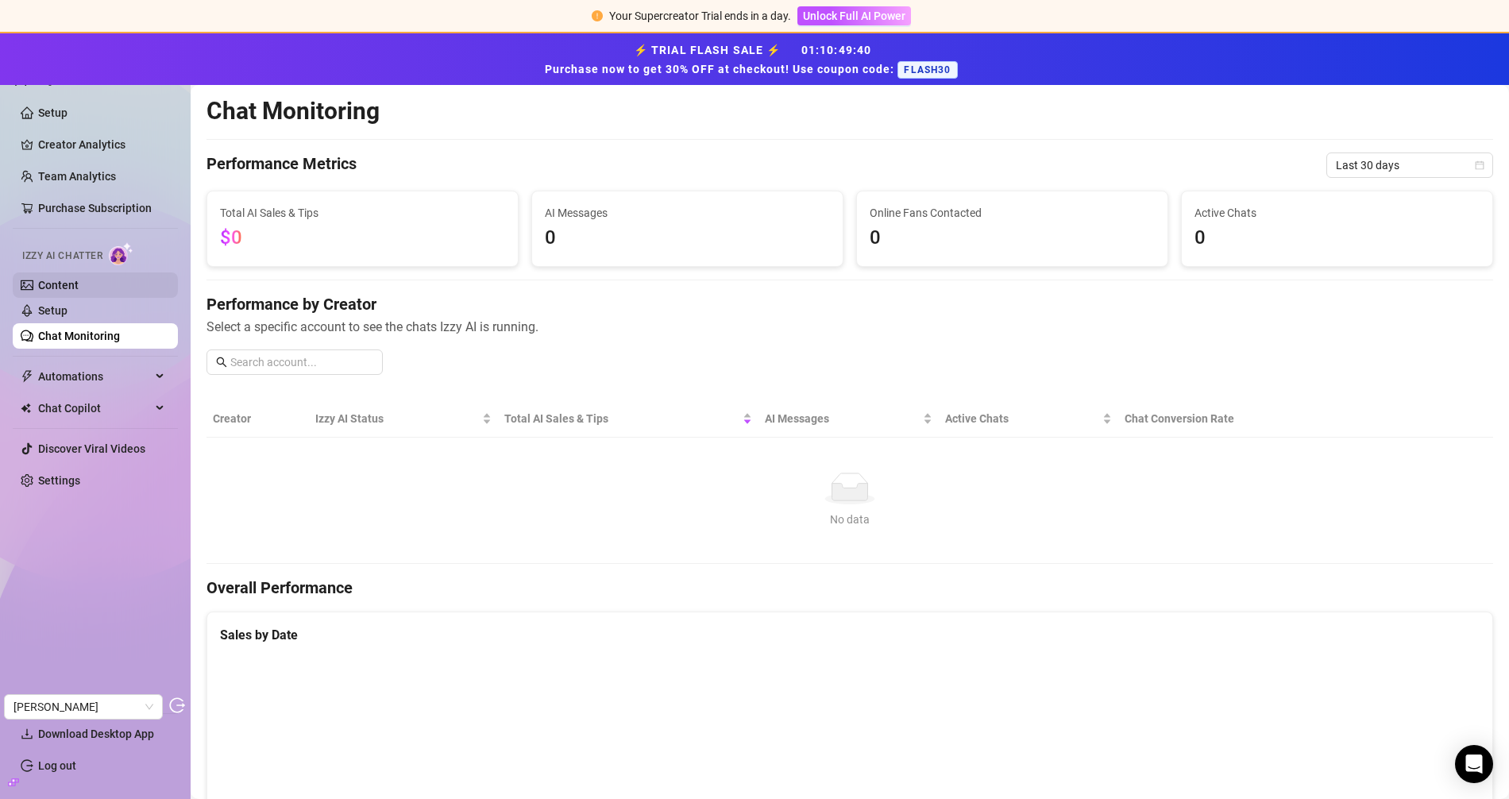
click at [55, 284] on link "Content" at bounding box center [58, 285] width 41 height 13
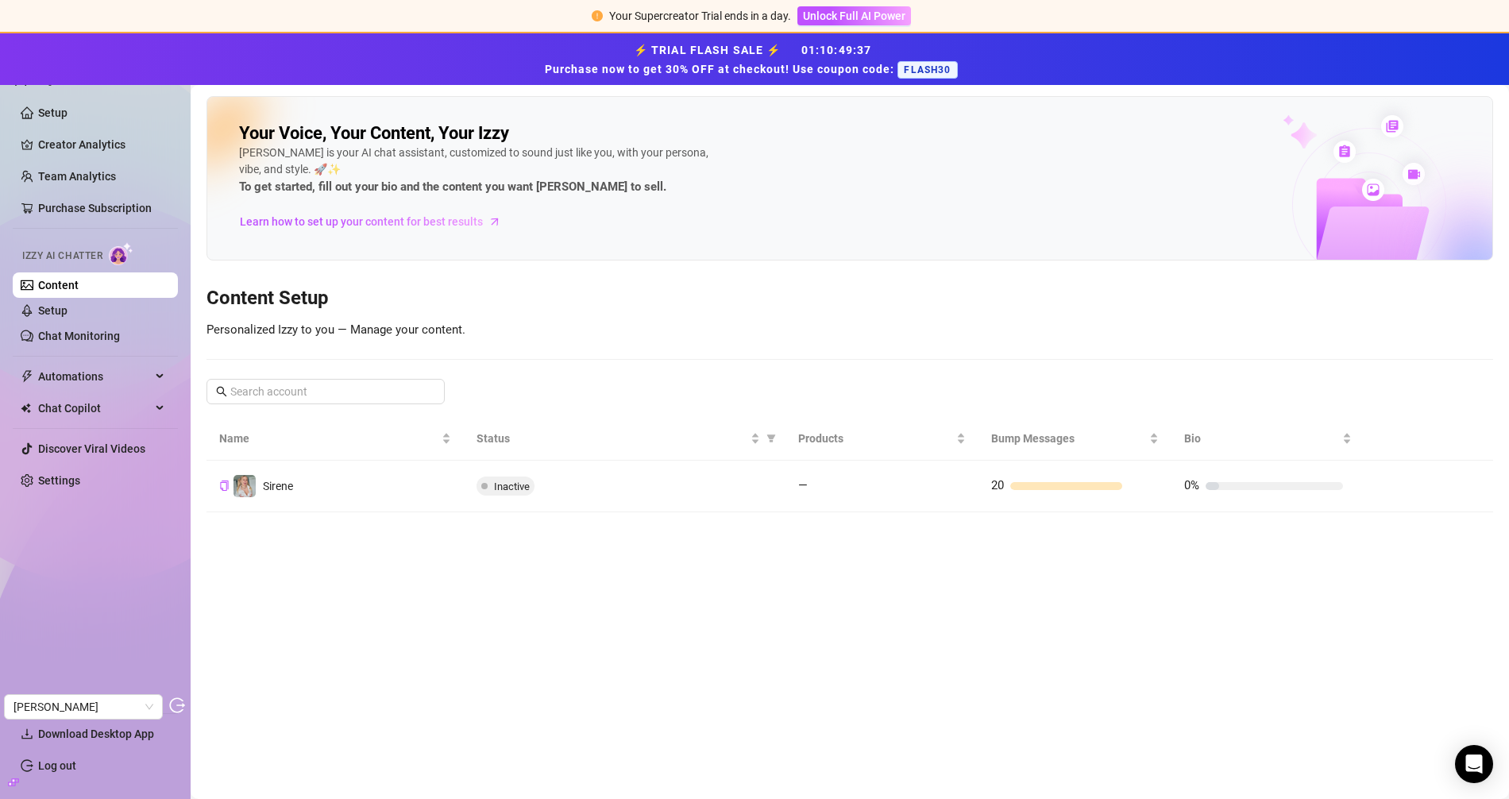
click at [702, 496] on td "Inactive" at bounding box center [625, 487] width 322 height 52
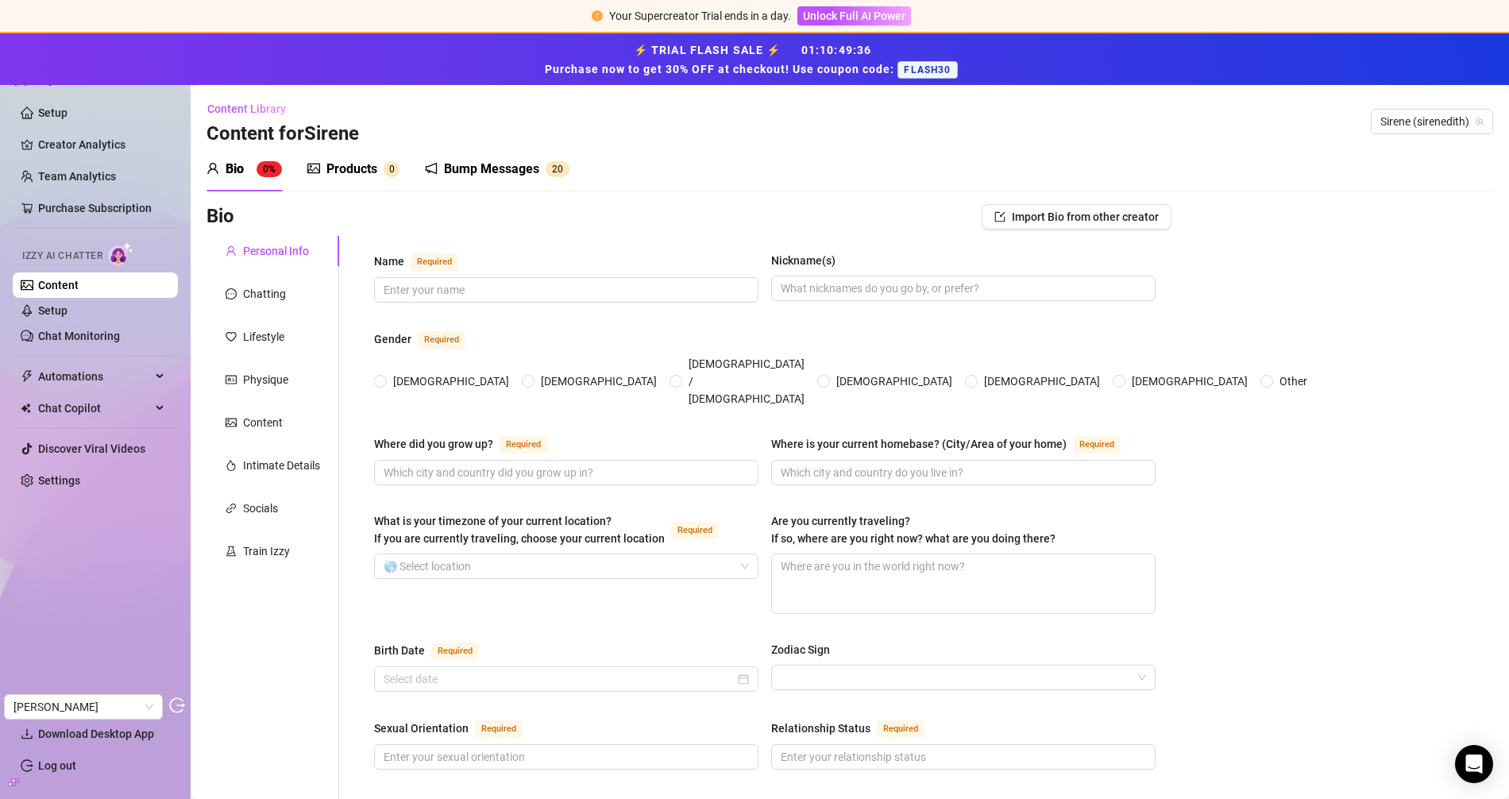
click at [322, 171] on div "Products 0" at bounding box center [353, 169] width 92 height 19
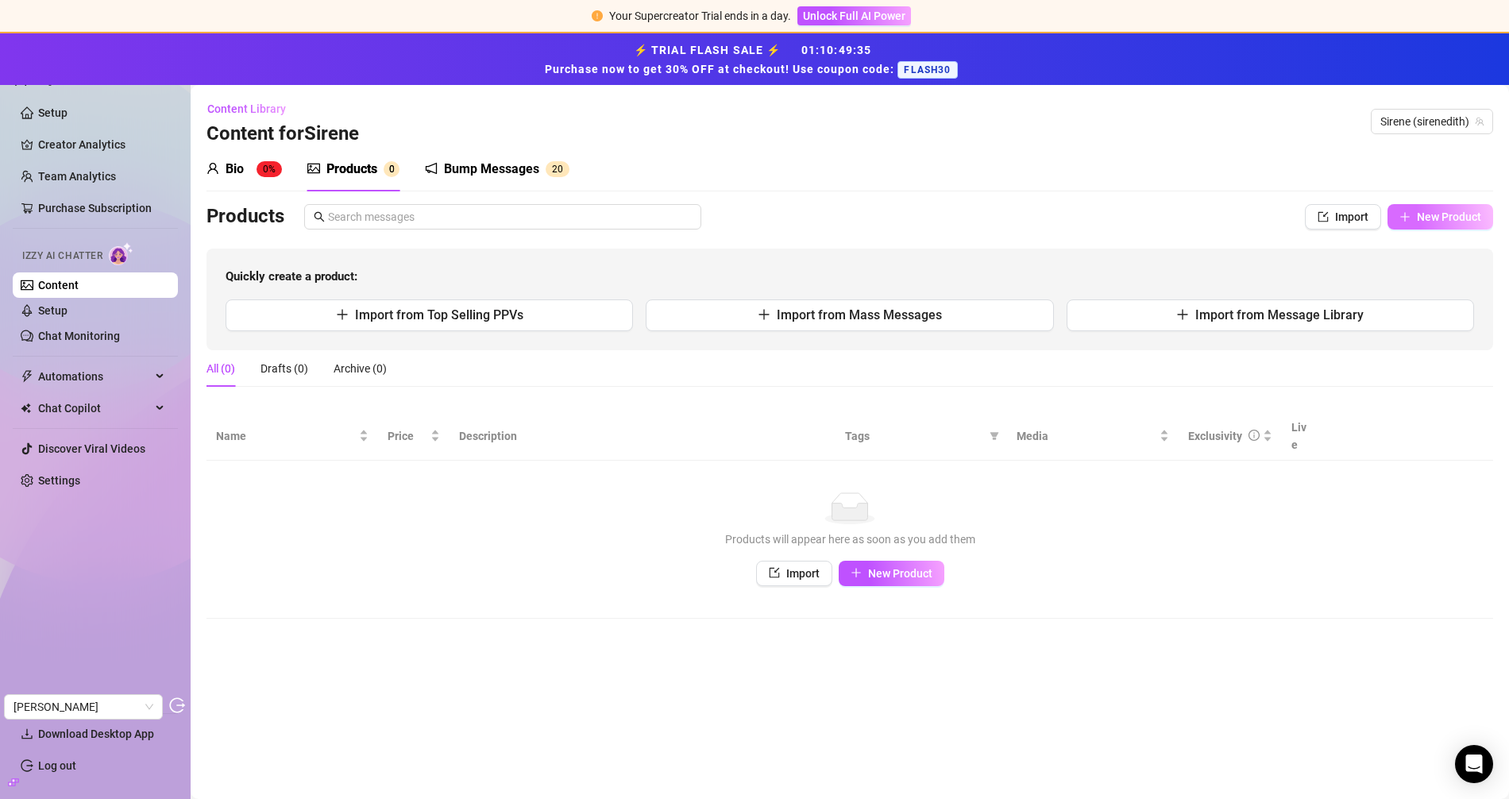
click at [1427, 223] on button "New Product" at bounding box center [1440, 216] width 106 height 25
type textarea "Type your message here..."
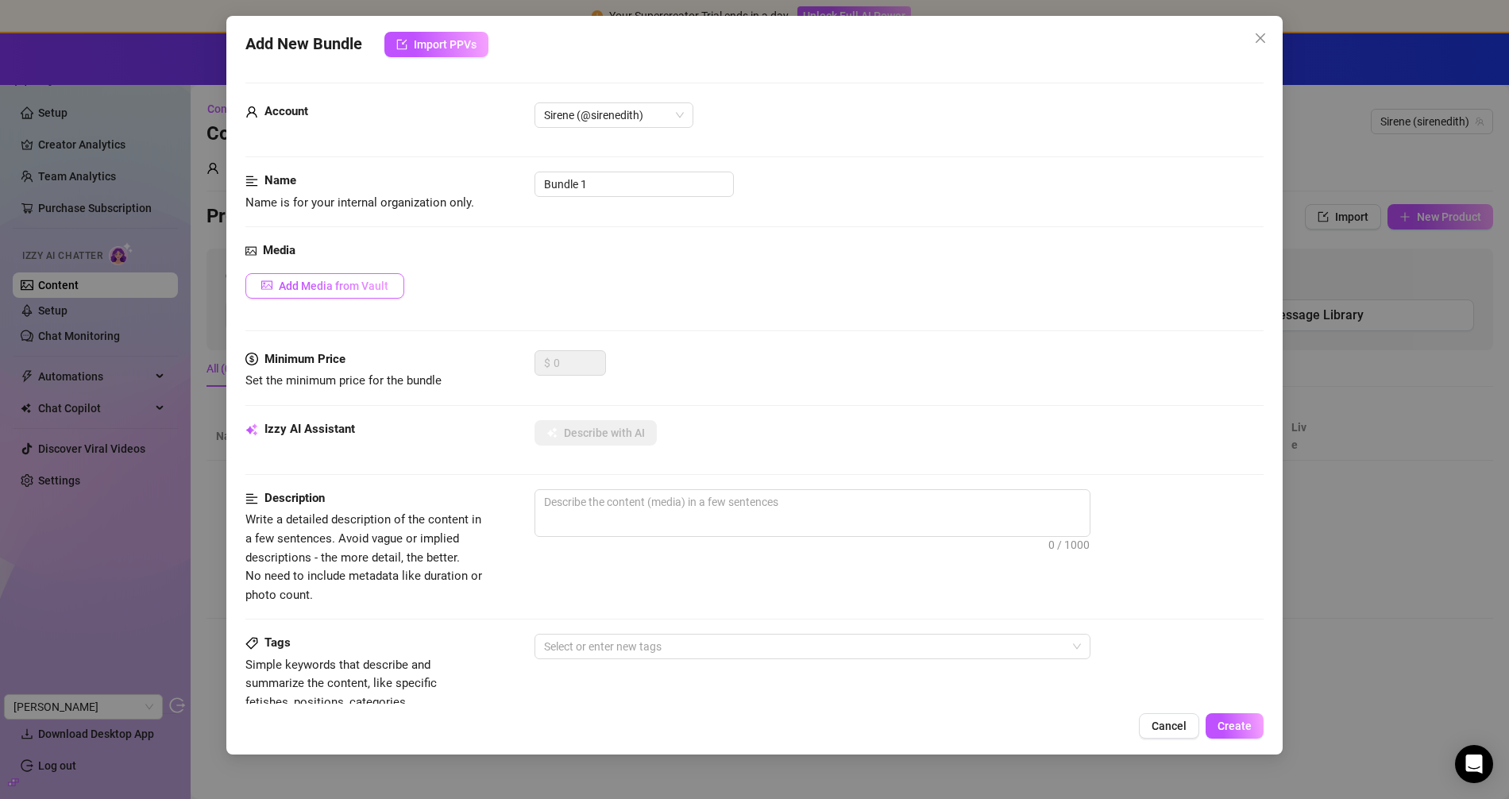
click at [293, 277] on button "Add Media from Vault" at bounding box center [324, 285] width 159 height 25
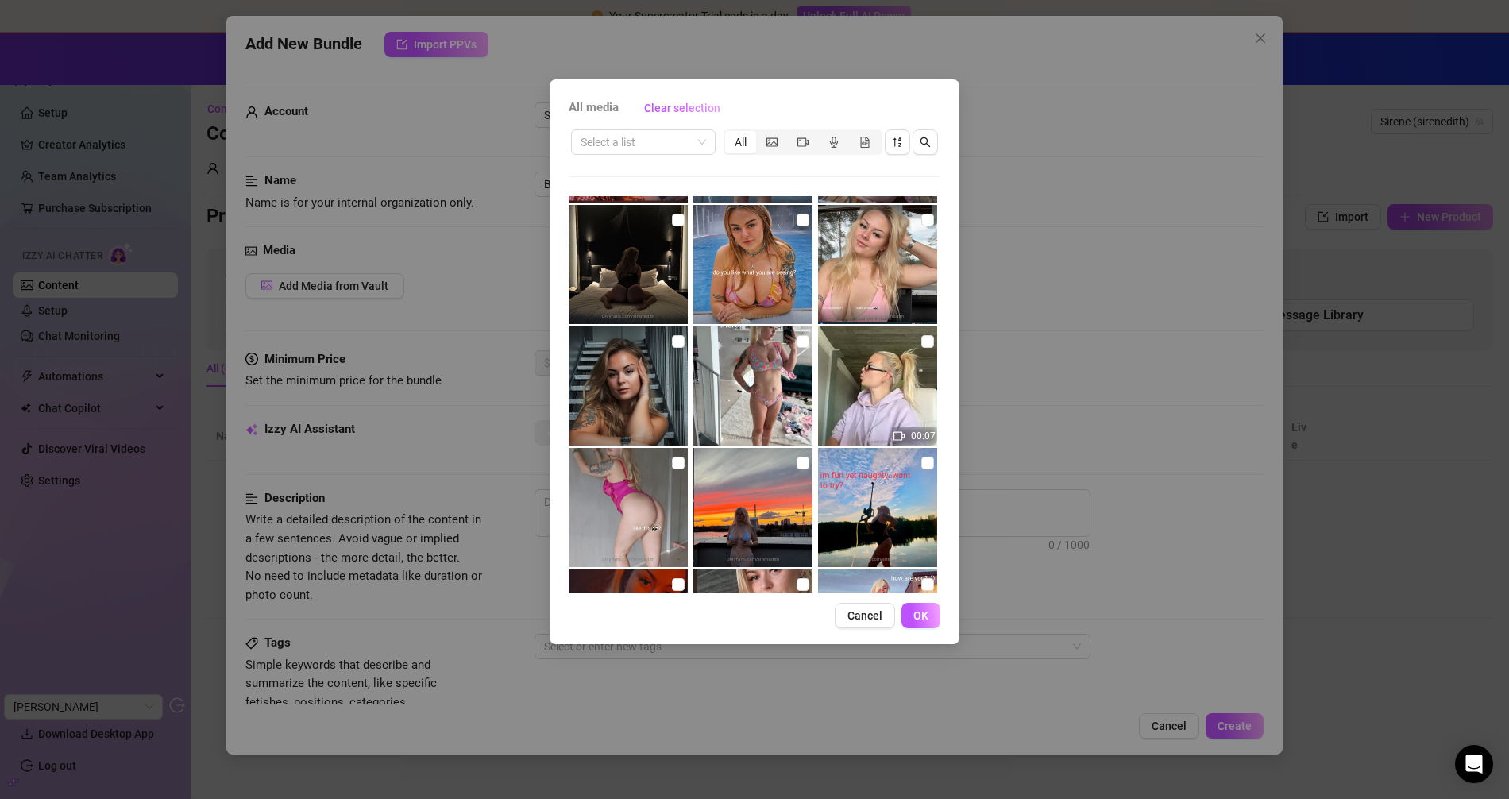
scroll to position [572, 0]
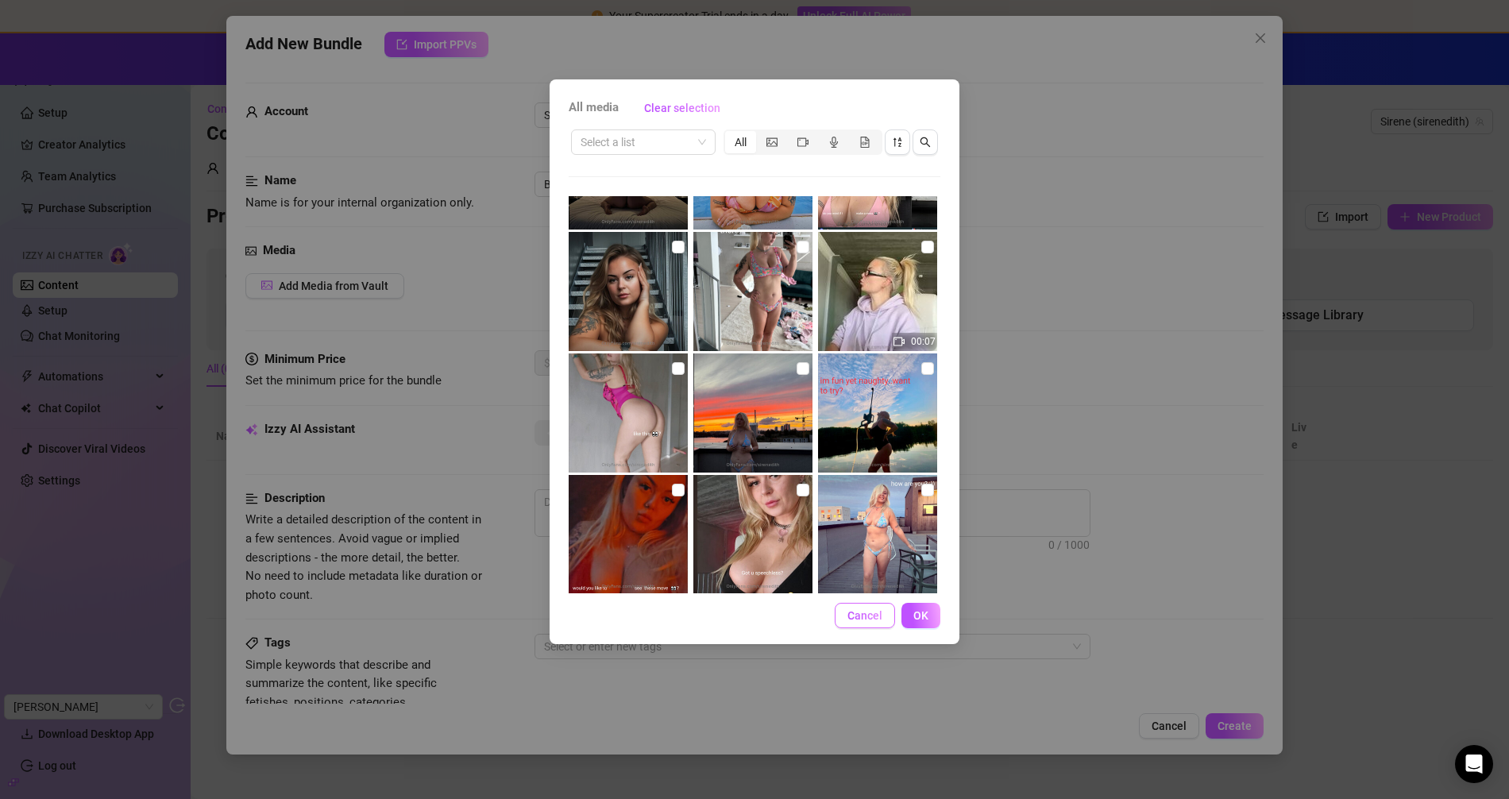
click at [852, 626] on button "Cancel" at bounding box center [865, 615] width 60 height 25
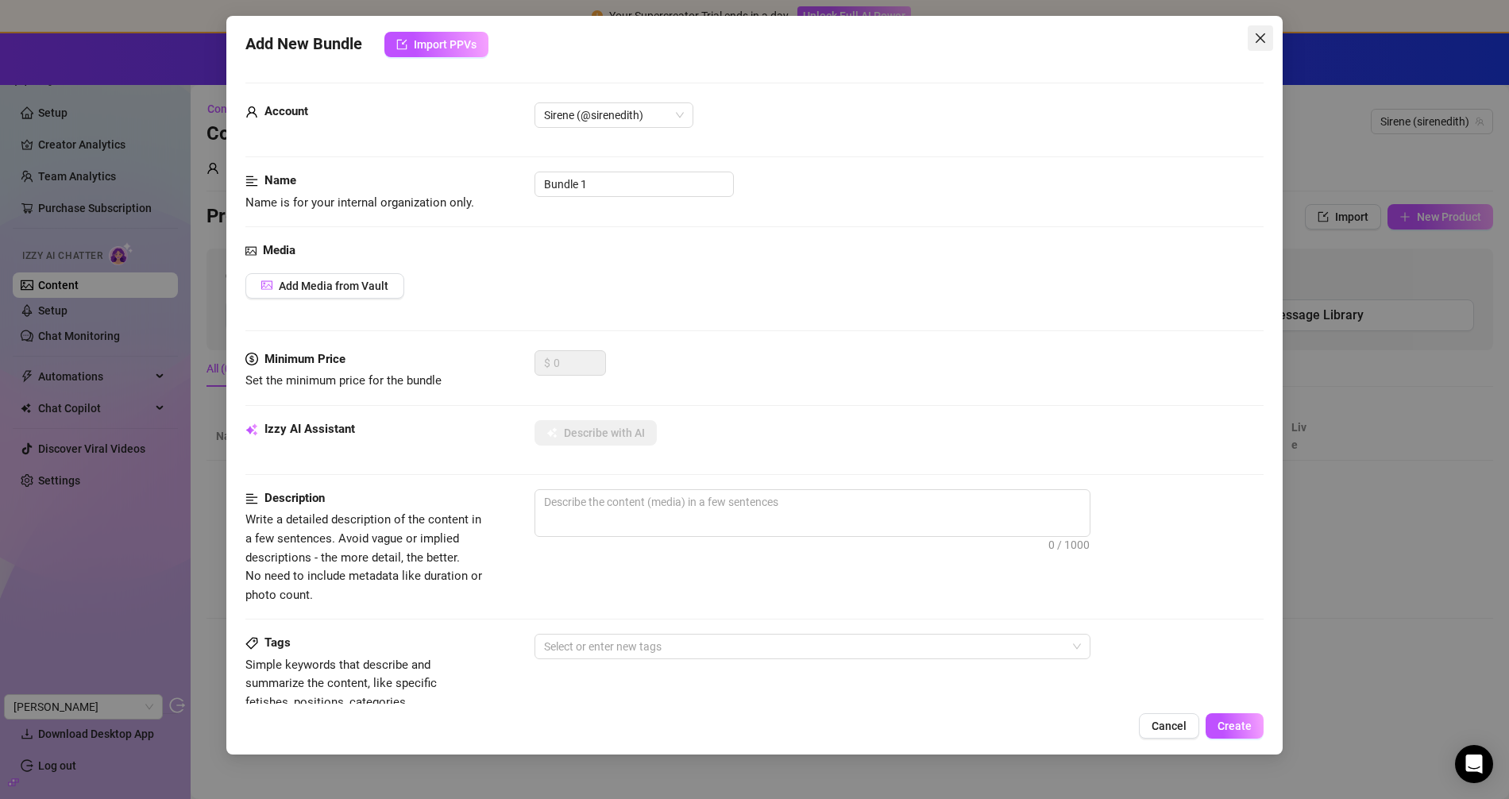
click at [1258, 37] on icon "close" at bounding box center [1260, 38] width 13 height 13
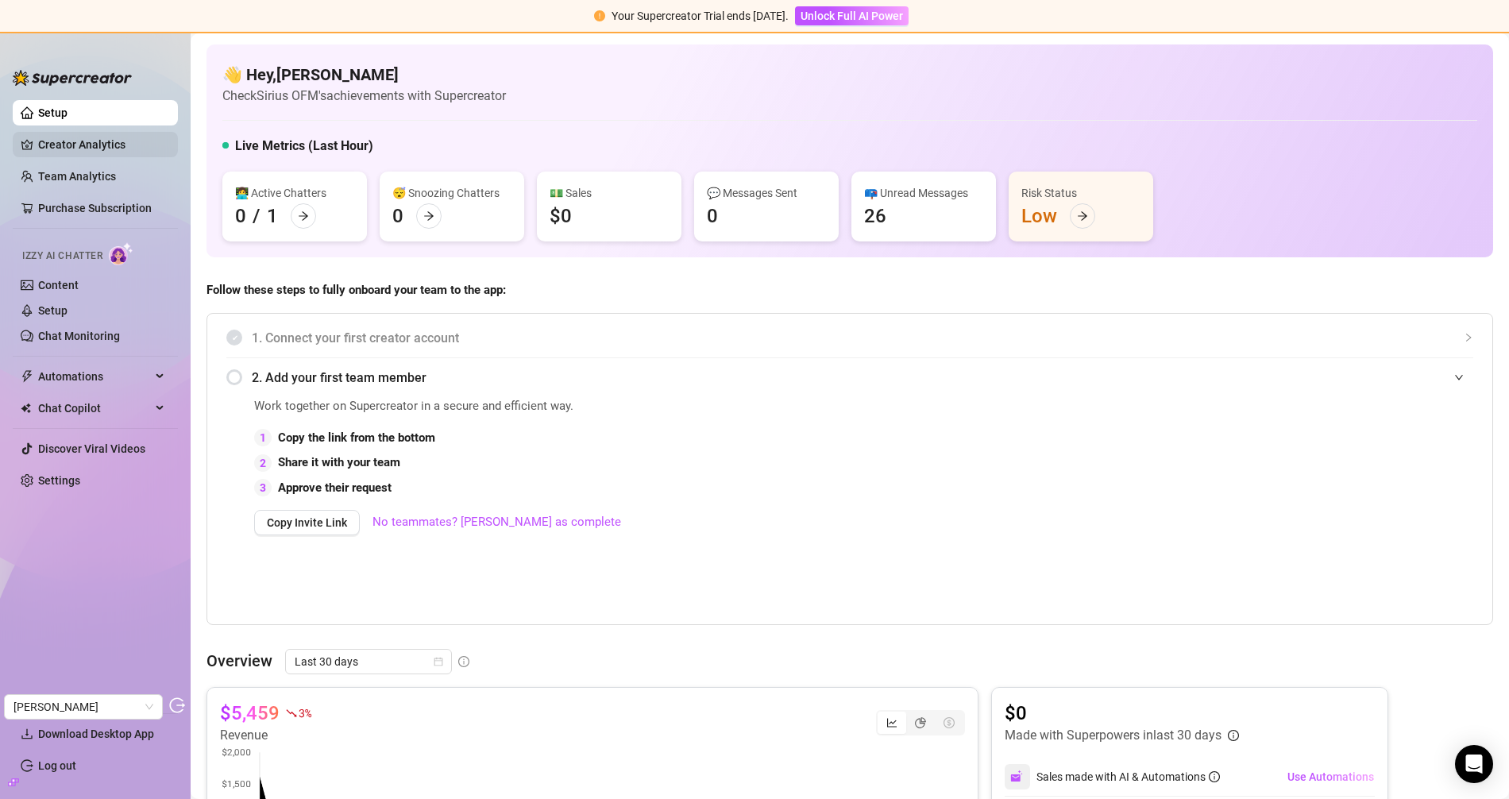
click at [100, 137] on link "Creator Analytics" at bounding box center [101, 144] width 127 height 25
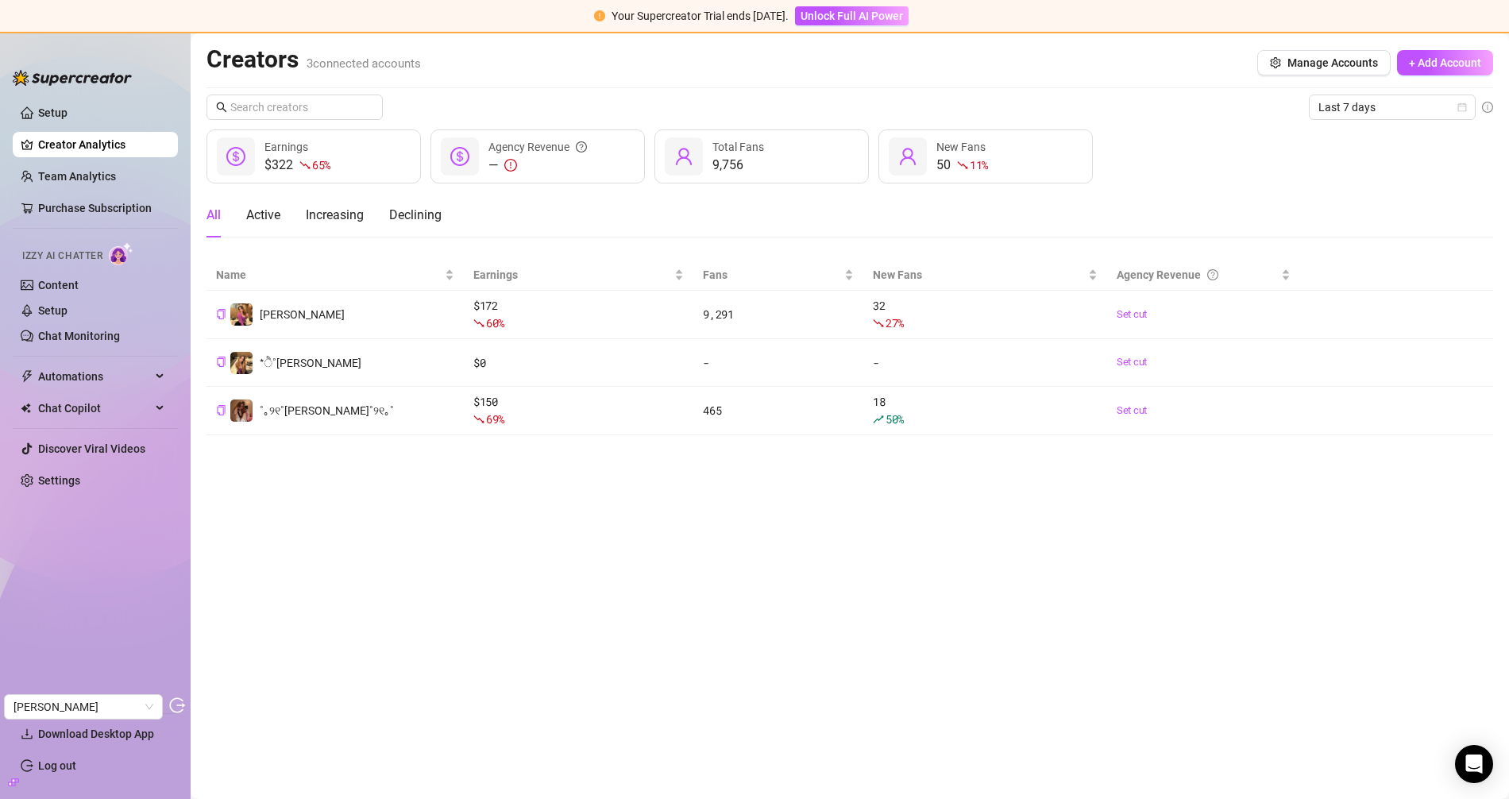
click at [1357, 129] on div "$322 65 % Earnings — Agency Revenue 9,756 Total Fans 50 11 % New Fans" at bounding box center [849, 156] width 1287 height 54
click at [1344, 102] on span "Last 7 days" at bounding box center [1392, 107] width 148 height 24
click at [1370, 188] on div "Last 30 days" at bounding box center [1392, 188] width 141 height 17
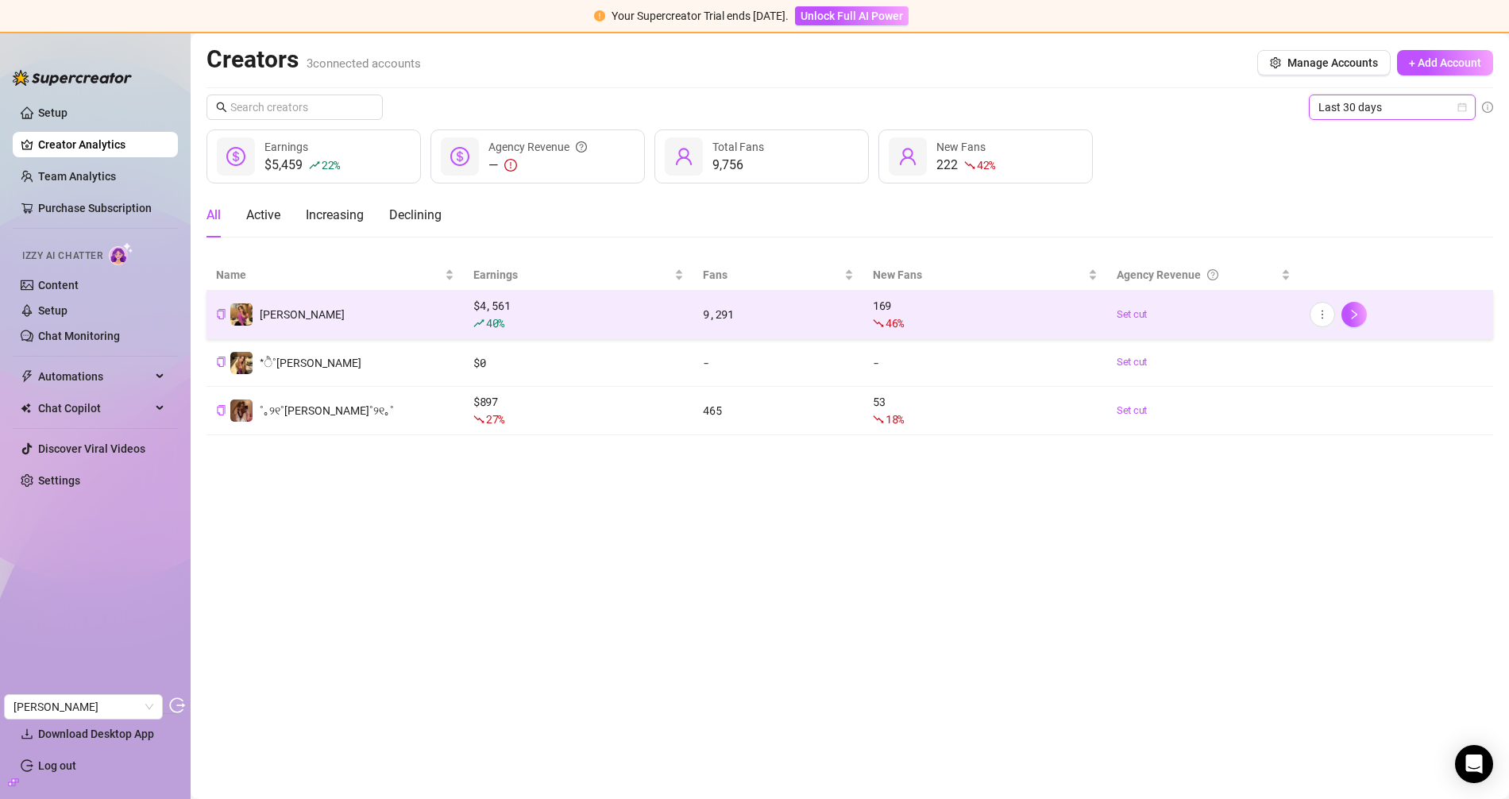
click at [361, 313] on td "[PERSON_NAME]" at bounding box center [334, 315] width 257 height 48
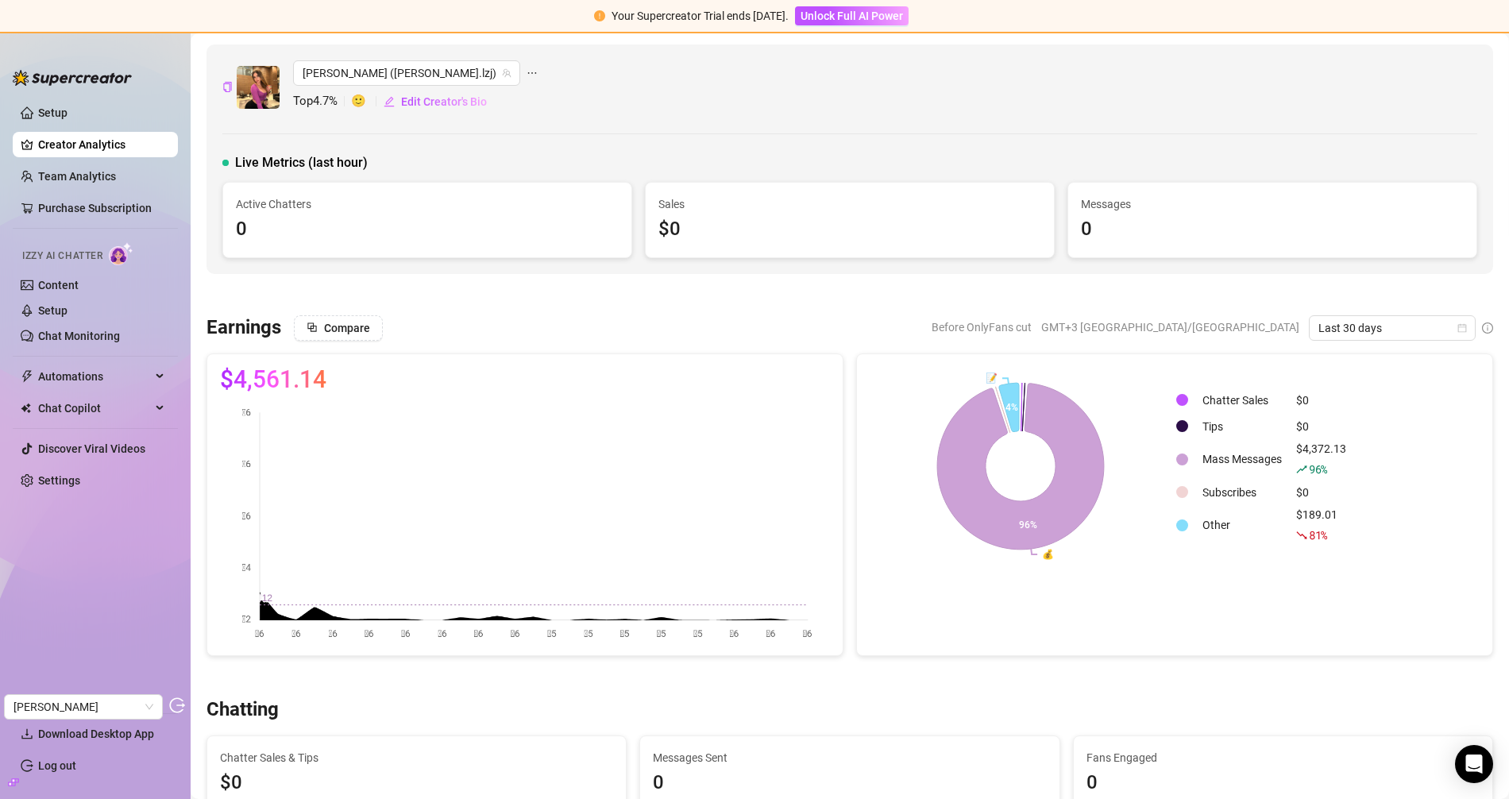
drag, startPoint x: 58, startPoint y: 288, endPoint x: 192, endPoint y: 286, distance: 134.2
click at [58, 289] on link "Content" at bounding box center [58, 285] width 41 height 13
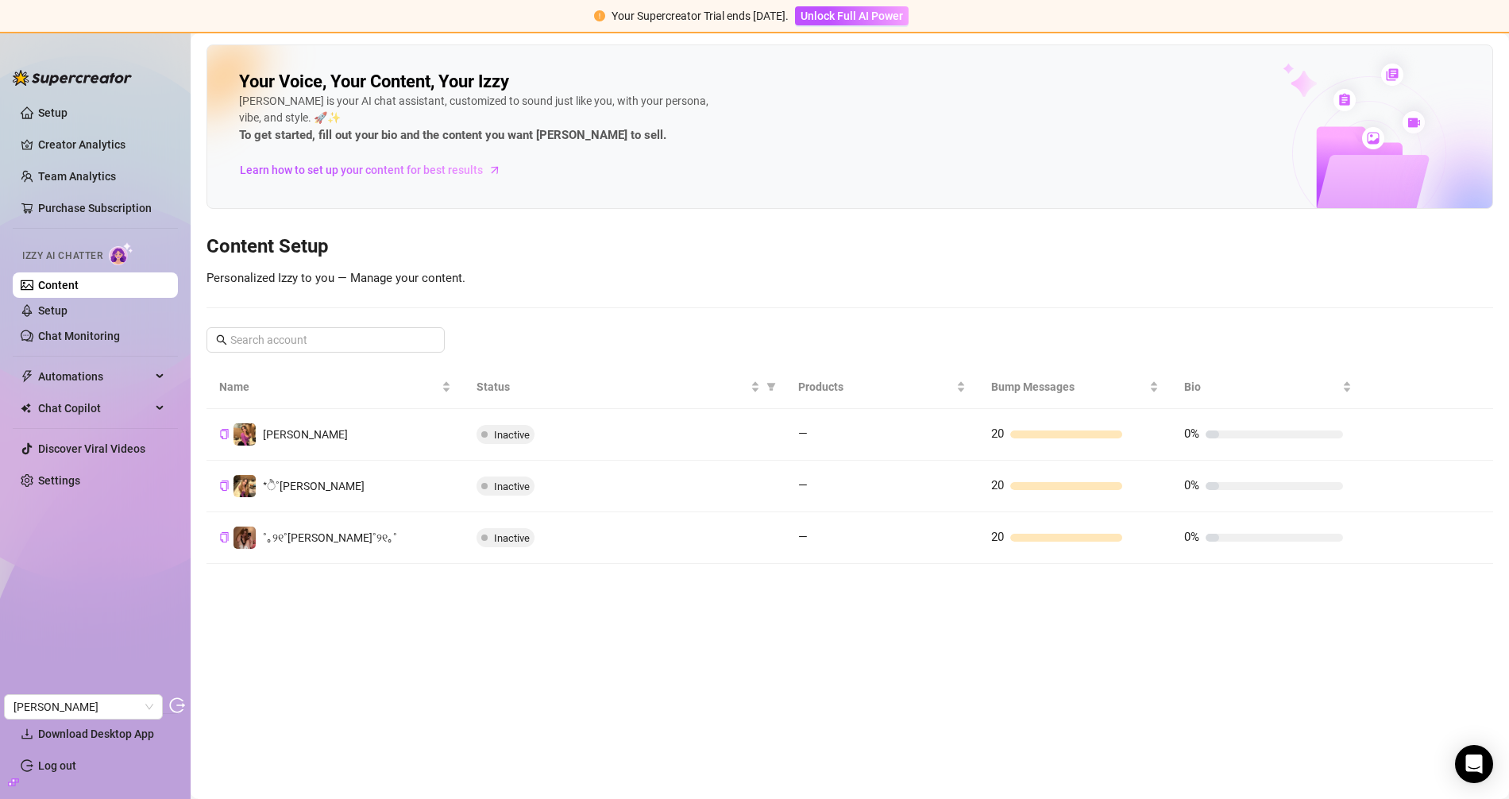
click at [67, 283] on link "Content" at bounding box center [58, 285] width 41 height 13
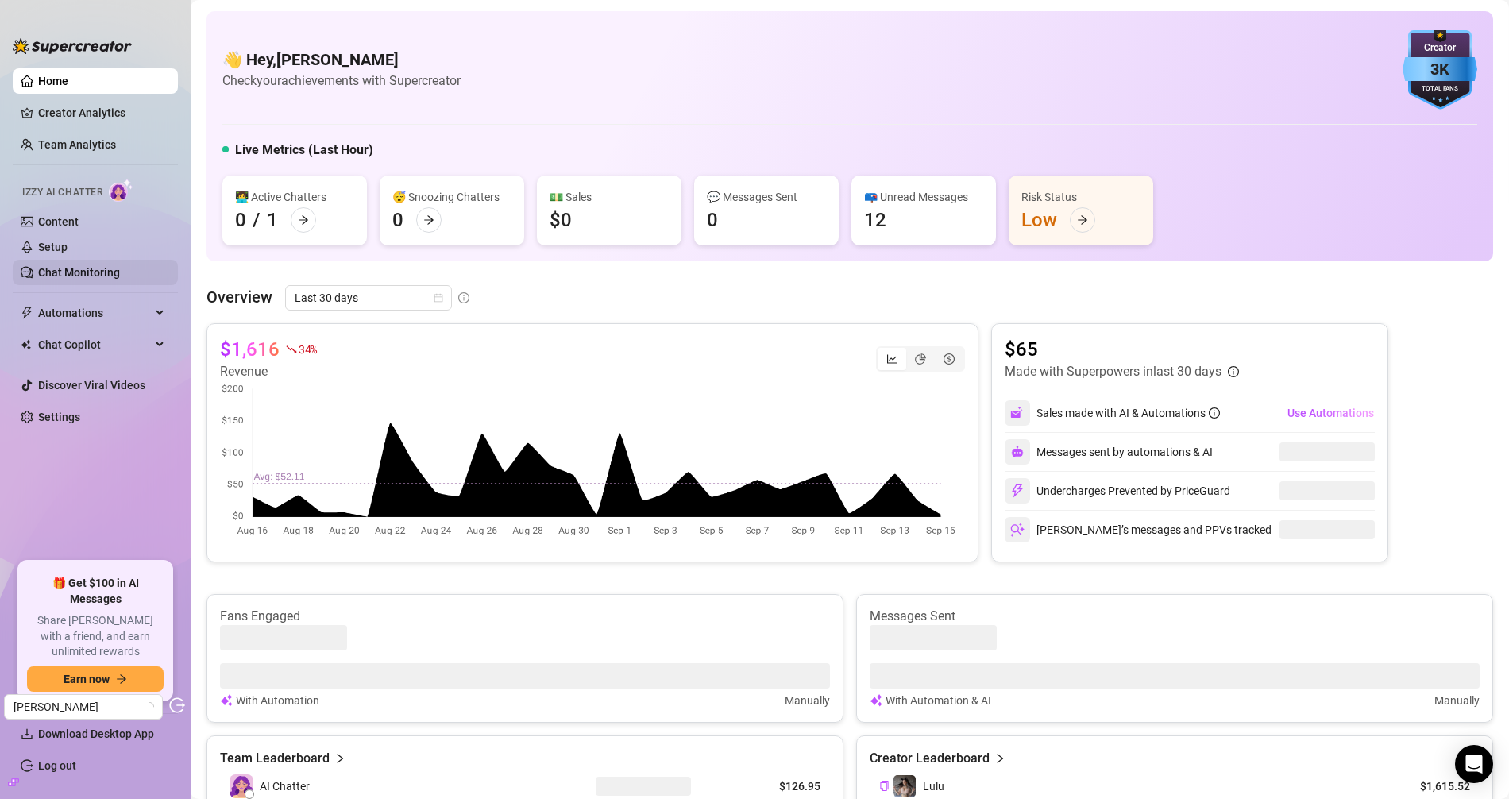
click at [68, 272] on link "Chat Monitoring" at bounding box center [79, 272] width 82 height 13
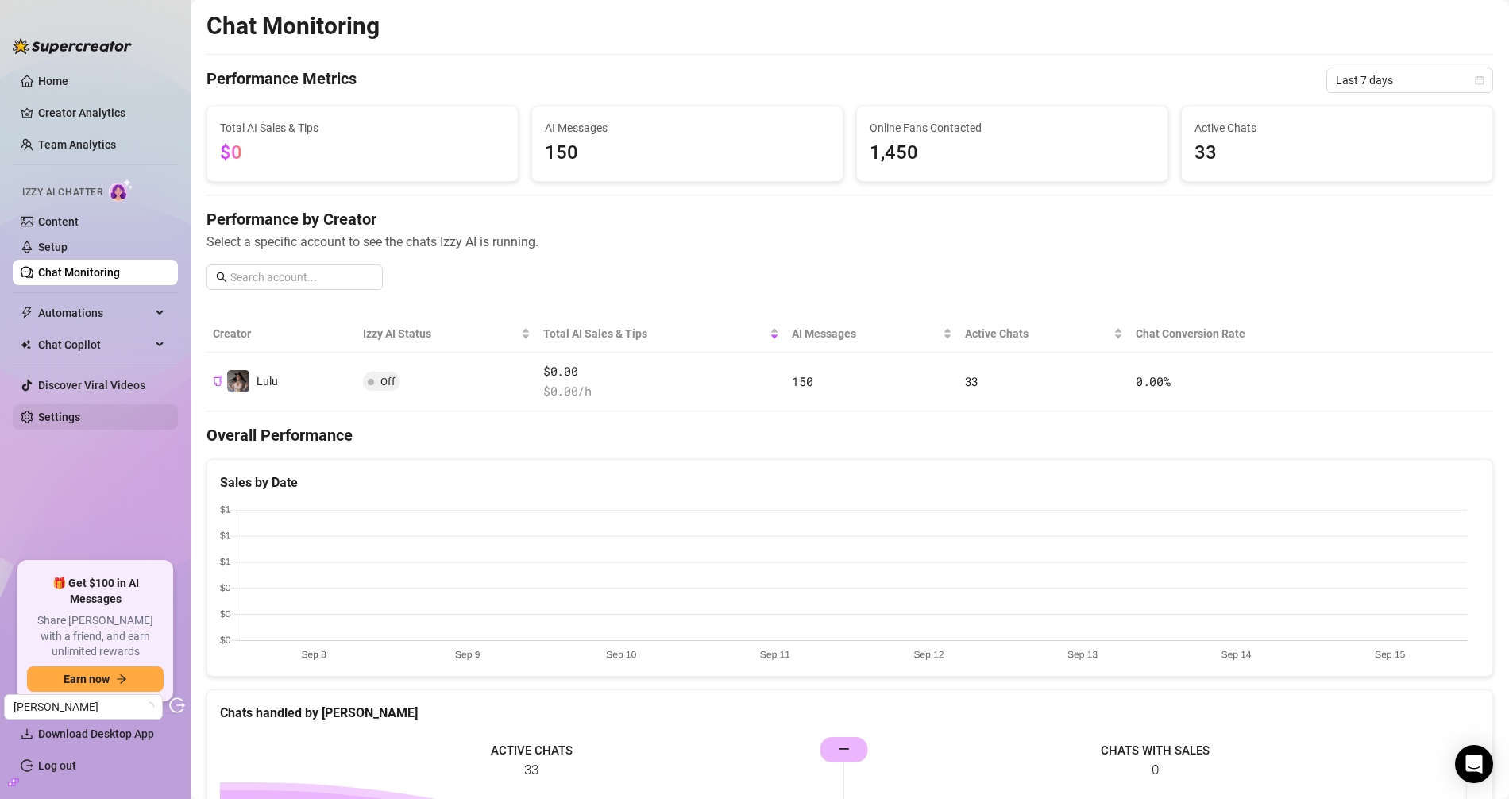
click at [48, 411] on link "Settings" at bounding box center [59, 417] width 42 height 13
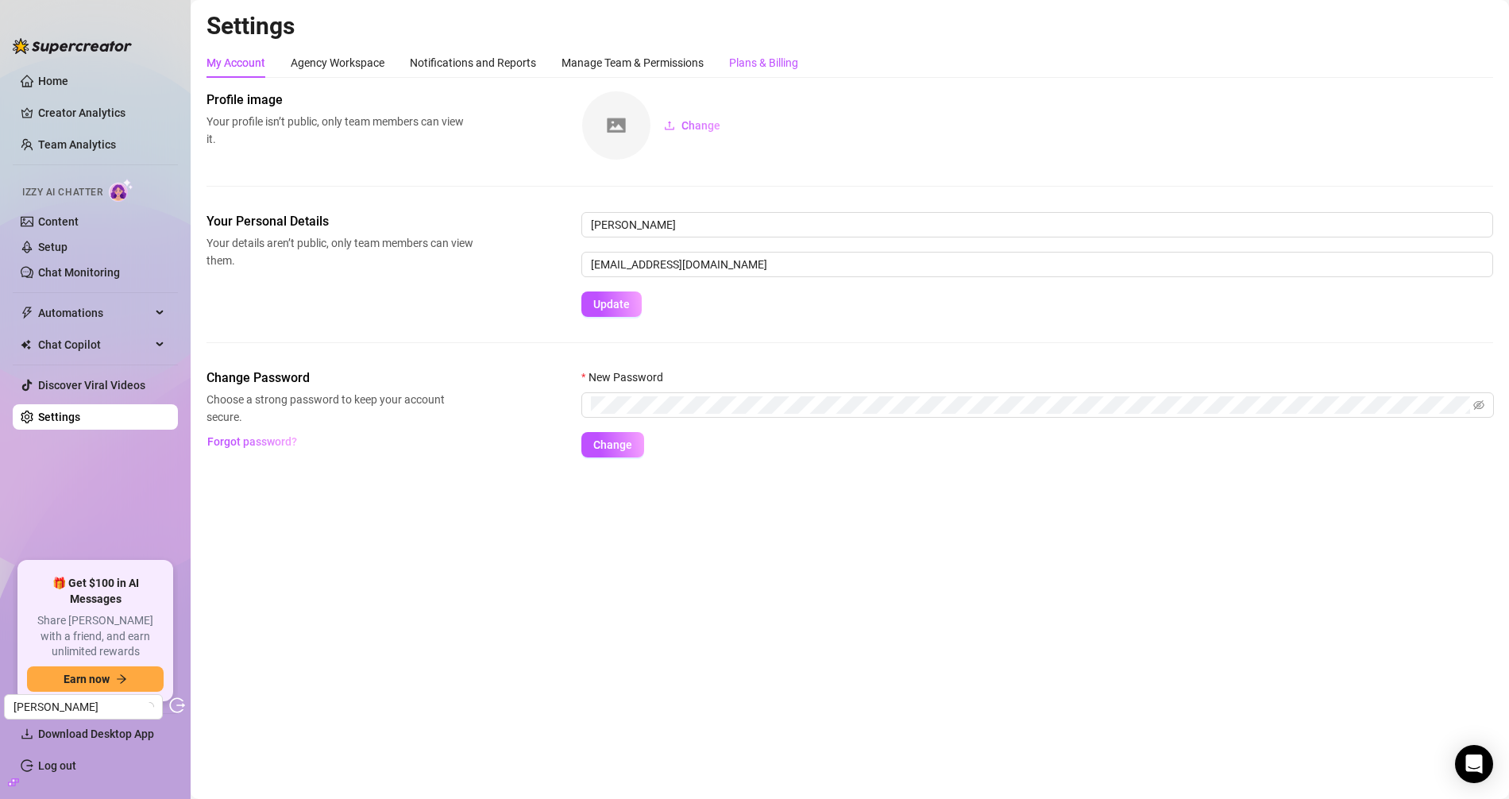
click at [754, 58] on div "Plans & Billing" at bounding box center [763, 62] width 69 height 17
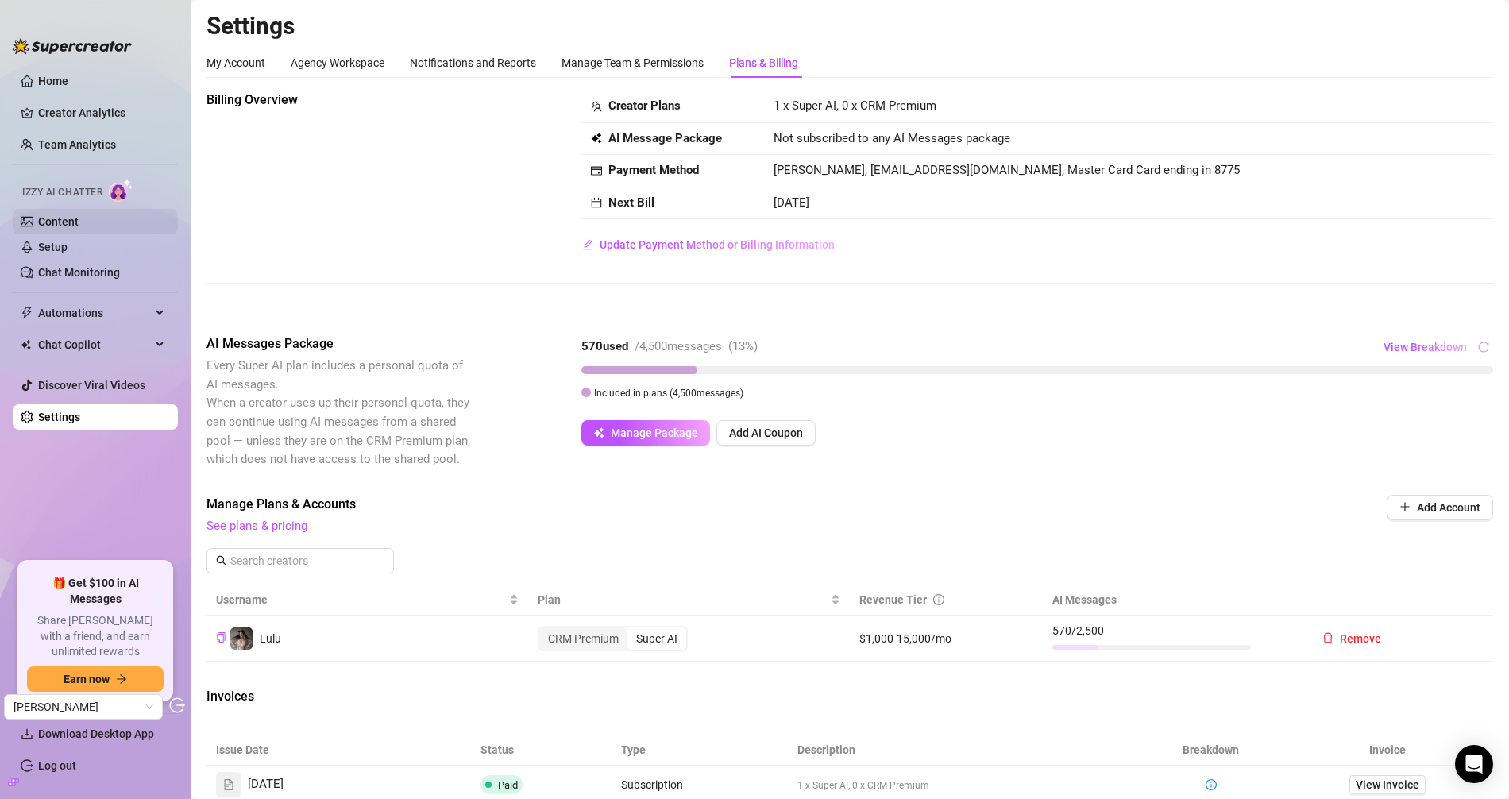
click at [70, 223] on link "Content" at bounding box center [58, 221] width 41 height 13
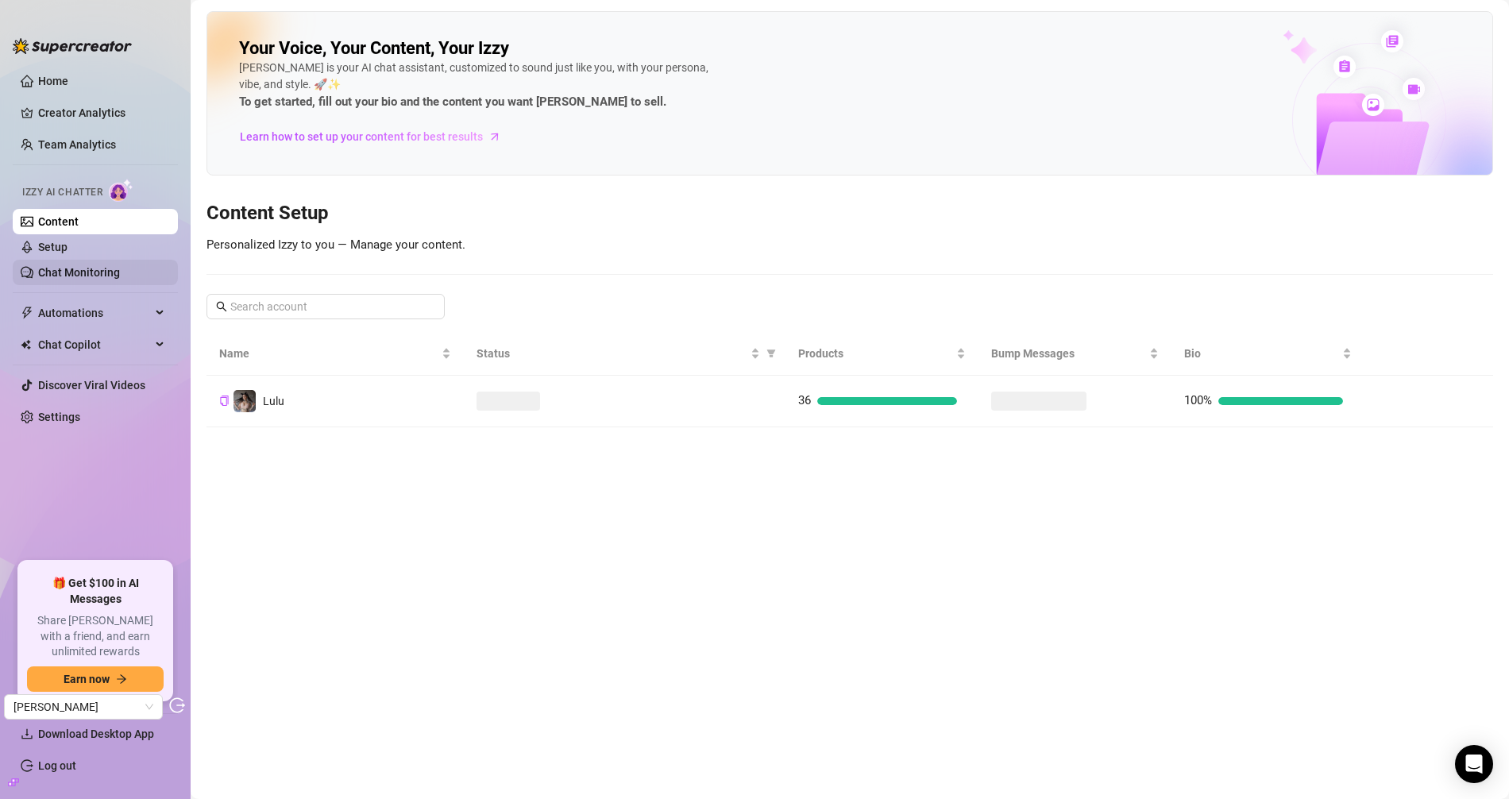
click at [66, 272] on link "Chat Monitoring" at bounding box center [79, 272] width 82 height 13
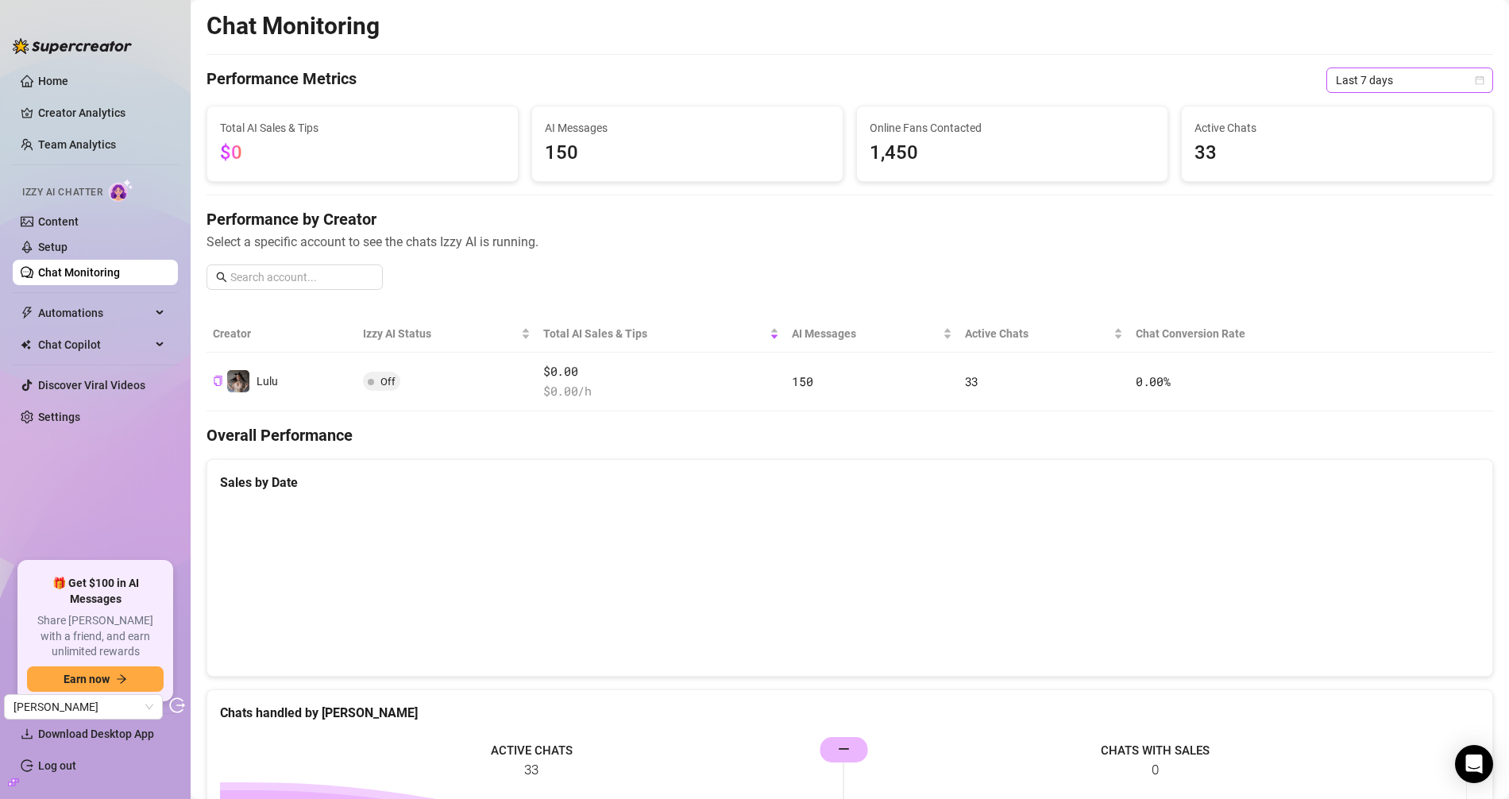
click at [1362, 83] on span "Last 7 days" at bounding box center [1410, 80] width 148 height 24
click at [1387, 191] on div "Last 90 days" at bounding box center [1396, 187] width 141 height 17
click at [84, 307] on span "Automations" at bounding box center [94, 312] width 113 height 25
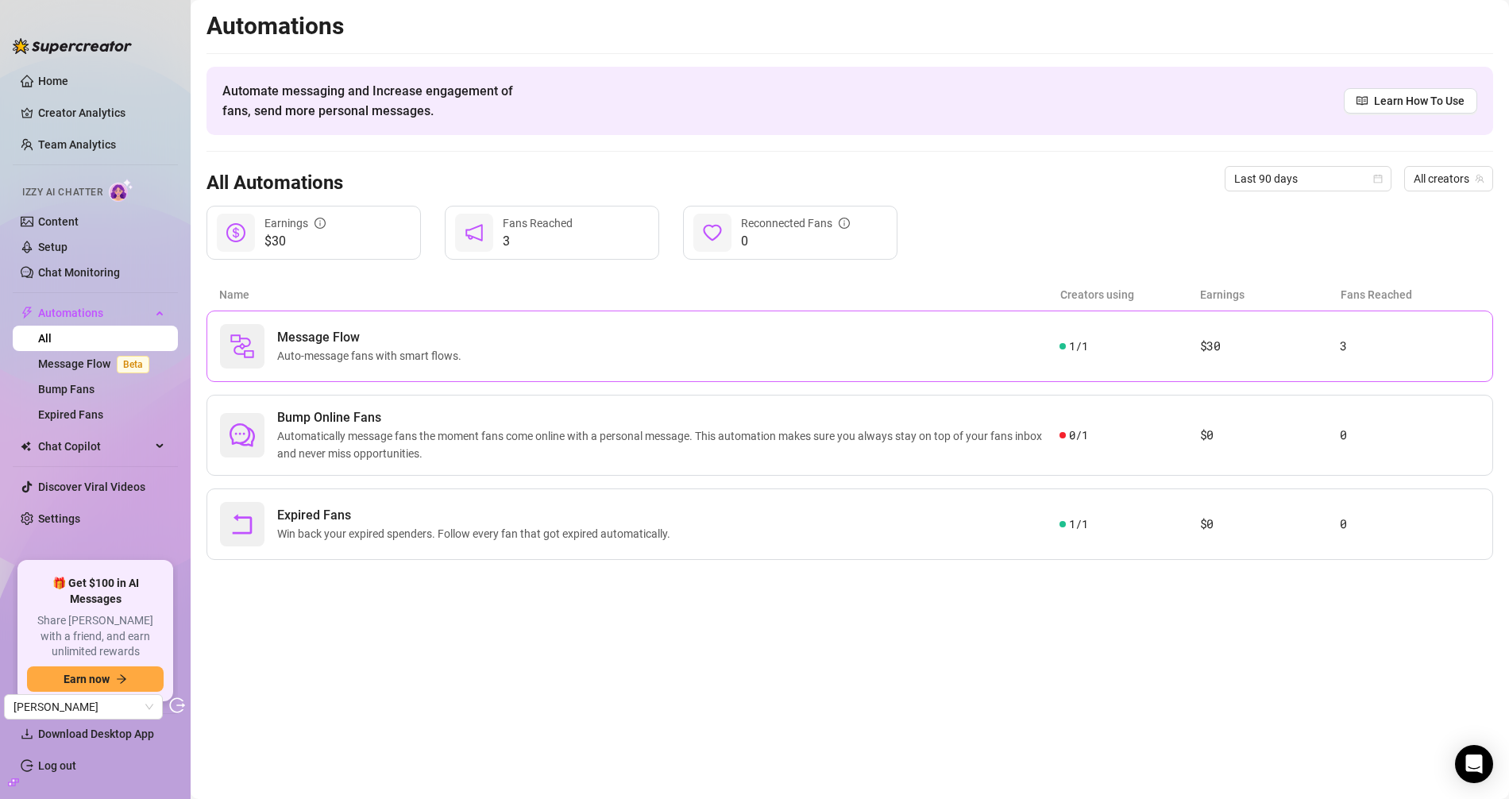
click at [669, 345] on div "Message Flow Auto-message fans with smart flows." at bounding box center [639, 346] width 839 height 44
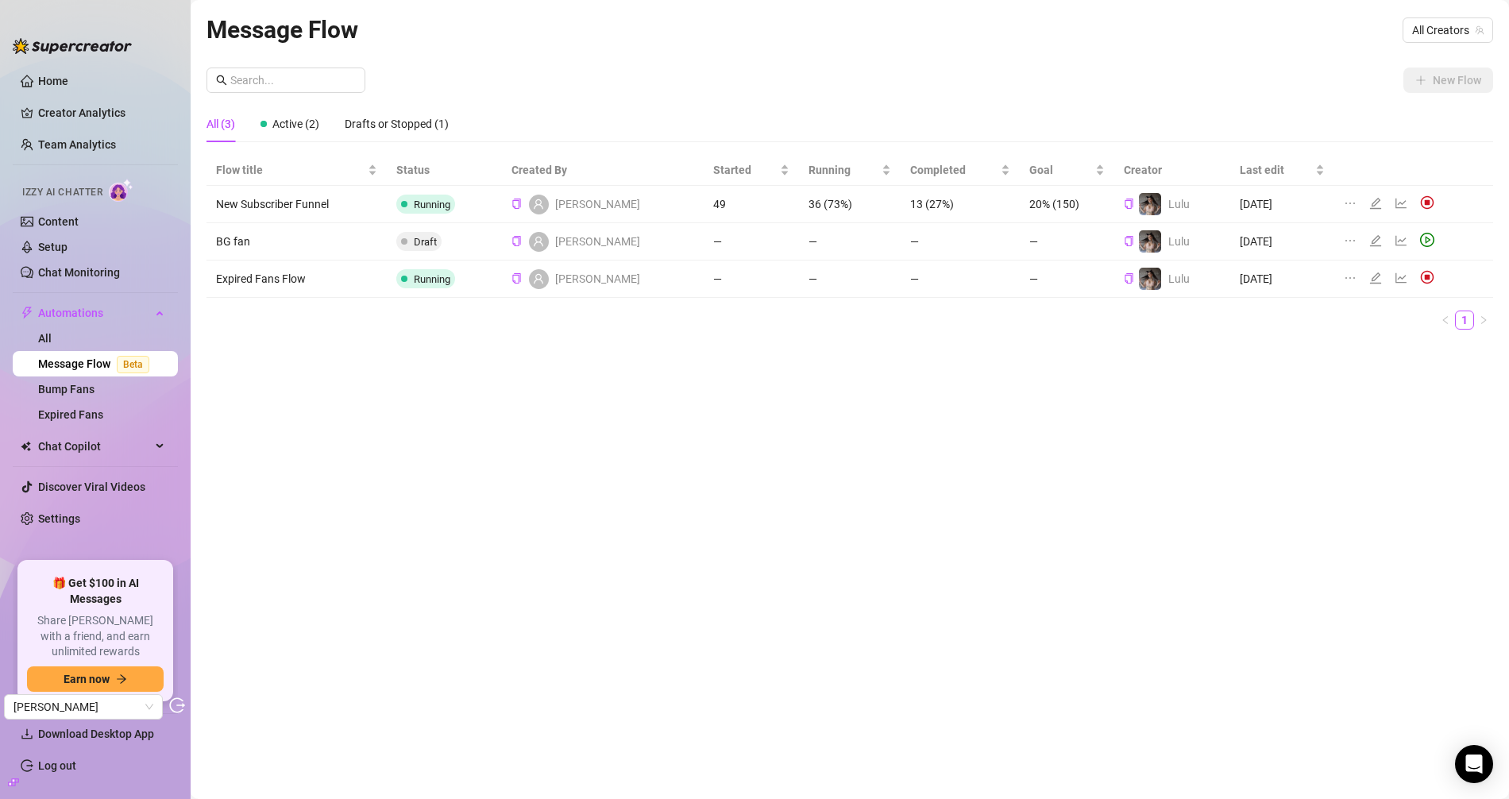
click at [704, 280] on td "—" at bounding box center [751, 279] width 95 height 37
click at [704, 278] on td "—" at bounding box center [751, 279] width 95 height 37
click at [704, 287] on td "—" at bounding box center [751, 279] width 95 height 37
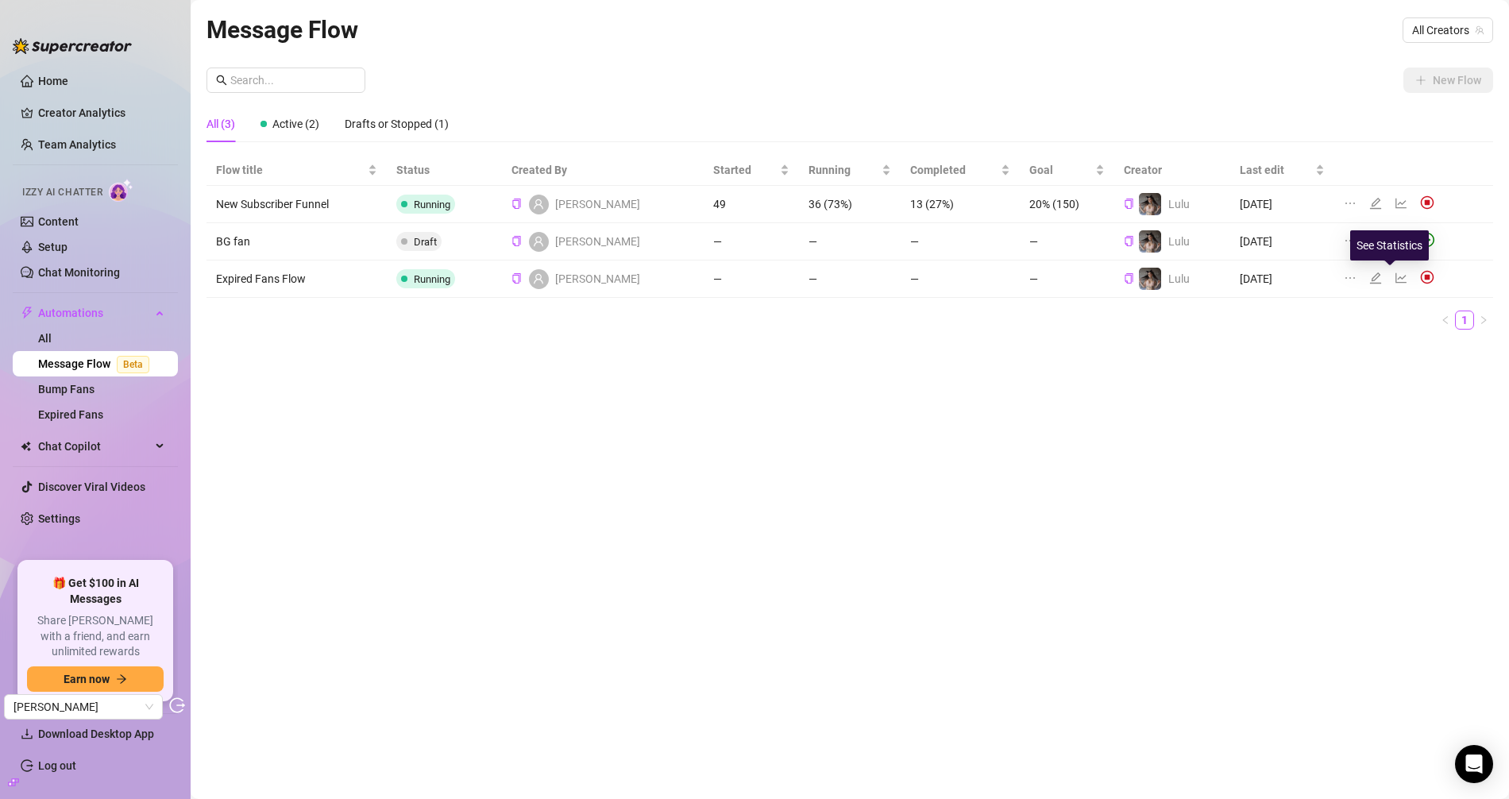
click at [1395, 278] on icon "line-chart" at bounding box center [1401, 278] width 13 height 13
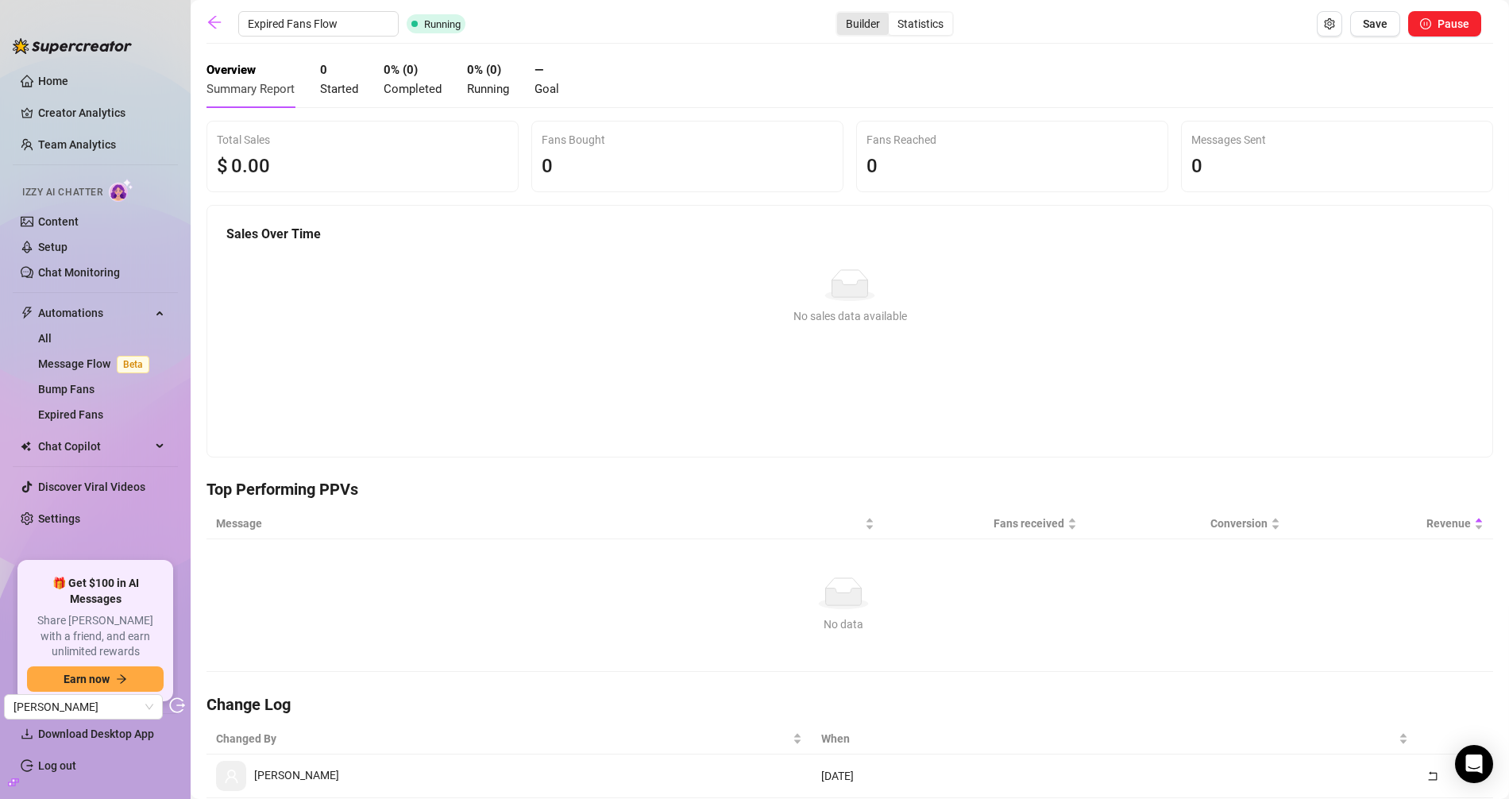
click at [837, 20] on div "Builder" at bounding box center [863, 24] width 52 height 22
click at [841, 15] on input "Builder" at bounding box center [841, 15] width 0 height 0
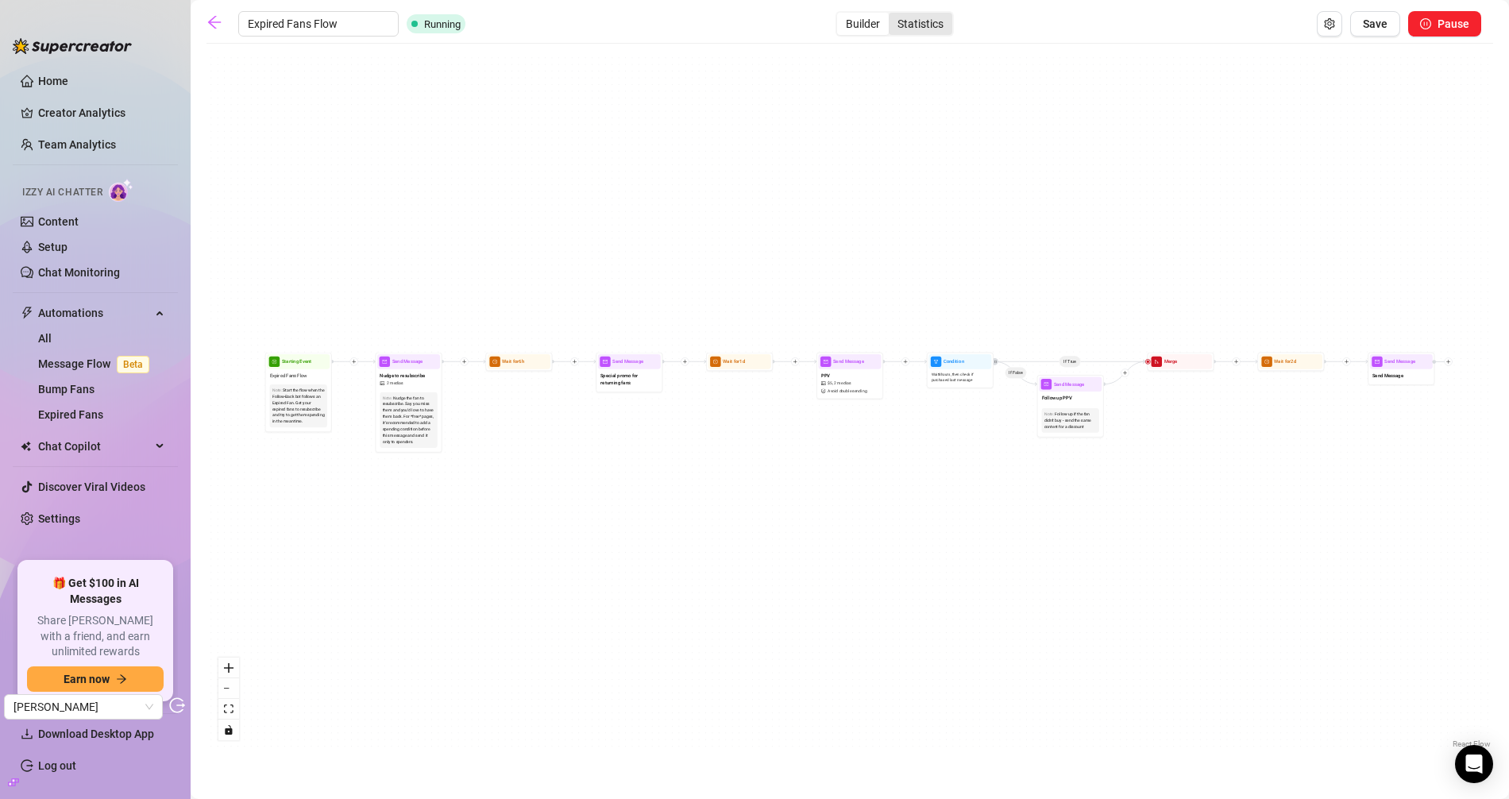
click at [933, 29] on div "Statistics" at bounding box center [921, 24] width 64 height 22
click at [893, 15] on input "Statistics" at bounding box center [893, 15] width 0 height 0
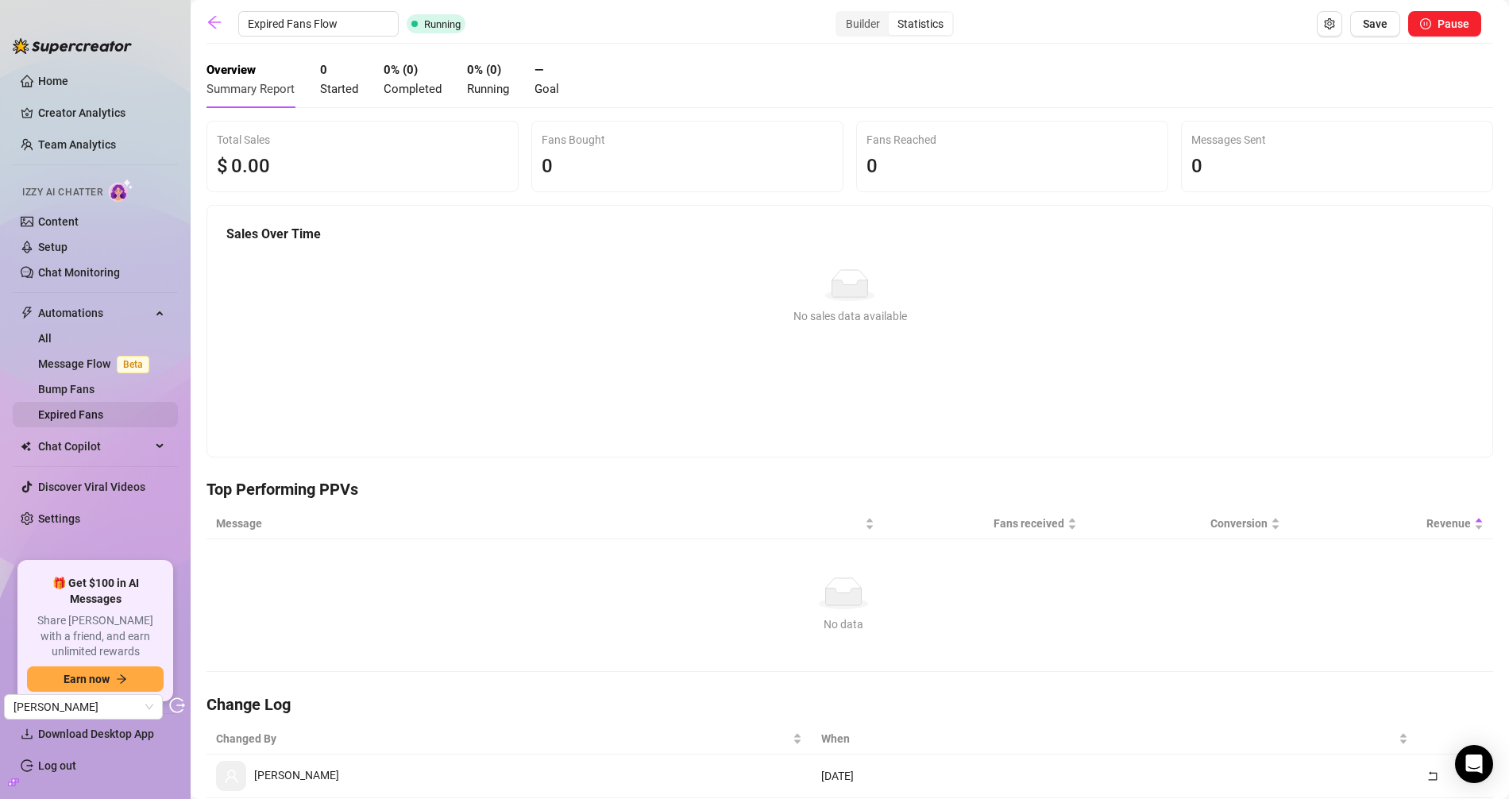
click at [69, 412] on link "Expired Fans" at bounding box center [70, 414] width 65 height 13
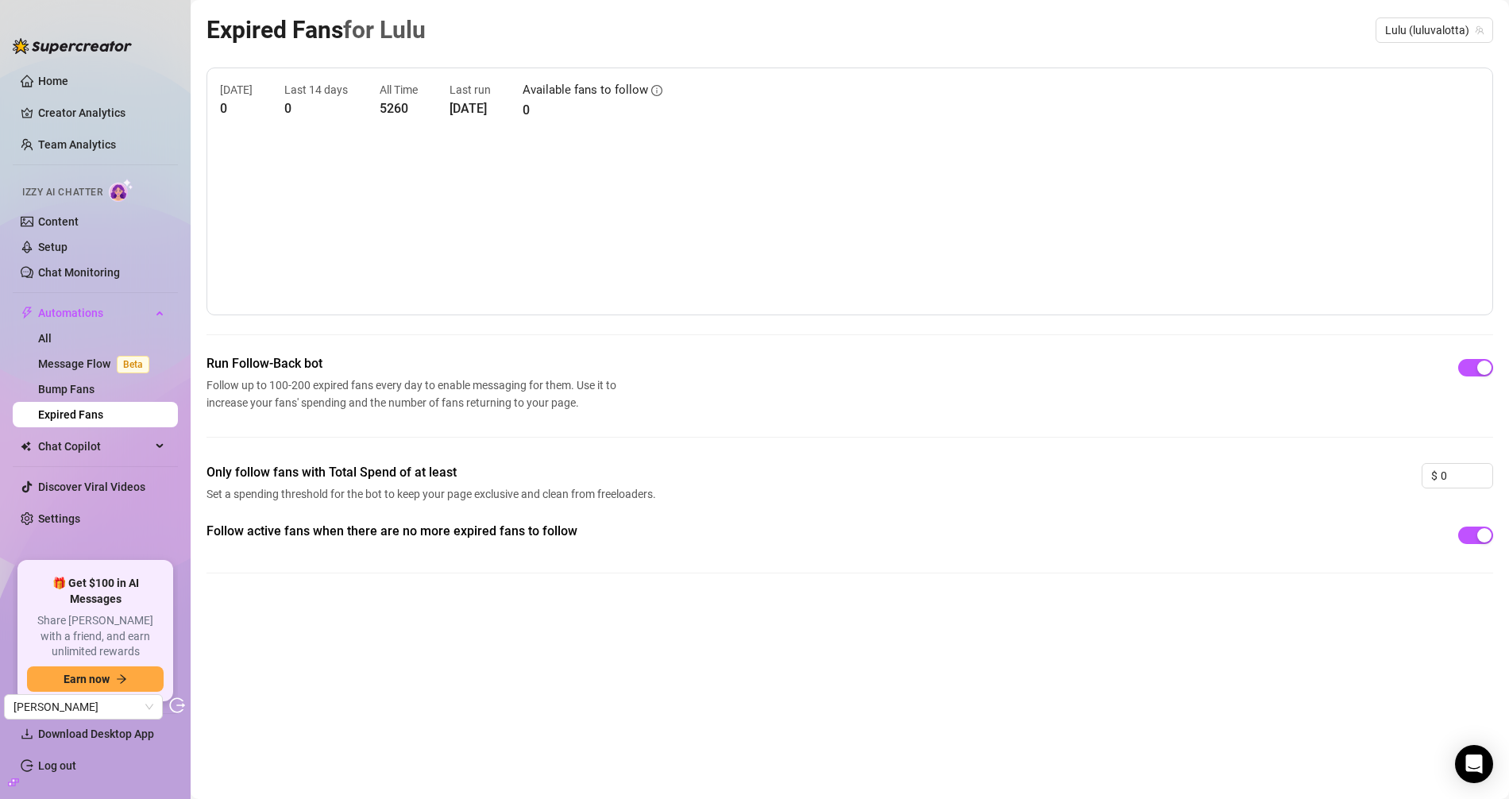
click at [755, 105] on div "Today 0 Last 14 days 0 All Time 5260 Last run Sep 11, 2025 Available fans to fo…" at bounding box center [850, 100] width 1260 height 39
click at [735, 585] on div "Follow active fans when there are no more expired fans to follow" at bounding box center [849, 560] width 1287 height 77
click at [384, 284] on canvas at bounding box center [850, 223] width 1260 height 158
drag, startPoint x: 430, startPoint y: 253, endPoint x: 658, endPoint y: 214, distance: 230.5
click at [649, 217] on canvas at bounding box center [850, 223] width 1260 height 158
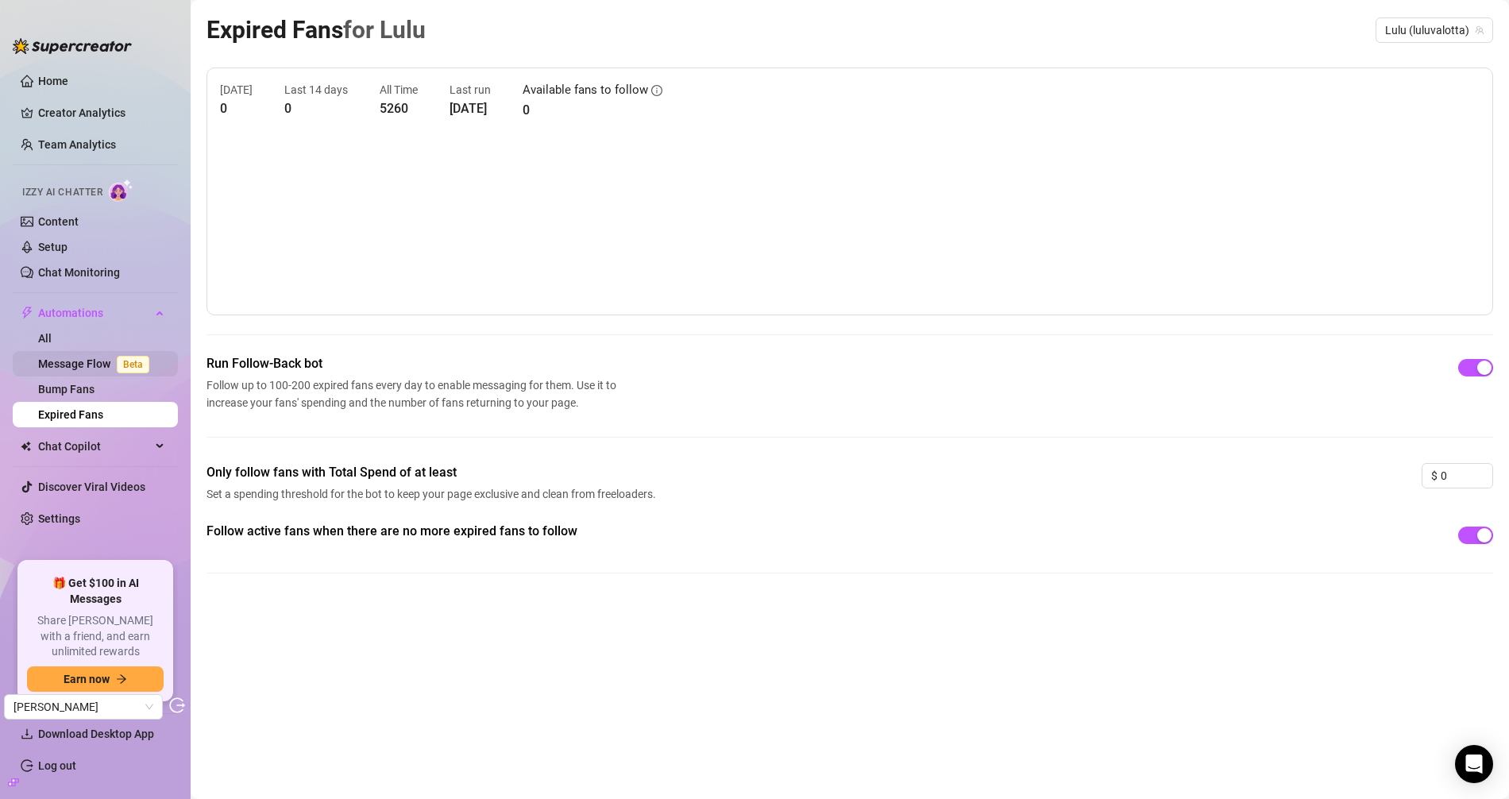
click at [101, 365] on link "Message Flow Beta" at bounding box center [97, 363] width 118 height 13
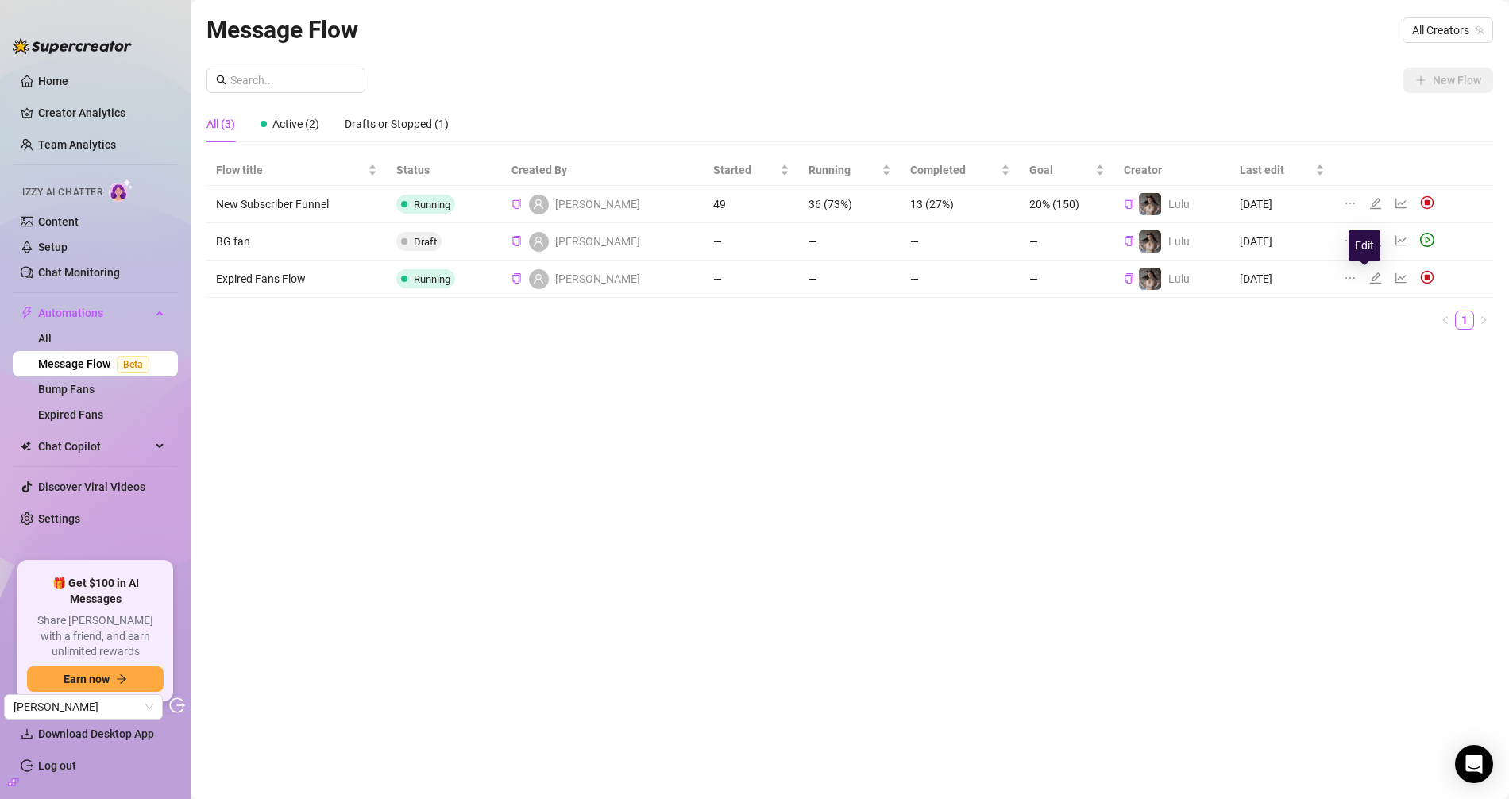
click at [1370, 280] on icon "edit" at bounding box center [1375, 277] width 11 height 11
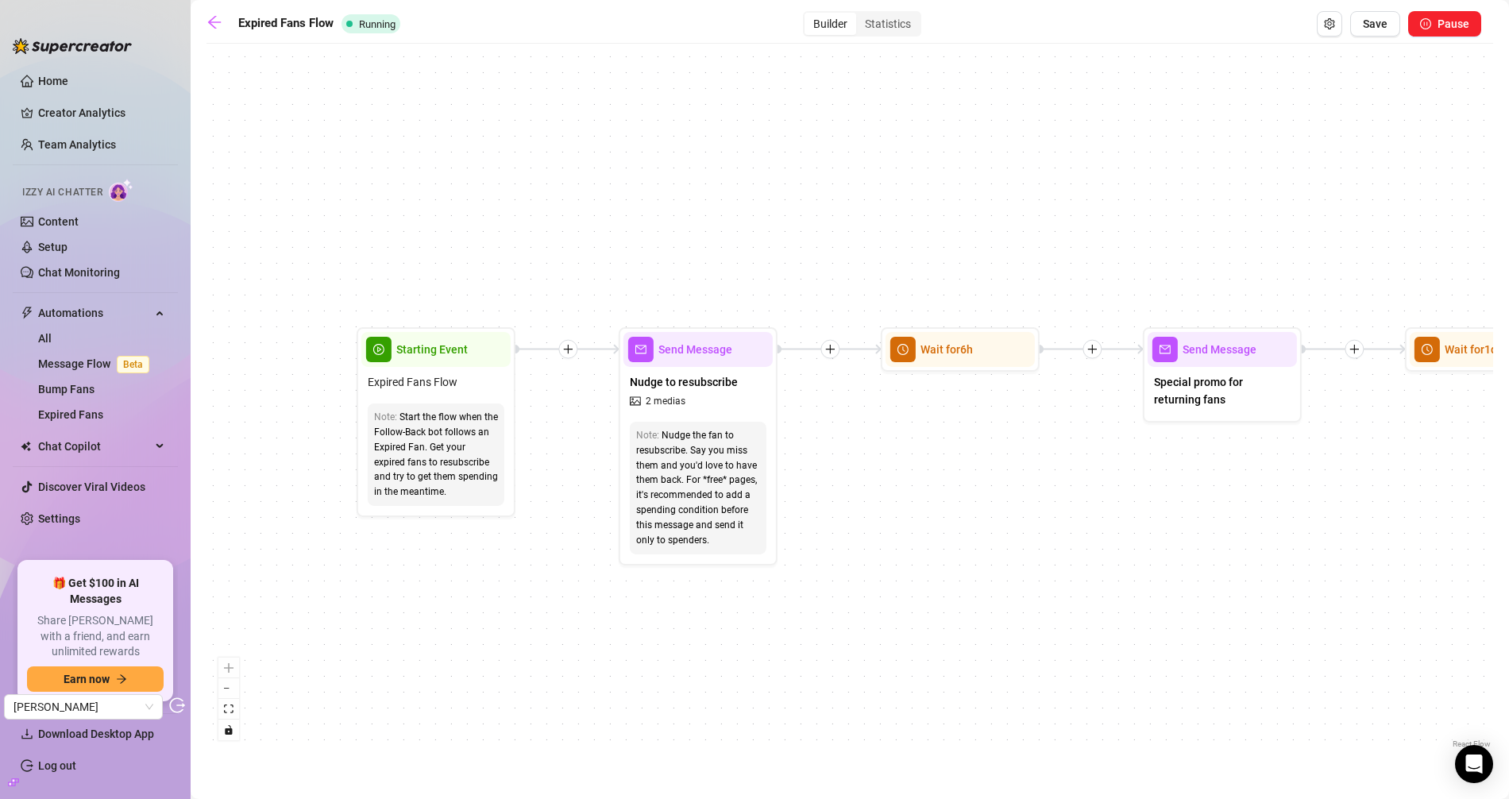
drag, startPoint x: 272, startPoint y: 342, endPoint x: 526, endPoint y: 376, distance: 255.5
click at [526, 376] on div "If True If False Send Message Send Message Wait for 2d Merge Send Message Follo…" at bounding box center [849, 402] width 1287 height 700
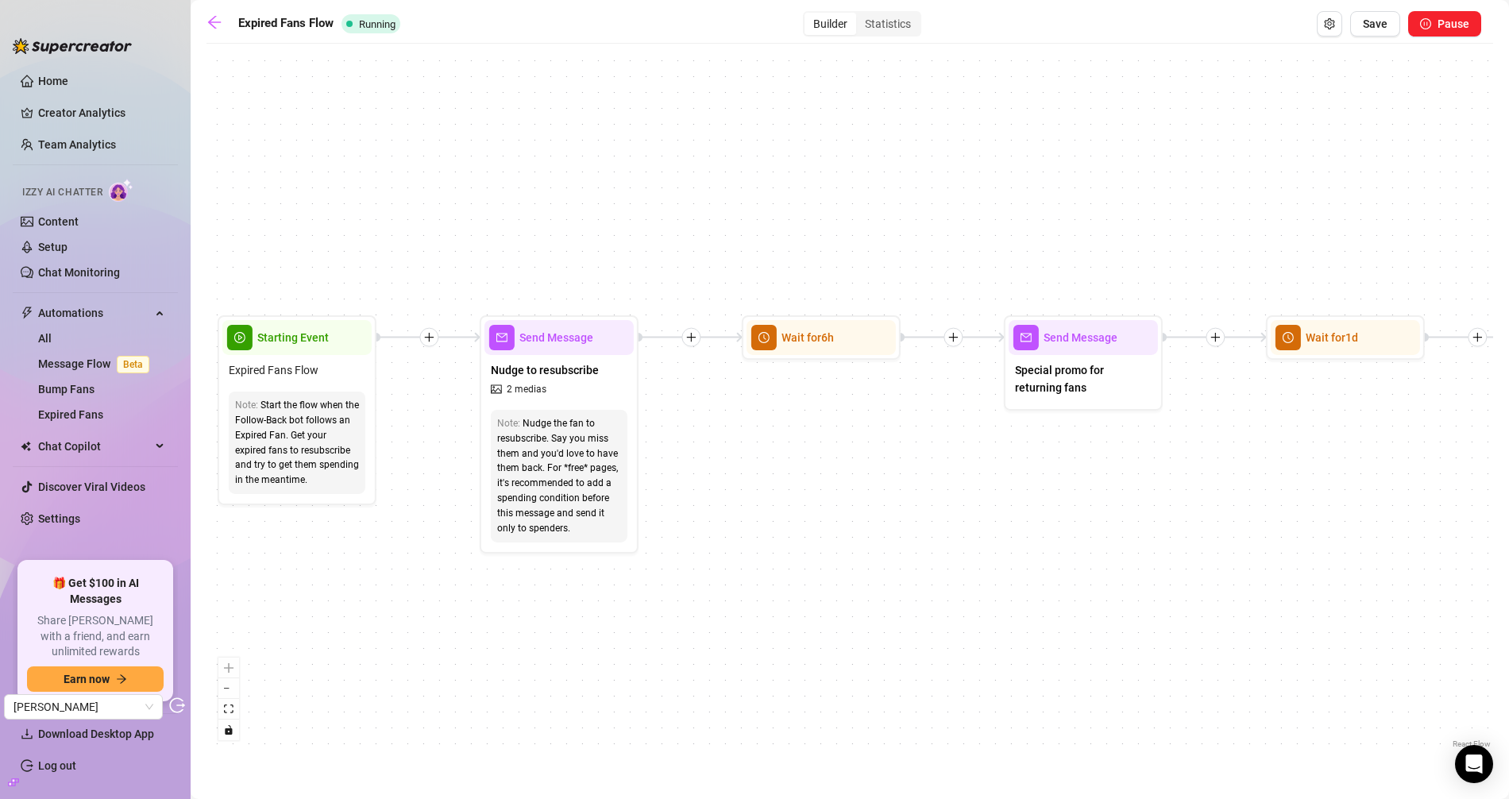
drag, startPoint x: 967, startPoint y: 488, endPoint x: 830, endPoint y: 483, distance: 137.5
click at [830, 483] on div "If True If False Send Message Send Message Wait for 2d Merge Send Message Follo…" at bounding box center [849, 402] width 1287 height 700
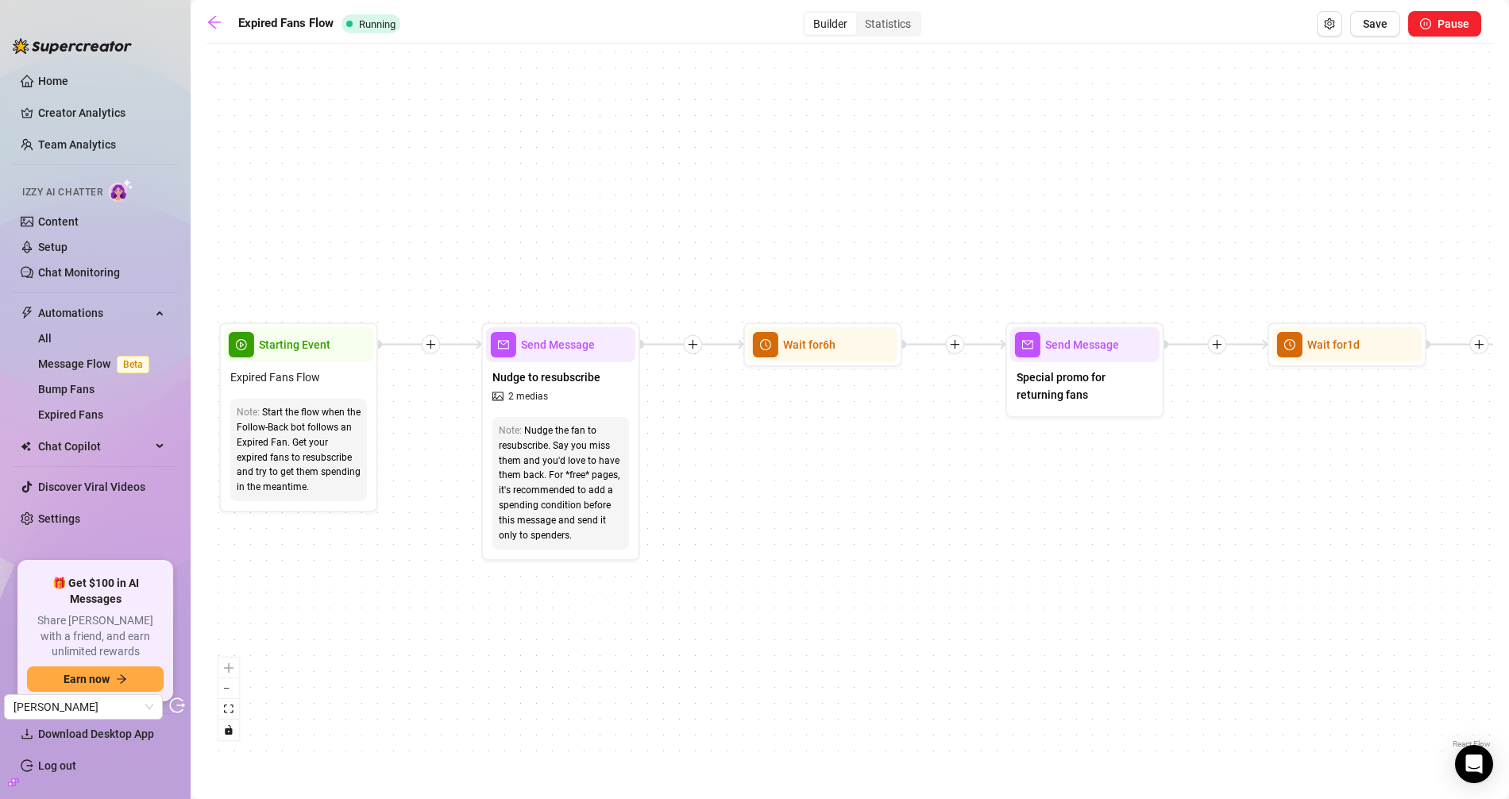
click at [436, 344] on div at bounding box center [430, 344] width 19 height 19
click at [464, 245] on div "If True Time Delay Condition Message Tag Fan If False Send Message Send Message…" at bounding box center [849, 402] width 1287 height 700
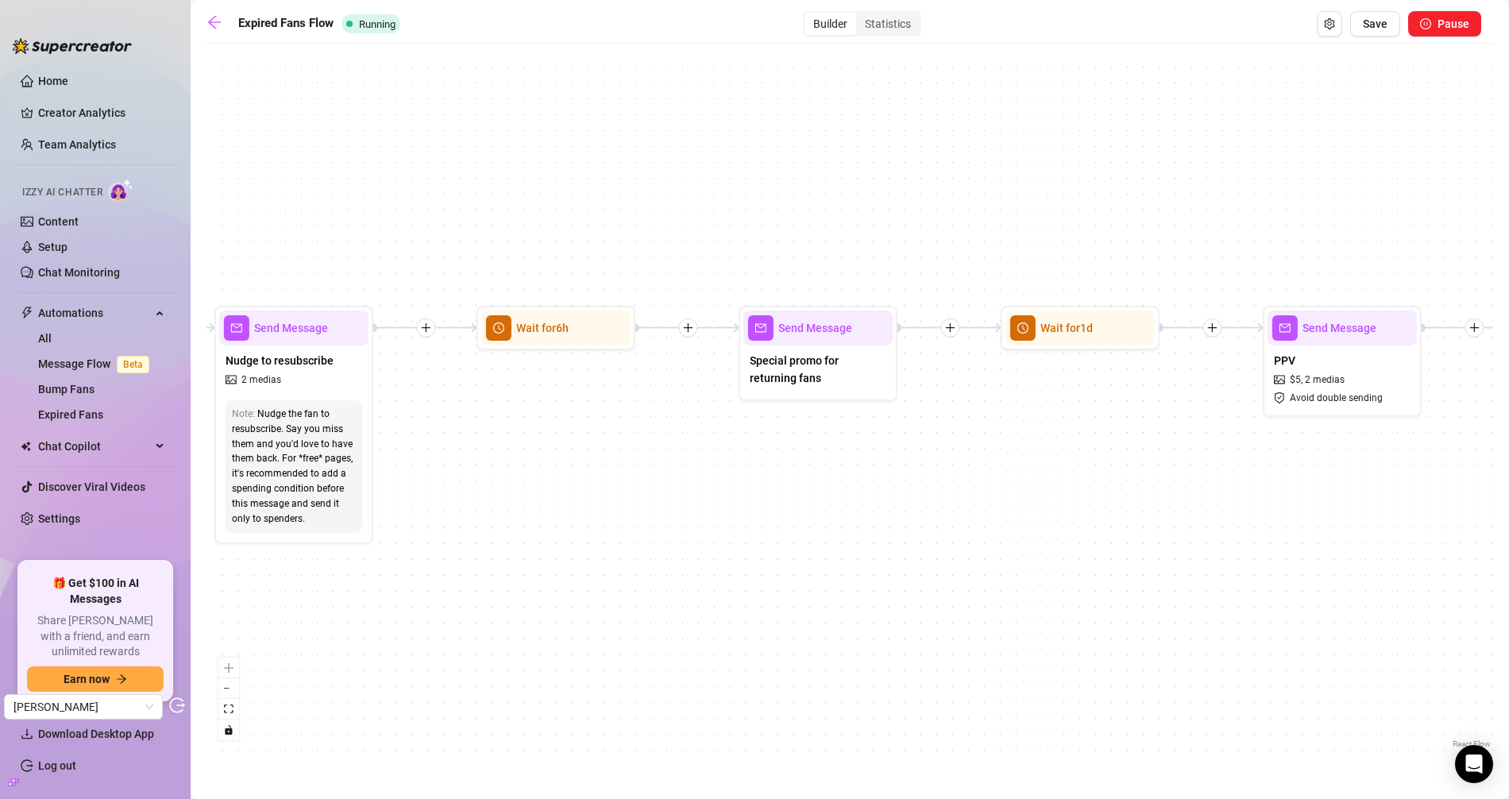
drag, startPoint x: 1059, startPoint y: 511, endPoint x: 604, endPoint y: 496, distance: 455.4
click at [604, 496] on div "If True If False Send Message Send Message Wait for 2d Merge Send Message Follo…" at bounding box center [849, 402] width 1287 height 700
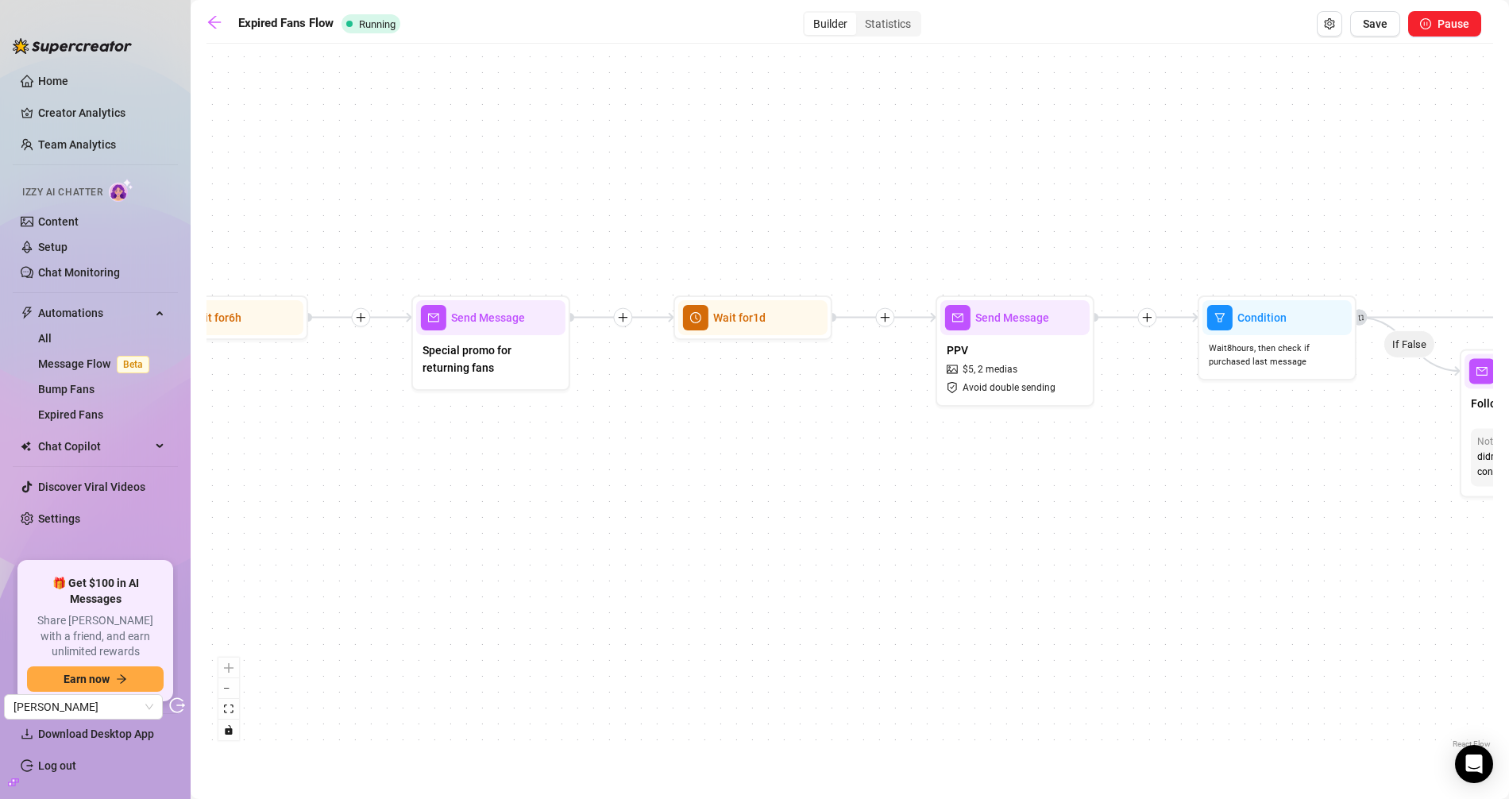
drag, startPoint x: 1047, startPoint y: 515, endPoint x: 614, endPoint y: 496, distance: 433.3
click at [614, 496] on div "If True If False Send Message Send Message Wait for 2d Merge Send Message Follo…" at bounding box center [849, 402] width 1287 height 700
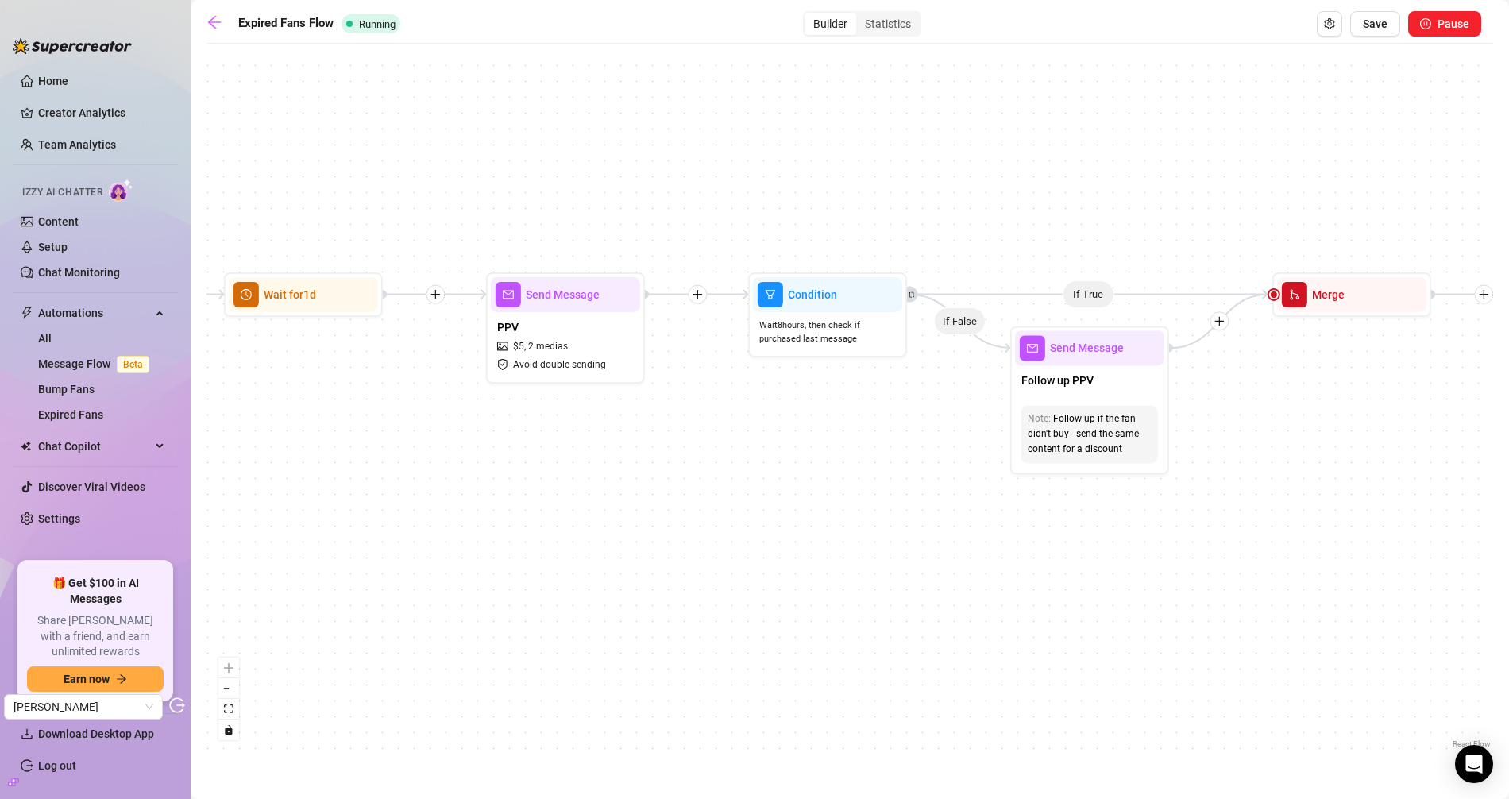
drag, startPoint x: 974, startPoint y: 516, endPoint x: 690, endPoint y: 496, distance: 284.2
click at [690, 496] on div "If True If False Send Message Send Message Wait for 2d Merge Send Message Follo…" at bounding box center [849, 402] width 1287 height 700
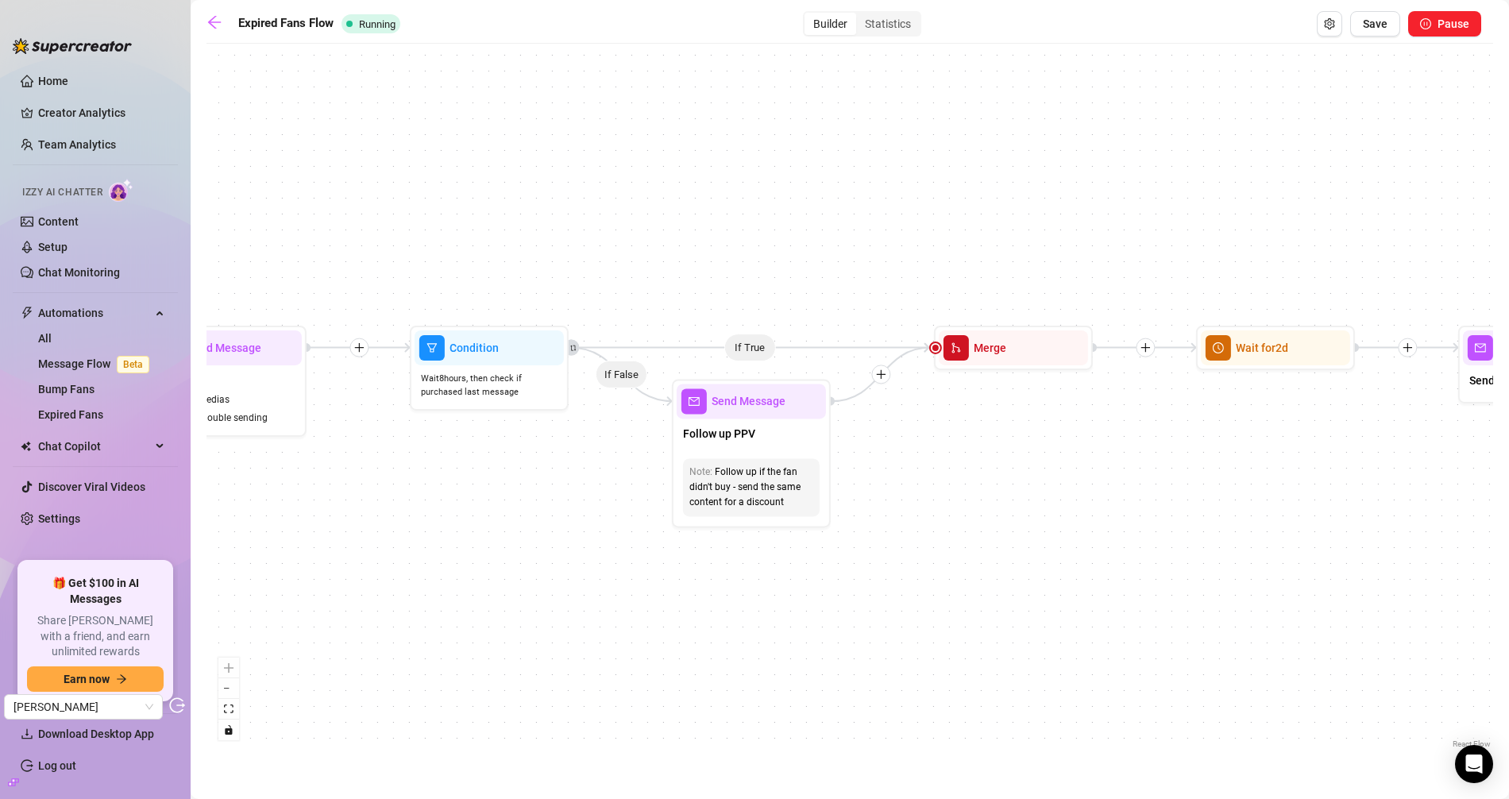
drag, startPoint x: 1215, startPoint y: 514, endPoint x: 1003, endPoint y: 572, distance: 219.8
click at [1003, 572] on div "If True If False Send Message Send Message Wait for 2d Merge Send Message Follo…" at bounding box center [849, 402] width 1287 height 700
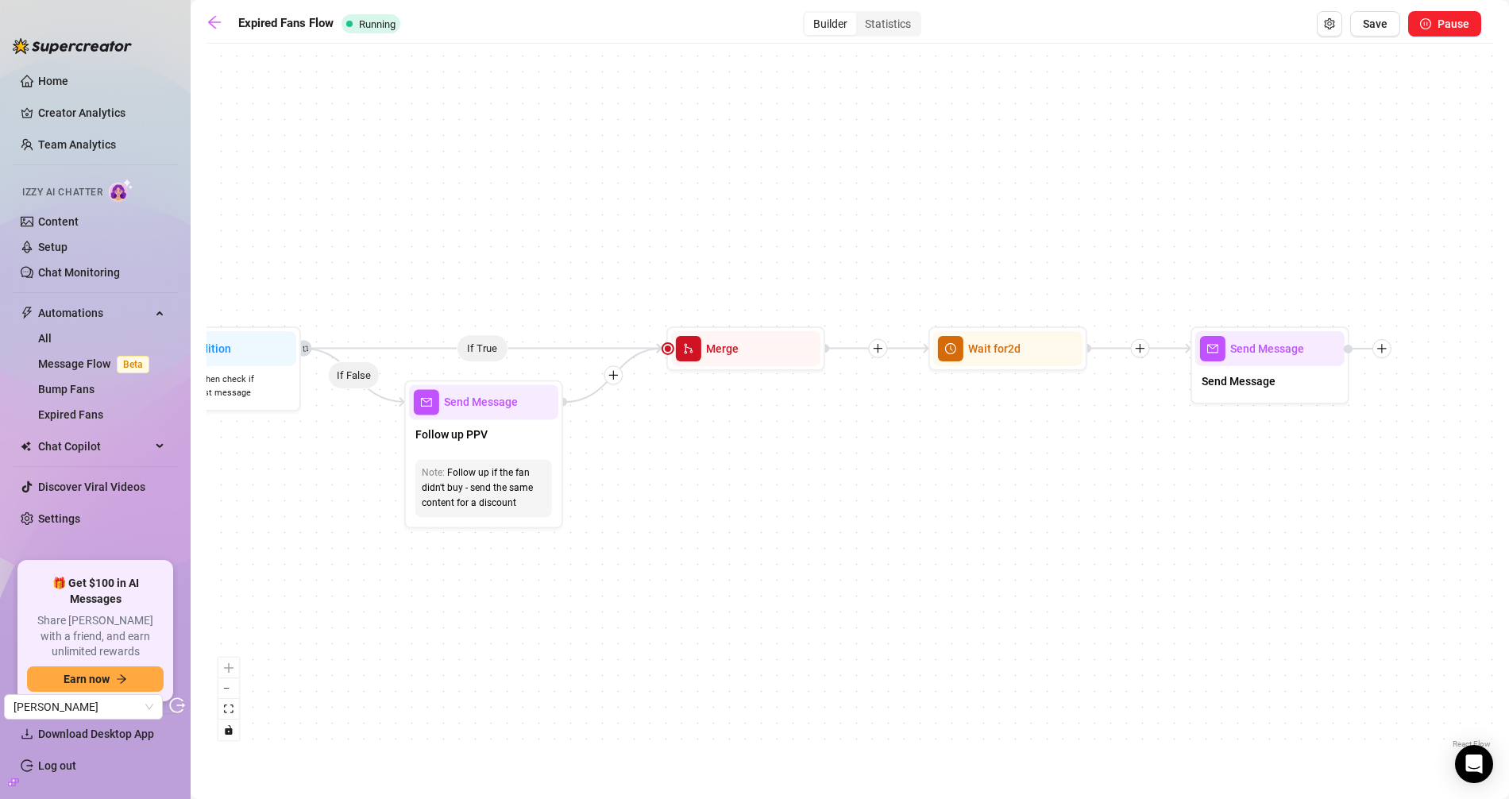
drag, startPoint x: 1064, startPoint y: 531, endPoint x: 942, endPoint y: 533, distance: 122.3
click at [942, 533] on div "If True If False Send Message Send Message Wait for 2d Merge Send Message Follo…" at bounding box center [849, 402] width 1287 height 700
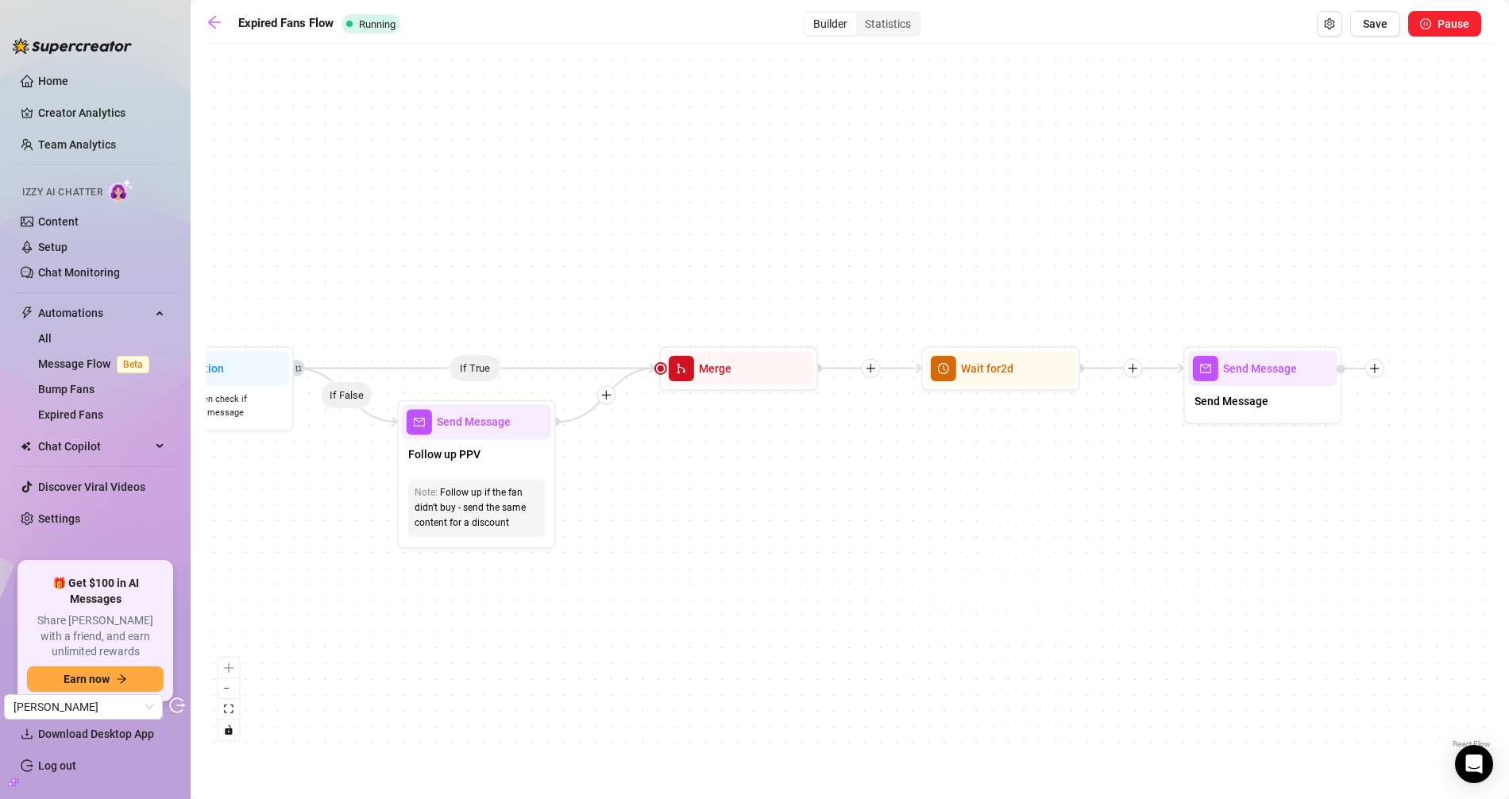
drag, startPoint x: 1063, startPoint y: 510, endPoint x: 1094, endPoint y: 531, distance: 36.6
click at [1094, 531] on div "If True If False Send Message Send Message Wait for 2d Merge Send Message Follo…" at bounding box center [849, 402] width 1287 height 700
click at [222, 25] on link at bounding box center [218, 23] width 24 height 19
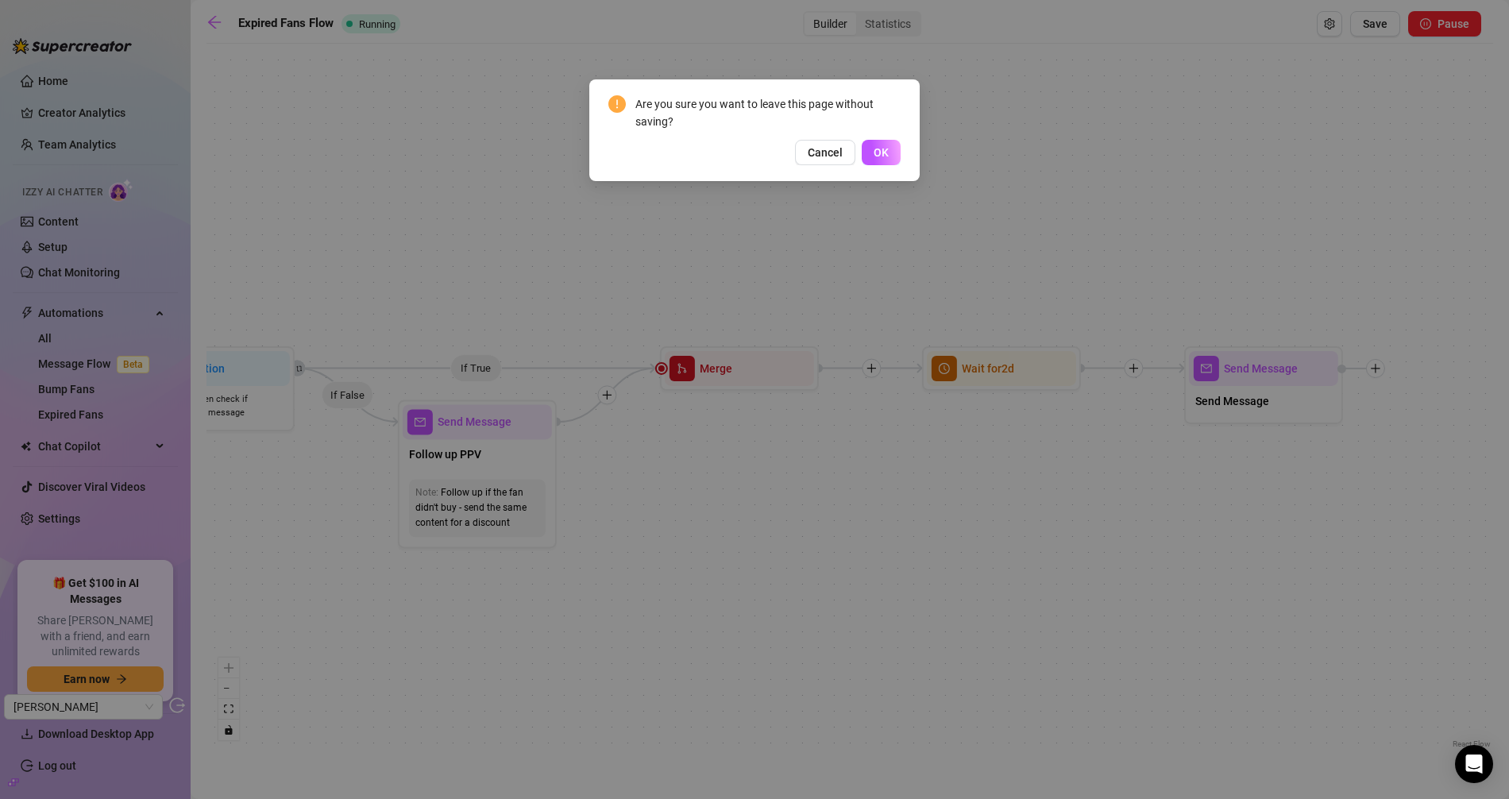
drag, startPoint x: 886, startPoint y: 156, endPoint x: 813, endPoint y: 261, distance: 128.0
click at [886, 156] on span "OK" at bounding box center [881, 152] width 15 height 13
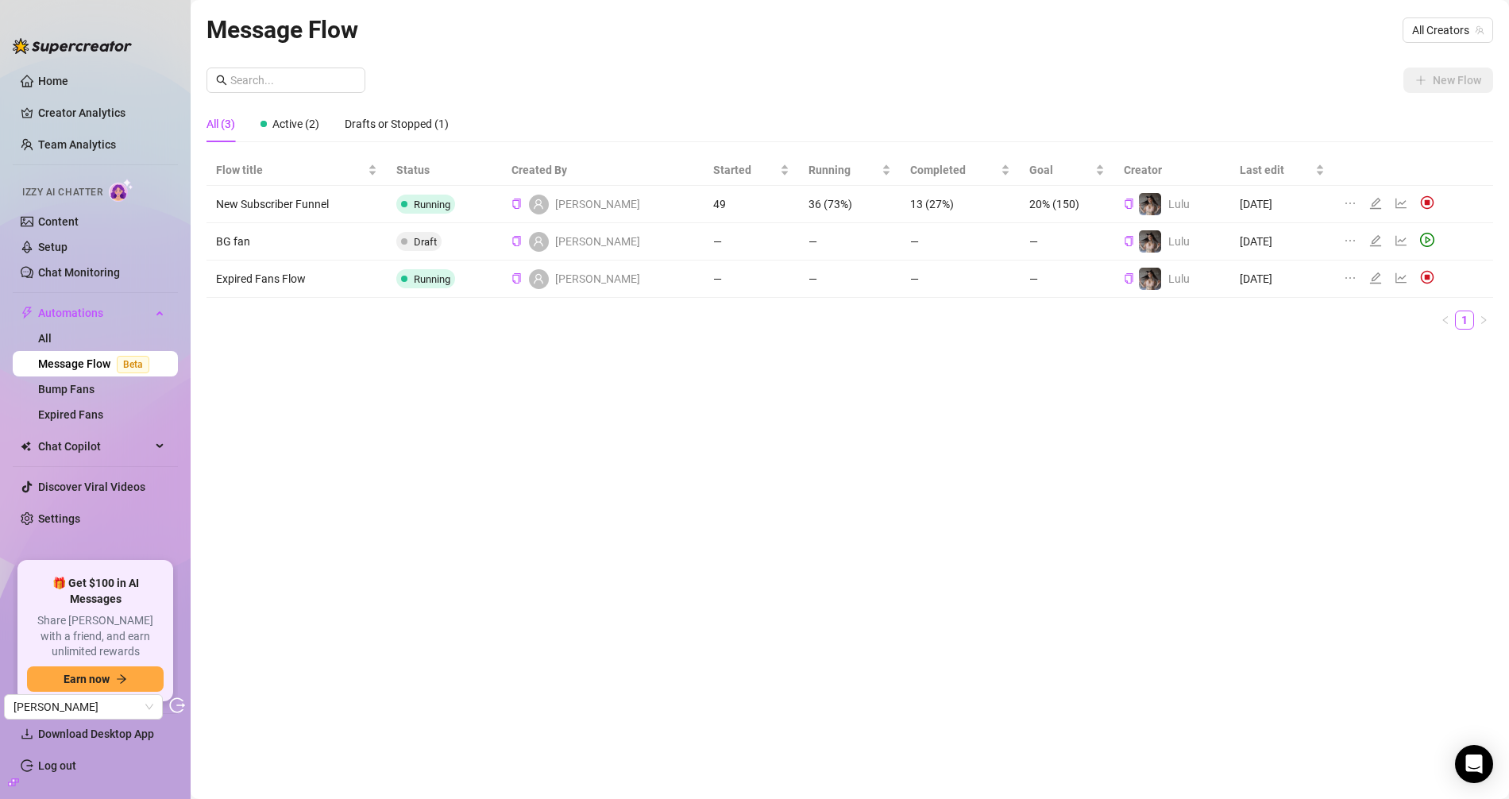
click at [704, 274] on td "—" at bounding box center [751, 279] width 95 height 37
drag, startPoint x: 656, startPoint y: 274, endPoint x: 721, endPoint y: 272, distance: 65.1
click at [720, 272] on td "—" at bounding box center [751, 279] width 95 height 37
click at [721, 272] on td "—" at bounding box center [751, 279] width 95 height 37
click at [1395, 274] on icon "line-chart" at bounding box center [1401, 278] width 13 height 13
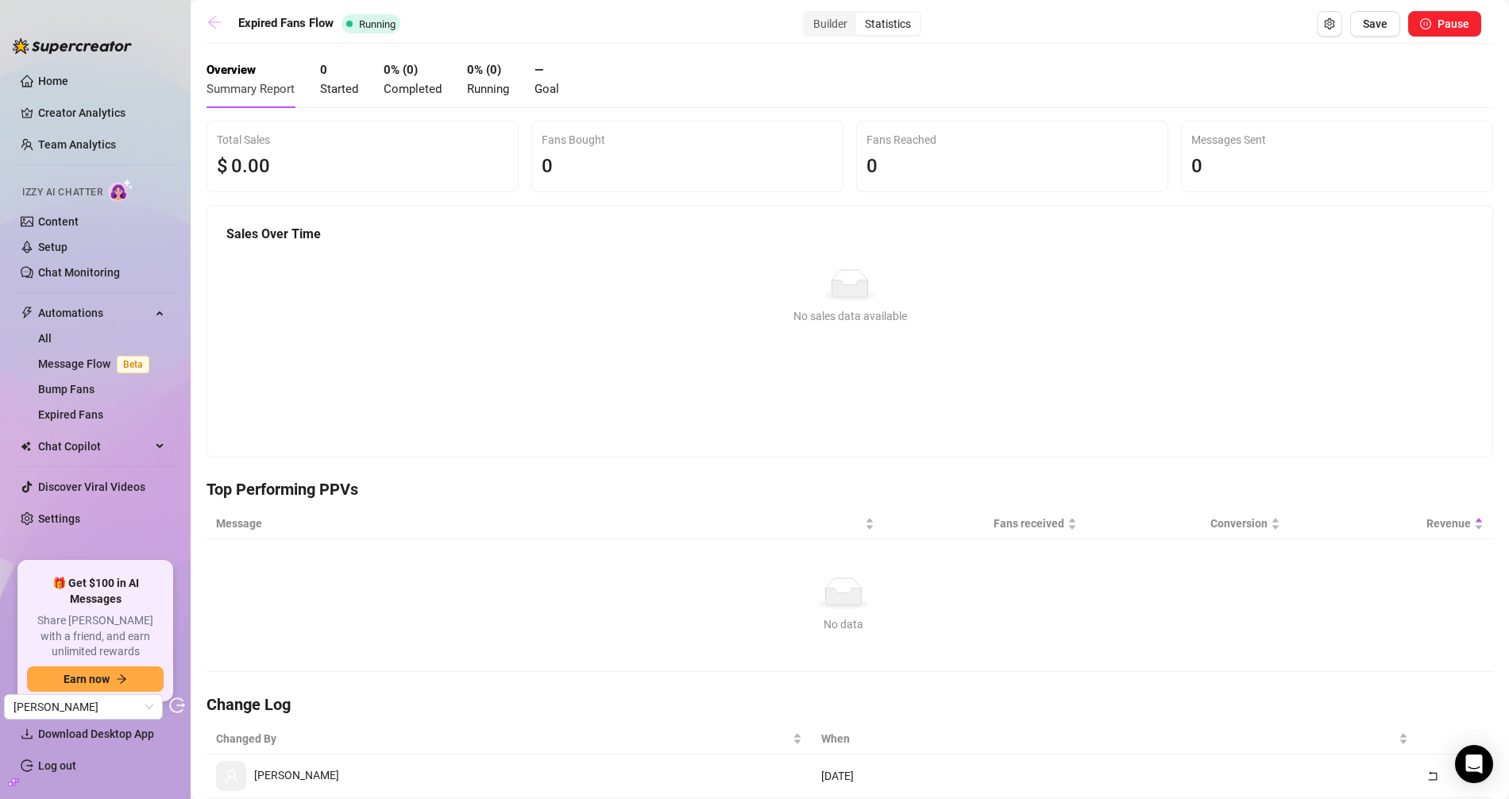
click at [212, 28] on icon "arrow-left" at bounding box center [214, 22] width 16 height 16
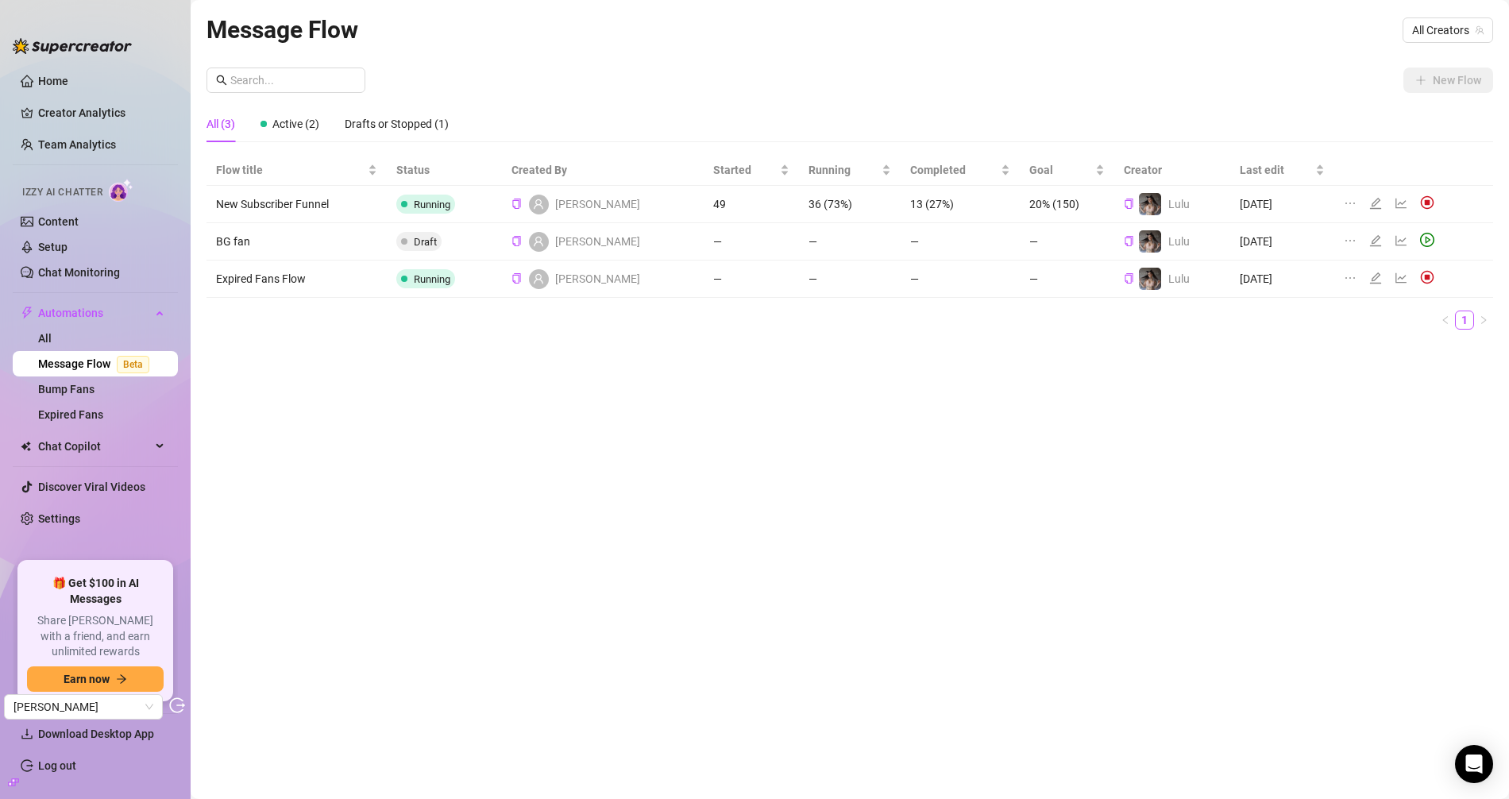
click at [289, 284] on td "Expired Fans Flow" at bounding box center [296, 279] width 180 height 37
click at [1395, 279] on icon "line-chart" at bounding box center [1401, 278] width 13 height 13
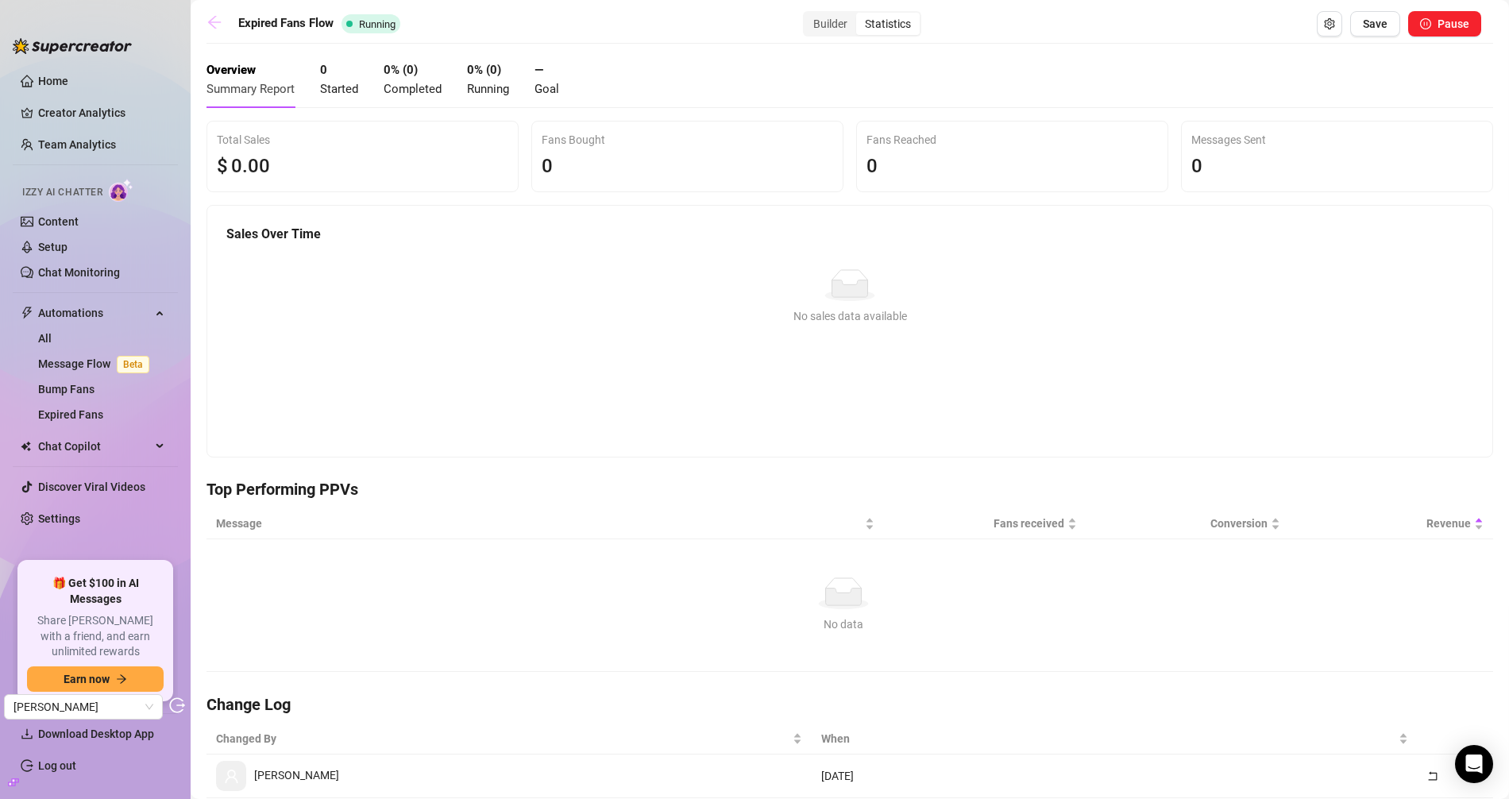
click at [215, 25] on icon "arrow-left" at bounding box center [214, 22] width 16 height 16
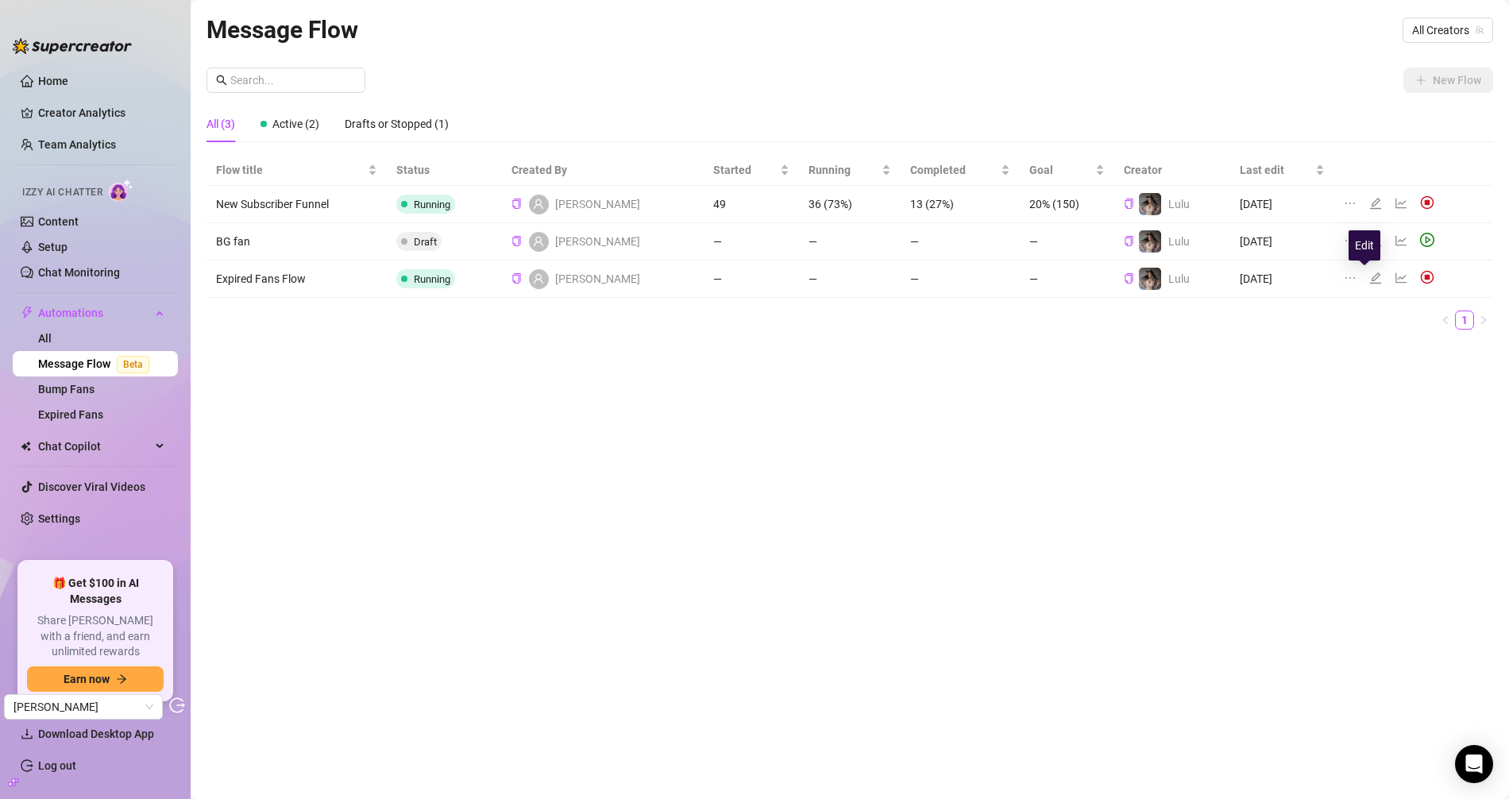
click at [1370, 278] on icon "edit" at bounding box center [1375, 277] width 11 height 11
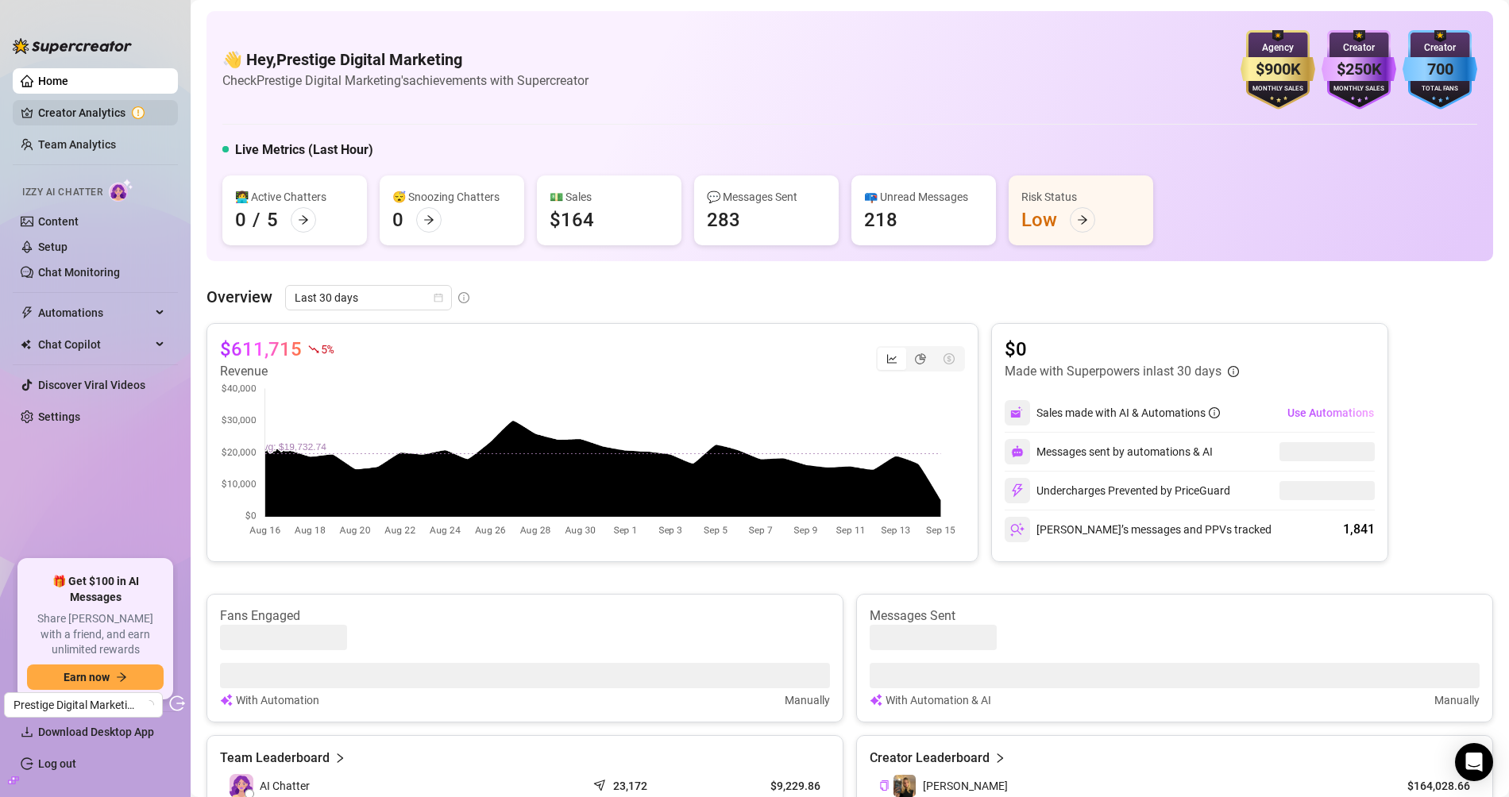
click at [101, 118] on link "Creator Analytics" at bounding box center [101, 112] width 127 height 25
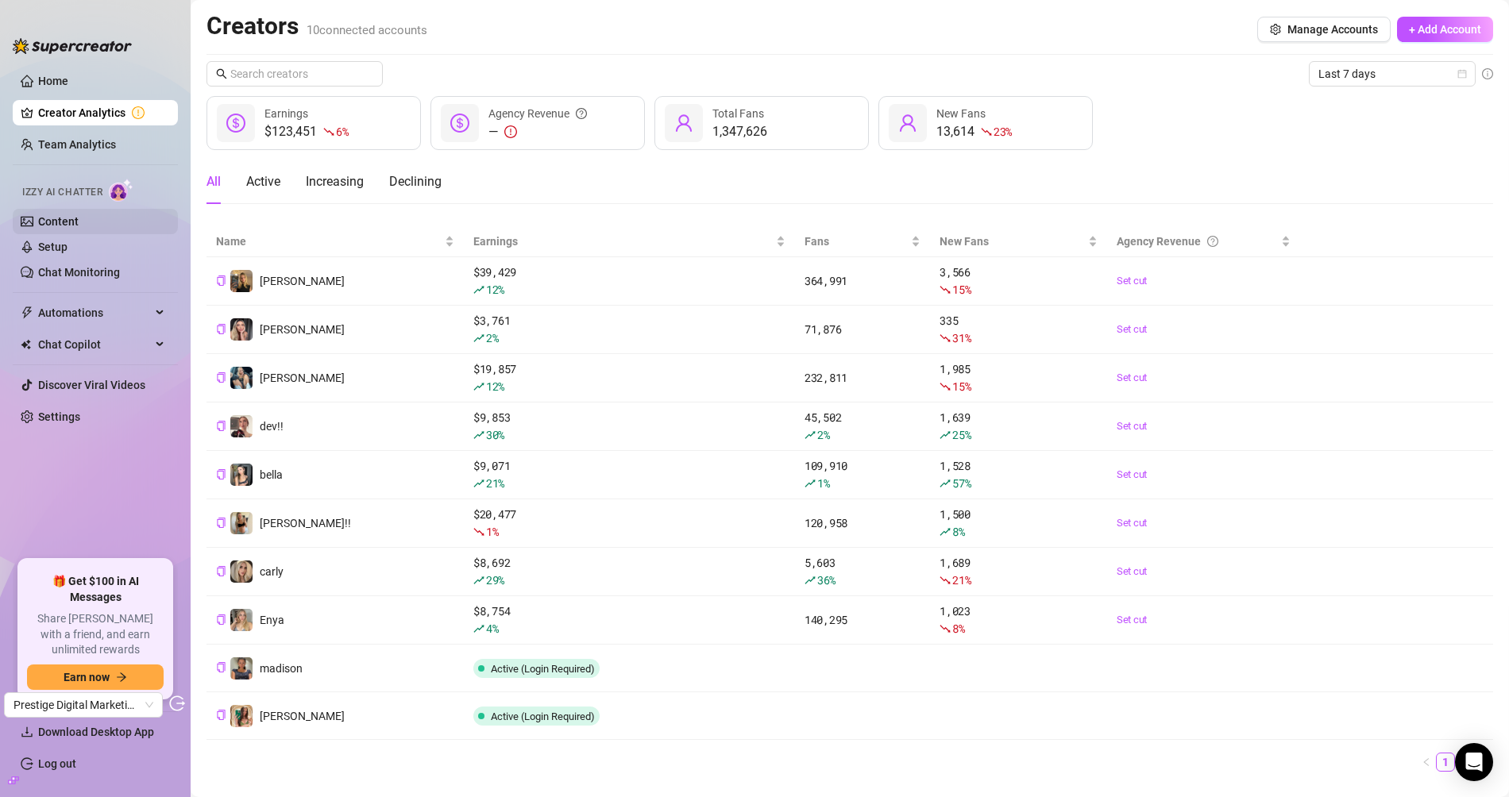
click at [70, 218] on link "Content" at bounding box center [58, 221] width 41 height 13
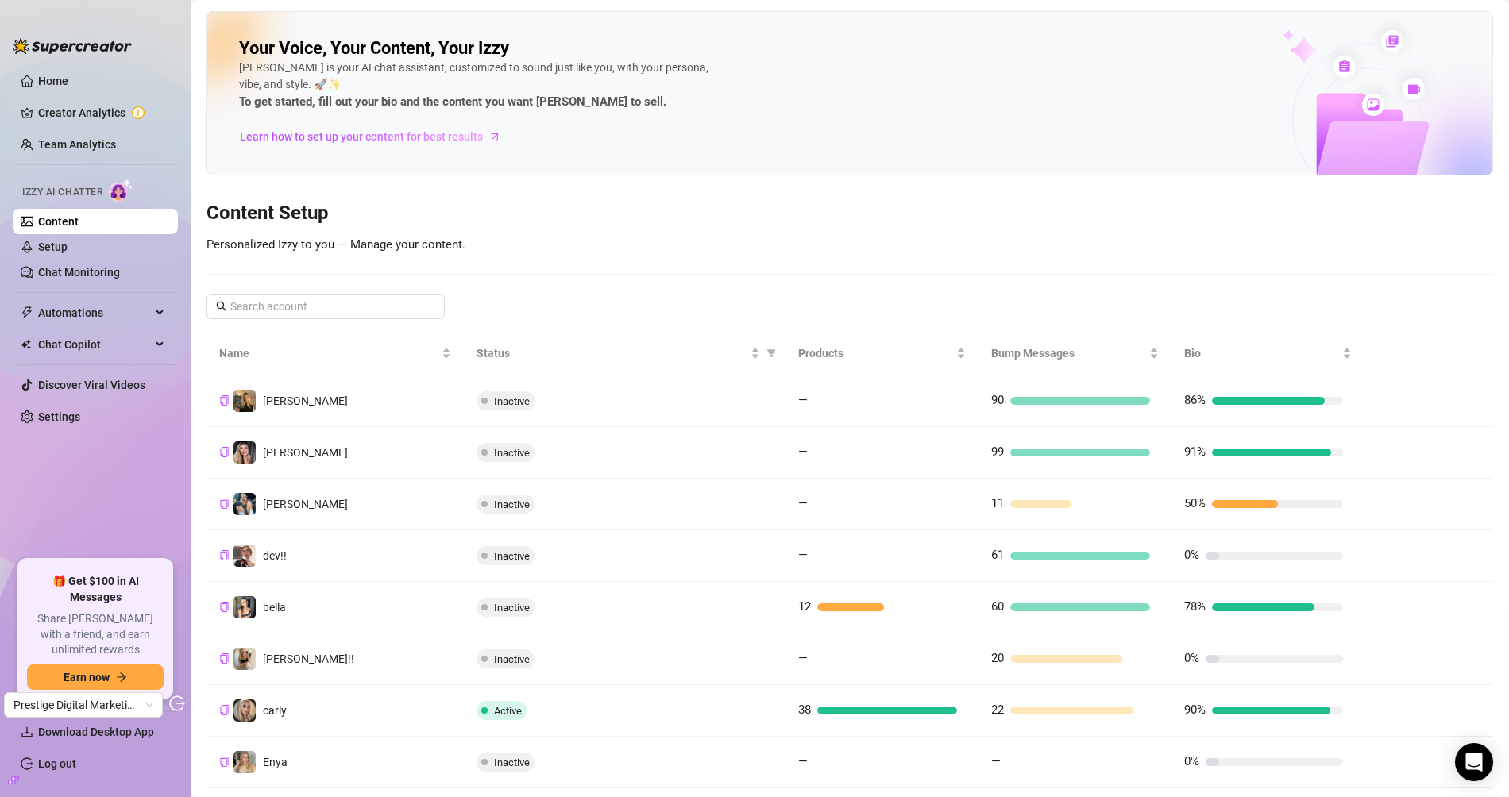
scroll to position [136, 0]
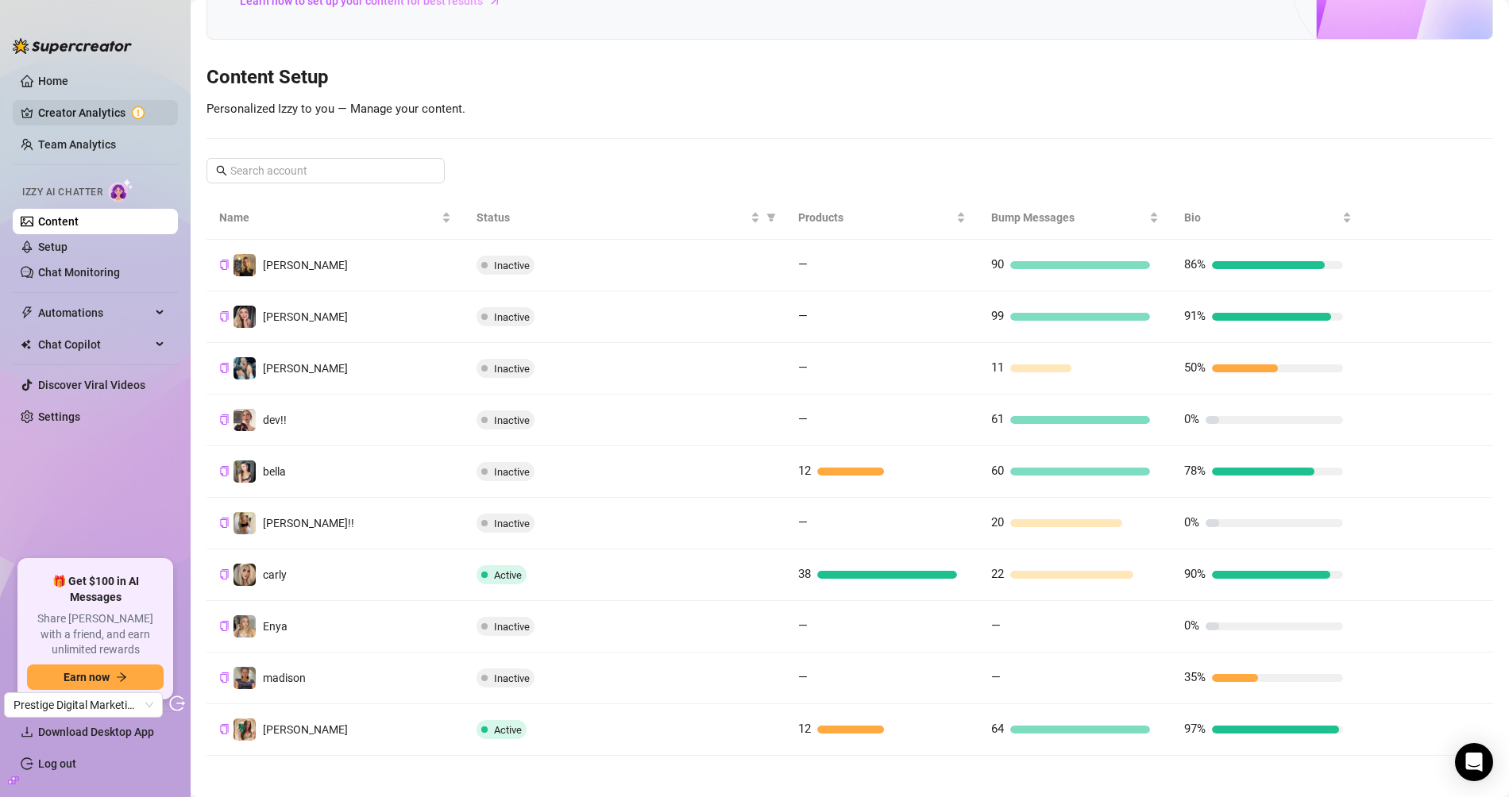
click at [59, 107] on link "Creator Analytics" at bounding box center [101, 112] width 127 height 25
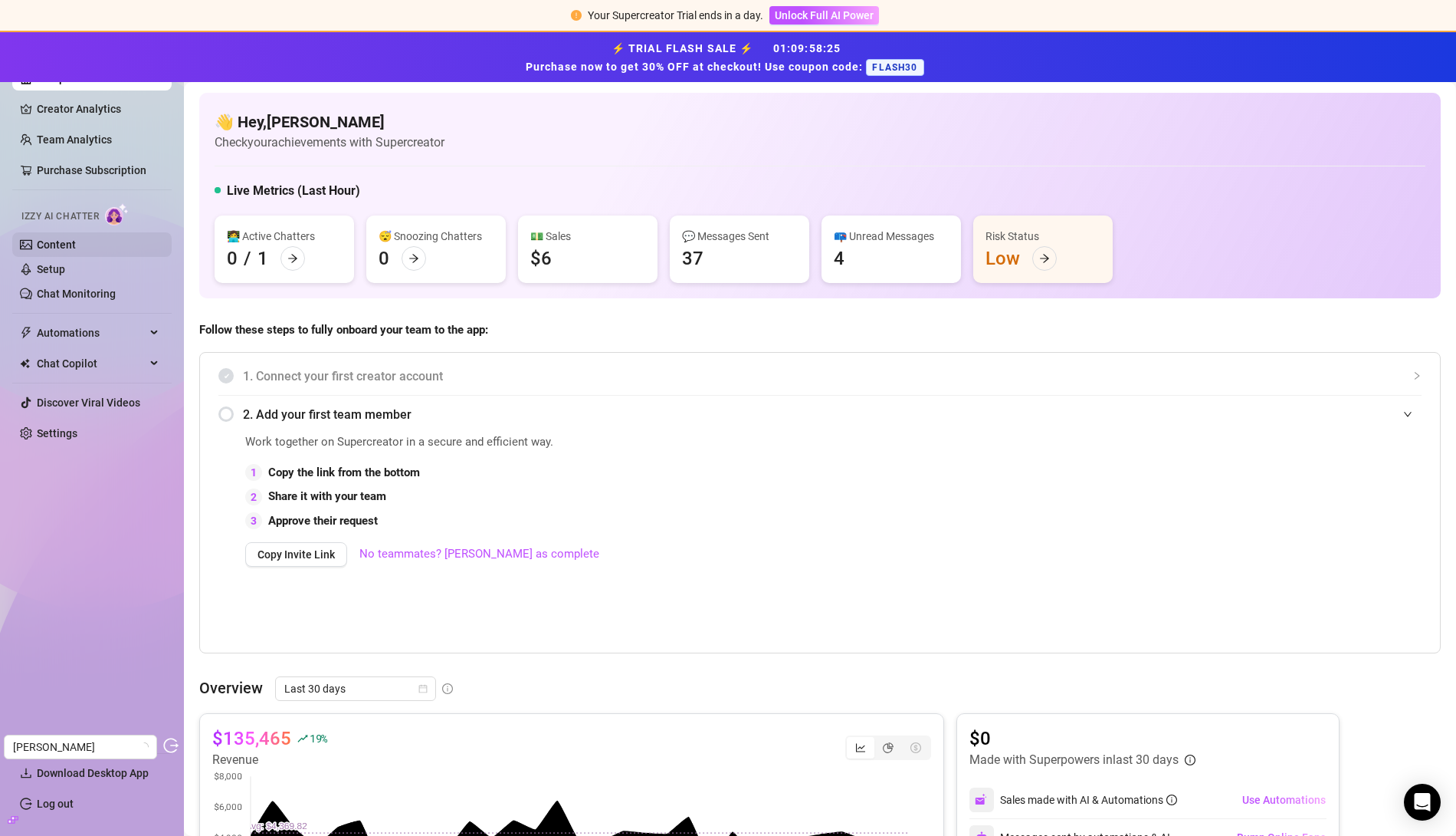
click at [76, 238] on link "Content" at bounding box center [56, 244] width 40 height 13
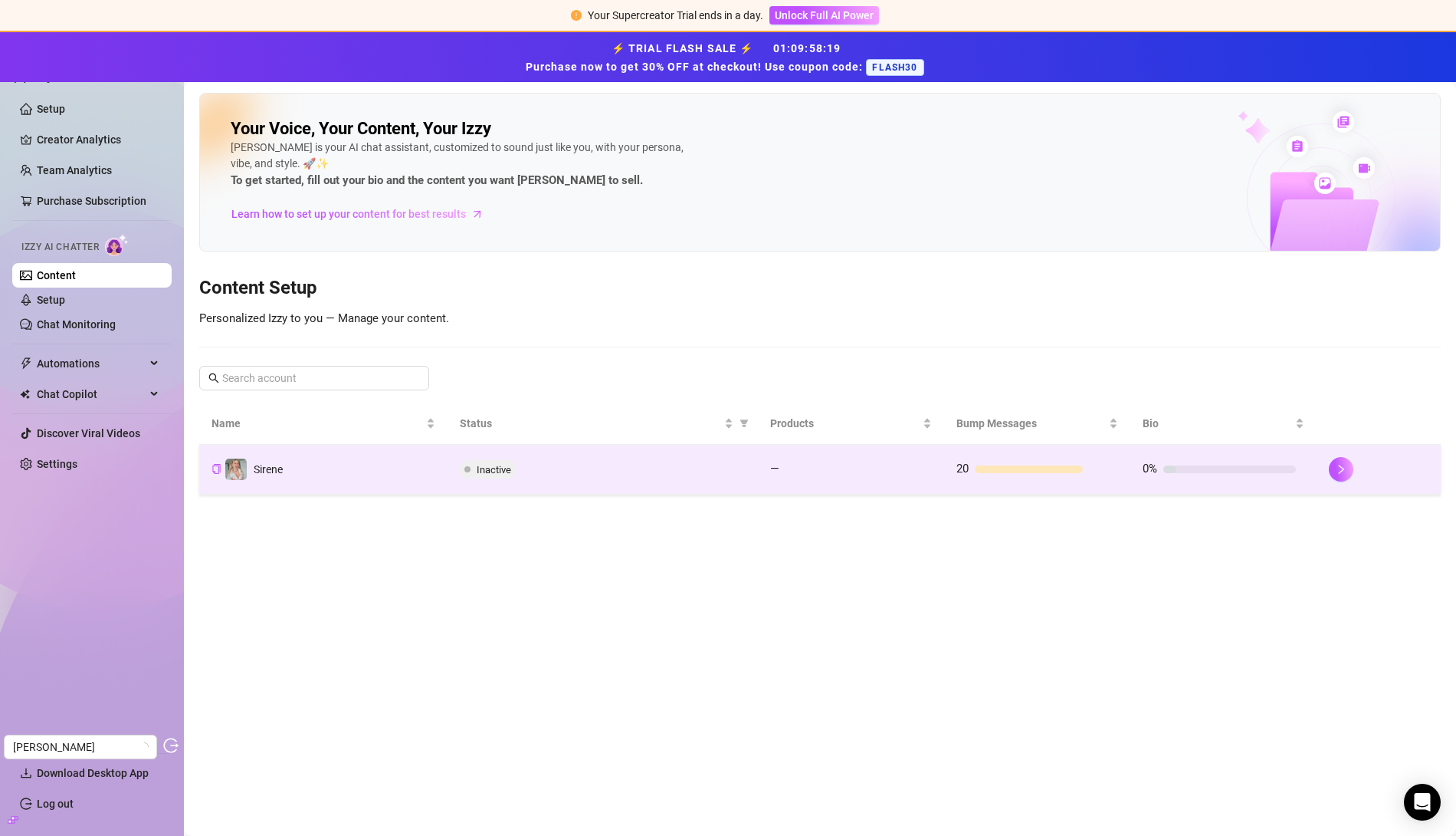
click at [770, 476] on td "—" at bounding box center [850, 470] width 186 height 50
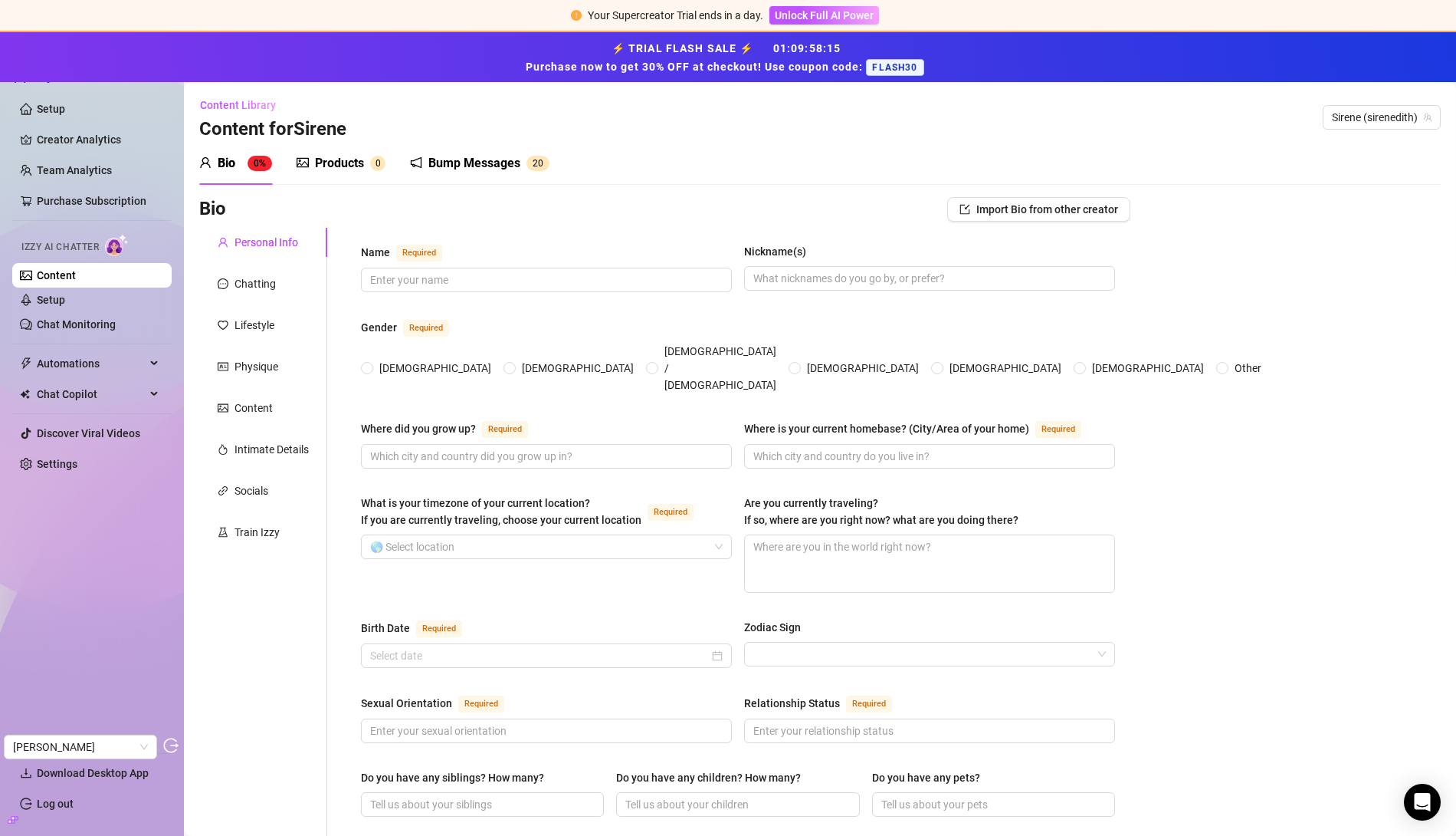
scroll to position [3, 0]
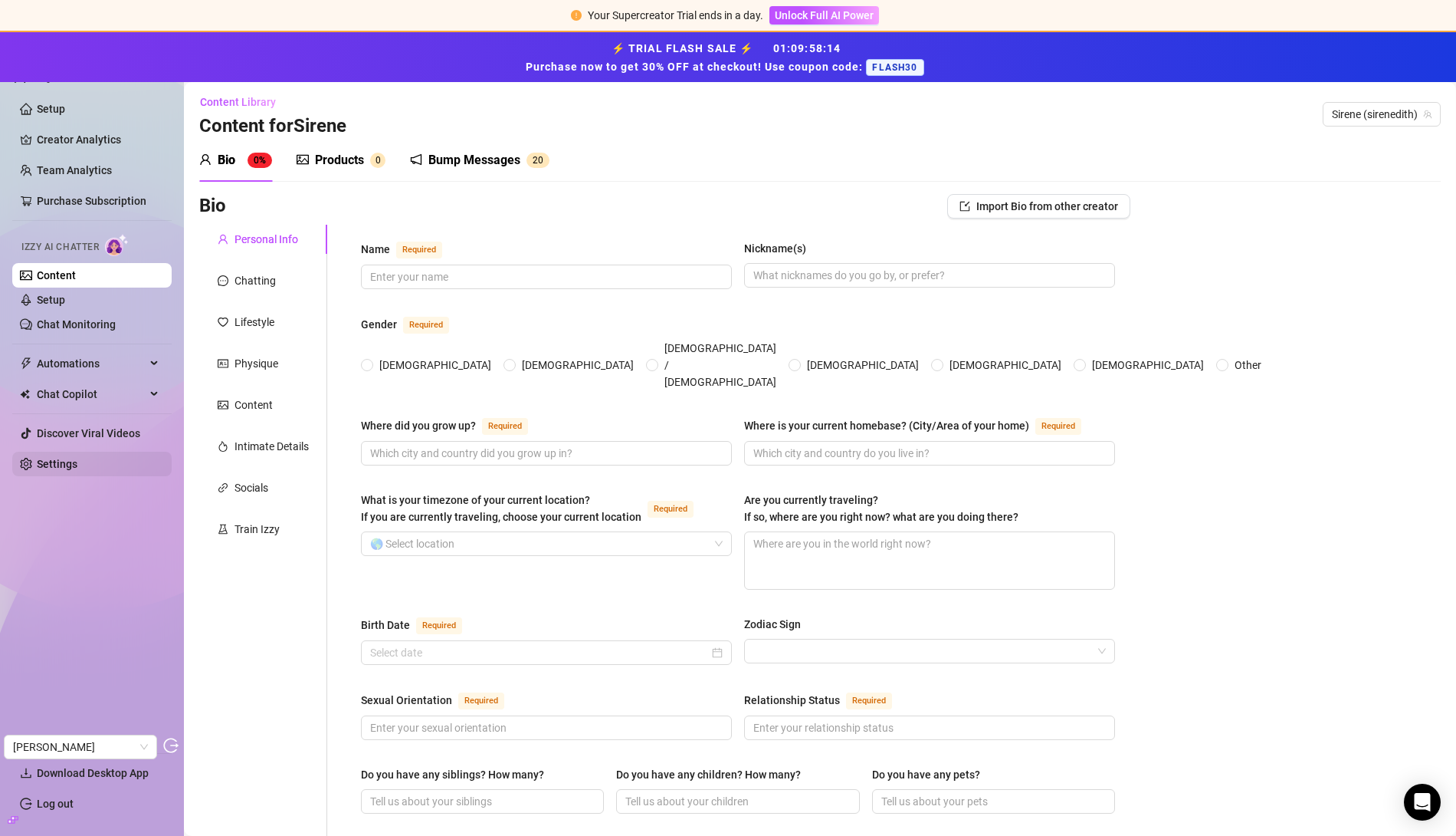
click at [77, 458] on link "Settings" at bounding box center [57, 463] width 41 height 13
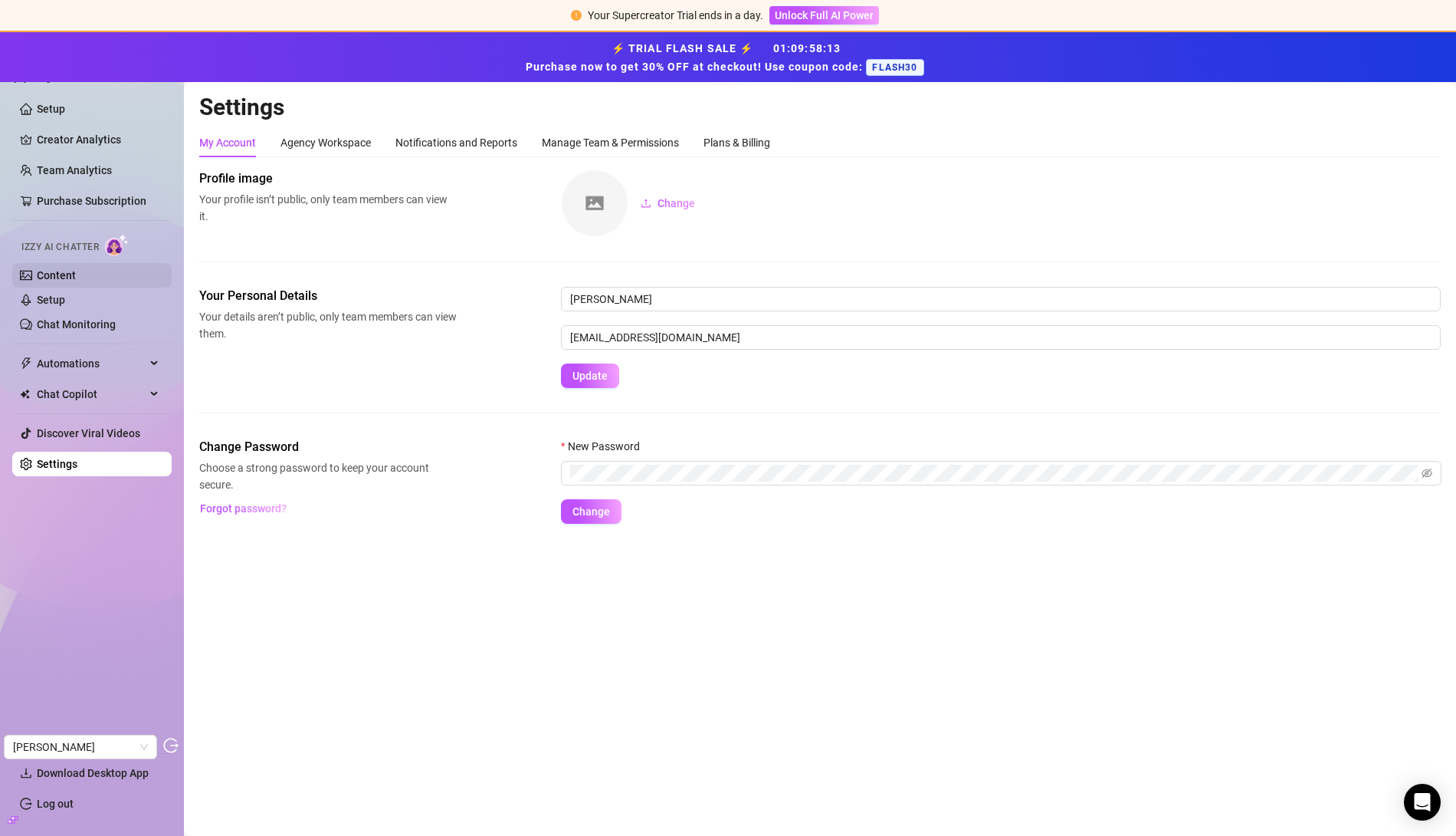
click at [50, 270] on link "Content" at bounding box center [56, 275] width 40 height 13
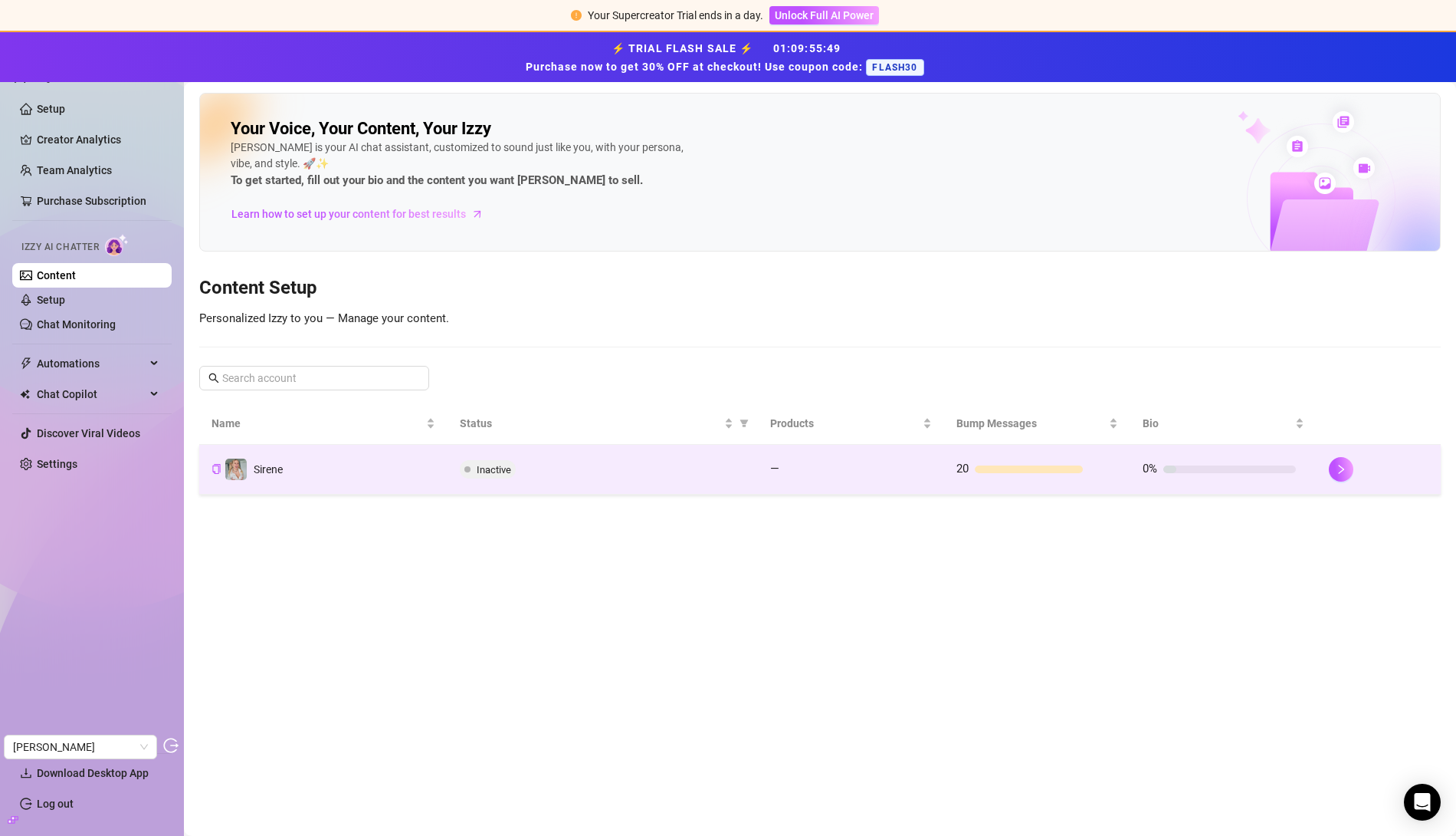
click at [565, 474] on div "Inactive" at bounding box center [603, 469] width 286 height 18
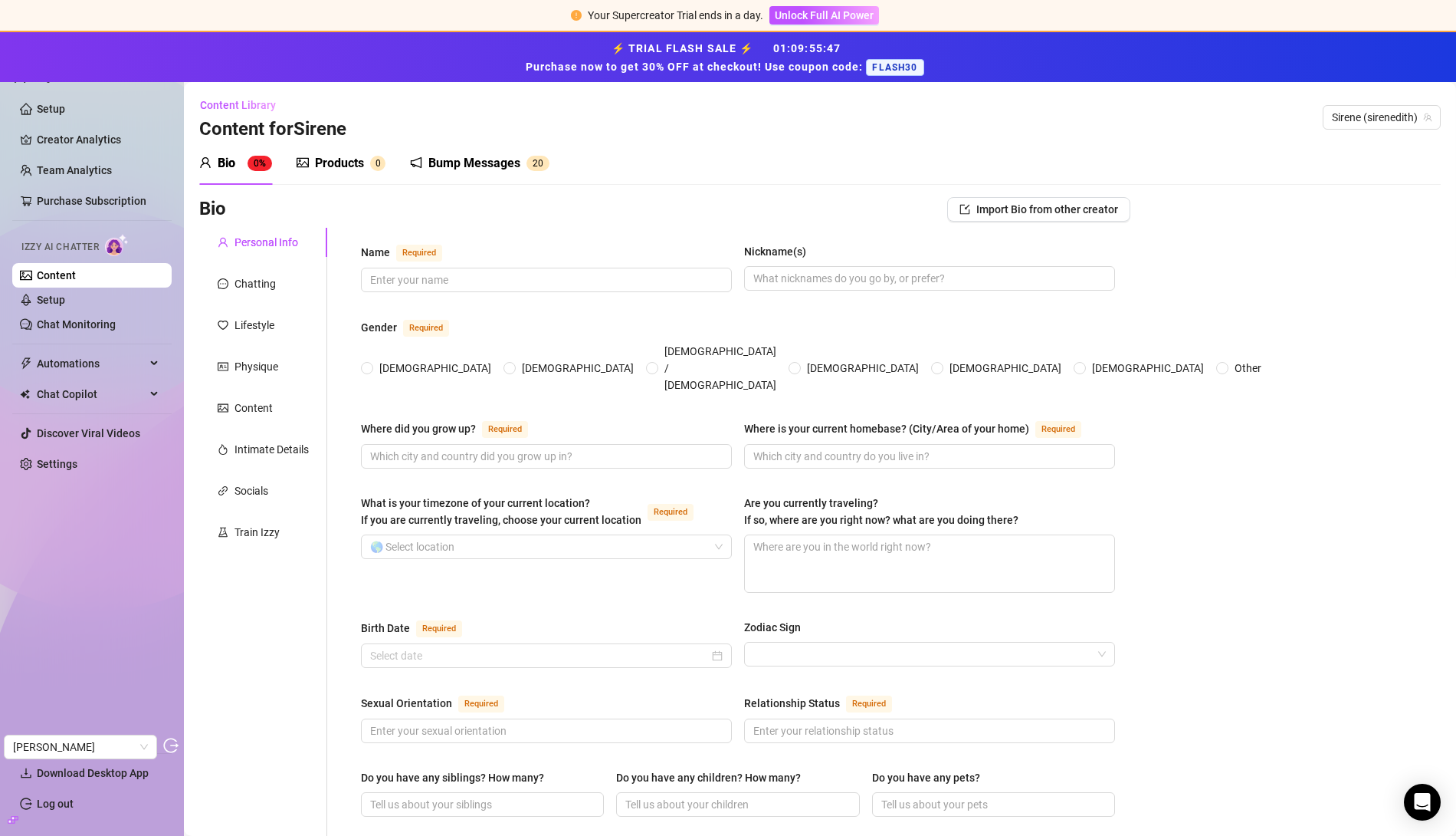
click at [360, 159] on div "Products" at bounding box center [339, 163] width 49 height 18
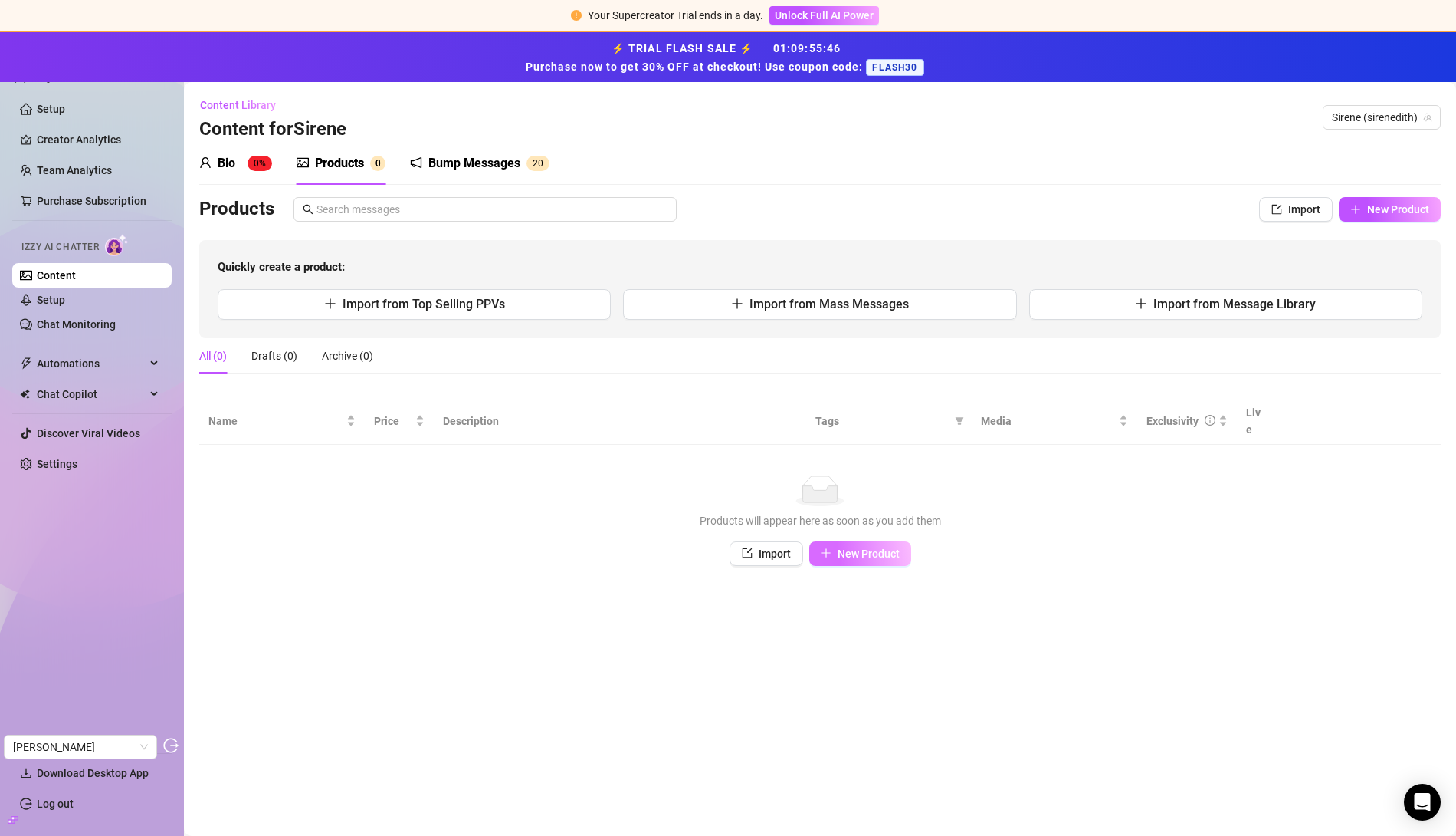
click at [859, 544] on button "New Product" at bounding box center [861, 553] width 102 height 24
type textarea "Type your message here..."
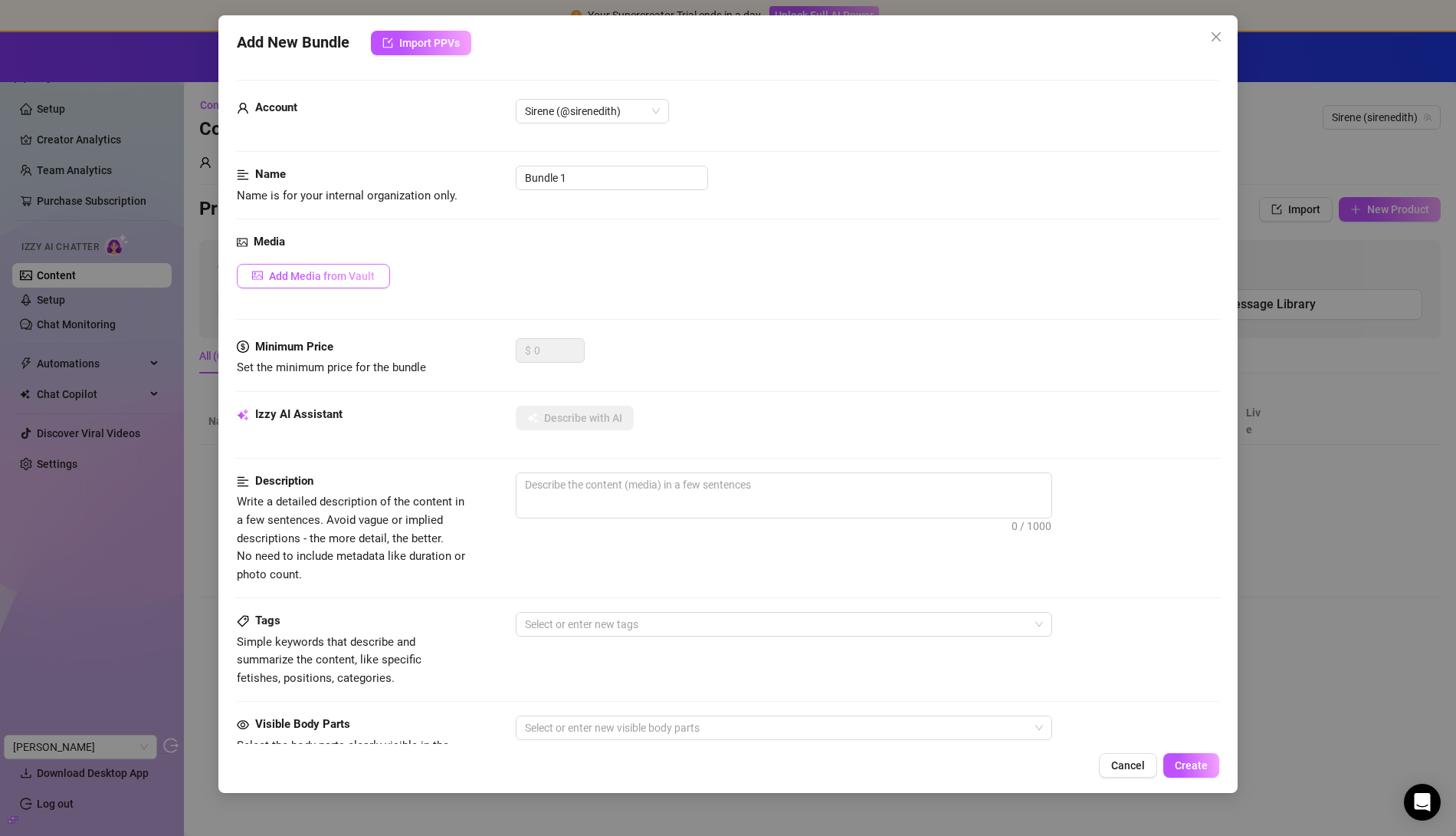
click at [326, 264] on button "Add Media from Vault" at bounding box center [313, 275] width 153 height 24
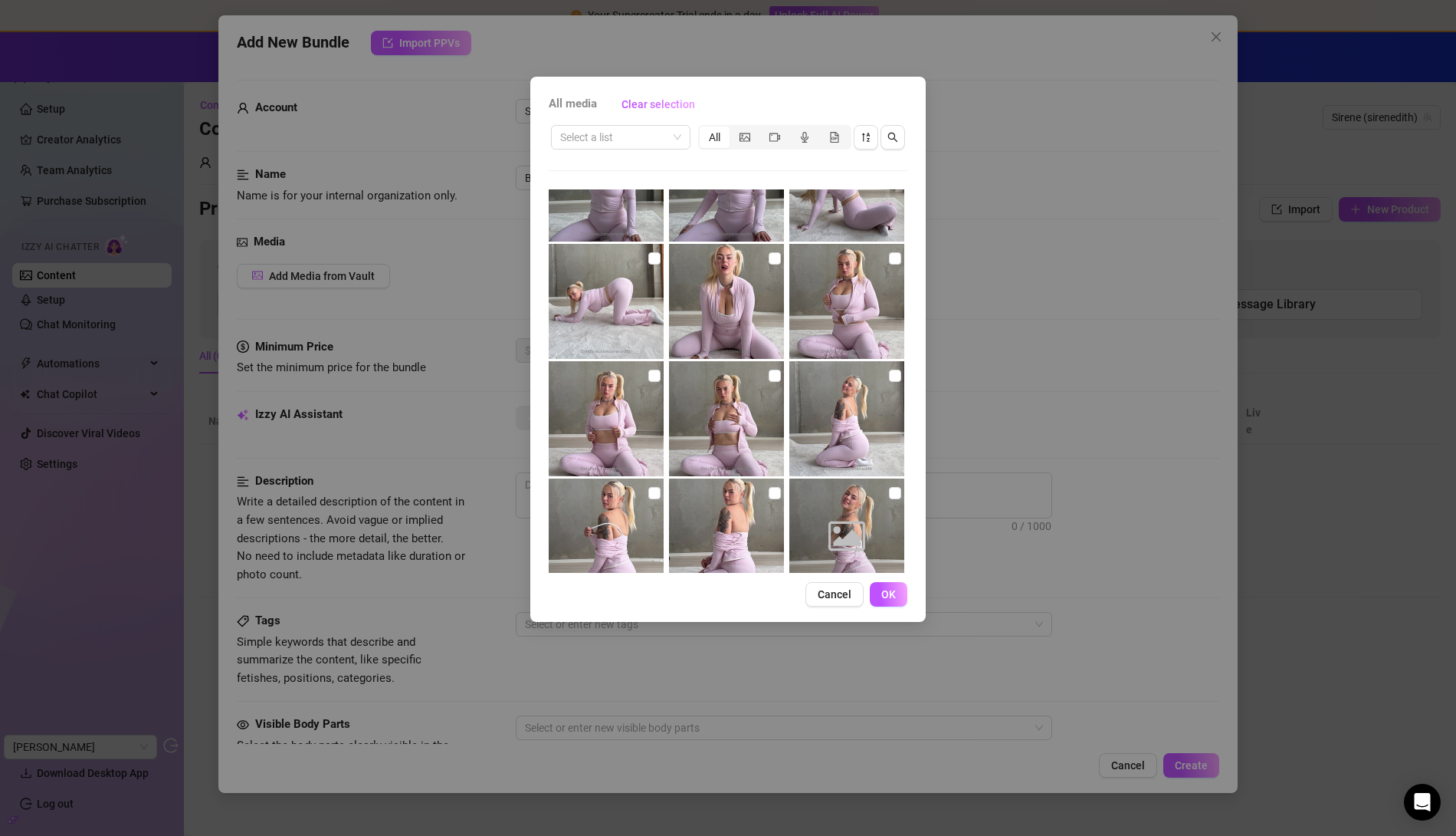
scroll to position [3392, 0]
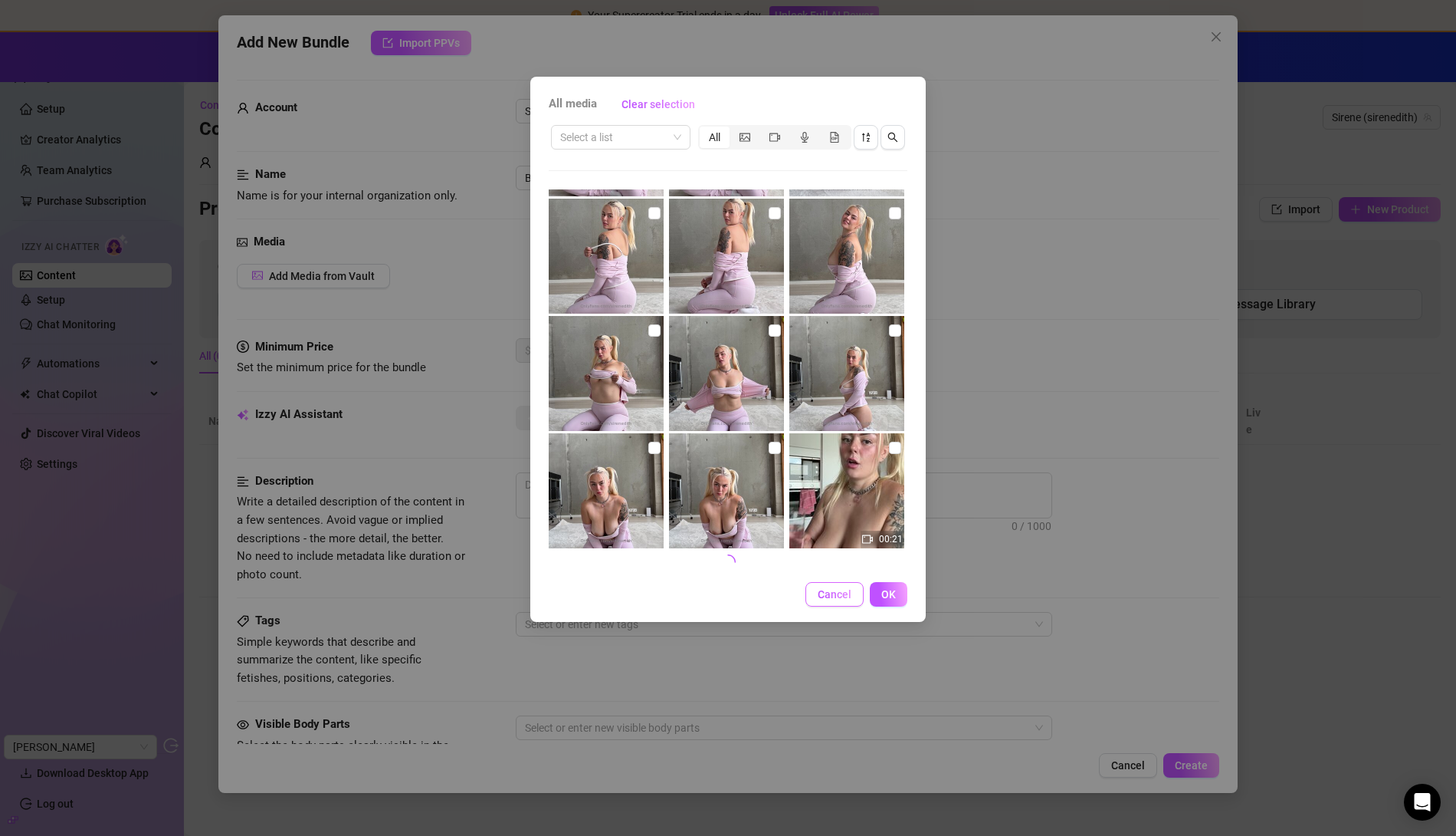
click at [836, 592] on span "Cancel" at bounding box center [834, 594] width 34 height 13
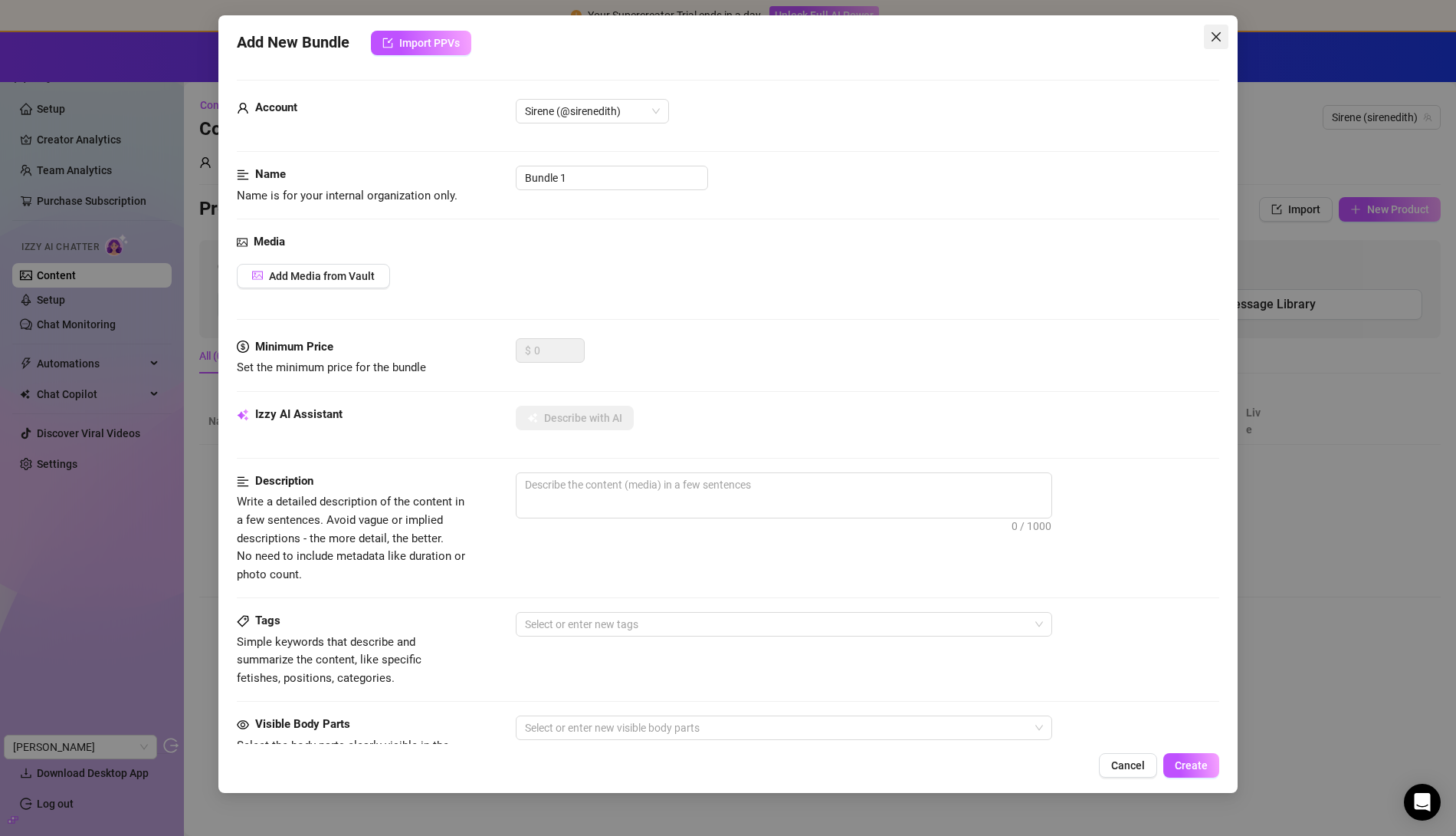
click at [1217, 46] on button "Close" at bounding box center [1216, 36] width 24 height 24
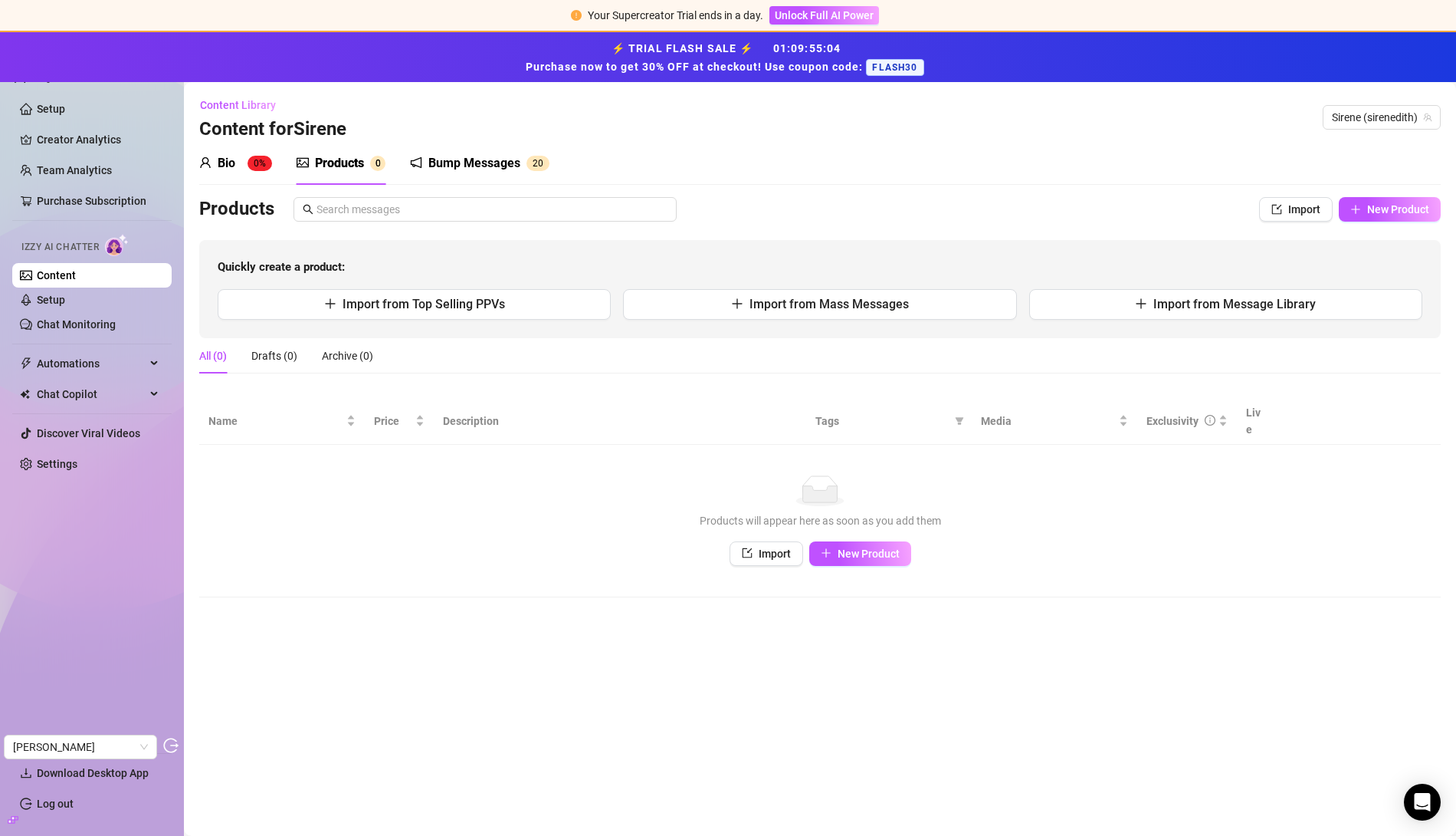
click at [551, 259] on span "Quickly create a product:" at bounding box center [820, 267] width 1204 height 18
drag, startPoint x: 92, startPoint y: 100, endPoint x: 104, endPoint y: 133, distance: 35.1
click at [66, 102] on link "Setup" at bounding box center [50, 108] width 28 height 13
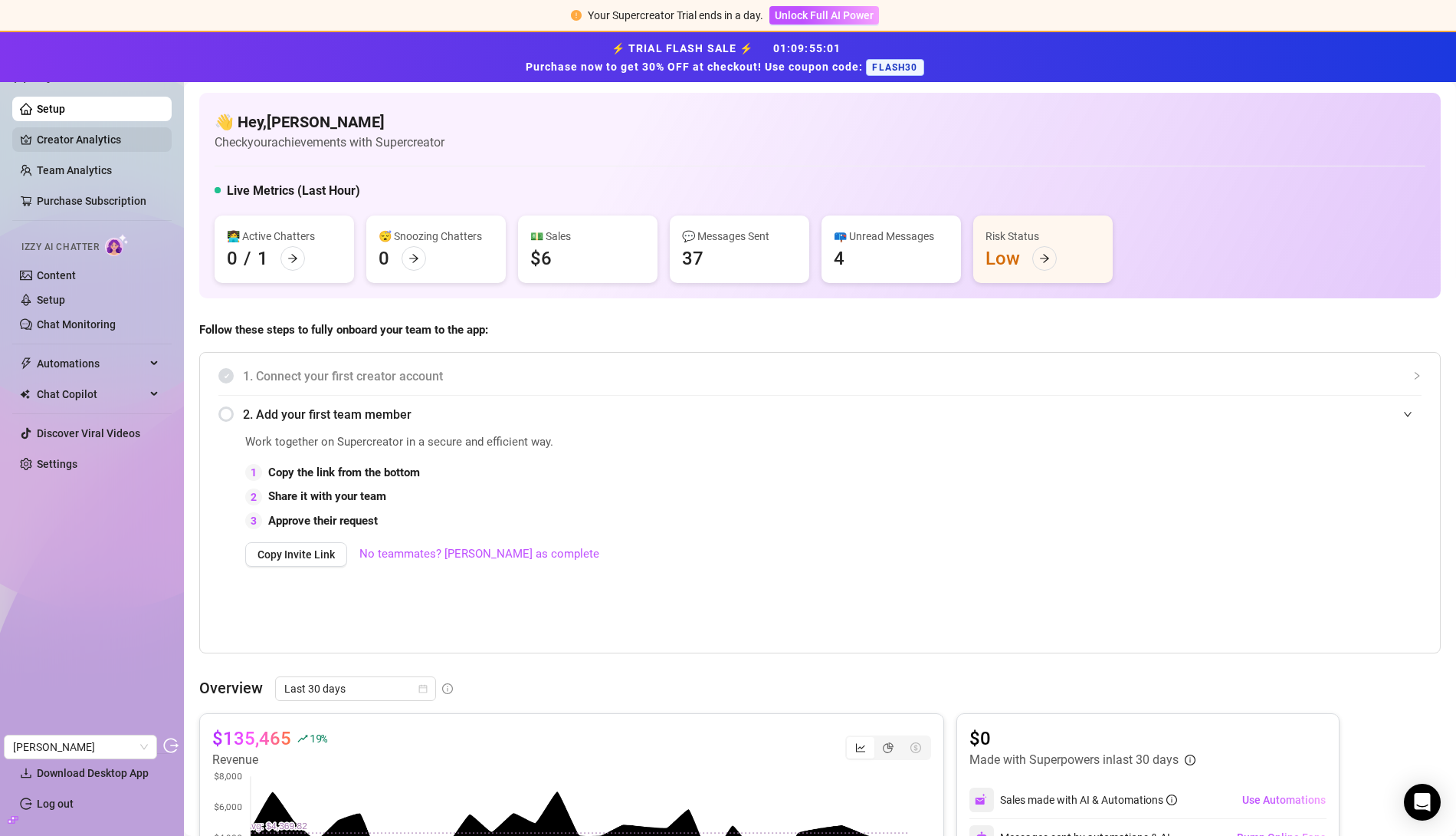
click at [54, 147] on link "Creator Analytics" at bounding box center [97, 139] width 123 height 24
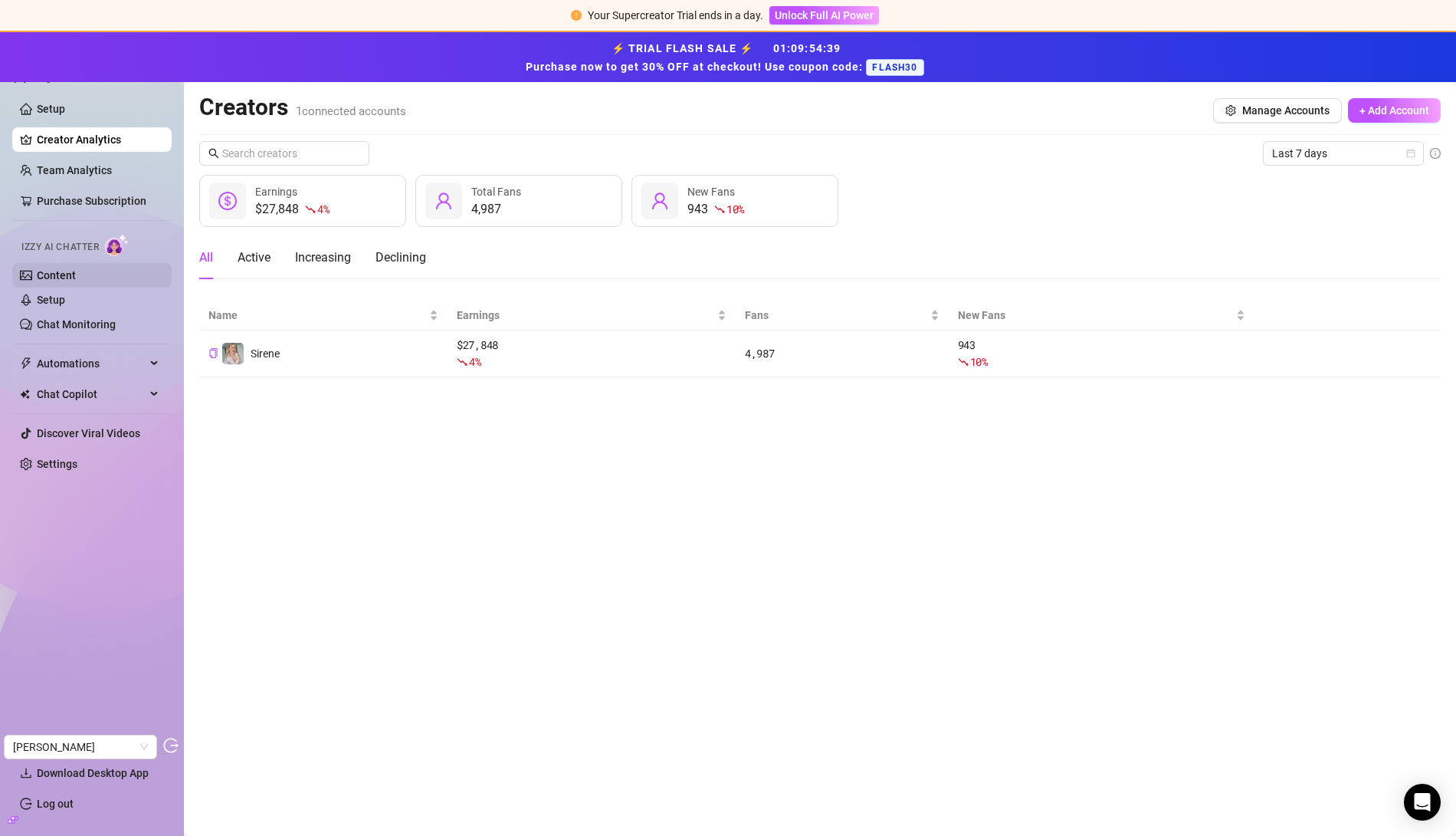
click at [64, 269] on link "Content" at bounding box center [56, 275] width 40 height 13
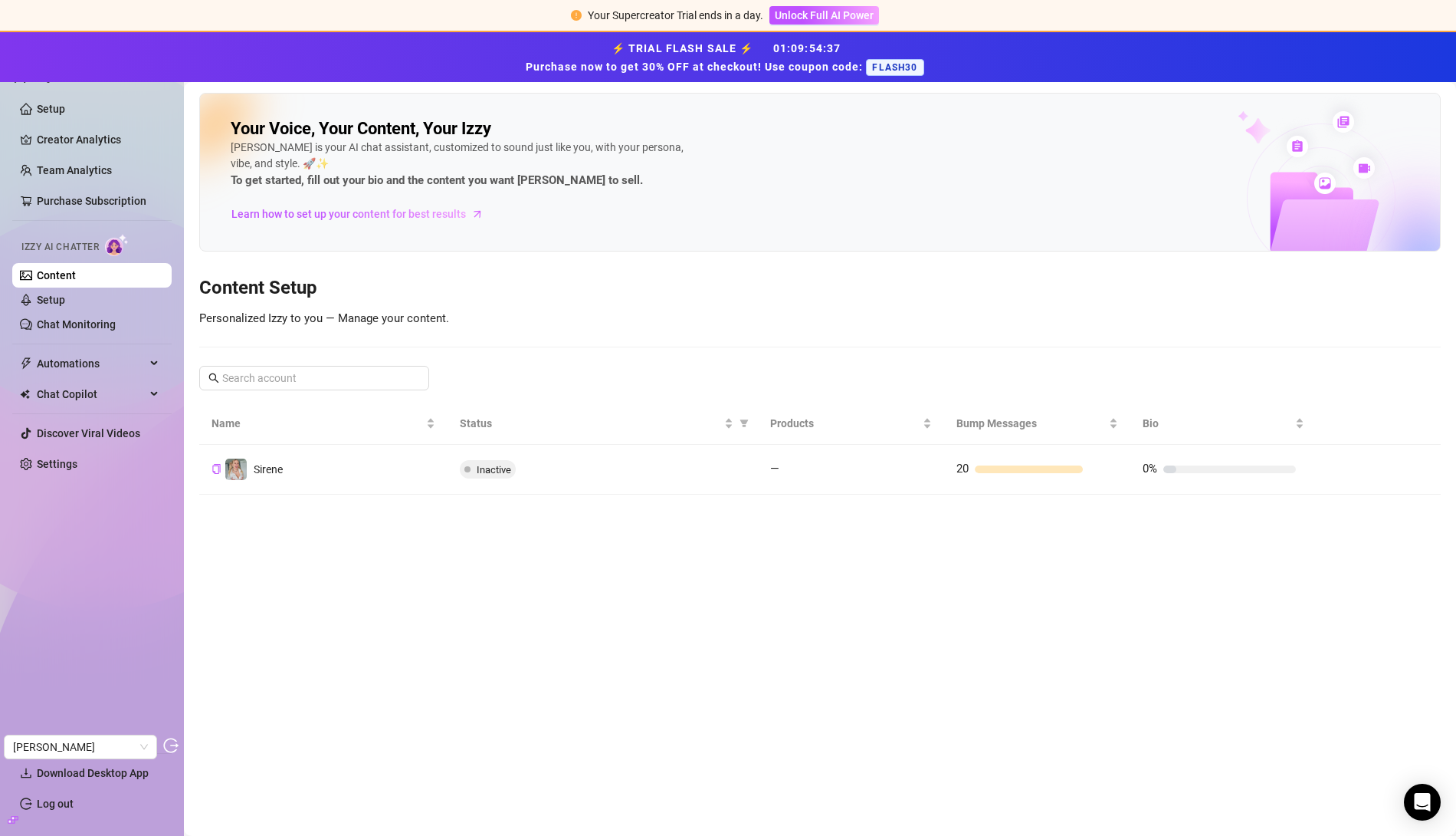
click at [291, 460] on td "Sirene" at bounding box center [322, 470] width 248 height 50
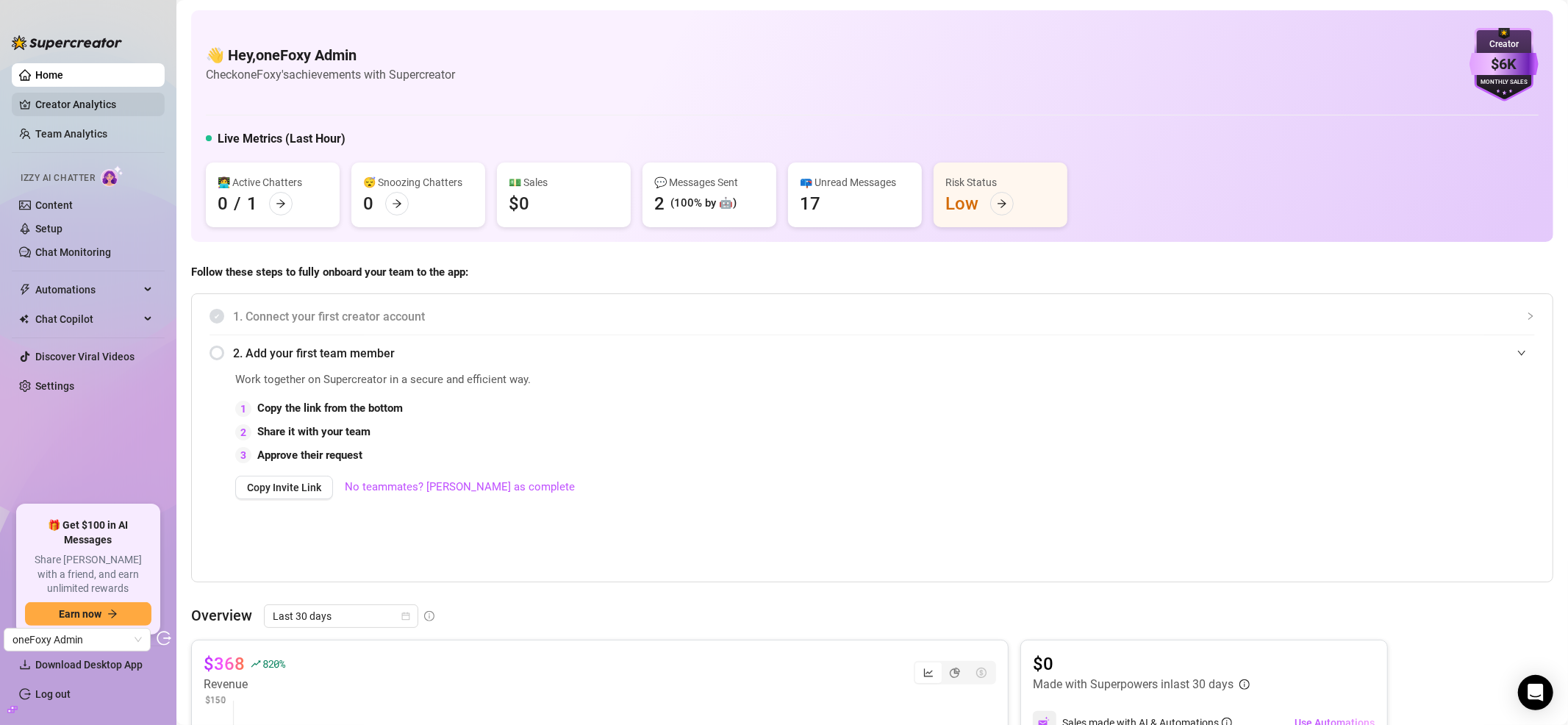
click at [99, 106] on link "Creator Analytics" at bounding box center [93, 104] width 118 height 23
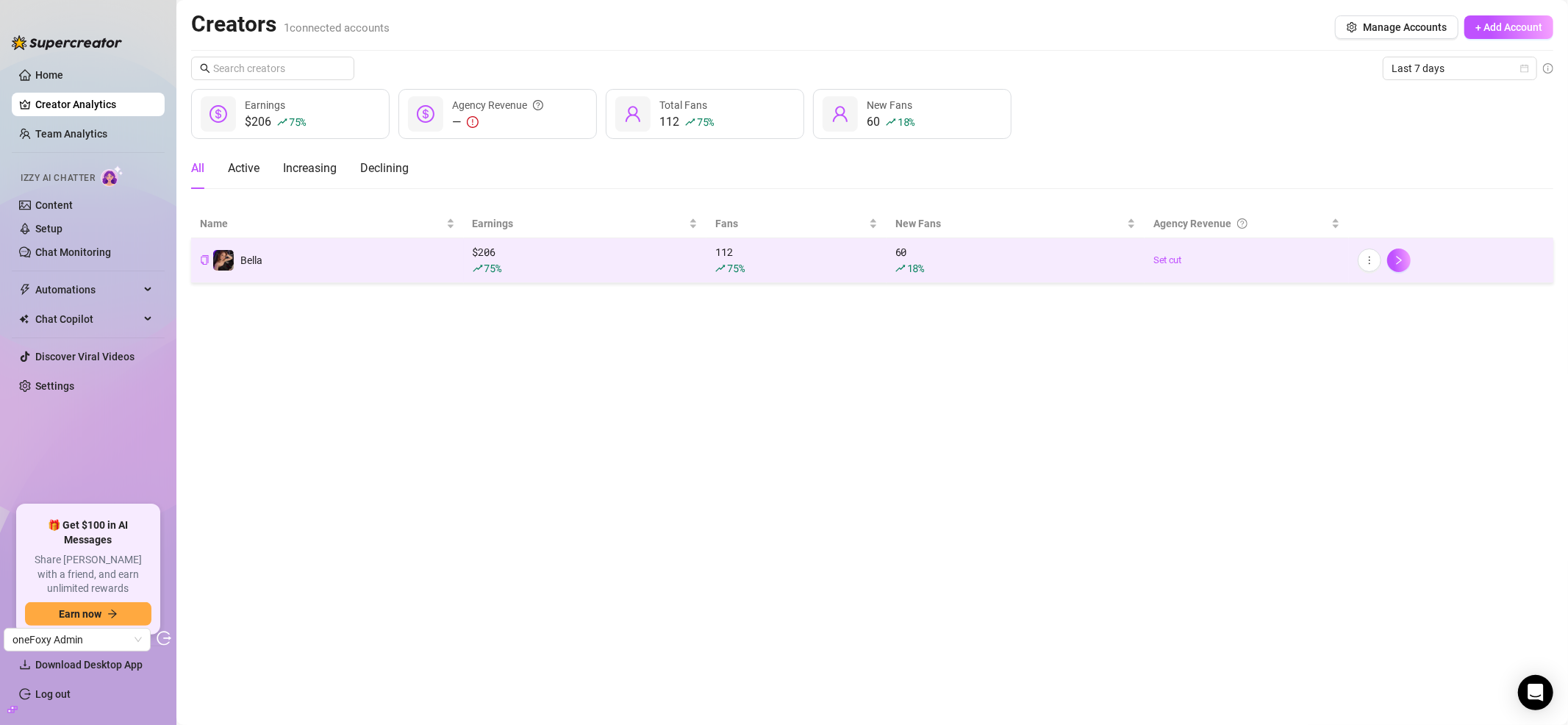
click at [384, 269] on td "Bella" at bounding box center [327, 260] width 273 height 44
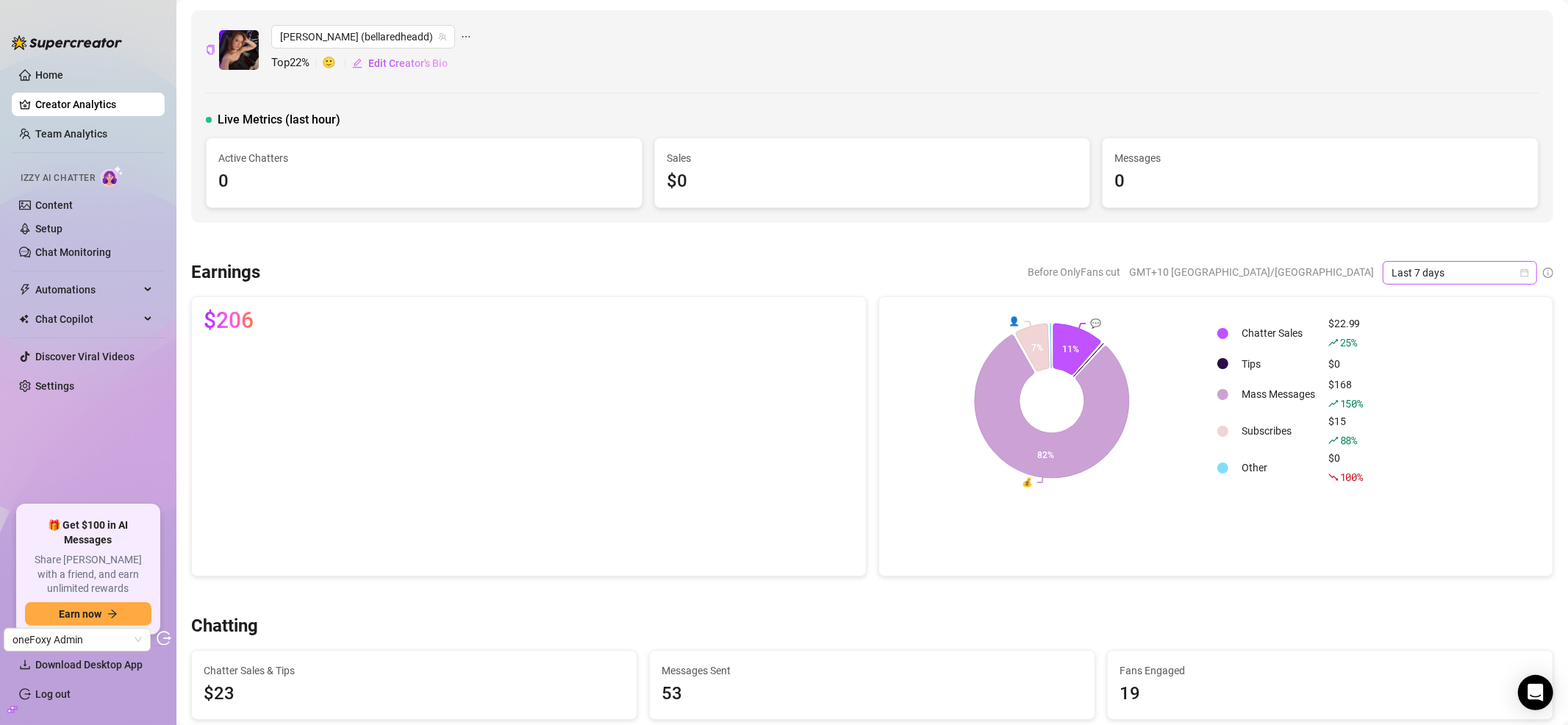
click at [1379, 275] on span "Last 7 days" at bounding box center [1460, 273] width 137 height 22
click at [1379, 356] on div "Last 30 days" at bounding box center [1448, 349] width 131 height 16
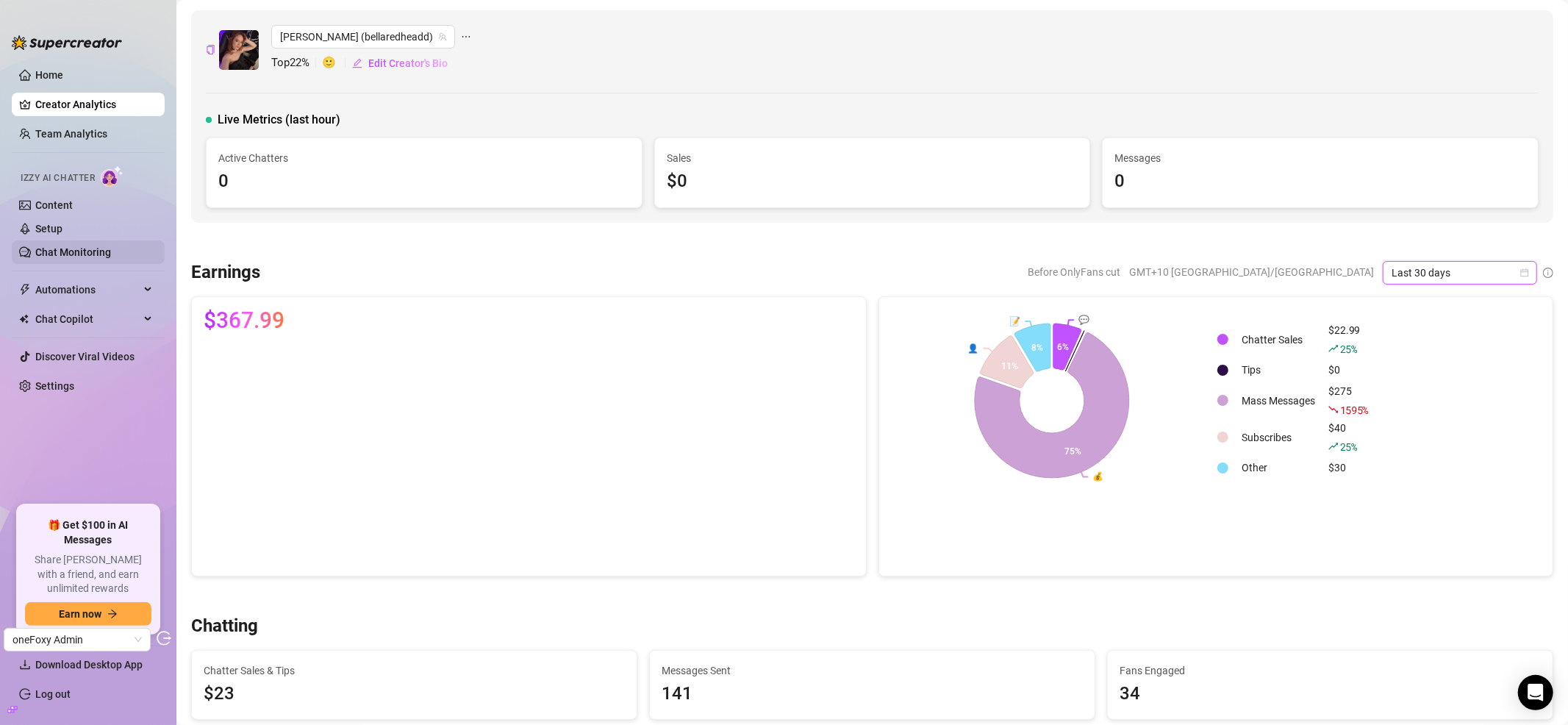
click at [63, 251] on link "Chat Monitoring" at bounding box center [73, 252] width 76 height 12
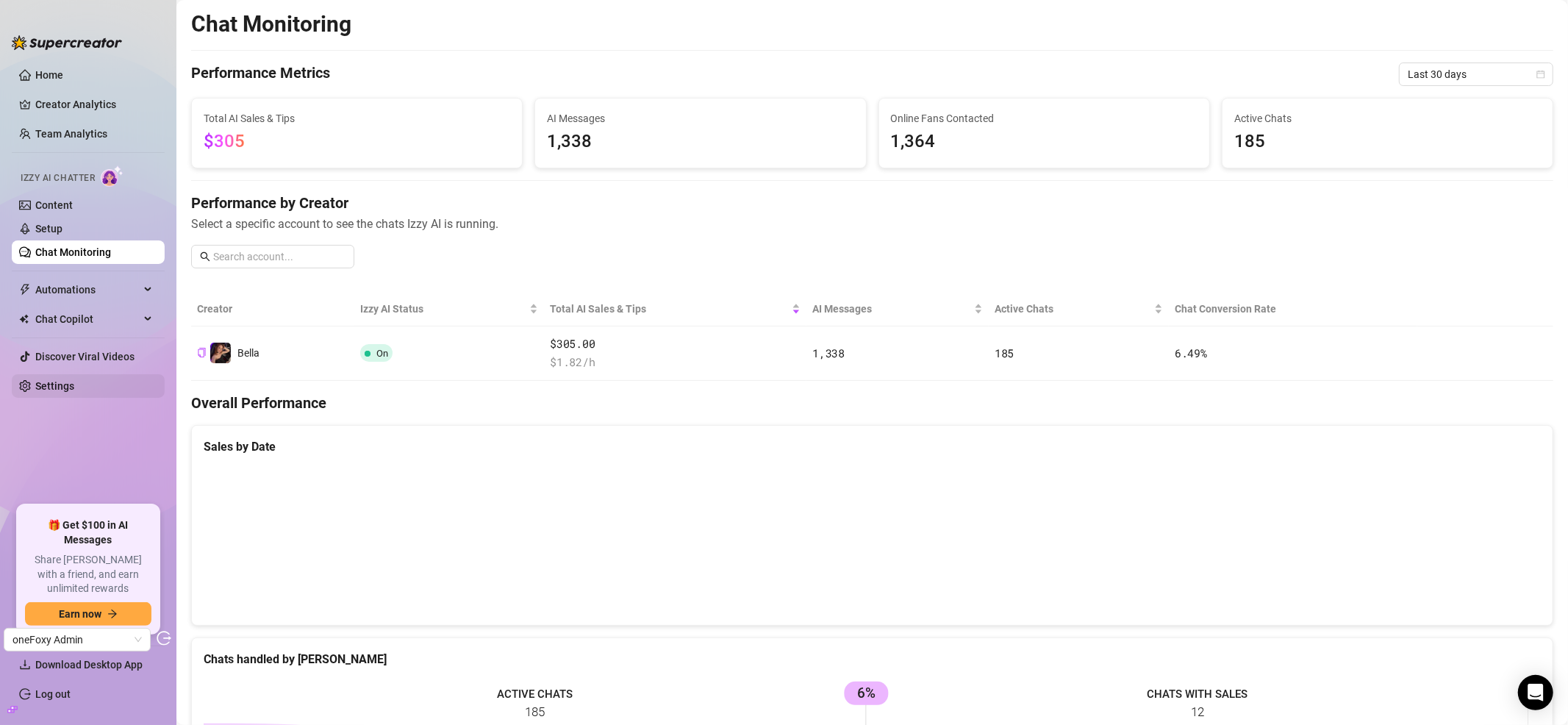
click at [57, 392] on link "Settings" at bounding box center [55, 386] width 39 height 12
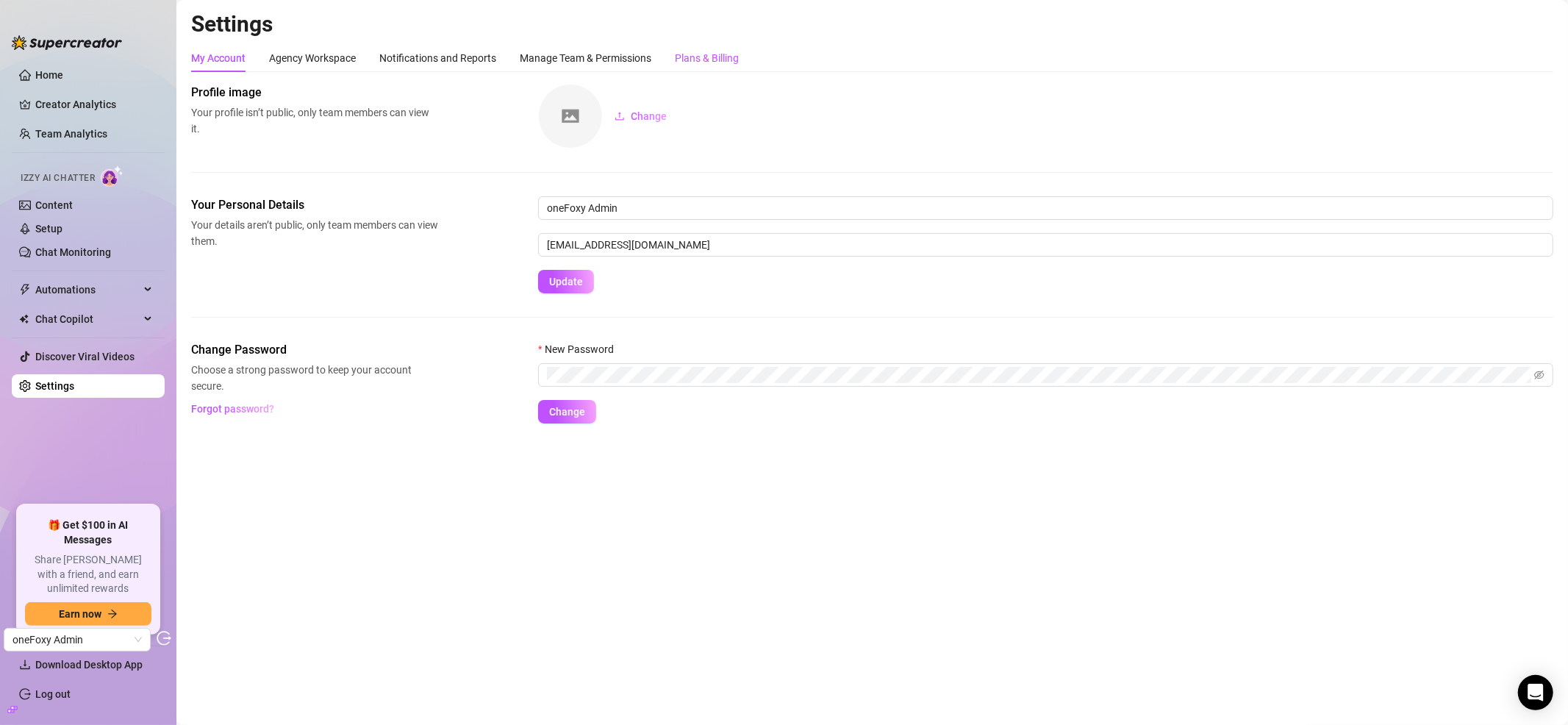
click at [714, 63] on div "Plans & Billing" at bounding box center [706, 57] width 64 height 16
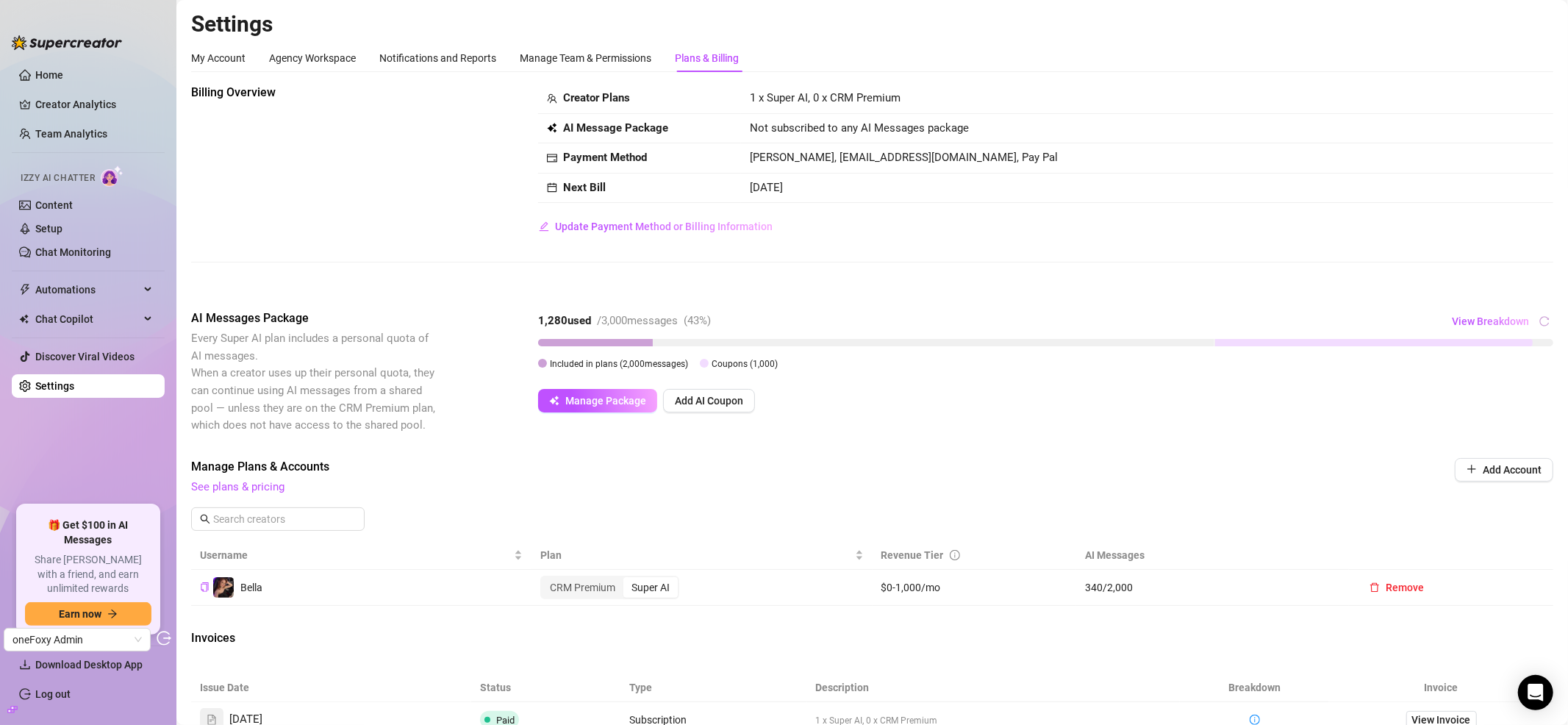
click at [380, 208] on div "Billing Overview Creator Plans 1 x Super AI, 0 x CRM Premium AI Message Package…" at bounding box center [872, 161] width 1363 height 155
click at [56, 227] on link "Setup" at bounding box center [48, 229] width 27 height 12
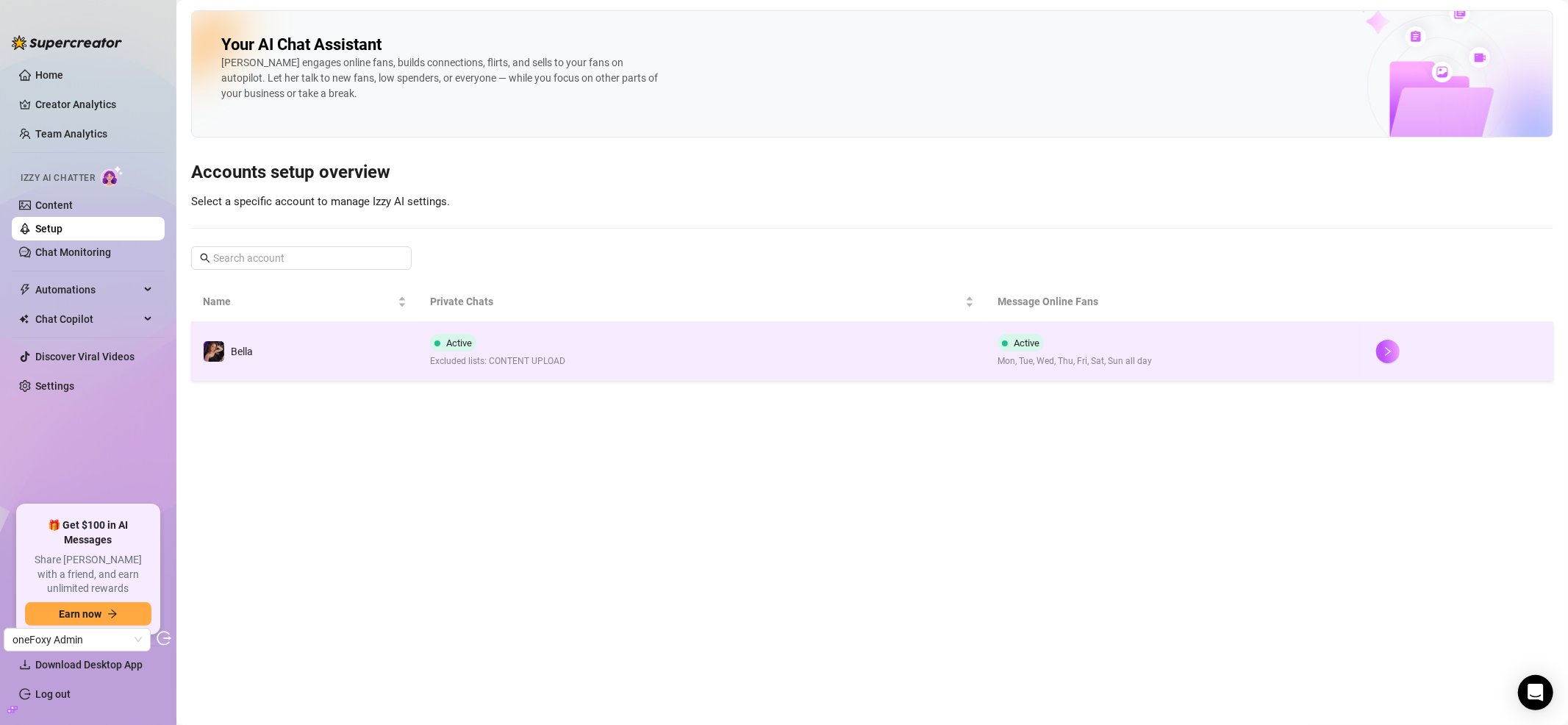
click at [392, 345] on td "Bella" at bounding box center [304, 352] width 227 height 59
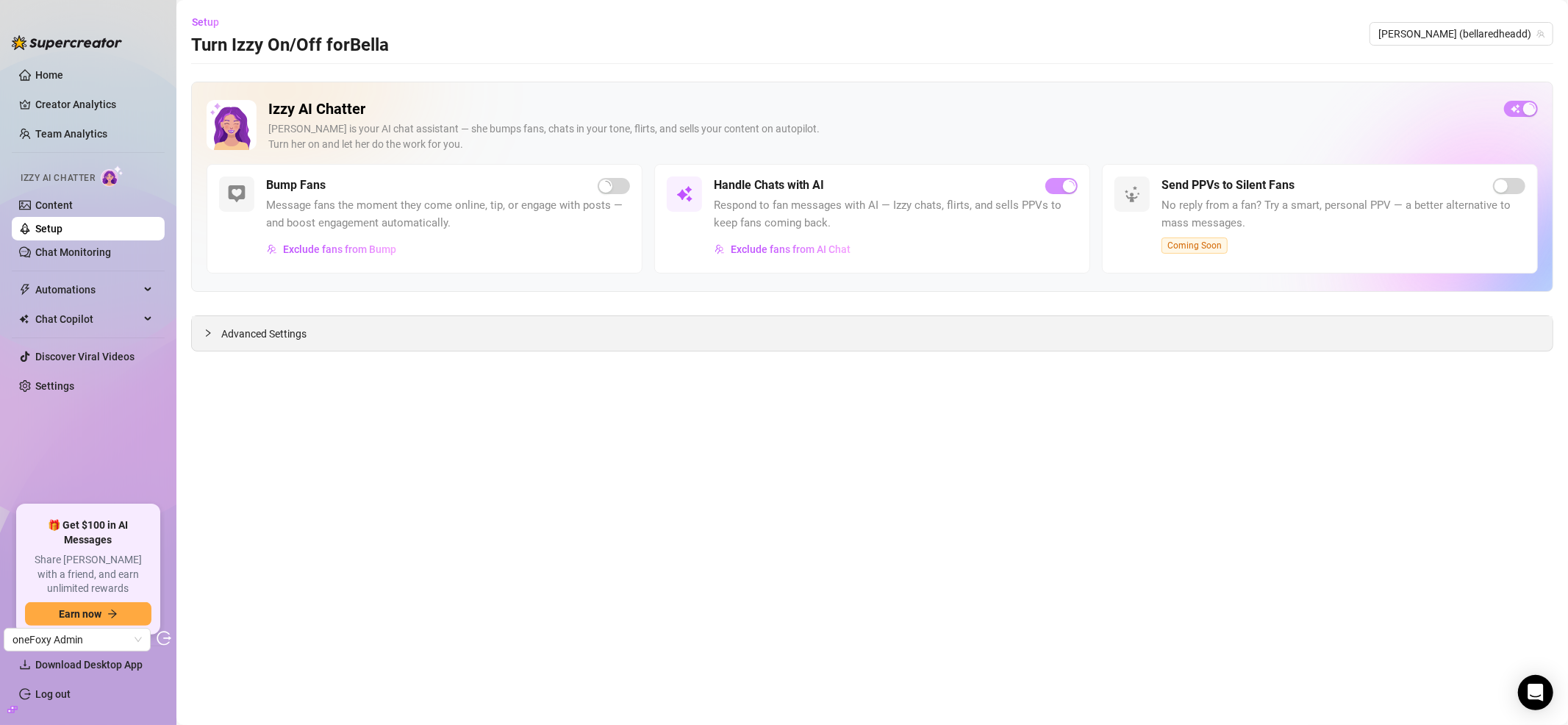
click at [290, 336] on span "Advanced Settings" at bounding box center [264, 333] width 85 height 16
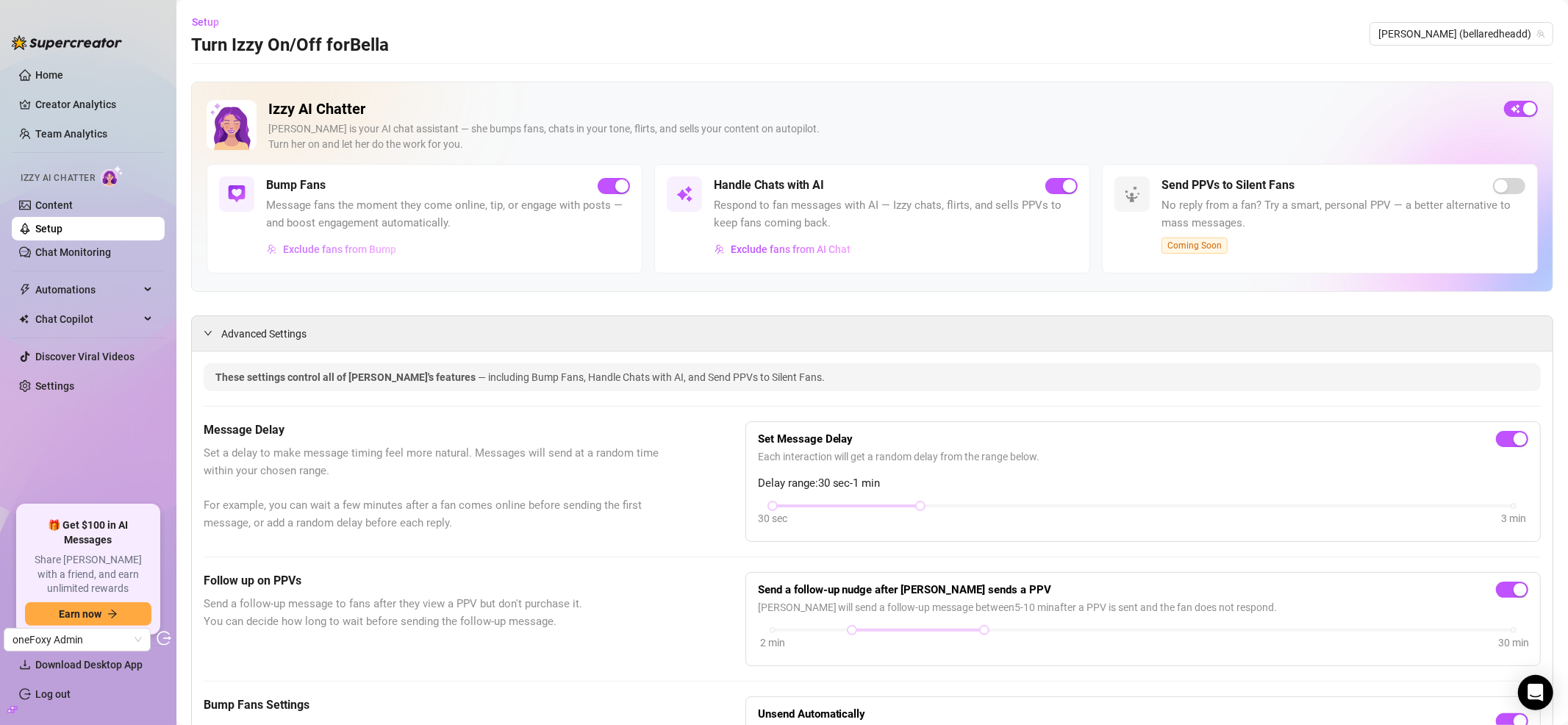
click at [351, 244] on span "Exclude fans from Bump" at bounding box center [340, 249] width 113 height 12
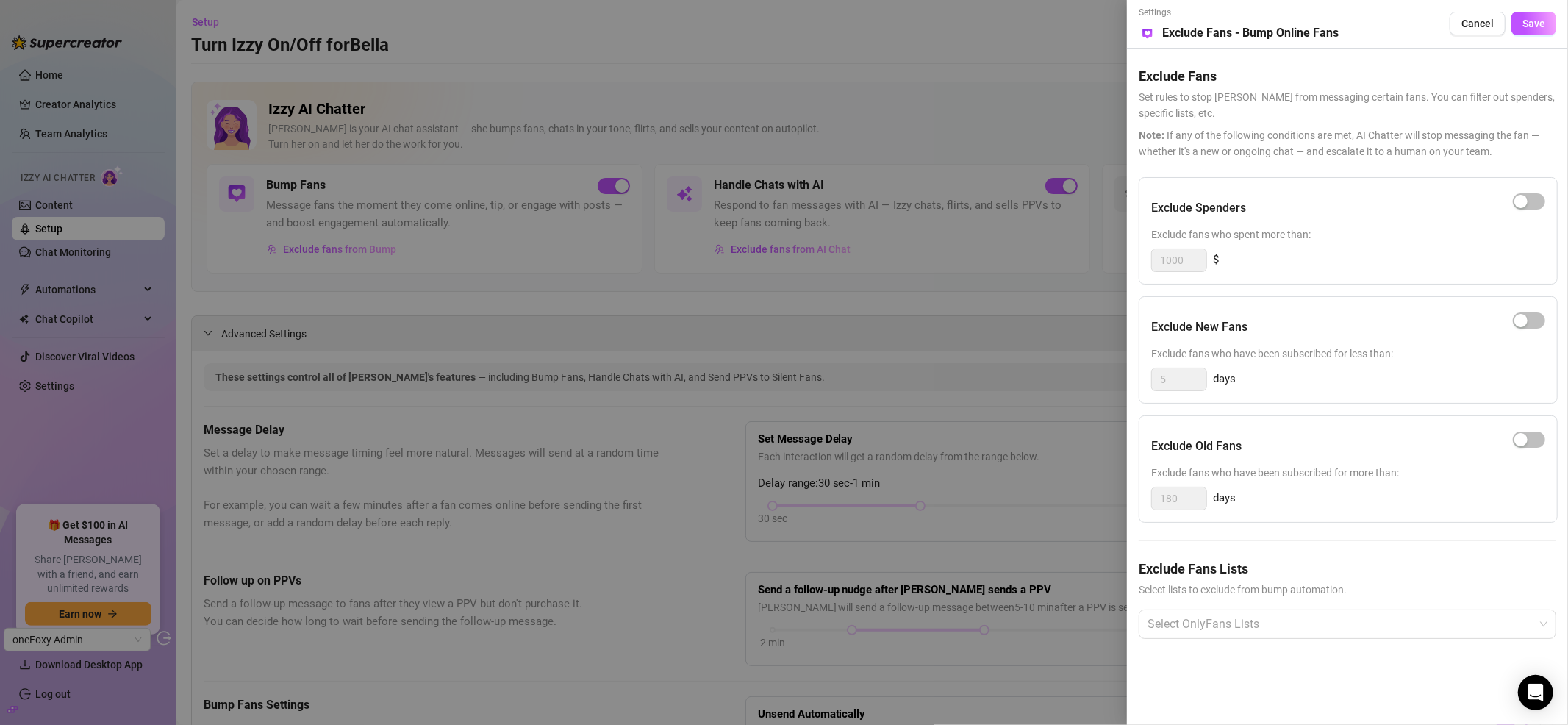
click at [816, 169] on div at bounding box center [784, 362] width 1568 height 725
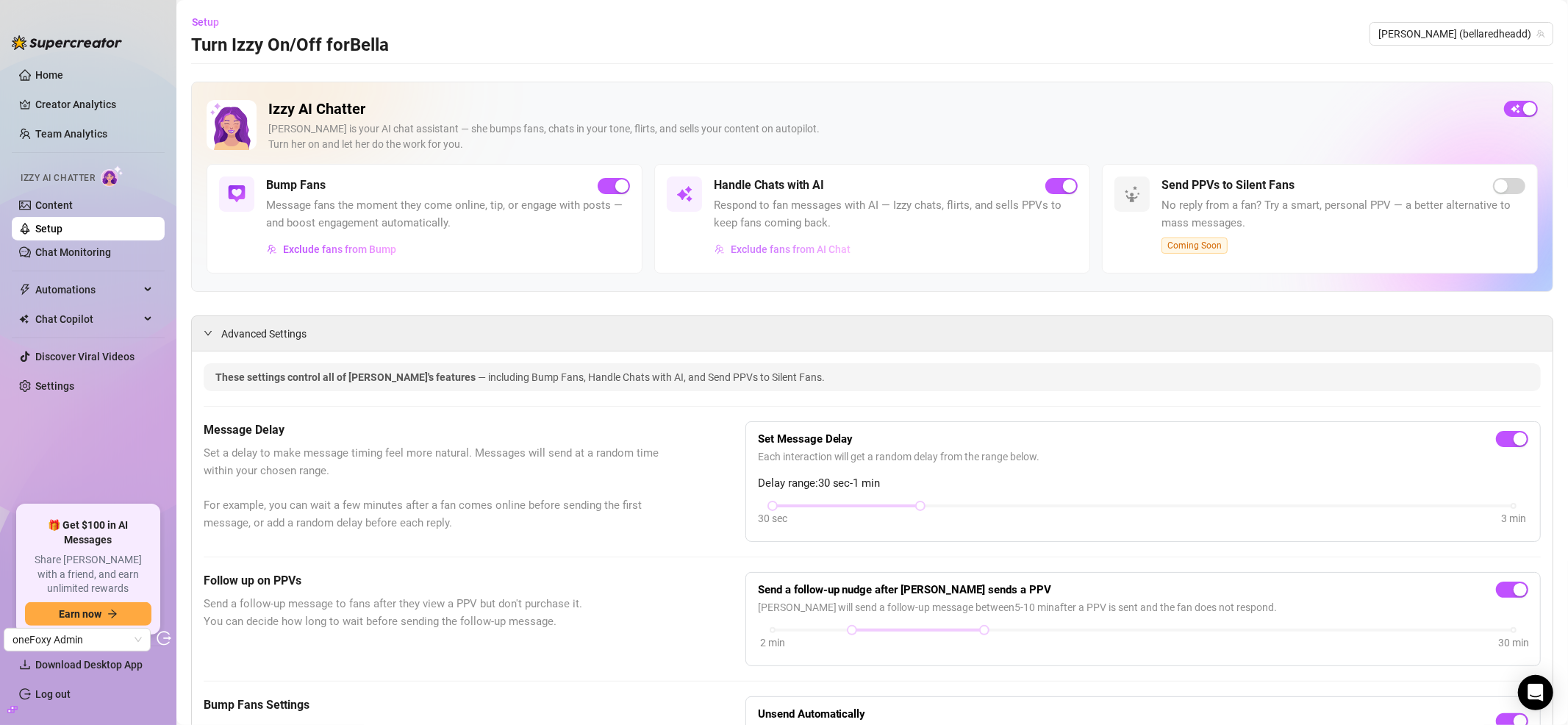
click at [789, 250] on span "Exclude fans from AI Chat" at bounding box center [790, 249] width 119 height 12
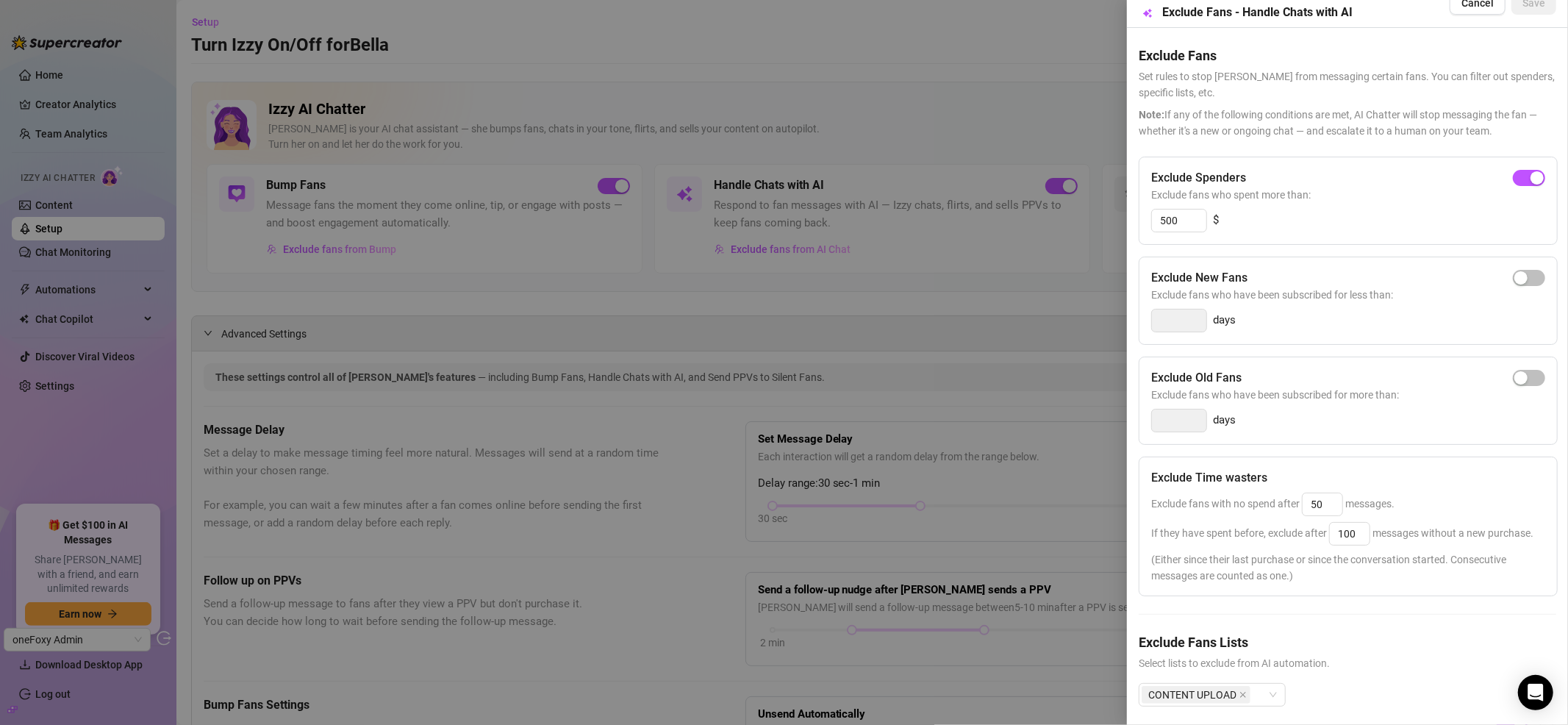
scroll to position [60, 0]
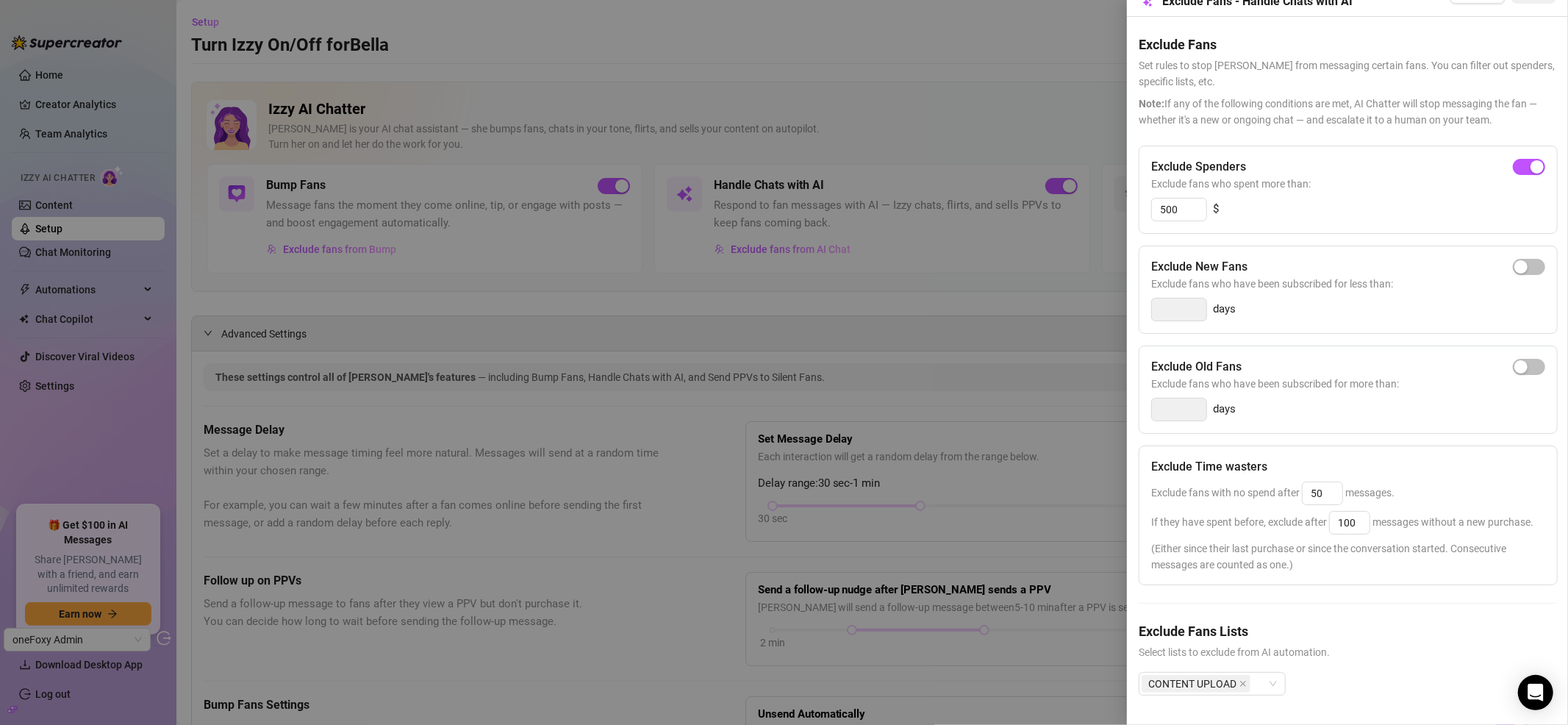
click at [867, 44] on div at bounding box center [784, 362] width 1568 height 725
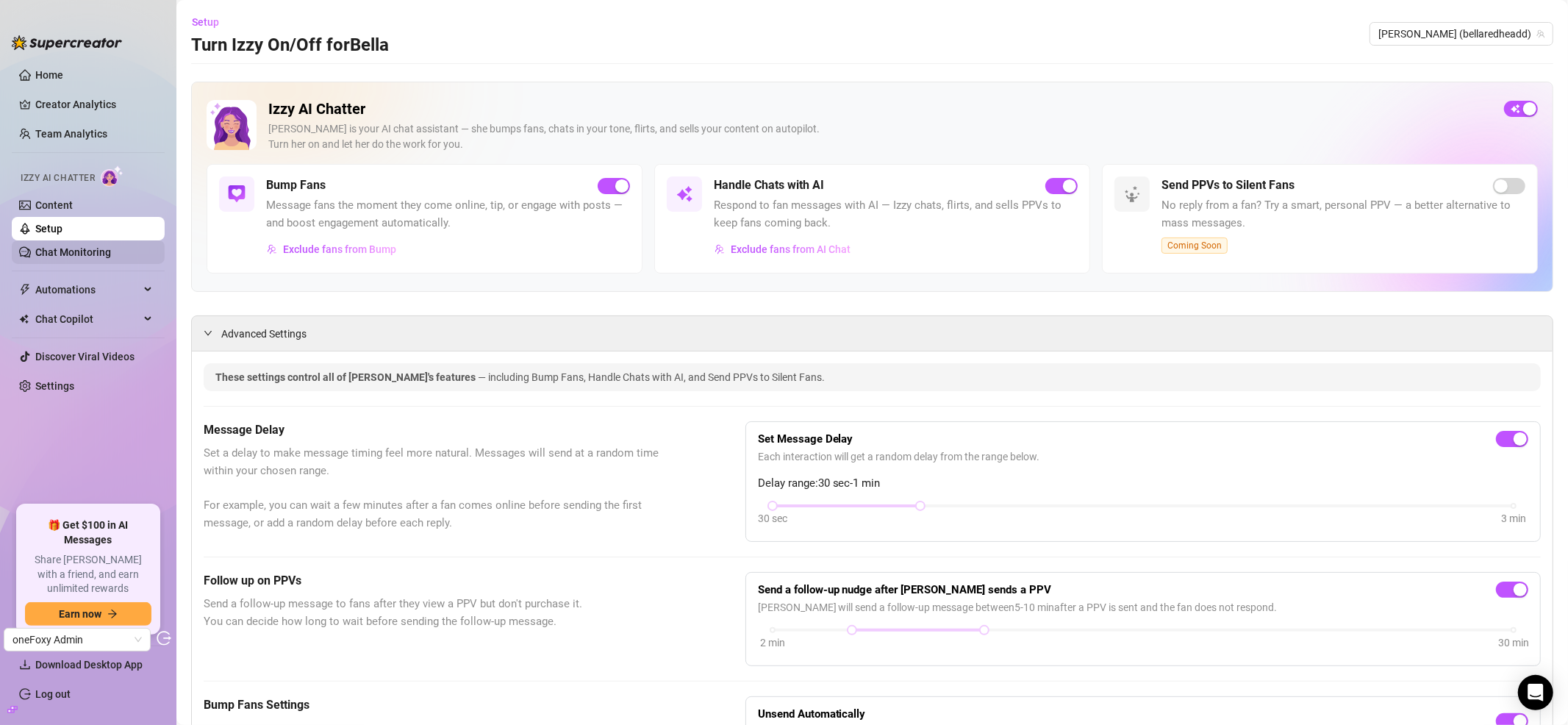
click at [111, 258] on link "Chat Monitoring" at bounding box center [73, 252] width 76 height 12
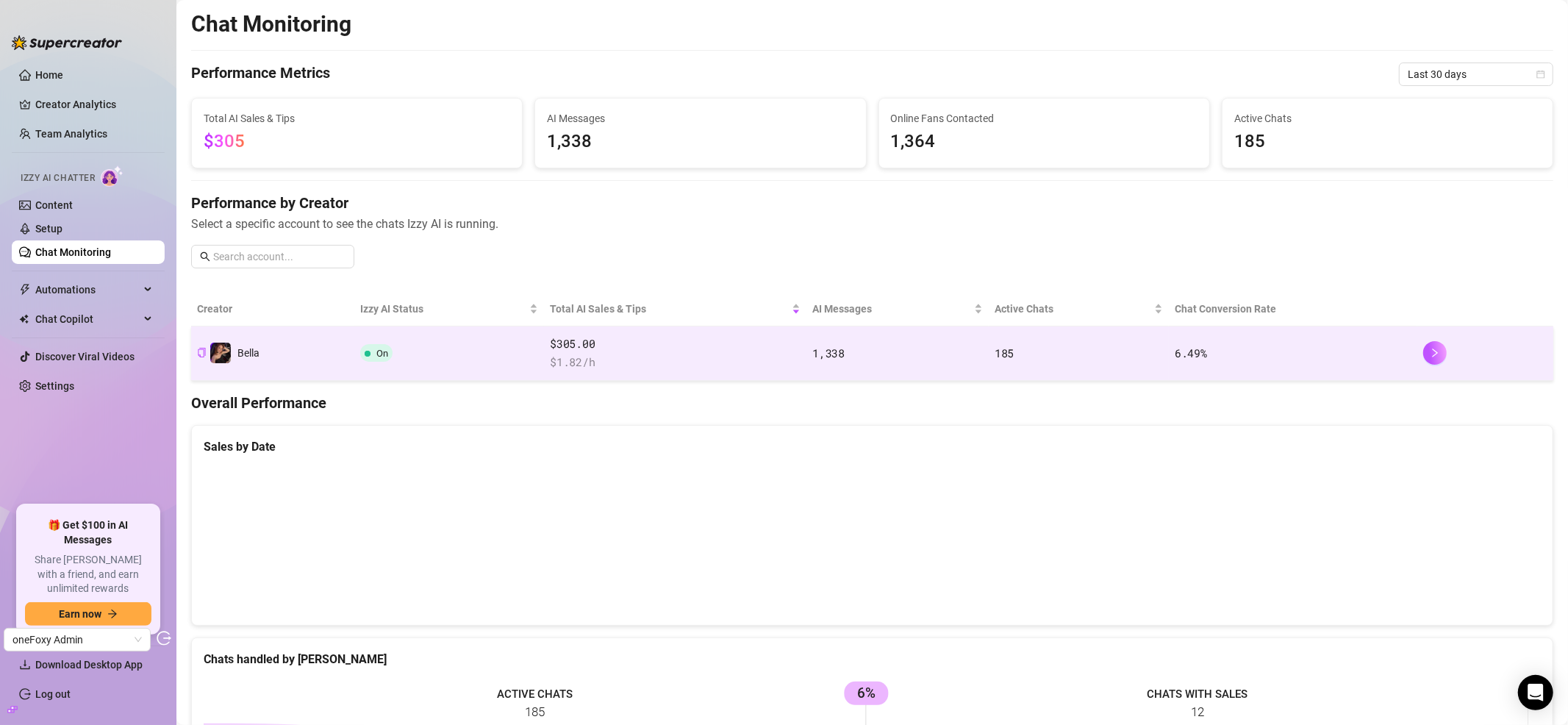
click at [696, 360] on span "$ 1.82 /h" at bounding box center [675, 362] width 251 height 18
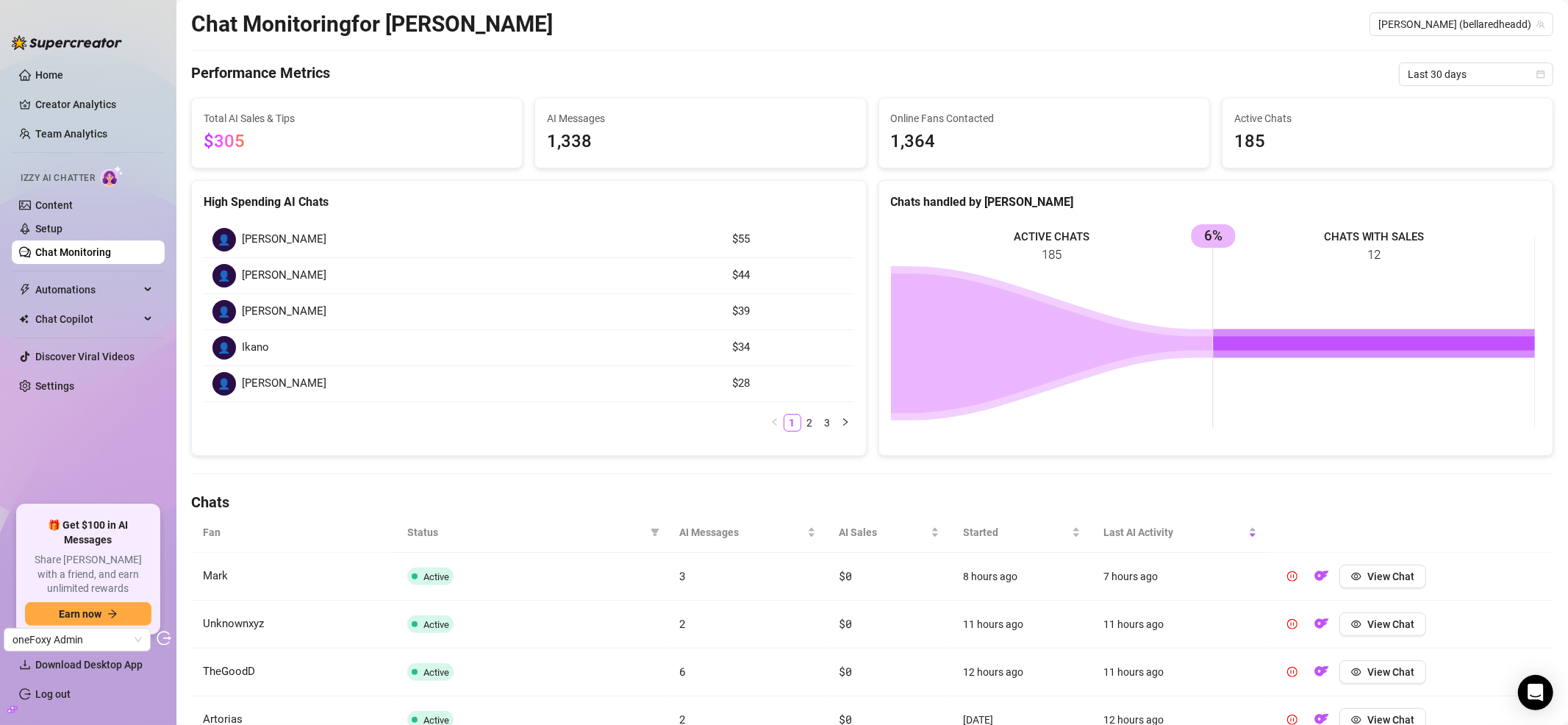
scroll to position [131, 0]
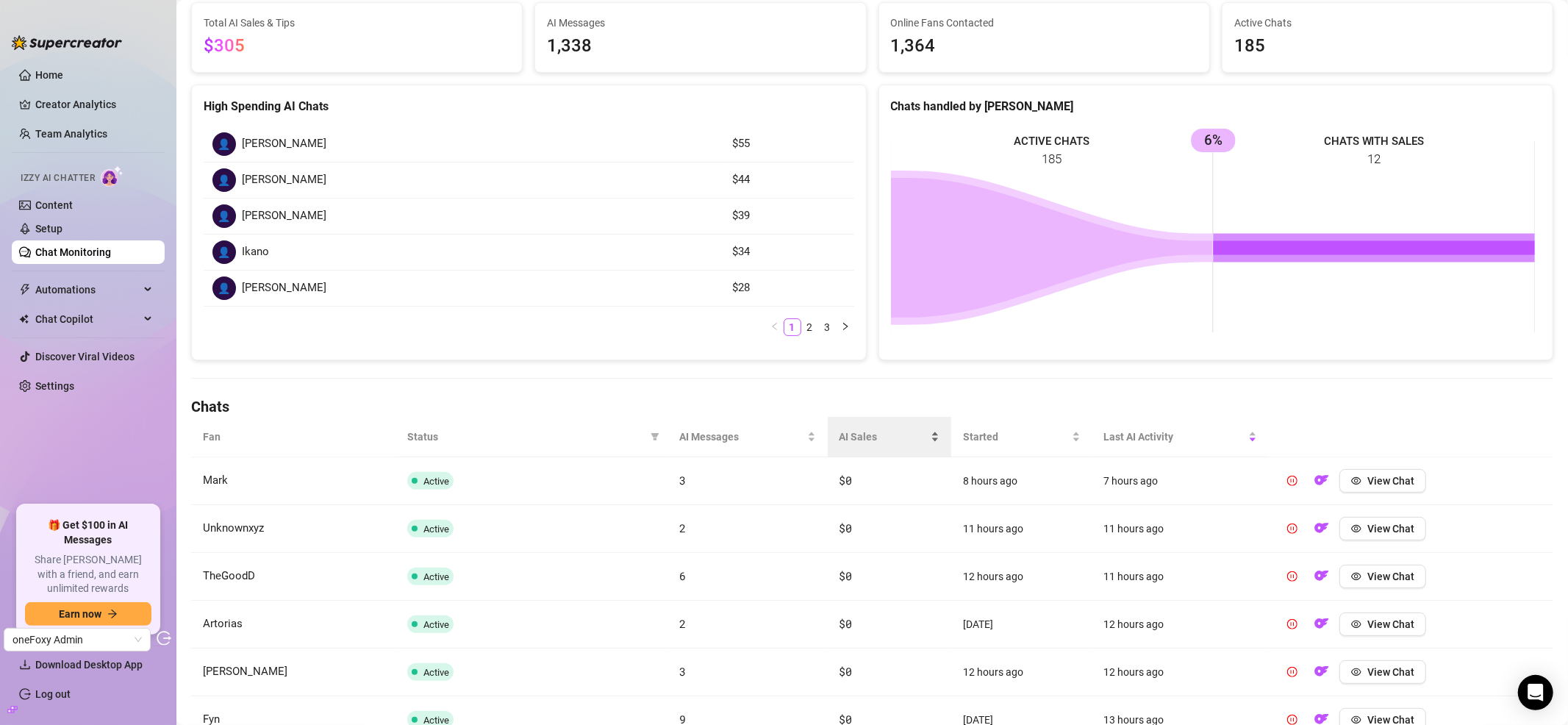
click at [840, 429] on div "AI Sales" at bounding box center [890, 436] width 100 height 16
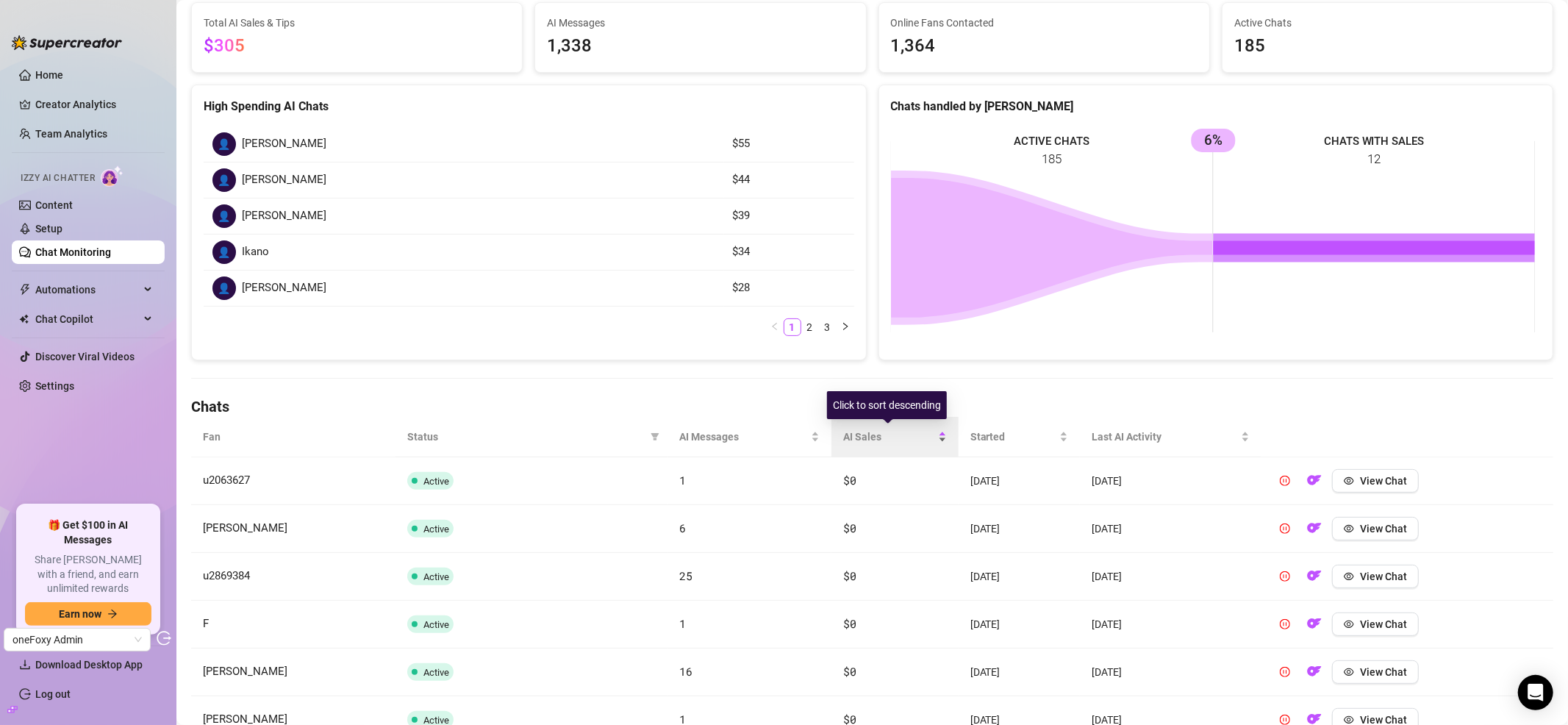
click at [843, 430] on span "AI Sales" at bounding box center [889, 436] width 92 height 16
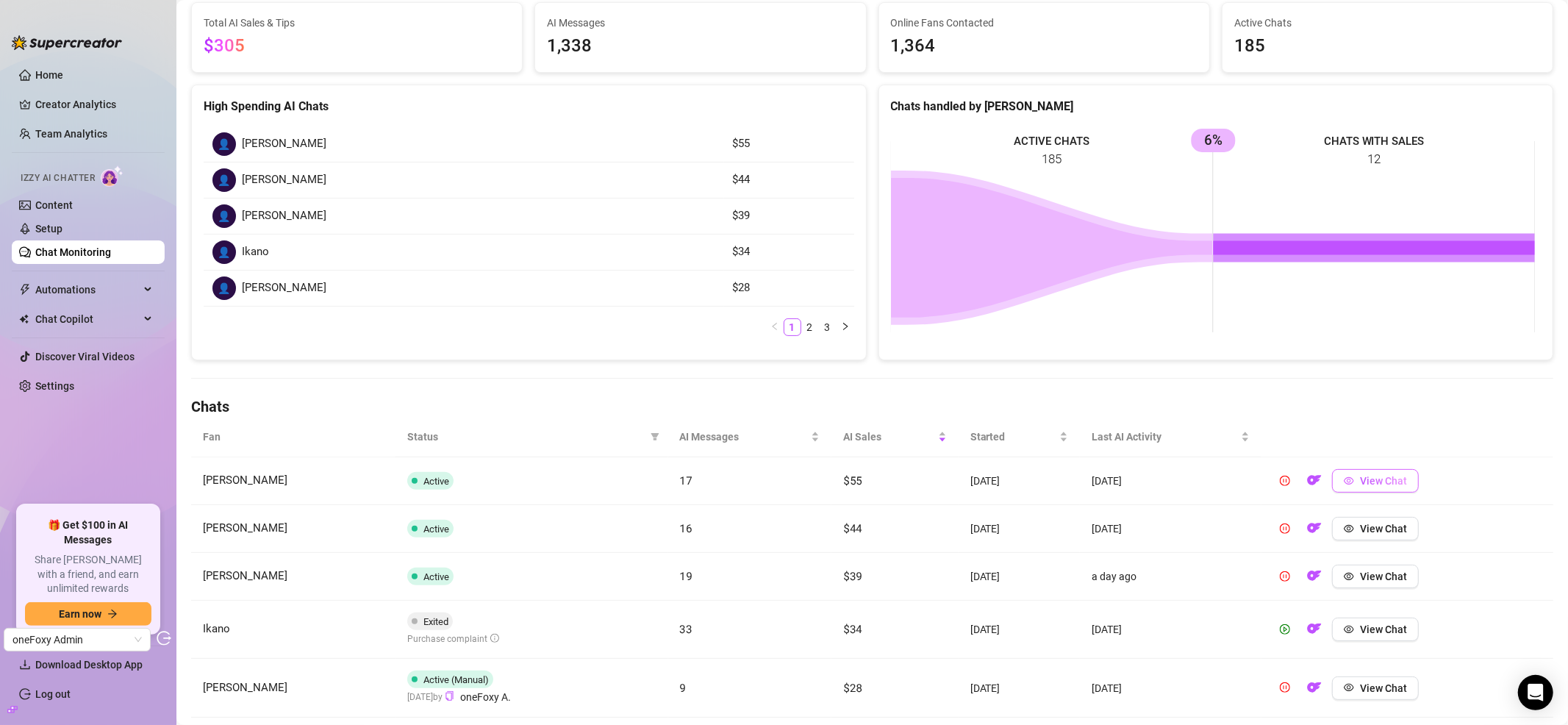
click at [1379, 475] on span "View Chat" at bounding box center [1383, 481] width 47 height 12
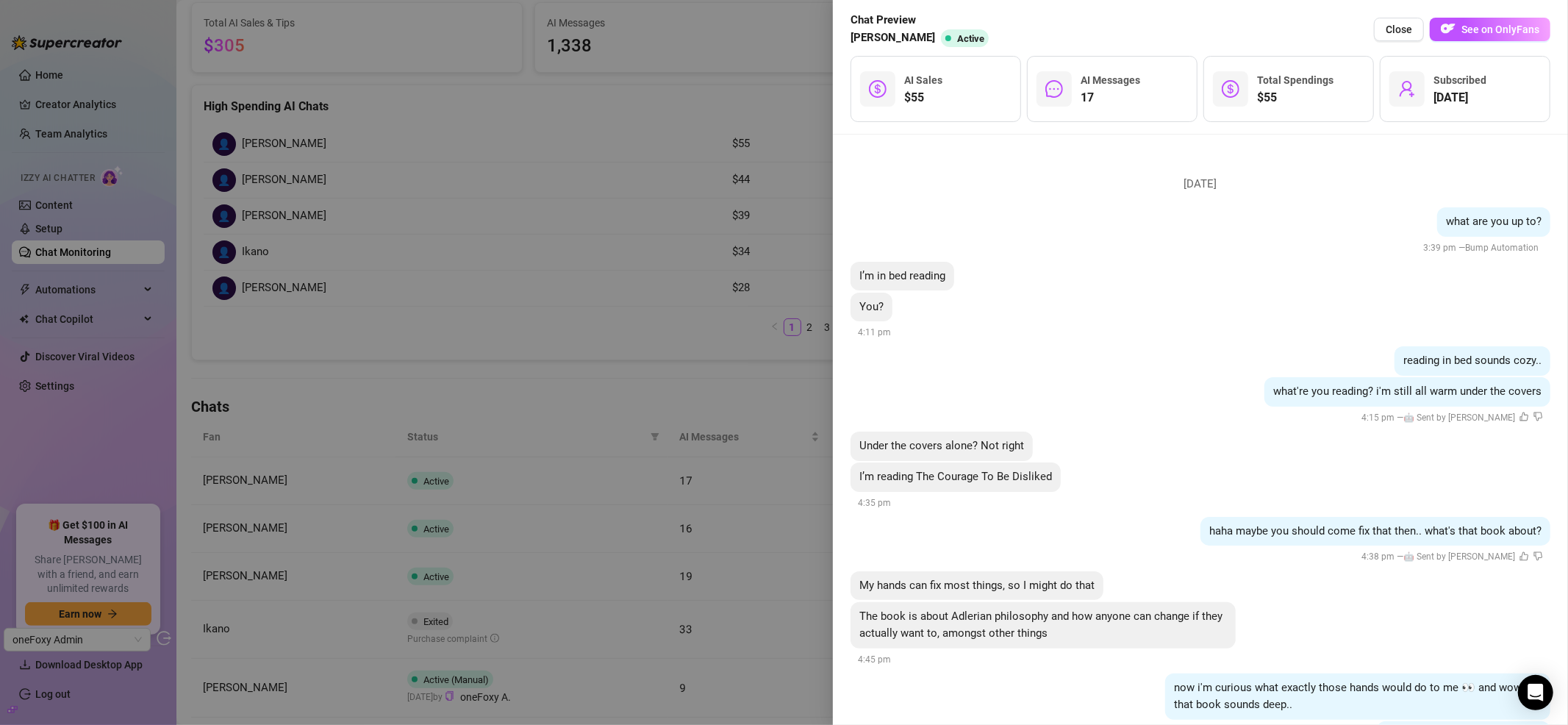
click at [696, 182] on div at bounding box center [784, 362] width 1568 height 725
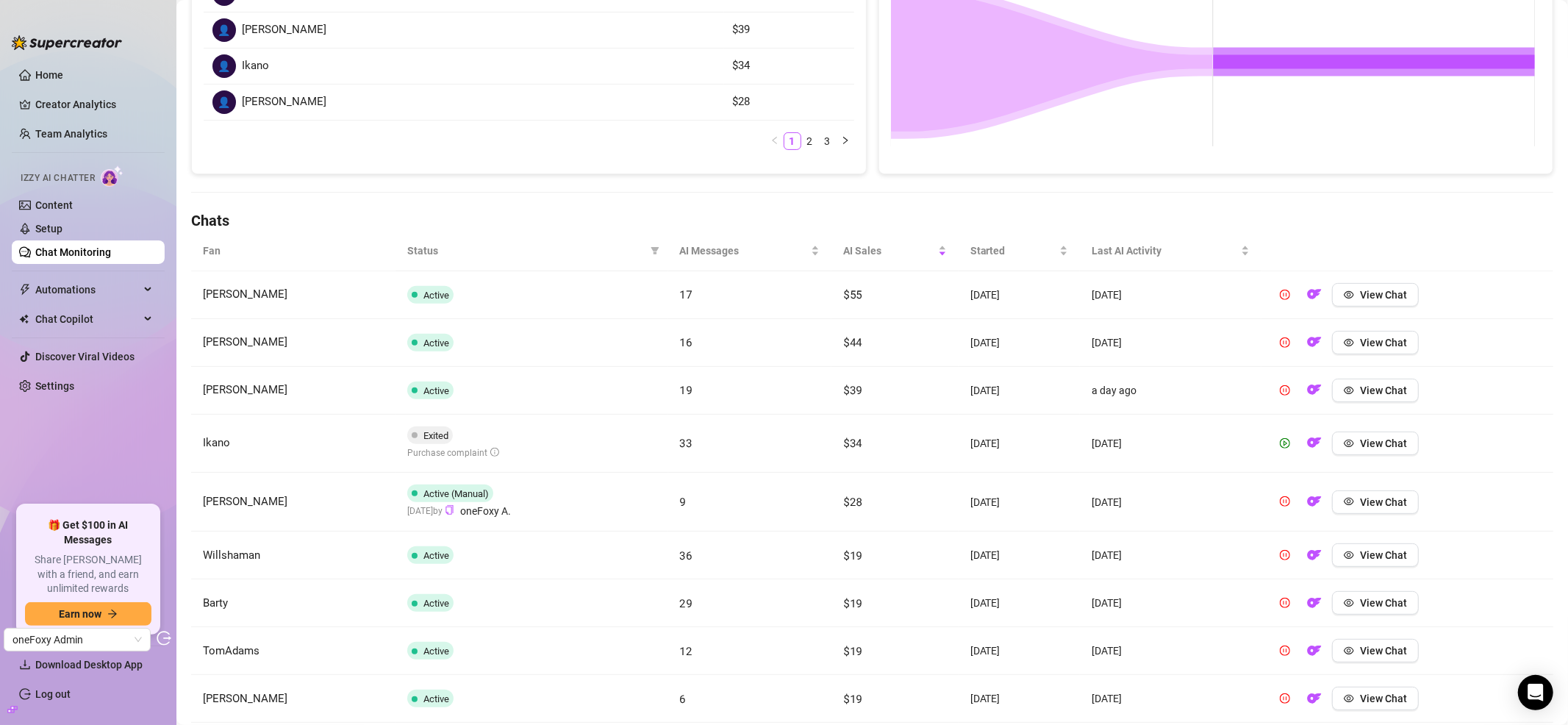
scroll to position [328, 0]
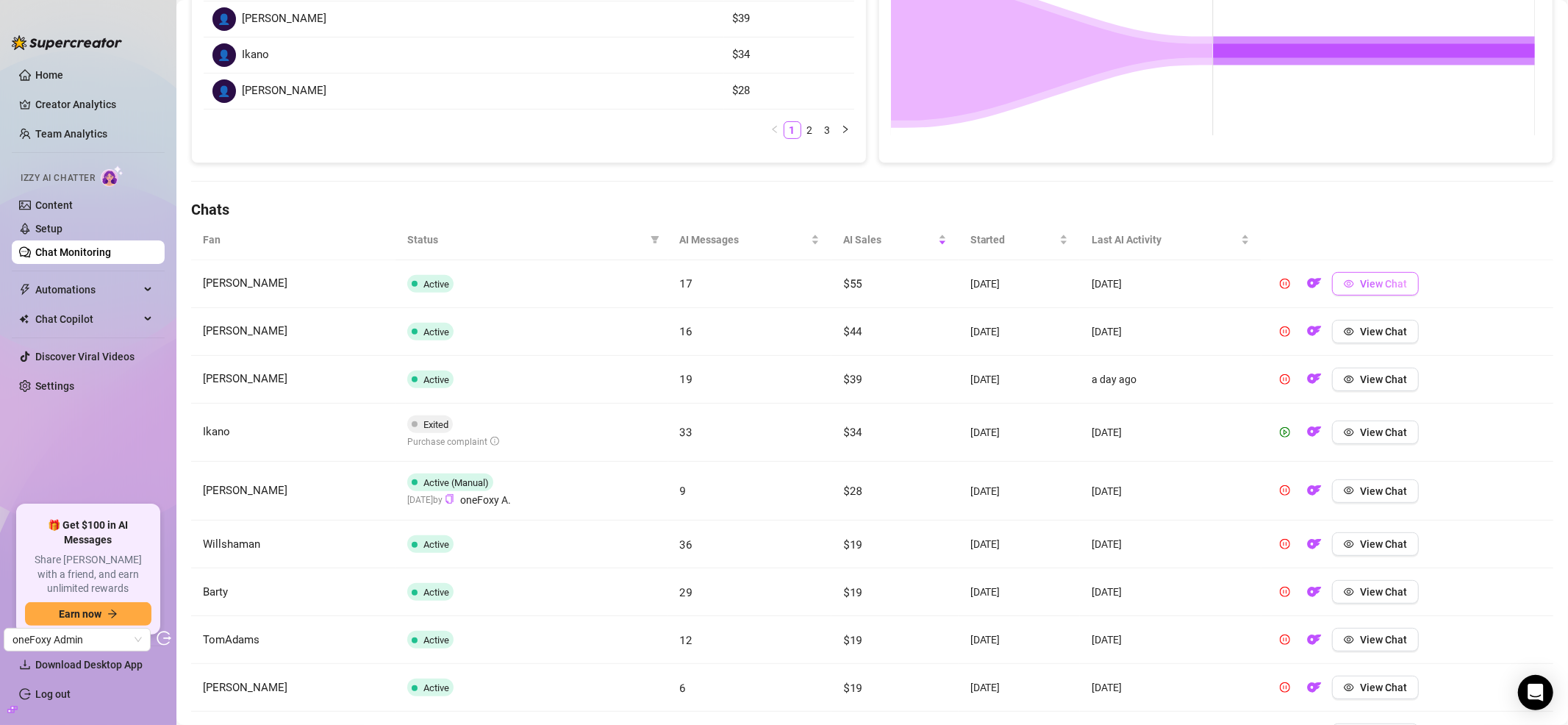
click at [1366, 289] on span "View Chat" at bounding box center [1383, 283] width 47 height 12
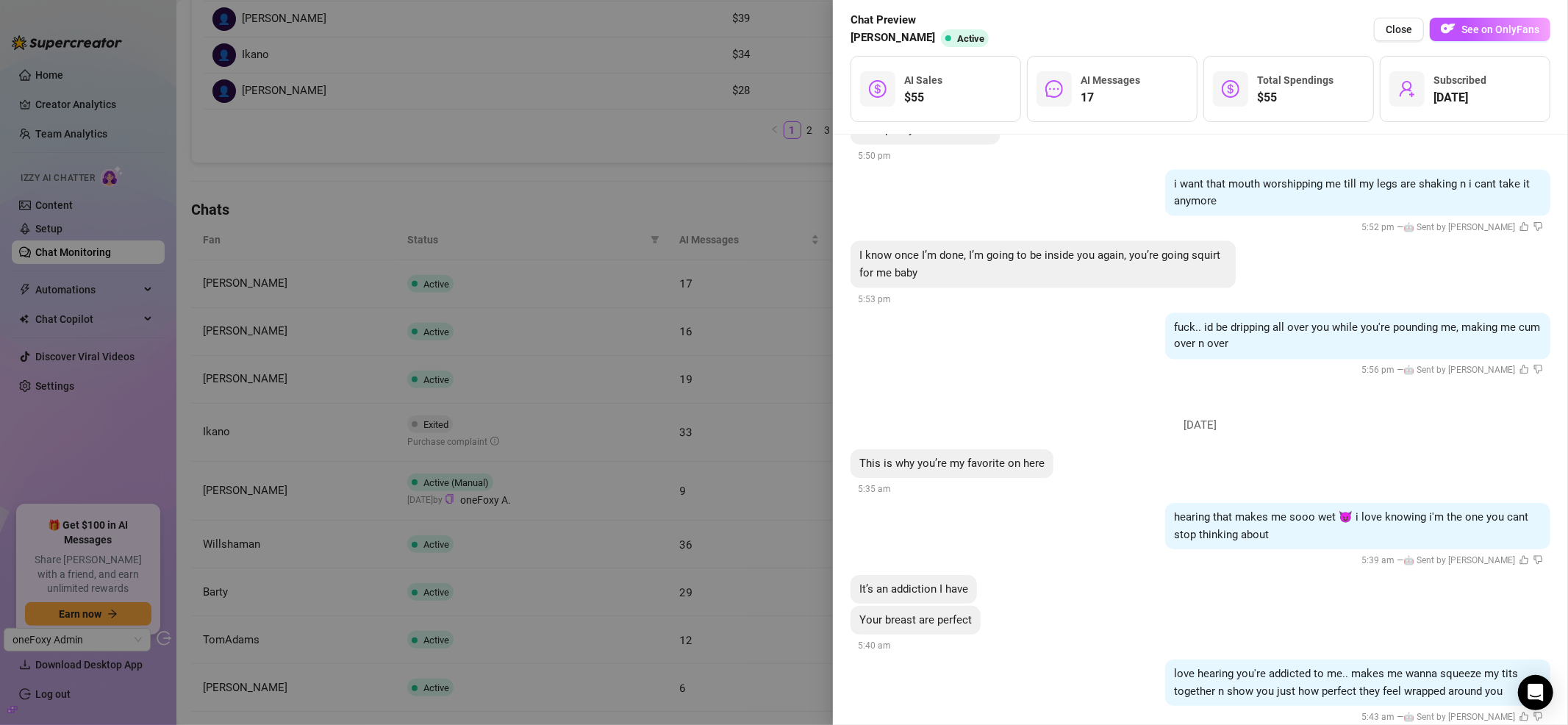
scroll to position [2174, 0]
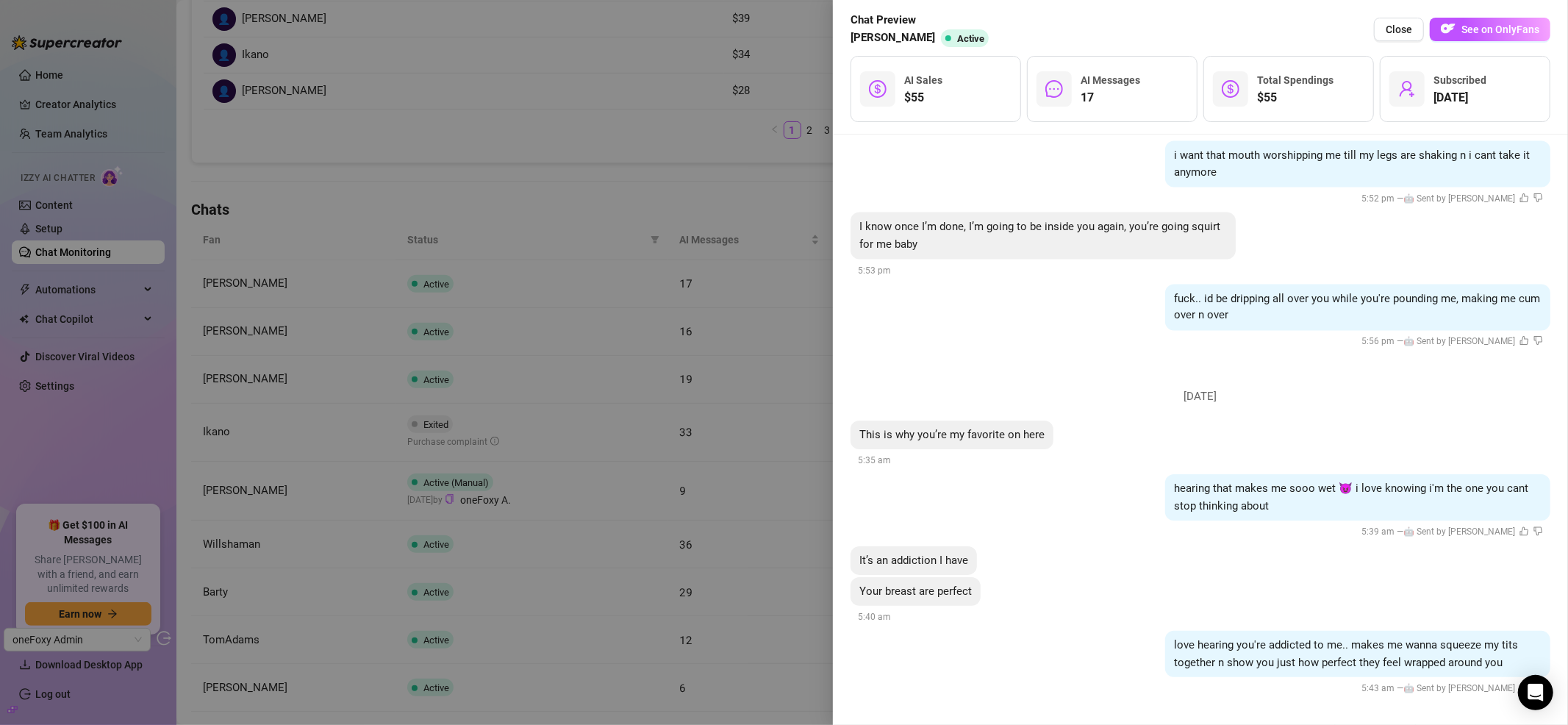
click at [599, 117] on div at bounding box center [784, 362] width 1568 height 725
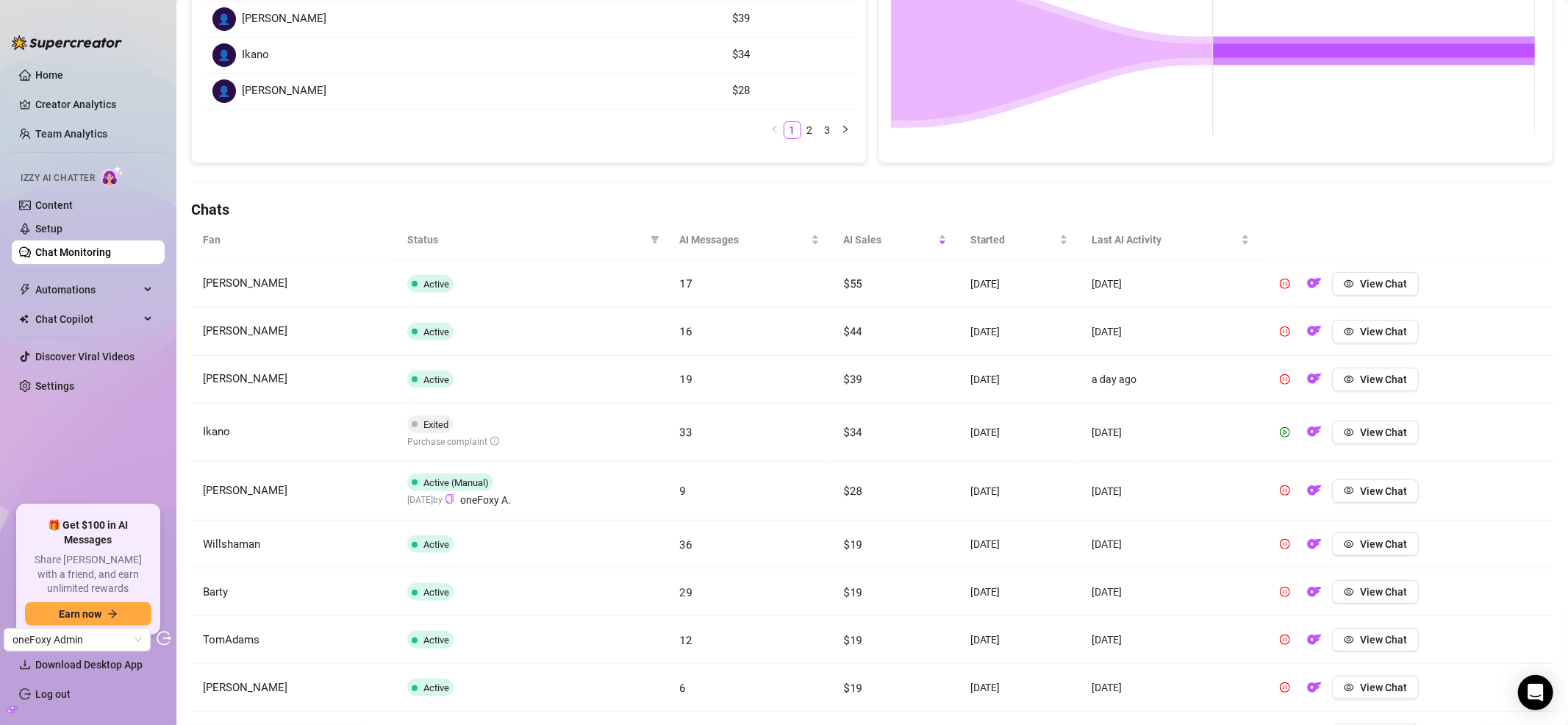
click at [1379, 445] on td "View Chat" at bounding box center [1407, 432] width 292 height 58
click at [1379, 442] on button "View Chat" at bounding box center [1375, 431] width 87 height 23
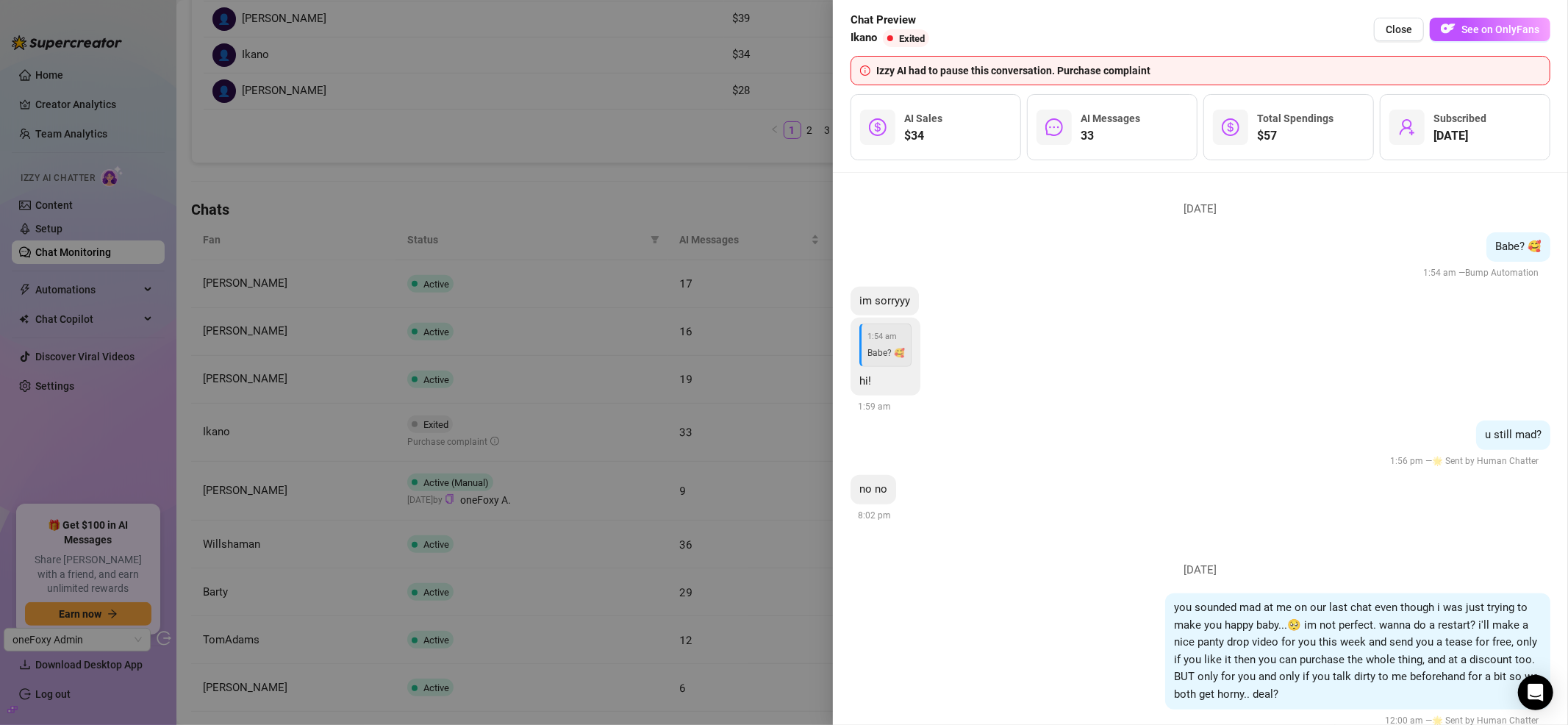
scroll to position [9900, 0]
click at [780, 240] on div at bounding box center [784, 362] width 1568 height 725
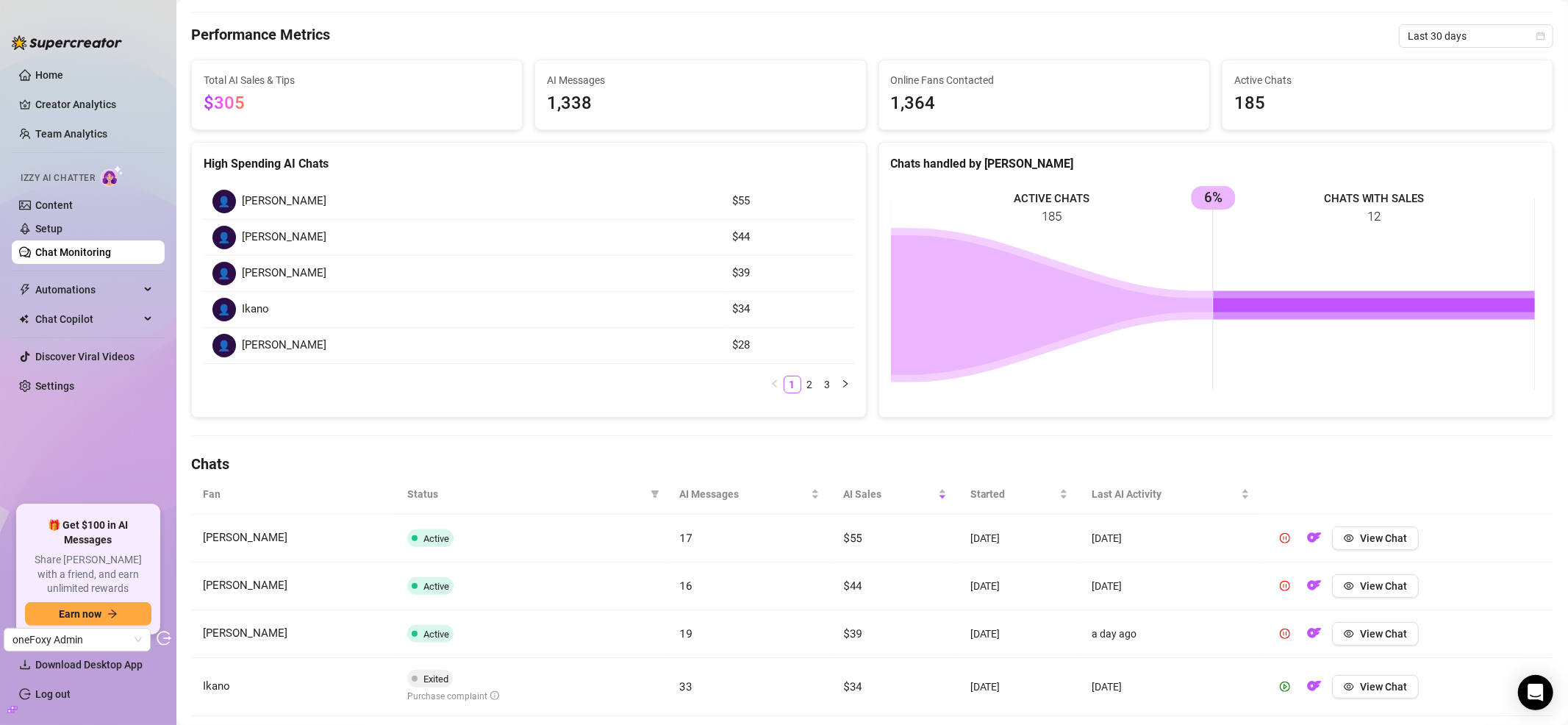
scroll to position [0, 0]
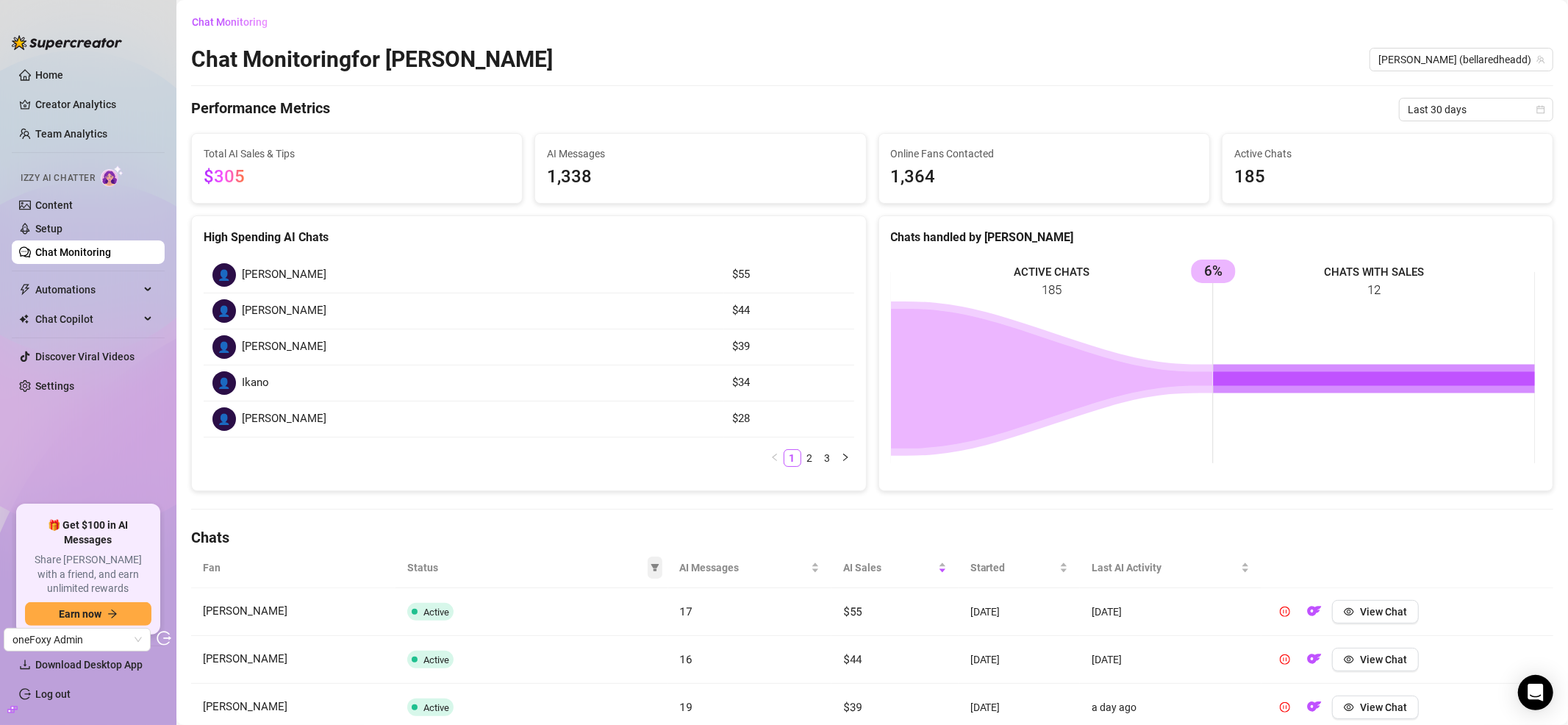
click at [656, 570] on span at bounding box center [655, 568] width 15 height 22
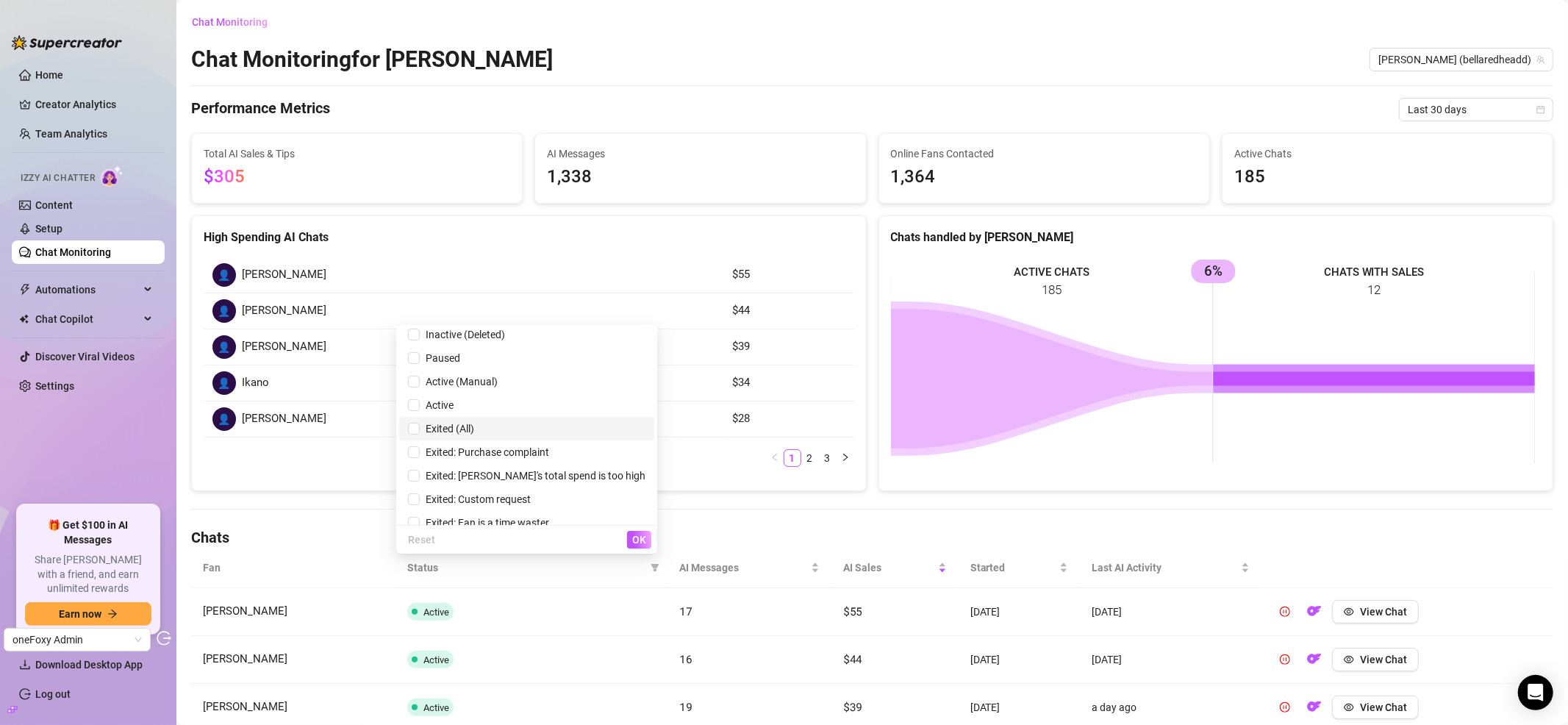
scroll to position [17, 0]
click at [549, 434] on span "Exited: Purchase complaint" at bounding box center [484, 440] width 130 height 12
click at [649, 541] on button "OK" at bounding box center [639, 539] width 24 height 18
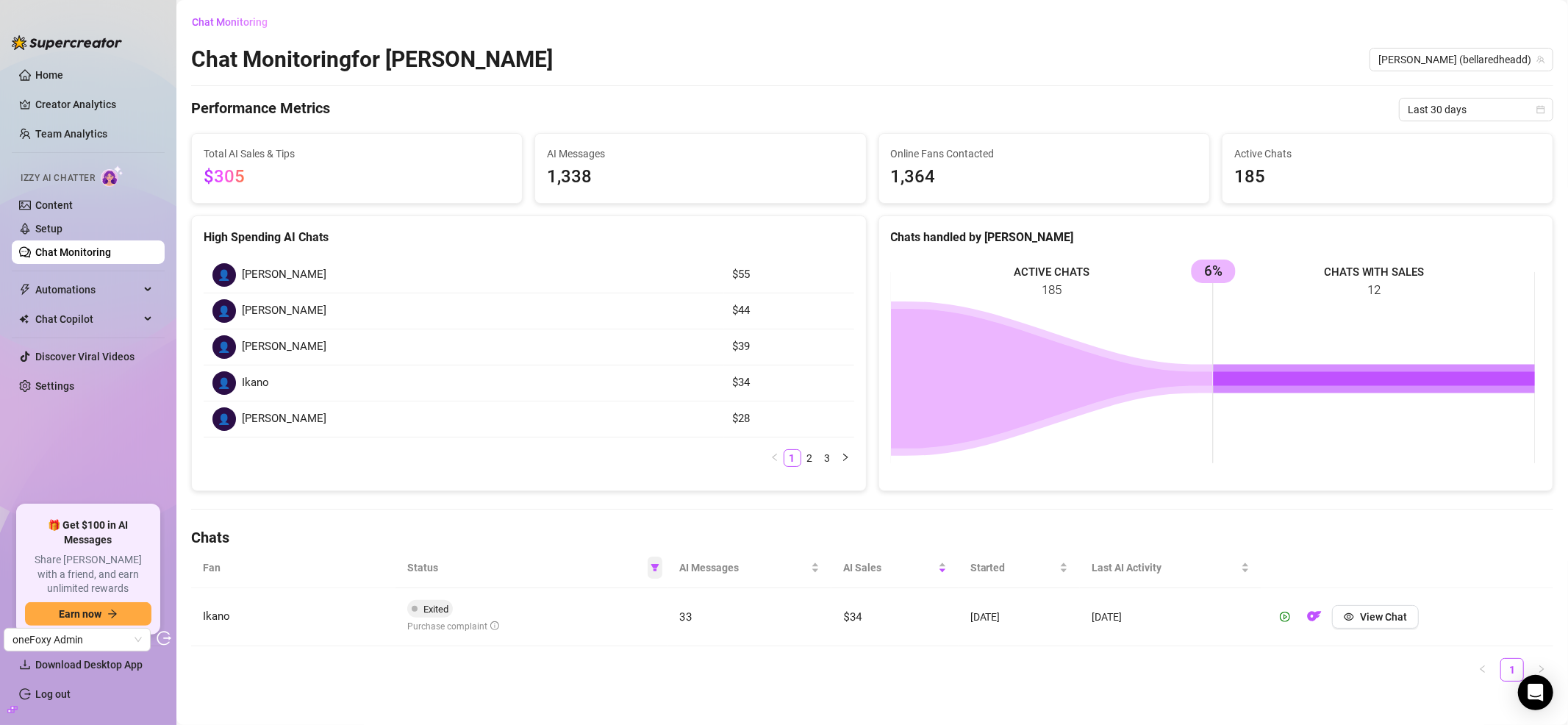
click at [652, 563] on icon "filter" at bounding box center [655, 568] width 9 height 9
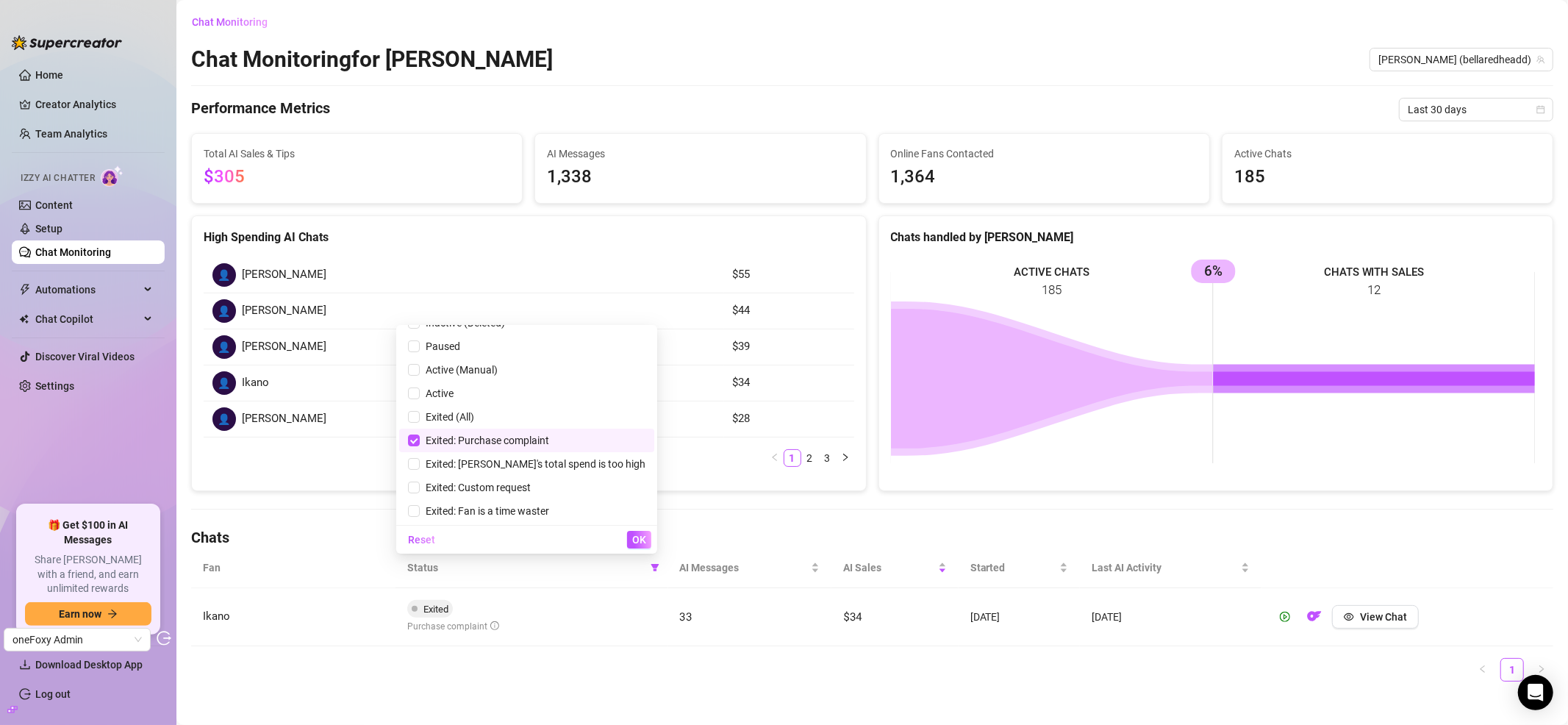
click at [485, 442] on span "Exited: Purchase complaint" at bounding box center [484, 440] width 130 height 12
checkbox input "false"
click at [549, 496] on li "Exited: Custom request" at bounding box center [527, 487] width 255 height 23
checkbox input "true"
click at [641, 544] on span "OK" at bounding box center [639, 540] width 14 height 12
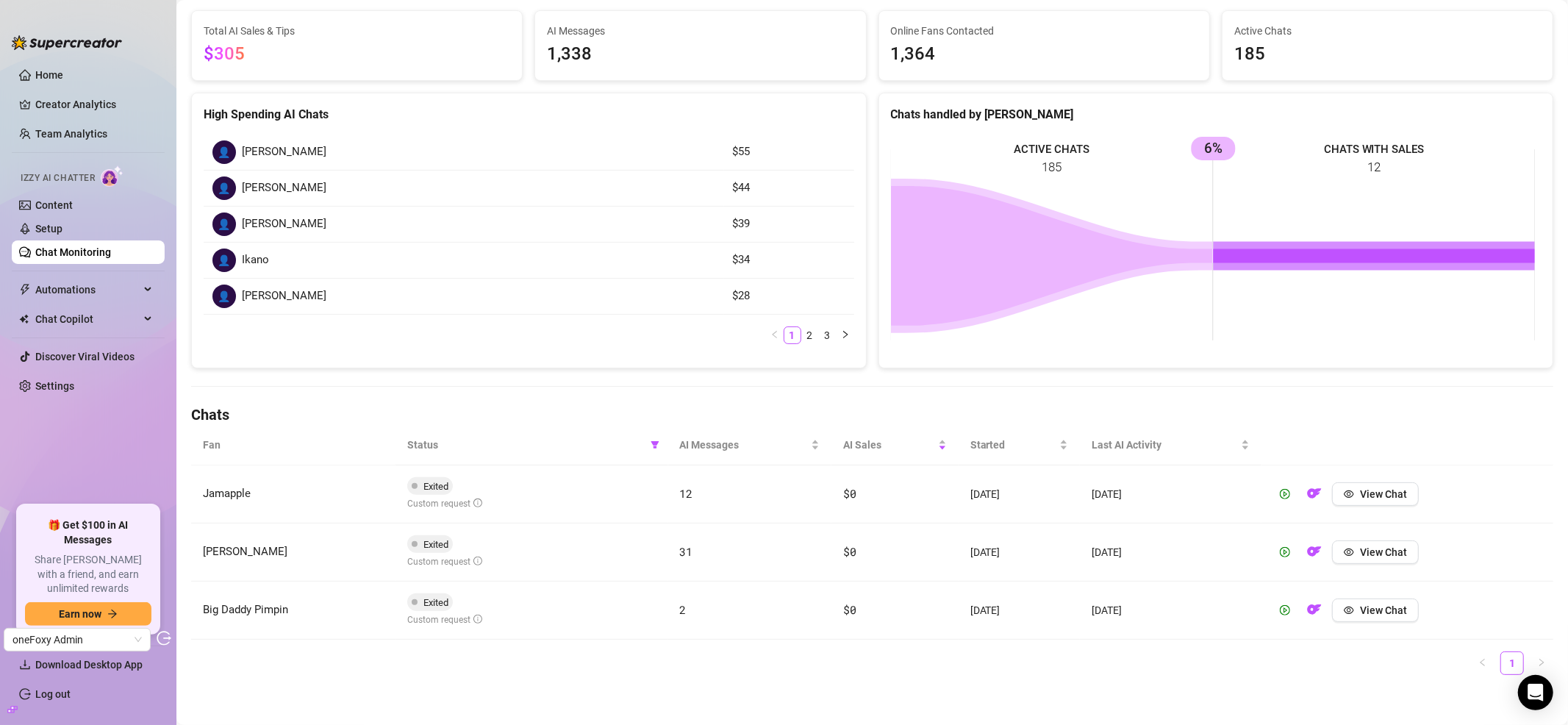
scroll to position [129, 0]
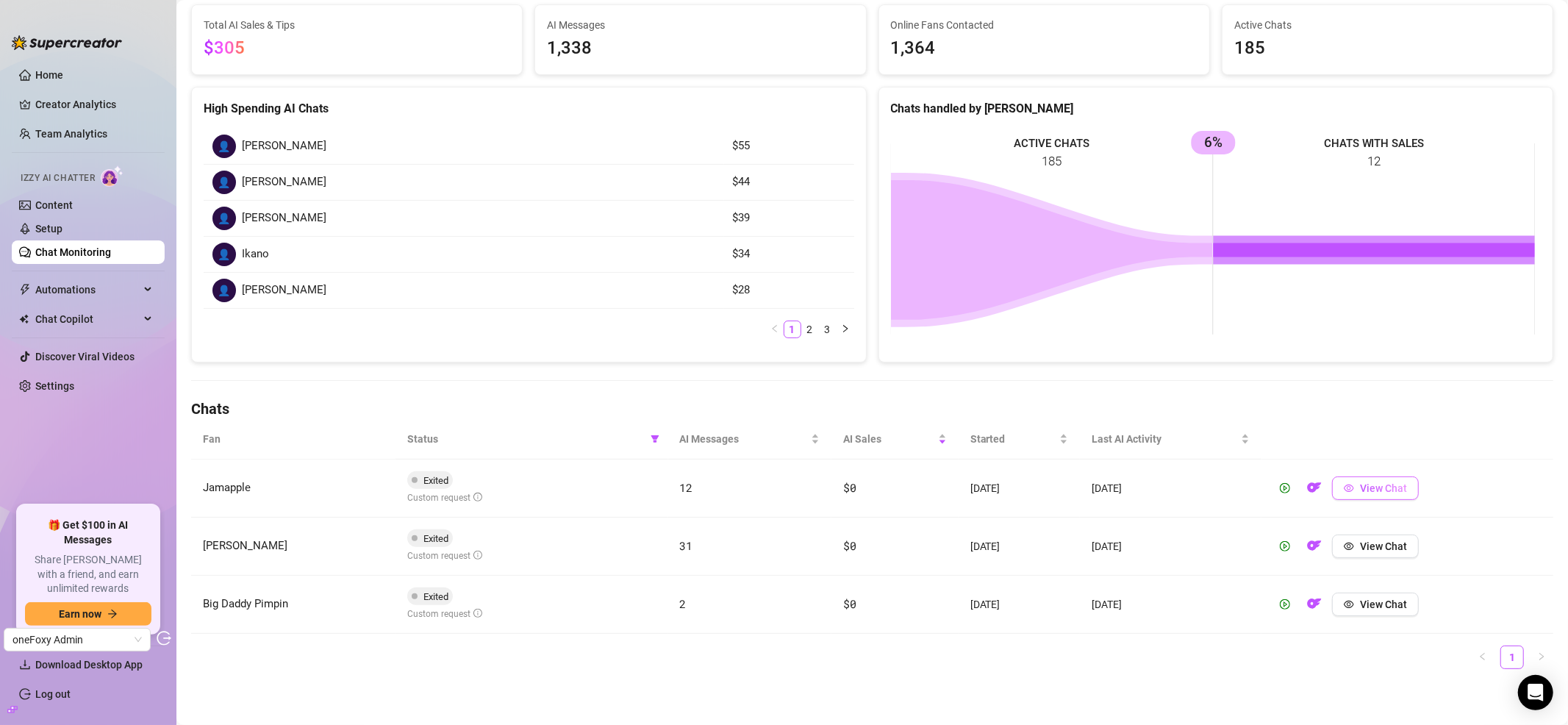
click at [1375, 488] on span "View Chat" at bounding box center [1383, 488] width 47 height 12
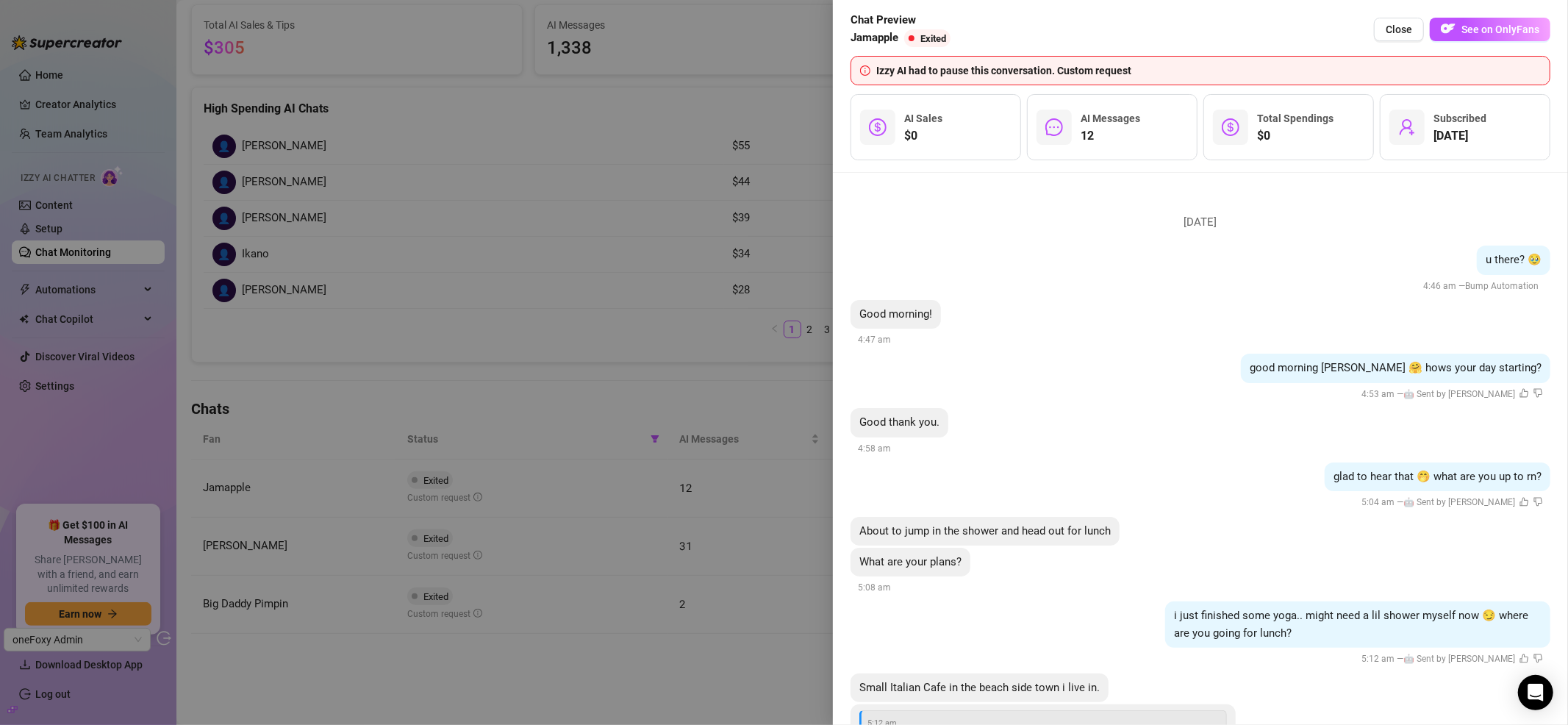
click at [380, 257] on div at bounding box center [784, 362] width 1568 height 725
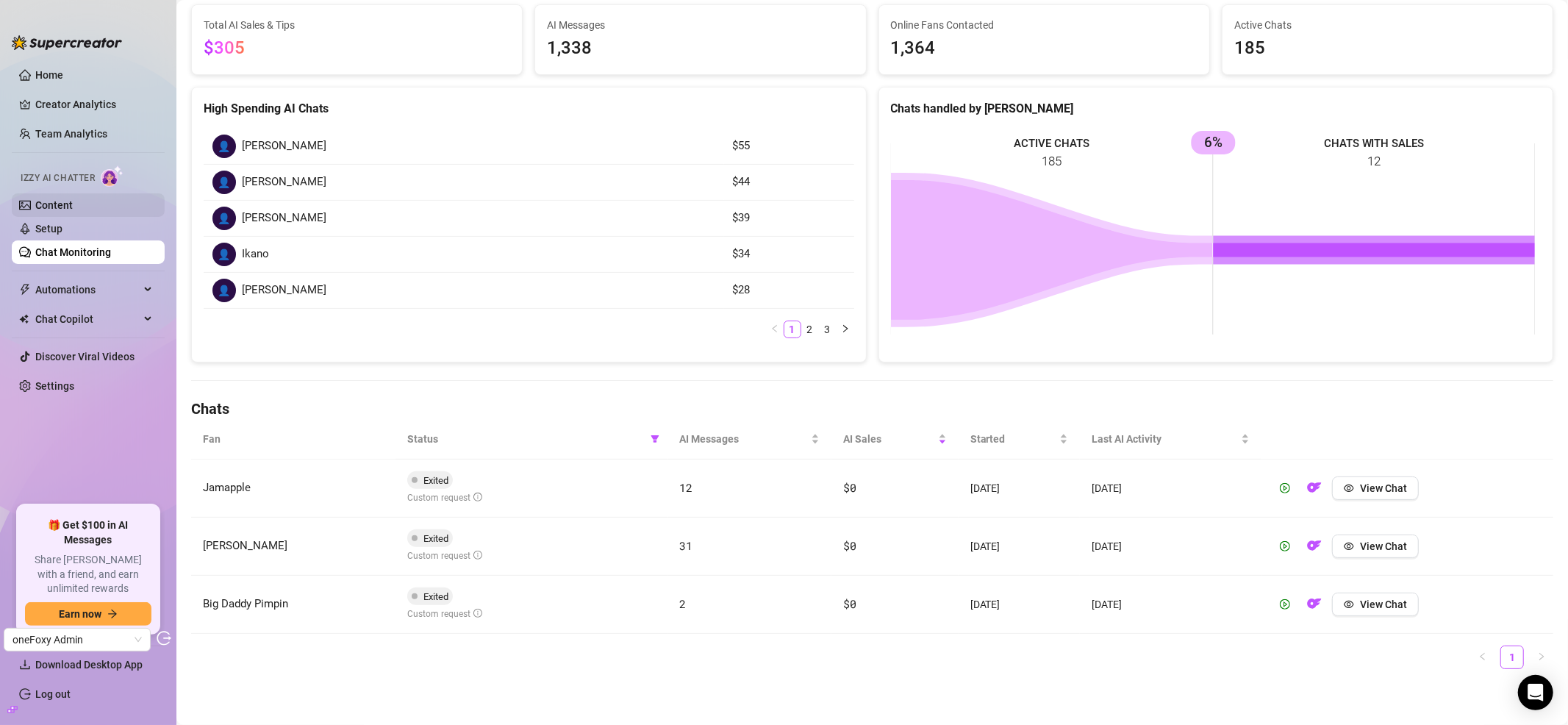
click at [59, 208] on link "Content" at bounding box center [54, 205] width 38 height 12
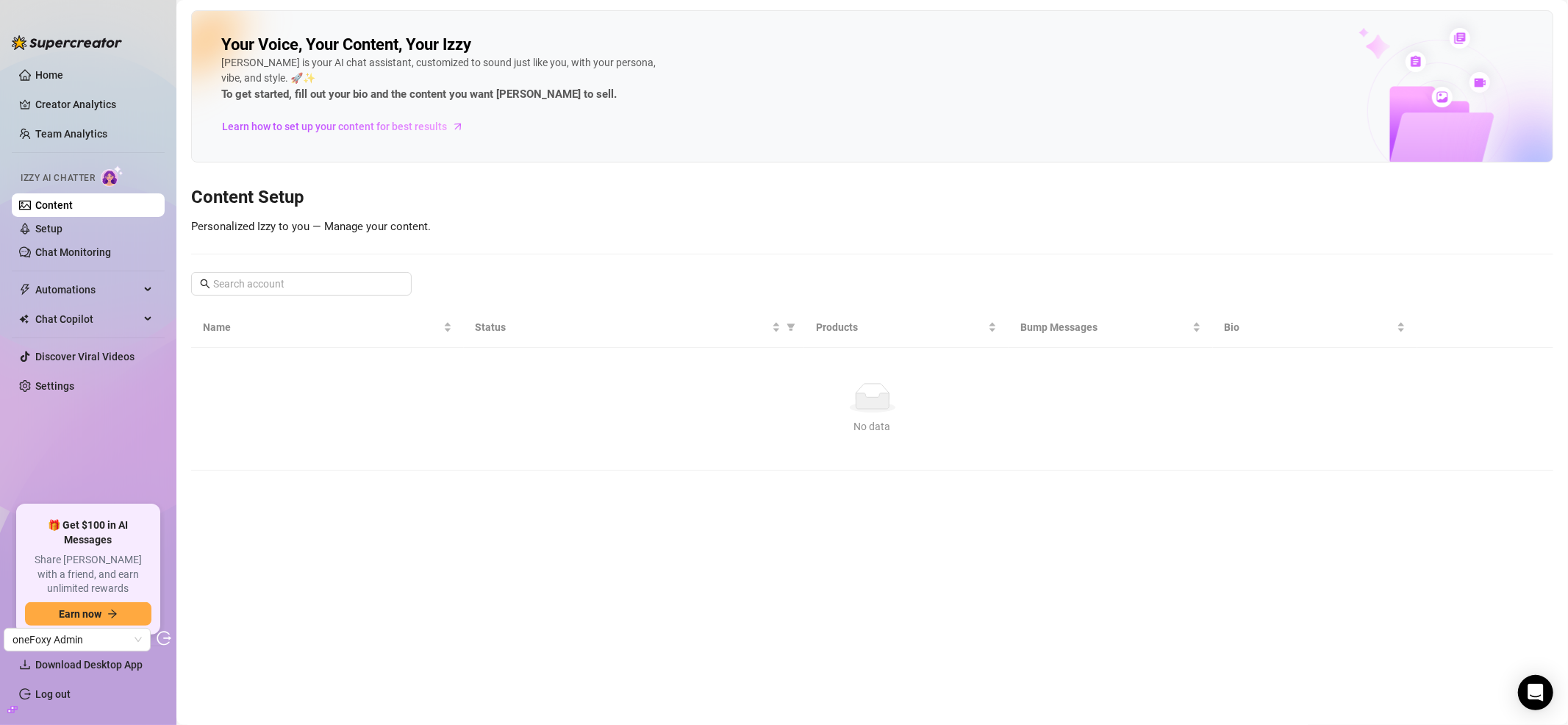
click at [73, 207] on link "Content" at bounding box center [54, 205] width 38 height 12
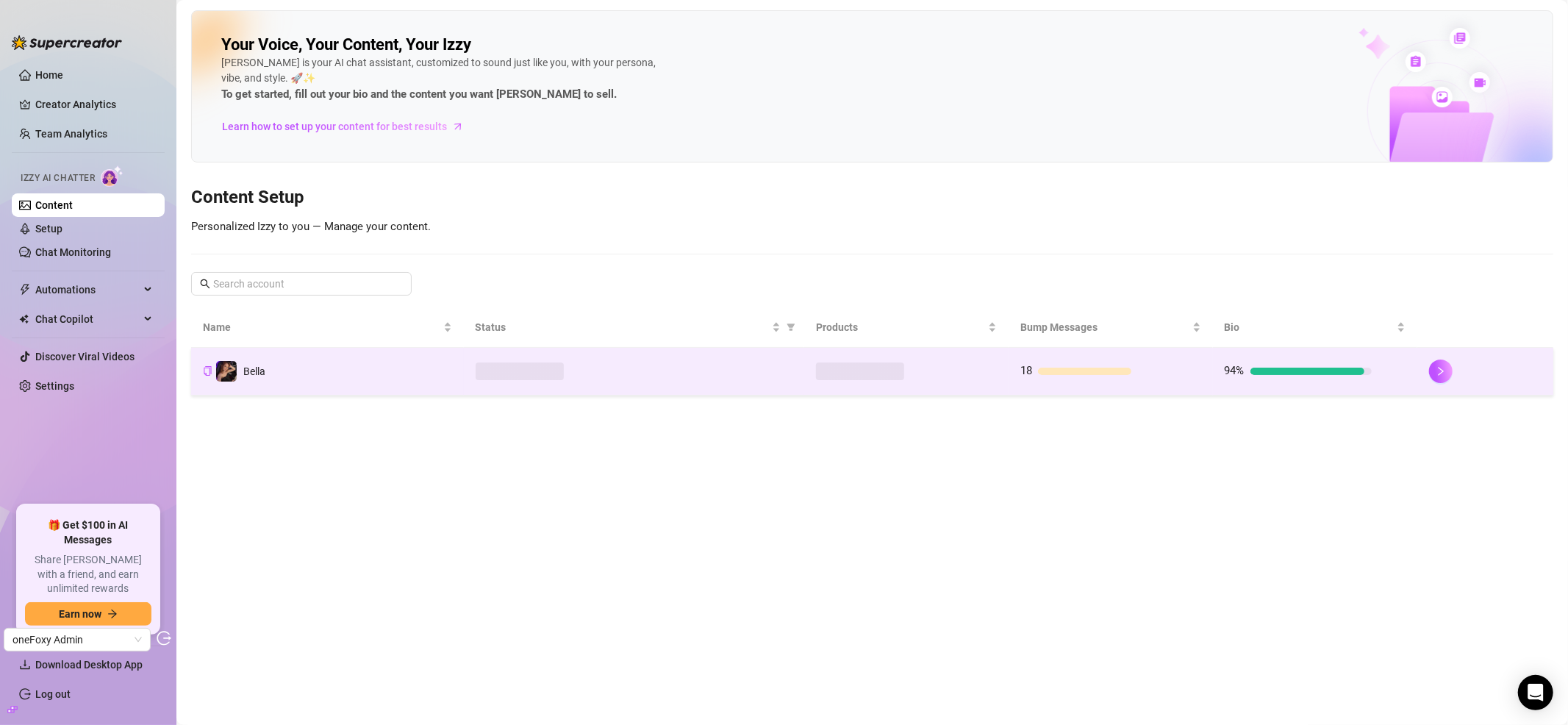
click at [294, 360] on td "Bella" at bounding box center [327, 372] width 273 height 48
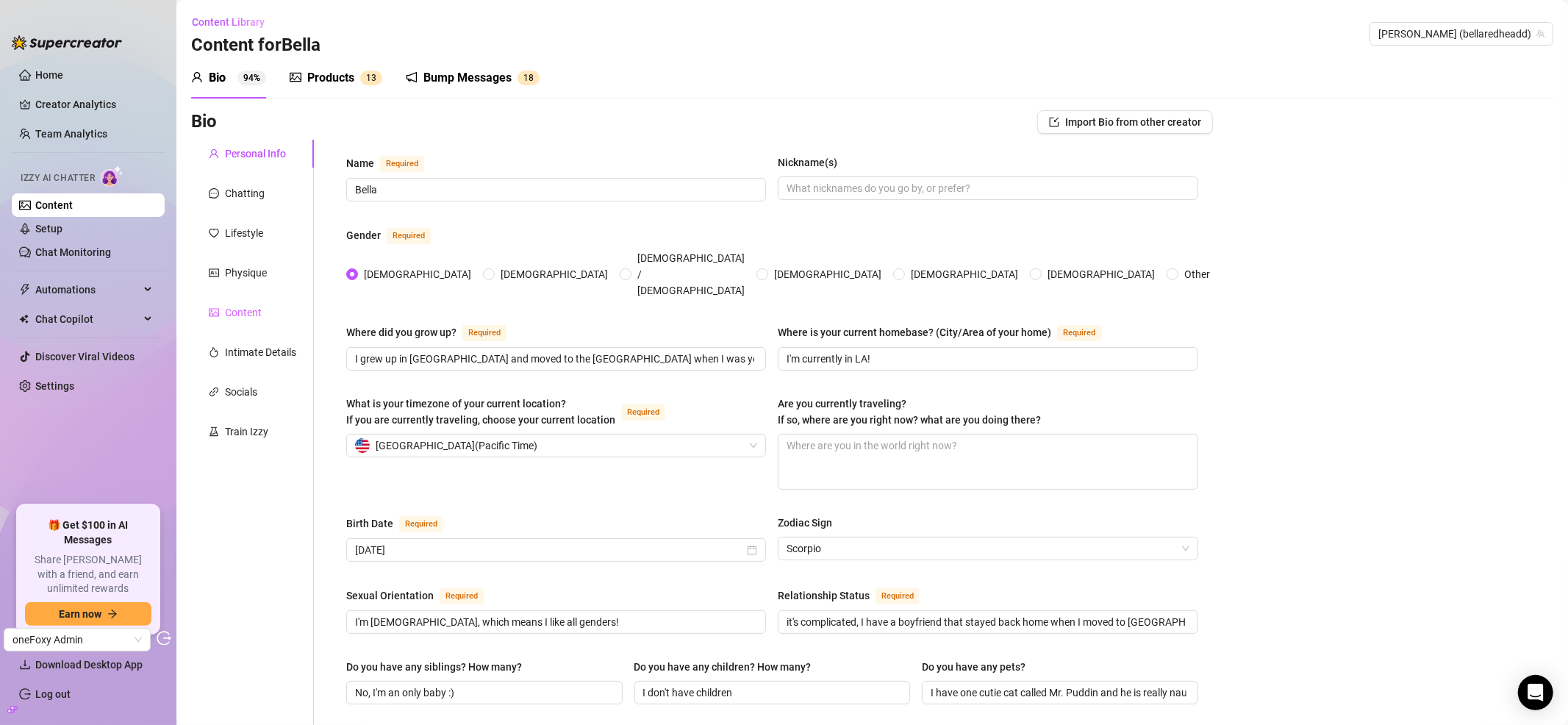
click at [235, 302] on div "Content" at bounding box center [252, 312] width 123 height 28
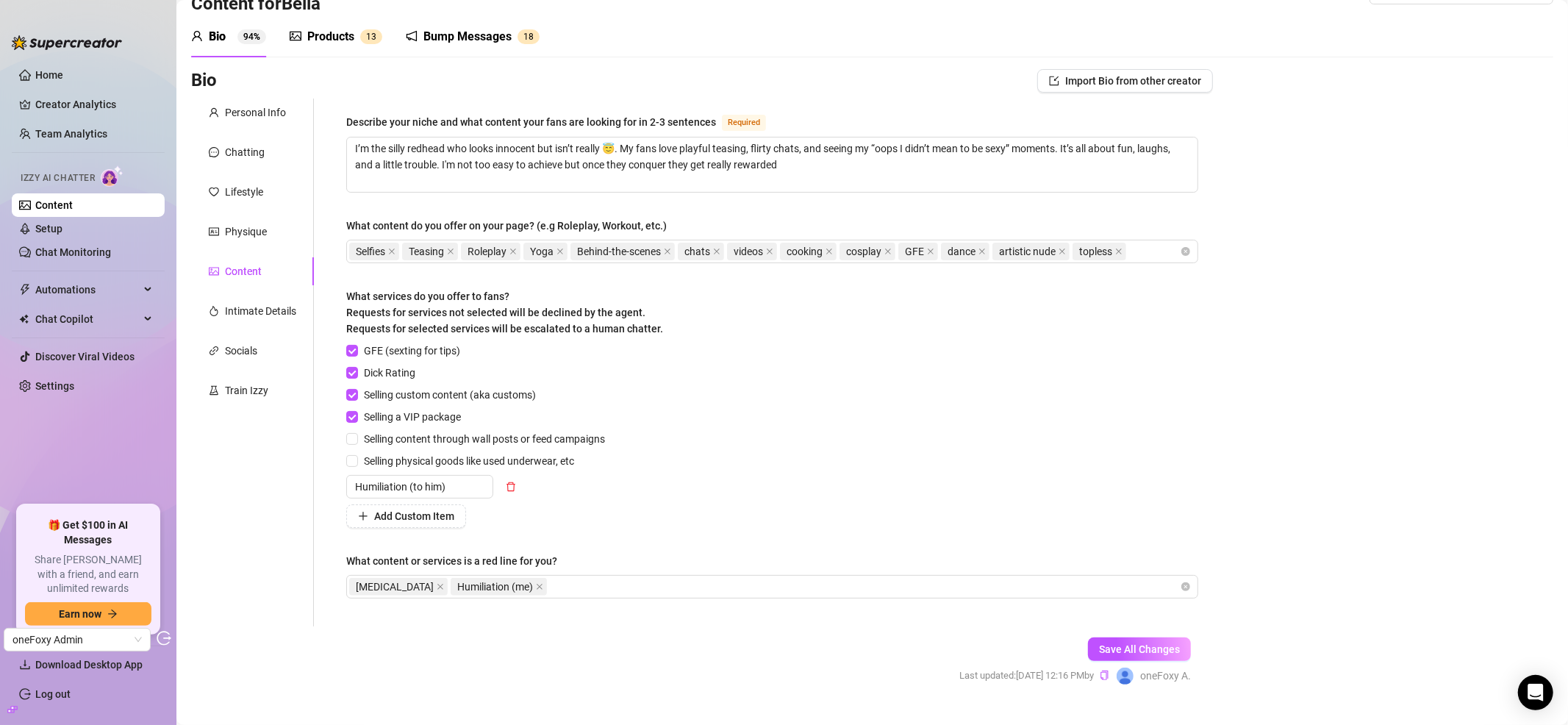
scroll to position [42, 0]
click at [244, 387] on div "Train Izzy" at bounding box center [246, 389] width 44 height 16
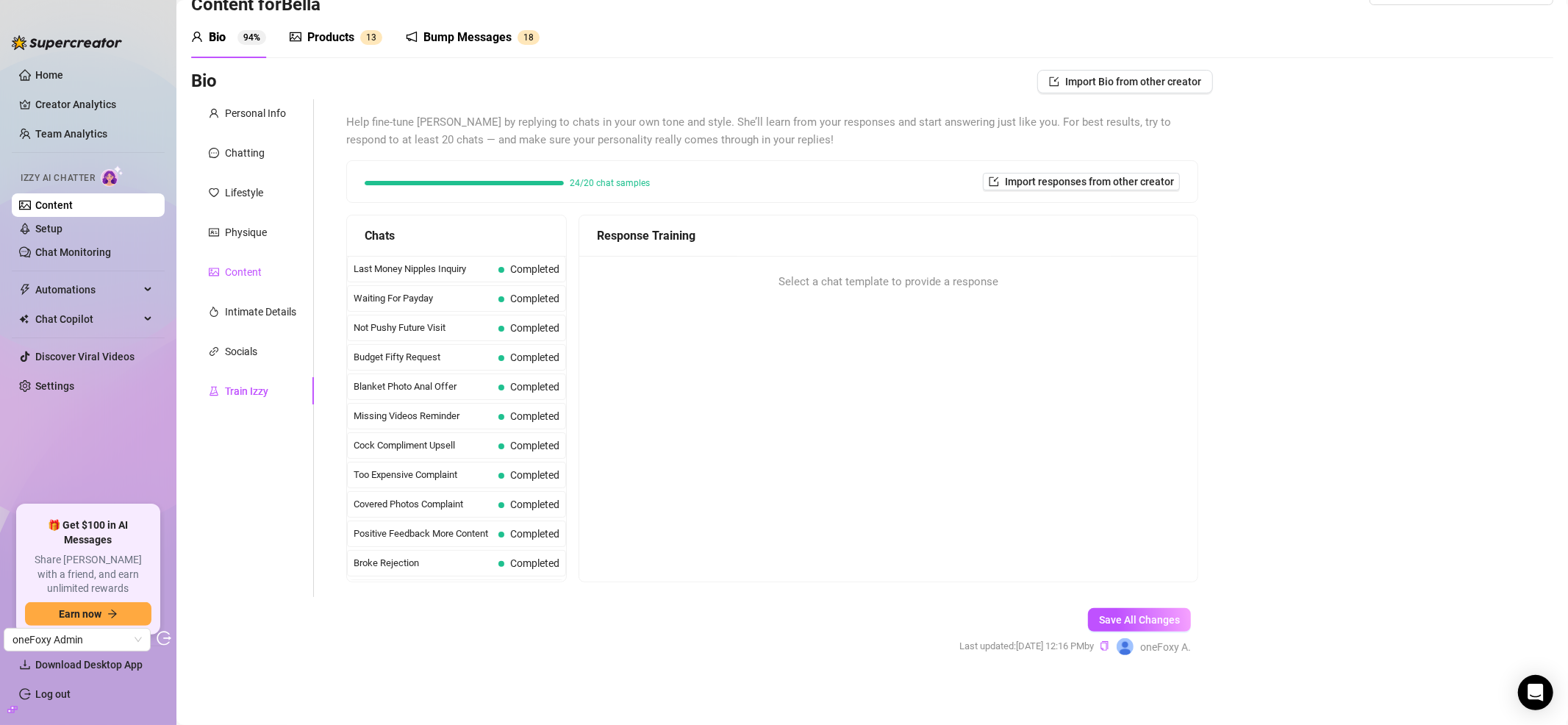
click at [254, 272] on div "Content" at bounding box center [243, 271] width 37 height 16
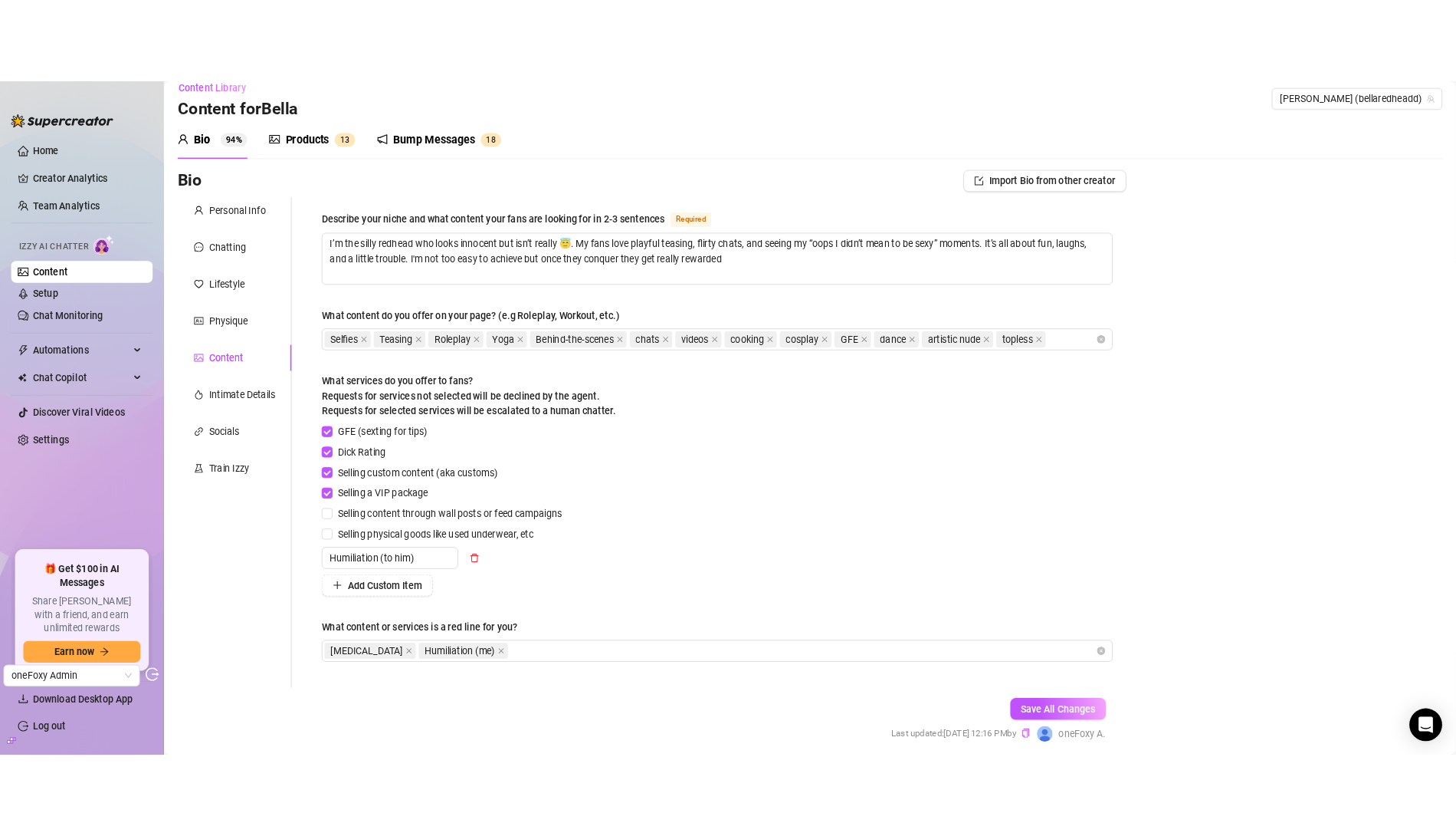
scroll to position [0, 0]
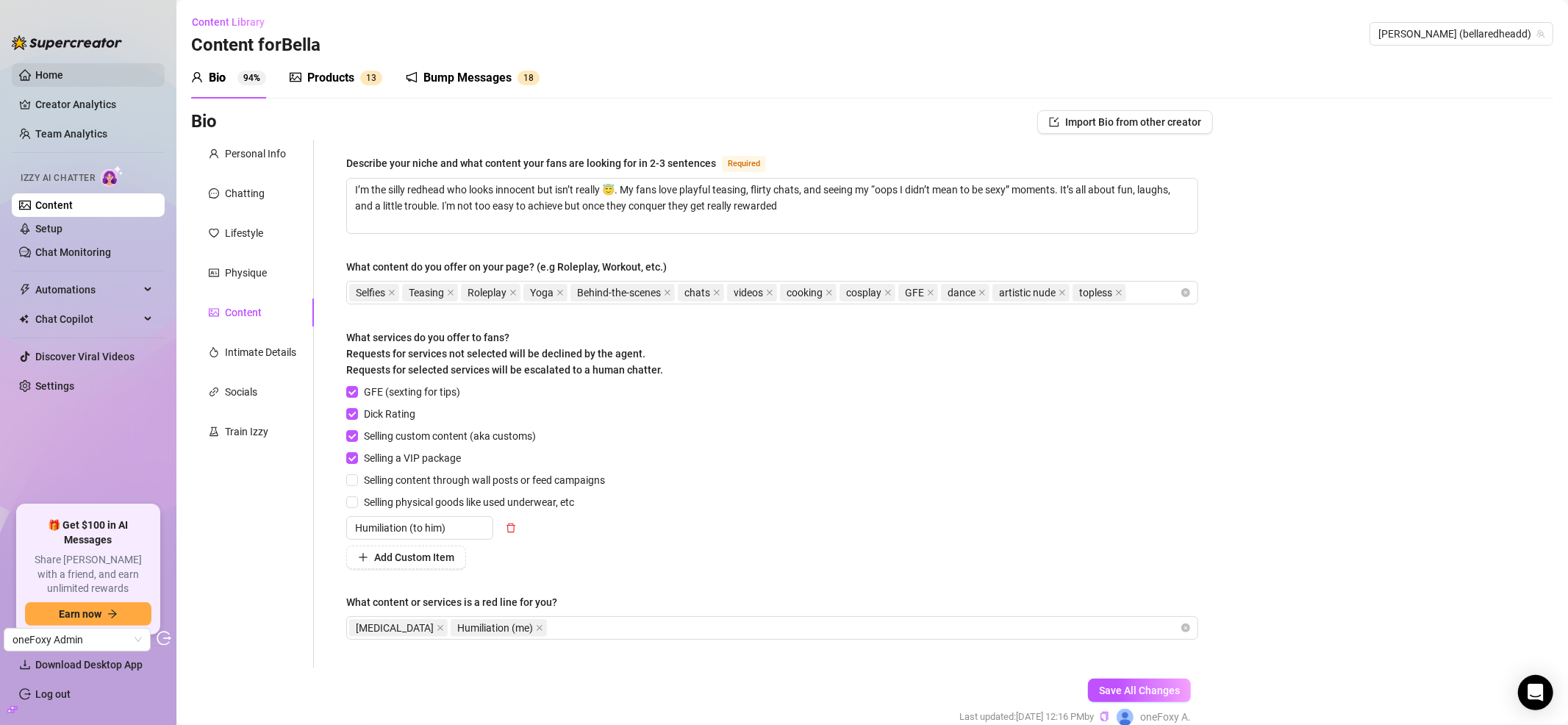
click at [63, 81] on link "Home" at bounding box center [49, 75] width 28 height 12
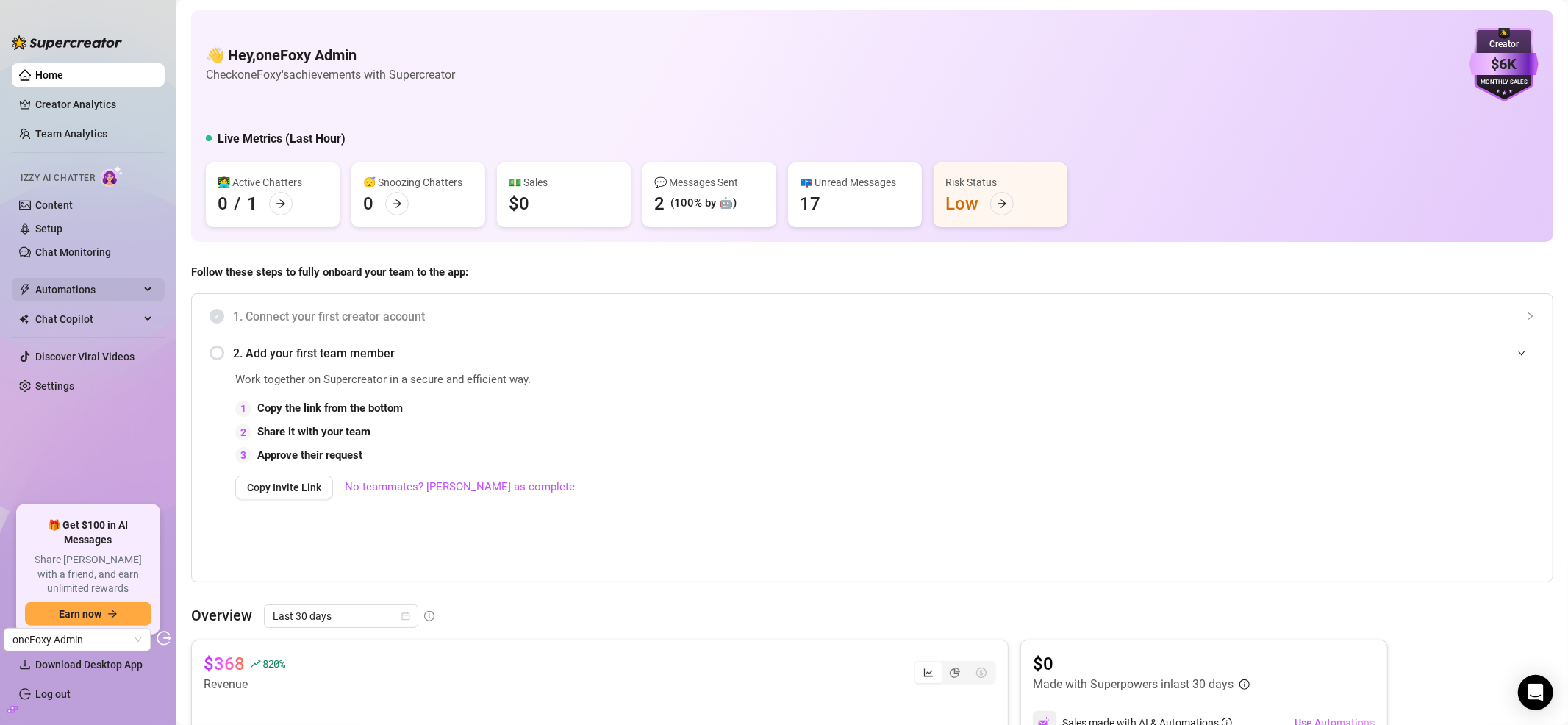
click at [77, 281] on span "Automations" at bounding box center [87, 289] width 105 height 23
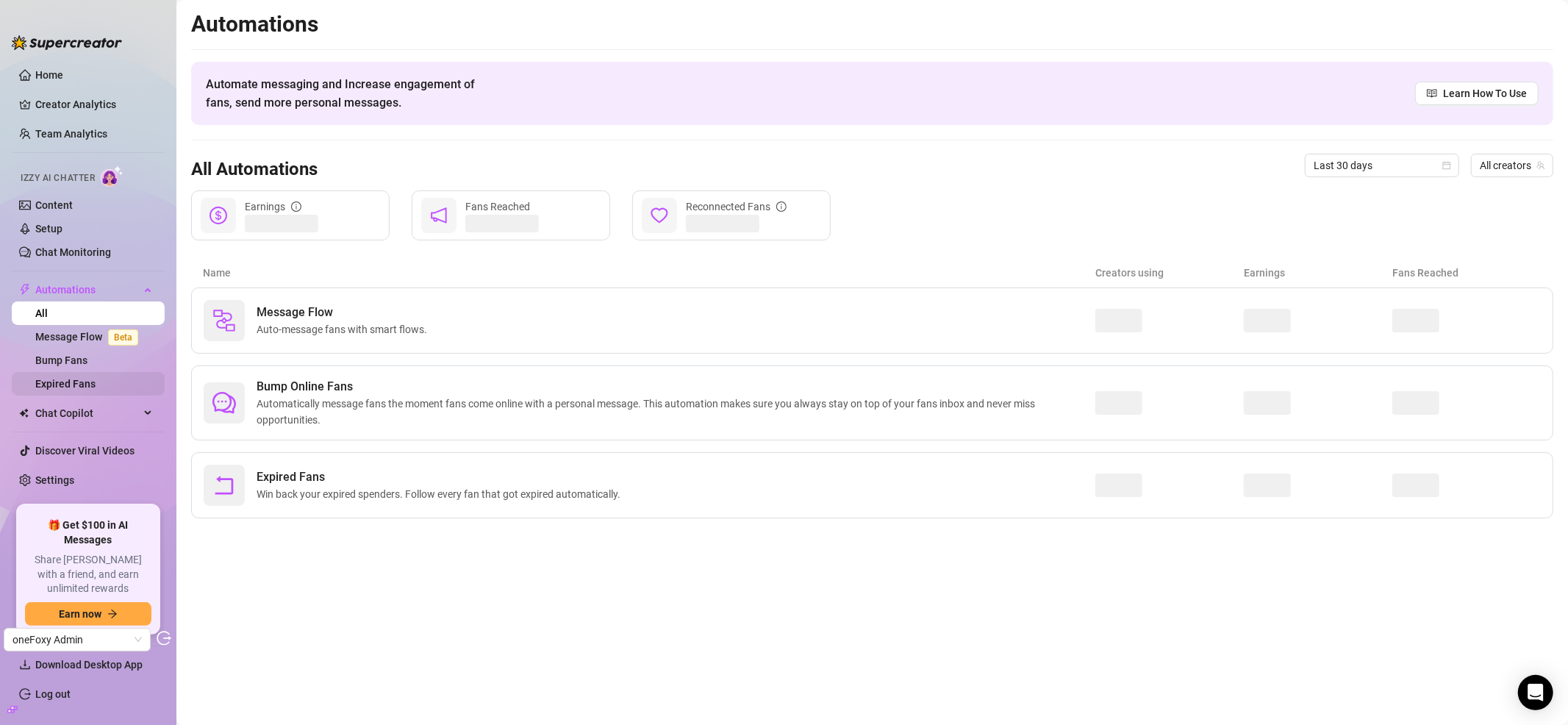
click at [81, 382] on link "Expired Fans" at bounding box center [65, 383] width 60 height 12
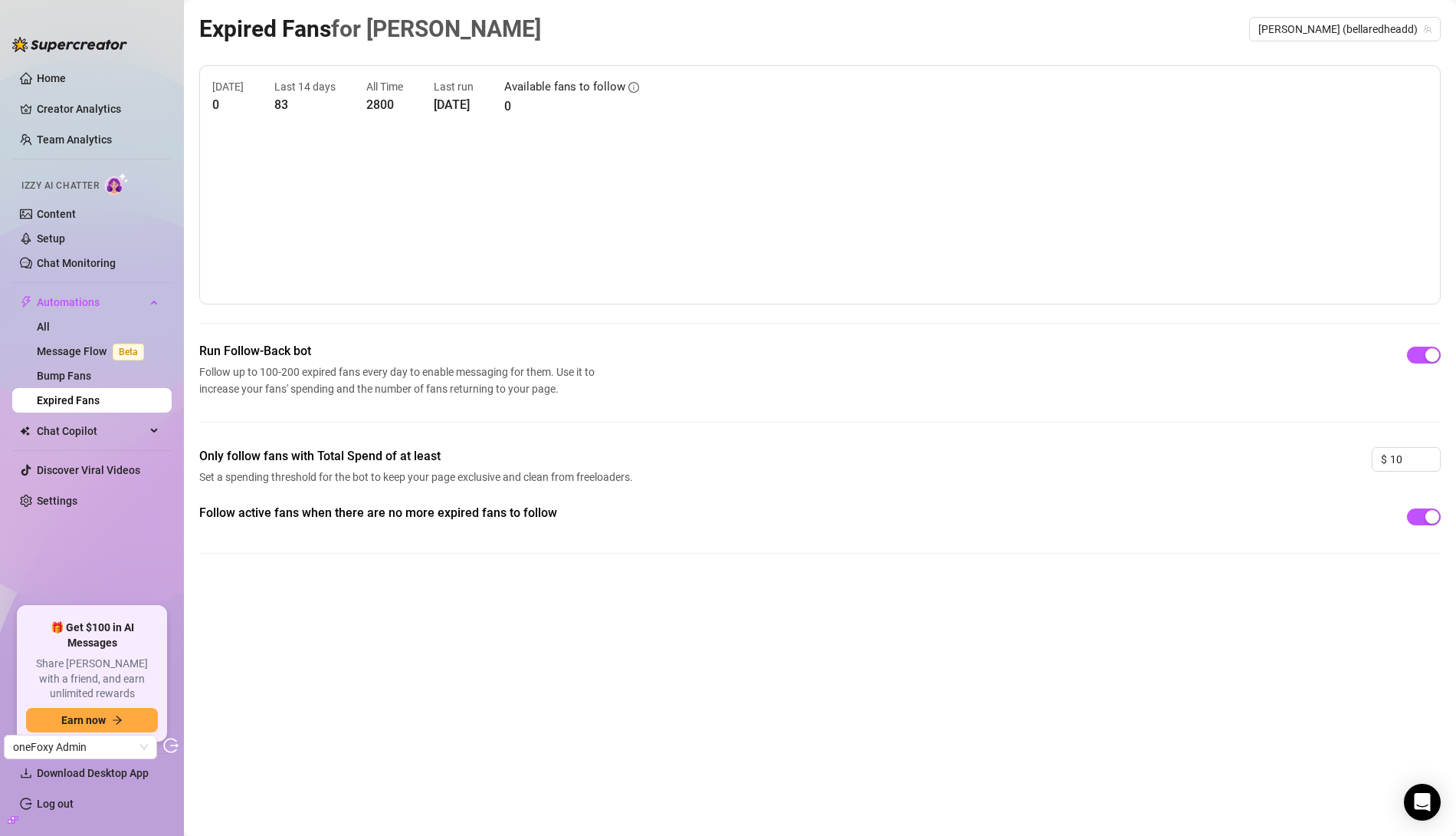
click at [884, 559] on div "Follow active fans when there are no more expired fans to follow" at bounding box center [819, 541] width 1242 height 74
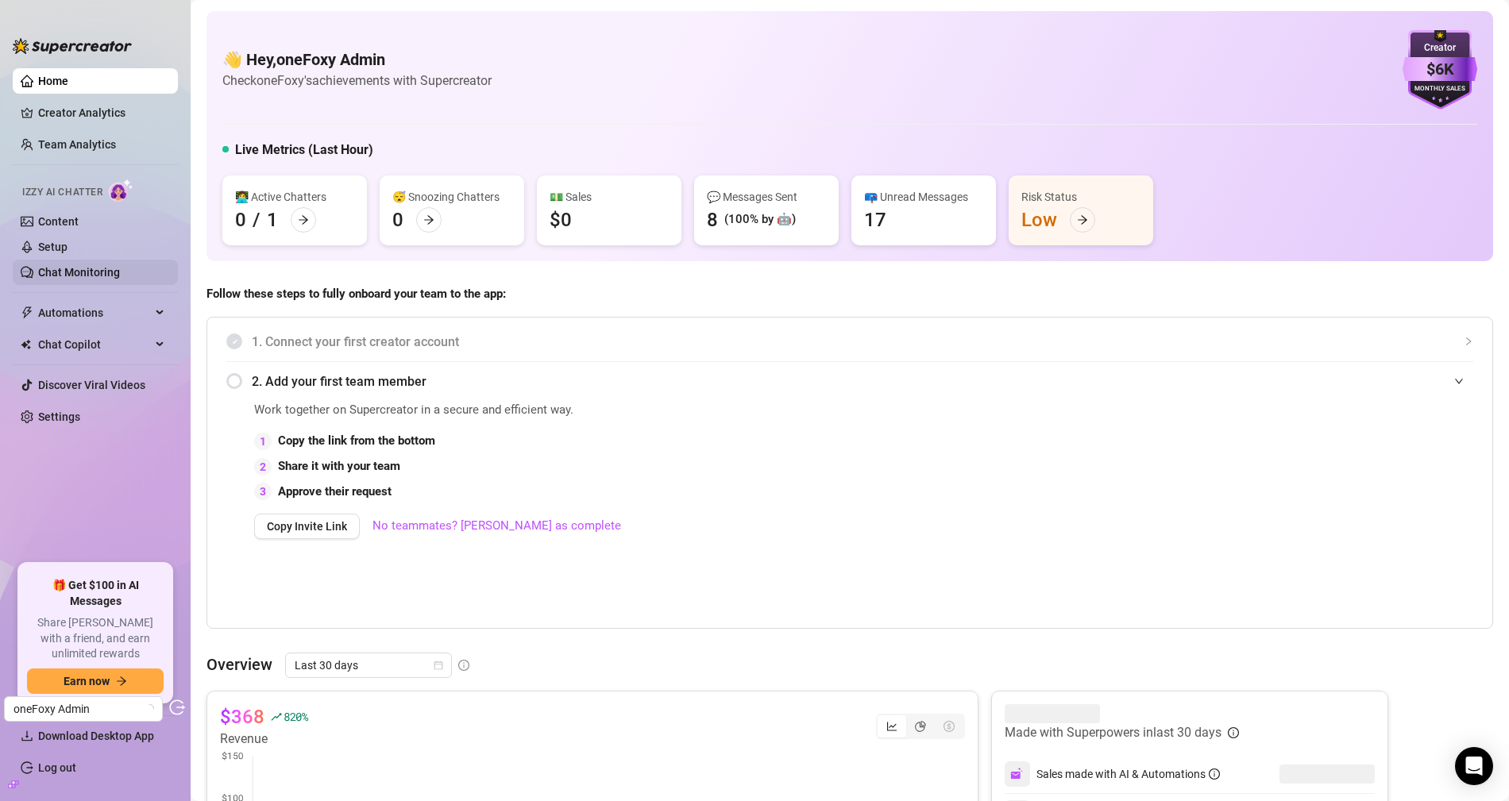
click at [99, 275] on link "Chat Monitoring" at bounding box center [79, 272] width 82 height 13
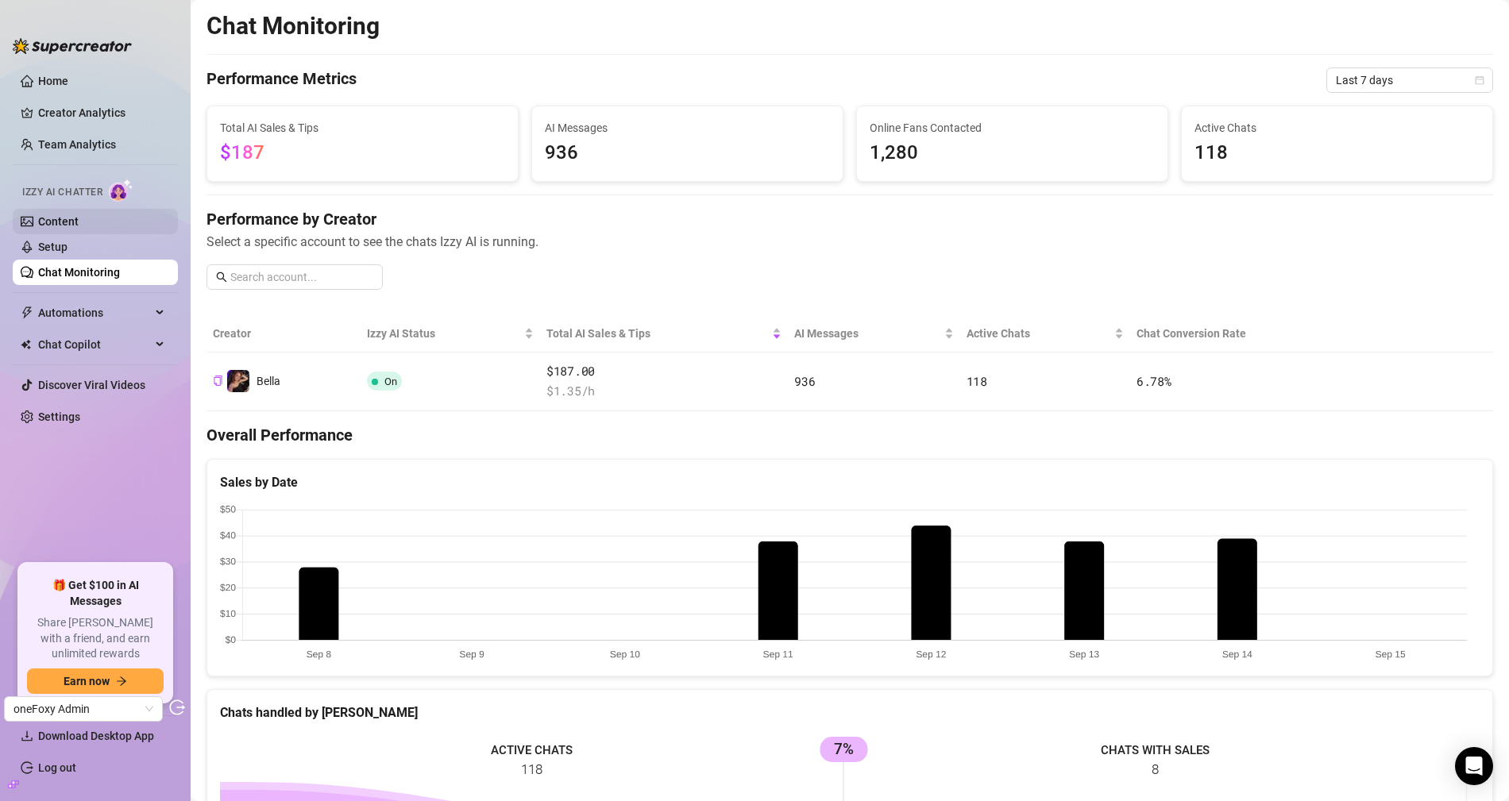
click at [66, 215] on link "Content" at bounding box center [58, 221] width 41 height 13
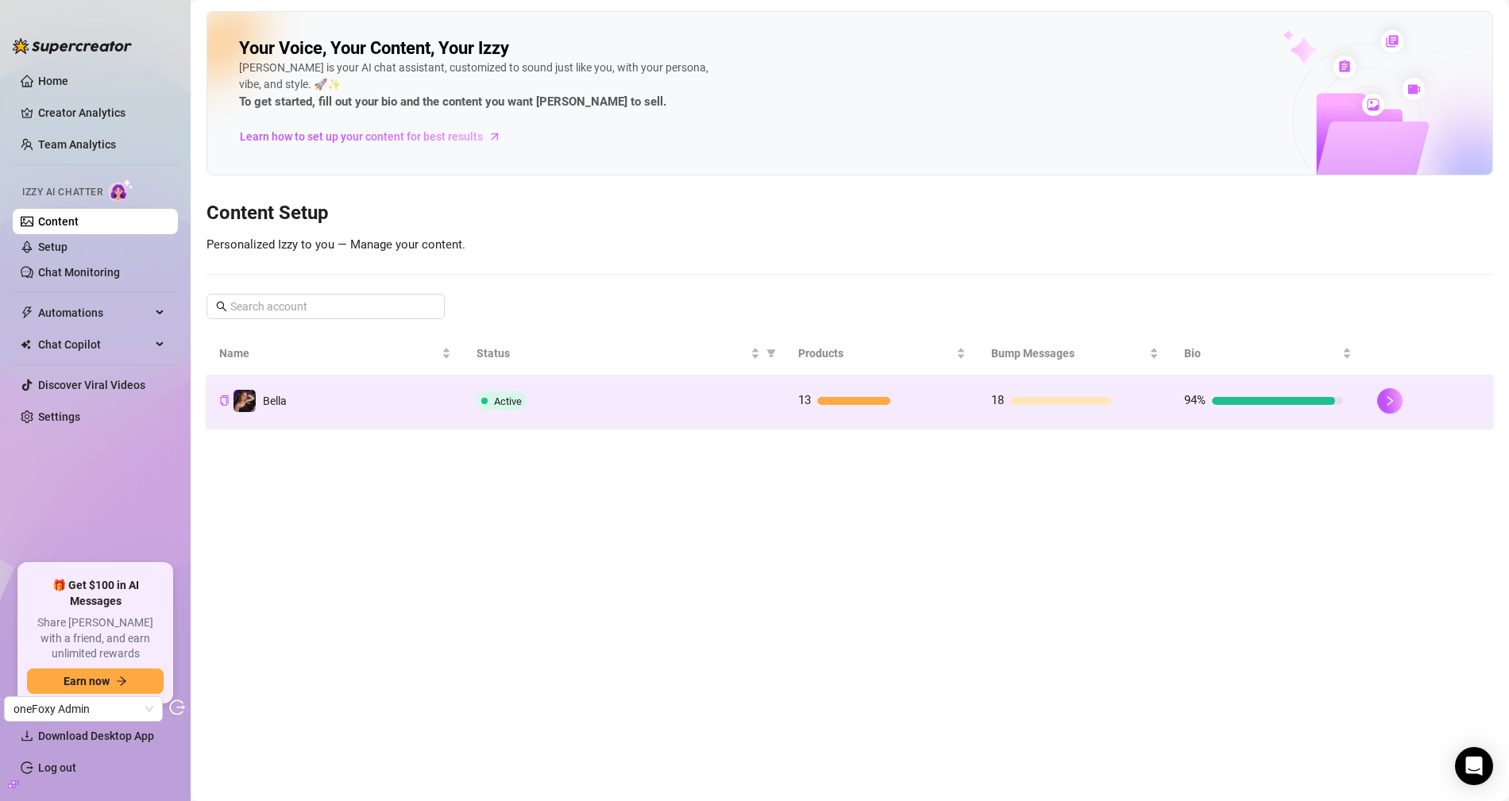
click at [606, 396] on div "Active" at bounding box center [625, 401] width 296 height 19
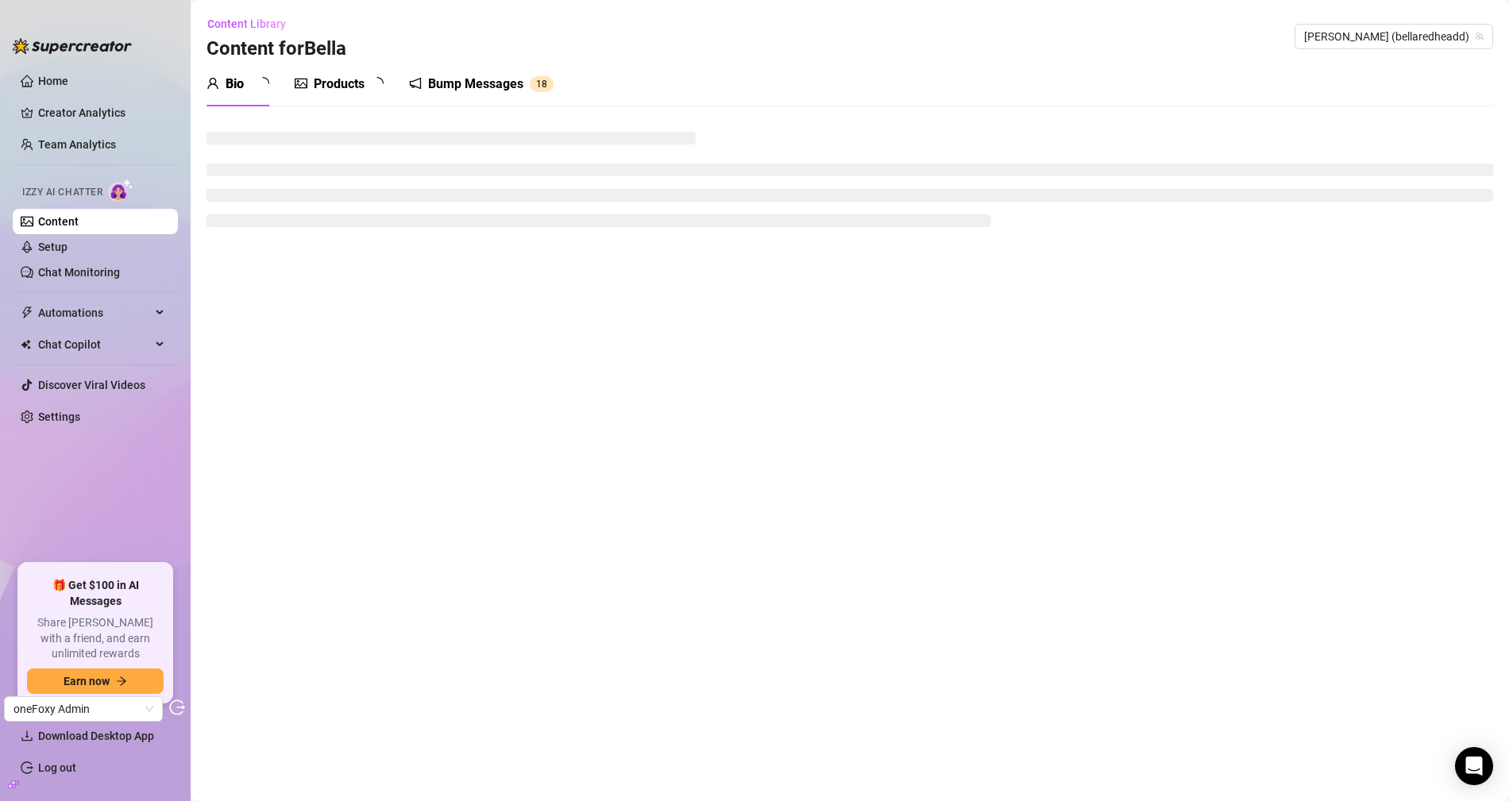
click at [333, 71] on div "Products" at bounding box center [339, 84] width 89 height 44
click at [337, 85] on div "Products" at bounding box center [339, 84] width 51 height 19
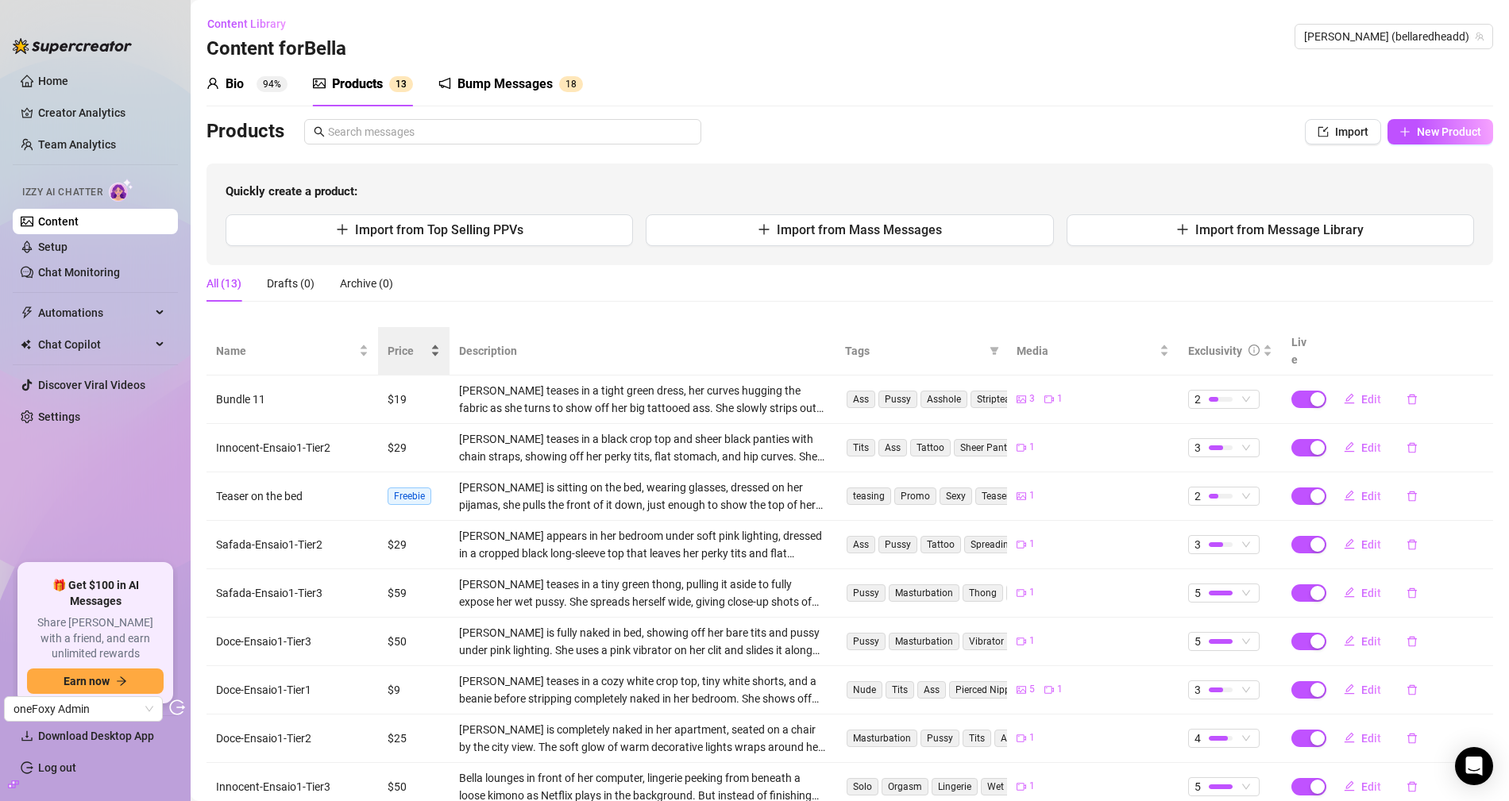
click at [407, 342] on div "Price" at bounding box center [414, 350] width 52 height 17
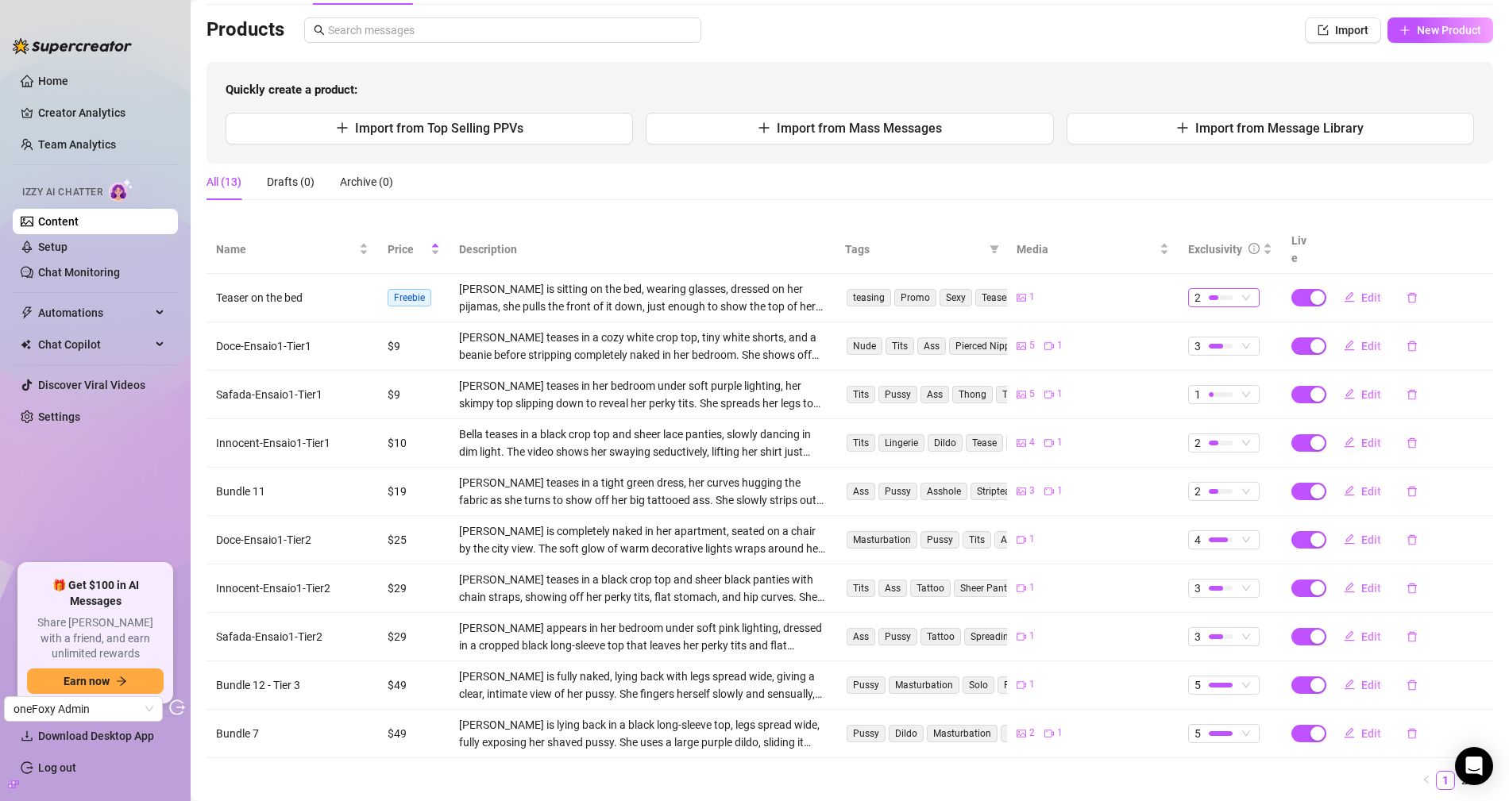
scroll to position [17, 0]
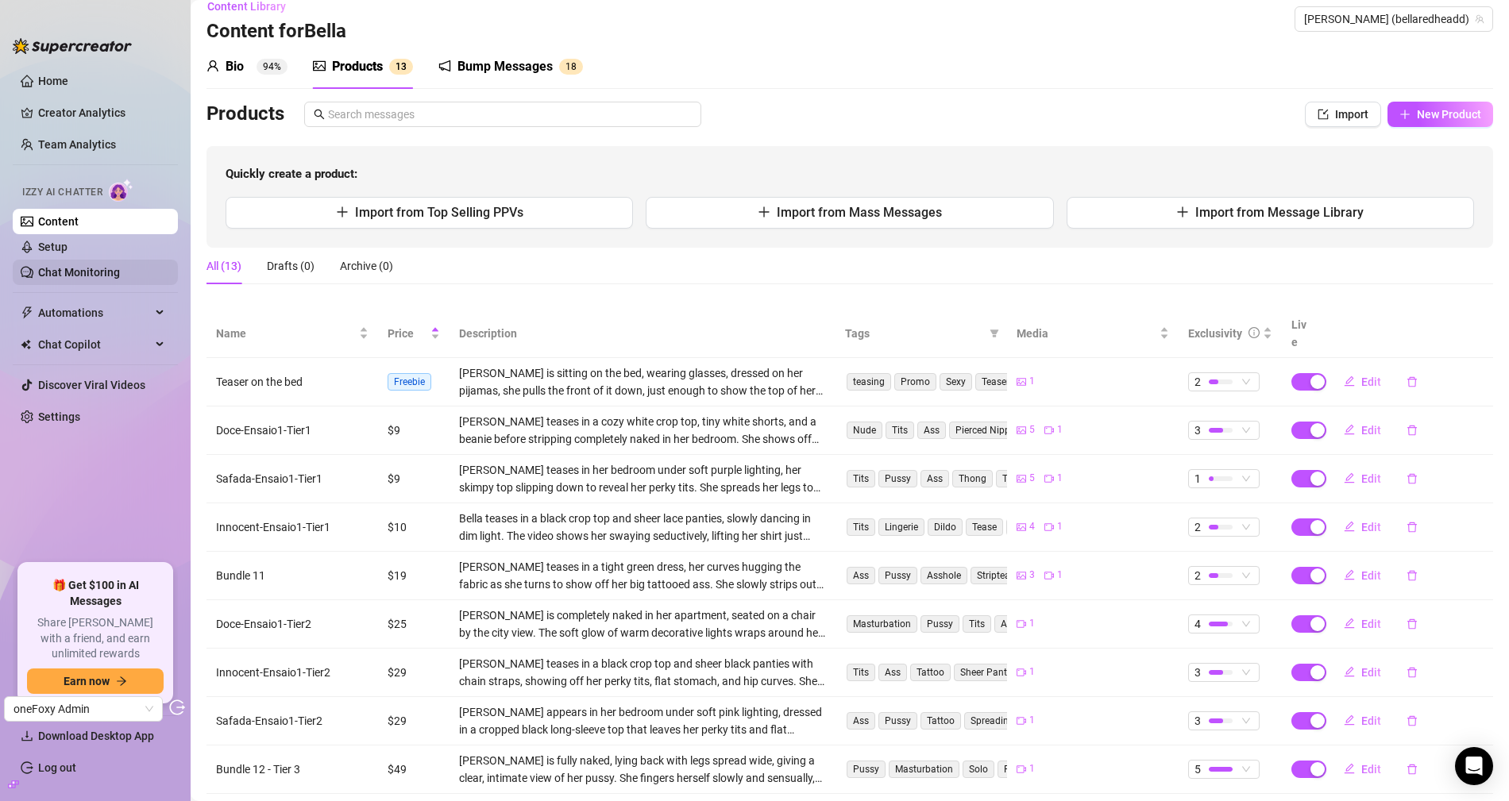
click at [94, 277] on link "Chat Monitoring" at bounding box center [79, 272] width 82 height 13
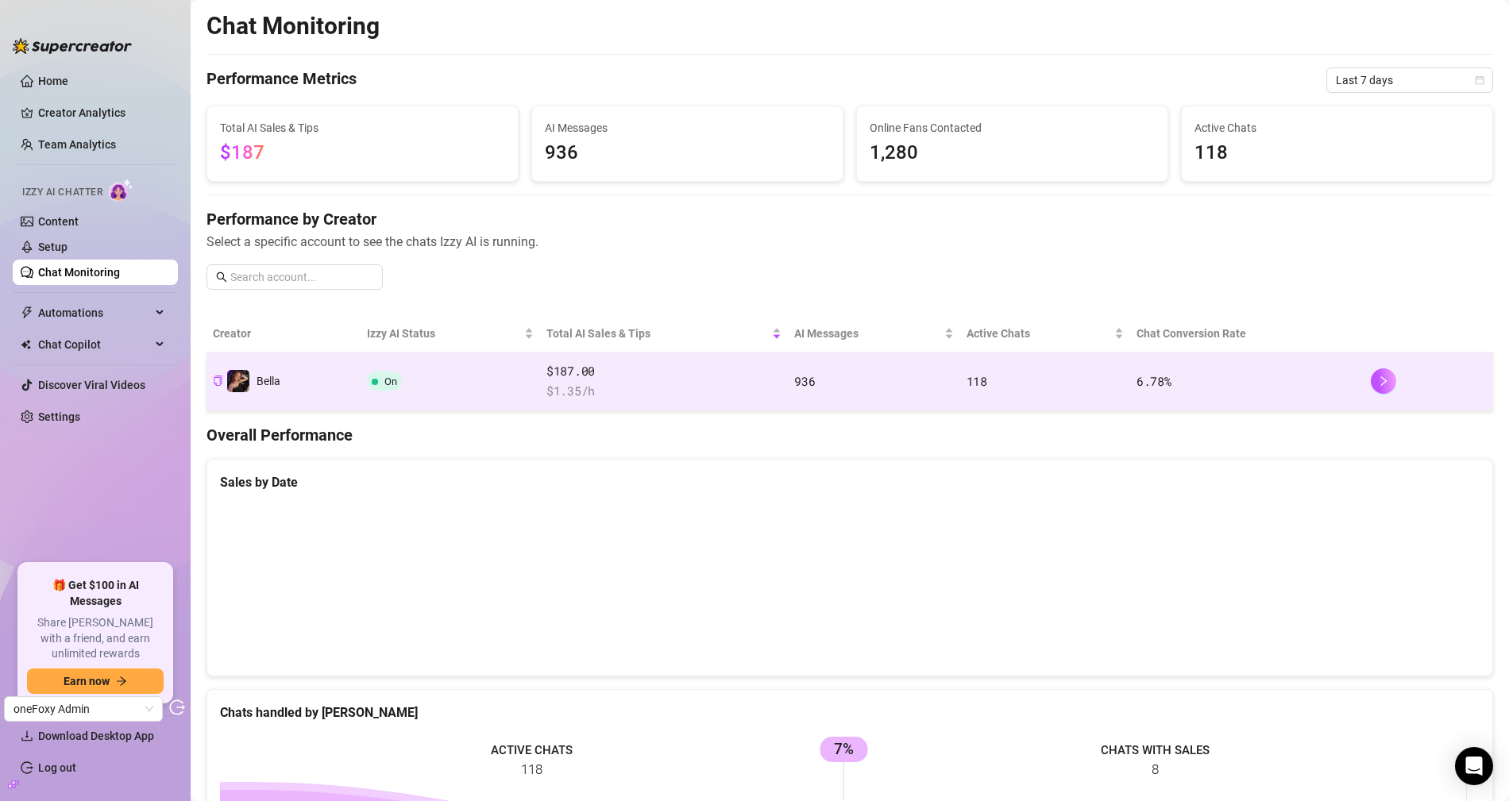
click at [571, 398] on span "$ 1.35 /h" at bounding box center [663, 391] width 235 height 19
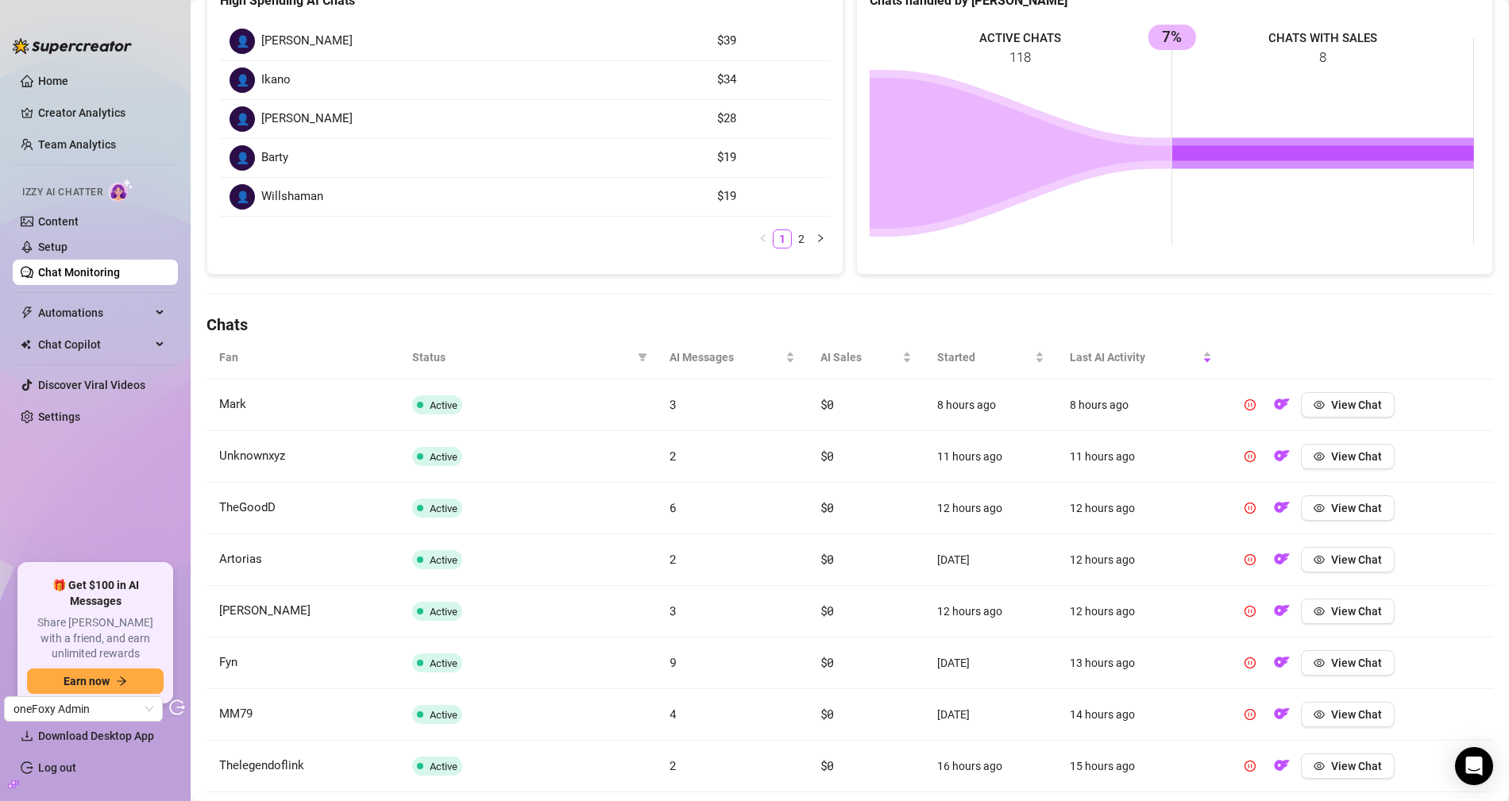
scroll to position [266, 0]
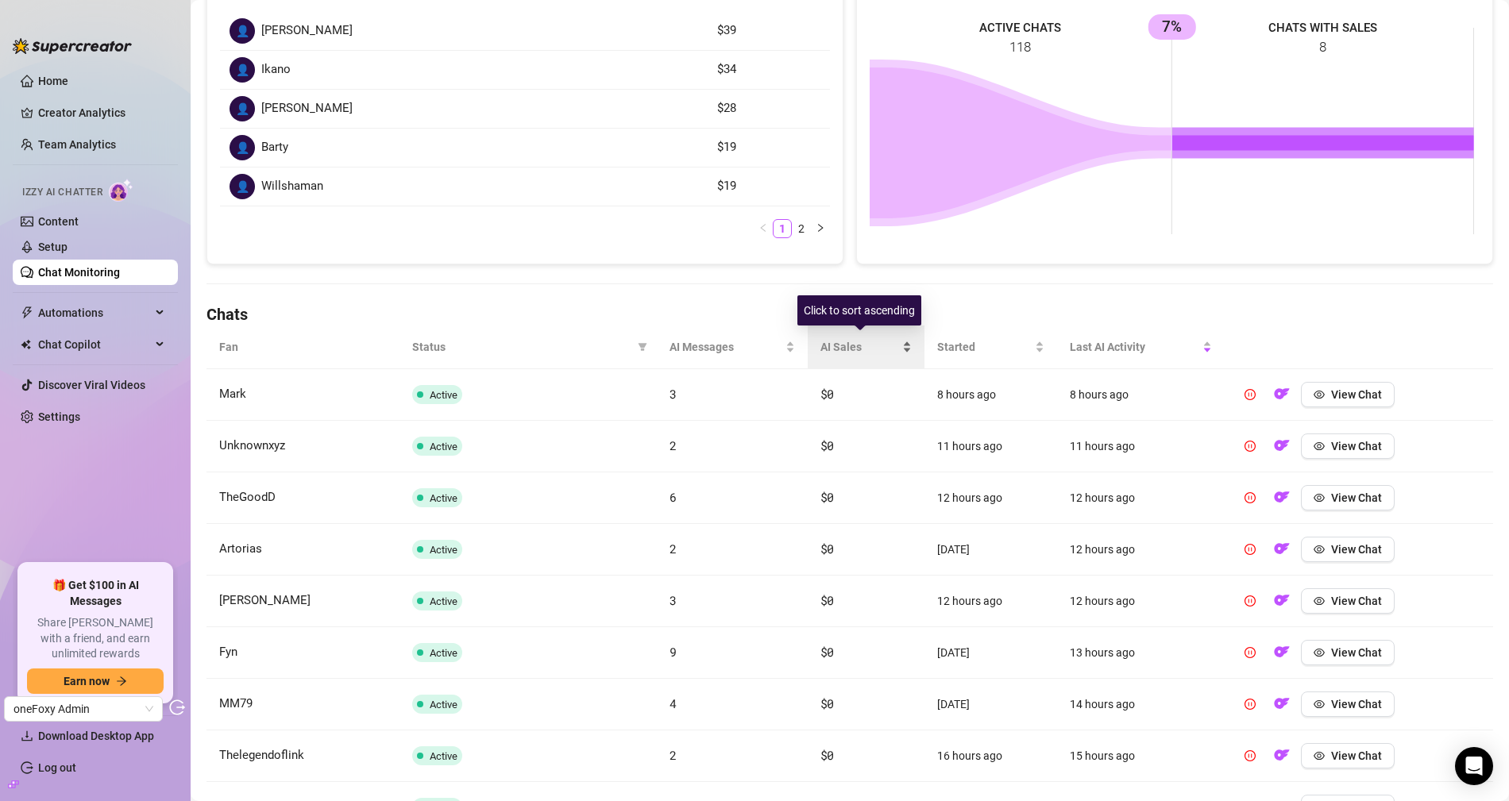
click at [820, 350] on span "AI Sales" at bounding box center [859, 346] width 79 height 17
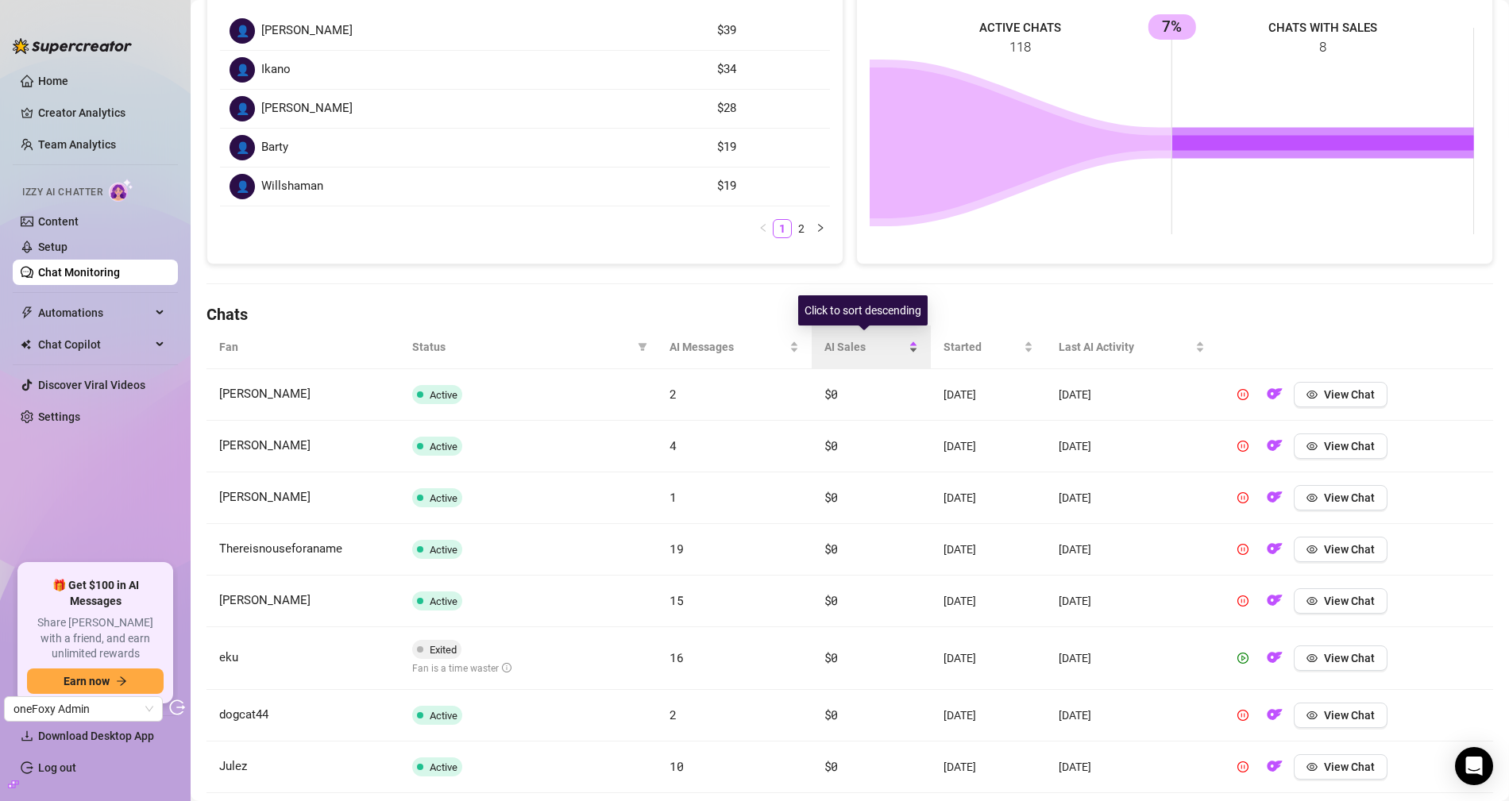
click at [832, 349] on span "AI Sales" at bounding box center [865, 346] width 82 height 17
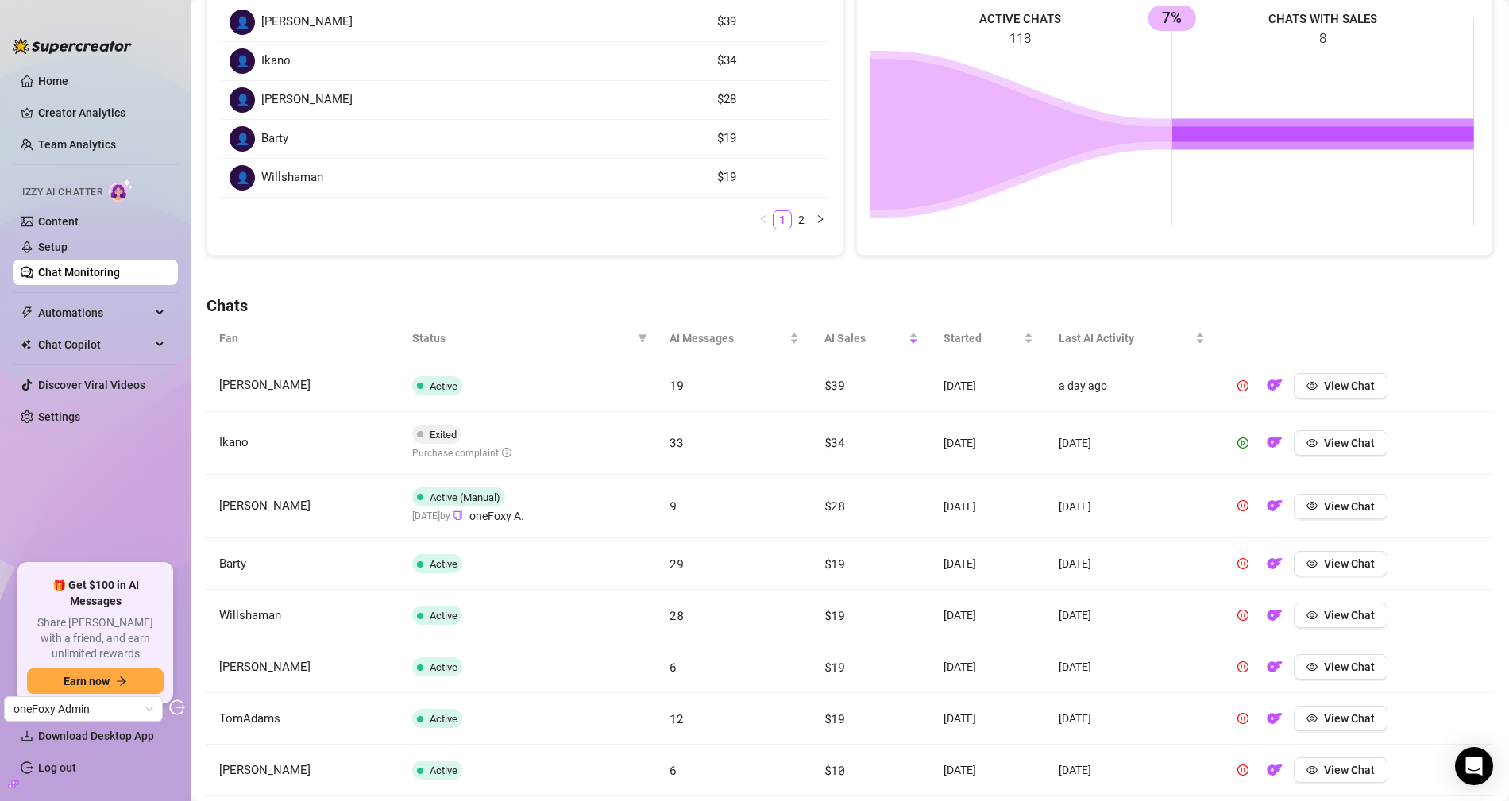
scroll to position [465, 0]
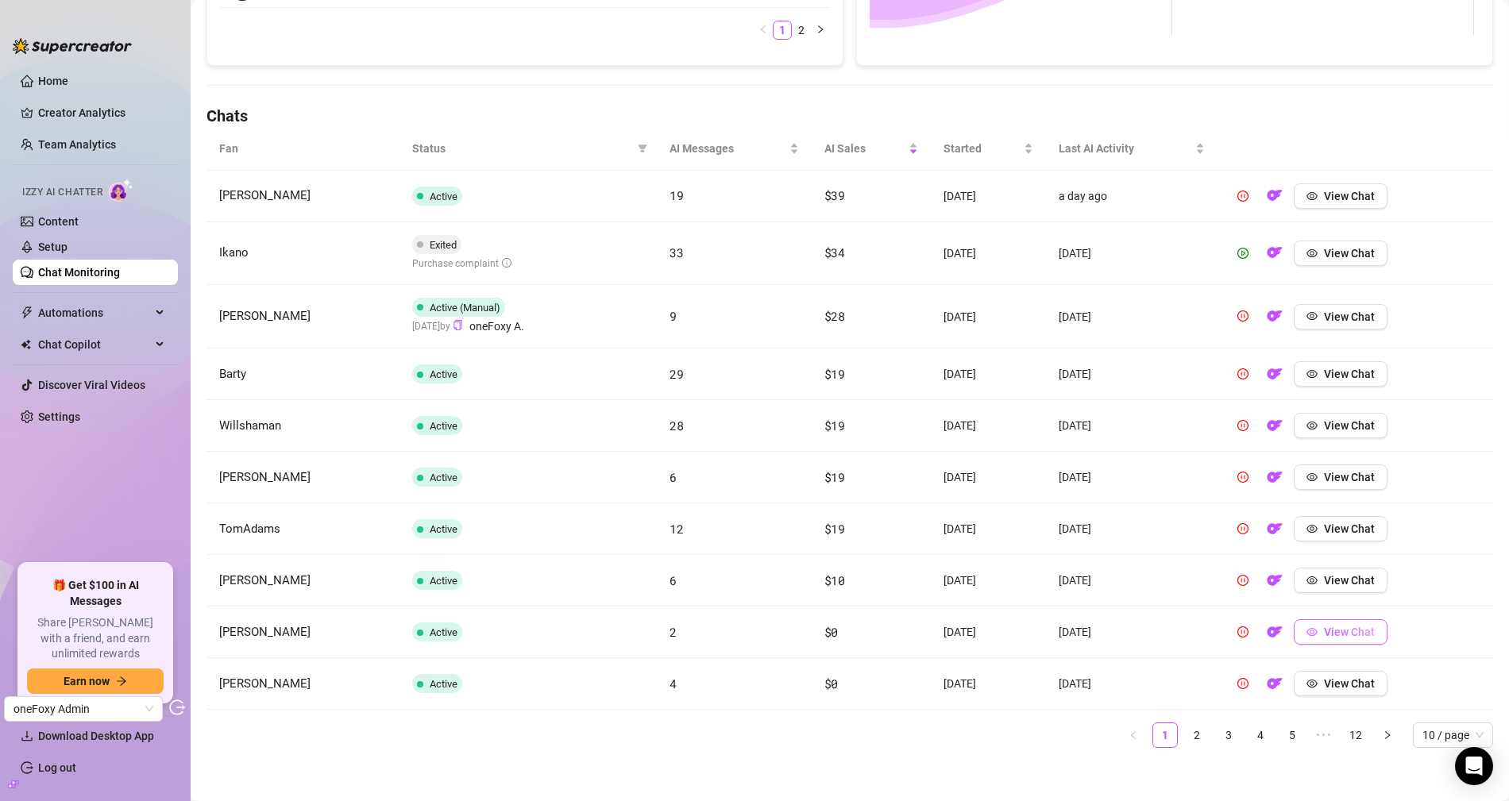
click at [1333, 630] on span "View Chat" at bounding box center [1349, 632] width 51 height 13
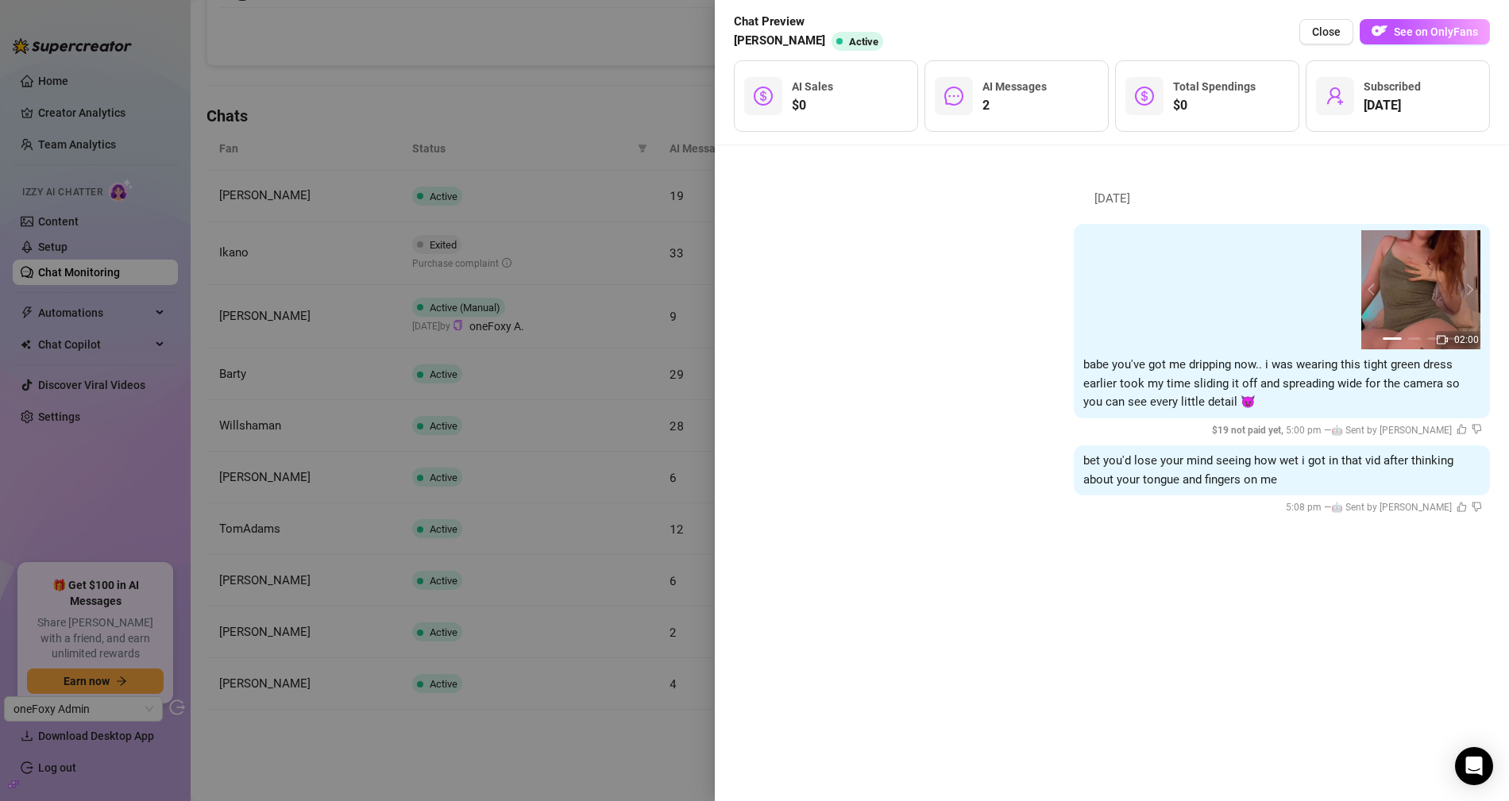
click at [478, 325] on div at bounding box center [754, 400] width 1509 height 801
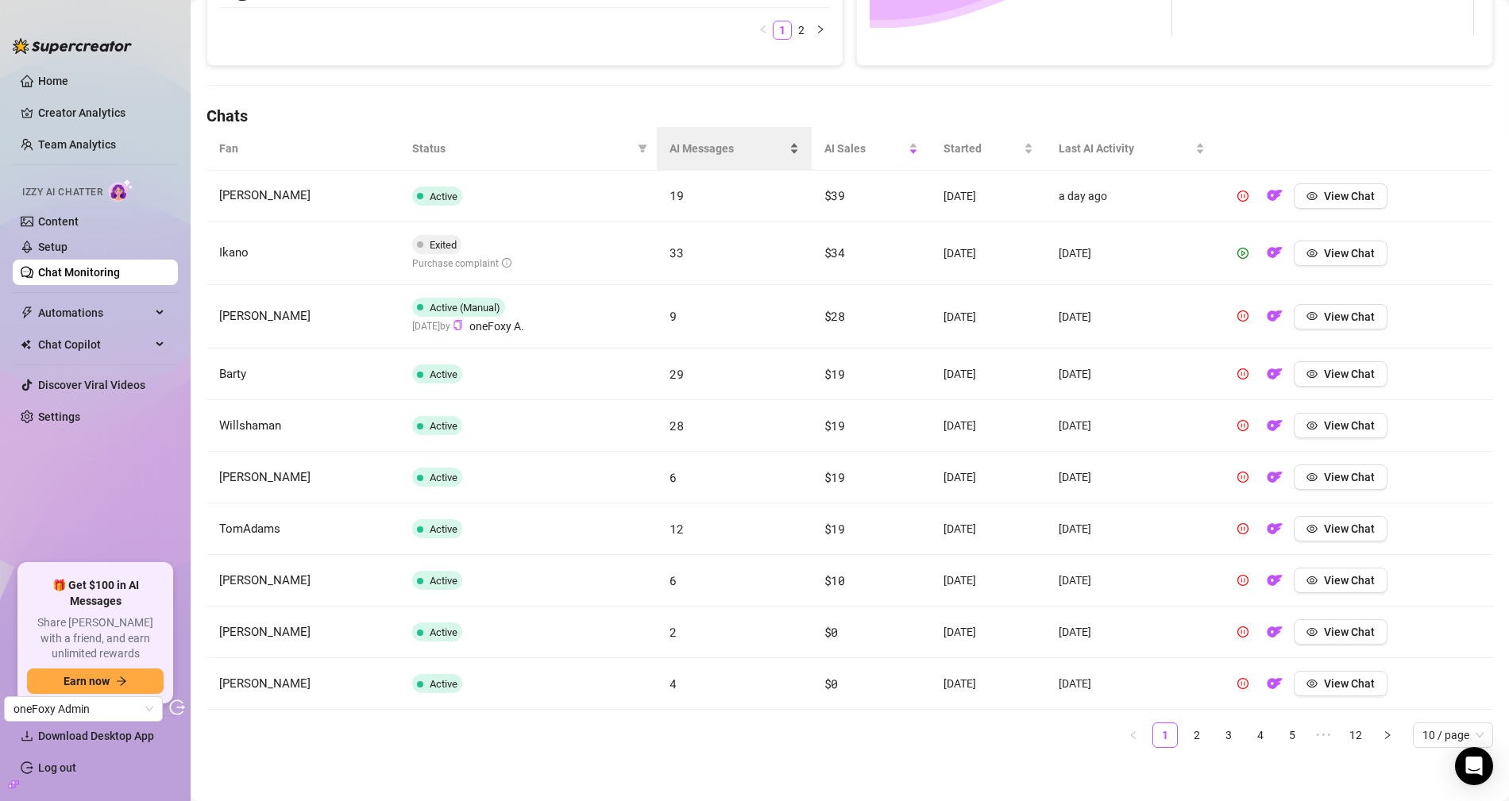
click at [680, 149] on span "AI Messages" at bounding box center [728, 148] width 117 height 17
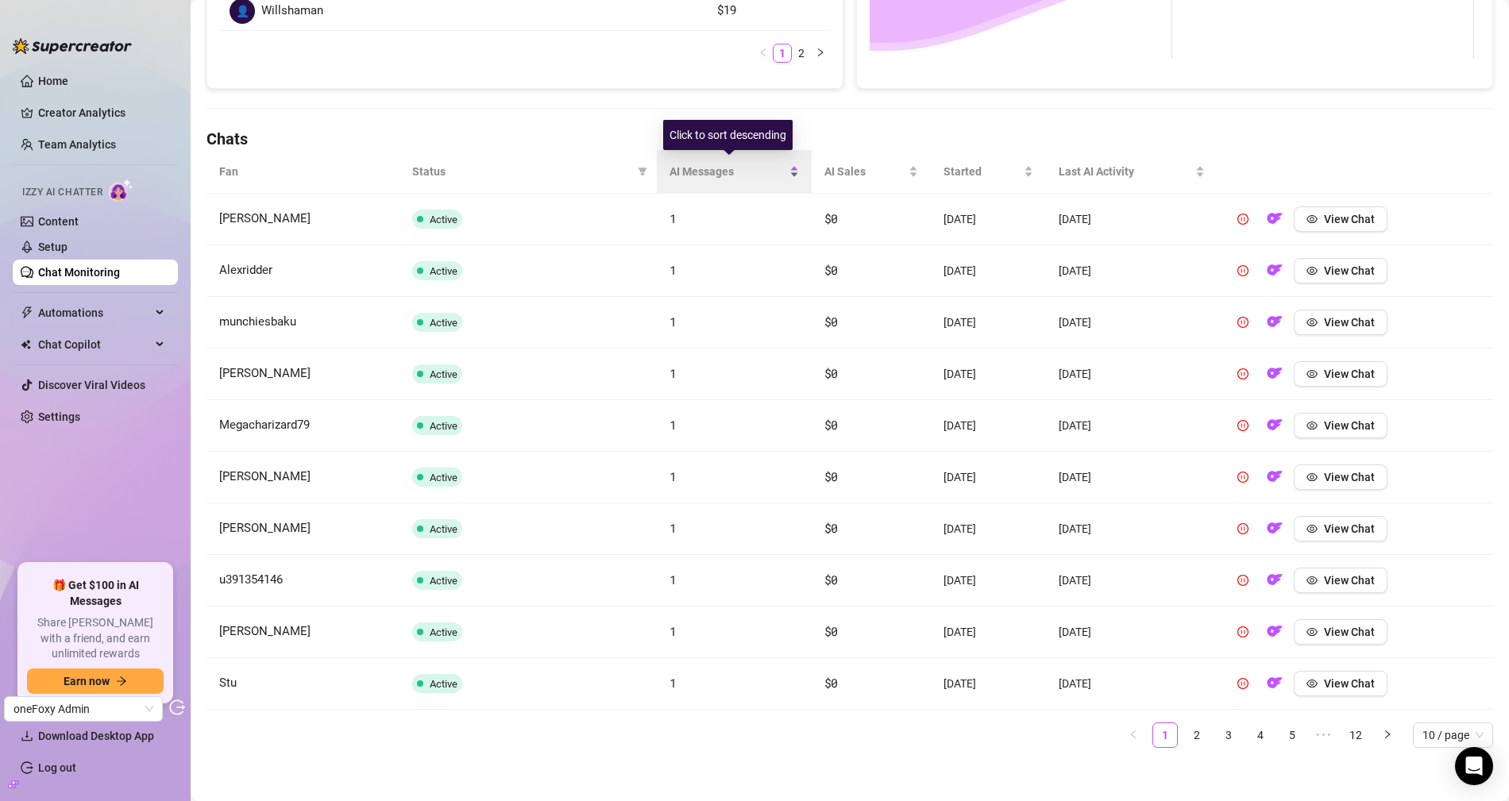
click at [685, 168] on span "AI Messages" at bounding box center [728, 171] width 117 height 17
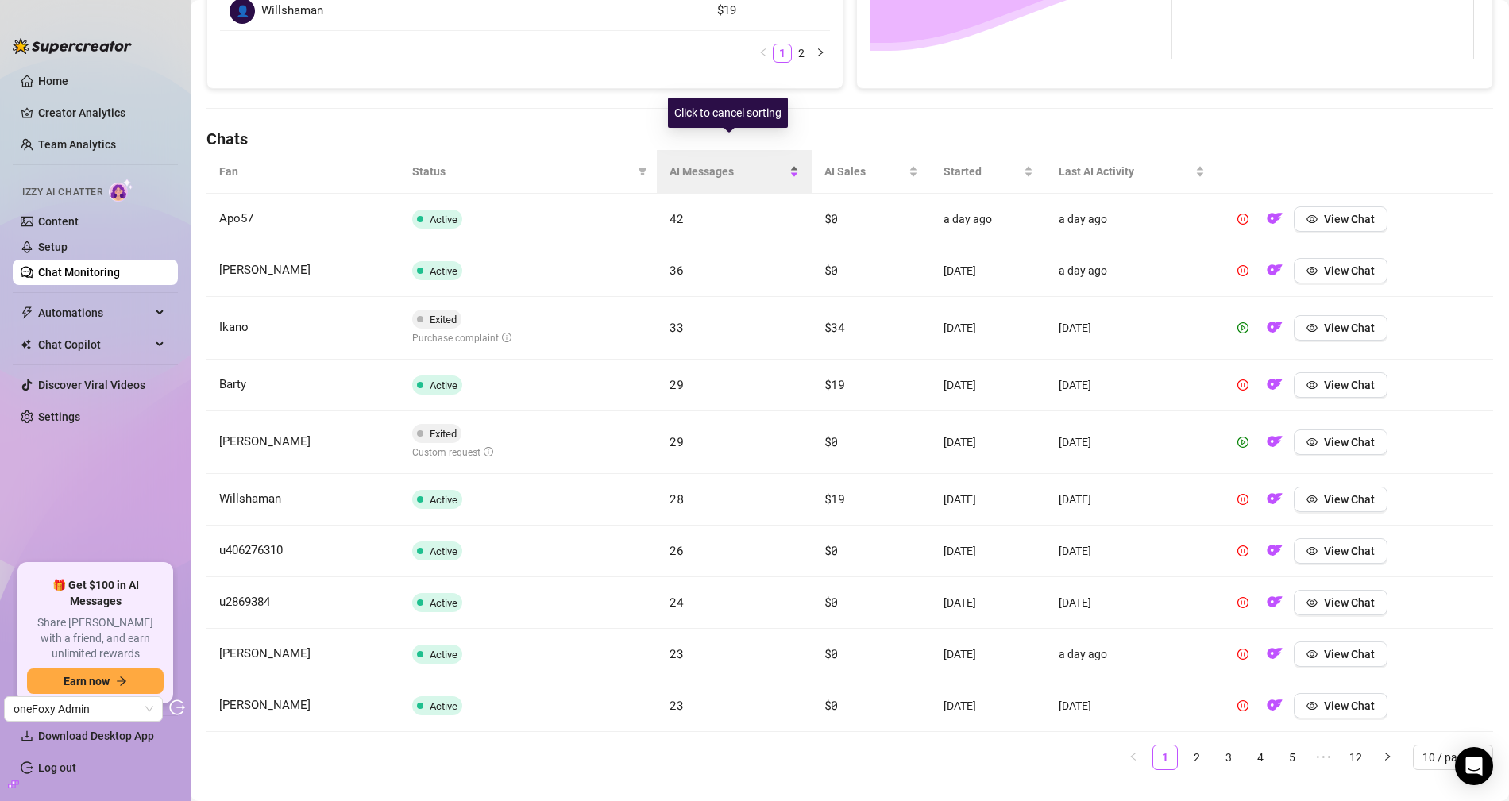
scroll to position [464, 0]
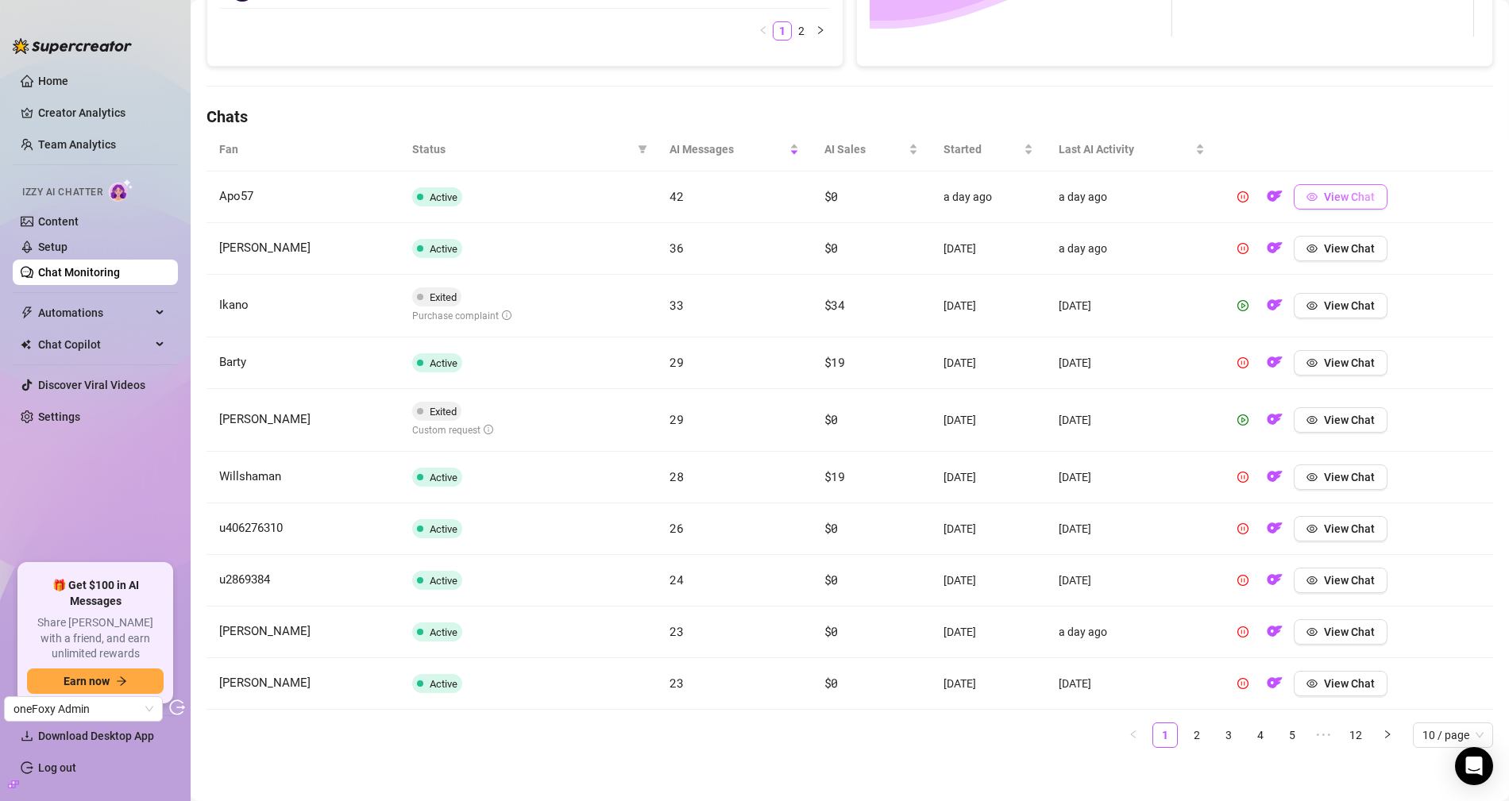
click at [1342, 192] on span "View Chat" at bounding box center [1349, 197] width 51 height 13
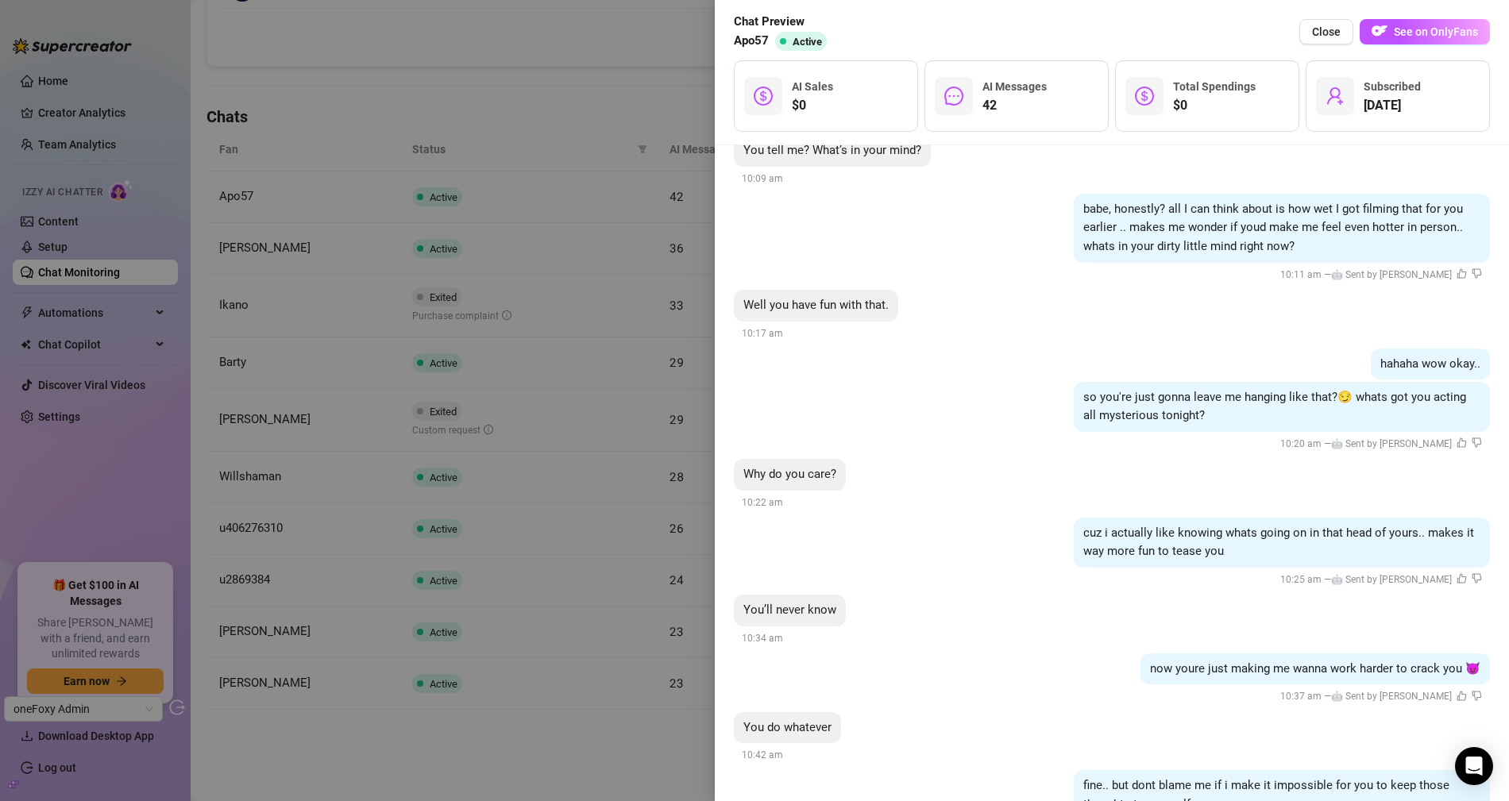
scroll to position [5107, 0]
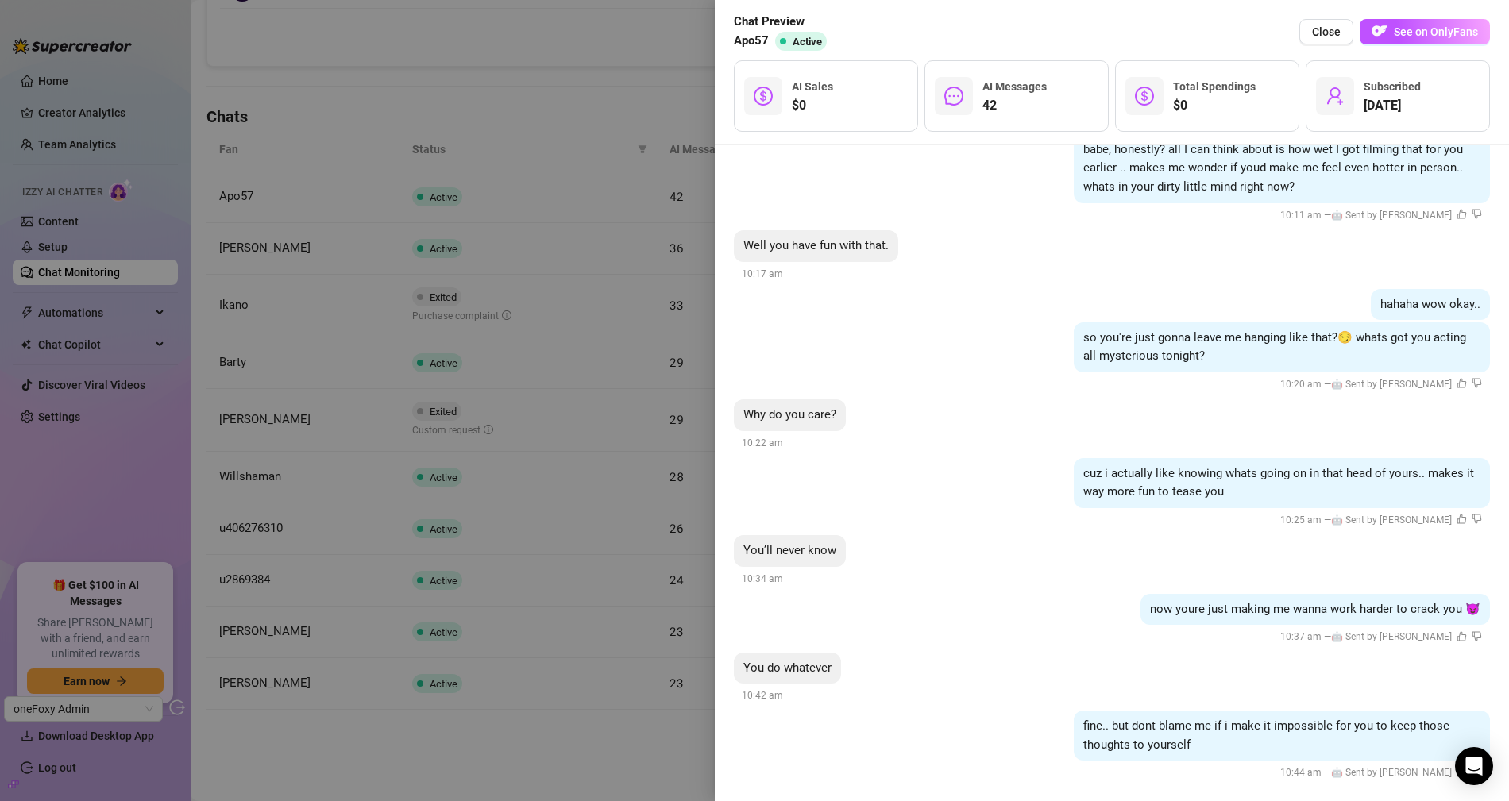
click at [507, 117] on div at bounding box center [754, 400] width 1509 height 801
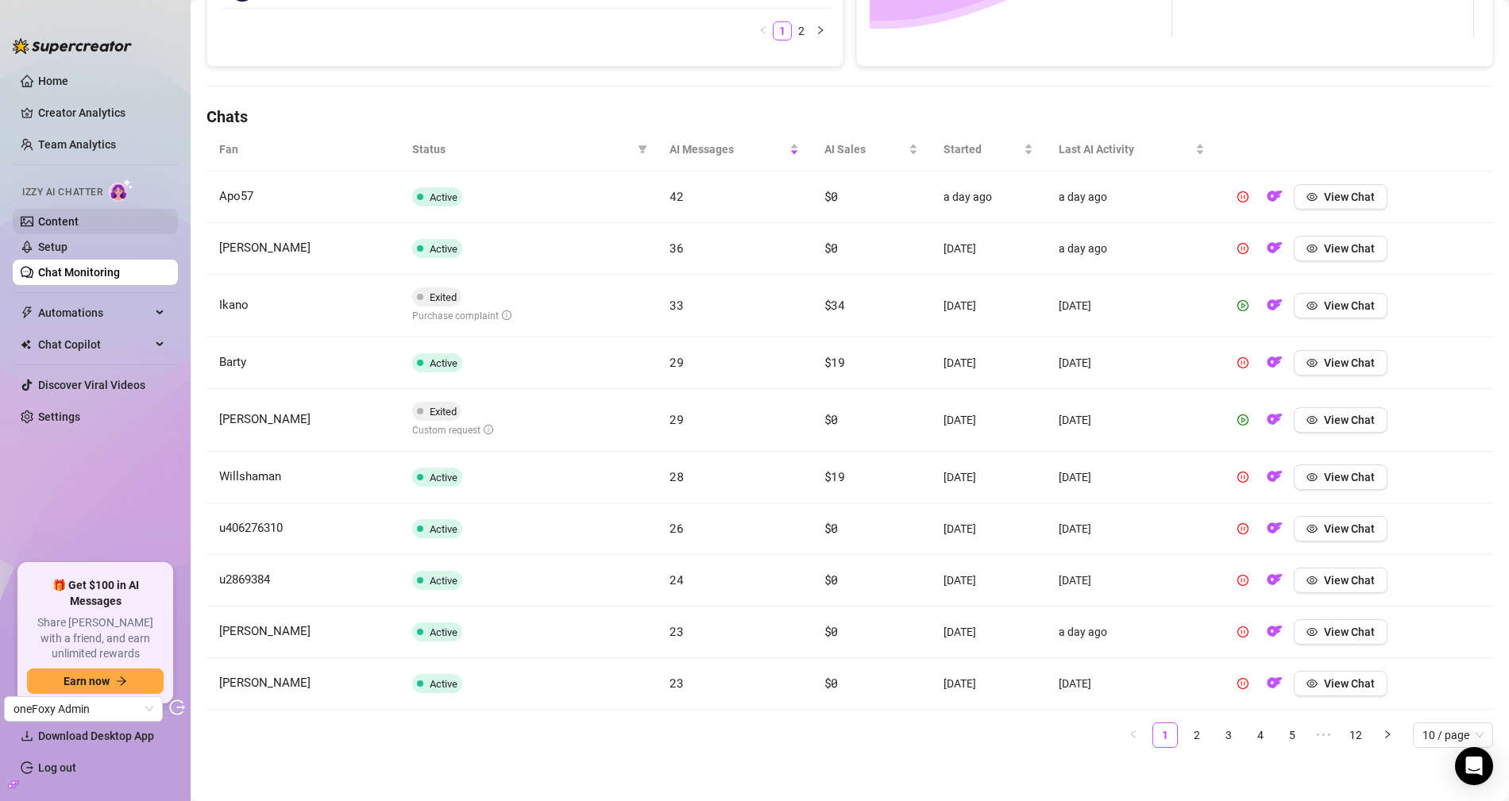
click at [74, 215] on link "Content" at bounding box center [58, 221] width 41 height 13
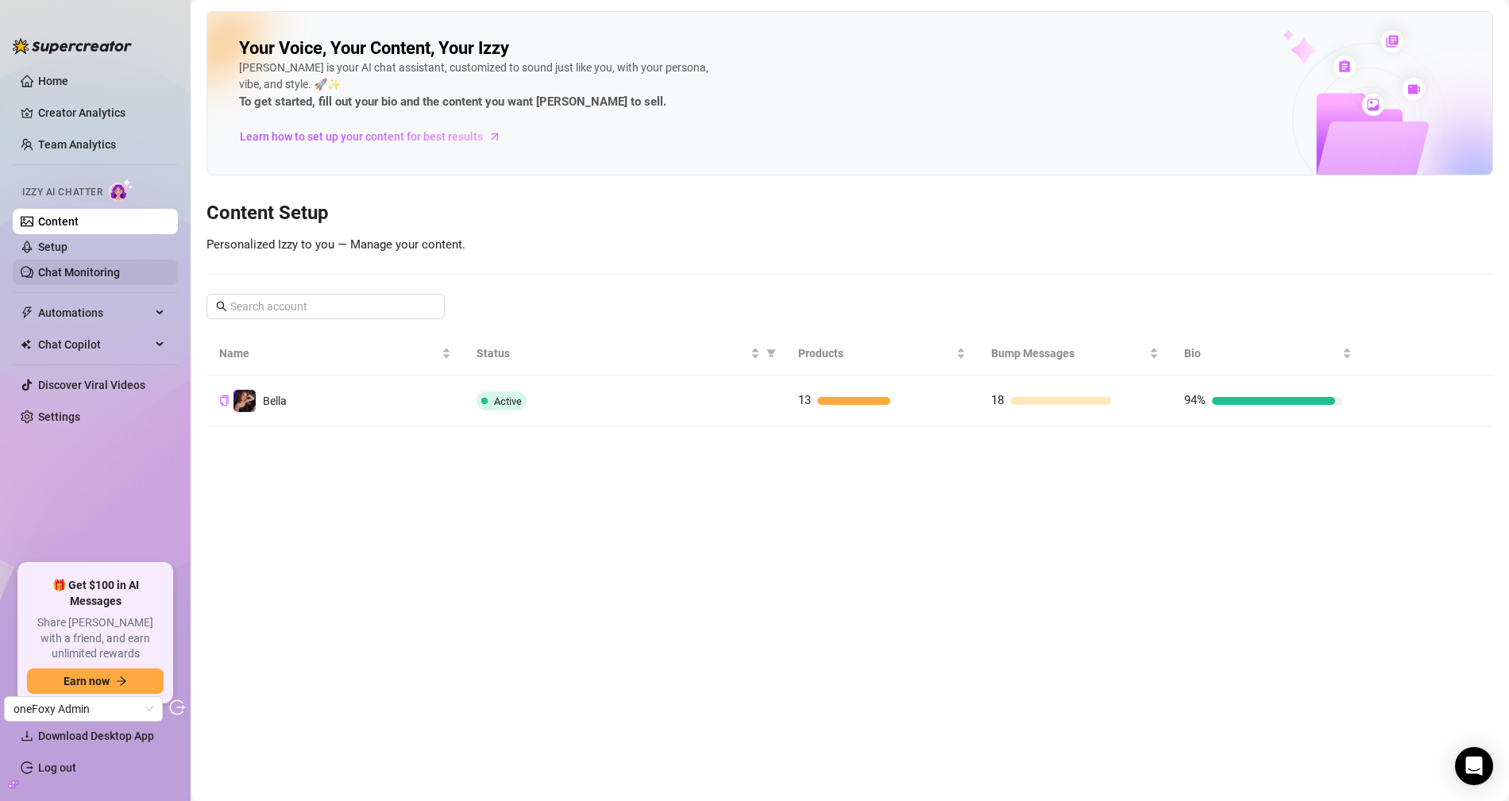
click at [88, 278] on link "Chat Monitoring" at bounding box center [79, 272] width 82 height 13
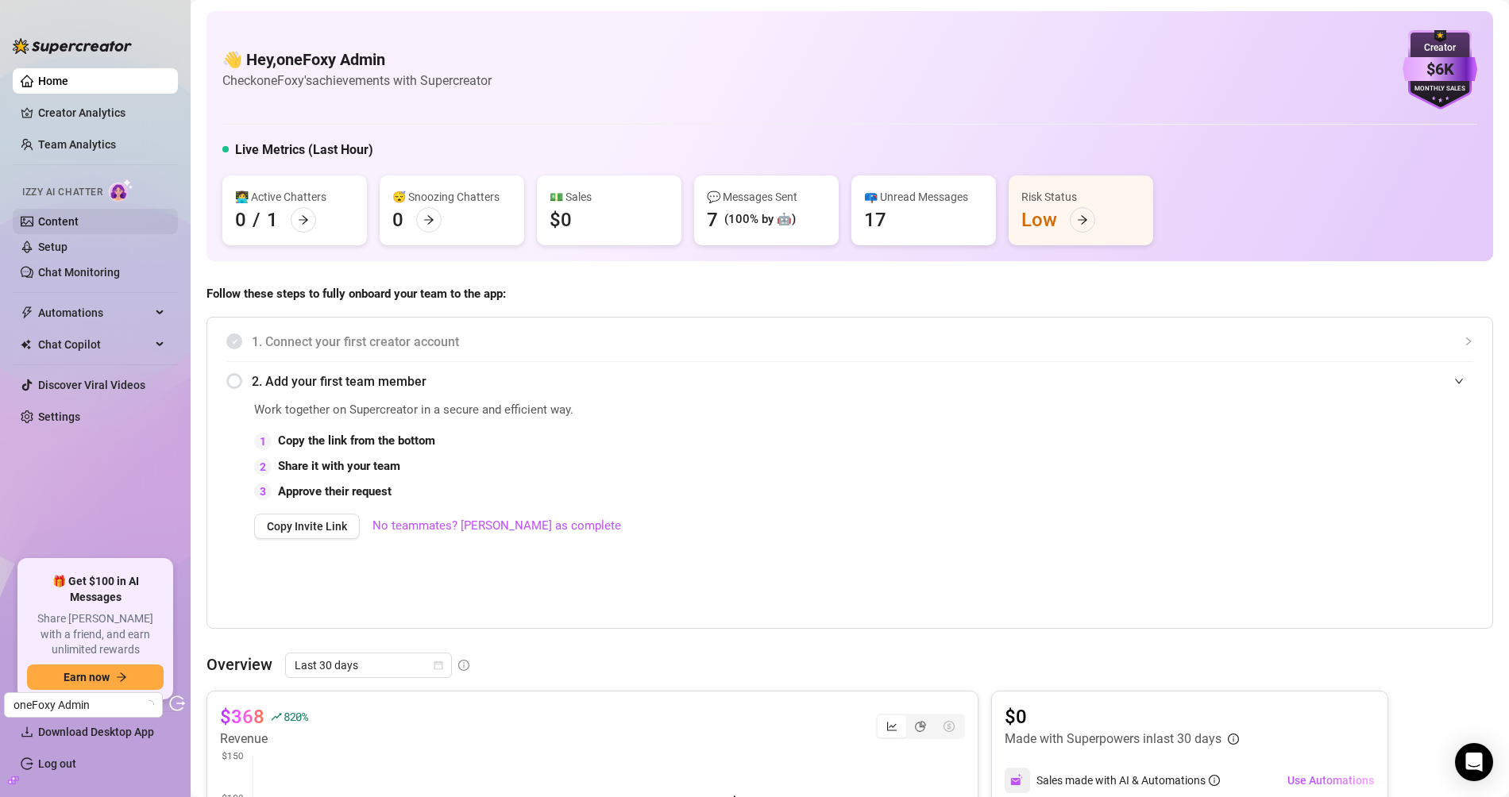
click at [70, 218] on link "Content" at bounding box center [58, 221] width 41 height 13
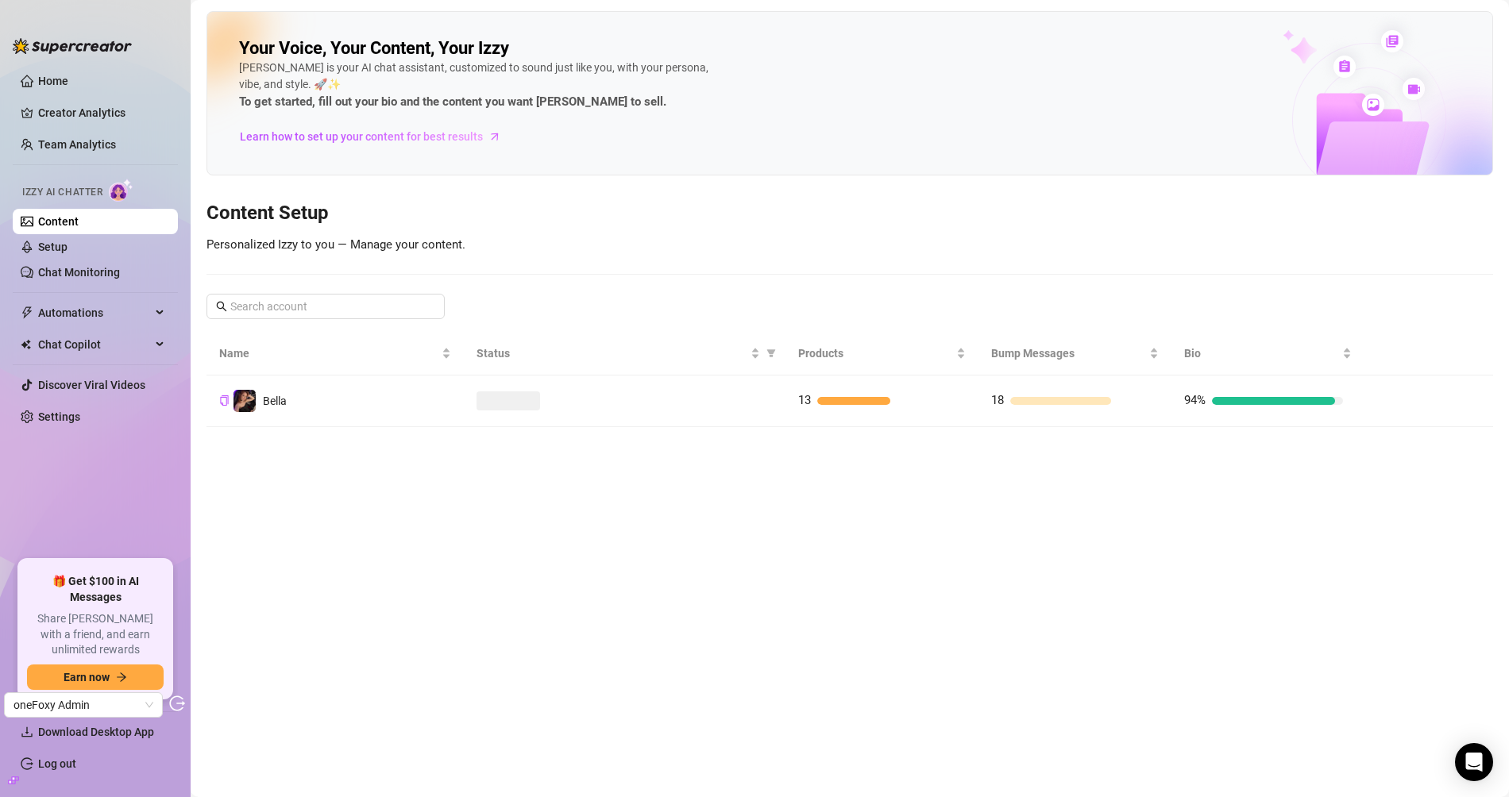
click at [426, 407] on td "Bella" at bounding box center [334, 402] width 257 height 52
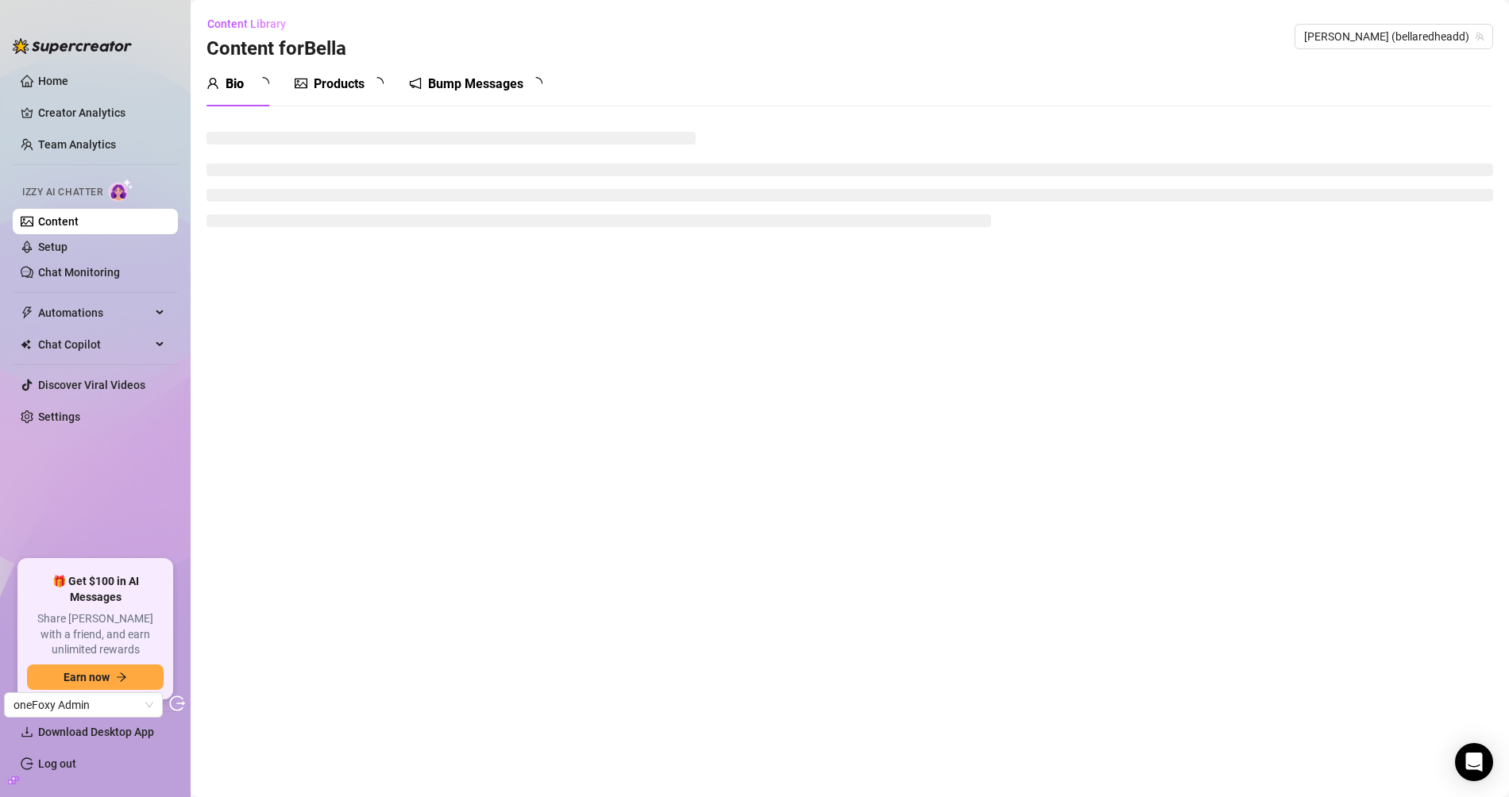
click at [351, 85] on div "Products" at bounding box center [339, 84] width 51 height 19
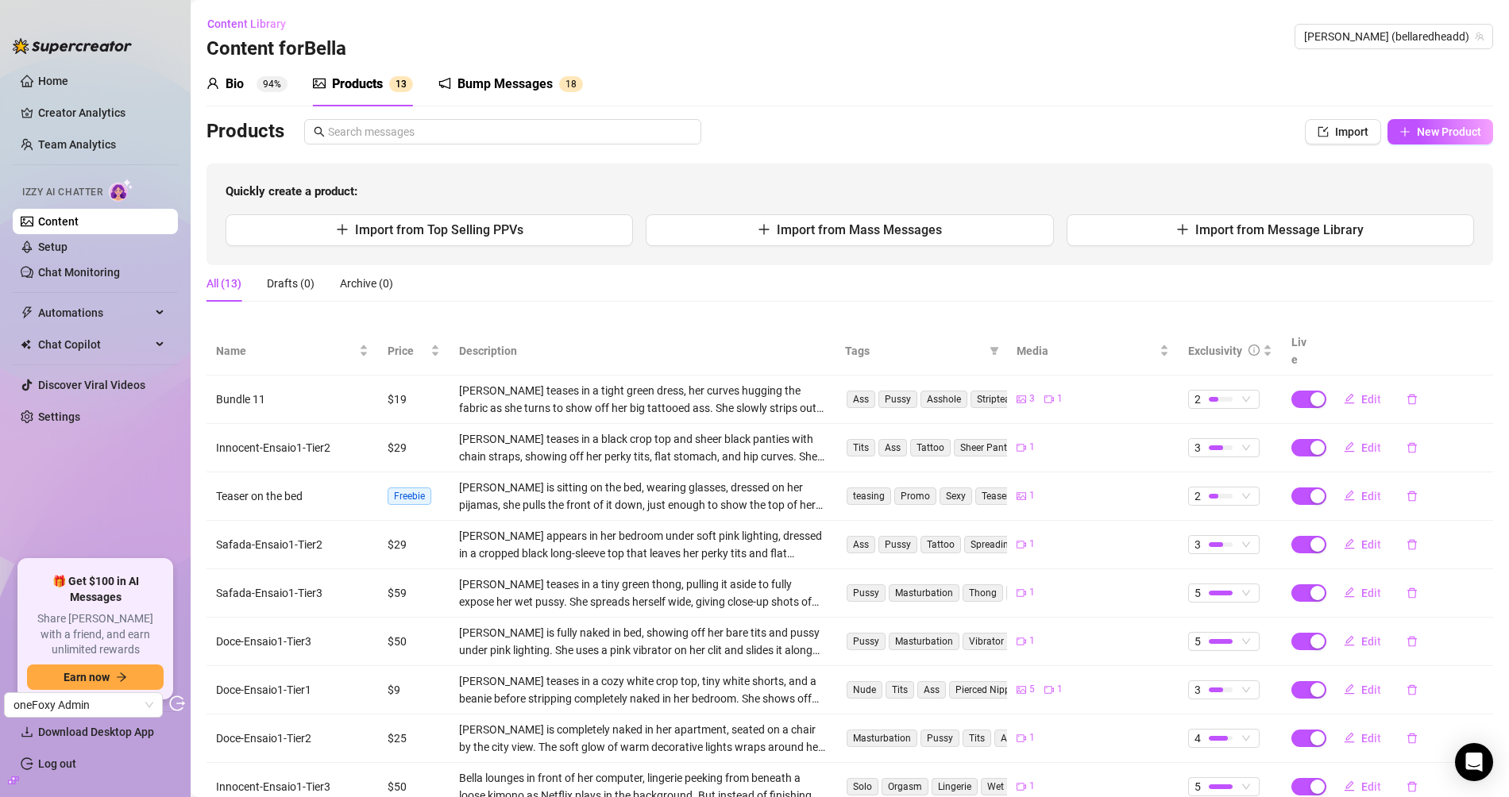
click at [340, 85] on div "Products" at bounding box center [357, 84] width 51 height 19
click at [388, 342] on span "Price" at bounding box center [408, 350] width 40 height 17
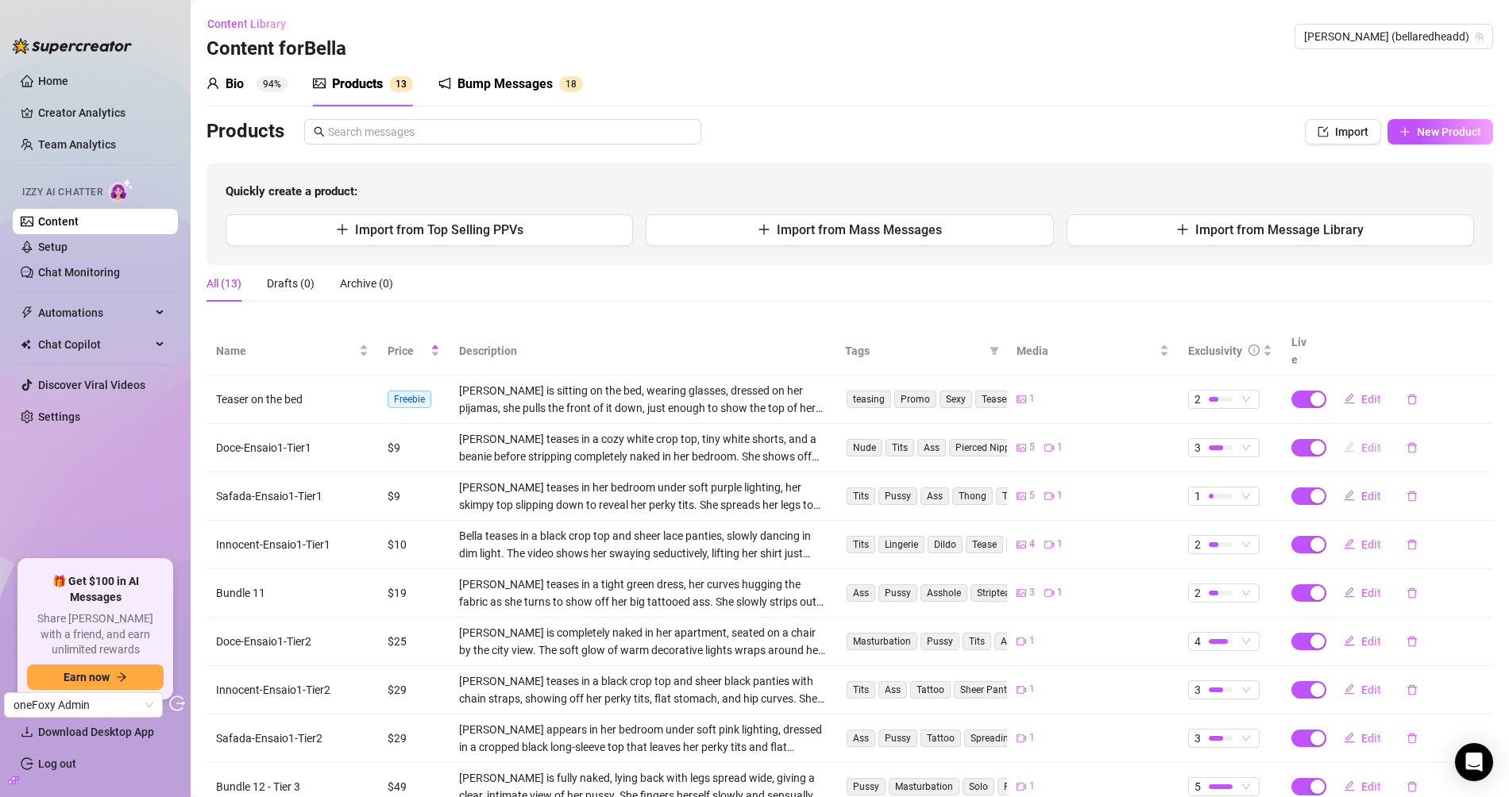
click at [1366, 442] on span "Edit" at bounding box center [1371, 448] width 20 height 13
type textarea "Baby I just finished something naughty in my room 👀💋… cozy crop top, tiny short…"
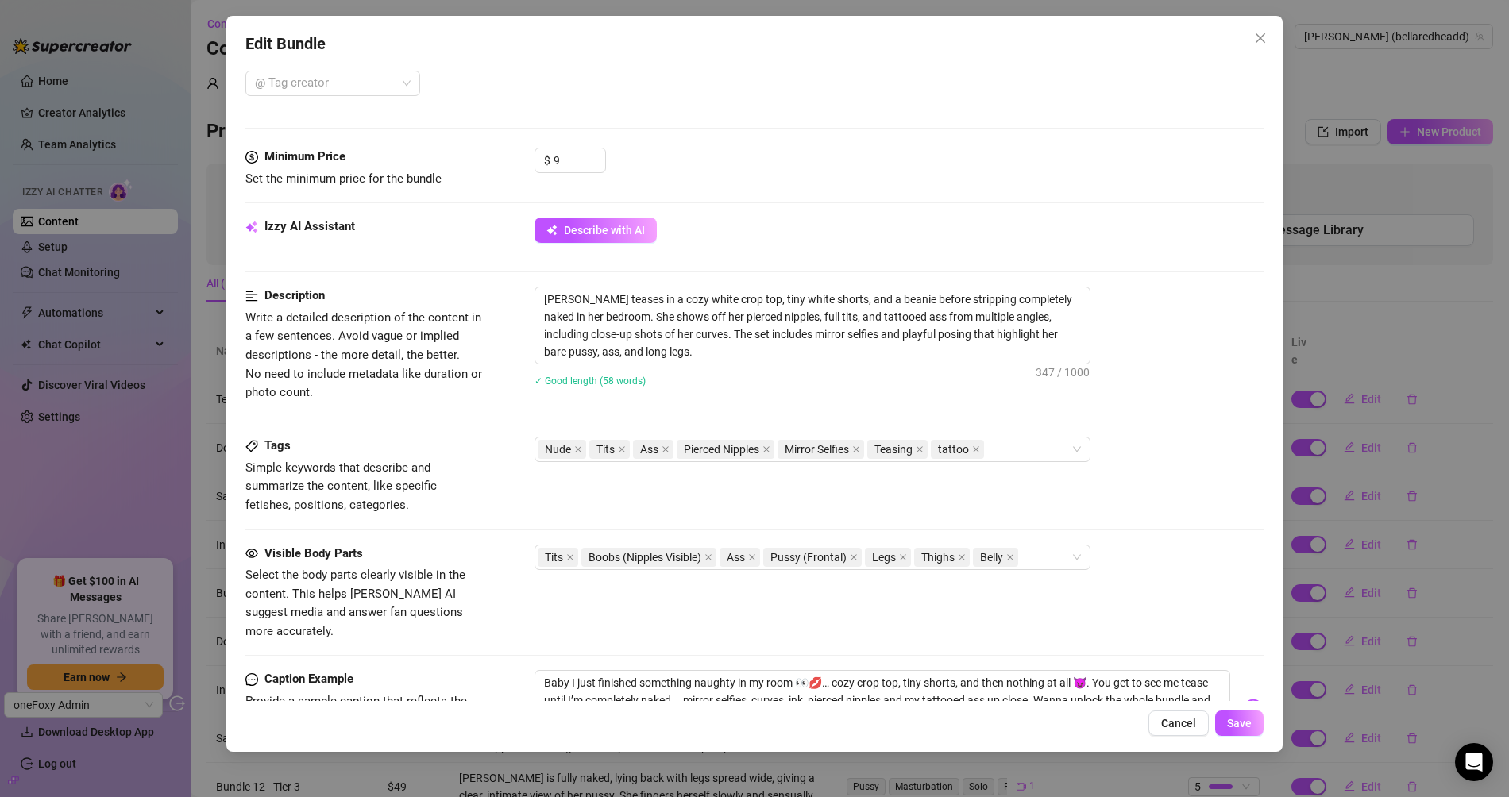
scroll to position [468, 0]
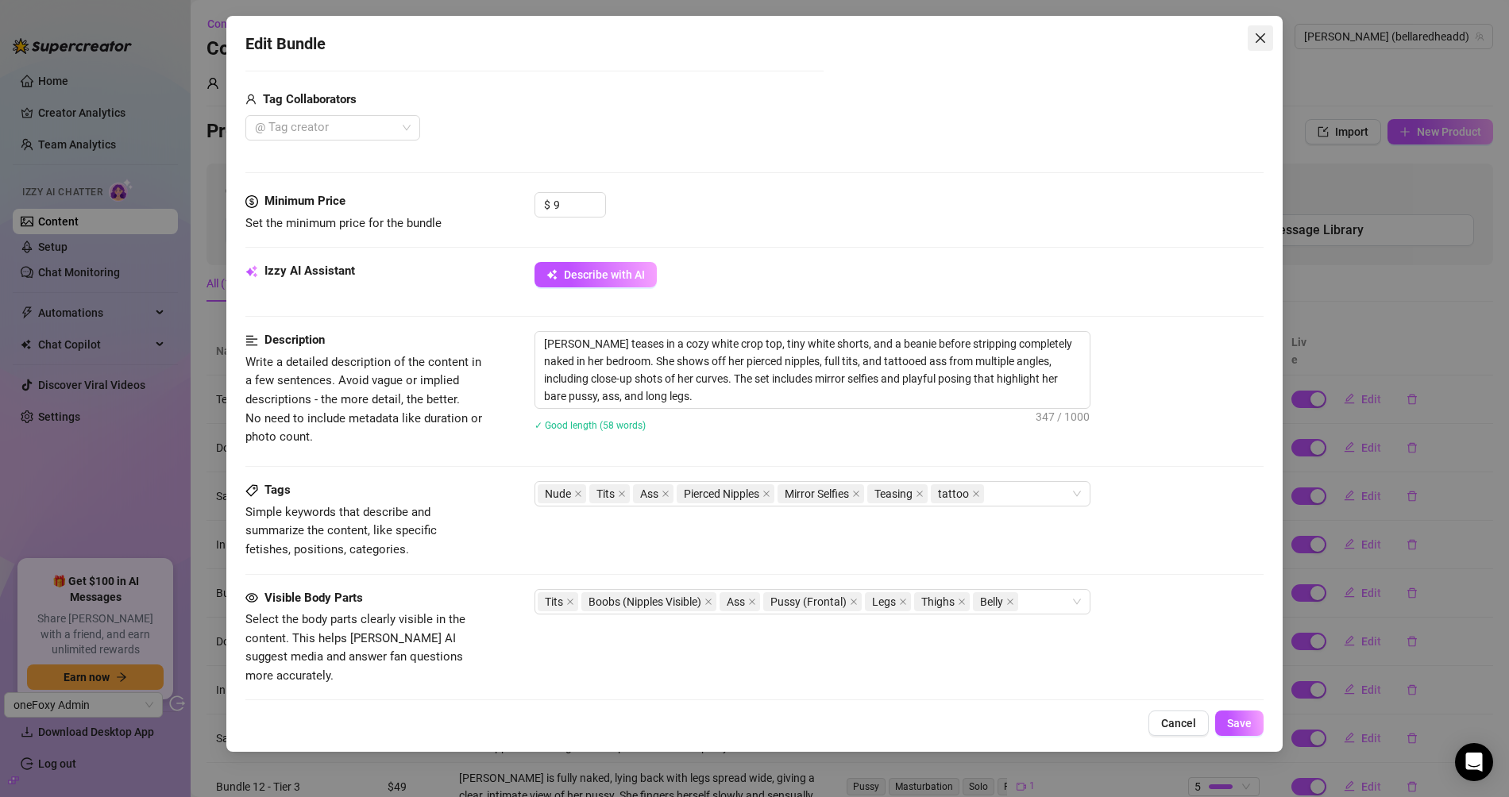
click at [1256, 40] on icon "close" at bounding box center [1260, 38] width 13 height 13
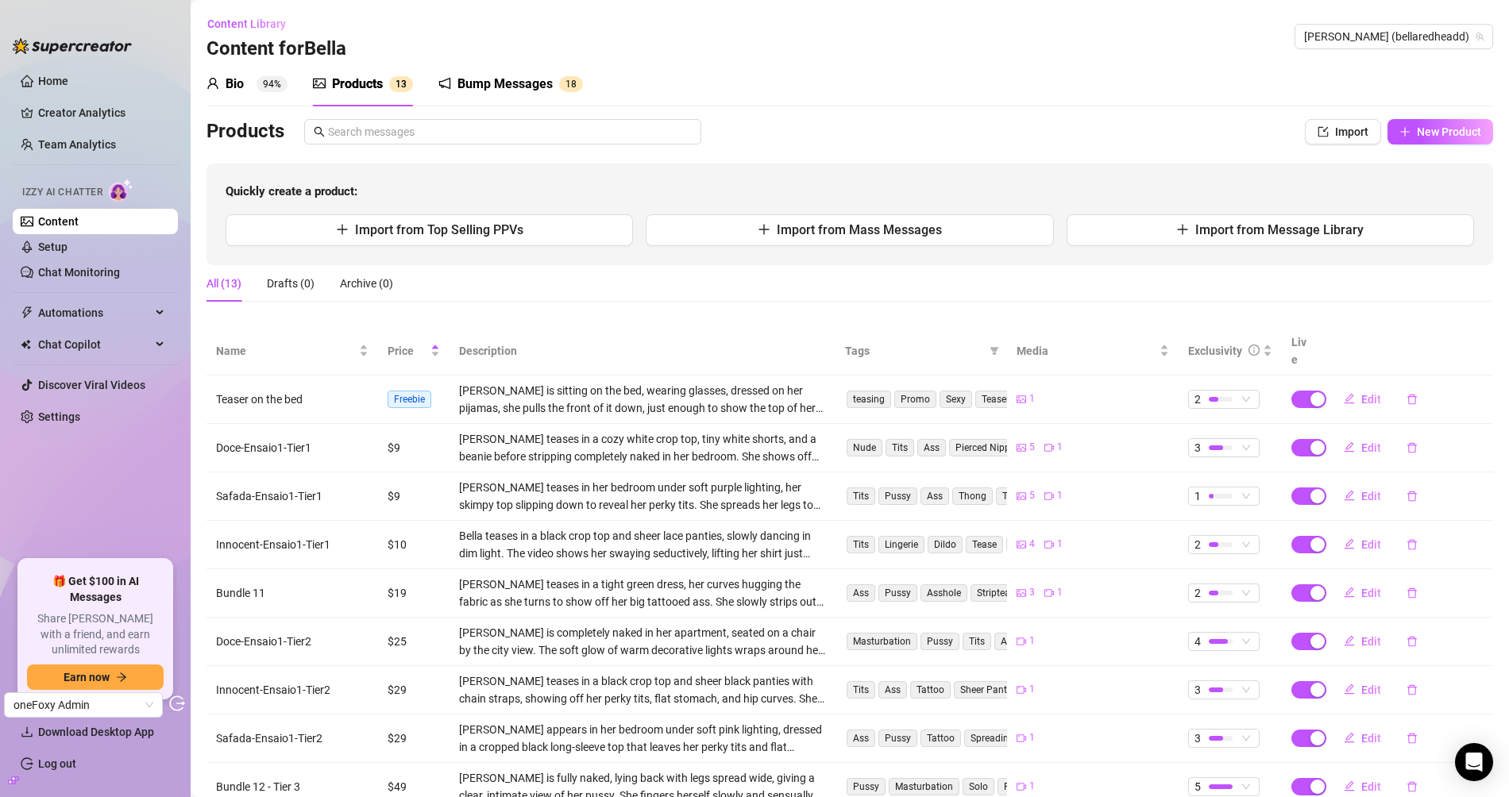
click at [736, 41] on div "Content Library Content for [PERSON_NAME] (bellaredheadd)" at bounding box center [849, 36] width 1287 height 51
click at [1026, 392] on div "1" at bounding box center [1093, 399] width 152 height 15
click at [101, 279] on link "Chat Monitoring" at bounding box center [79, 272] width 82 height 13
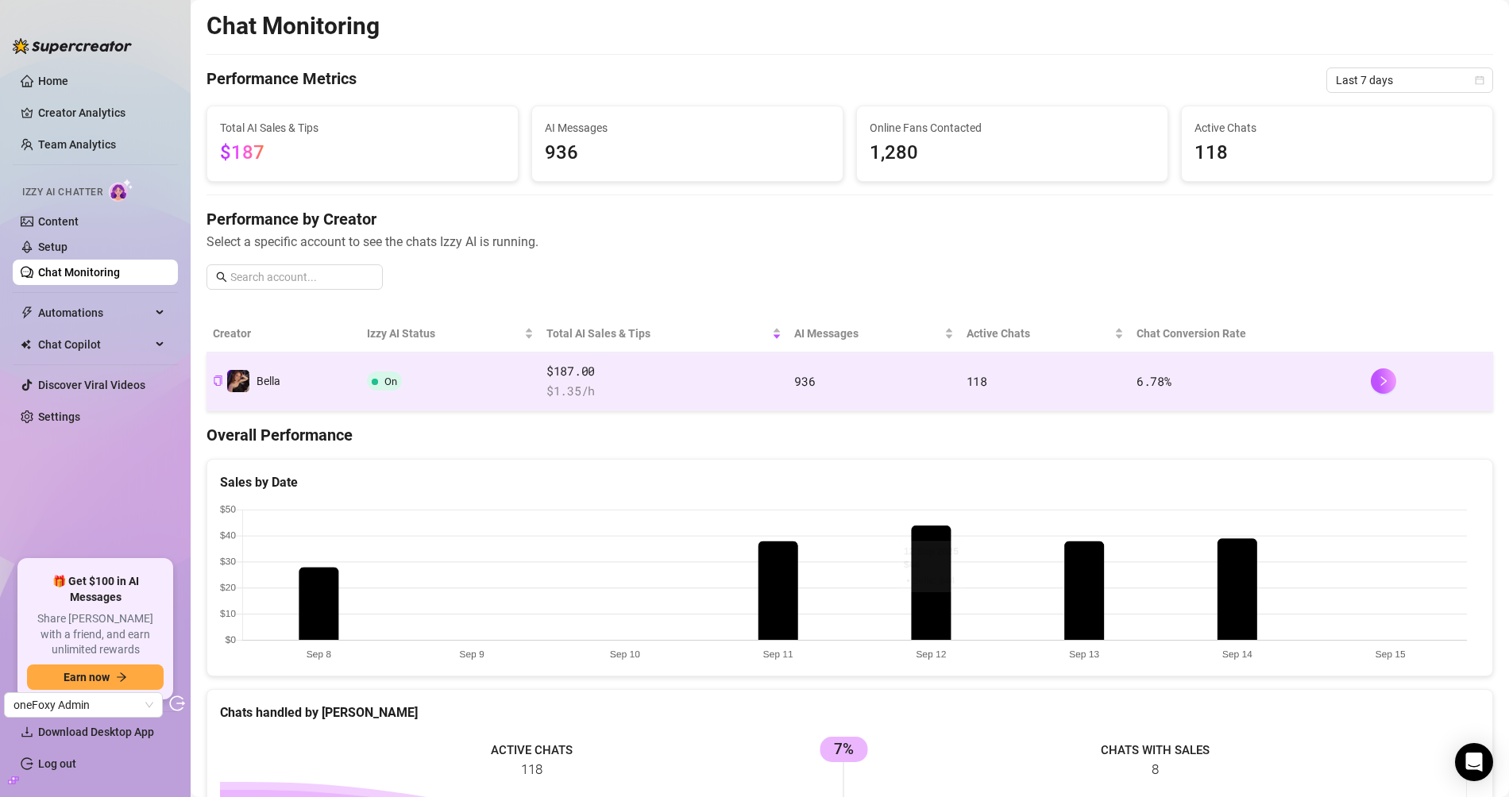
click at [523, 397] on td "On" at bounding box center [450, 382] width 179 height 59
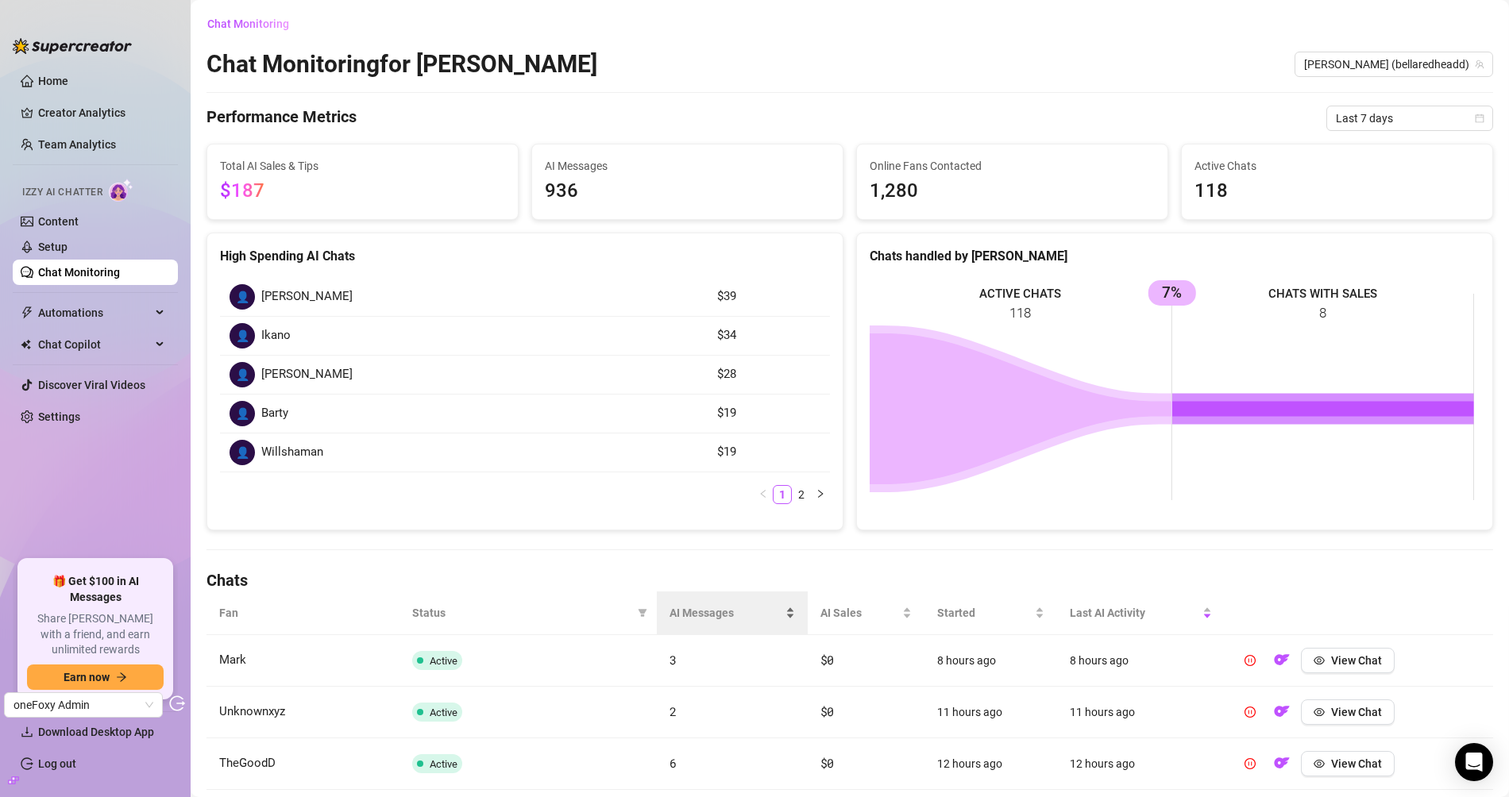
click at [700, 610] on span "AI Messages" at bounding box center [726, 612] width 113 height 17
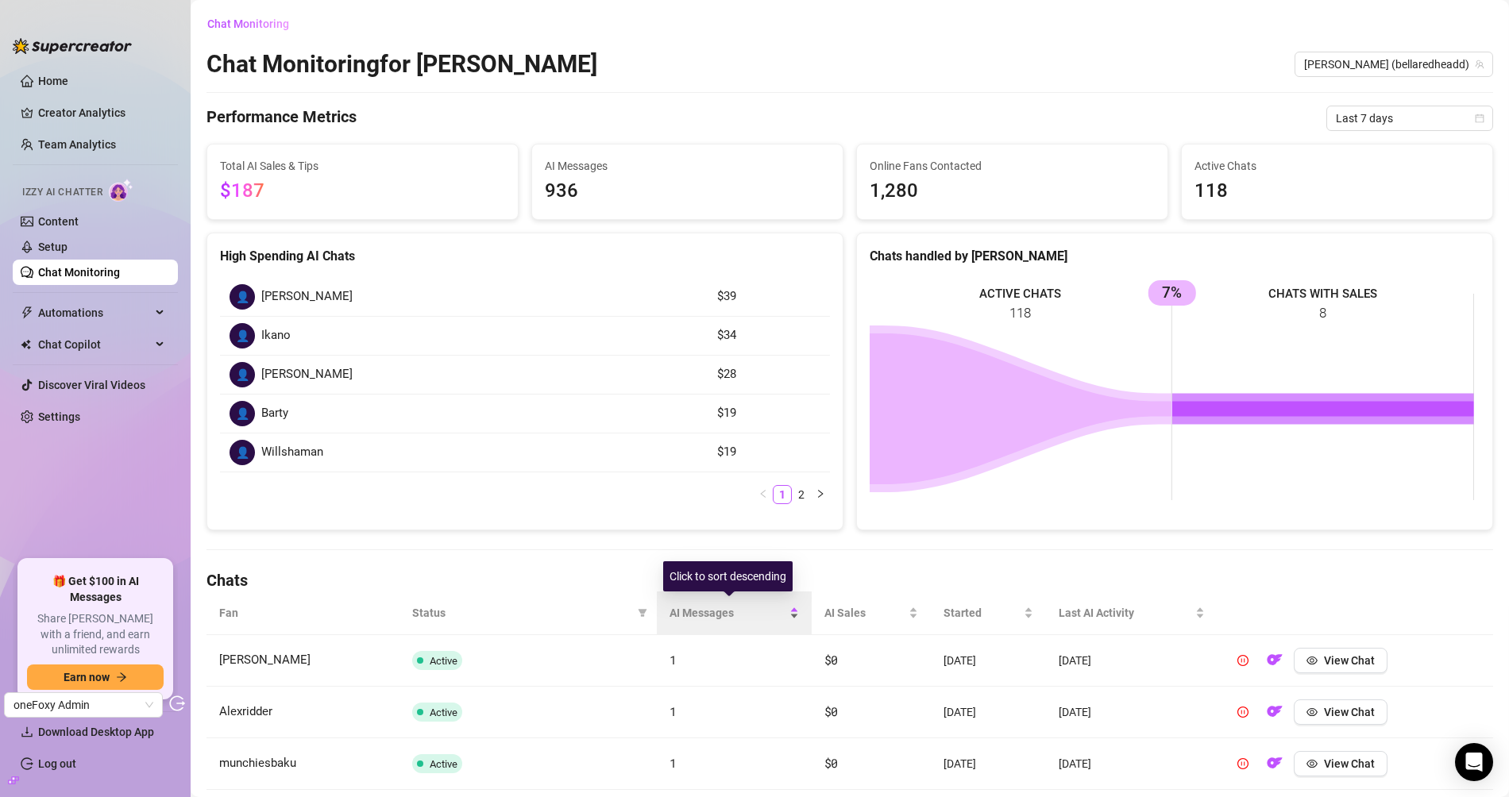
click at [706, 608] on span "AI Messages" at bounding box center [728, 612] width 117 height 17
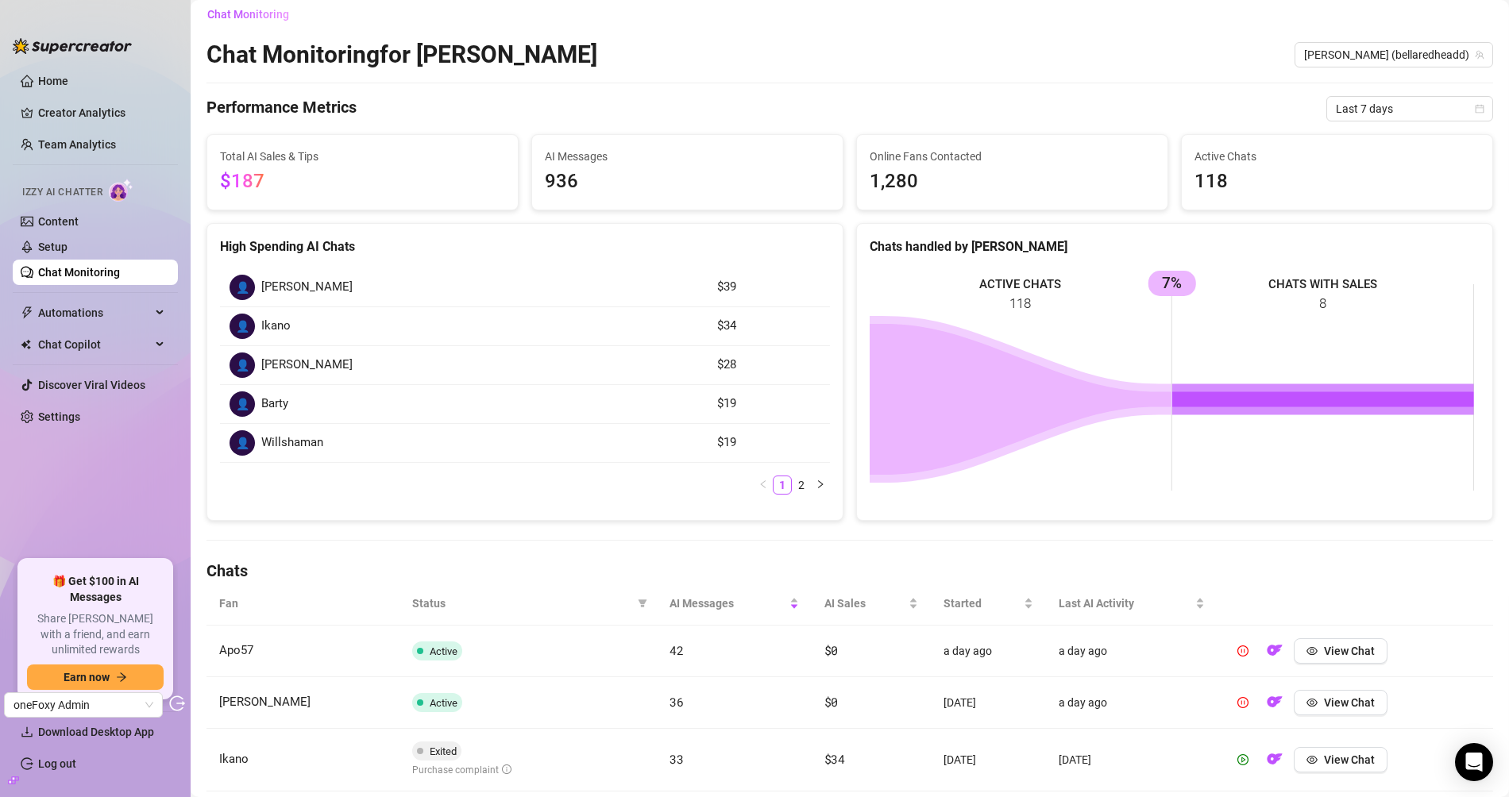
scroll to position [33, 0]
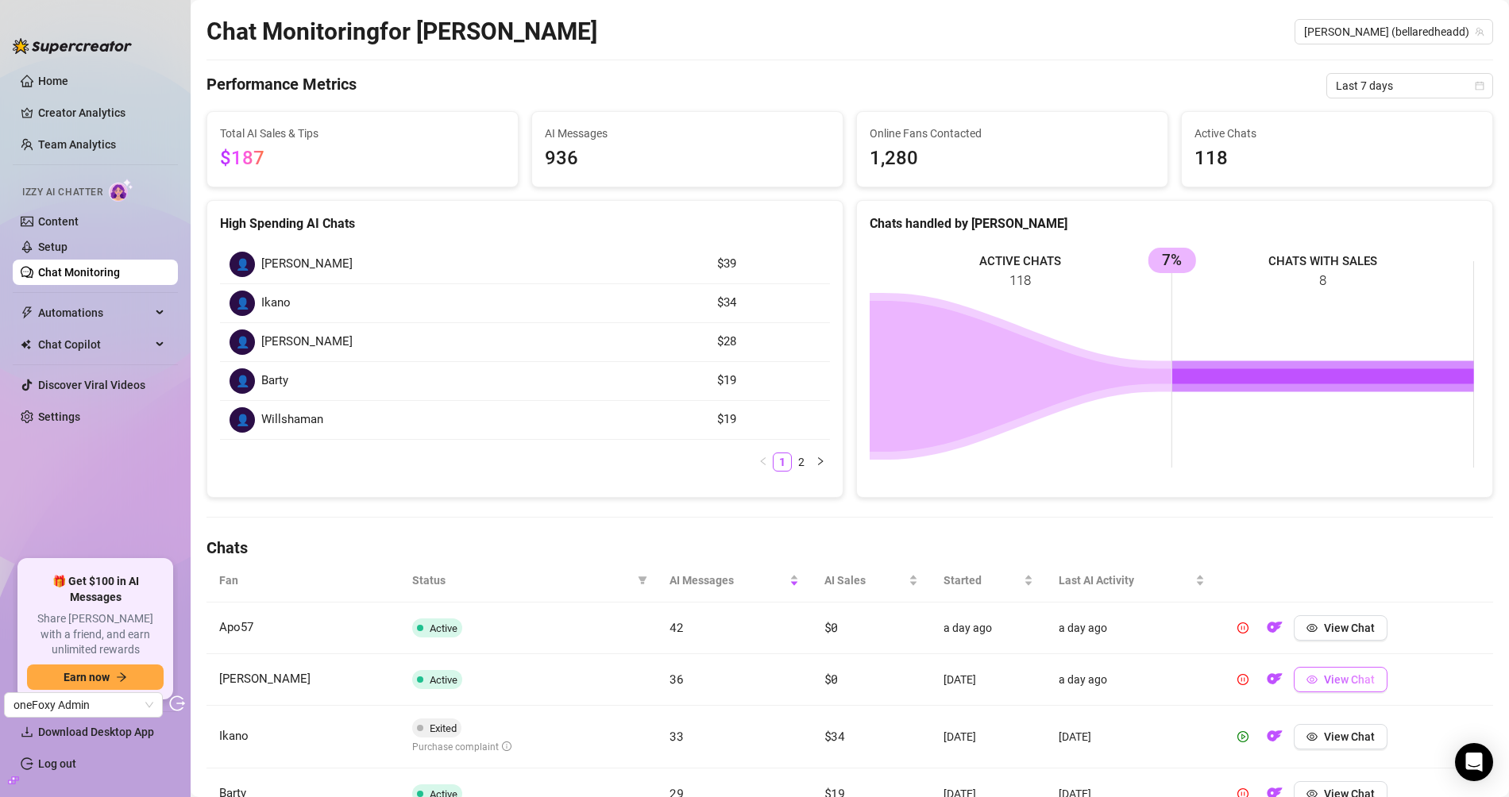
click at [1356, 686] on button "View Chat" at bounding box center [1341, 679] width 94 height 25
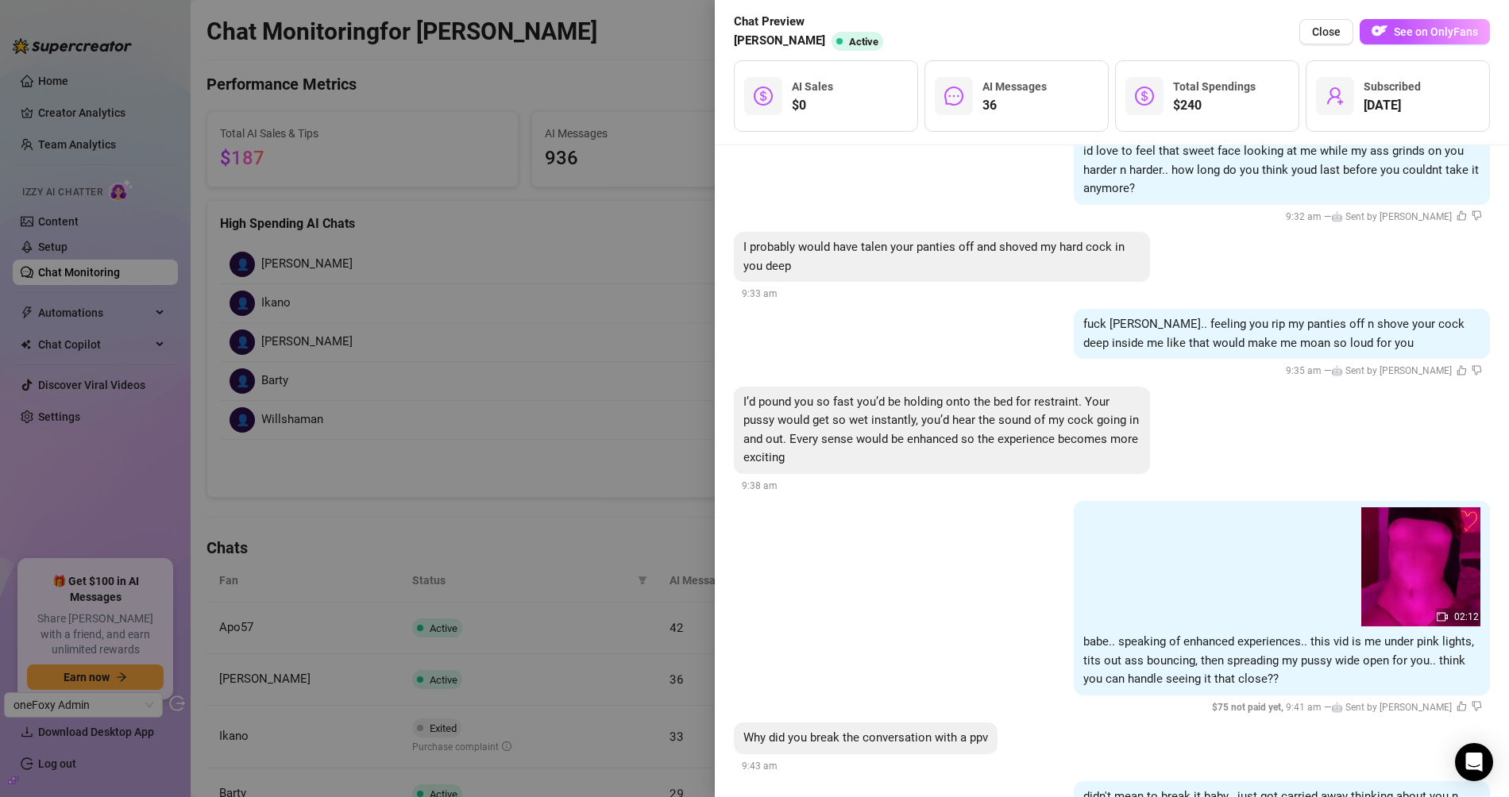
scroll to position [5351, 0]
click at [658, 407] on div at bounding box center [754, 398] width 1509 height 797
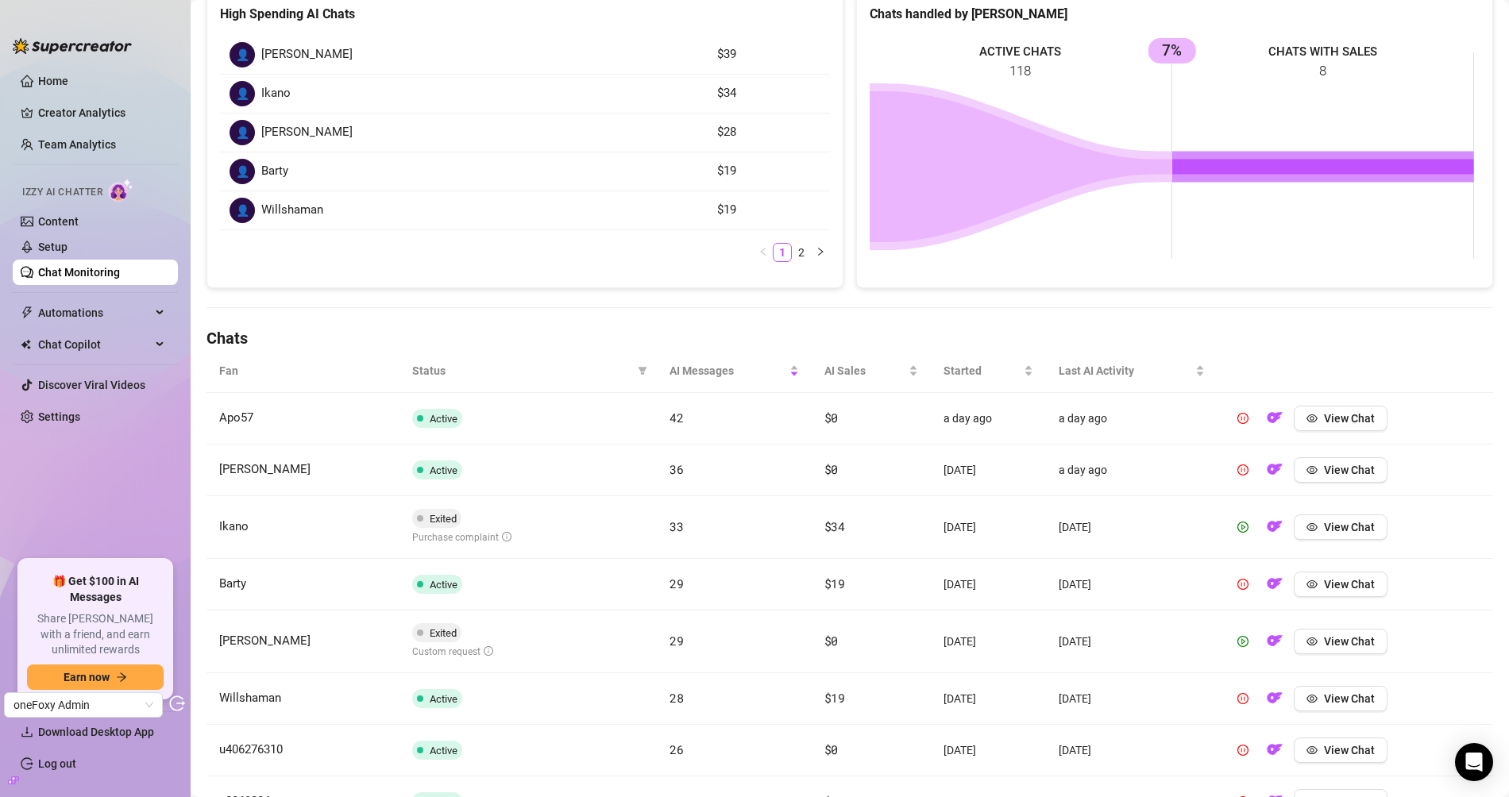
scroll to position [243, 0]
click at [1360, 591] on button "View Chat" at bounding box center [1341, 583] width 94 height 25
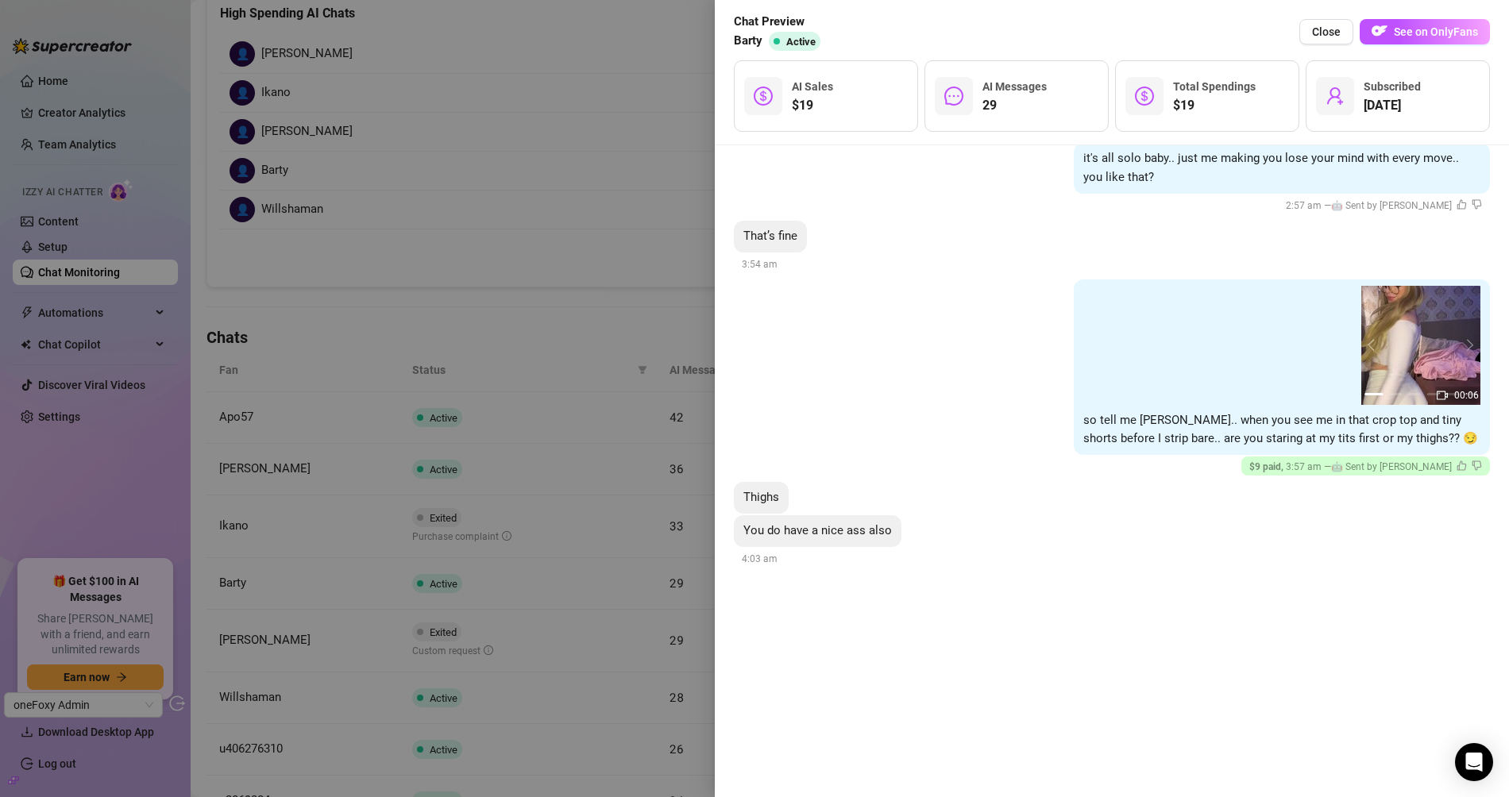
scroll to position [3422, 0]
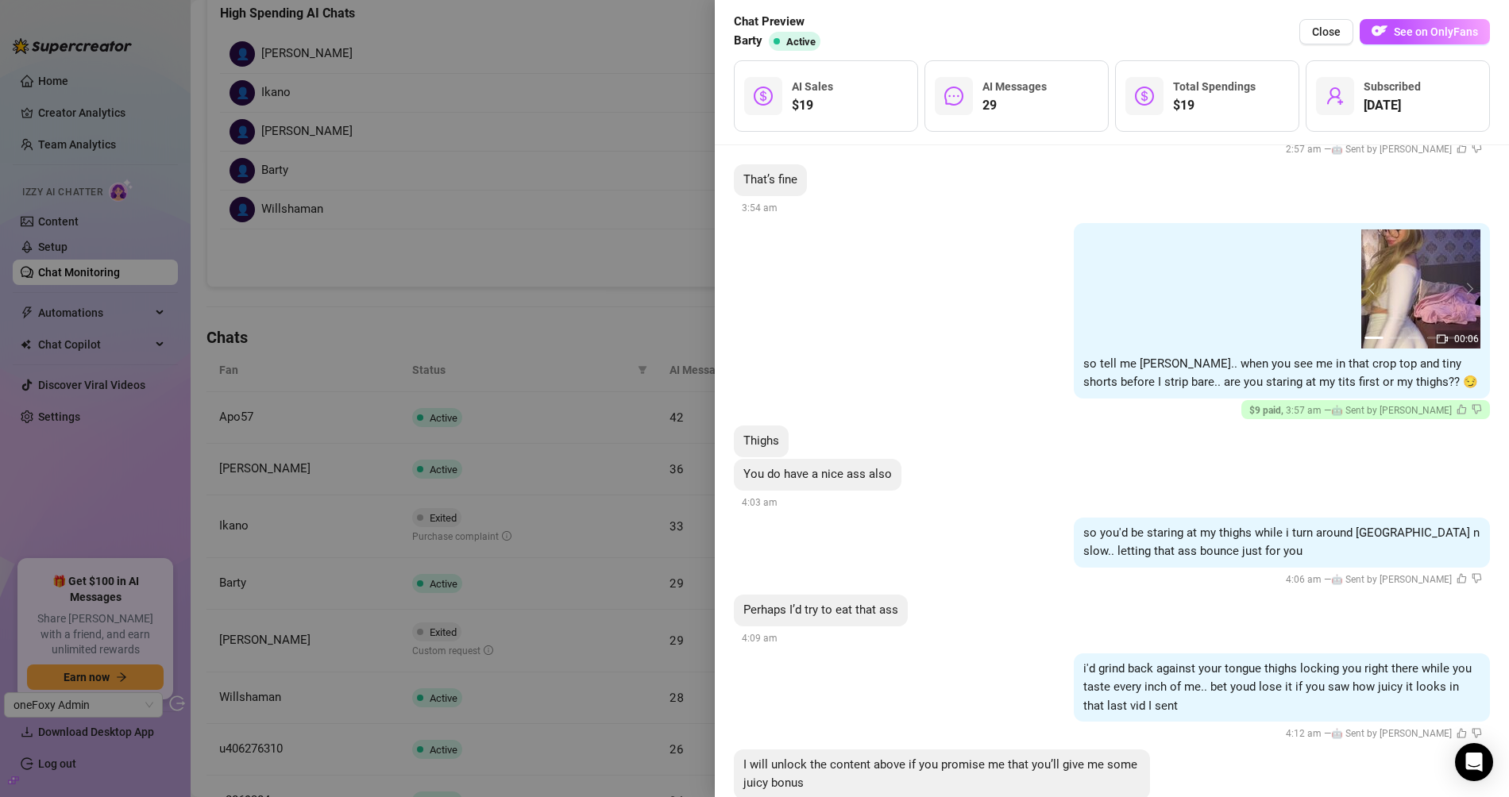
click at [612, 206] on div at bounding box center [754, 398] width 1509 height 797
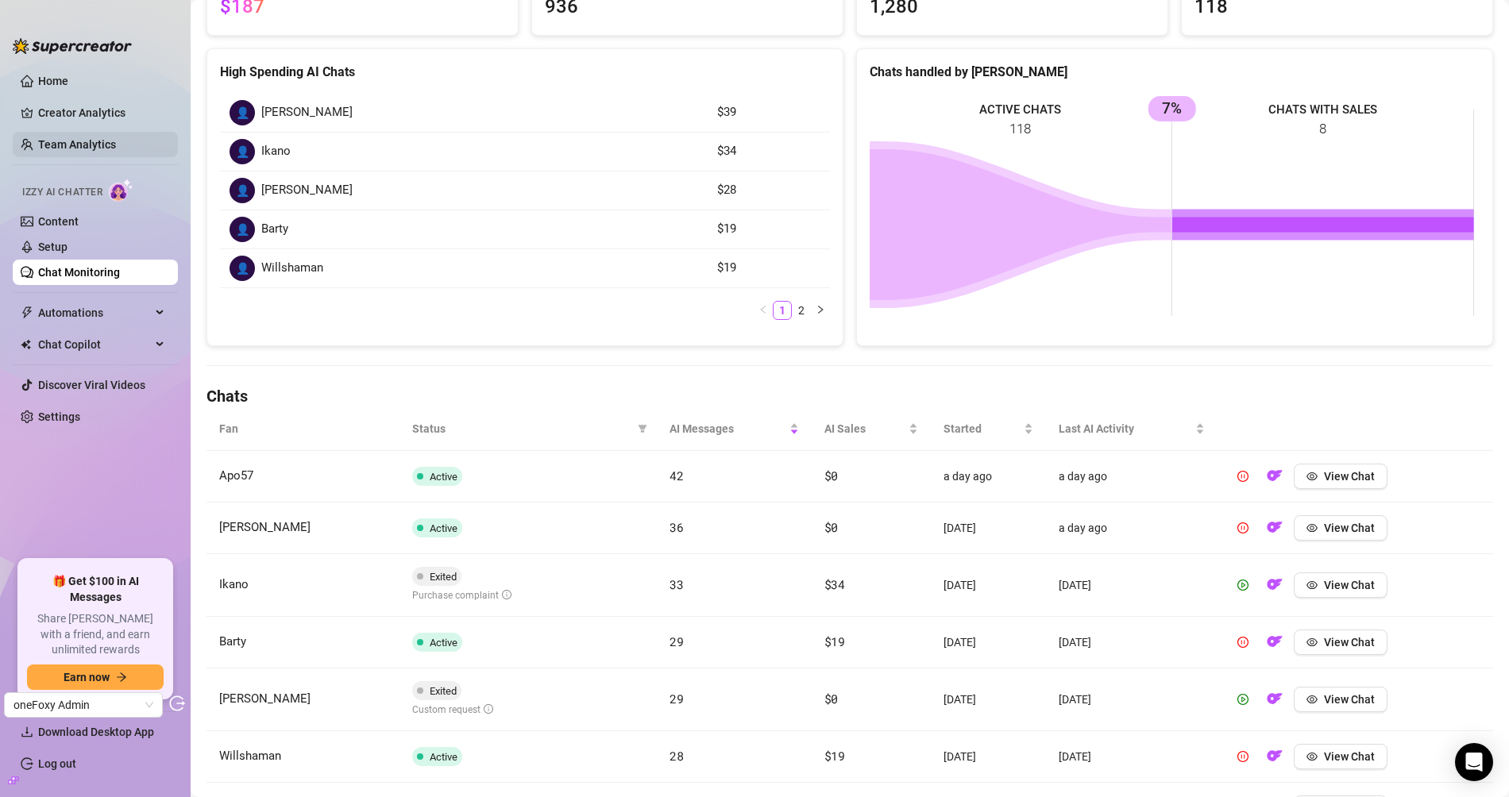
scroll to position [467, 0]
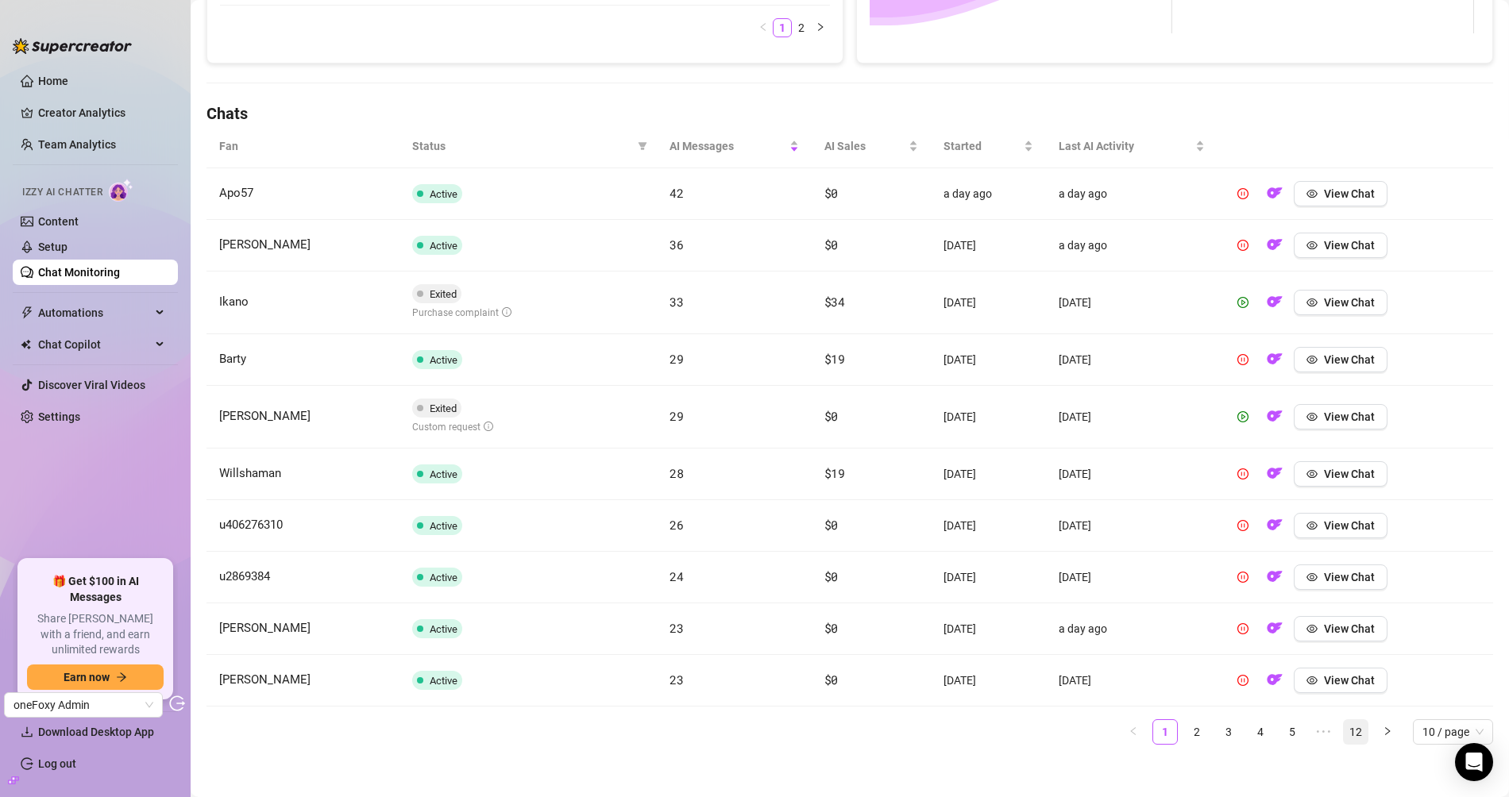
click at [1348, 725] on link "12" at bounding box center [1356, 732] width 24 height 24
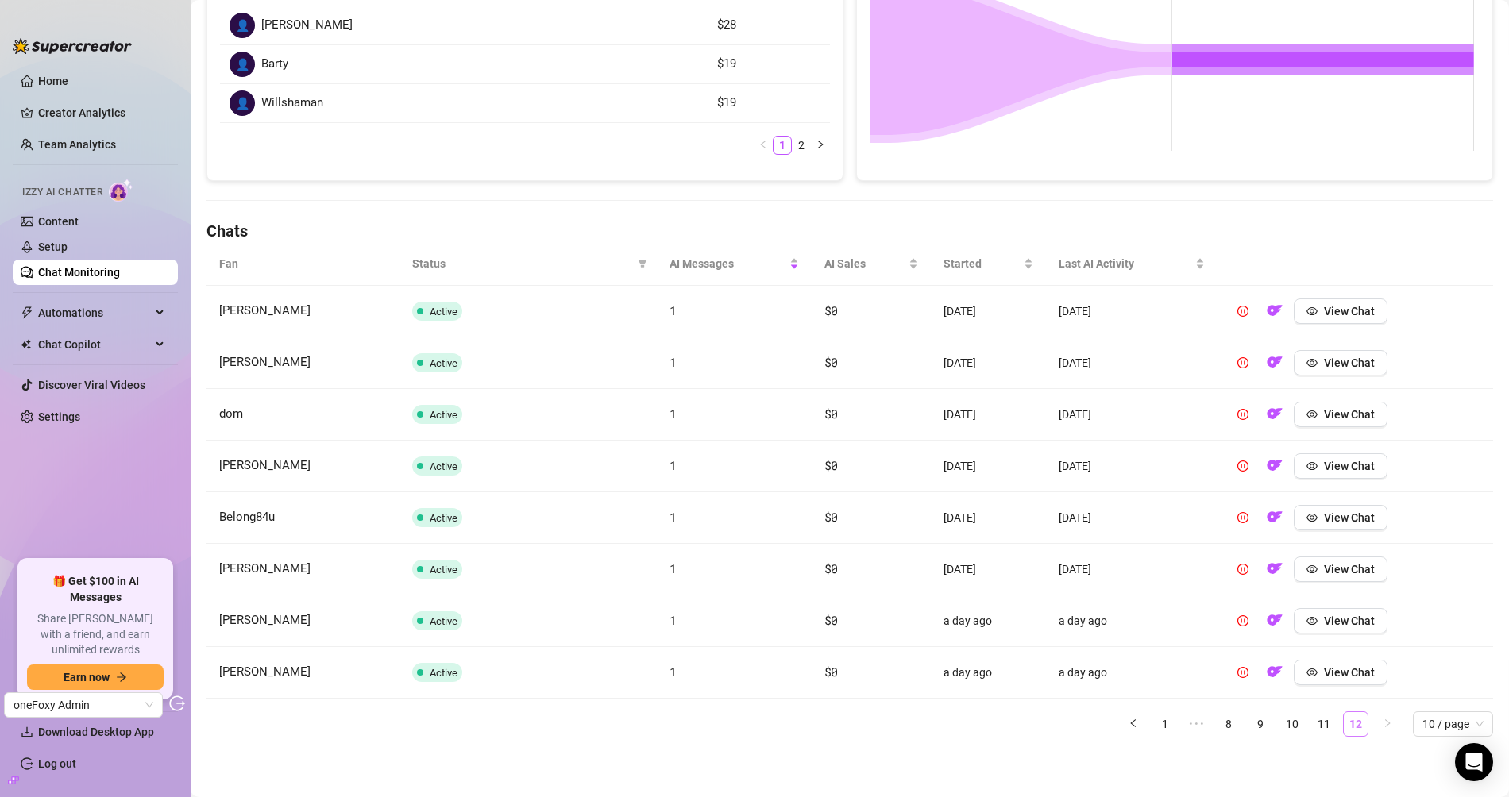
scroll to position [342, 0]
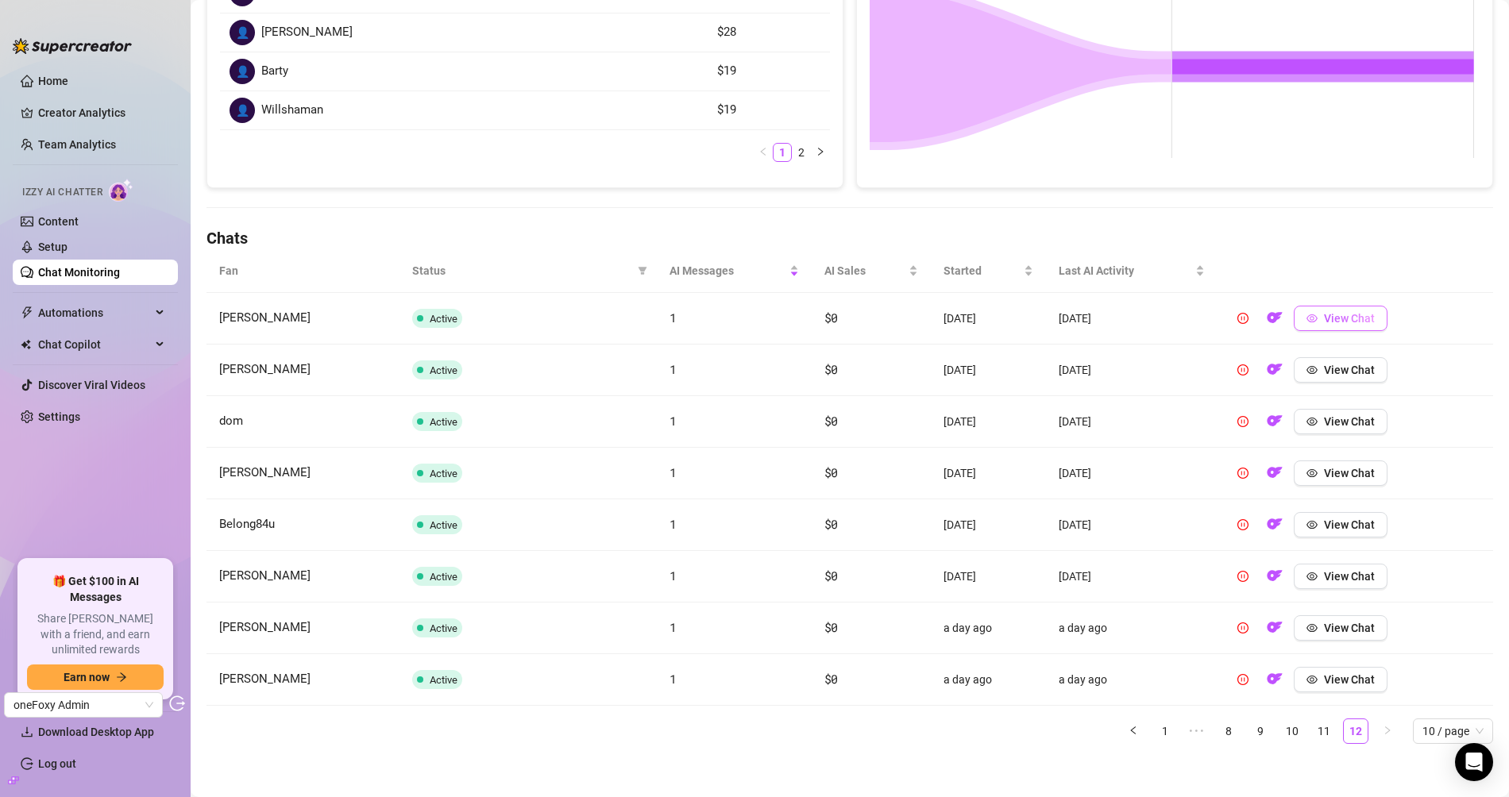
click at [1342, 318] on span "View Chat" at bounding box center [1349, 318] width 51 height 13
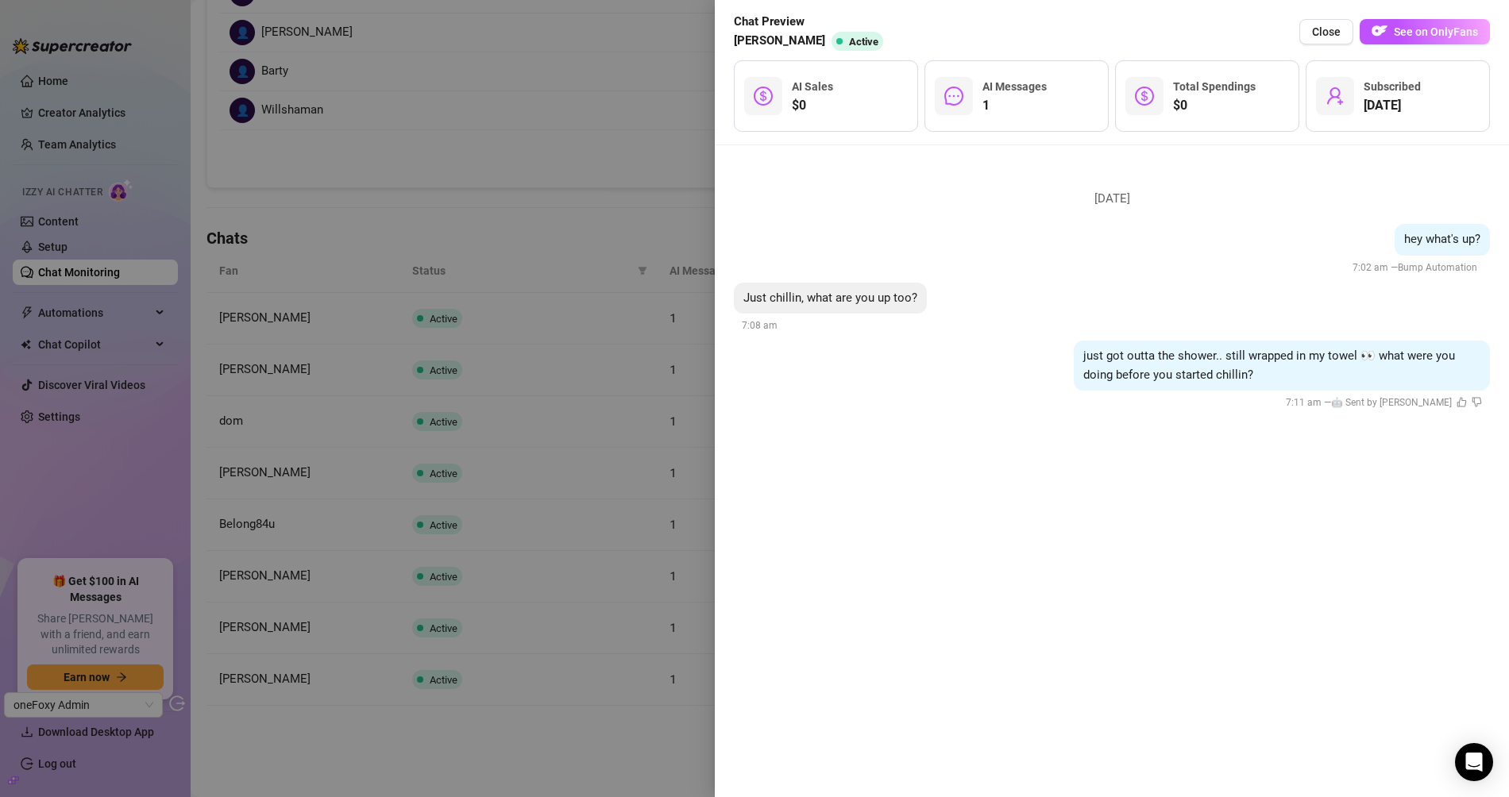
click at [550, 249] on div at bounding box center [754, 398] width 1509 height 797
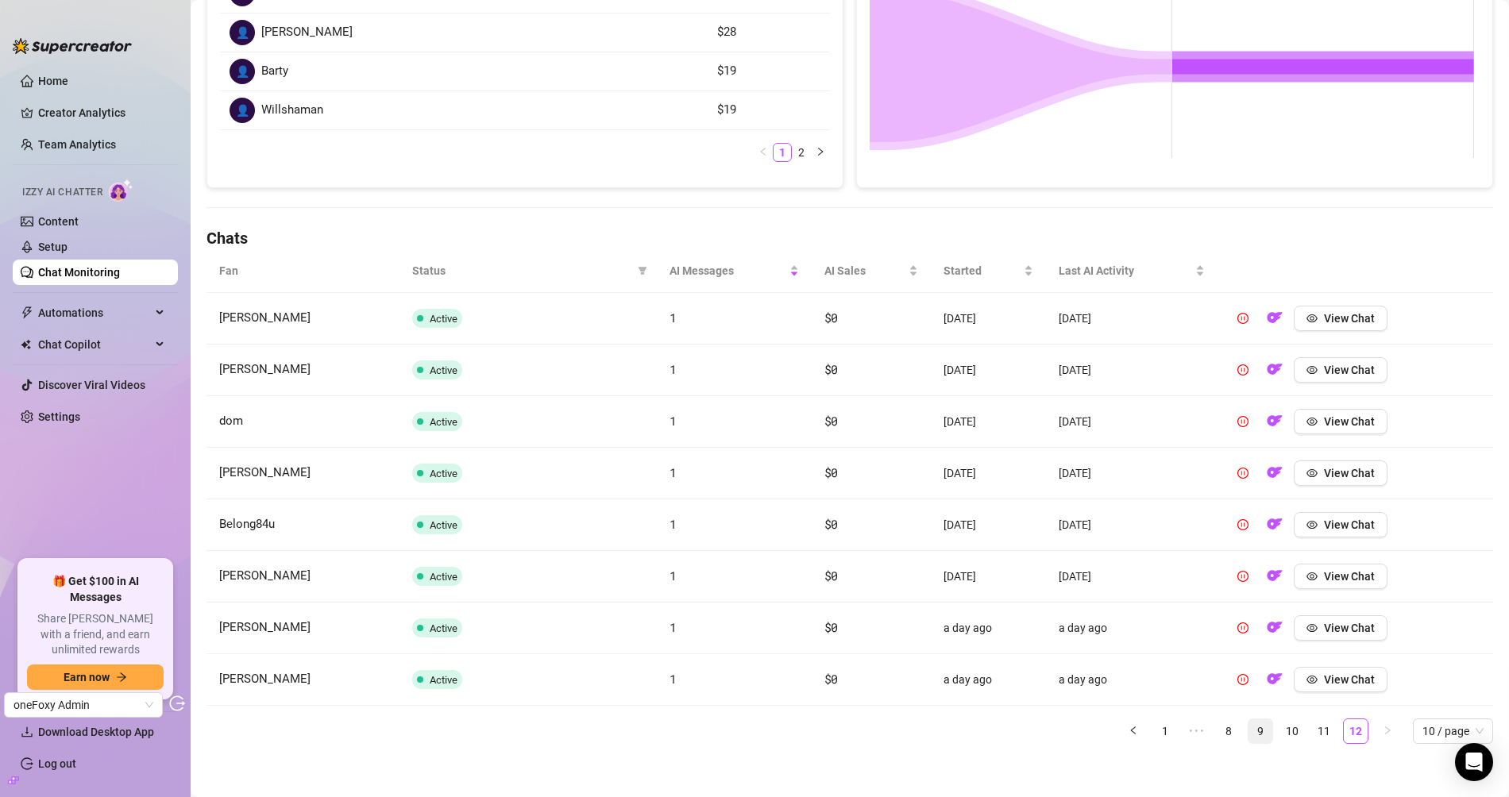
click at [1253, 727] on link "9" at bounding box center [1260, 732] width 24 height 24
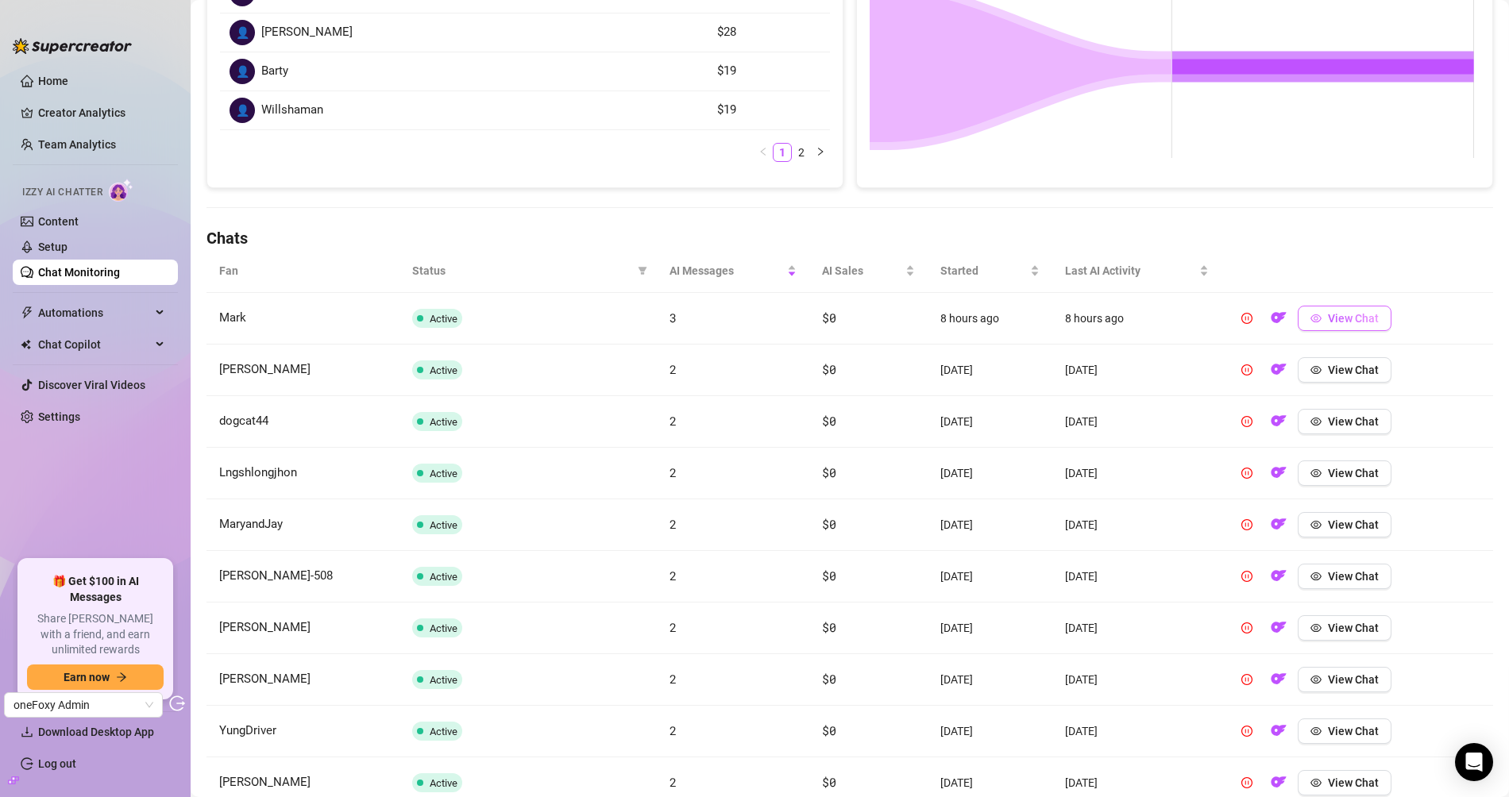
click at [1358, 313] on span "View Chat" at bounding box center [1353, 318] width 51 height 13
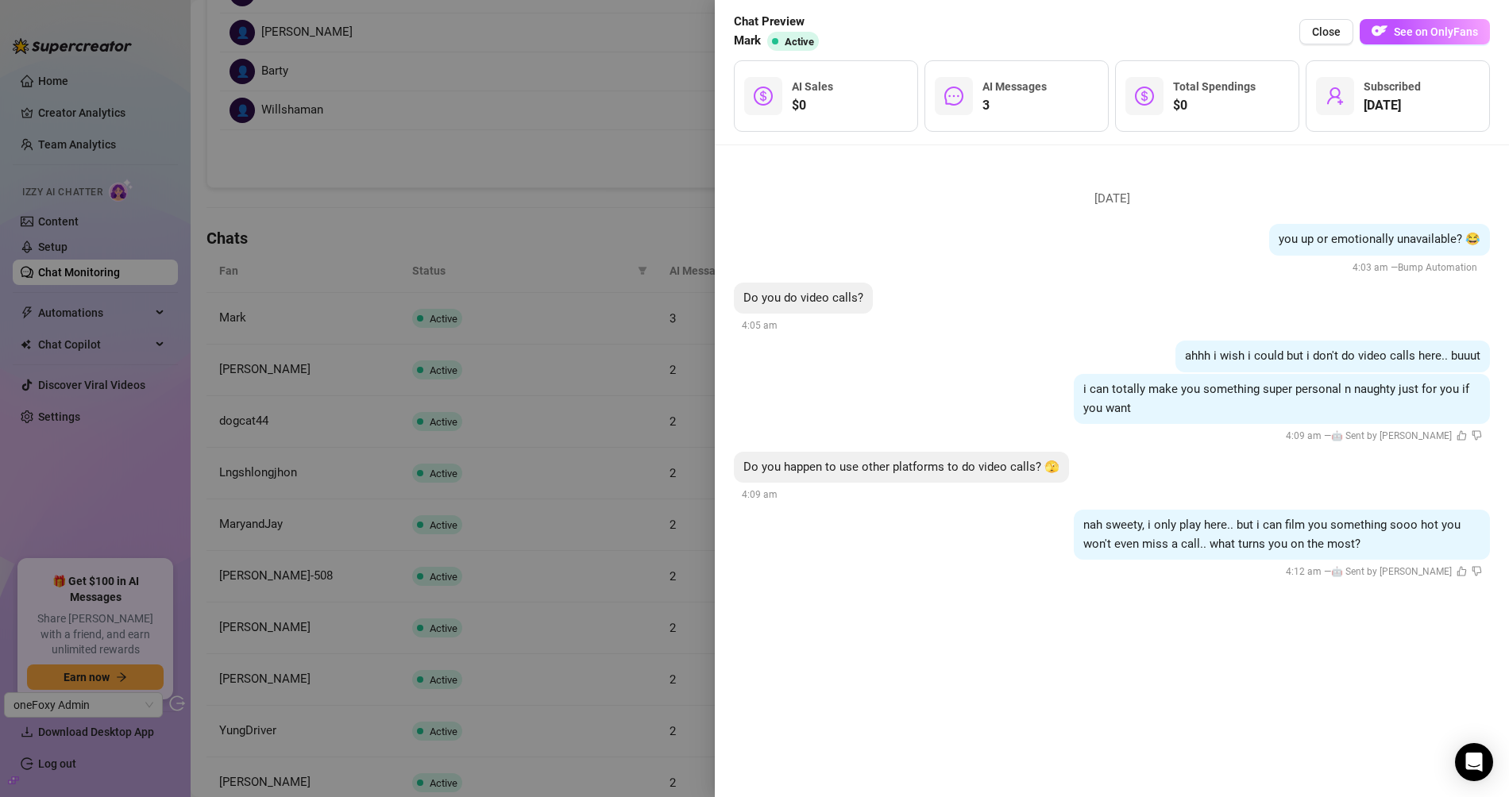
click at [543, 272] on div at bounding box center [754, 398] width 1509 height 797
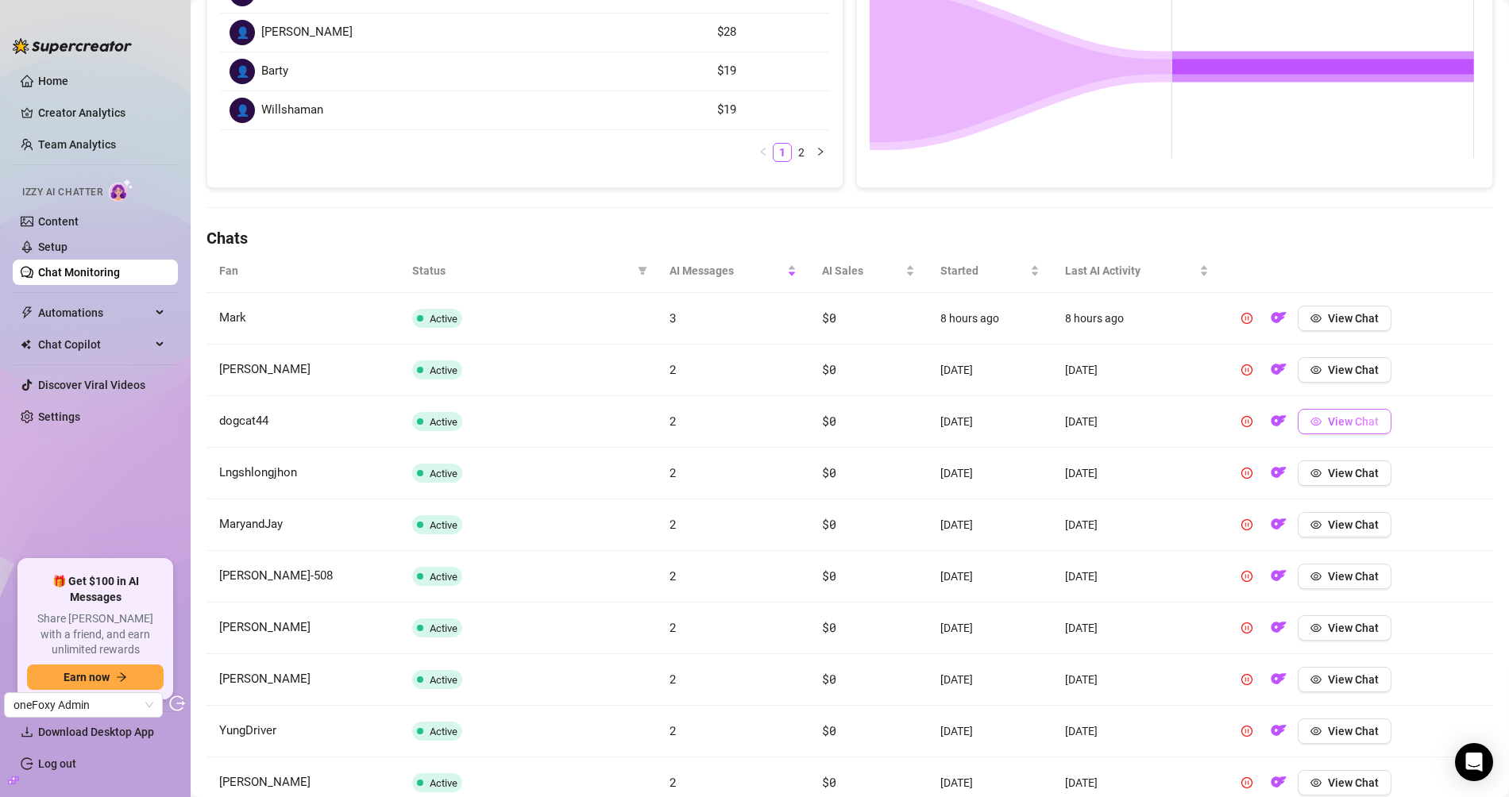
click at [1360, 425] on button "View Chat" at bounding box center [1345, 421] width 94 height 25
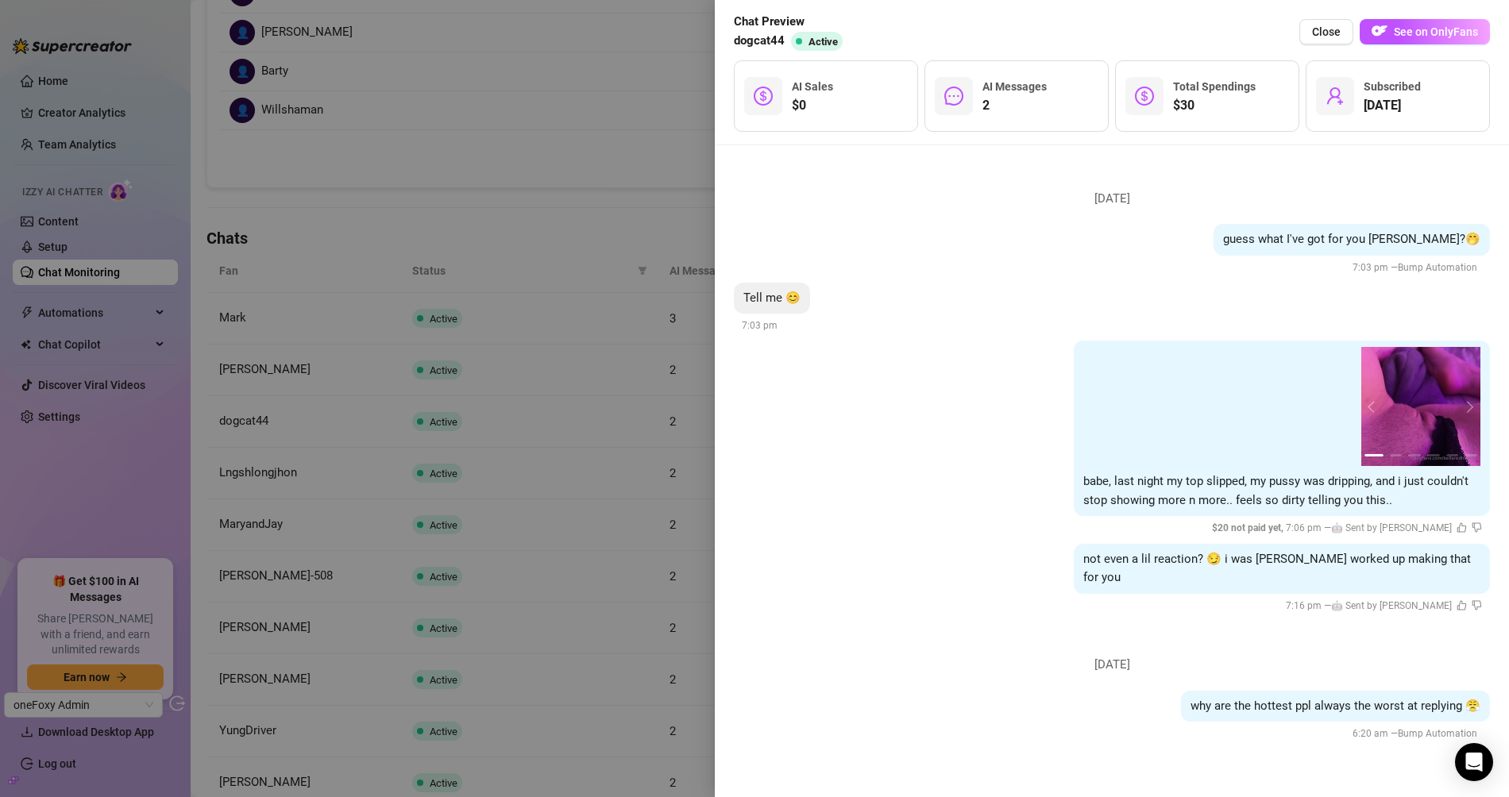
click at [474, 456] on div at bounding box center [754, 398] width 1509 height 797
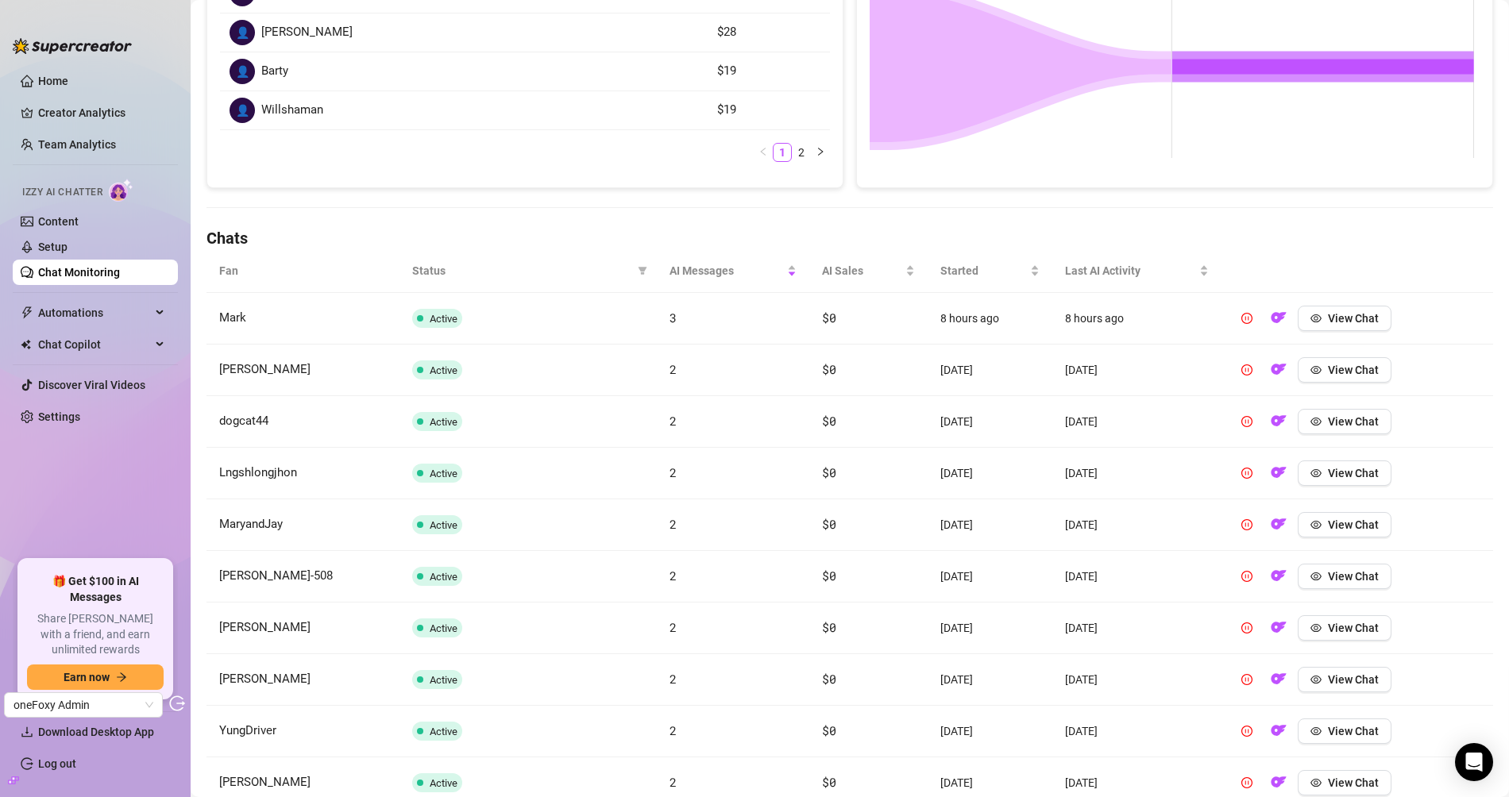
scroll to position [445, 0]
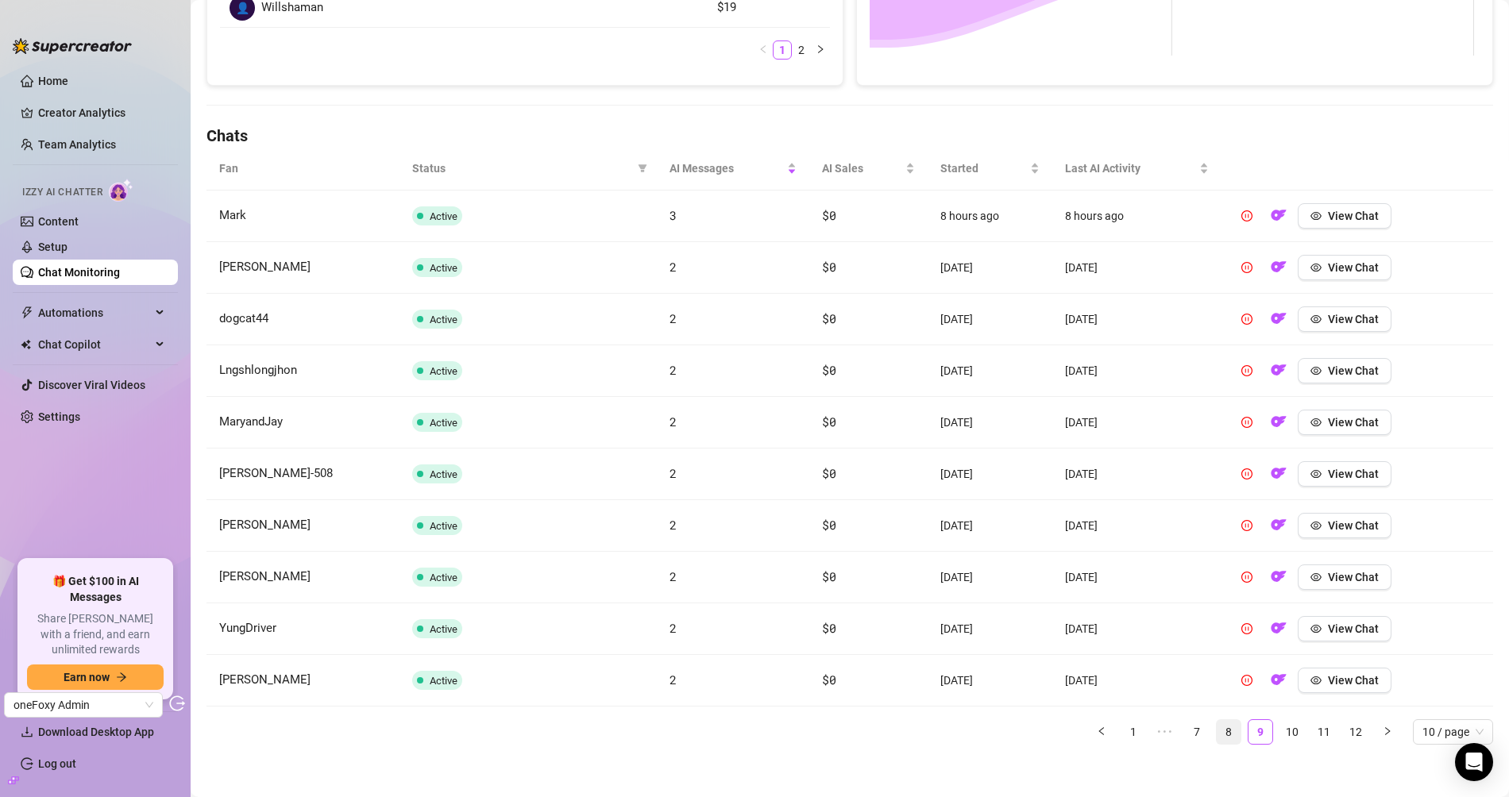
click at [1217, 726] on link "8" at bounding box center [1229, 732] width 24 height 24
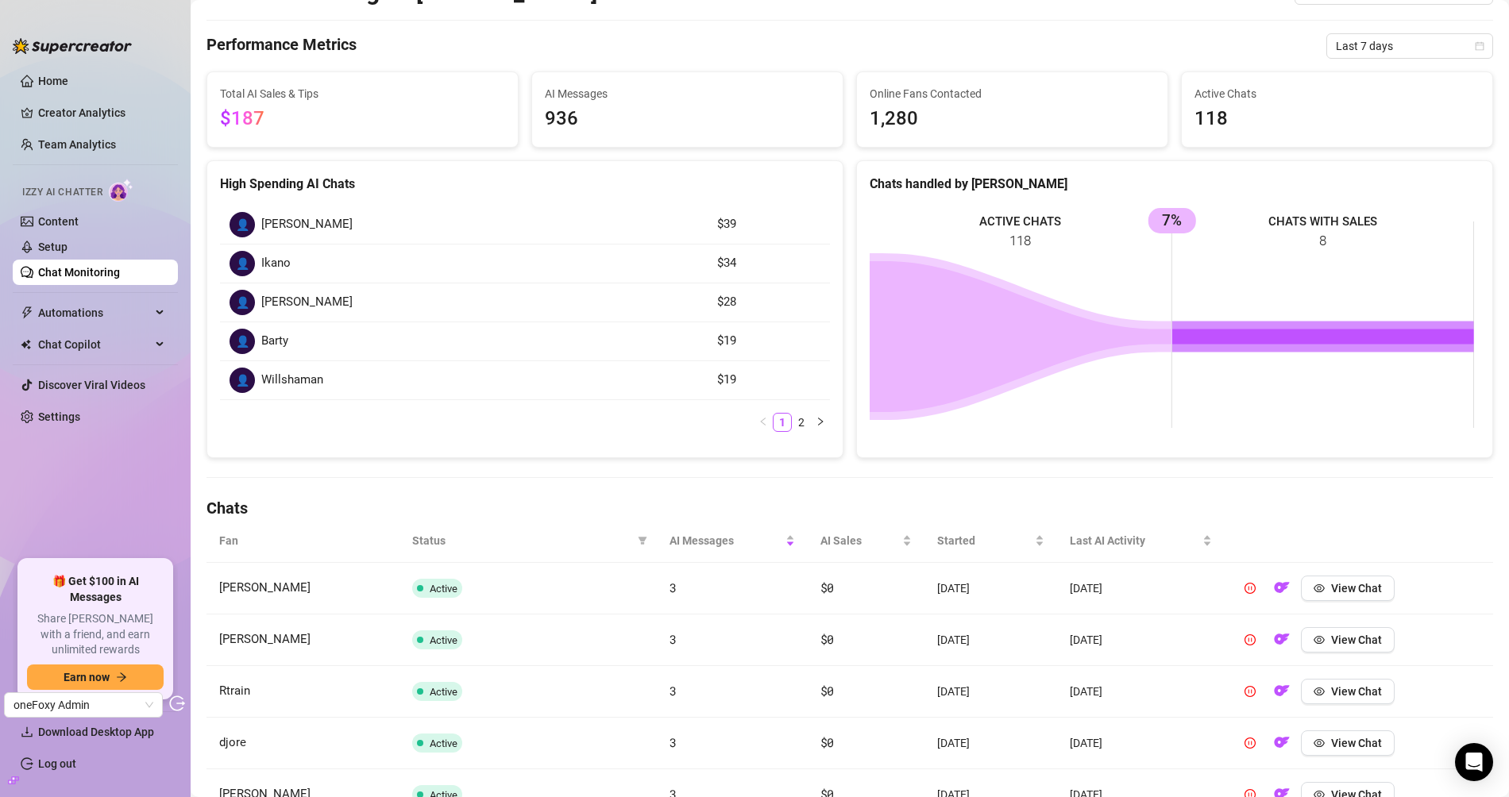
scroll to position [0, 0]
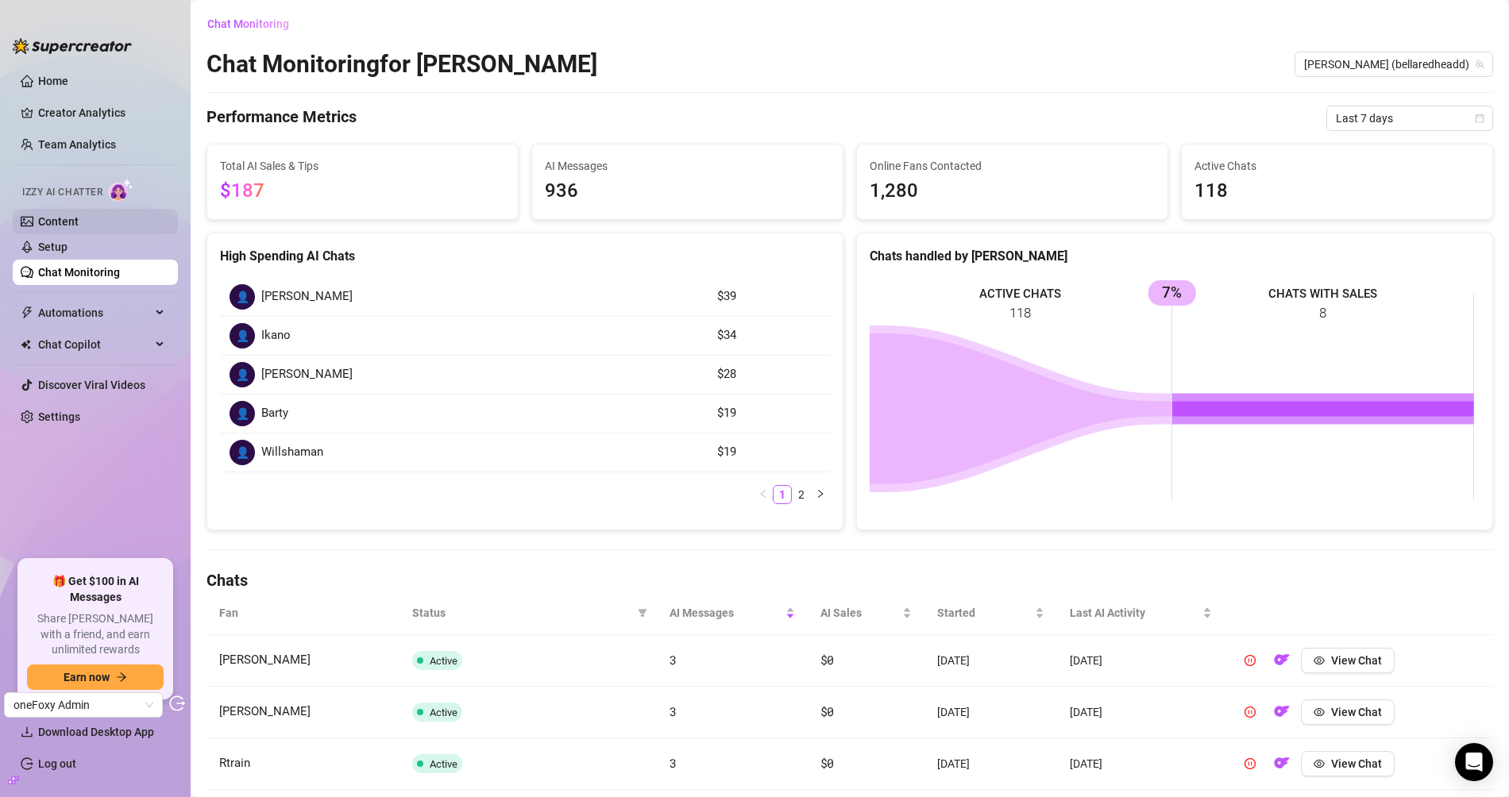
click at [79, 220] on link "Content" at bounding box center [58, 221] width 41 height 13
click at [79, 227] on link "Content" at bounding box center [58, 221] width 41 height 13
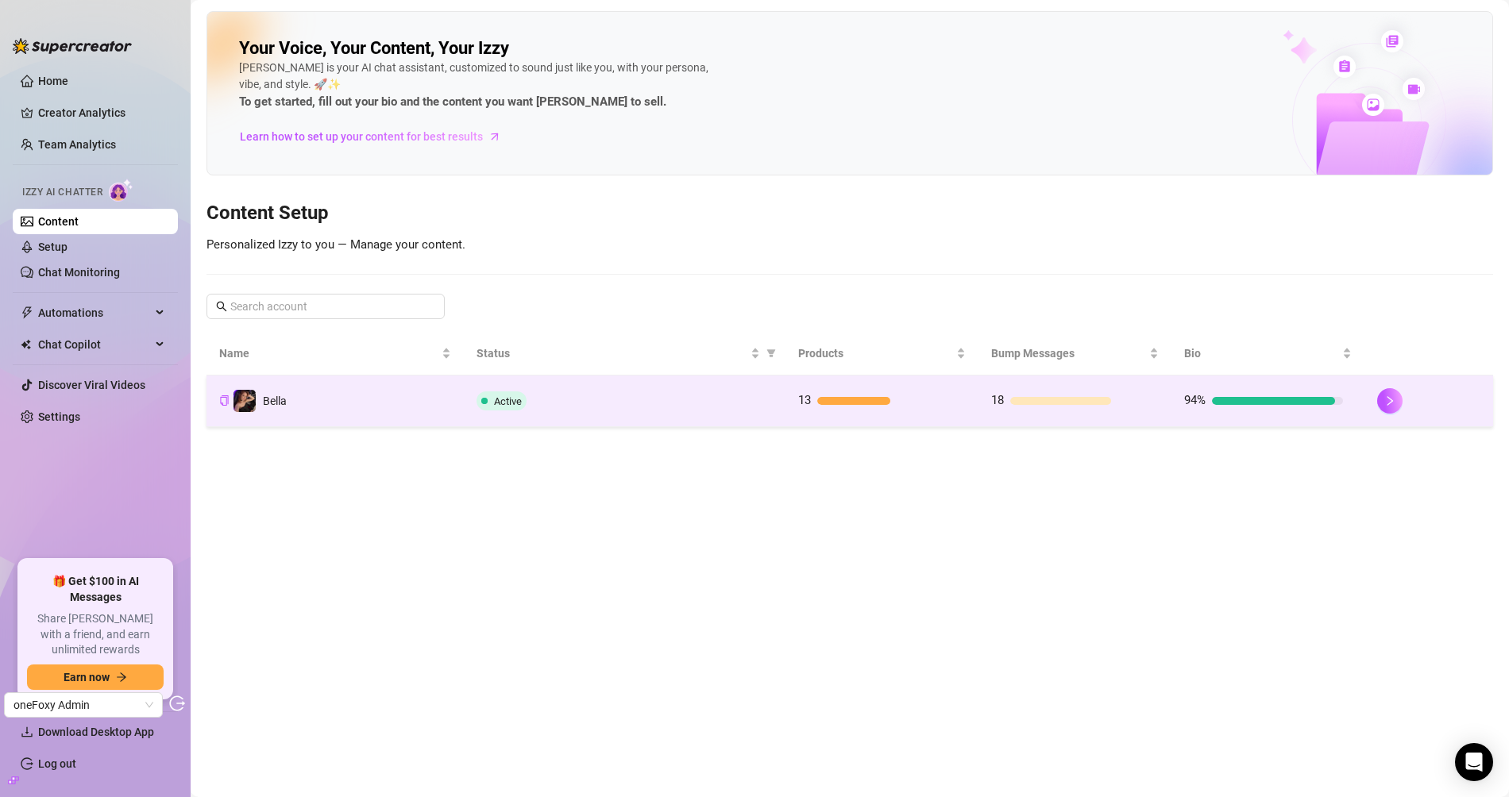
click at [442, 402] on td "Bella" at bounding box center [334, 402] width 257 height 52
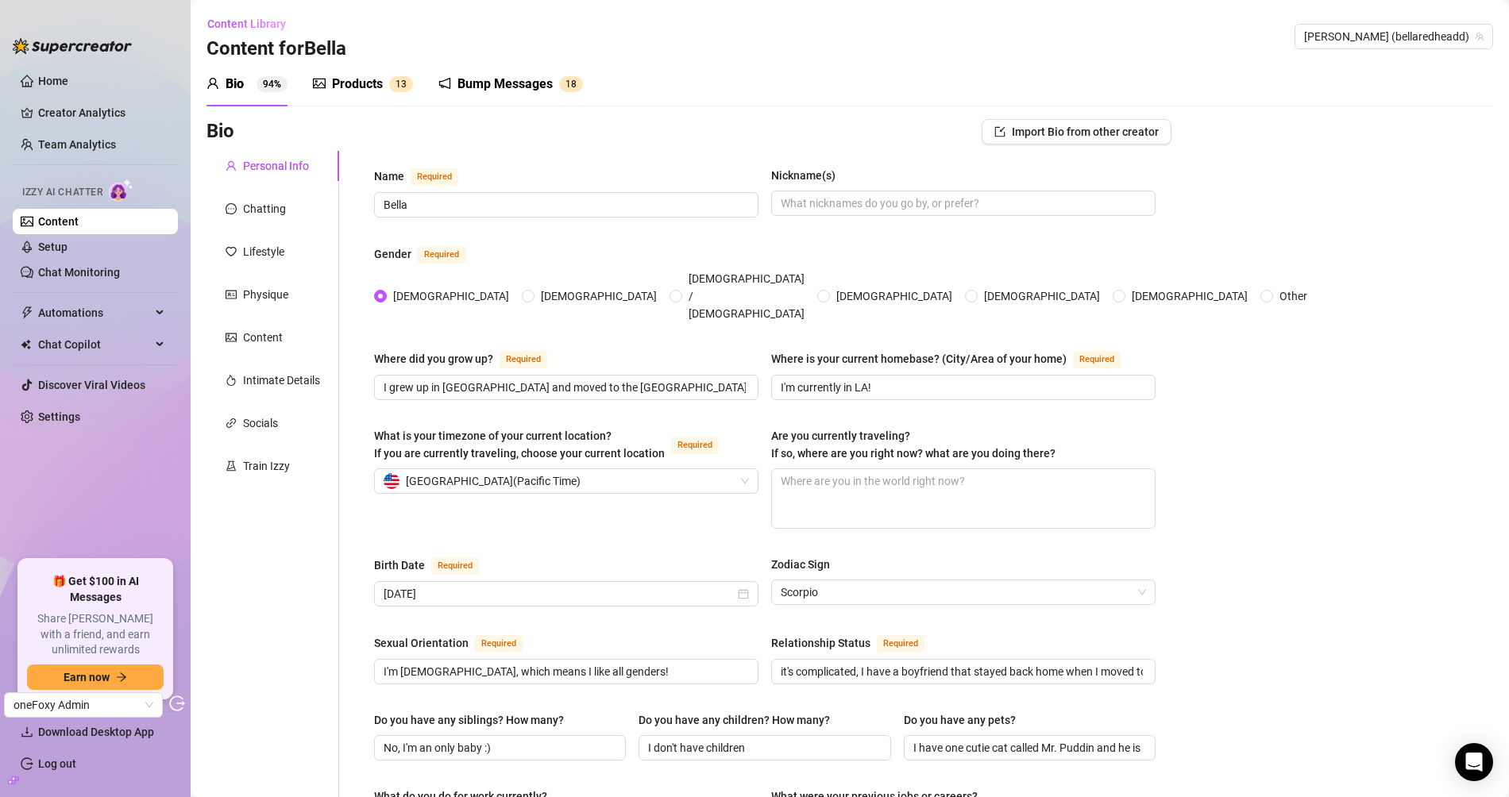
click at [365, 77] on div "Products" at bounding box center [357, 84] width 51 height 19
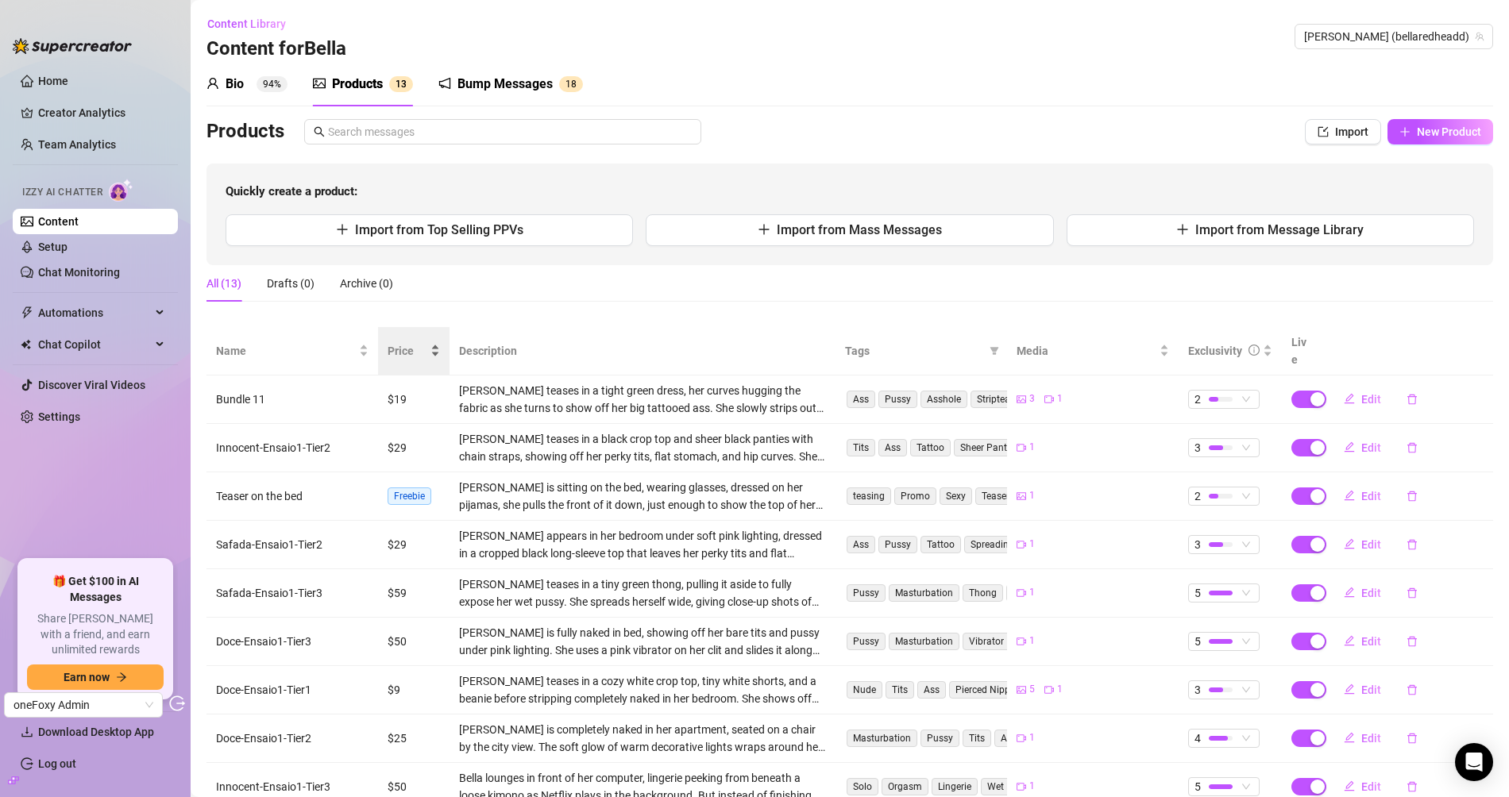
click at [402, 342] on div "Price" at bounding box center [414, 350] width 52 height 17
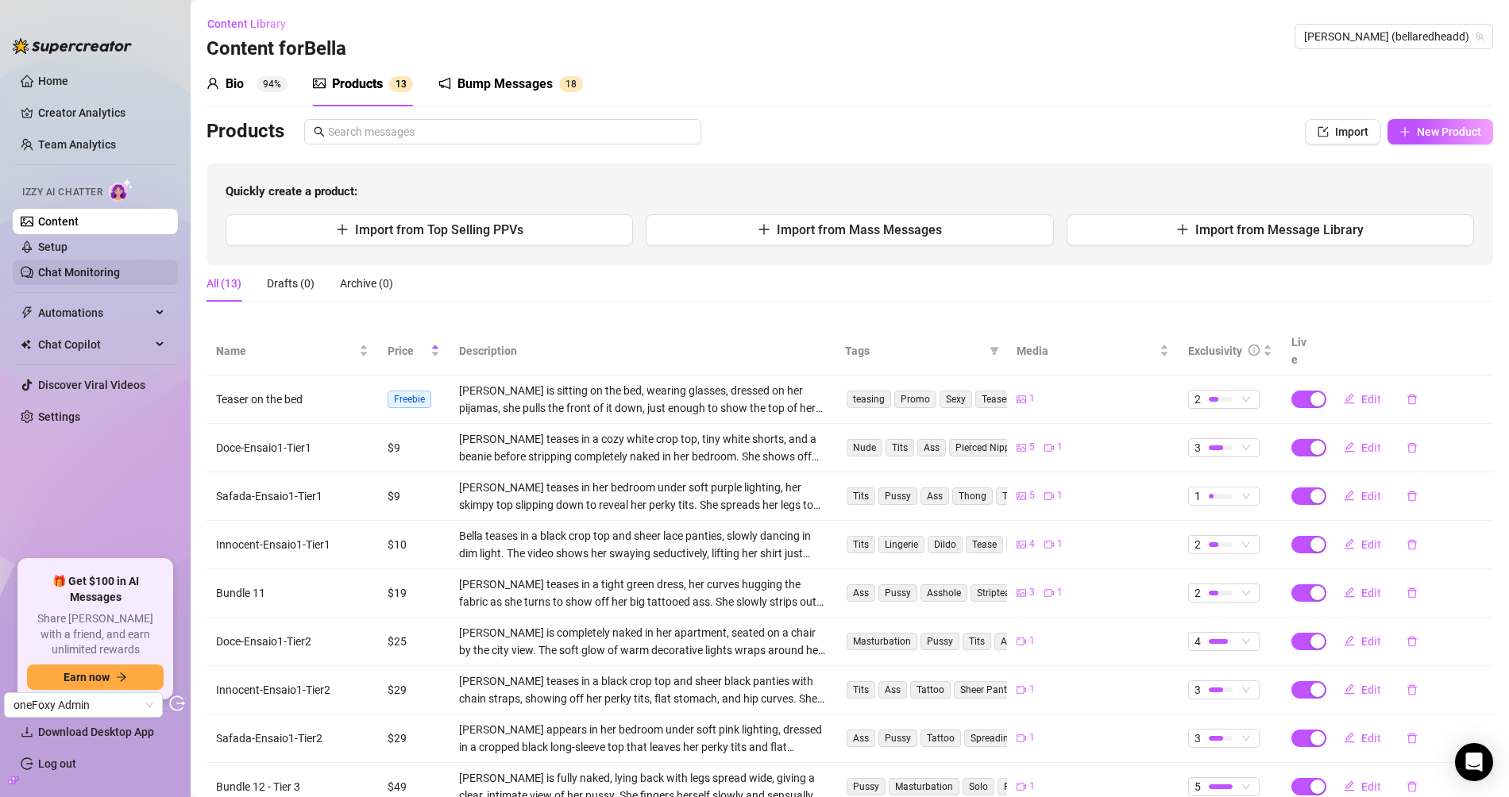
click at [102, 267] on link "Chat Monitoring" at bounding box center [79, 272] width 82 height 13
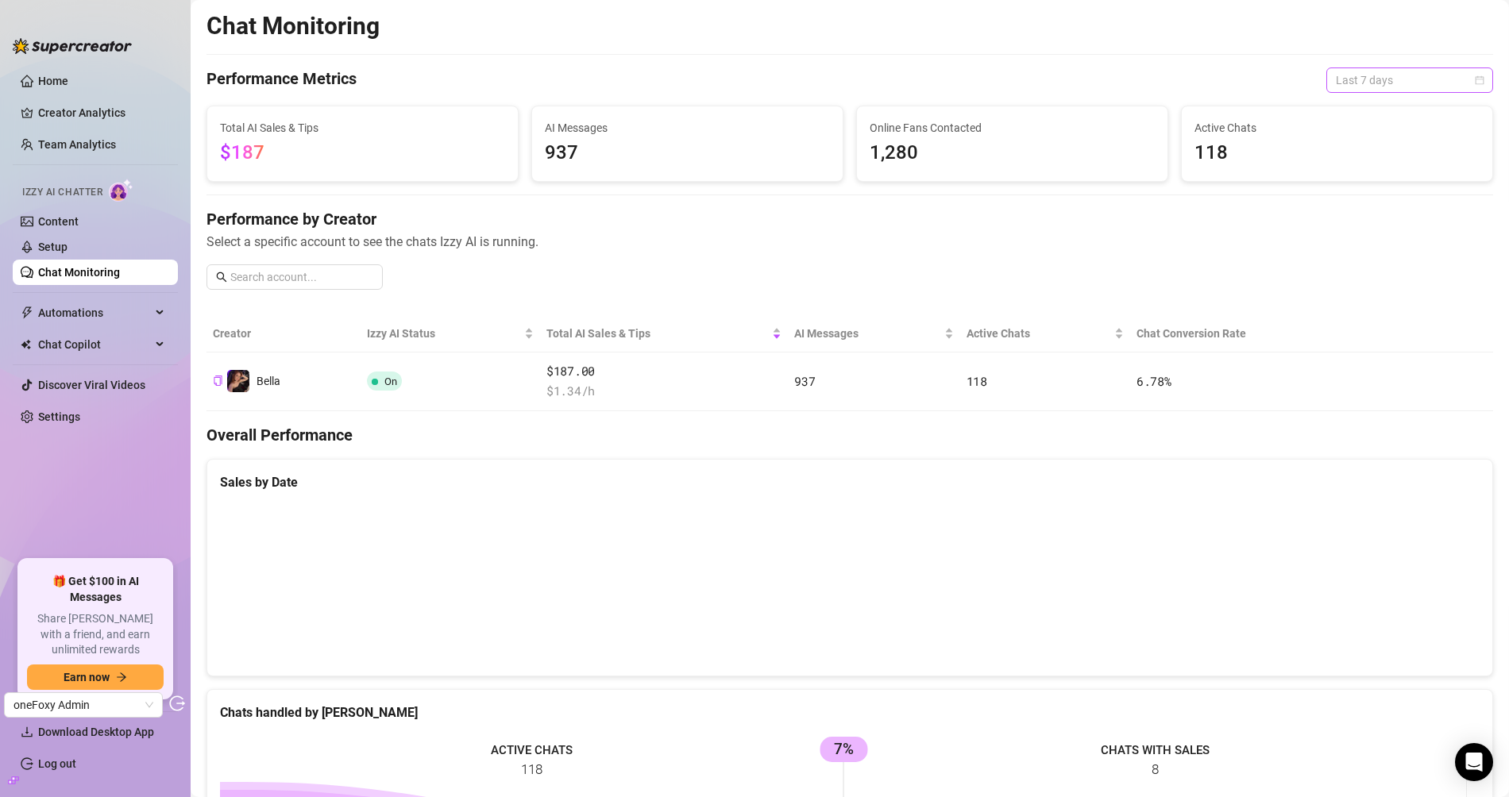
click at [1407, 88] on span "Last 7 days" at bounding box center [1410, 80] width 148 height 24
click at [1378, 187] on div "Last 90 days" at bounding box center [1396, 187] width 141 height 17
click at [1376, 88] on span "Last 90 days" at bounding box center [1410, 80] width 148 height 24
click at [1362, 158] on div "Last 30 days" at bounding box center [1396, 162] width 141 height 17
